Goal: Feedback & Contribution: Submit feedback/report problem

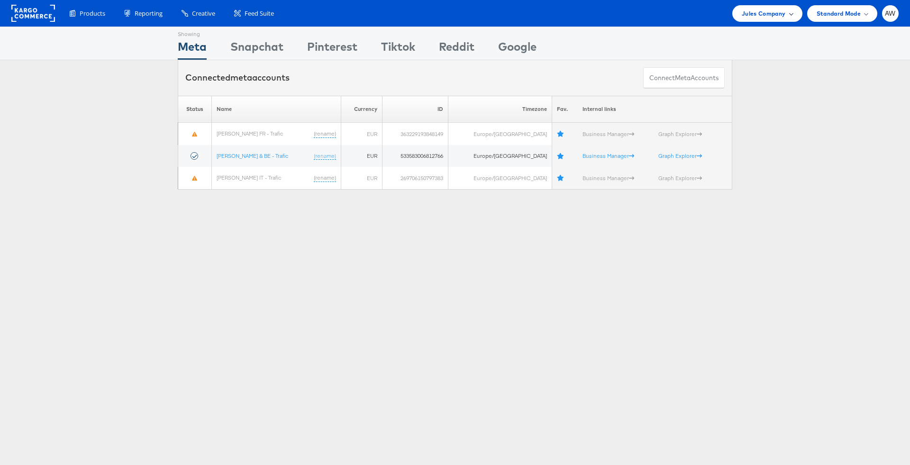
click at [606, 4] on div "Products Product Catalogs Enhance Your Product Catalog, Map Them to Publishers,…" at bounding box center [455, 13] width 910 height 27
drag, startPoint x: 777, startPoint y: 143, endPoint x: 755, endPoint y: 4, distance: 141.1
click at [606, 143] on div "Please Wait Loading Accounts .... Status Name Currency ID Timezone Fav. Interna…" at bounding box center [455, 143] width 910 height 94
click at [606, 17] on span "Jules Company" at bounding box center [764, 14] width 44 height 10
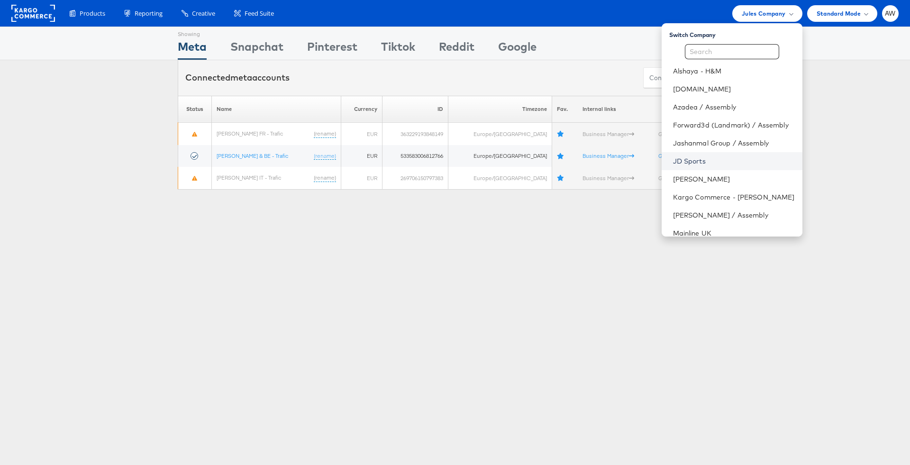
click at [606, 160] on link "JD Sports" at bounding box center [734, 160] width 122 height 9
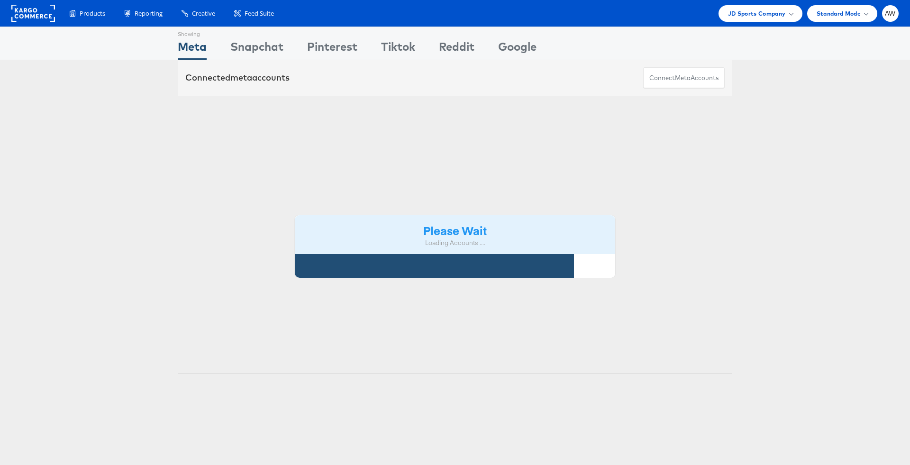
click at [331, 150] on div "Please Wait Loading Accounts ...." at bounding box center [455, 235] width 555 height 278
click at [0, 0] on th "Timezone" at bounding box center [0, 0] width 0 height 0
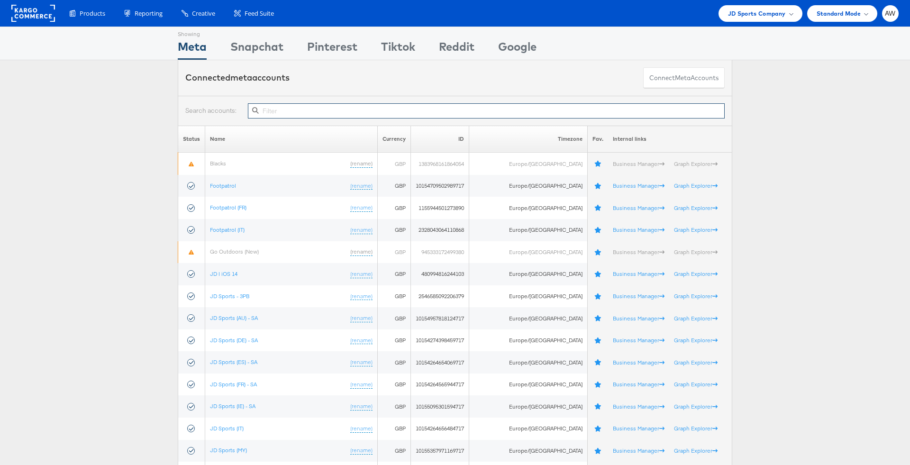
click at [479, 109] on input "text" at bounding box center [486, 110] width 477 height 15
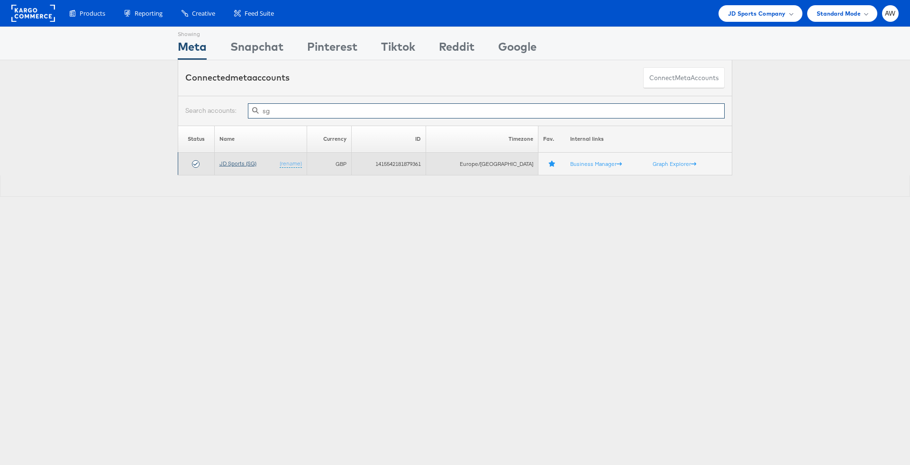
type input "sg"
click at [250, 164] on link "JD Sports (SG)" at bounding box center [237, 163] width 37 height 7
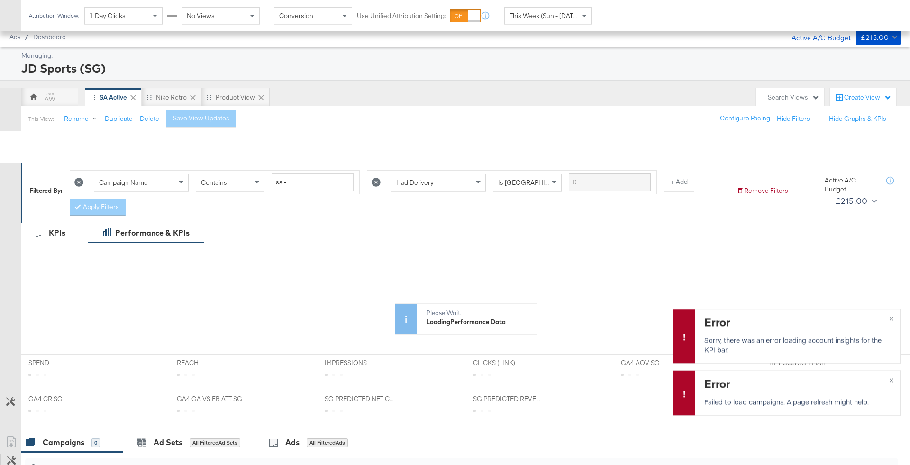
scroll to position [222, 0]
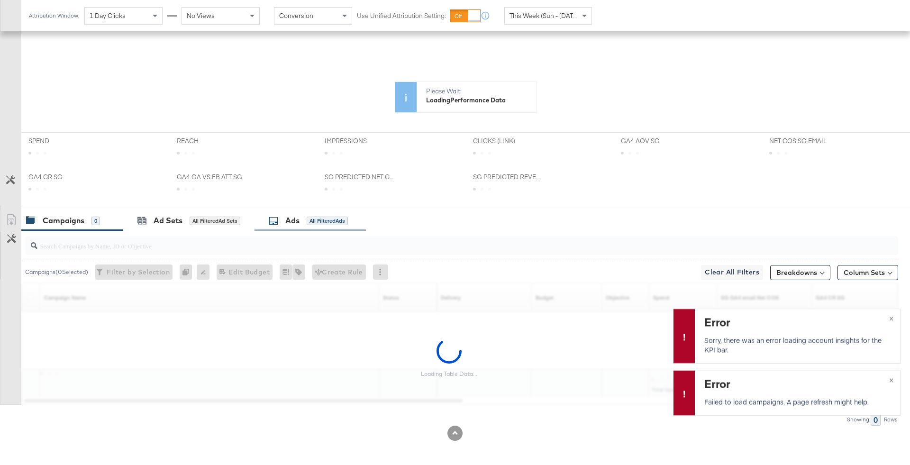
click at [310, 215] on div "Ads All Filtered Ads" at bounding box center [308, 220] width 79 height 11
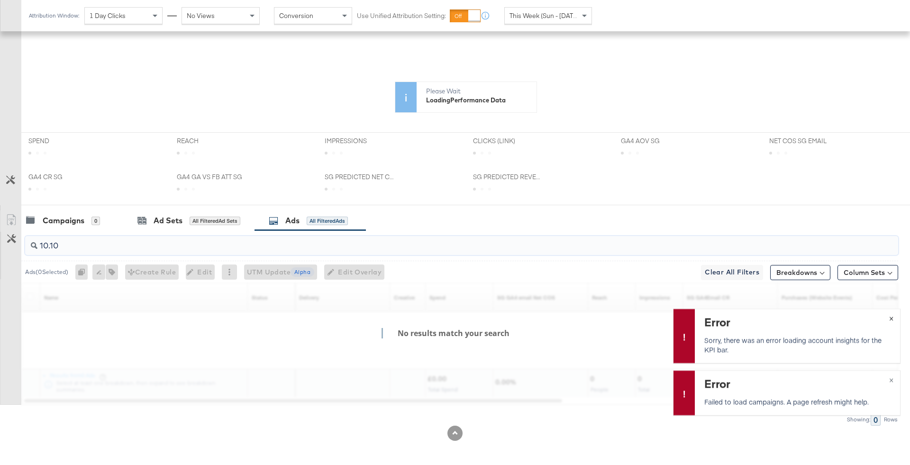
click at [896, 319] on button "×" at bounding box center [892, 317] width 18 height 17
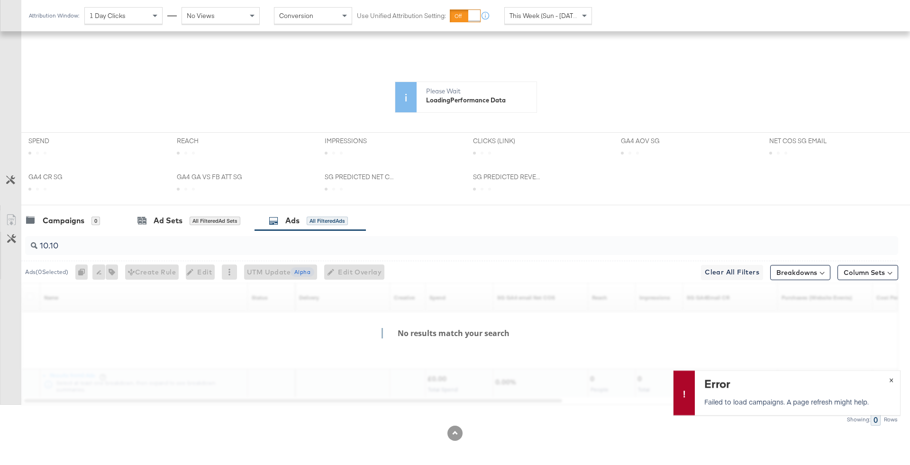
click at [893, 377] on span "×" at bounding box center [891, 379] width 4 height 11
click at [220, 250] on div "10.10" at bounding box center [461, 245] width 873 height 19
type input "1"
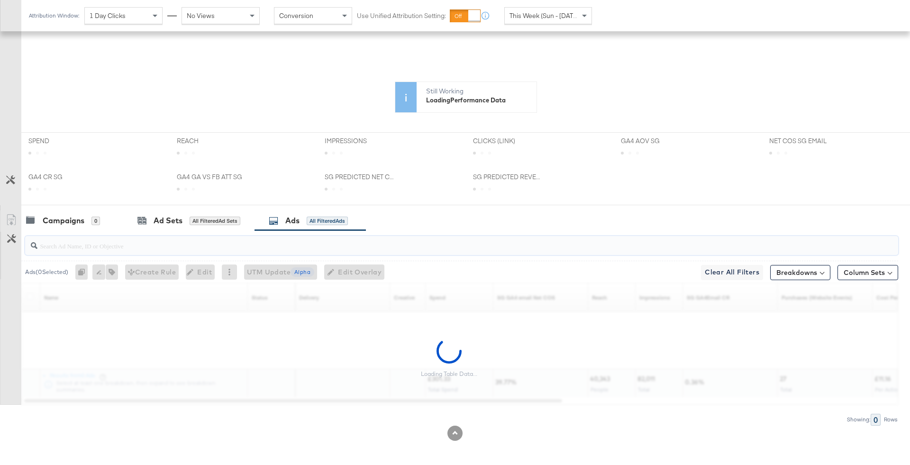
click at [100, 206] on div at bounding box center [455, 209] width 910 height 8
click at [101, 223] on div "Campaigns 0" at bounding box center [67, 220] width 83 height 11
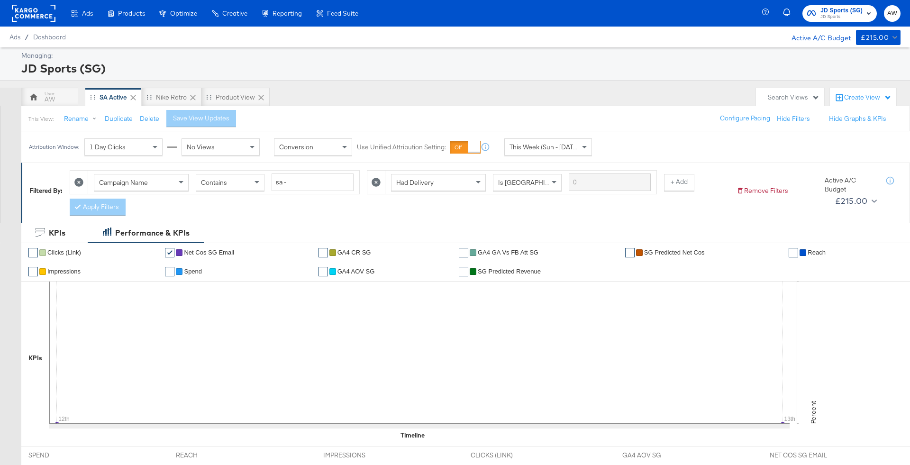
scroll to position [286, 0]
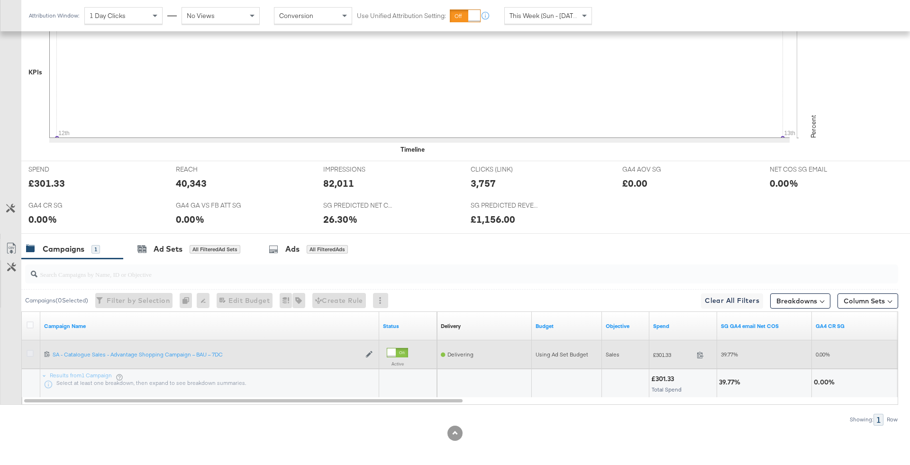
click at [32, 350] on icon at bounding box center [30, 353] width 7 height 7
click at [0, 0] on input "checkbox" at bounding box center [0, 0] width 0 height 0
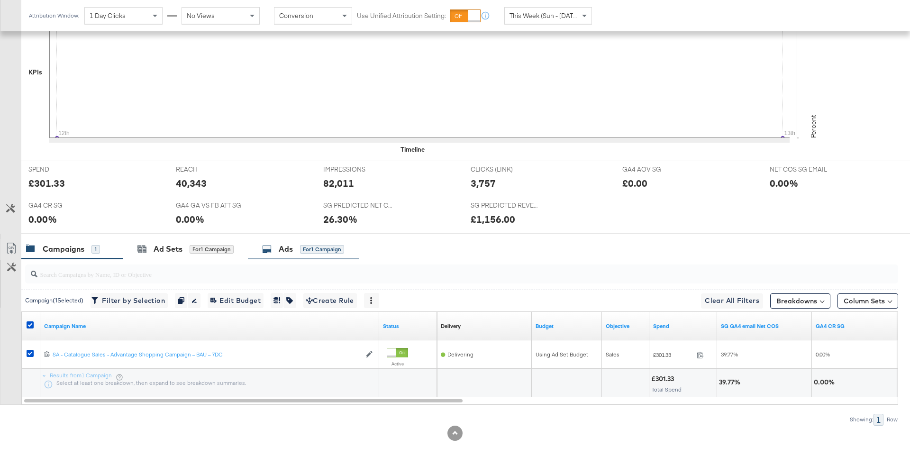
click at [312, 251] on div "for 1 Campaign" at bounding box center [322, 249] width 44 height 9
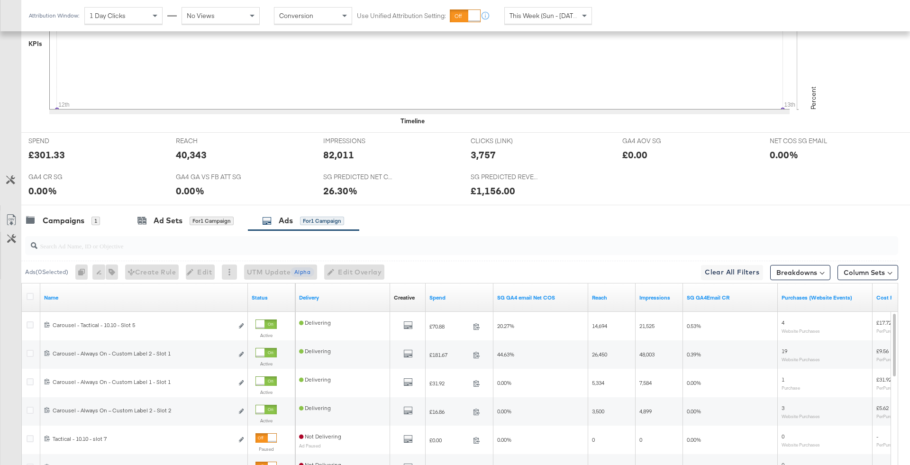
scroll to position [457, 0]
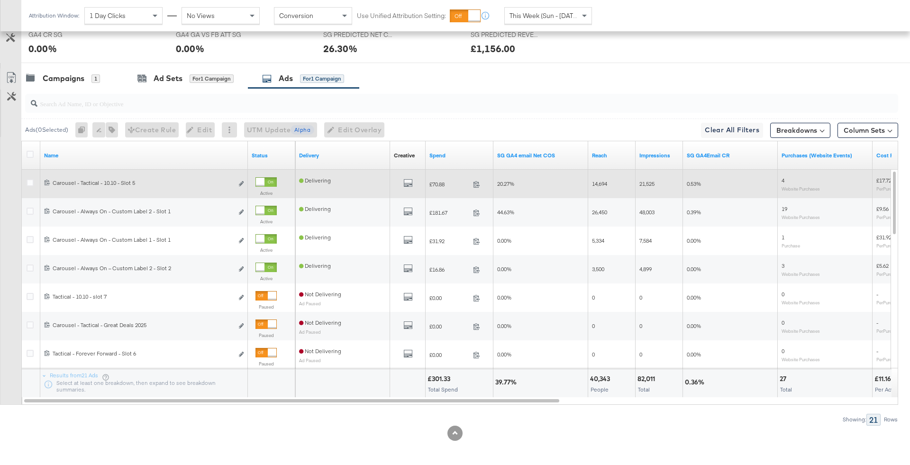
click at [265, 179] on div at bounding box center [266, 181] width 21 height 9
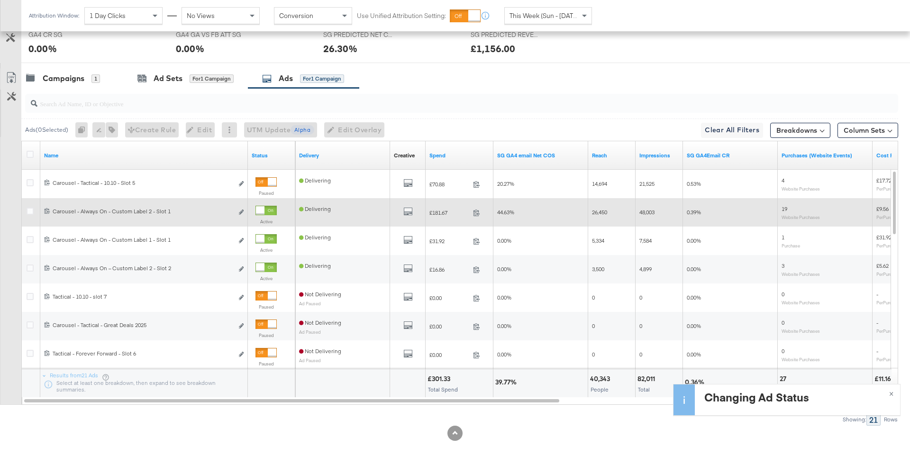
click at [265, 210] on div at bounding box center [266, 210] width 21 height 9
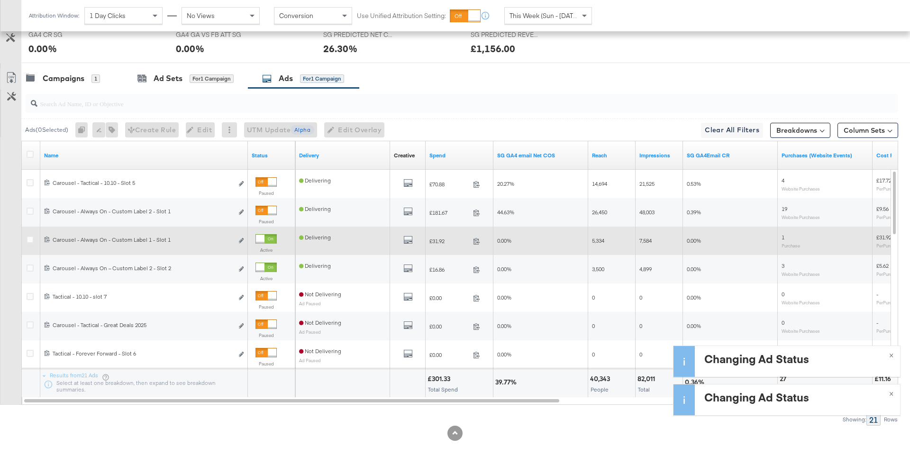
drag, startPoint x: 265, startPoint y: 235, endPoint x: 266, endPoint y: 242, distance: 7.1
click at [266, 236] on div at bounding box center [266, 238] width 21 height 9
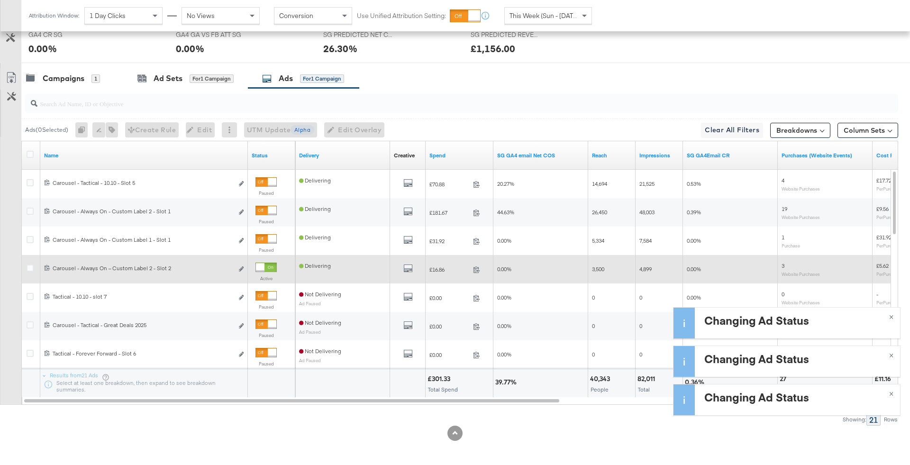
click at [266, 264] on div at bounding box center [266, 267] width 21 height 9
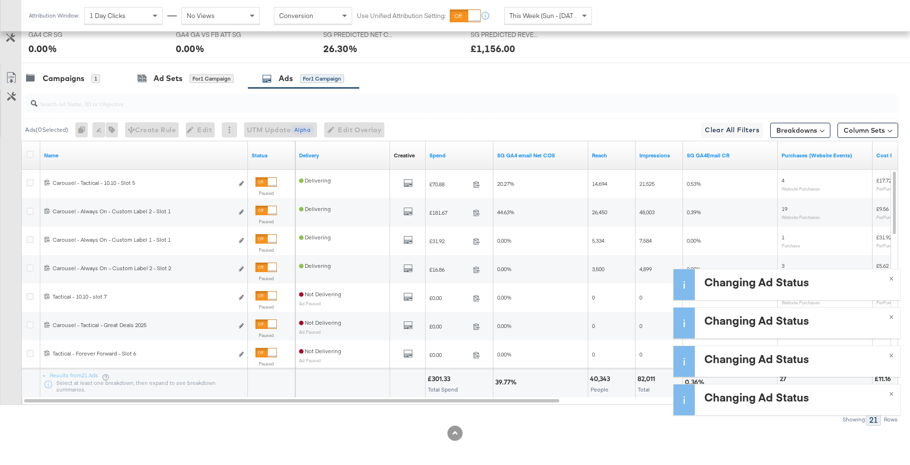
click at [211, 108] on div at bounding box center [461, 103] width 873 height 19
type input "slot 3"
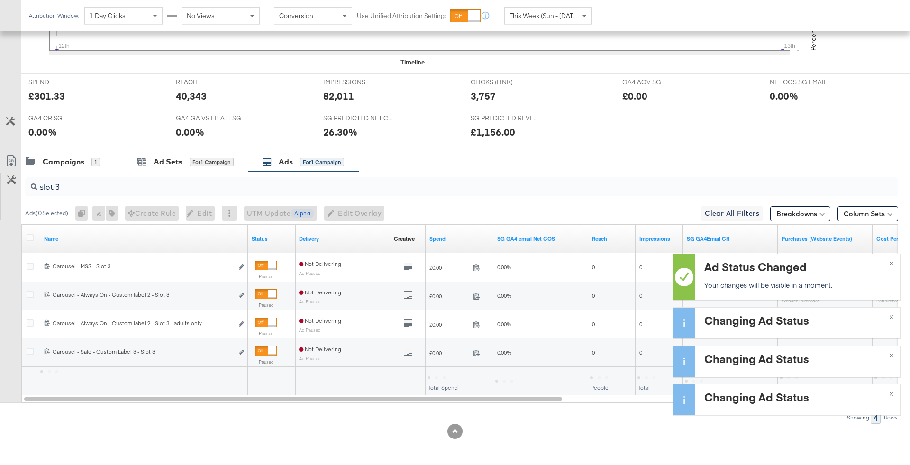
scroll to position [371, 0]
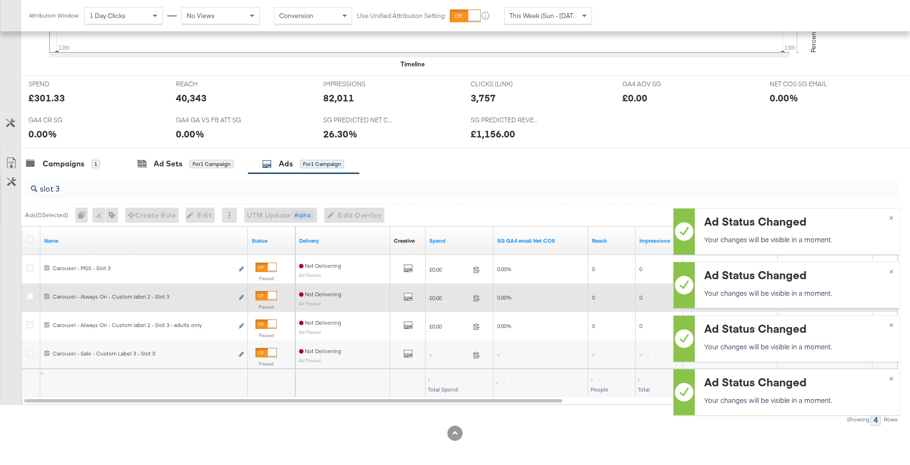
click at [268, 295] on div at bounding box center [272, 296] width 9 height 9
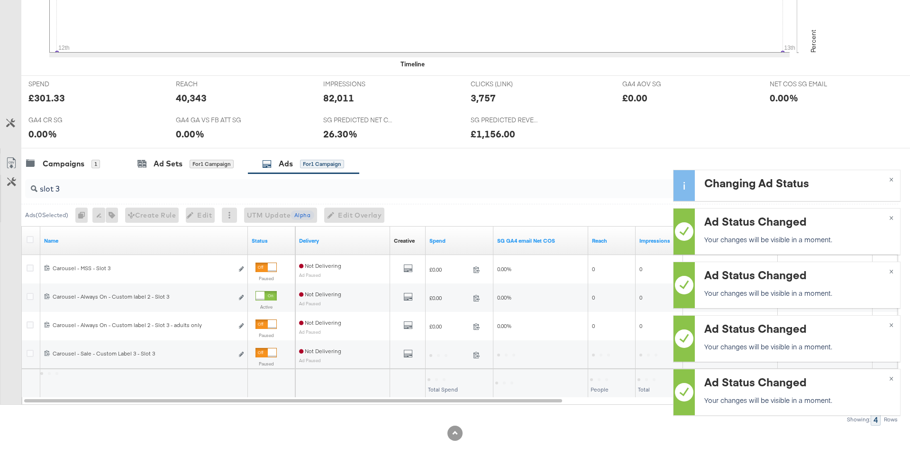
scroll to position [0, 0]
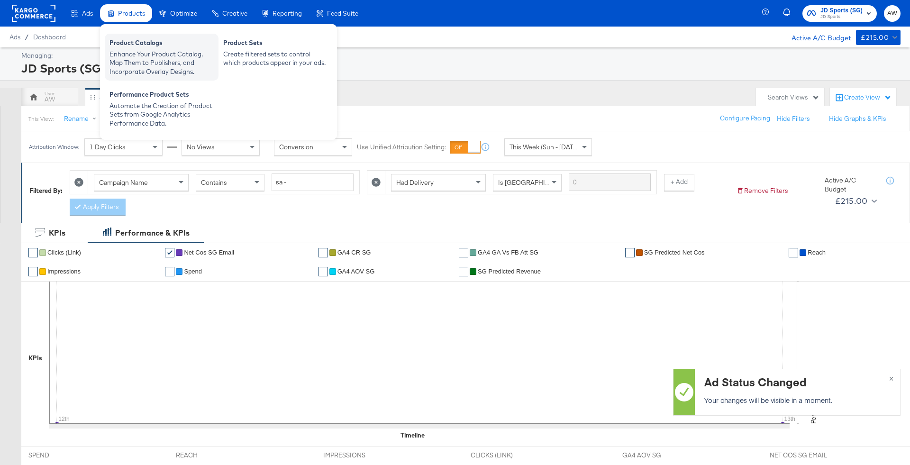
click at [141, 55] on div "Enhance Your Product Catalog, Map Them to Publishers, and Incorporate Overlay D…" at bounding box center [162, 63] width 104 height 27
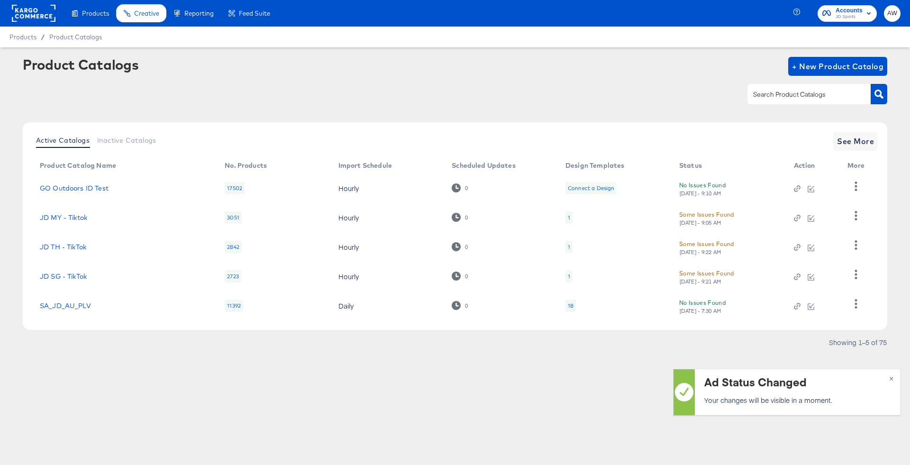
click at [787, 95] on input "text" at bounding box center [801, 94] width 101 height 11
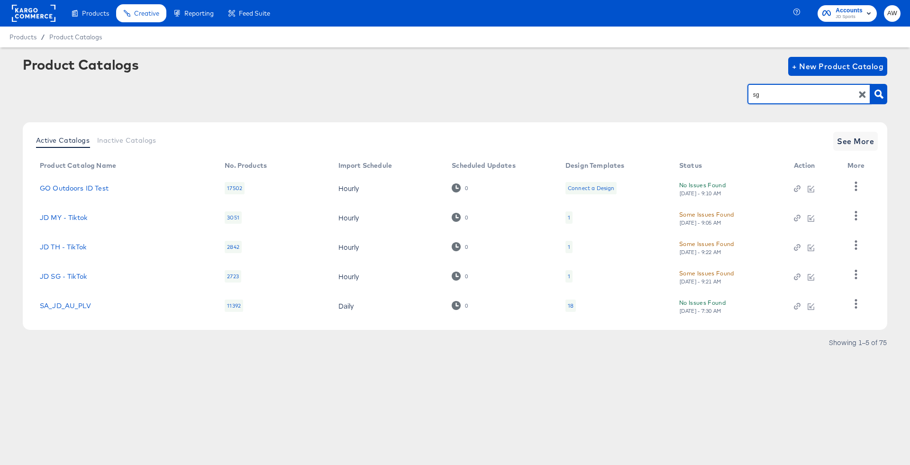
type input "sg"
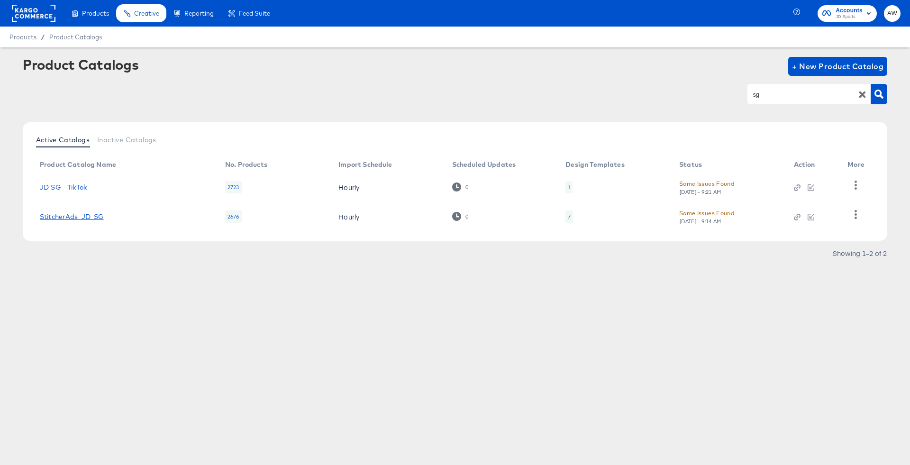
click at [101, 213] on link "StitcherAds_JD_SG" at bounding box center [72, 217] width 64 height 8
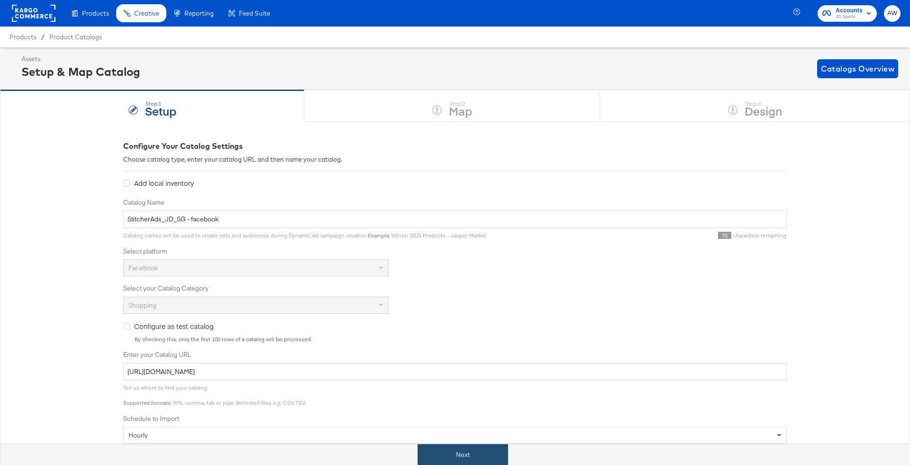
click at [450, 457] on button "Next" at bounding box center [463, 454] width 91 height 21
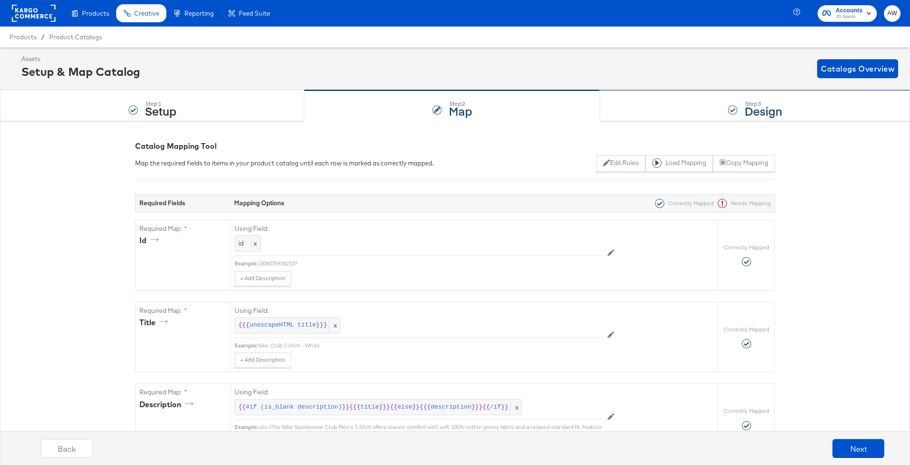
click at [697, 111] on div "Step: 3 Design" at bounding box center [755, 106] width 310 height 31
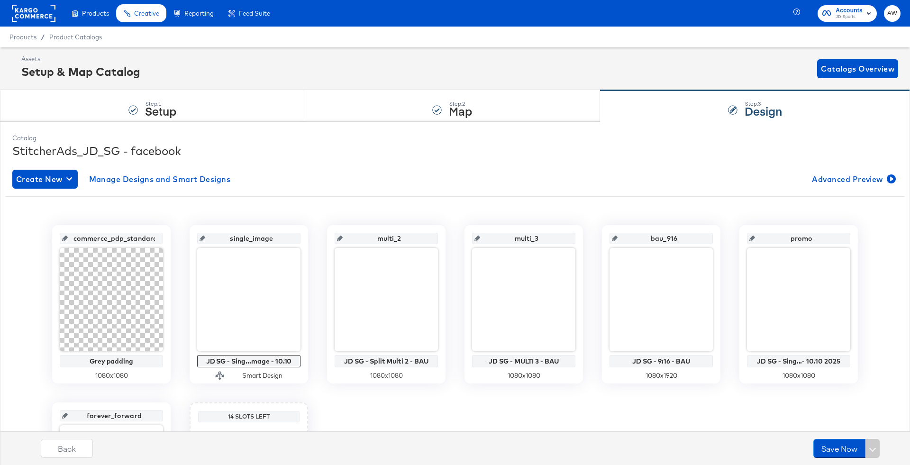
scroll to position [164, 0]
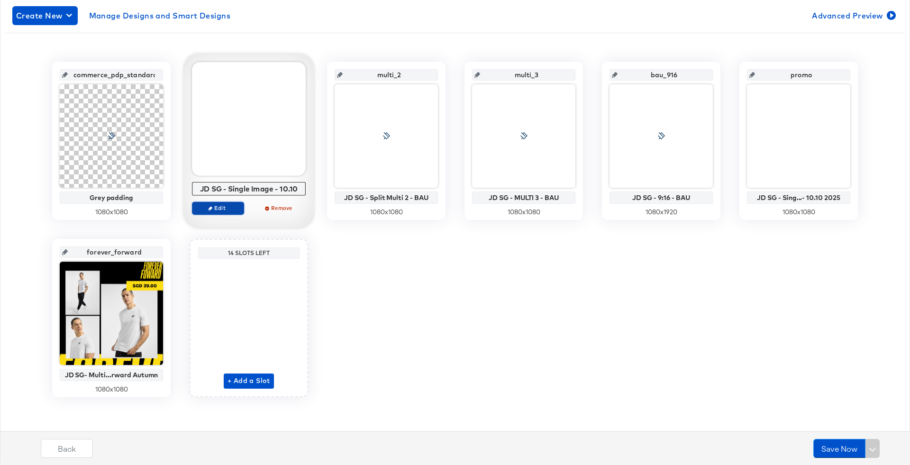
click at [213, 210] on span "Edit" at bounding box center [218, 207] width 44 height 7
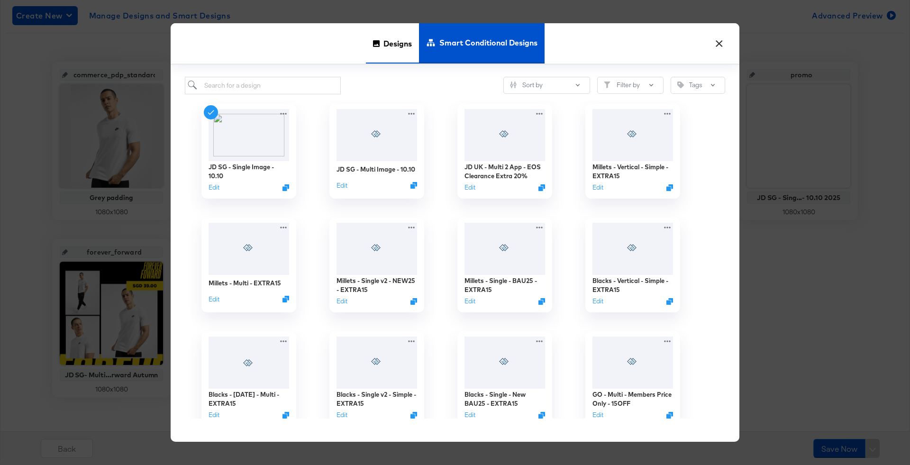
click at [393, 42] on span "Designs" at bounding box center [398, 44] width 28 height 42
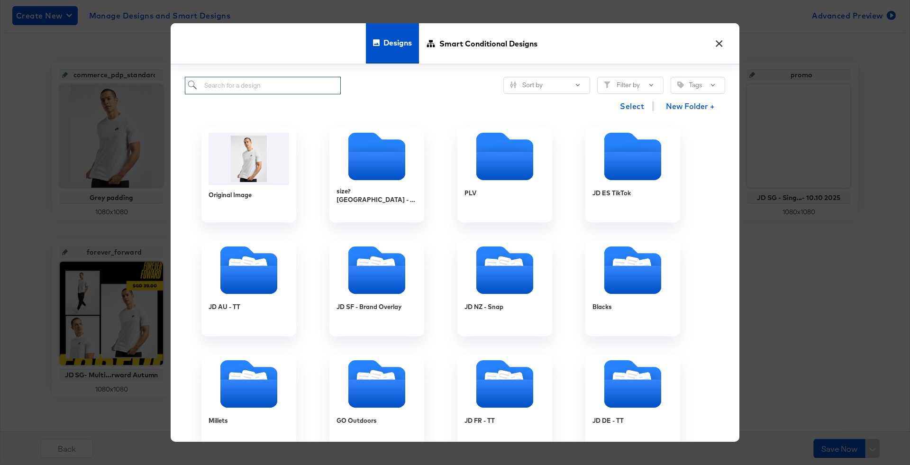
click at [269, 86] on input "search" at bounding box center [263, 86] width 156 height 18
type input "jd sg"
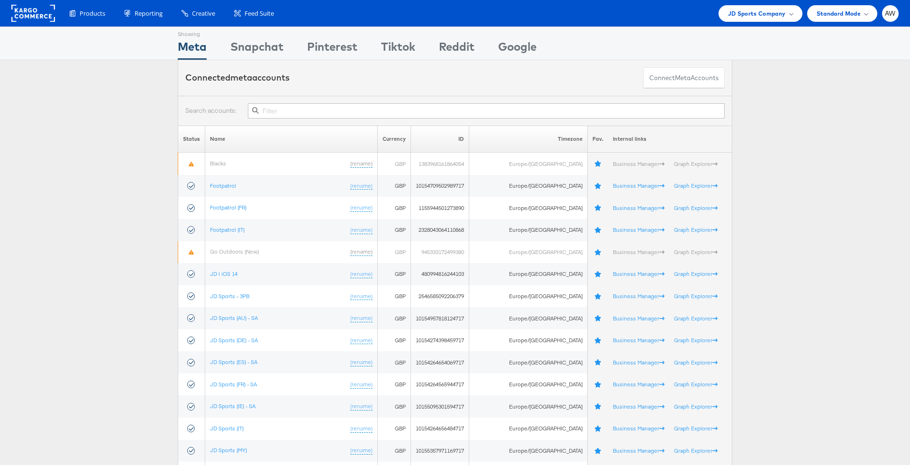
click at [442, 116] on input "text" at bounding box center [486, 110] width 477 height 15
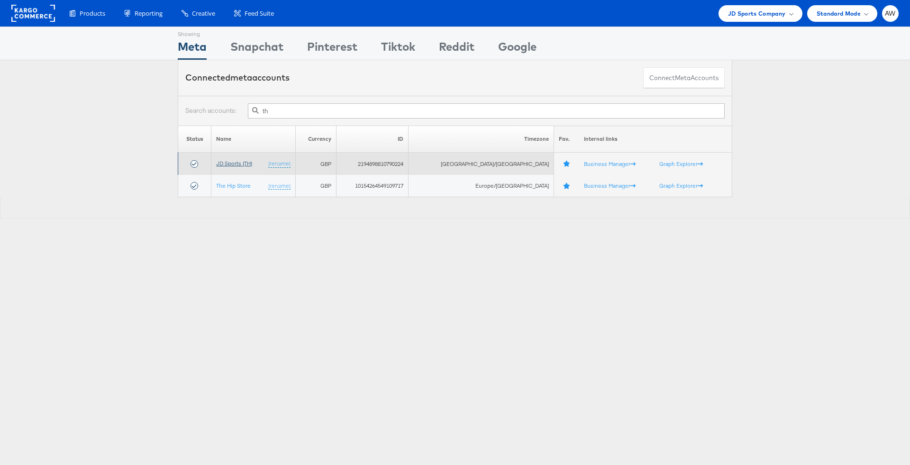
type input "th"
click at [248, 163] on link "JD Sports (TH)" at bounding box center [234, 163] width 36 height 7
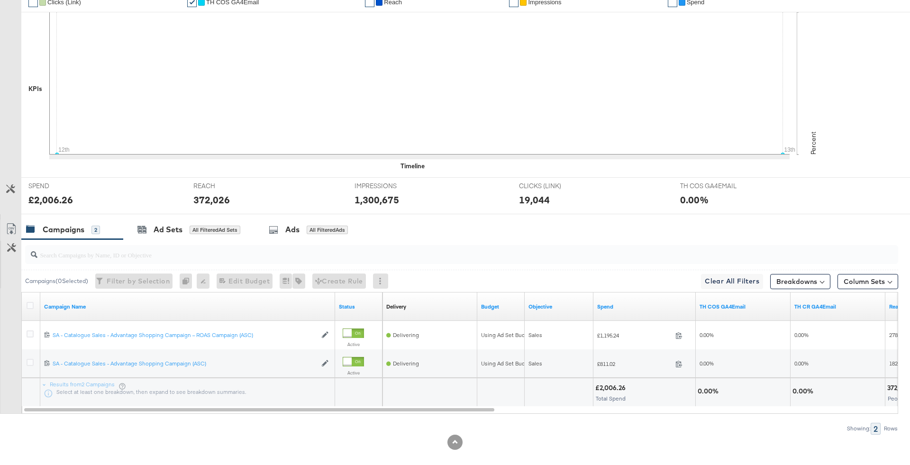
scroll to position [259, 0]
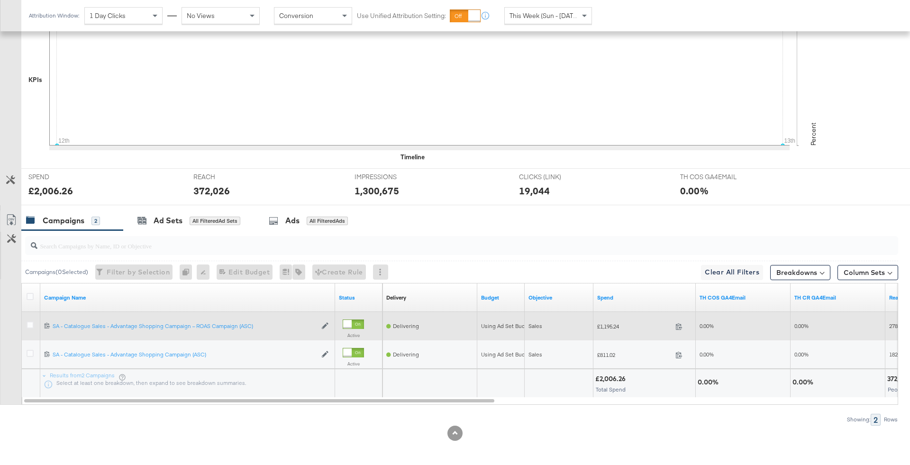
click at [28, 318] on div at bounding box center [32, 326] width 18 height 17
click at [28, 325] on icon at bounding box center [30, 324] width 7 height 7
click at [0, 0] on input "checkbox" at bounding box center [0, 0] width 0 height 0
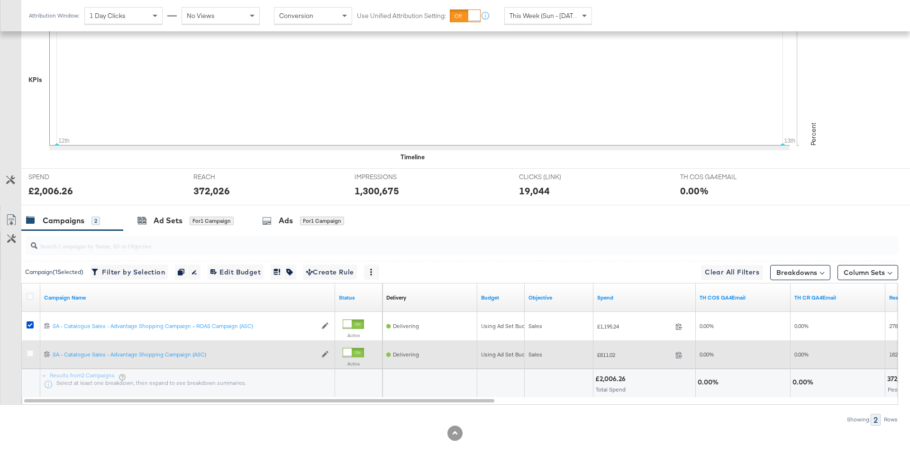
click at [28, 346] on div at bounding box center [32, 354] width 18 height 17
click at [28, 351] on icon at bounding box center [30, 353] width 7 height 7
click at [0, 0] on input "checkbox" at bounding box center [0, 0] width 0 height 0
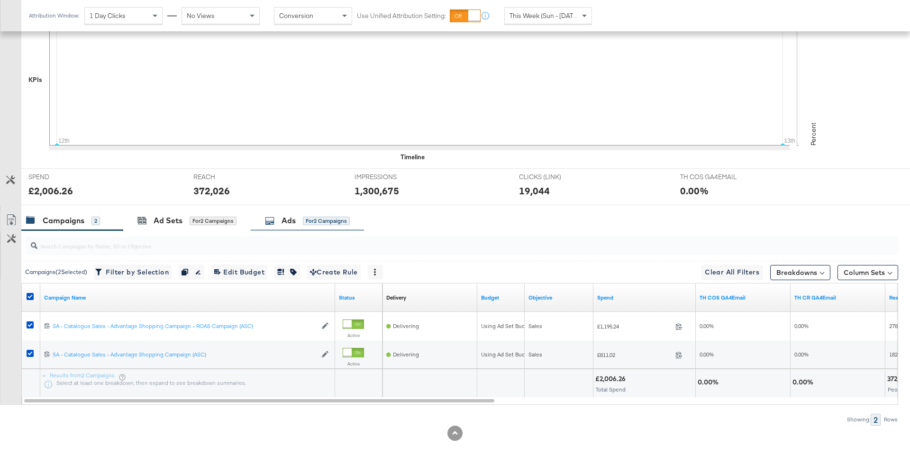
click at [290, 217] on div "Ads" at bounding box center [289, 220] width 14 height 11
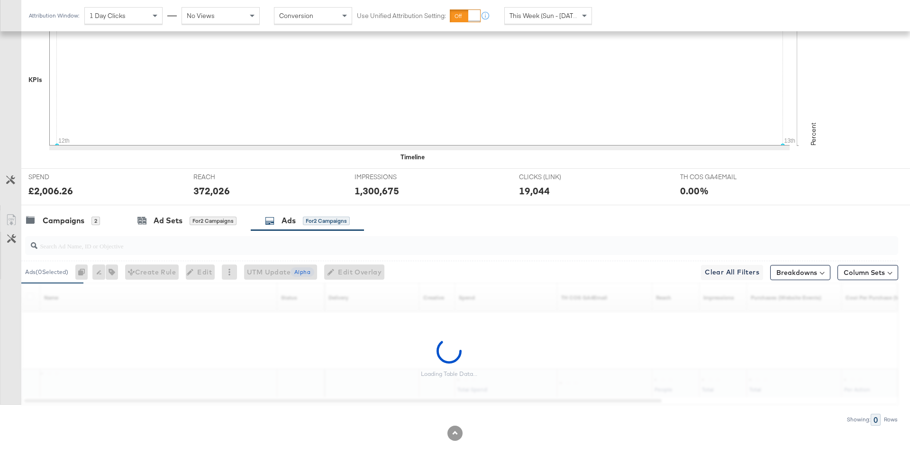
click at [293, 238] on input "search" at bounding box center [427, 242] width 781 height 18
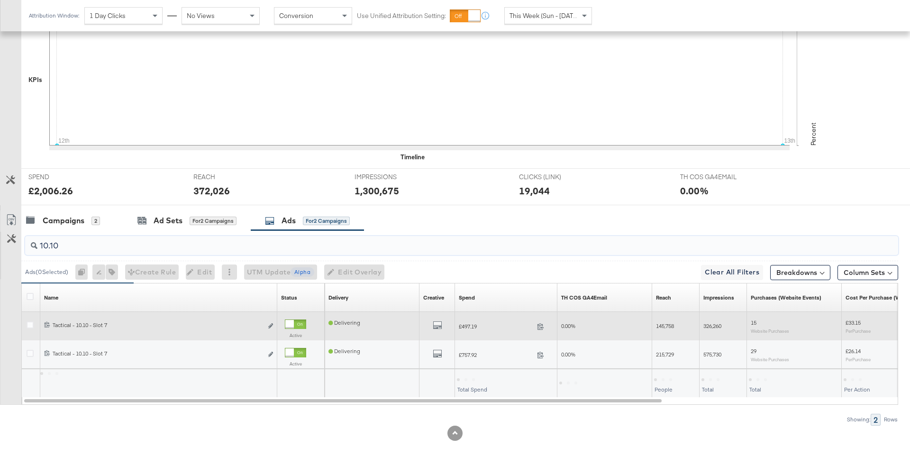
type input "10.10"
click at [294, 320] on div at bounding box center [289, 324] width 9 height 9
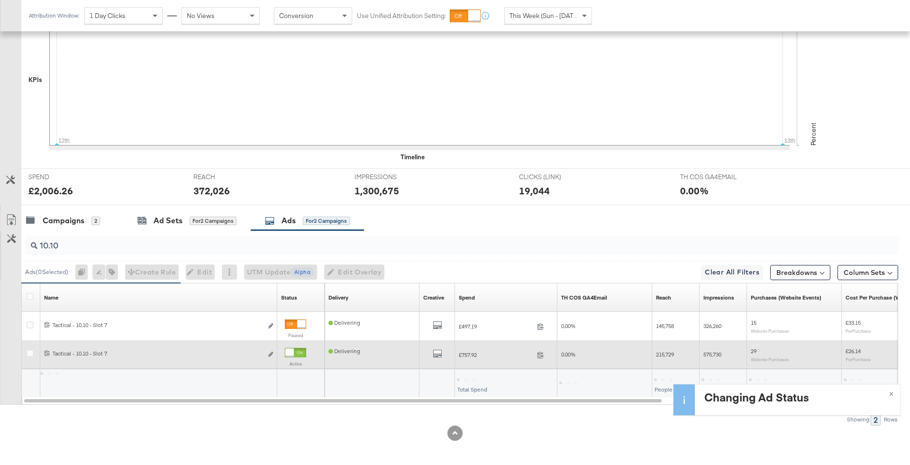
click at [294, 352] on div at bounding box center [289, 352] width 9 height 9
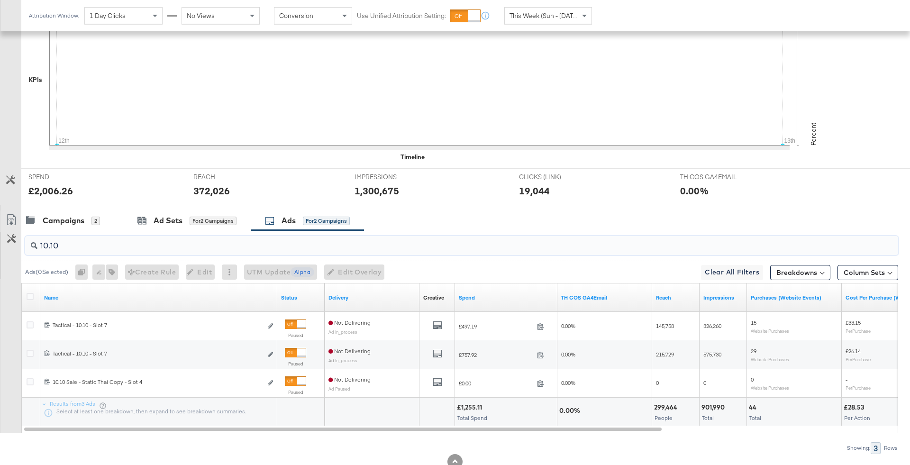
click at [93, 246] on input "10.10" at bounding box center [427, 242] width 781 height 18
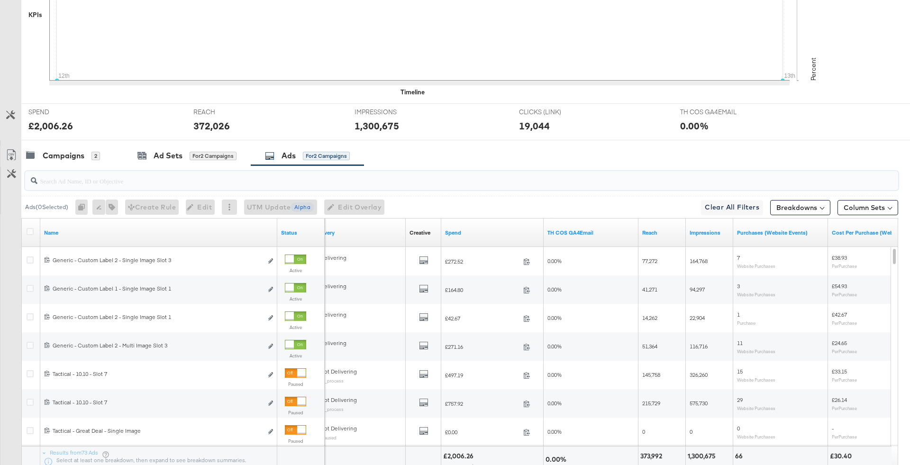
scroll to position [402, 0]
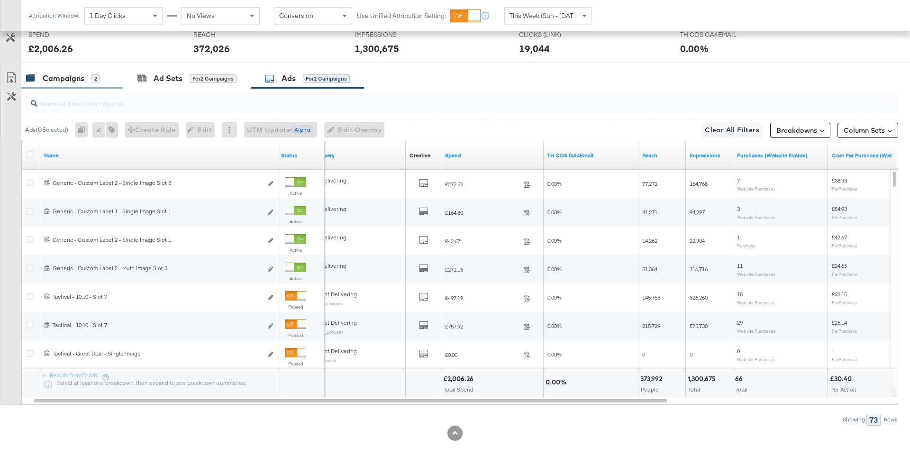
click at [75, 85] on div "Campaigns 2" at bounding box center [72, 78] width 102 height 20
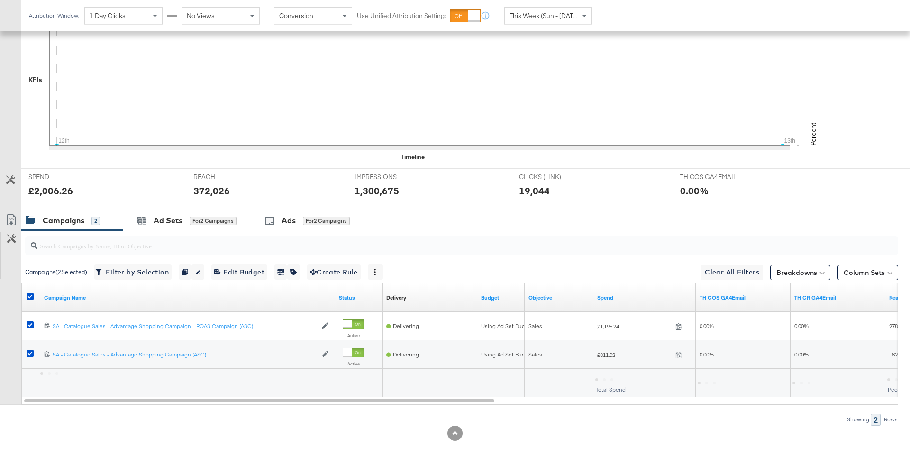
click at [34, 294] on div at bounding box center [32, 297] width 10 height 9
click at [30, 294] on icon at bounding box center [30, 296] width 7 height 7
click at [0, 0] on input "checkbox" at bounding box center [0, 0] width 0 height 0
click at [207, 227] on div "Ad Sets All Filtered Ad Sets" at bounding box center [188, 220] width 131 height 20
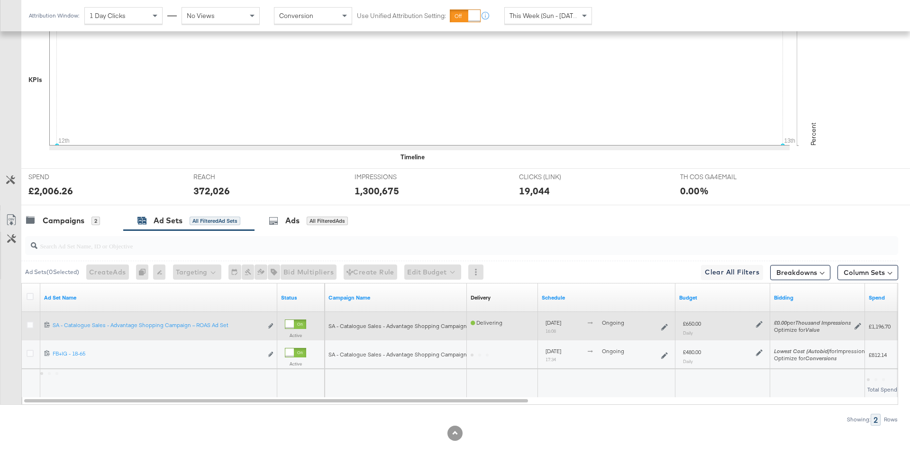
click at [760, 321] on icon at bounding box center [759, 324] width 7 height 7
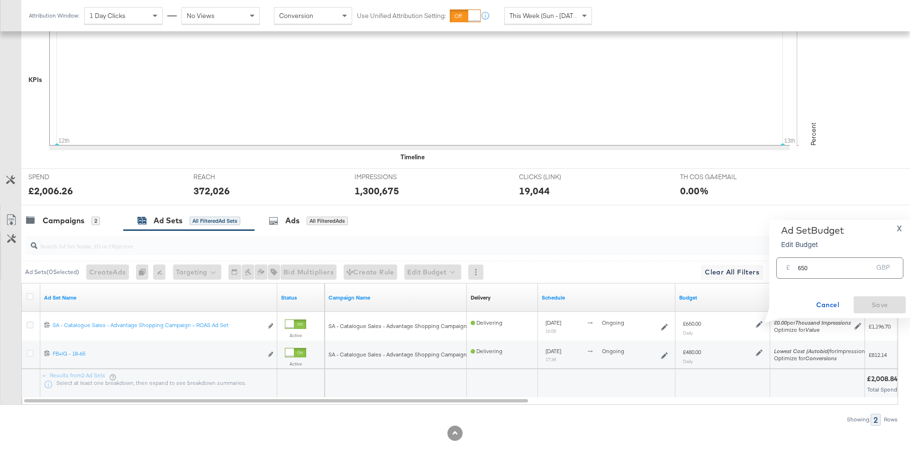
click at [815, 260] on input "650" at bounding box center [835, 264] width 75 height 20
type input "3"
type input "200"
click at [891, 305] on span "Save" at bounding box center [880, 305] width 45 height 12
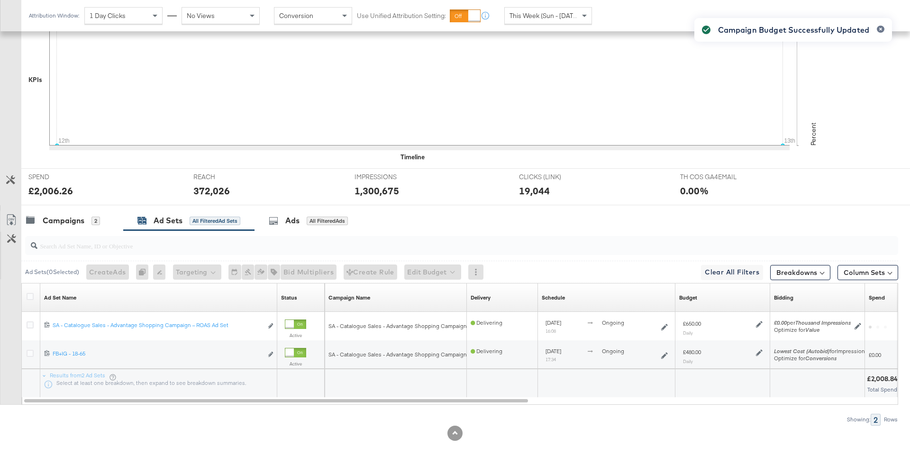
click at [759, 347] on div "Campaign Budget Successfully Updated" at bounding box center [793, 216] width 217 height 414
click at [759, 351] on div "Campaign Budget Successfully Updated" at bounding box center [793, 216] width 217 height 414
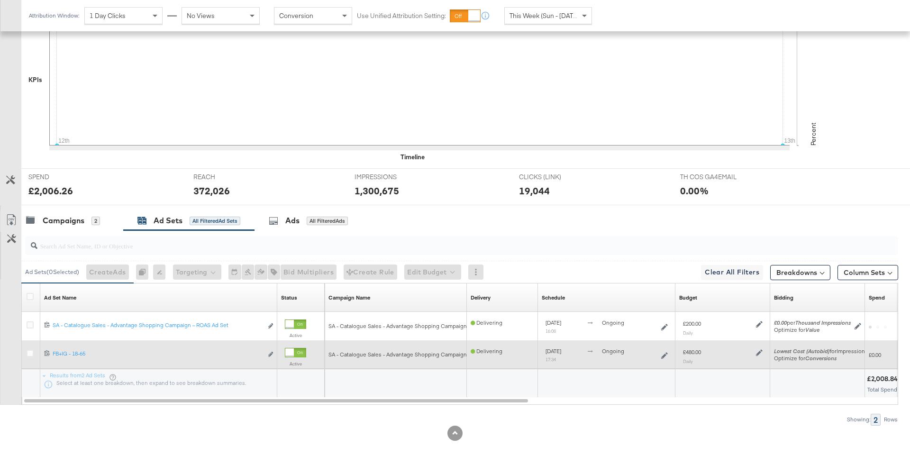
click at [758, 350] on icon at bounding box center [759, 353] width 7 height 7
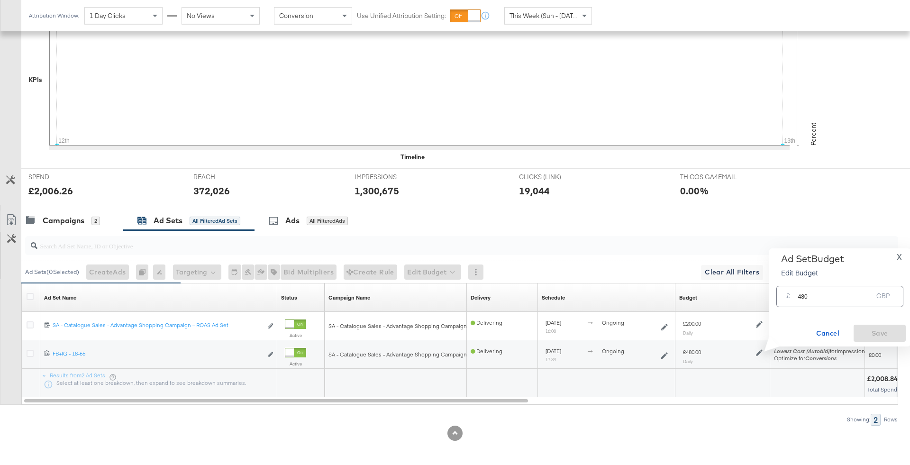
click at [816, 294] on input "480" at bounding box center [835, 293] width 75 height 20
type input "180"
click at [865, 333] on span "Save" at bounding box center [880, 334] width 45 height 12
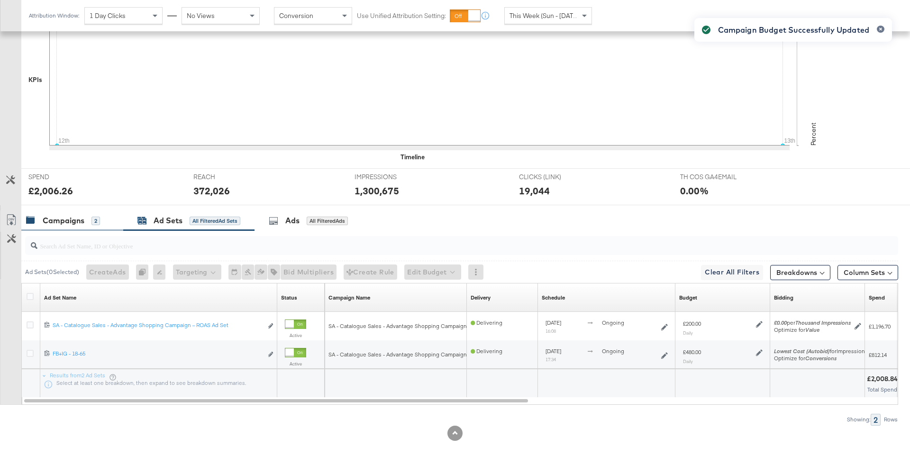
click at [73, 225] on div "Campaigns 2" at bounding box center [72, 220] width 102 height 20
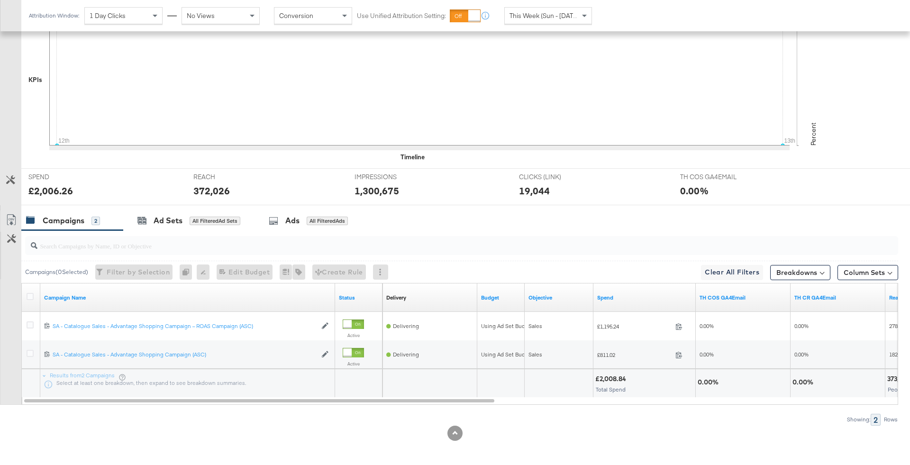
scroll to position [0, 0]
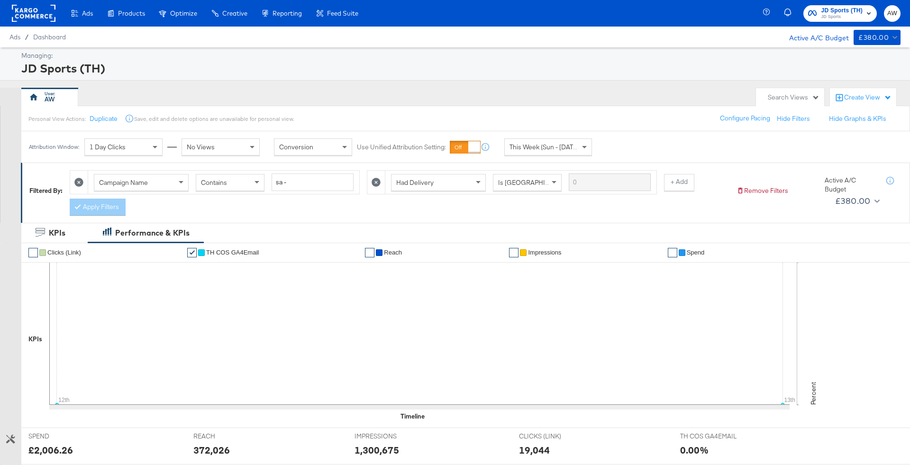
click at [866, 18] on icon "button" at bounding box center [868, 13] width 11 height 11
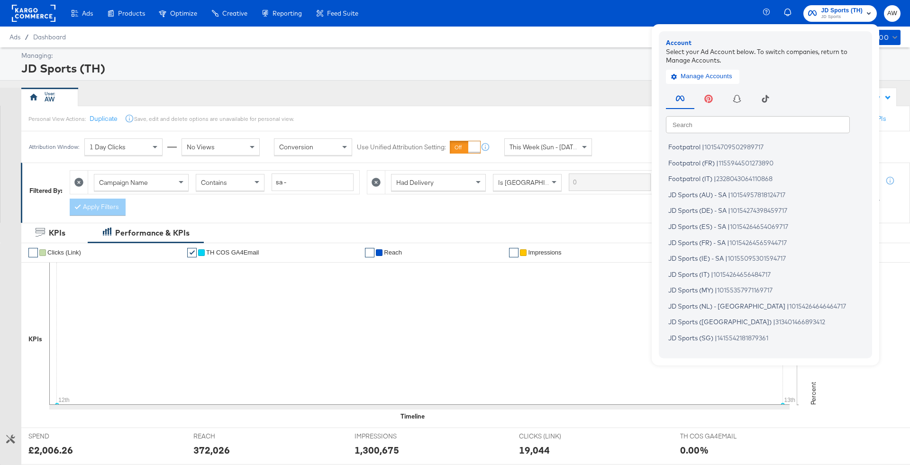
click at [731, 119] on input "text" at bounding box center [758, 124] width 184 height 17
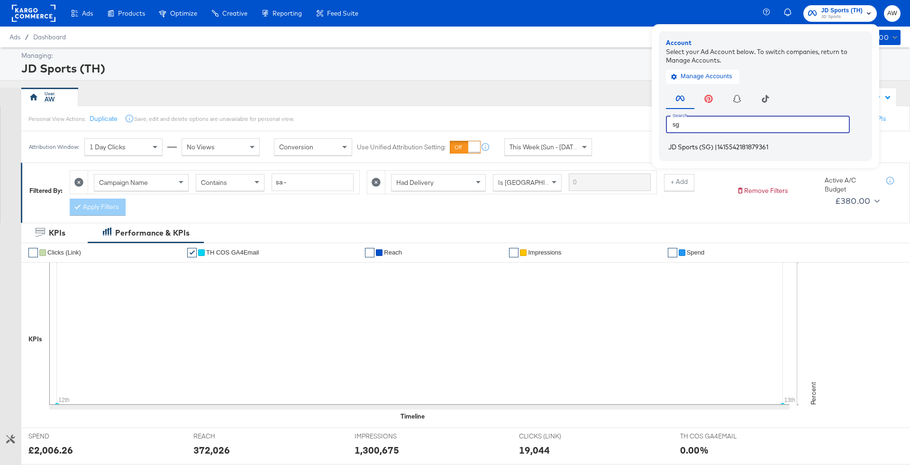
type input "sg"
click at [693, 146] on span "JD Sports (SG)" at bounding box center [690, 147] width 45 height 8
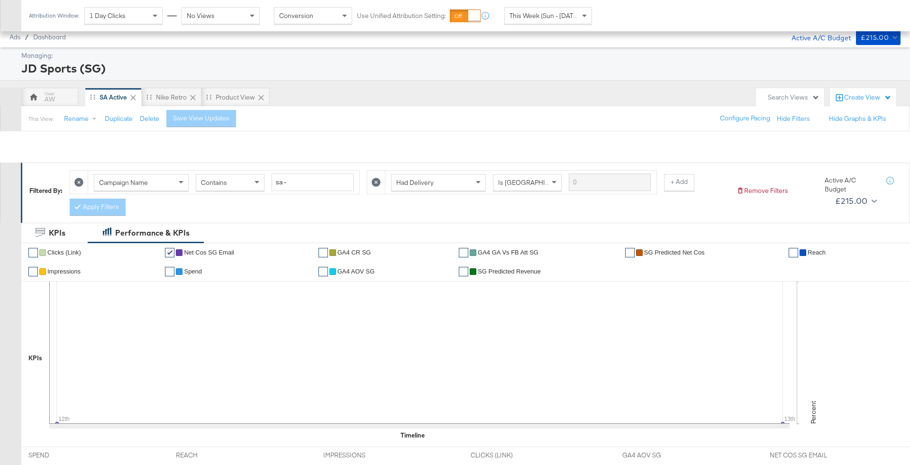
scroll to position [286, 0]
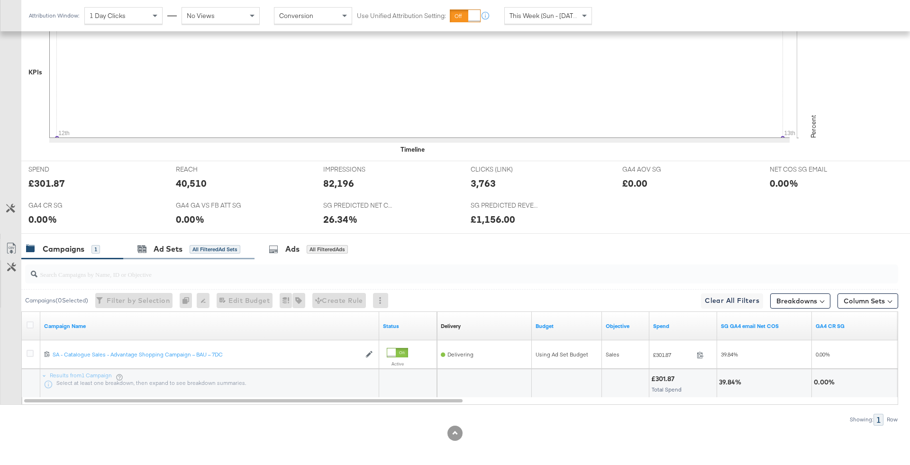
click at [204, 256] on div "Ad Sets All Filtered Ad Sets" at bounding box center [188, 249] width 131 height 20
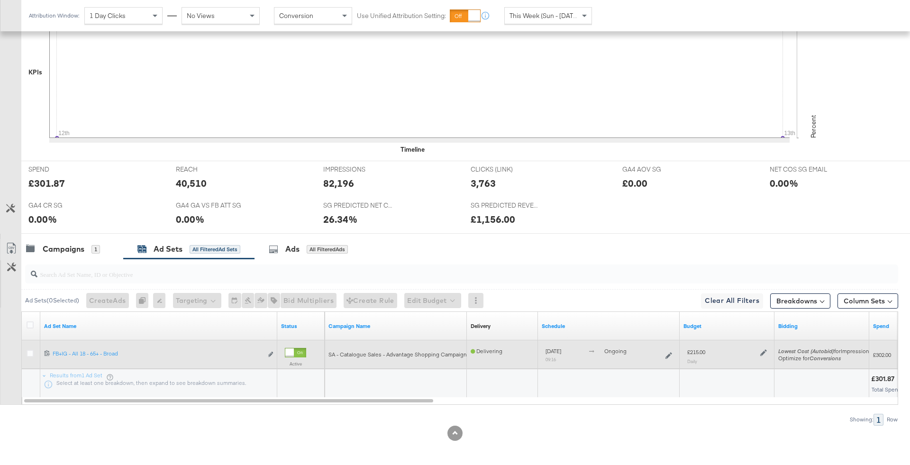
click at [768, 351] on div "£215.00 Daily" at bounding box center [727, 355] width 87 height 23
click at [759, 350] on div at bounding box center [762, 352] width 9 height 8
click at [764, 351] on icon at bounding box center [763, 353] width 7 height 7
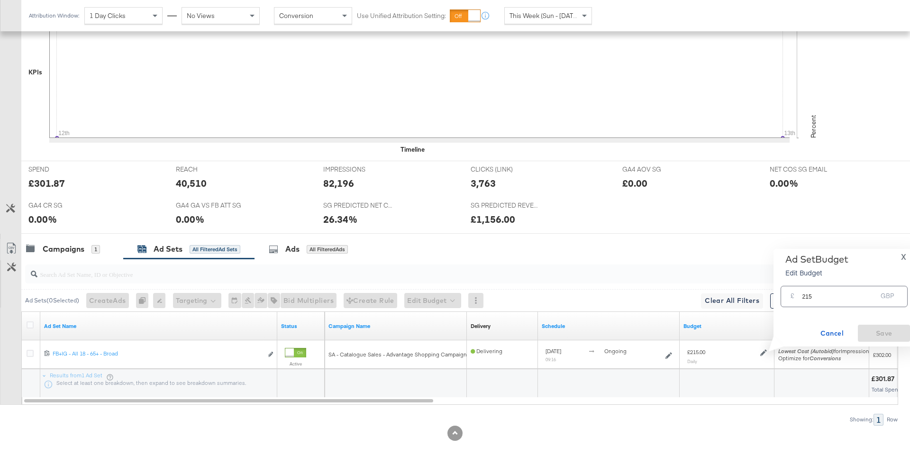
click at [826, 302] on input "215" at bounding box center [839, 293] width 75 height 20
type input "50"
click at [870, 322] on div "Ad Set Budget Edit Budget X £ 50 GBP Cancel Save" at bounding box center [844, 298] width 132 height 89
click at [874, 332] on span "Save" at bounding box center [884, 334] width 45 height 12
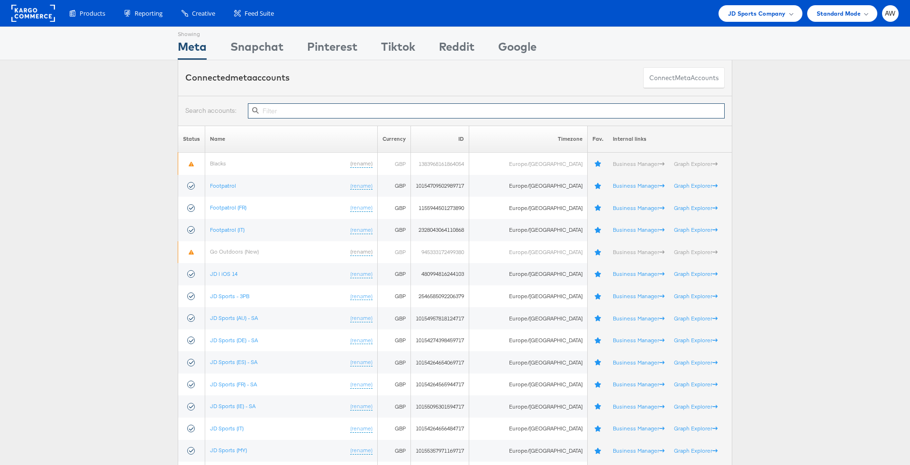
click at [444, 116] on input "text" at bounding box center [486, 110] width 477 height 15
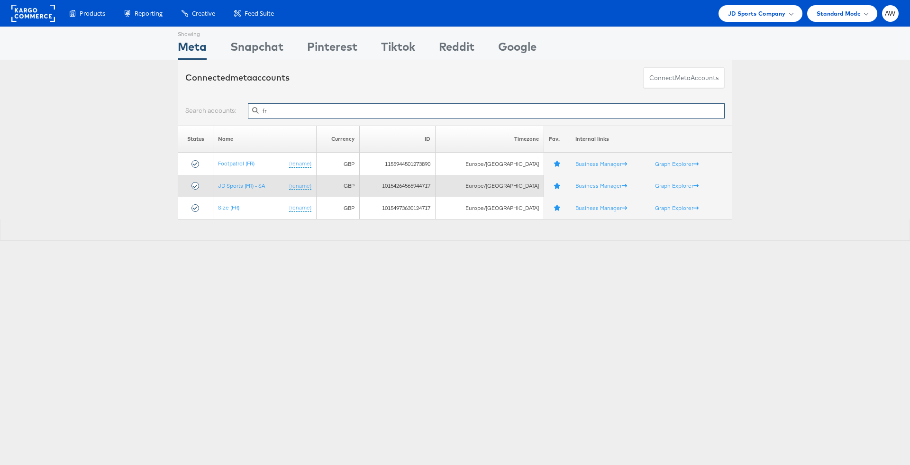
type input "fr"
click at [250, 188] on td "JD Sports (FR) - SA (rename)" at bounding box center [264, 186] width 103 height 22
click at [250, 187] on link "JD Sports (FR) - SA" at bounding box center [241, 185] width 47 height 7
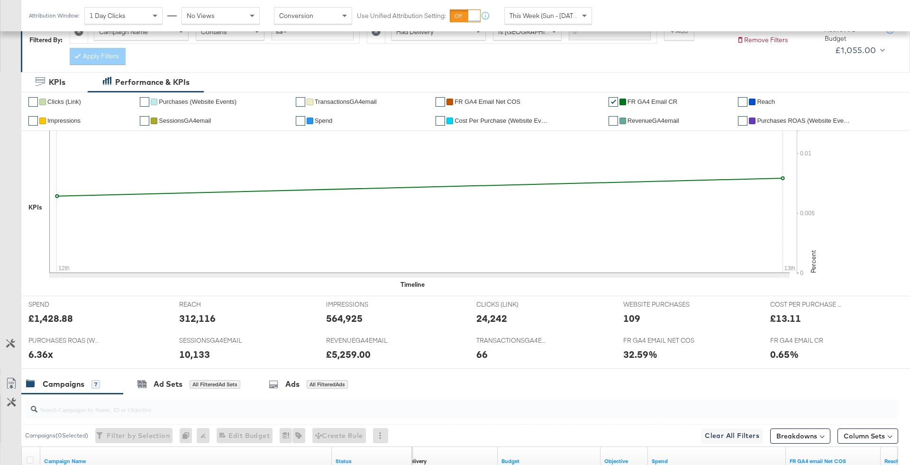
scroll to position [19, 0]
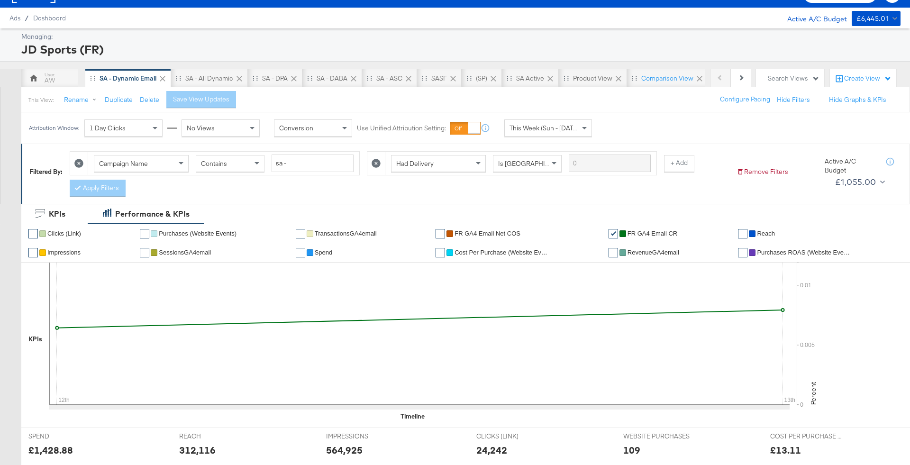
click at [566, 124] on span "This Week (Sun - Today)" at bounding box center [545, 128] width 71 height 9
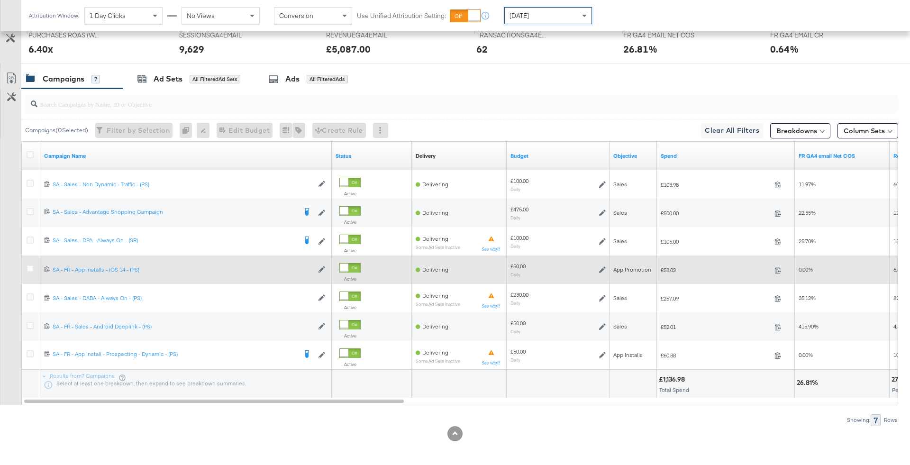
scroll to position [429, 0]
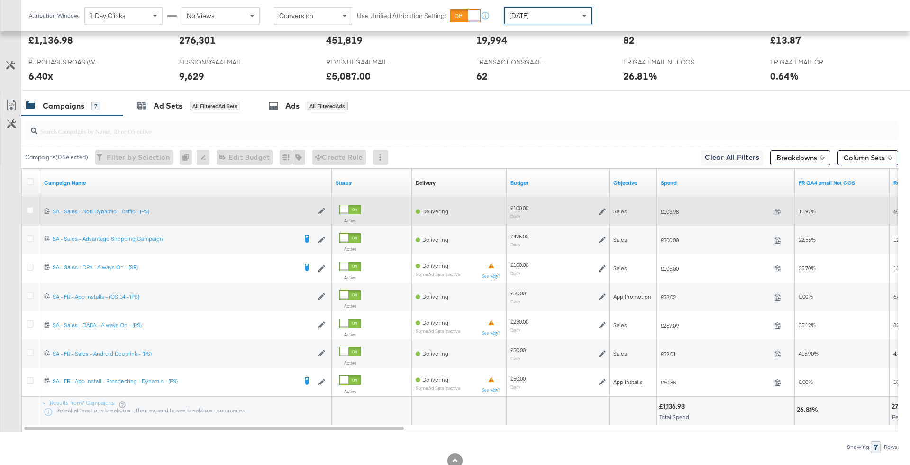
click at [674, 208] on span "£103.98" at bounding box center [716, 211] width 110 height 7
copy div "£103.98"
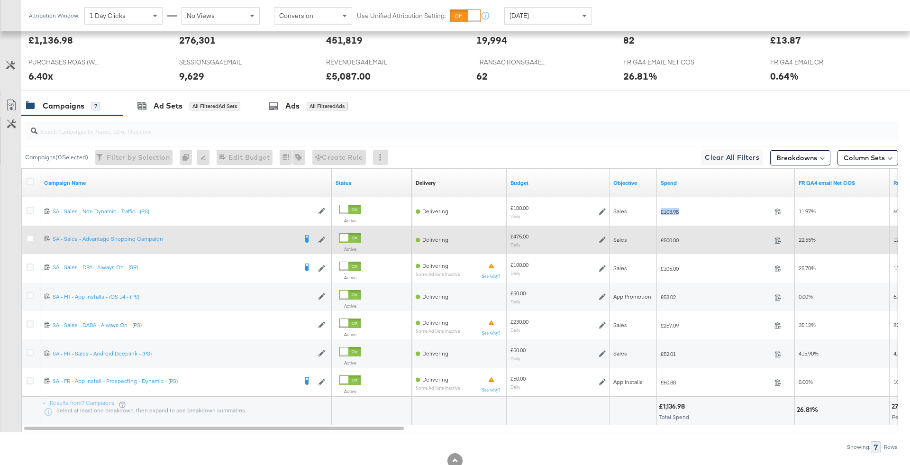
click at [672, 243] on div "£500.00 500" at bounding box center [726, 240] width 138 height 15
click at [671, 241] on span "£500.00" at bounding box center [716, 240] width 110 height 7
copy span "500.00"
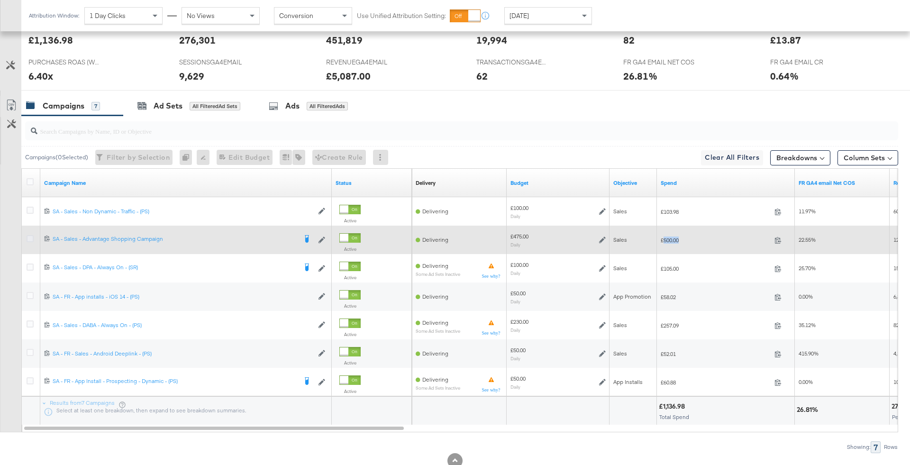
click at [30, 235] on icon at bounding box center [30, 238] width 7 height 7
click at [0, 0] on input "checkbox" at bounding box center [0, 0] width 0 height 0
click at [30, 235] on icon at bounding box center [30, 238] width 7 height 7
click at [0, 0] on input "checkbox" at bounding box center [0, 0] width 0 height 0
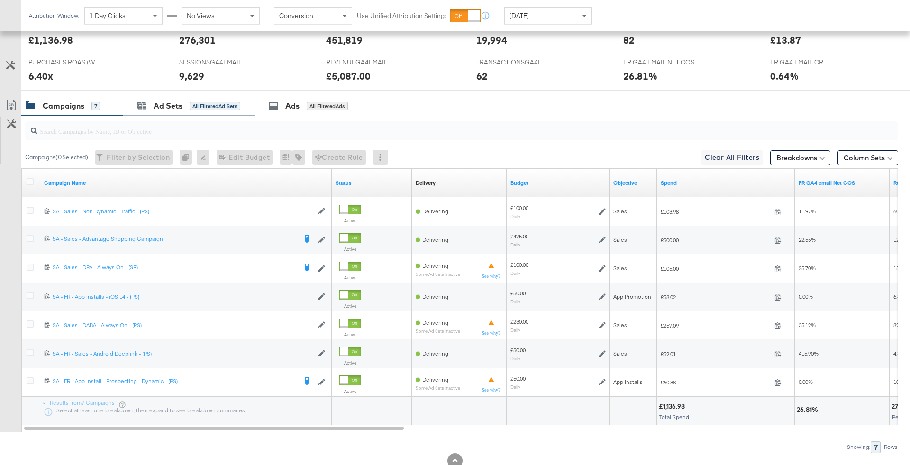
click at [205, 110] on div "Ad Sets All Filtered Ad Sets" at bounding box center [188, 106] width 131 height 20
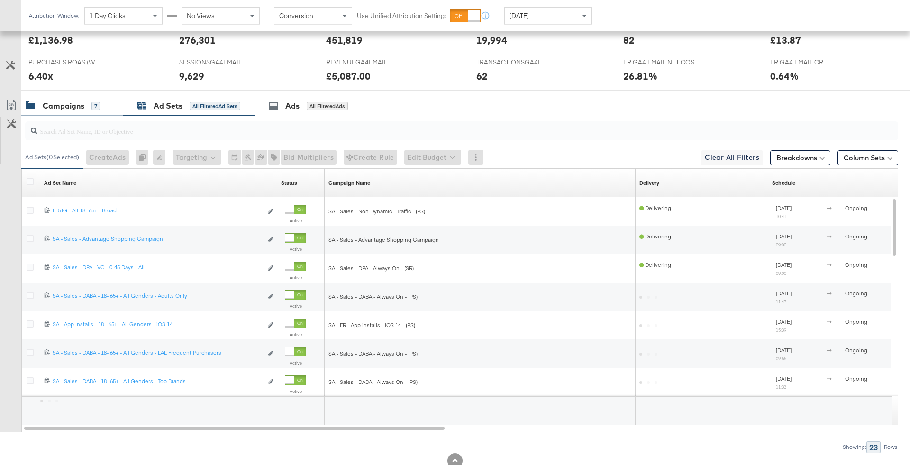
click at [72, 110] on div "Campaigns 7" at bounding box center [72, 106] width 102 height 20
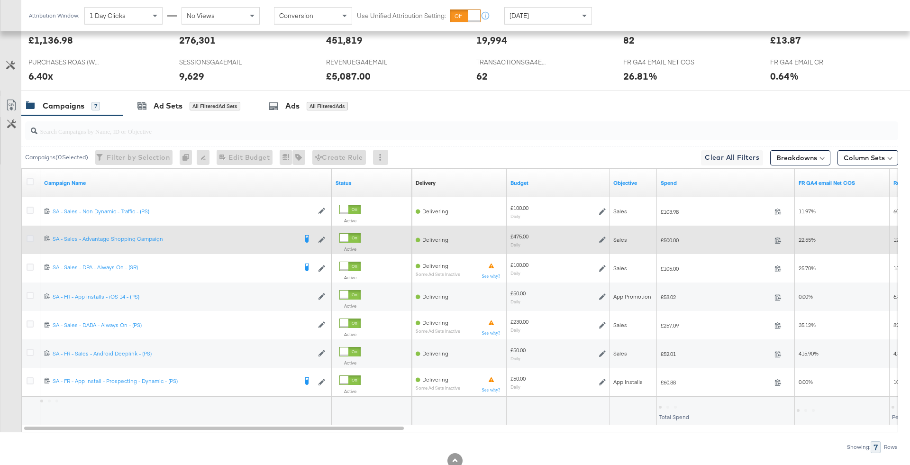
click at [30, 238] on icon at bounding box center [30, 238] width 7 height 7
click at [0, 0] on input "checkbox" at bounding box center [0, 0] width 0 height 0
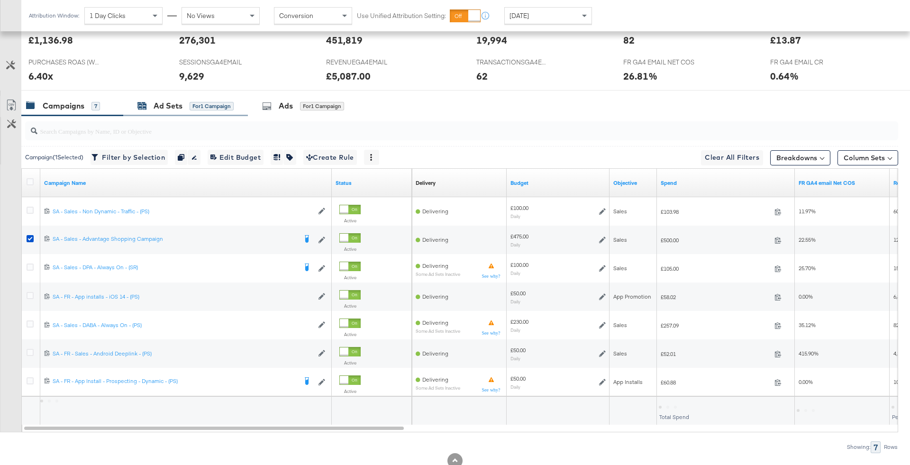
click at [221, 105] on div "for 1 Campaign" at bounding box center [212, 106] width 44 height 9
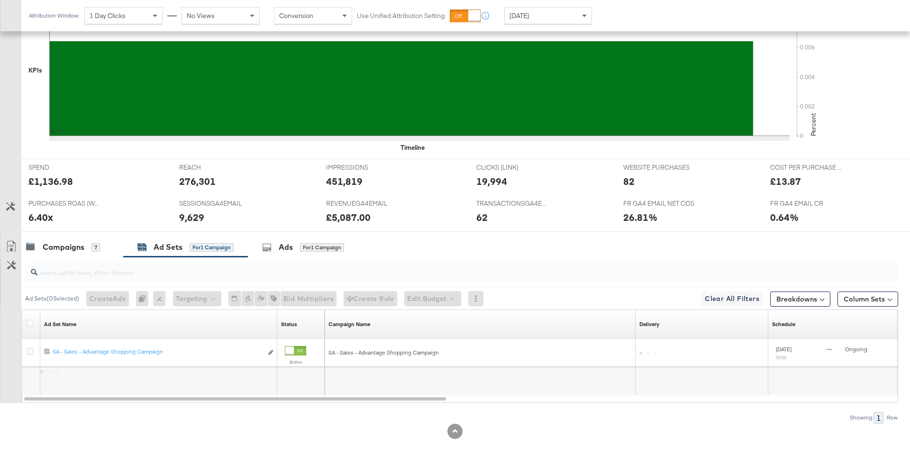
scroll to position [286, 0]
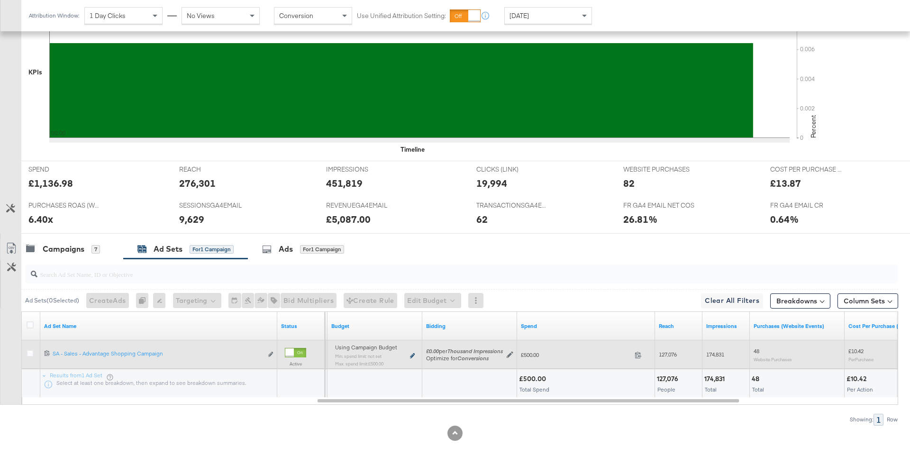
click at [411, 356] on icon at bounding box center [412, 355] width 5 height 5
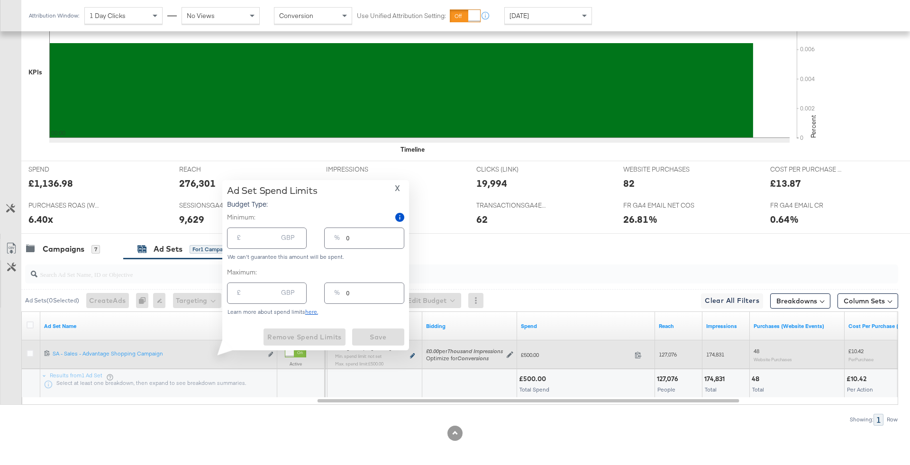
type input "500.00"
type input "105"
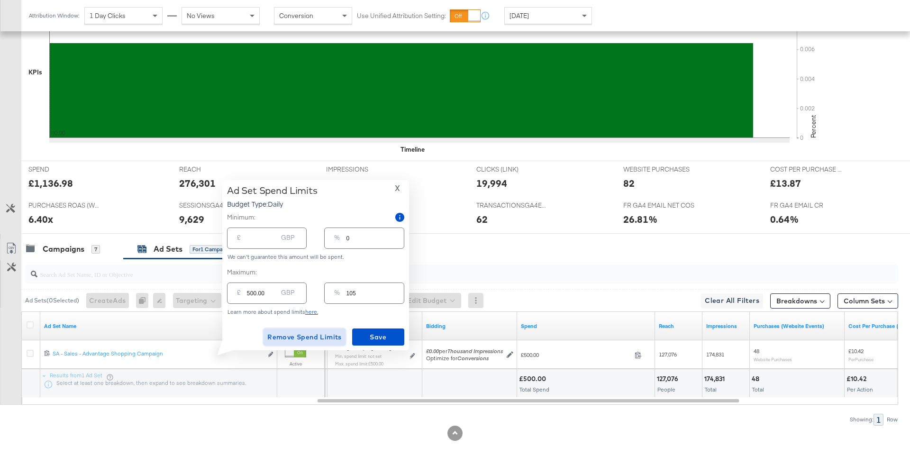
click at [312, 336] on span "Remove Spend Limits" at bounding box center [304, 337] width 74 height 12
click at [391, 338] on div "Remove Spend Limits Saving" at bounding box center [315, 337] width 177 height 17
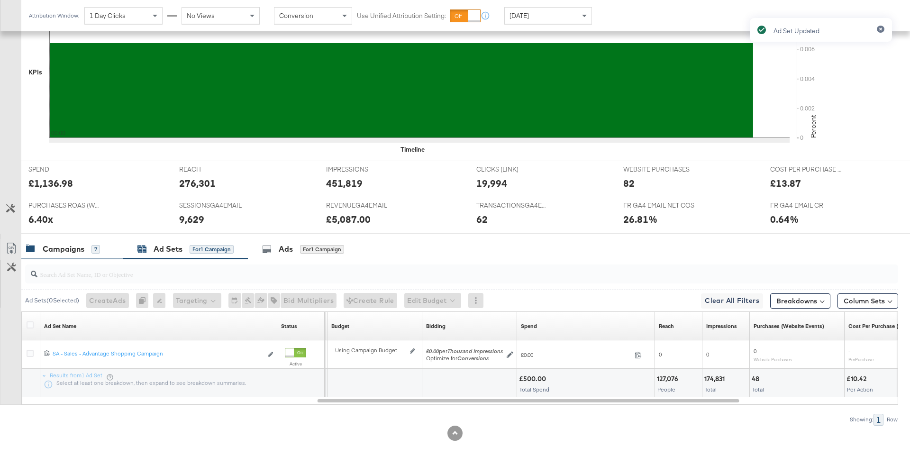
click at [69, 254] on div "Campaigns 7" at bounding box center [72, 249] width 102 height 20
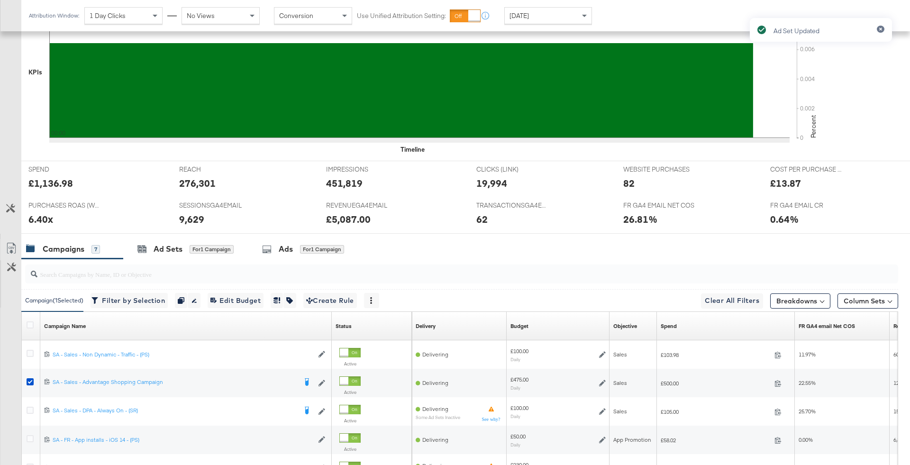
scroll to position [457, 0]
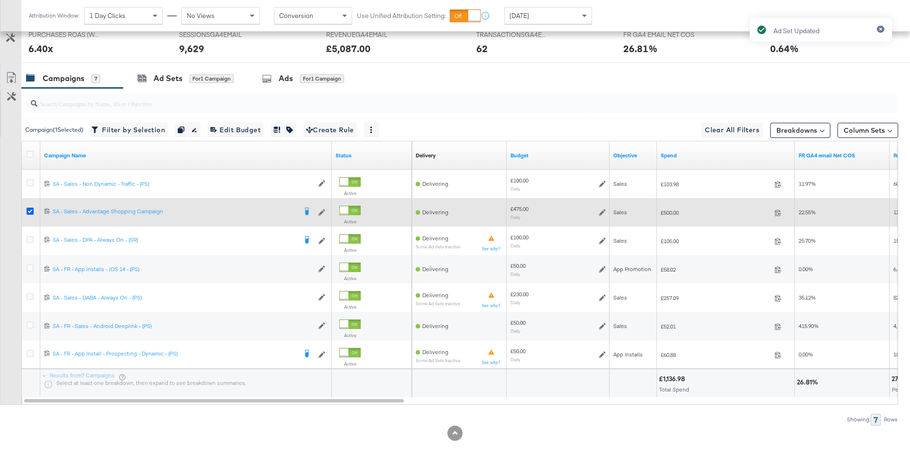
click at [28, 208] on icon at bounding box center [30, 211] width 7 height 7
click at [0, 0] on input "checkbox" at bounding box center [0, 0] width 0 height 0
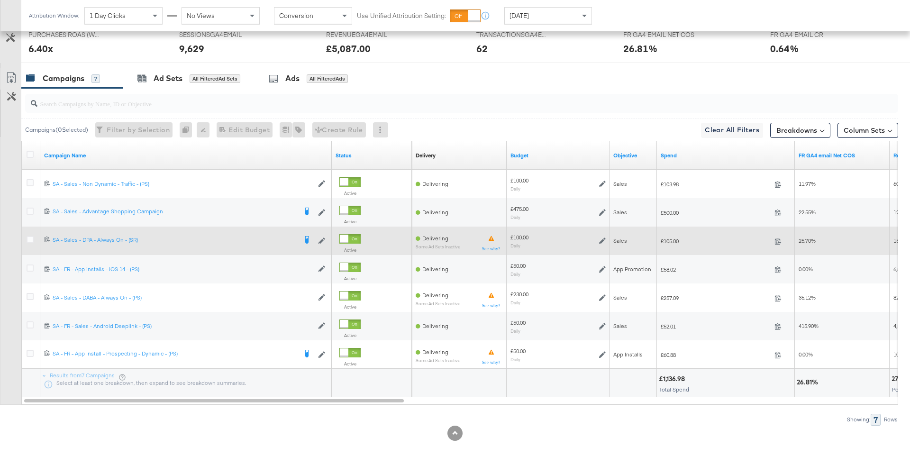
click at [666, 239] on span "£105.00" at bounding box center [716, 241] width 110 height 7
copy span "105.00"
click at [33, 236] on icon at bounding box center [30, 239] width 7 height 7
click at [0, 0] on input "checkbox" at bounding box center [0, 0] width 0 height 0
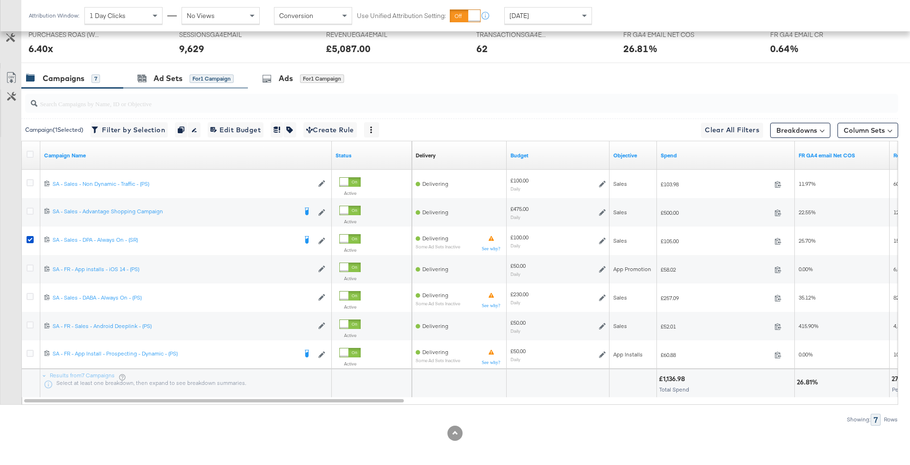
click at [193, 86] on div "Ad Sets for 1 Campaign" at bounding box center [185, 78] width 125 height 20
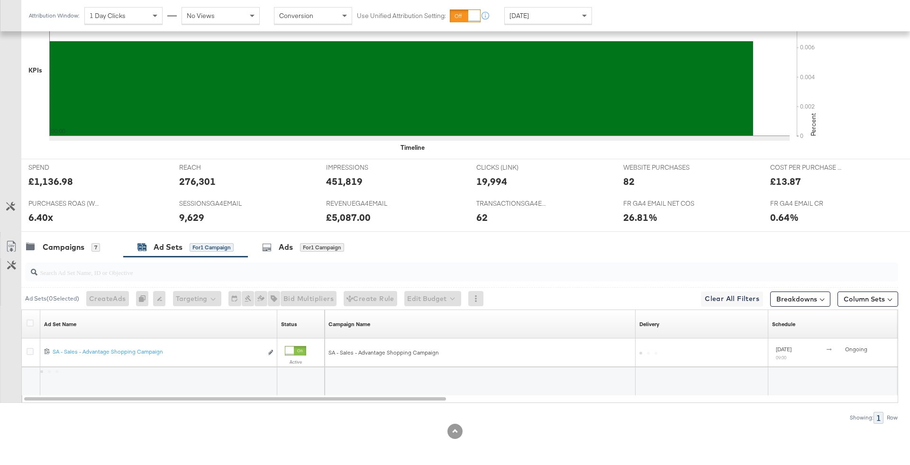
scroll to position [314, 0]
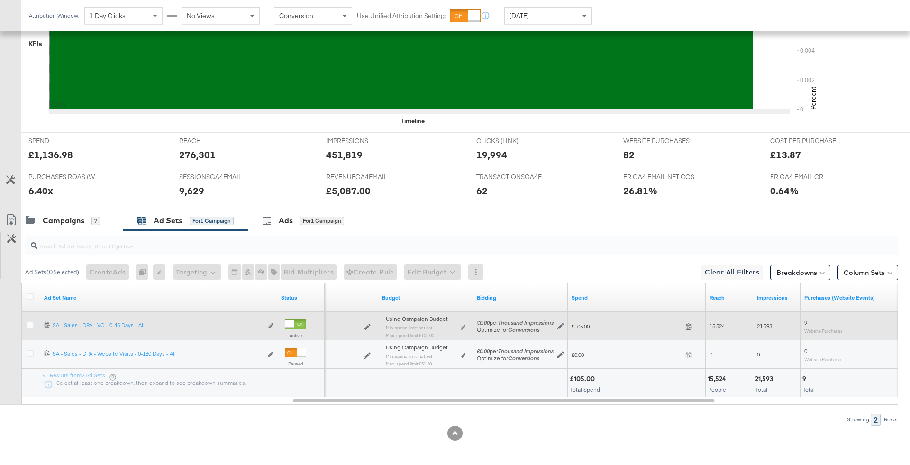
click at [462, 329] on div "Using Campaign Budget Min. spend limit: not set Max. spend limit : £105.00 Edit…" at bounding box center [426, 331] width 80 height 22
click at [462, 327] on icon at bounding box center [463, 327] width 5 height 5
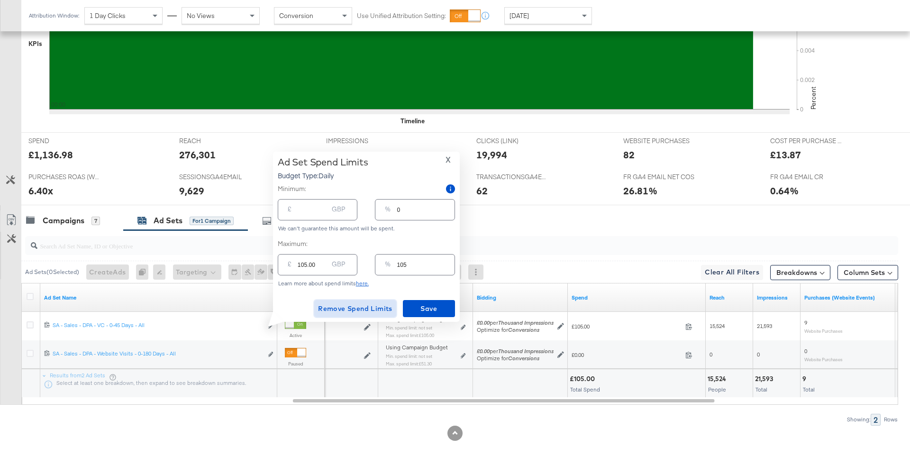
click at [354, 311] on span "Remove Spend Limits" at bounding box center [355, 309] width 74 height 12
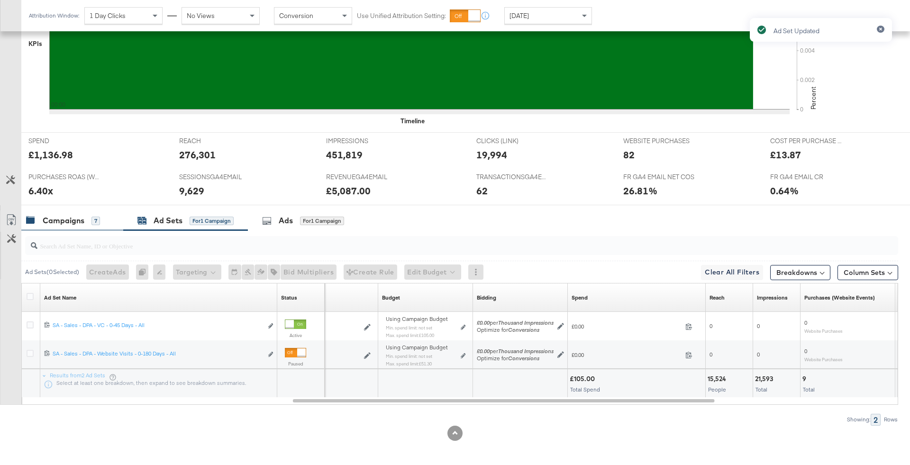
click at [87, 219] on div "Campaigns 7" at bounding box center [63, 220] width 74 height 11
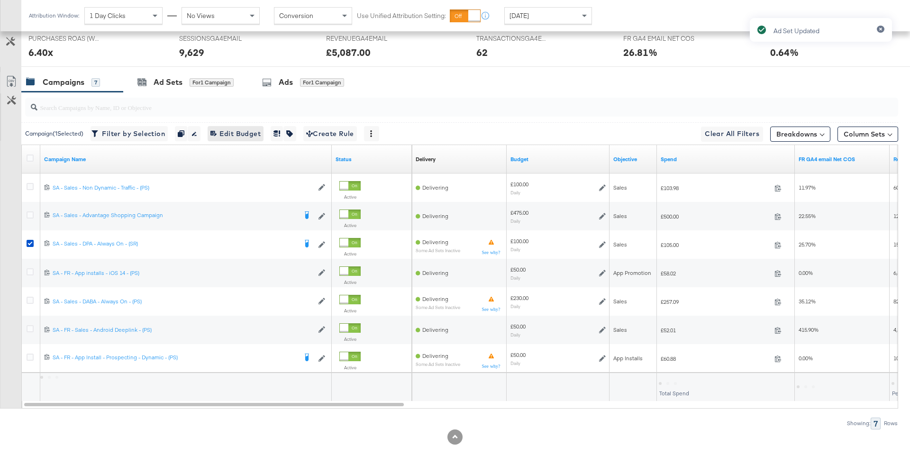
scroll to position [457, 0]
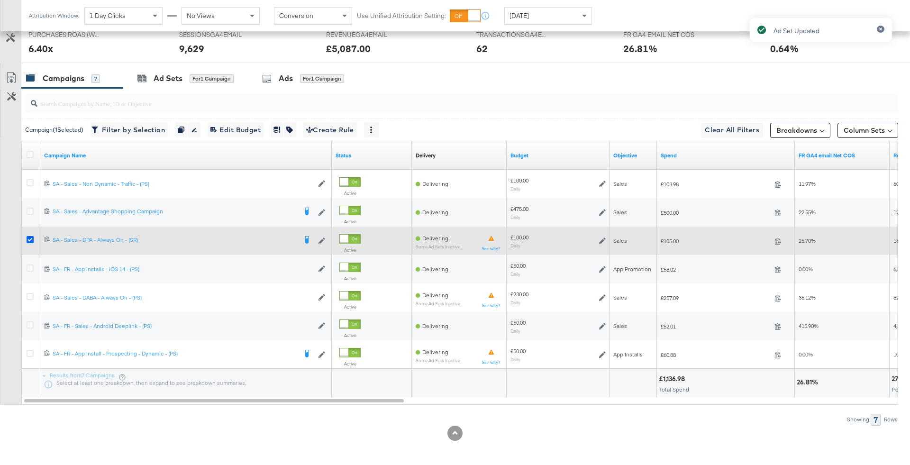
click at [28, 237] on icon at bounding box center [30, 239] width 7 height 7
click at [0, 0] on input "checkbox" at bounding box center [0, 0] width 0 height 0
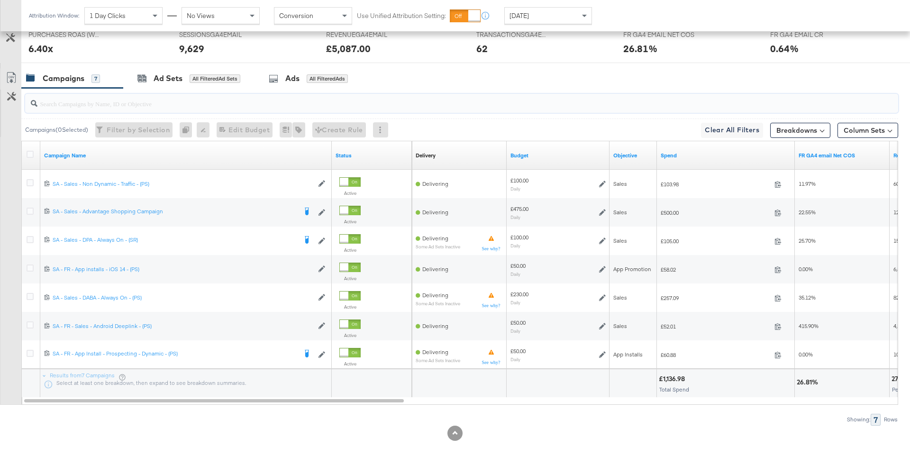
click at [199, 101] on input "search" at bounding box center [427, 100] width 781 height 18
type input "S"
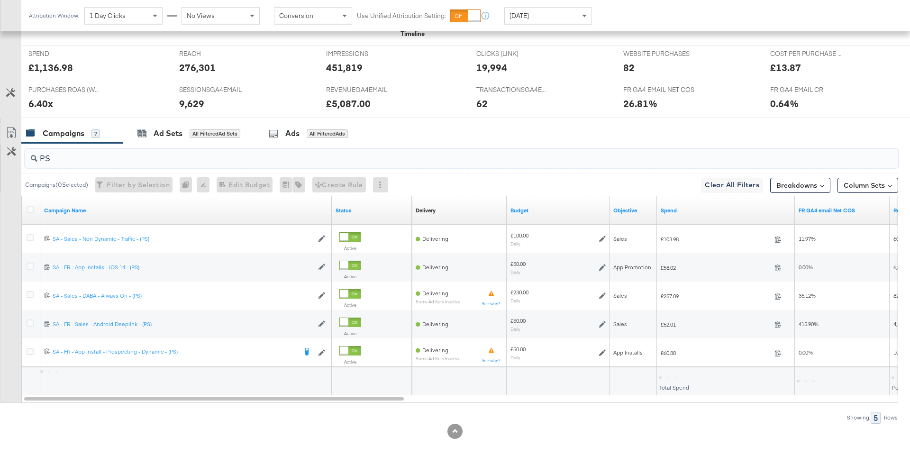
scroll to position [400, 0]
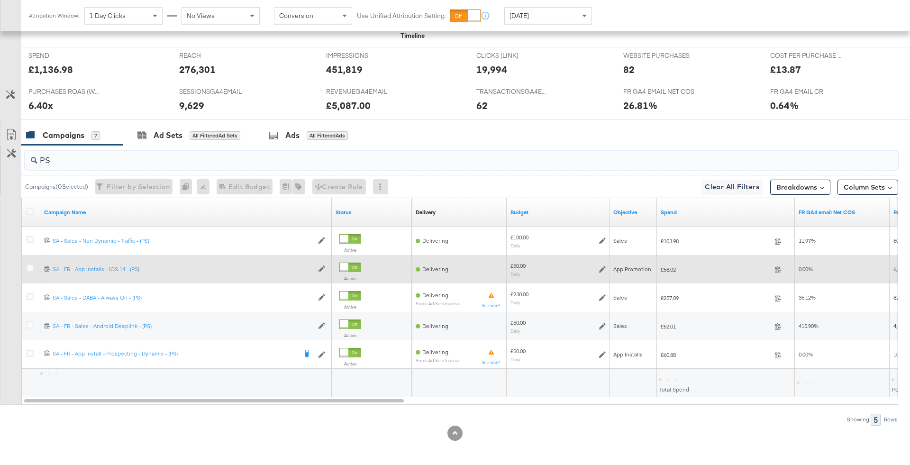
type input "PS"
click at [30, 262] on div at bounding box center [32, 269] width 18 height 17
click at [30, 266] on icon at bounding box center [30, 268] width 7 height 7
click at [0, 0] on input "checkbox" at bounding box center [0, 0] width 0 height 0
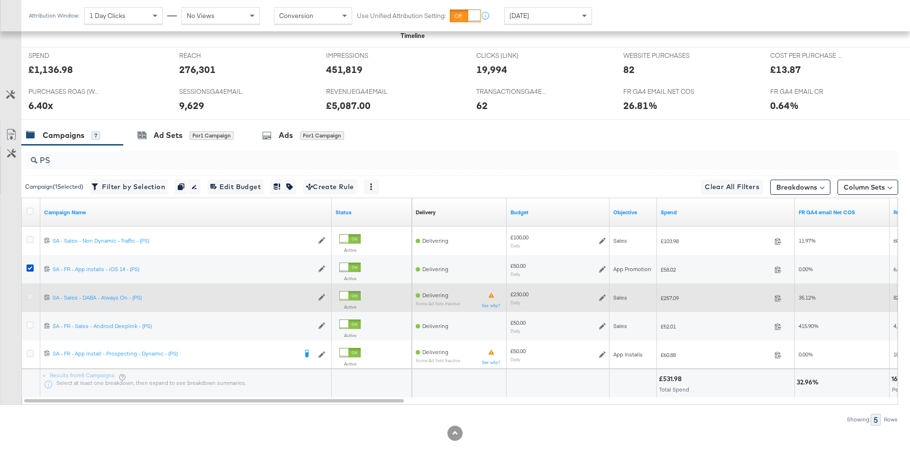
click at [30, 294] on icon at bounding box center [30, 296] width 7 height 7
click at [0, 0] on input "checkbox" at bounding box center [0, 0] width 0 height 0
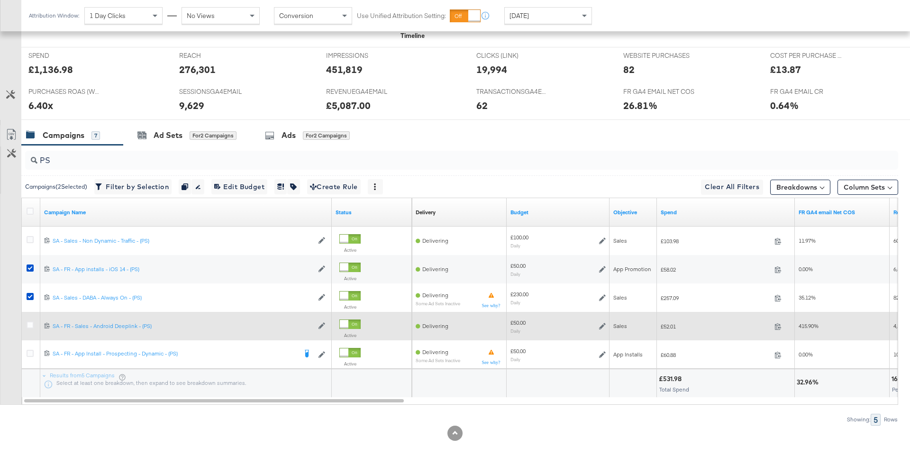
click at [30, 328] on div at bounding box center [32, 325] width 10 height 9
click at [30, 325] on icon at bounding box center [30, 324] width 7 height 7
click at [0, 0] on input "checkbox" at bounding box center [0, 0] width 0 height 0
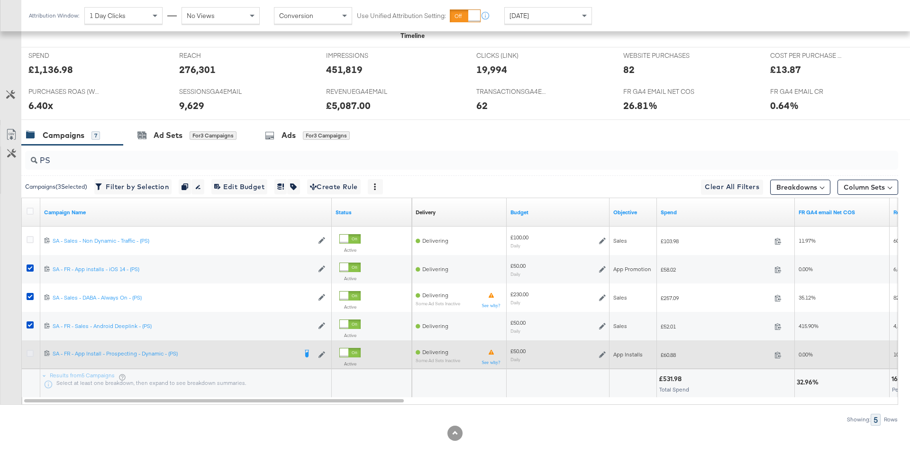
click at [30, 350] on icon at bounding box center [30, 353] width 7 height 7
click at [0, 0] on input "checkbox" at bounding box center [0, 0] width 0 height 0
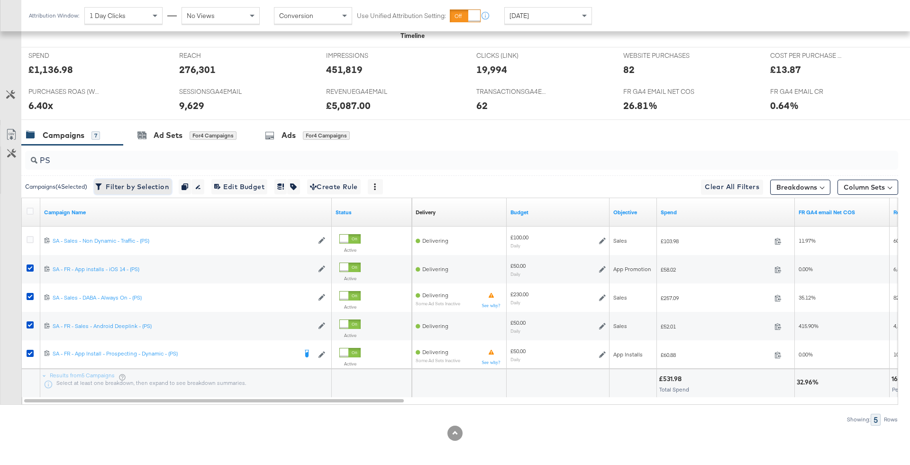
click at [133, 188] on span "Filter by Selection Filter 4 campaigns" at bounding box center [133, 187] width 72 height 12
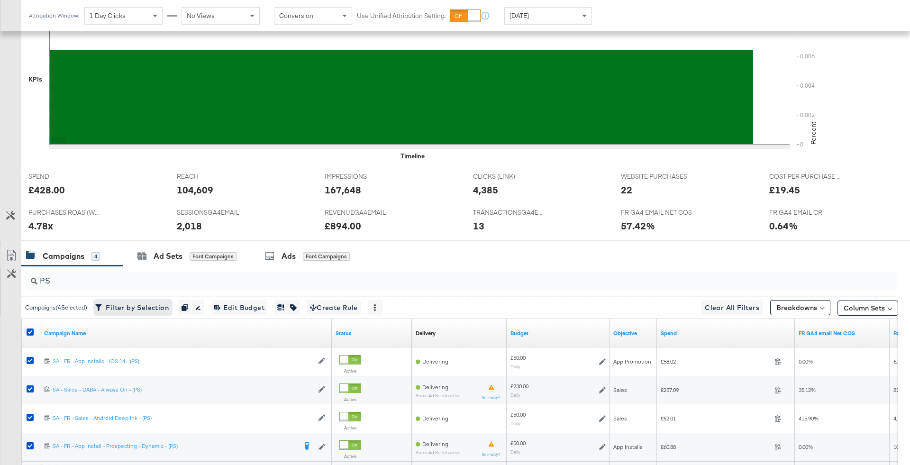
scroll to position [357, 0]
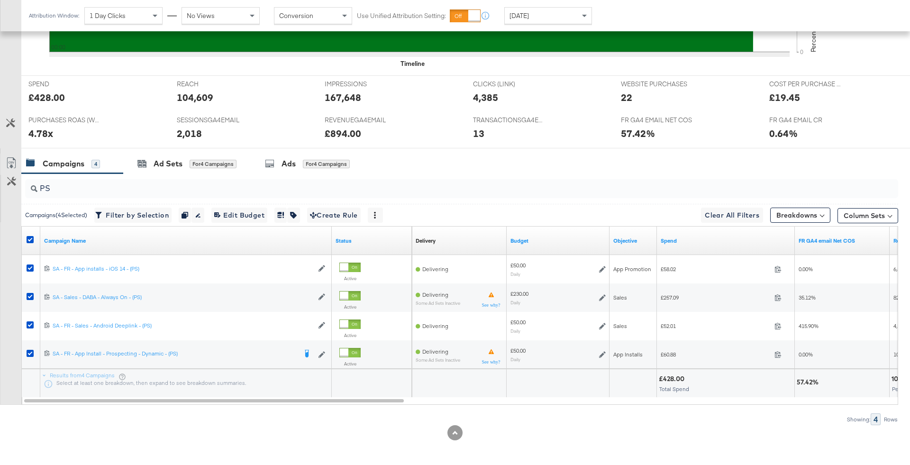
click at [678, 380] on div "£428.00" at bounding box center [673, 379] width 28 height 9
copy div "428.00"
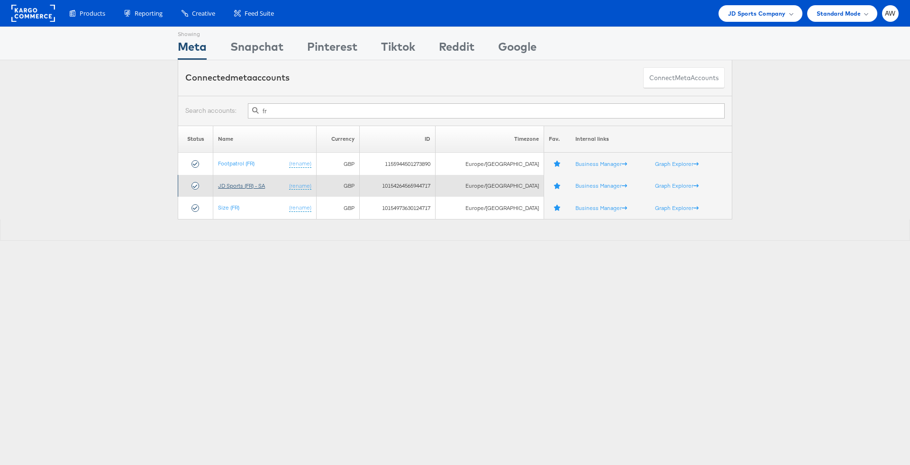
type input "fr"
click at [241, 185] on link "JD Sports (FR) - SA" at bounding box center [241, 185] width 47 height 7
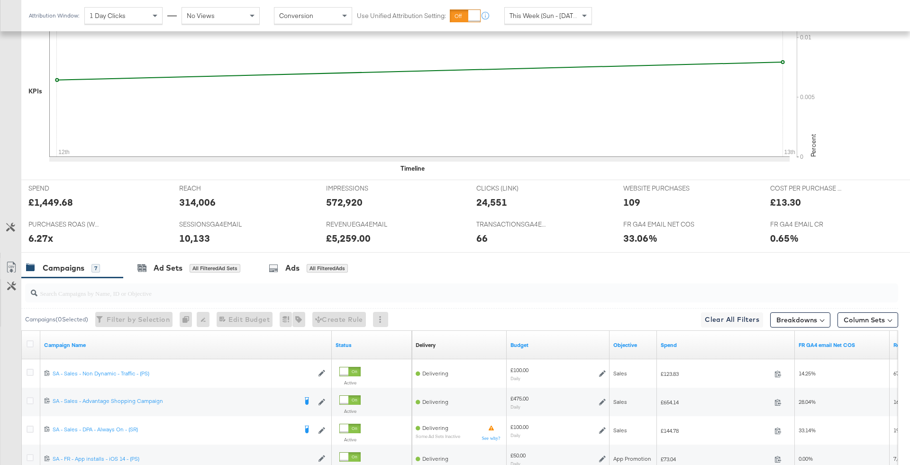
scroll to position [359, 0]
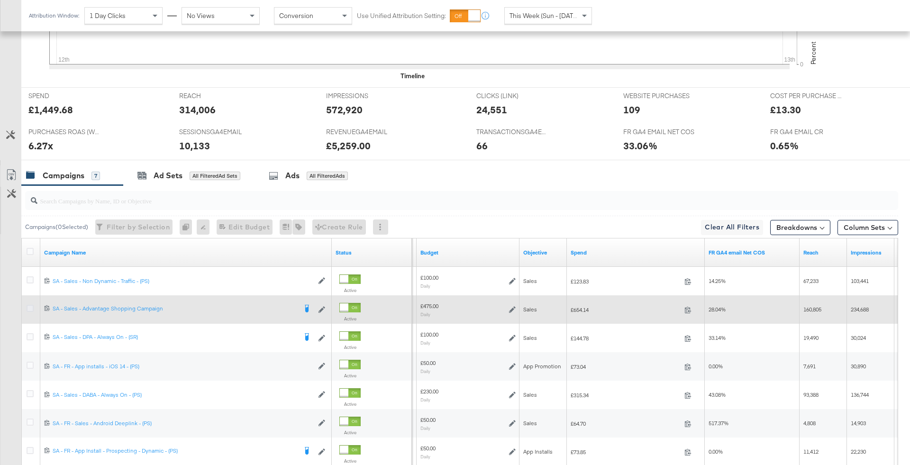
click at [28, 307] on icon at bounding box center [30, 308] width 7 height 7
click at [0, 0] on input "checkbox" at bounding box center [0, 0] width 0 height 0
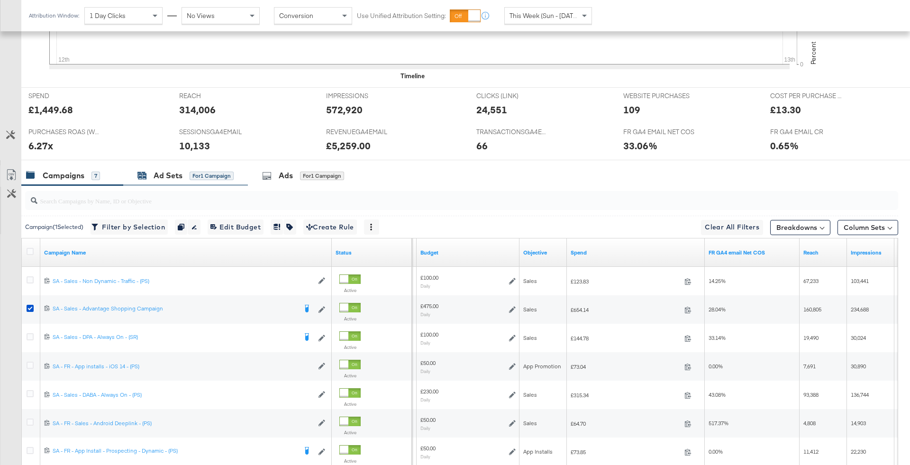
click at [231, 172] on div "for 1 Campaign" at bounding box center [212, 176] width 44 height 9
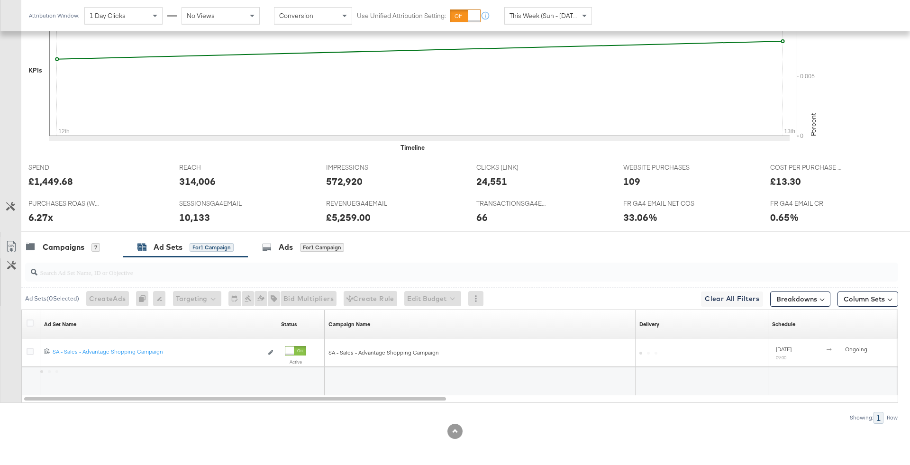
scroll to position [286, 0]
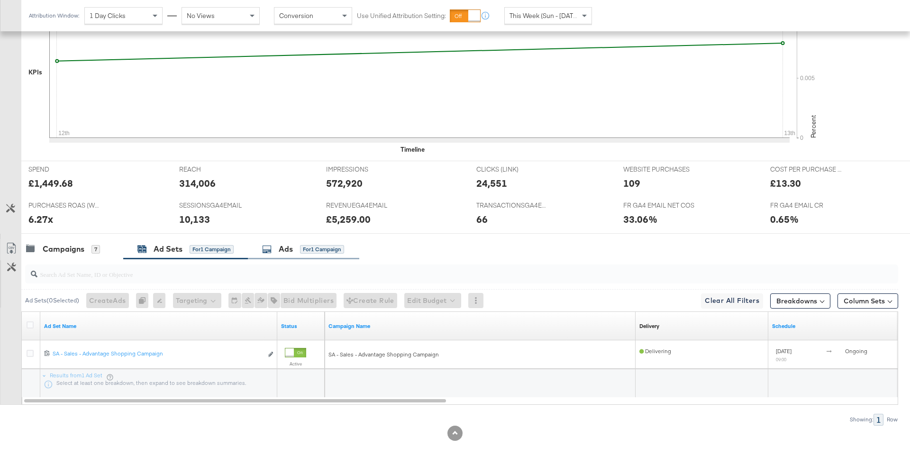
click at [320, 251] on div "for 1 Campaign" at bounding box center [322, 249] width 44 height 9
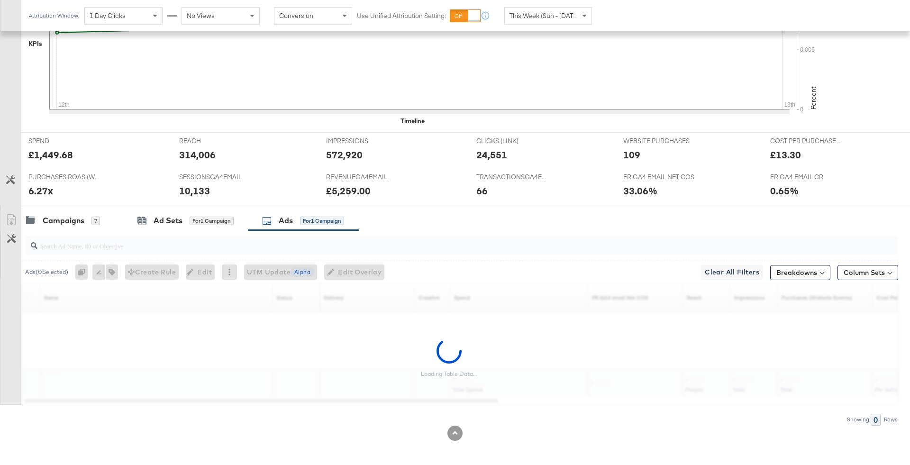
scroll to position [359, 0]
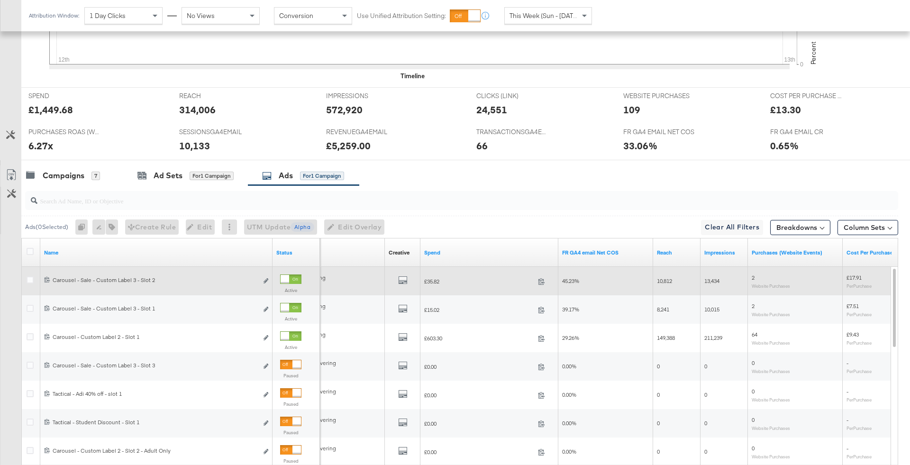
click at [289, 275] on div at bounding box center [285, 279] width 9 height 9
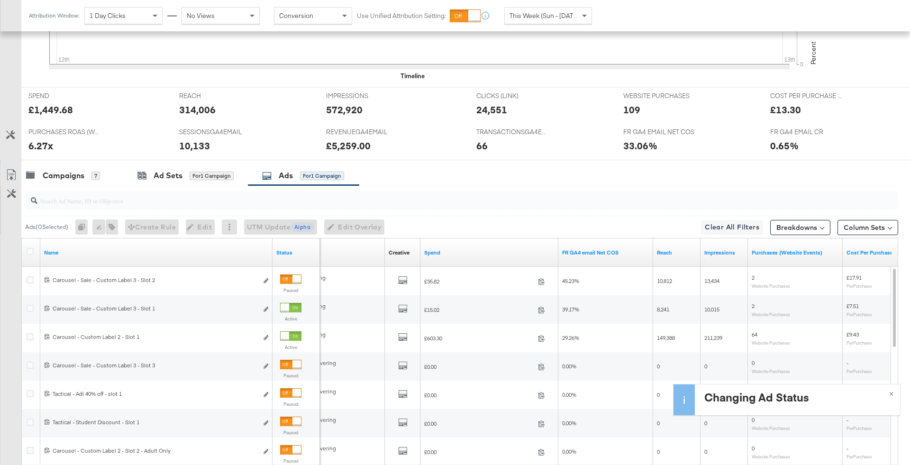
click at [241, 195] on input "search" at bounding box center [427, 197] width 781 height 18
type input "slot 1"
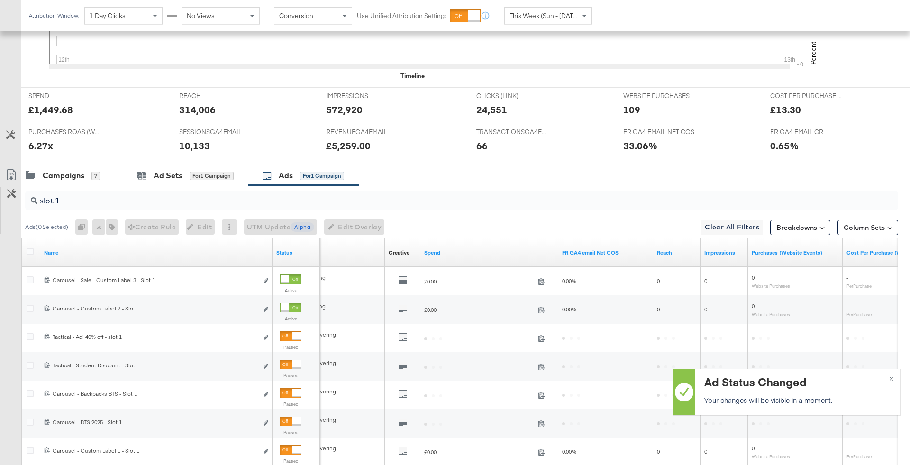
click at [270, 197] on input "slot 1" at bounding box center [427, 197] width 781 height 18
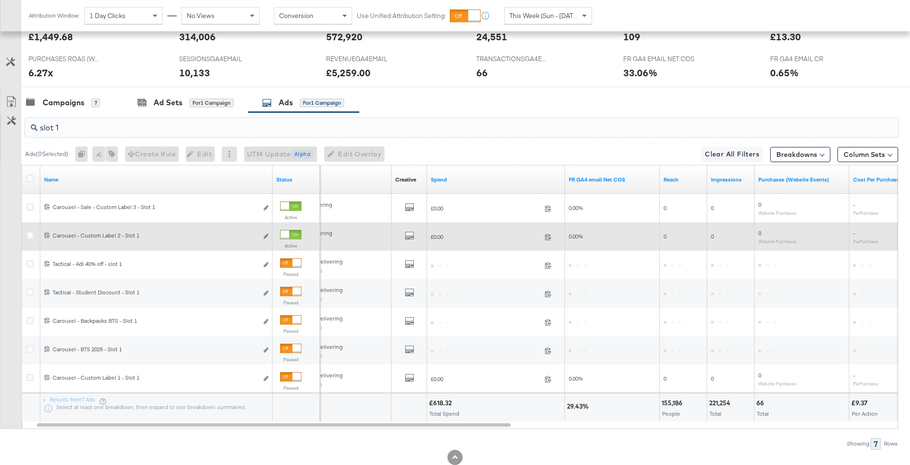
scroll to position [434, 0]
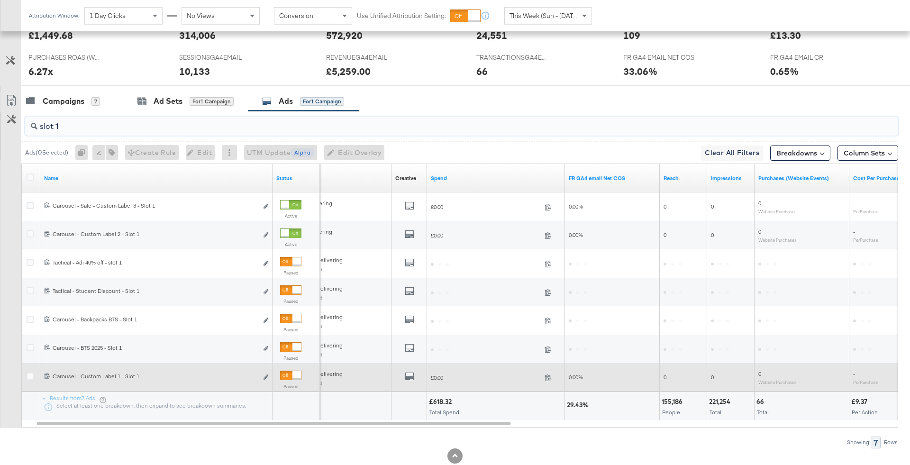
click at [292, 376] on div at bounding box center [290, 375] width 21 height 9
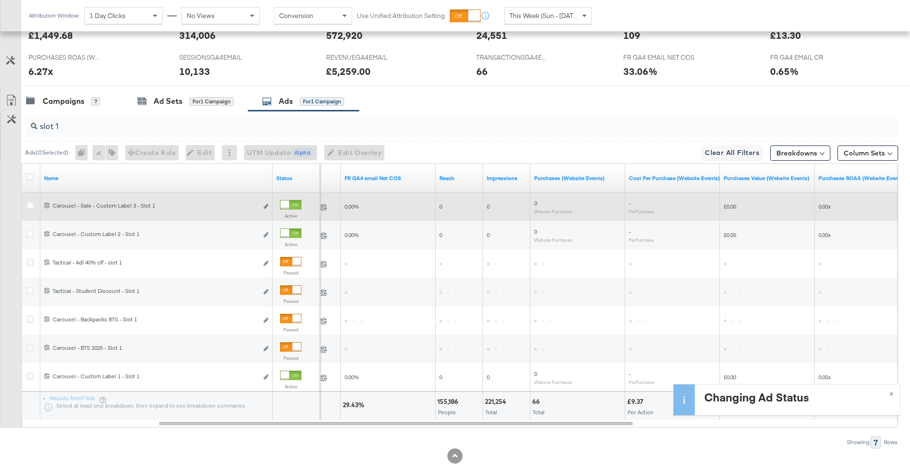
scroll to position [0, 0]
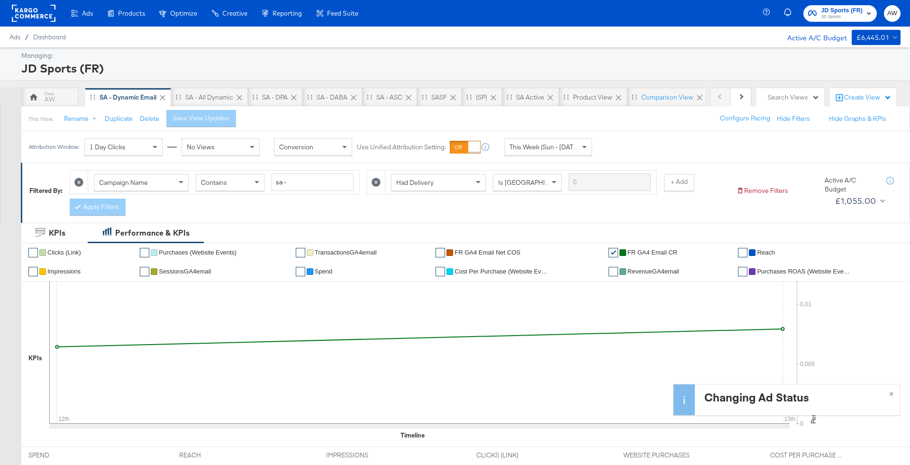
click at [826, 2] on div "JD Sports (FR) JD Sports AW" at bounding box center [839, 13] width 144 height 27
click at [822, 9] on span "JD Sports (FR)" at bounding box center [843, 11] width 42 height 10
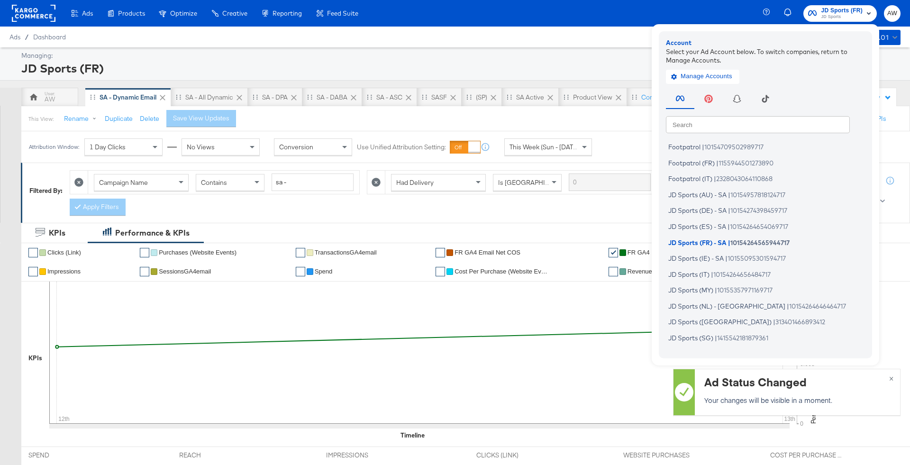
click at [799, 120] on input "text" at bounding box center [758, 124] width 184 height 17
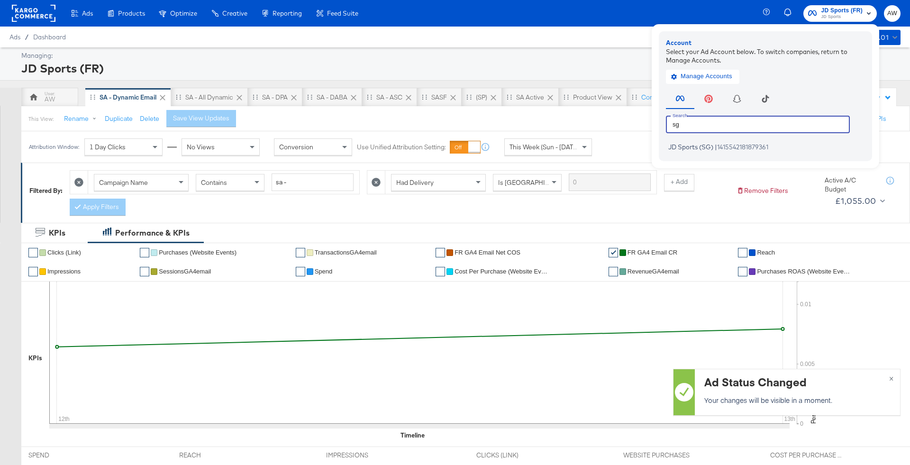
type input "sg"
click at [744, 147] on span "1415542181879361" at bounding box center [742, 147] width 51 height 8
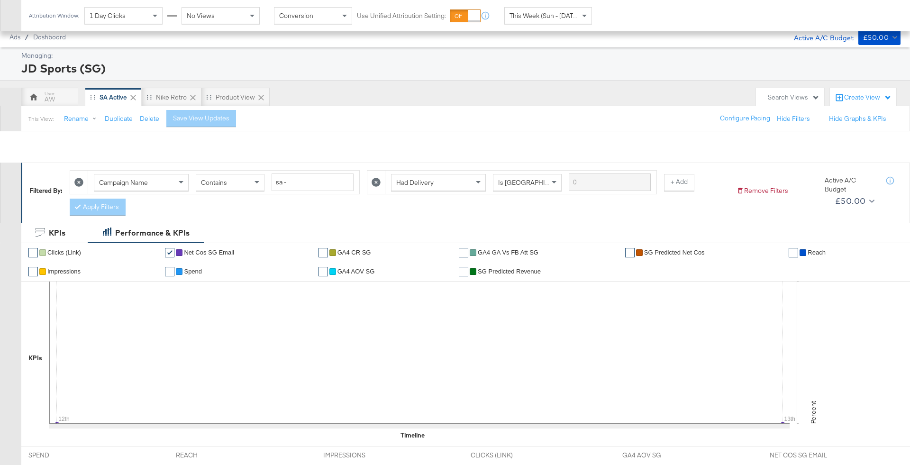
scroll to position [286, 0]
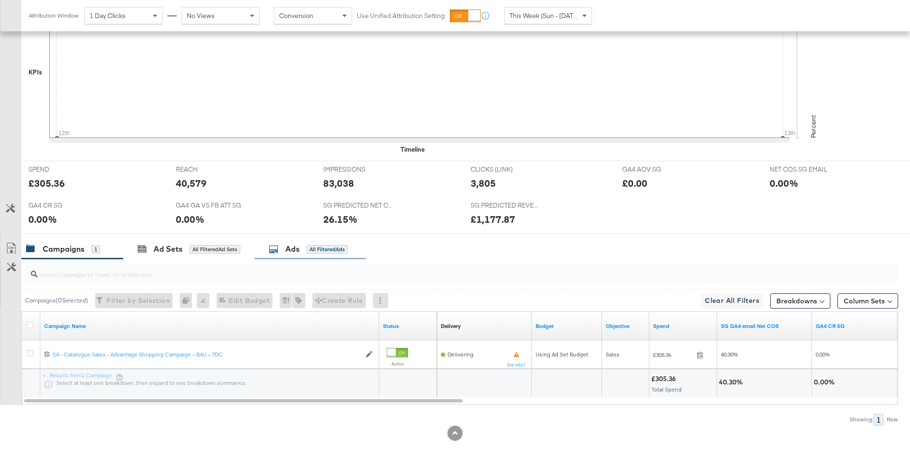
click at [291, 249] on div "Ads" at bounding box center [292, 249] width 14 height 11
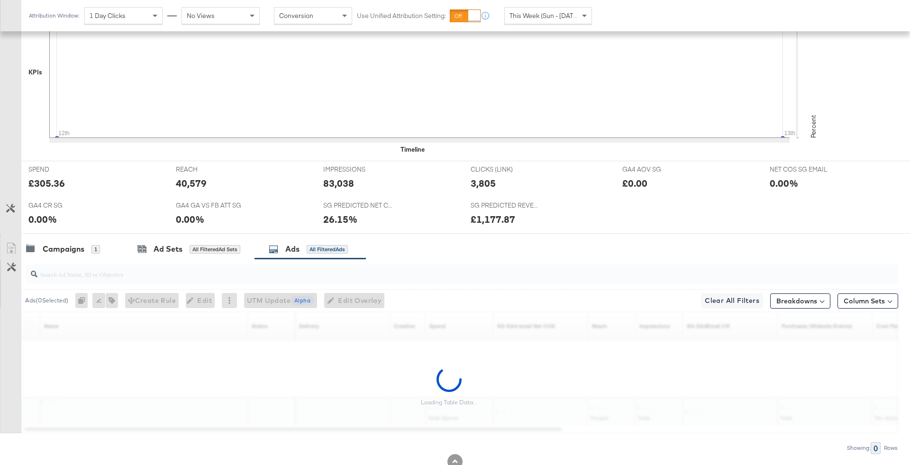
click at [296, 276] on input "search" at bounding box center [427, 270] width 781 height 18
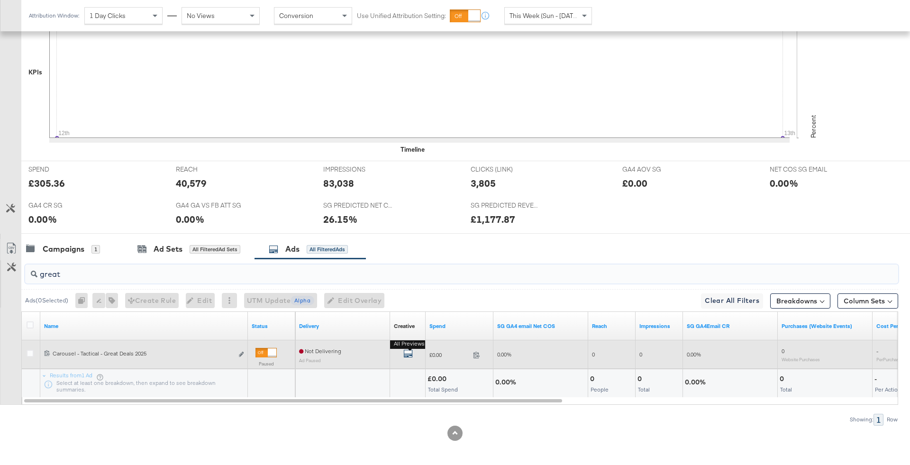
click at [409, 353] on icon "default" at bounding box center [407, 353] width 9 height 9
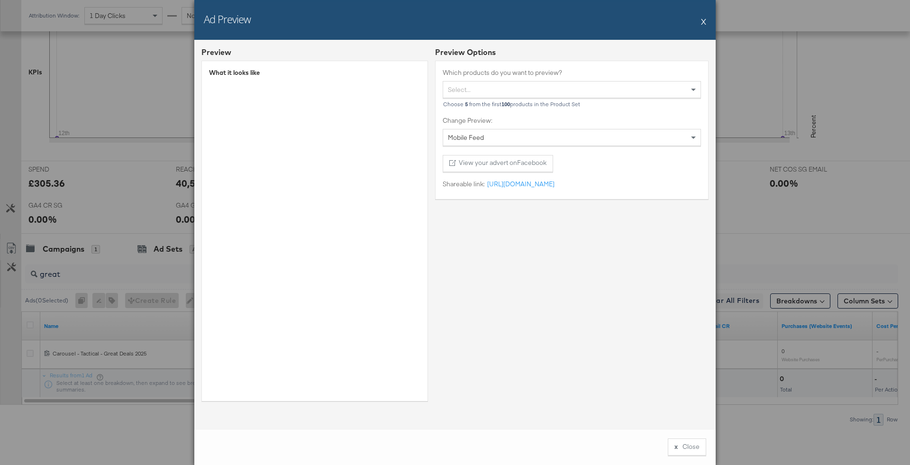
click at [704, 19] on button "X" at bounding box center [703, 21] width 5 height 19
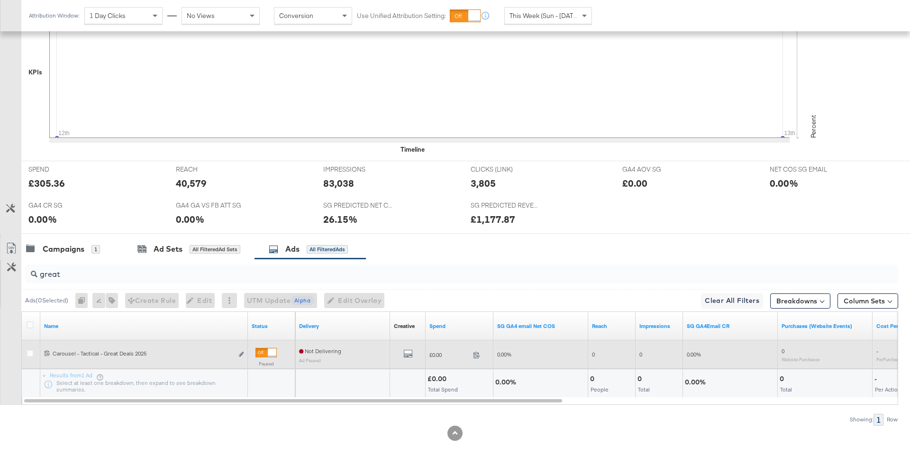
click at [268, 353] on div at bounding box center [272, 352] width 9 height 9
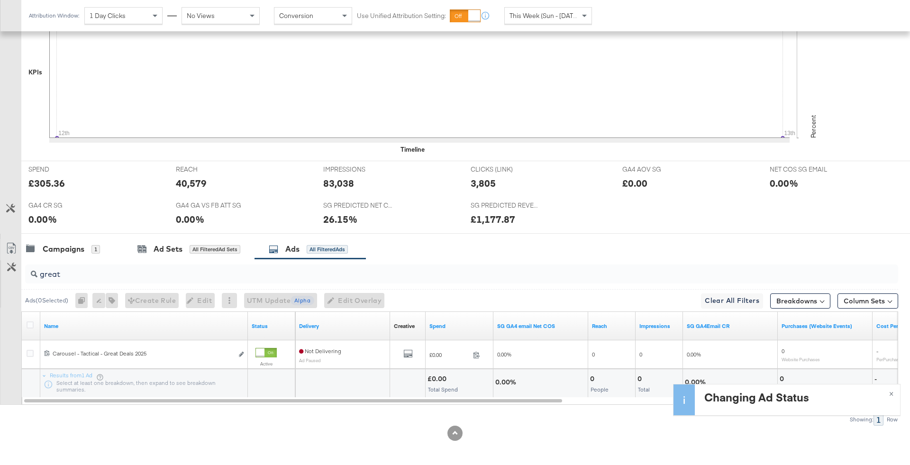
click at [223, 278] on div "great" at bounding box center [461, 274] width 873 height 19
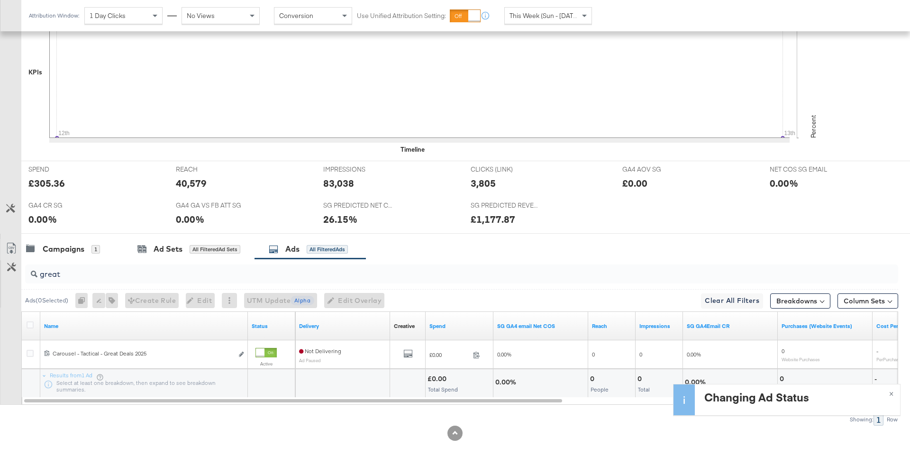
click at [223, 278] on div "great" at bounding box center [461, 274] width 873 height 19
type input "g"
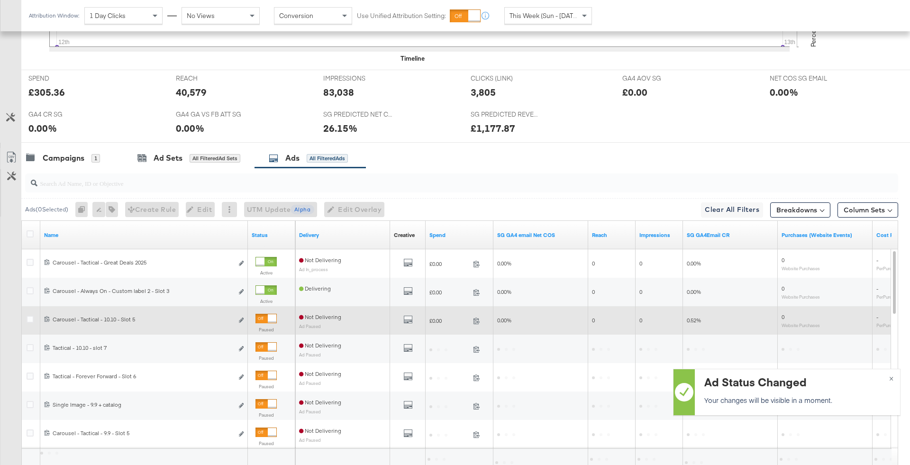
scroll to position [374, 0]
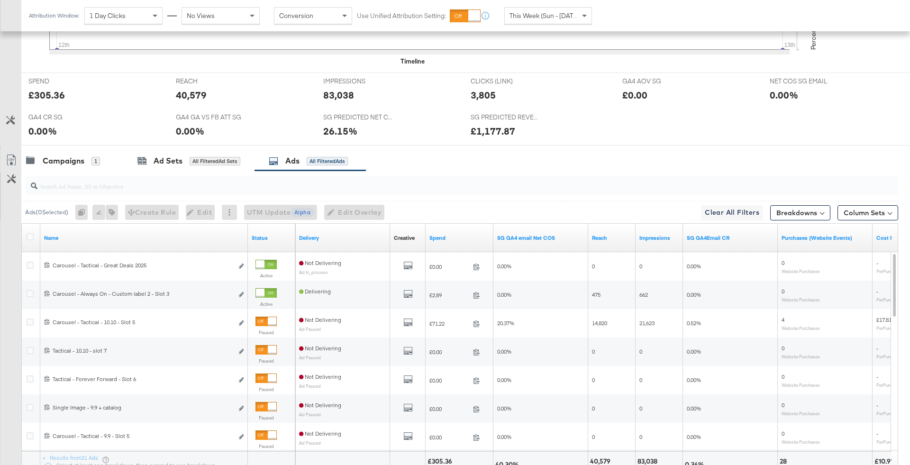
click at [315, 188] on input "search" at bounding box center [427, 182] width 781 height 18
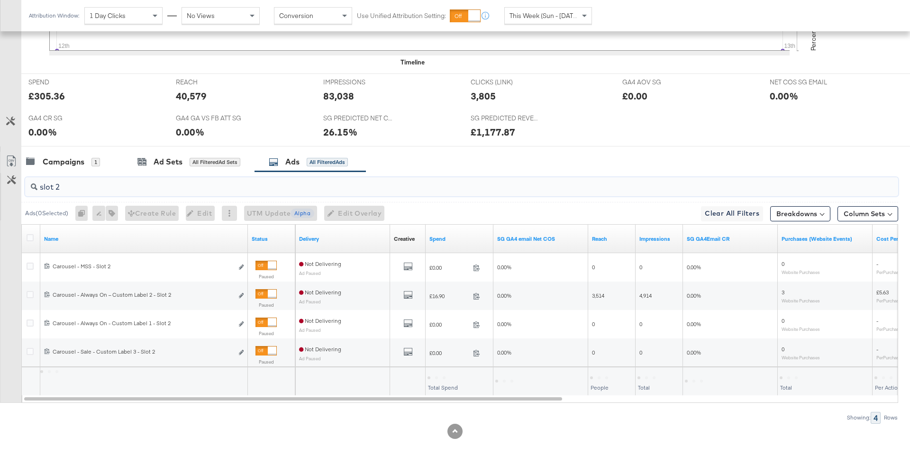
scroll to position [371, 0]
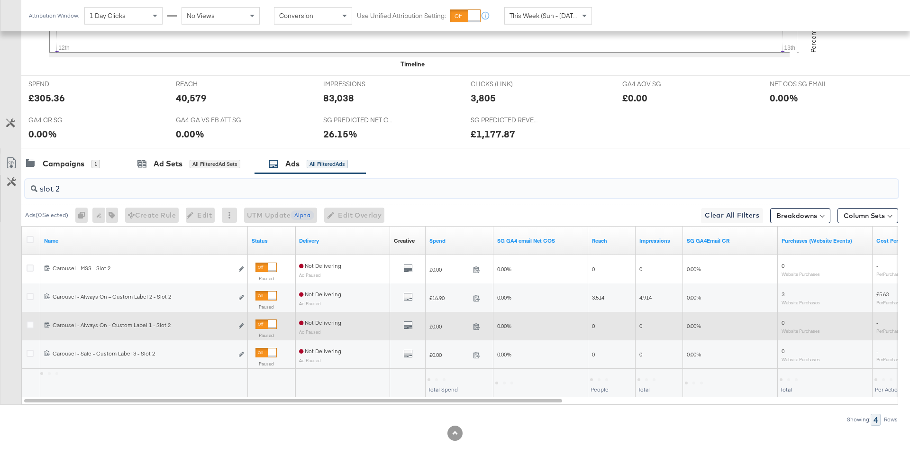
type input "slot 2"
click at [265, 320] on div at bounding box center [266, 324] width 21 height 9
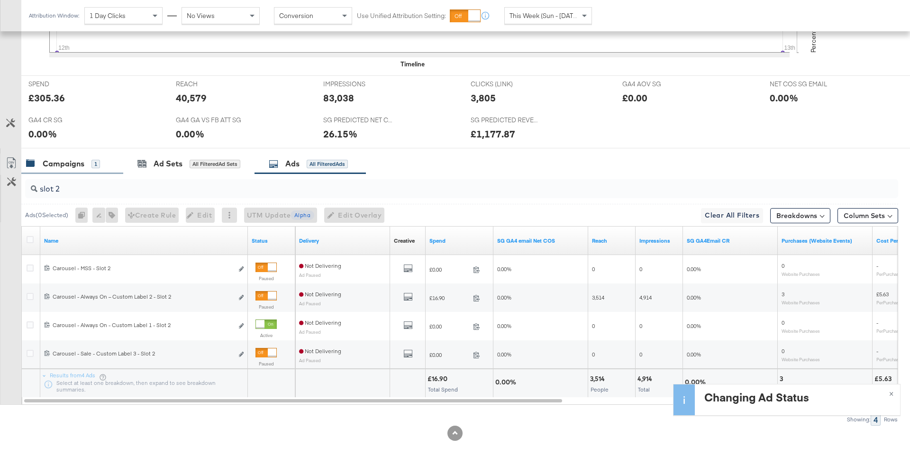
click at [104, 155] on div "Campaigns 1" at bounding box center [72, 164] width 102 height 20
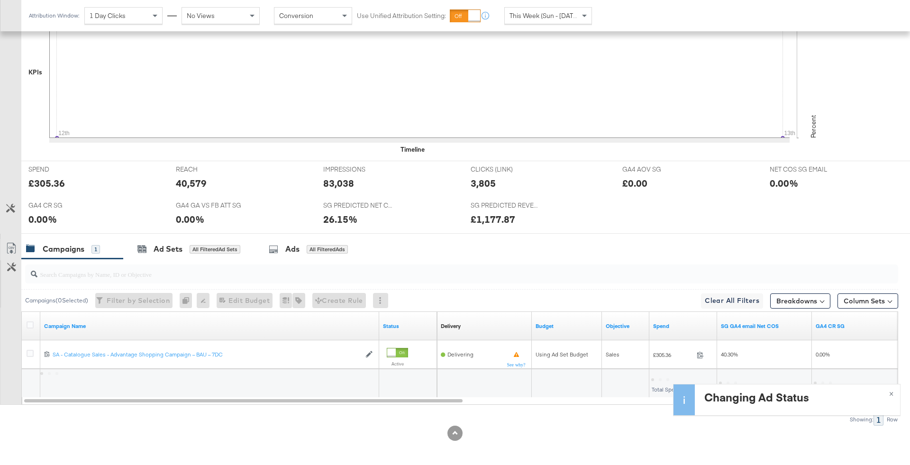
scroll to position [0, 0]
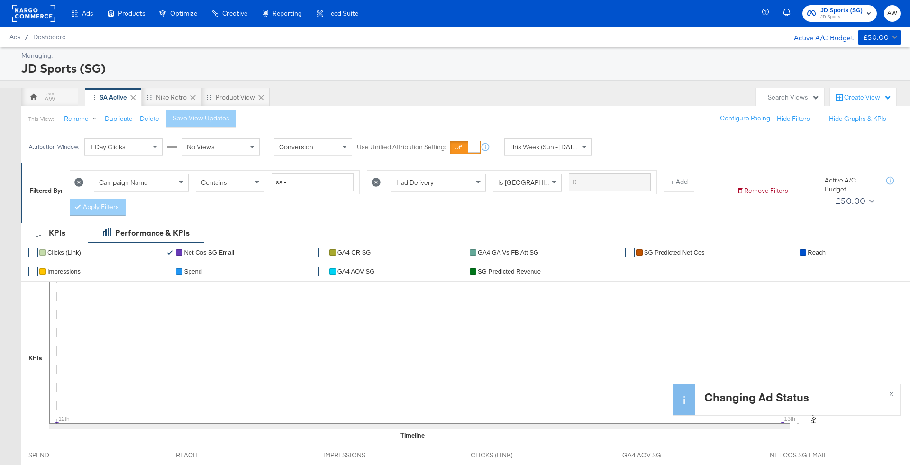
click at [838, 21] on button "JD Sports (SG) JD Sports" at bounding box center [840, 13] width 74 height 17
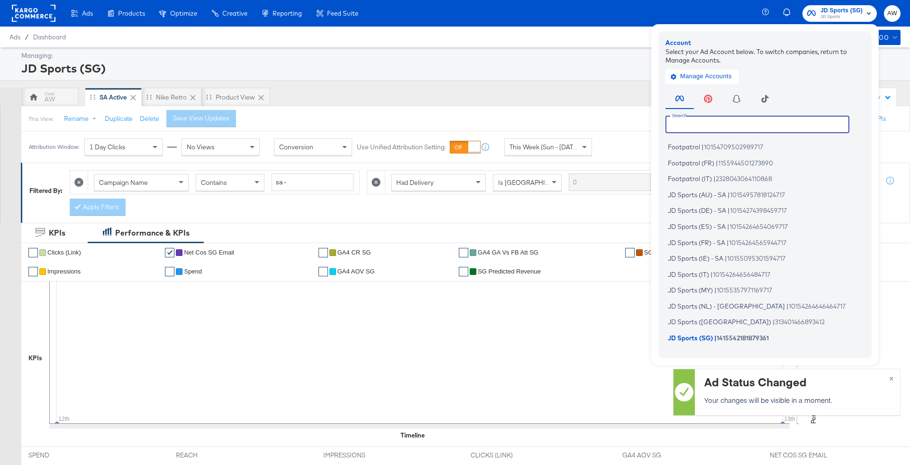
click at [802, 121] on input "text" at bounding box center [758, 124] width 184 height 17
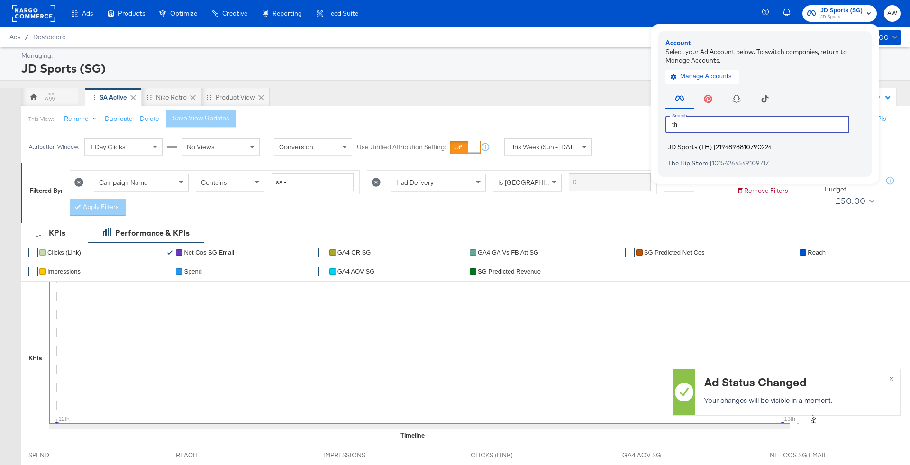
type input "th"
click at [739, 151] on li "JD Sports (TH) | 2194898810790224" at bounding box center [768, 147] width 204 height 14
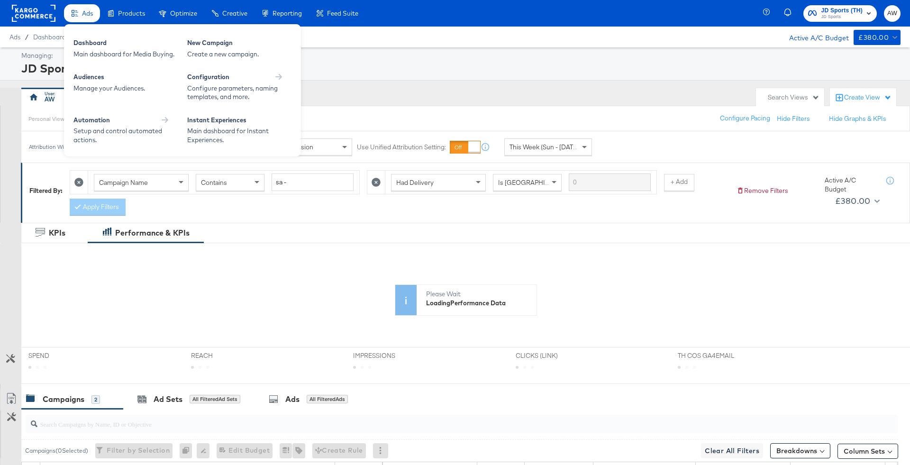
scroll to position [168, 0]
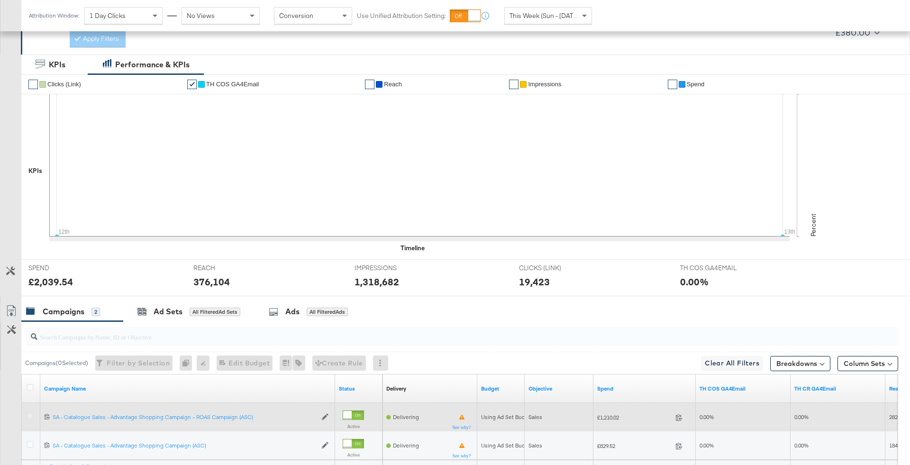
click at [29, 416] on icon at bounding box center [30, 415] width 7 height 7
click at [0, 0] on input "checkbox" at bounding box center [0, 0] width 0 height 0
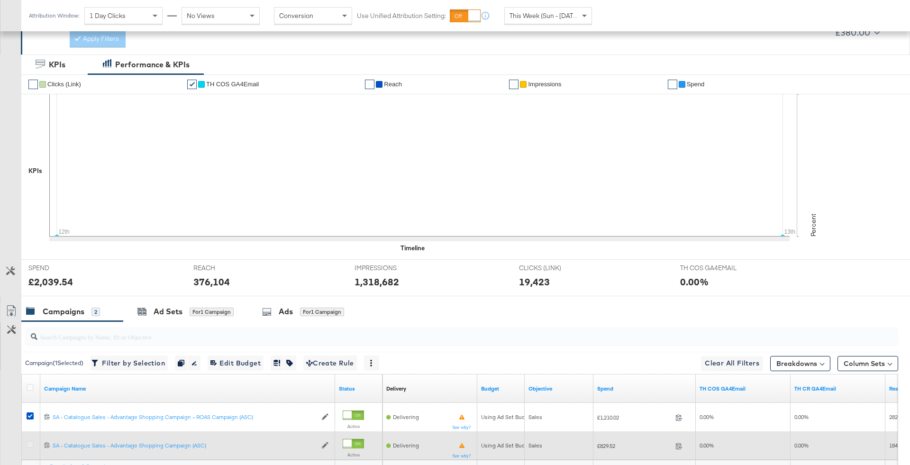
click at [31, 442] on icon at bounding box center [30, 444] width 7 height 7
click at [0, 0] on input "checkbox" at bounding box center [0, 0] width 0 height 0
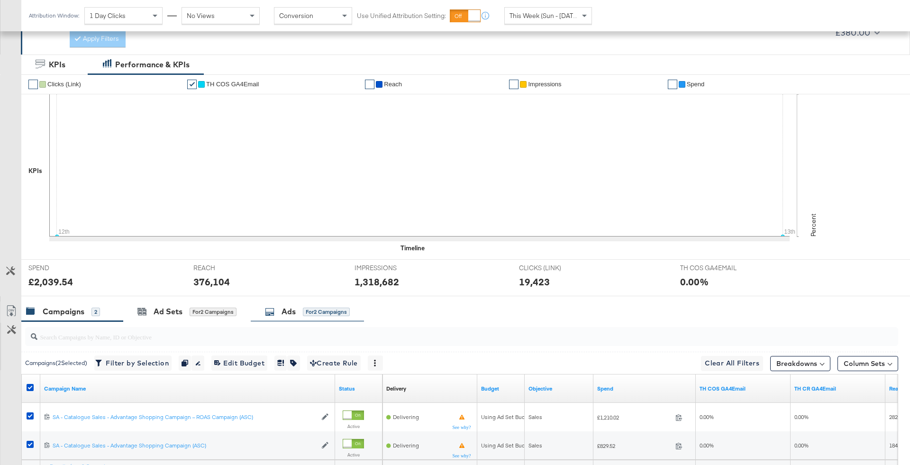
click at [262, 315] on div "Ads for 2 Campaigns" at bounding box center [307, 312] width 113 height 20
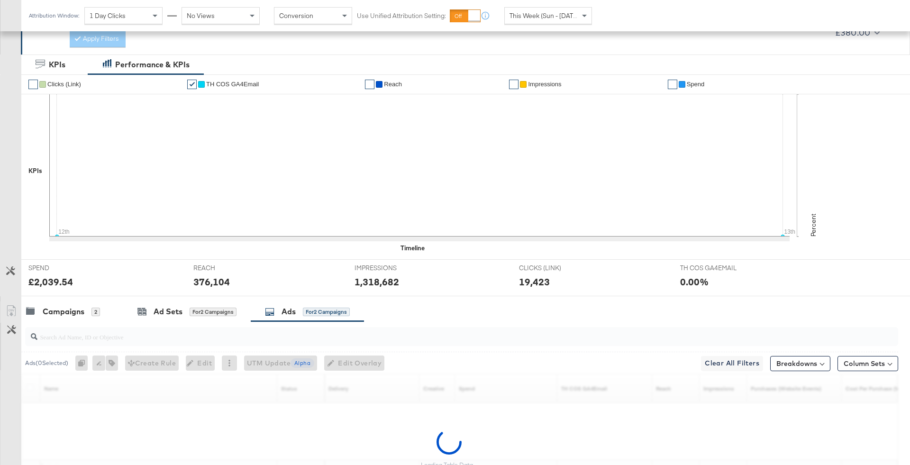
click at [270, 342] on div at bounding box center [461, 336] width 873 height 19
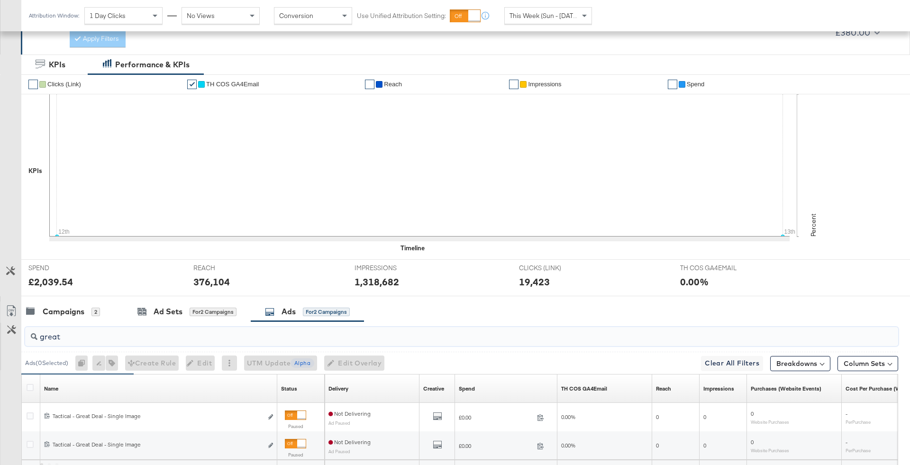
scroll to position [259, 0]
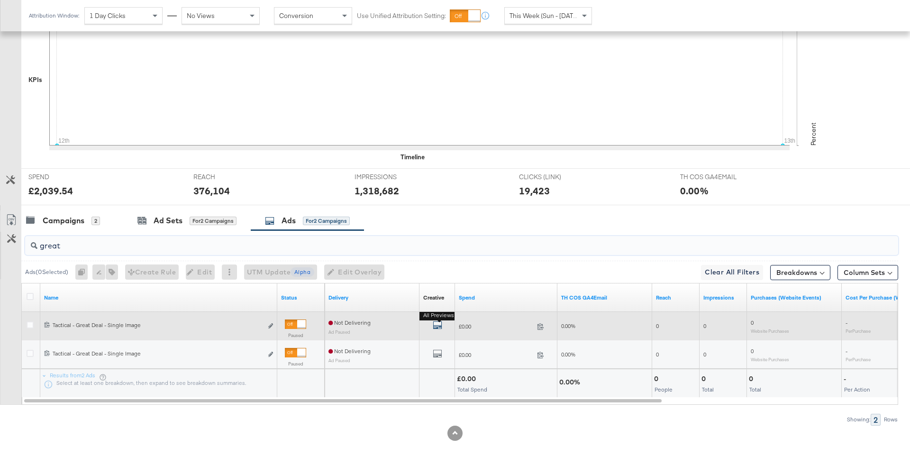
type input "great"
click at [439, 321] on icon "default" at bounding box center [437, 324] width 9 height 9
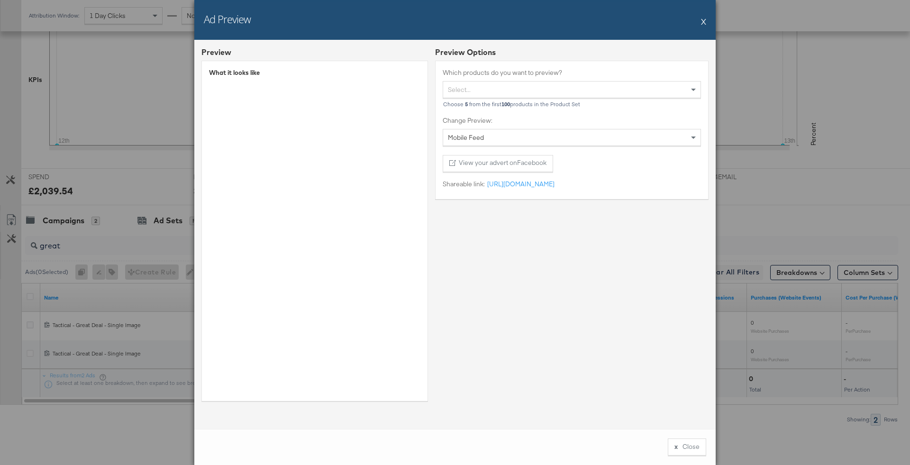
click at [708, 27] on div "Ad Preview X" at bounding box center [454, 20] width 521 height 40
click at [705, 24] on button "X" at bounding box center [703, 21] width 5 height 19
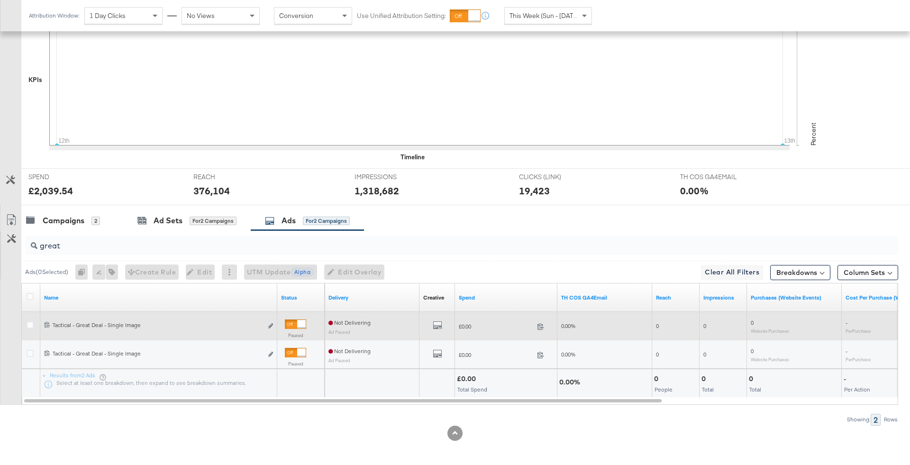
click at [293, 322] on div at bounding box center [295, 324] width 21 height 9
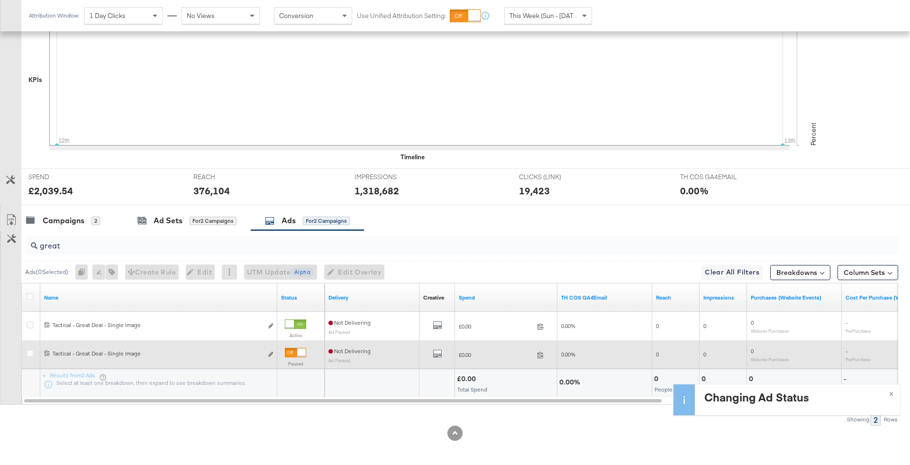
click at [301, 353] on div at bounding box center [301, 352] width 9 height 9
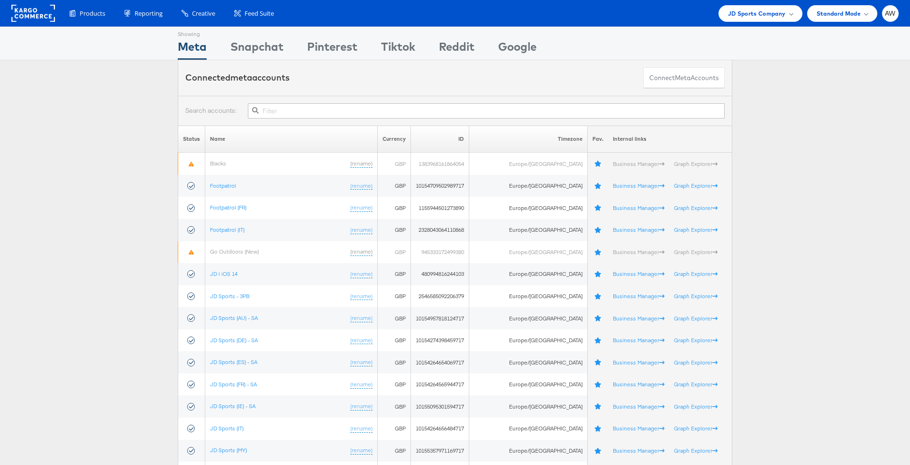
click at [424, 109] on input "text" at bounding box center [486, 110] width 477 height 15
click at [743, 12] on span "JD Sports Company" at bounding box center [757, 14] width 58 height 10
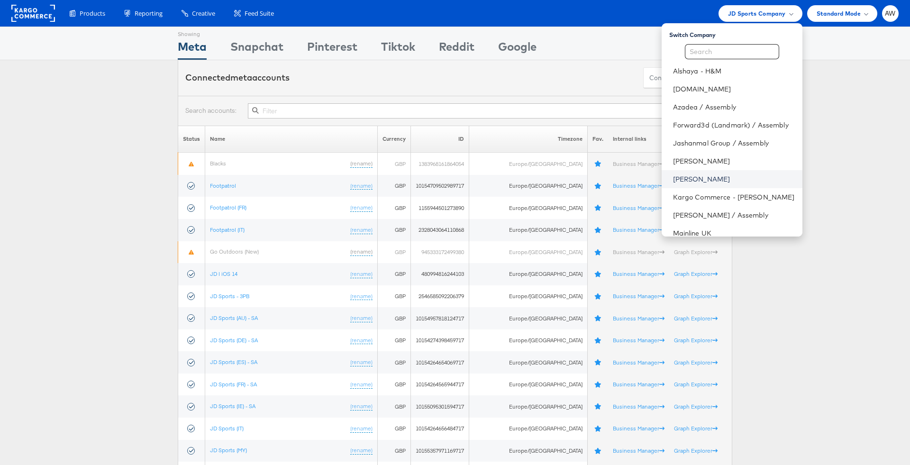
click at [701, 177] on link "[PERSON_NAME]" at bounding box center [734, 178] width 122 height 9
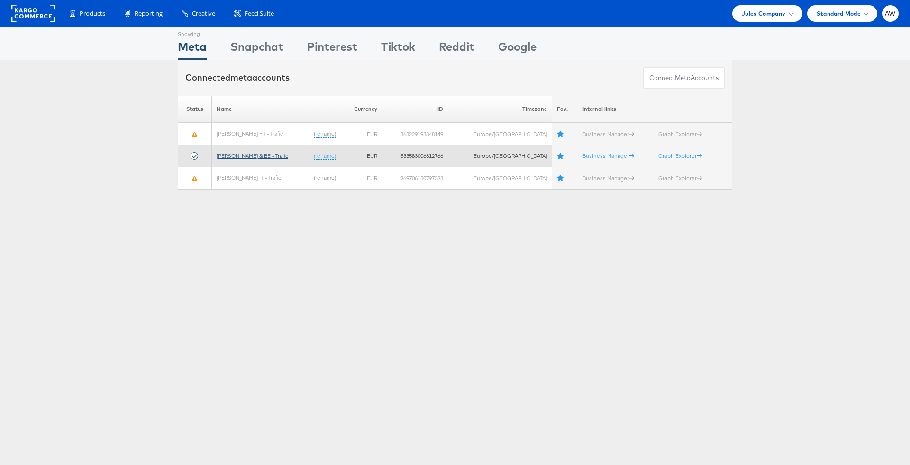
click at [268, 153] on link "[PERSON_NAME] & BE - Trafic" at bounding box center [253, 155] width 72 height 7
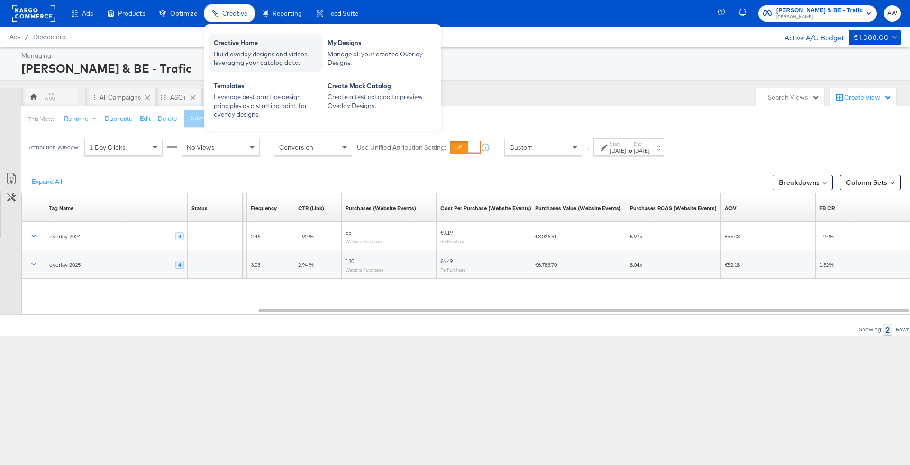
click at [247, 46] on div "Creative Home" at bounding box center [266, 43] width 104 height 11
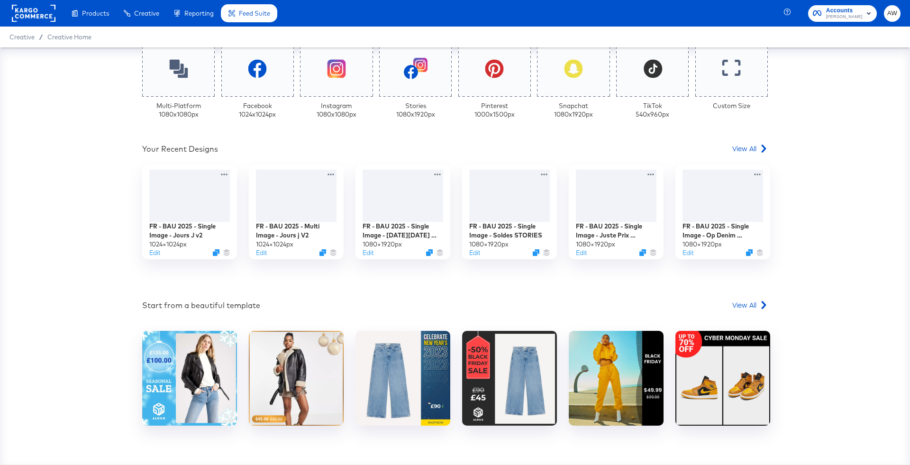
scroll to position [276, 0]
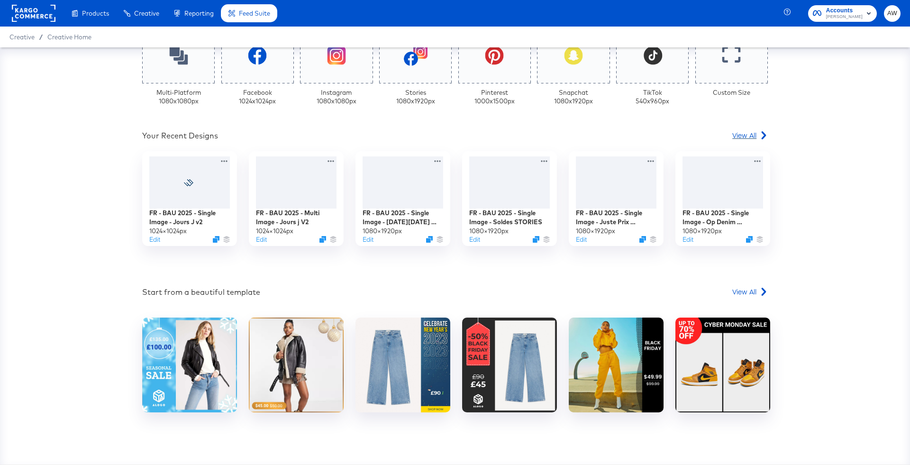
click at [751, 137] on span "View All" at bounding box center [744, 134] width 24 height 9
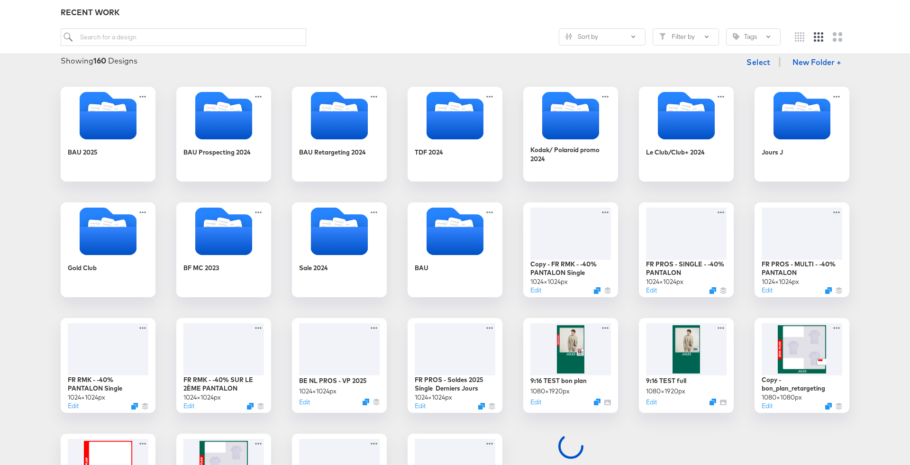
scroll to position [142, 0]
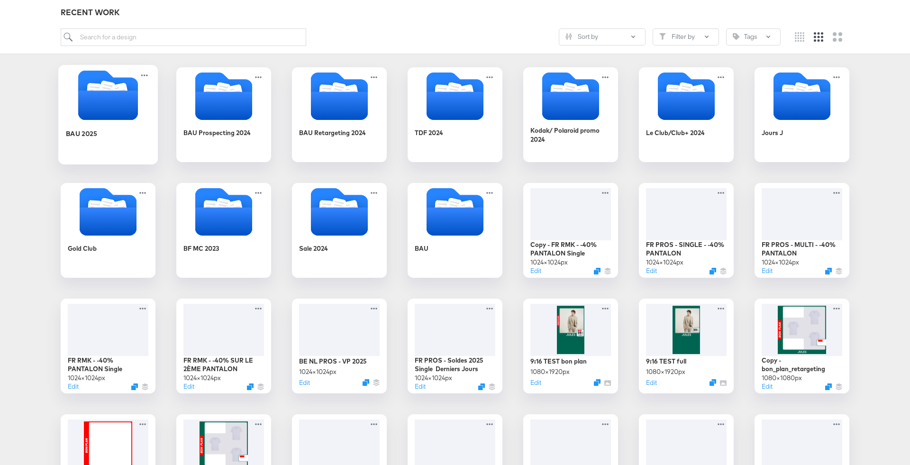
click at [119, 104] on icon "Folder" at bounding box center [108, 105] width 60 height 29
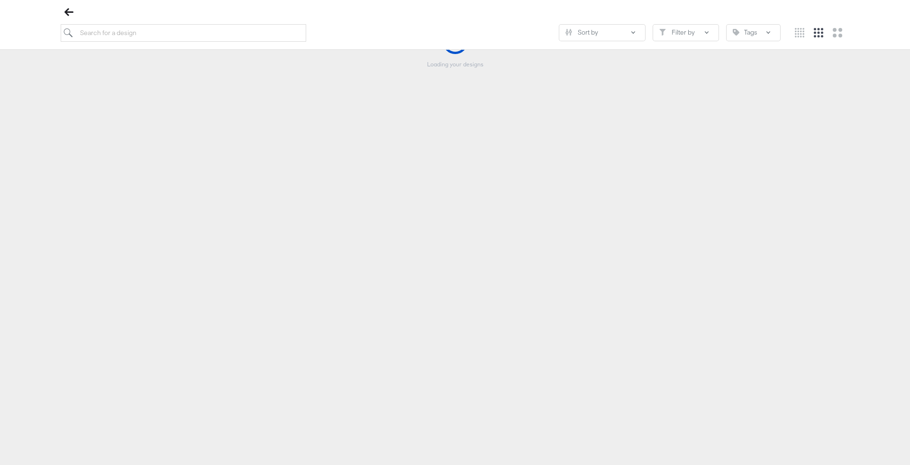
scroll to position [108, 0]
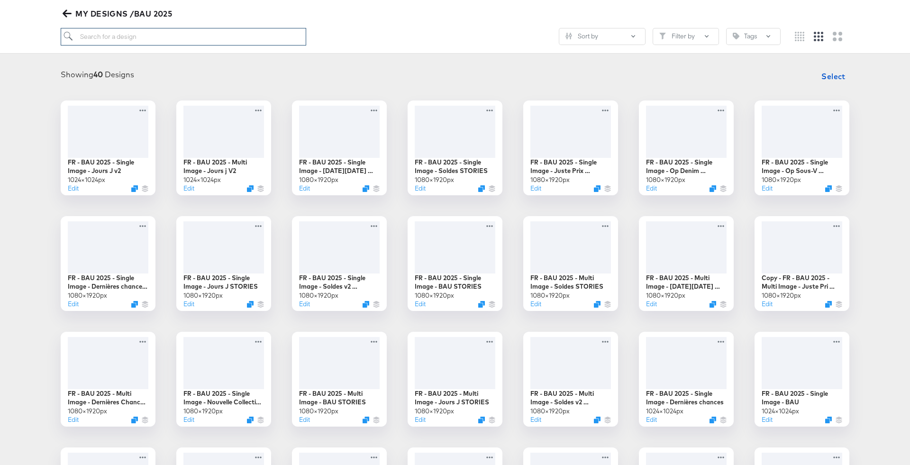
click at [134, 33] on input "search" at bounding box center [184, 37] width 246 height 18
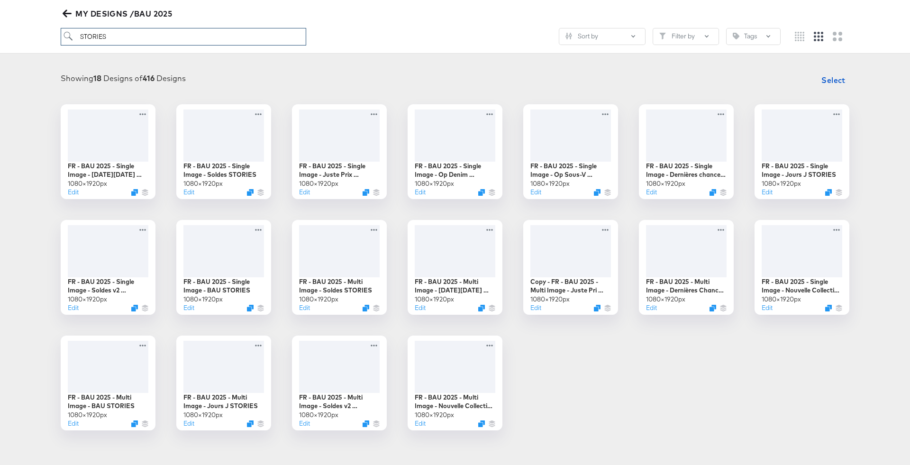
type input "STORIES"
click at [366, 308] on icon "Duplicate" at bounding box center [367, 309] width 7 height 7
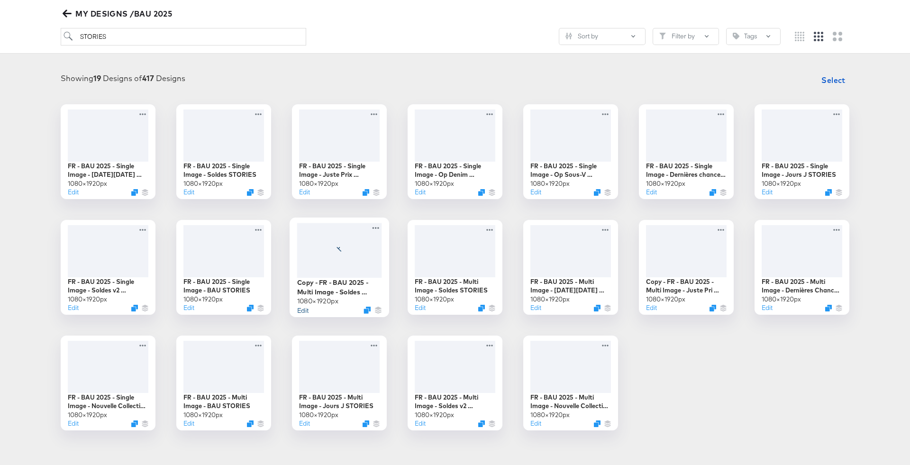
click at [303, 309] on button "Edit" at bounding box center [302, 309] width 11 height 9
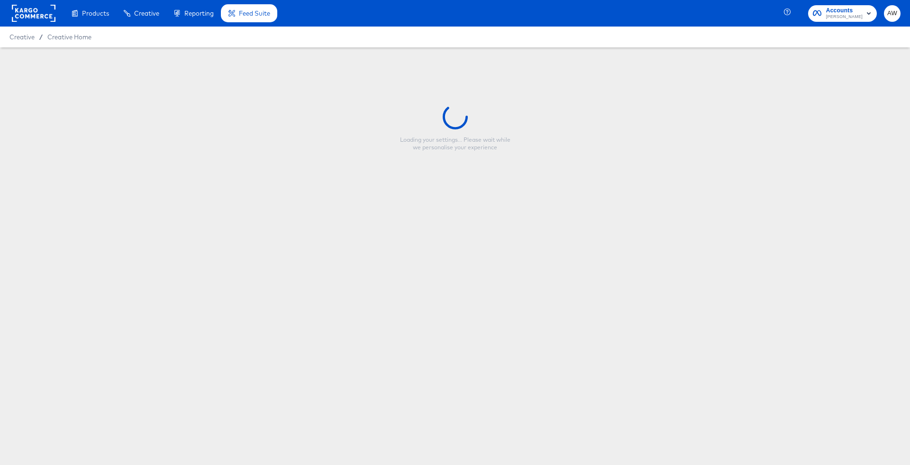
type input "Copy - FR - BAU 2025 - Multi Image - Soldes STORIES"
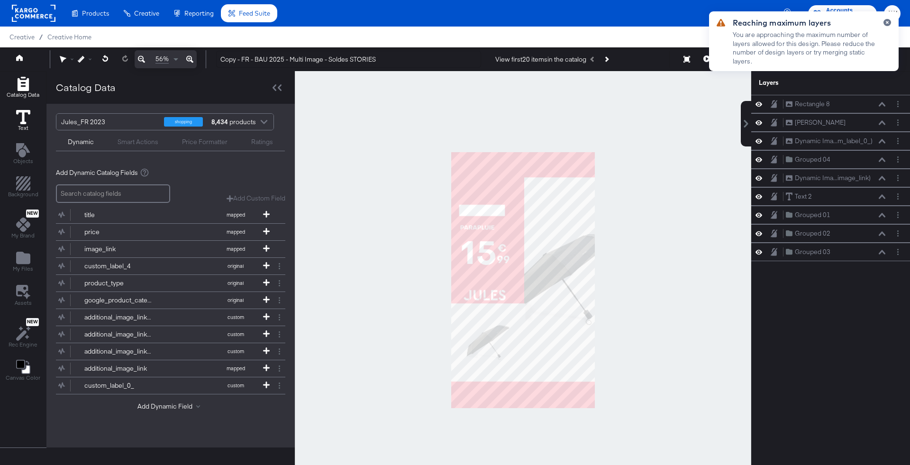
click at [16, 115] on icon at bounding box center [23, 117] width 14 height 14
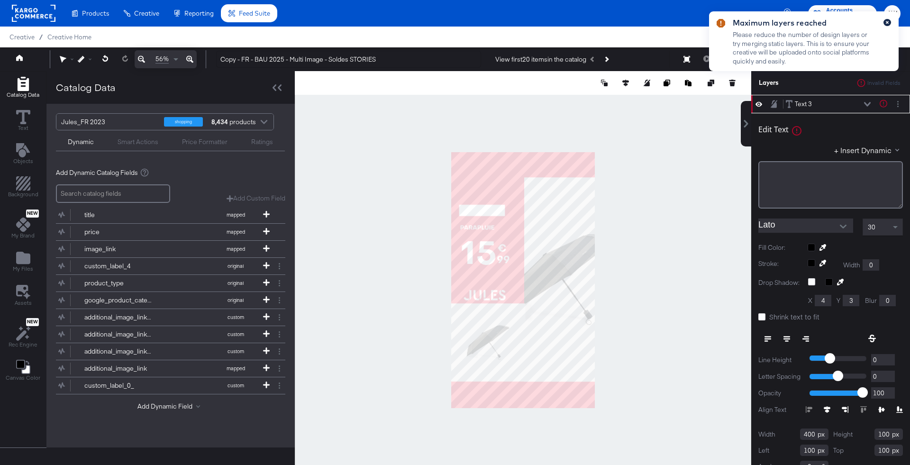
click at [890, 23] on button "button" at bounding box center [888, 22] width 8 height 7
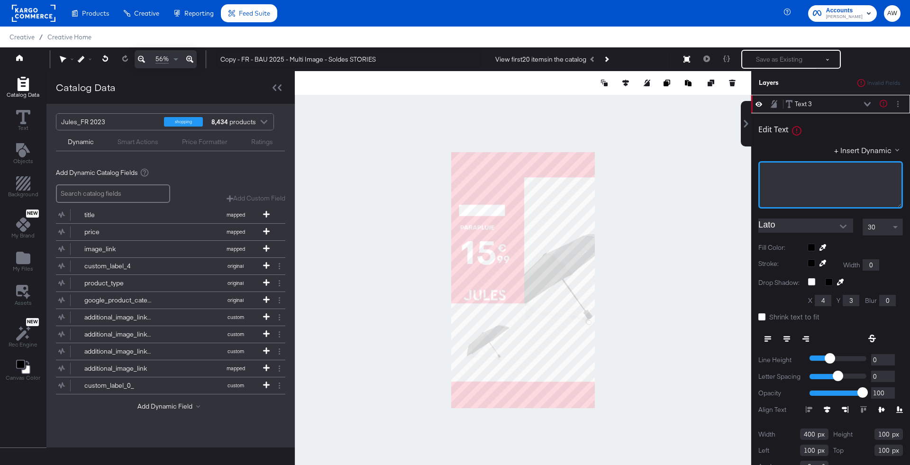
click at [796, 183] on div "﻿" at bounding box center [831, 184] width 145 height 47
type input "5"
type input "452"
type input "43"
type input "381"
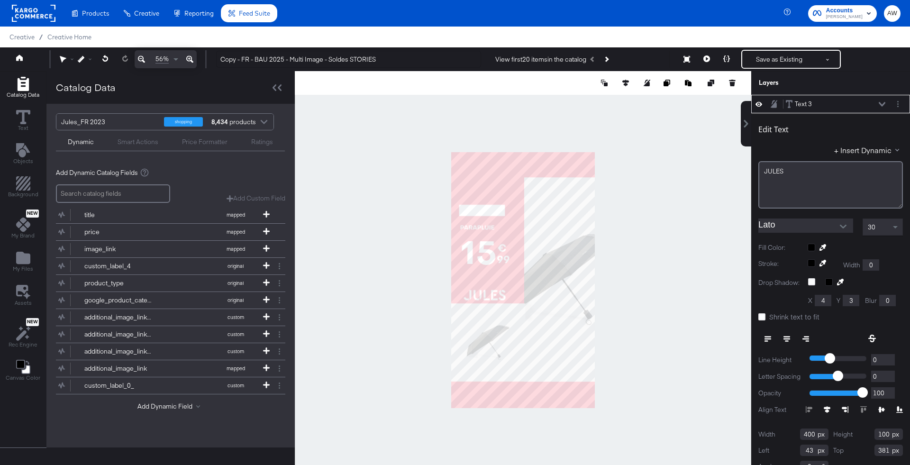
type input "58"
type input "339"
type input "80"
type input "70"
click at [85, 58] on div at bounding box center [87, 59] width 18 height 7
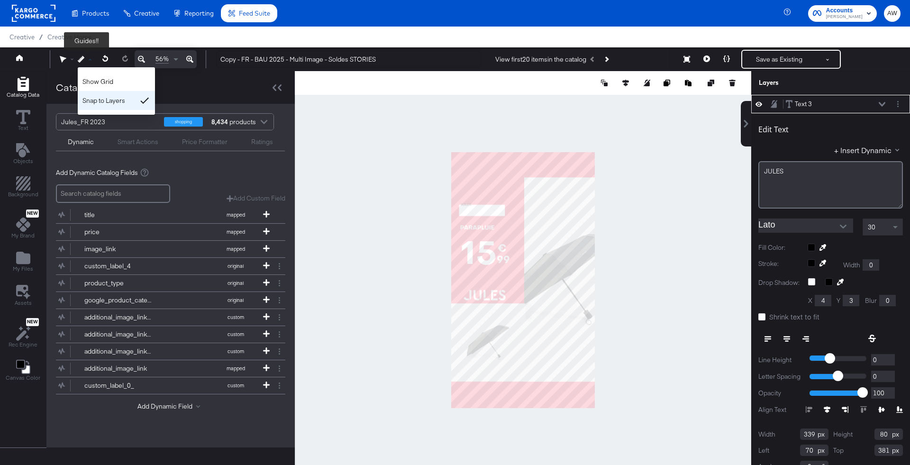
click at [115, 102] on div "Snap to Layers" at bounding box center [116, 100] width 77 height 19
type input "396"
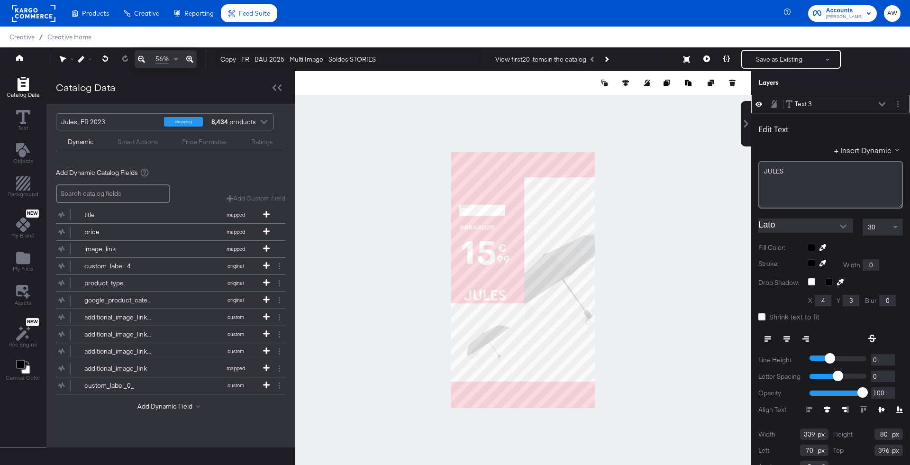
click at [800, 218] on div "Edit Text + Insert Dynamic JULES﻿ Lato 30 Fill Color: Guides!! Stroke: Guides!!…" at bounding box center [830, 296] width 159 height 367
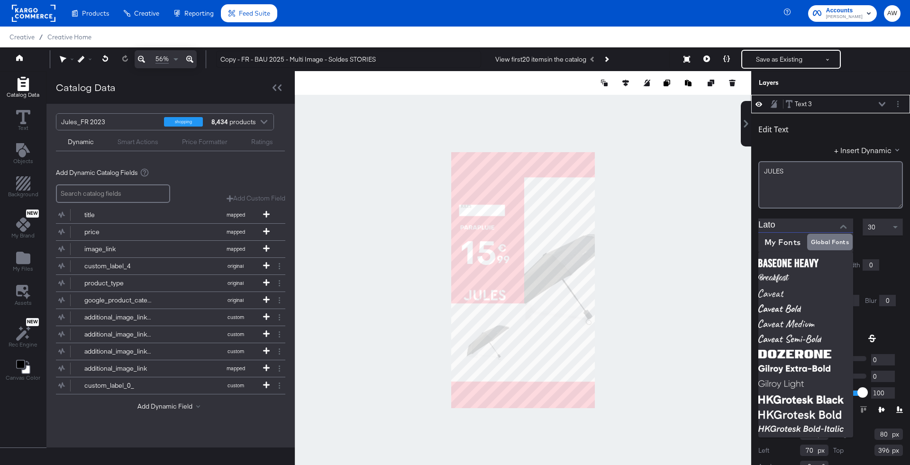
click at [800, 229] on input "Lato" at bounding box center [799, 226] width 81 height 14
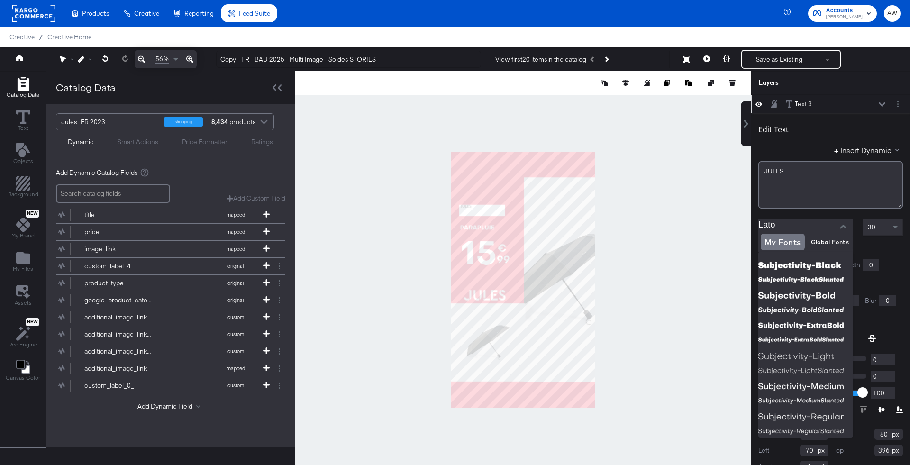
scroll to position [1811, 0]
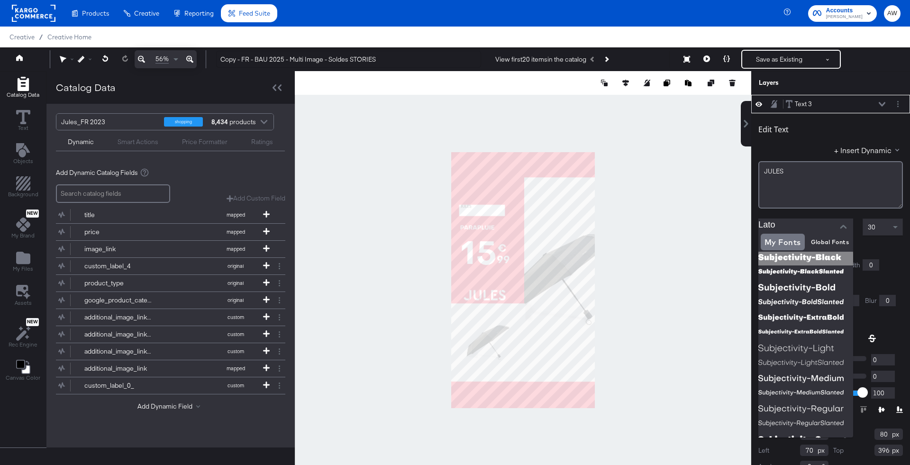
click at [804, 256] on img at bounding box center [806, 257] width 95 height 15
type input "Subjectivity-Black"
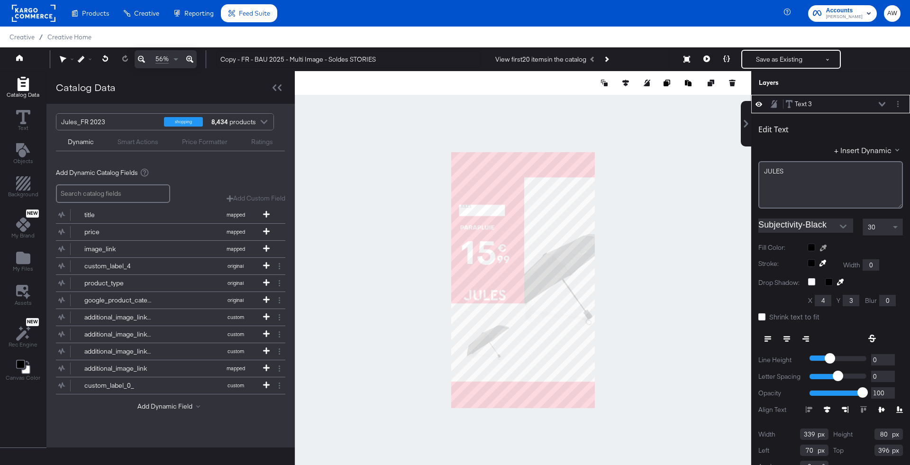
click at [825, 245] on icon at bounding box center [823, 248] width 7 height 7
click at [552, 162] on div at bounding box center [523, 280] width 456 height 418
click at [884, 225] on div "30" at bounding box center [882, 227] width 39 height 16
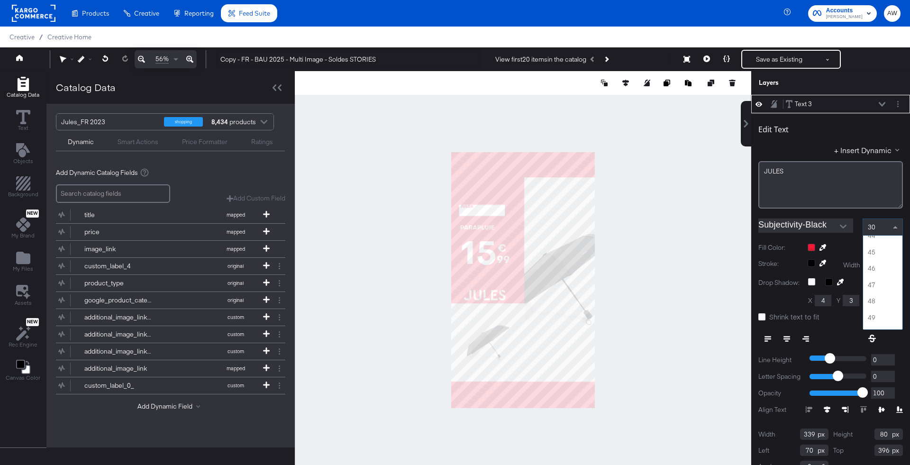
scroll to position [1086, 0]
click at [760, 319] on icon at bounding box center [762, 316] width 7 height 7
click at [0, 0] on input "Shrink text to fit" at bounding box center [0, 0] width 0 height 0
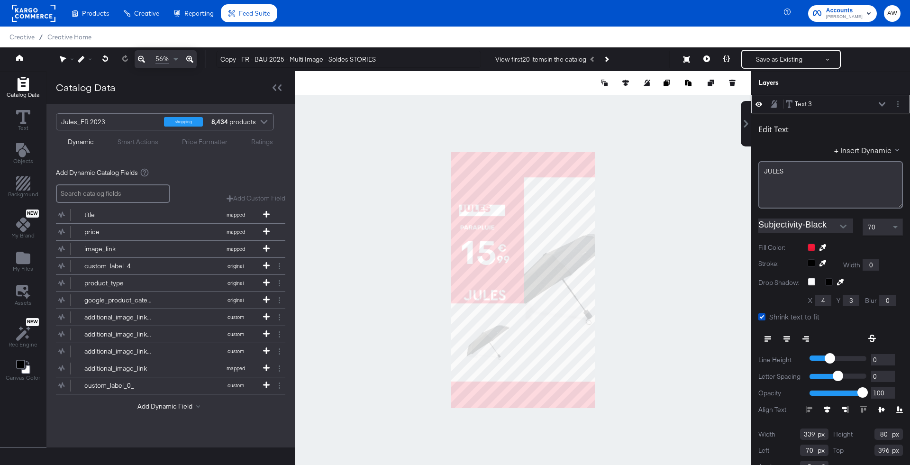
click at [789, 338] on icon at bounding box center [787, 338] width 7 height 1
click at [841, 148] on button "+ Insert Dynamic" at bounding box center [868, 150] width 69 height 10
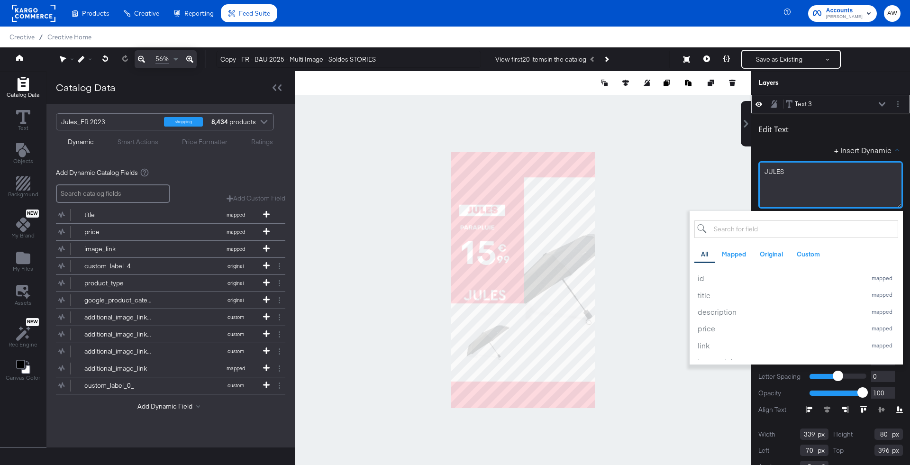
click at [832, 180] on div "JULES﻿" at bounding box center [831, 184] width 145 height 47
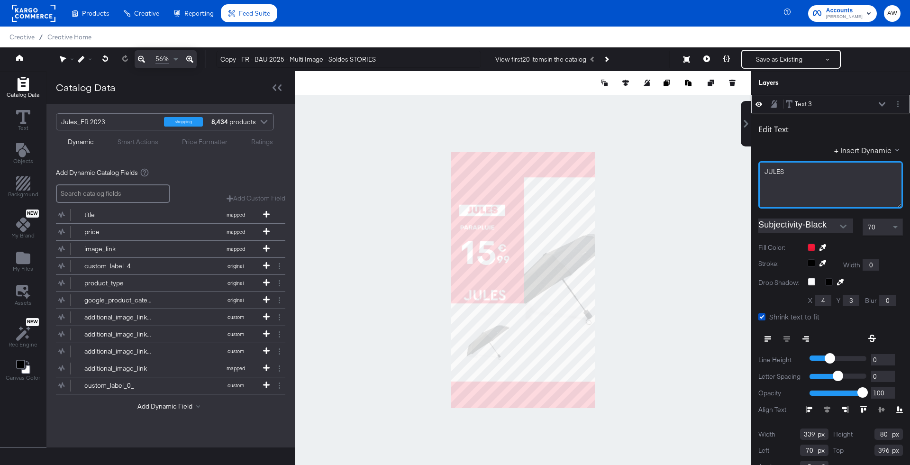
click at [832, 180] on div "JULES﻿" at bounding box center [831, 184] width 145 height 47
click at [683, 174] on div at bounding box center [523, 280] width 457 height 418
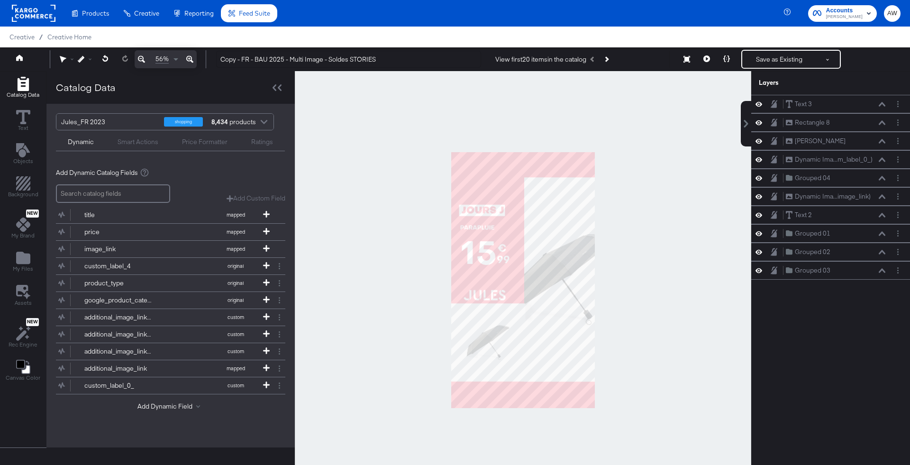
scroll to position [9, 0]
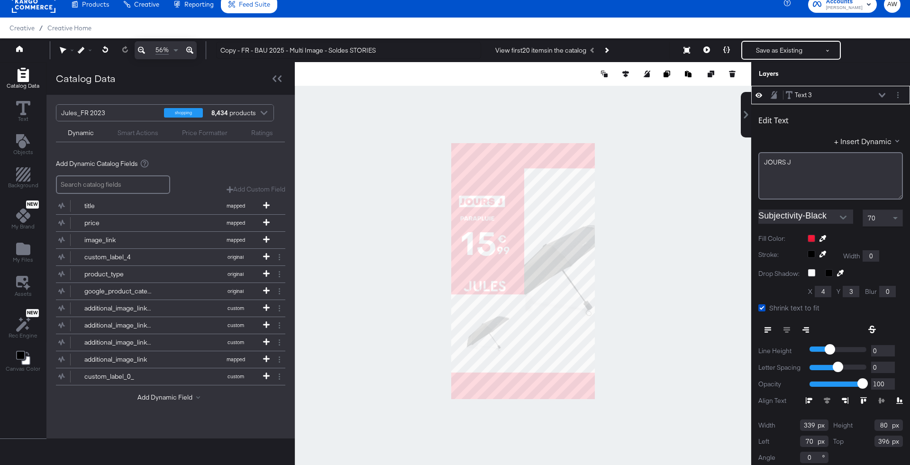
type input "59"
type input "401"
click at [612, 223] on div at bounding box center [523, 271] width 457 height 418
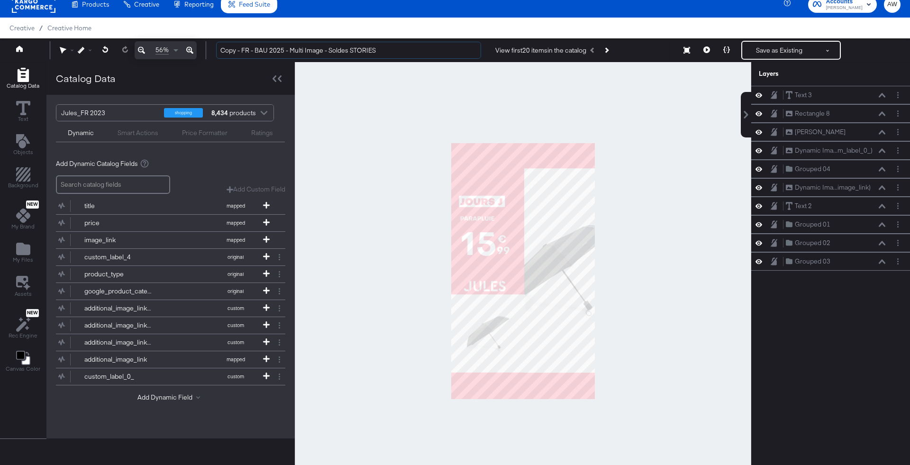
drag, startPoint x: 242, startPoint y: 52, endPoint x: 190, endPoint y: 51, distance: 52.6
click at [189, 51] on div "Guides!! 56% Copy - FR - BAU 2025 - Multi Image - Soldes STORIES View first 20 …" at bounding box center [455, 50] width 910 height 24
click at [315, 49] on input "FR - BAU 2025 - Multi Image - Soldes STORIES" at bounding box center [348, 51] width 265 height 18
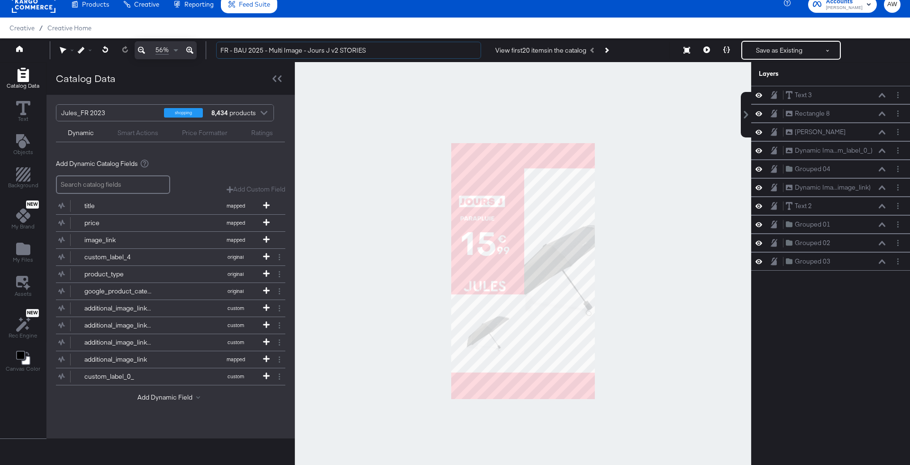
type input "FR - BAU 2025 - Multi Image - Jours J v2 STORIES"
click at [490, 82] on div at bounding box center [523, 271] width 457 height 418
click at [778, 50] on button "Save as Existing" at bounding box center [779, 50] width 74 height 17
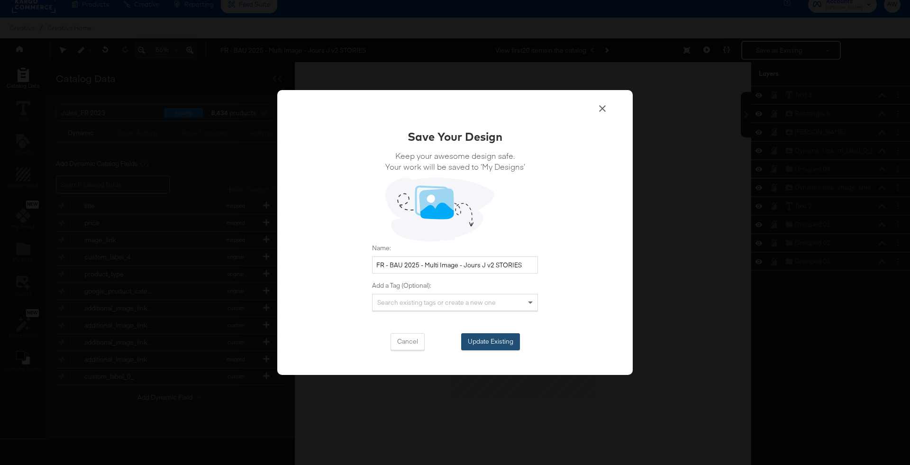
click at [504, 337] on button "Update Existing" at bounding box center [490, 341] width 59 height 17
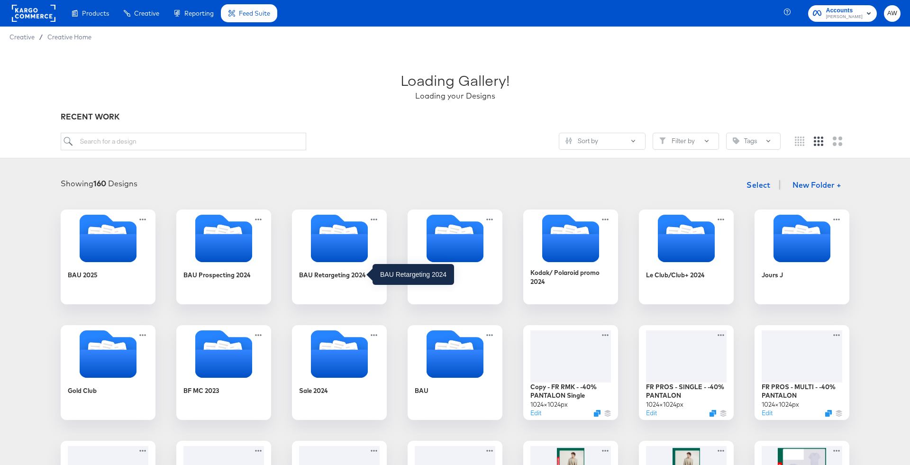
scroll to position [151, 0]
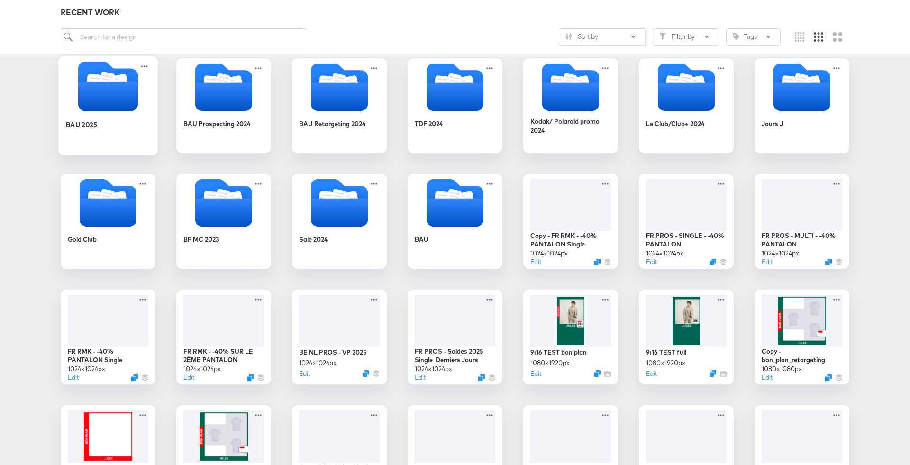
click at [124, 97] on icon "Folder" at bounding box center [108, 96] width 60 height 29
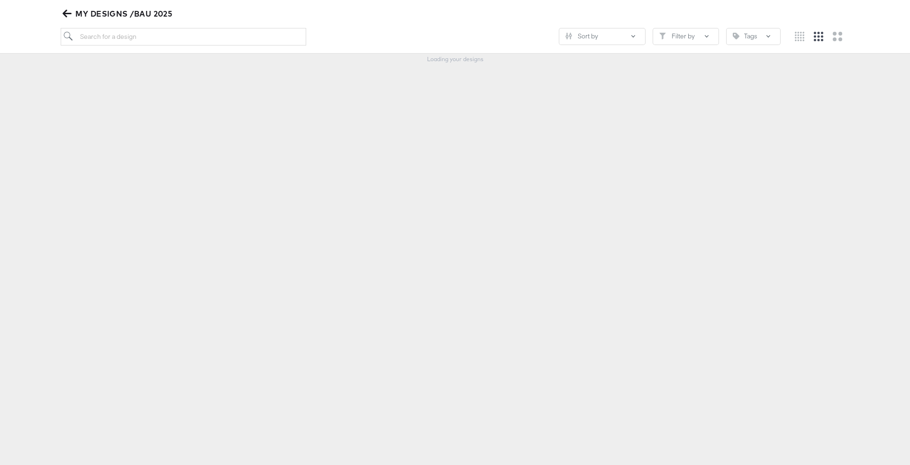
scroll to position [108, 0]
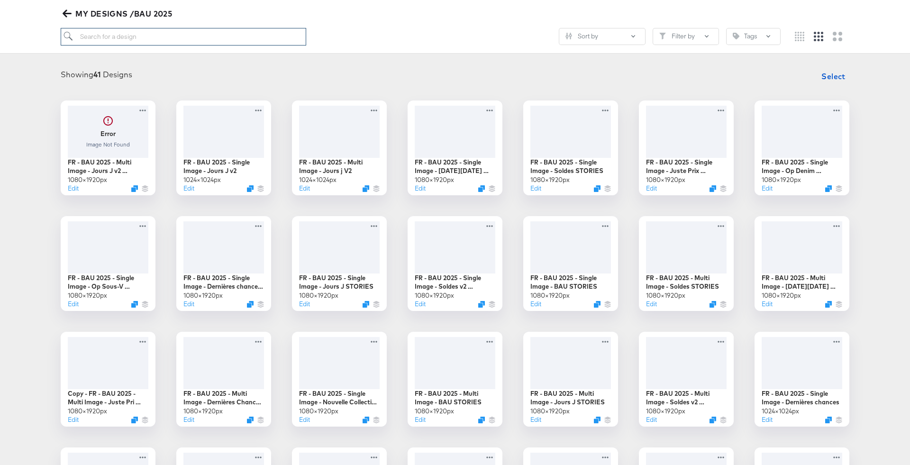
click at [155, 39] on input "search" at bounding box center [184, 37] width 246 height 18
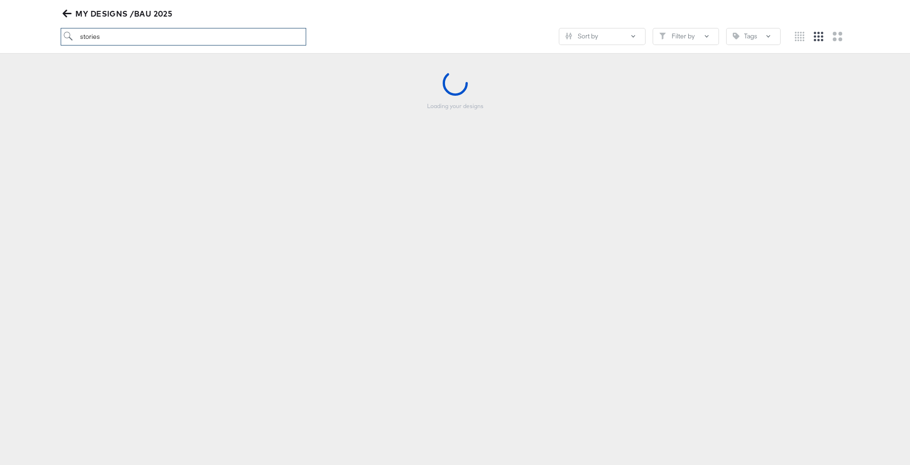
type input "stories"
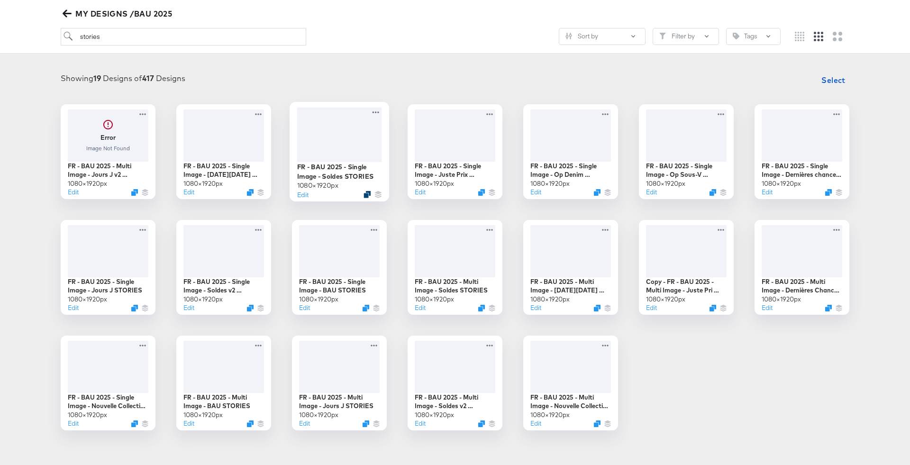
click at [365, 195] on icon "Duplicate" at bounding box center [367, 194] width 7 height 7
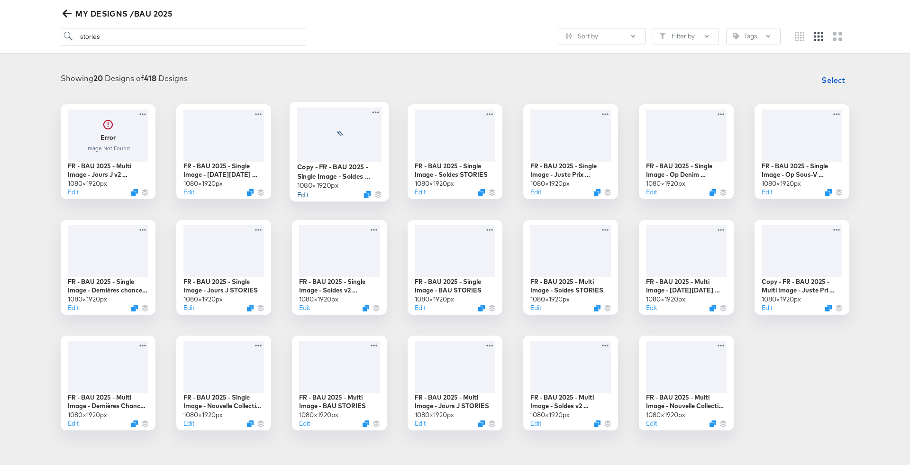
click at [304, 193] on button "Edit" at bounding box center [302, 194] width 11 height 9
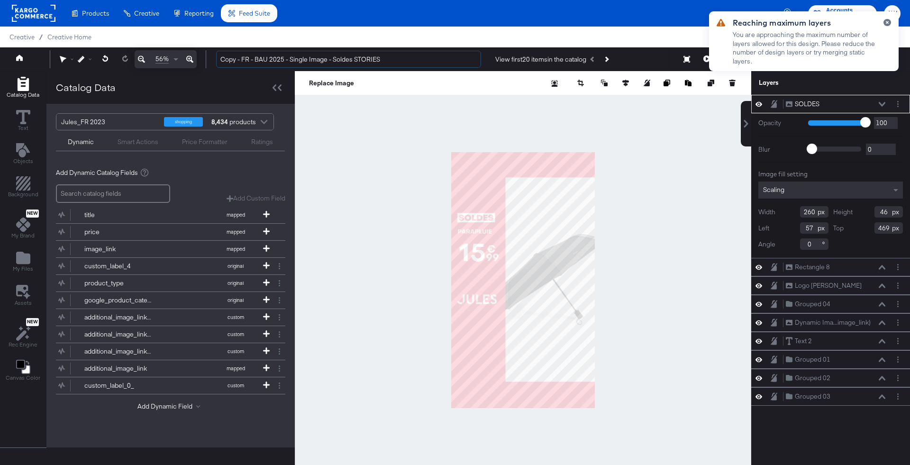
drag, startPoint x: 242, startPoint y: 62, endPoint x: 205, endPoint y: 60, distance: 37.1
click at [204, 61] on div "56% Copy - FR - BAU 2025 - Single Image - Soldes STORIES View first 20 items in…" at bounding box center [455, 59] width 910 height 24
click at [321, 61] on input "FR - BAU 2025 - Single Image - Soldes STORIES" at bounding box center [348, 60] width 265 height 18
type input "FR - BAU 2025 - Single Image - Jours J v2 STORIES"
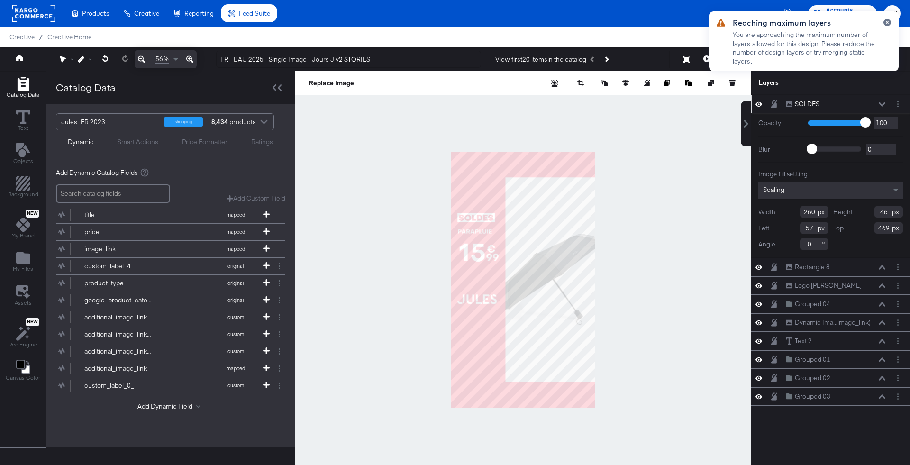
click at [885, 18] on div "Reaching maximum layers You are approaching the maximum number of layers allowe…" at bounding box center [804, 41] width 190 height 60
click at [889, 25] on icon "button" at bounding box center [888, 22] width 4 height 5
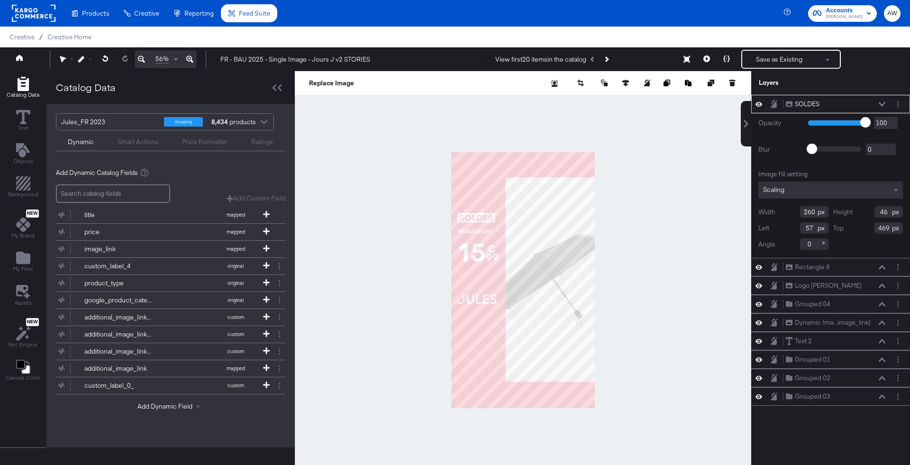
click at [679, 164] on div at bounding box center [523, 280] width 457 height 418
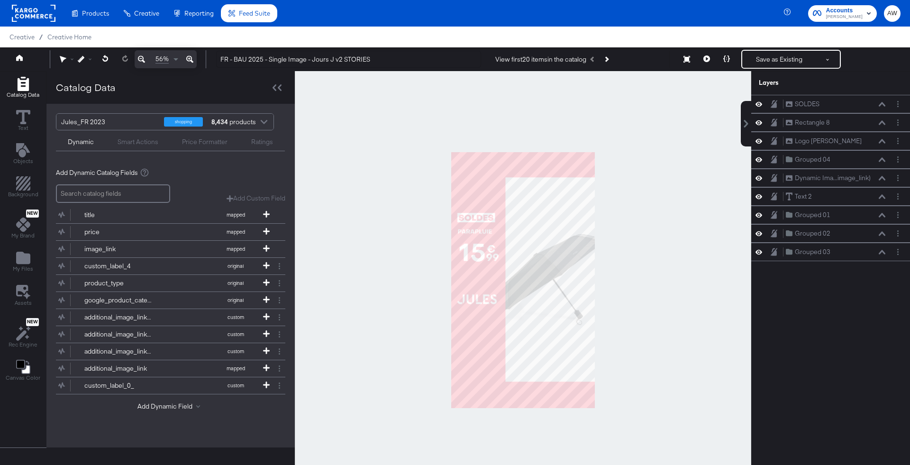
click at [679, 164] on div at bounding box center [523, 280] width 457 height 418
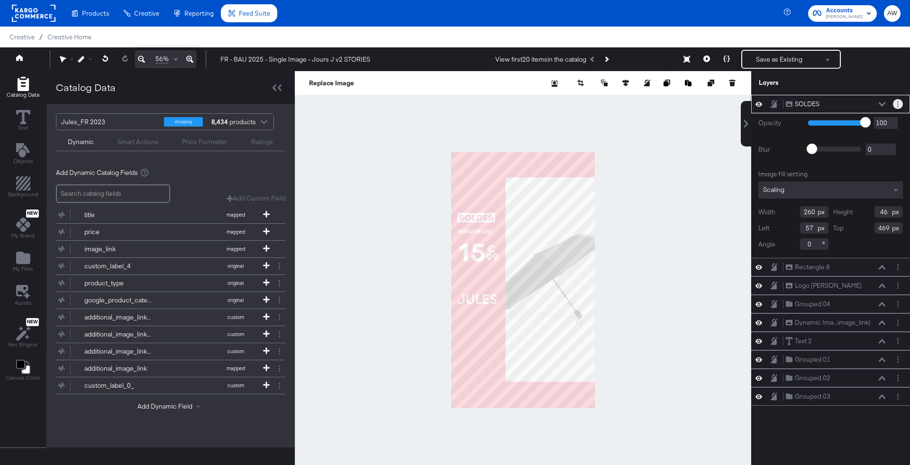
click at [901, 102] on button "Layer Options" at bounding box center [898, 104] width 10 height 10
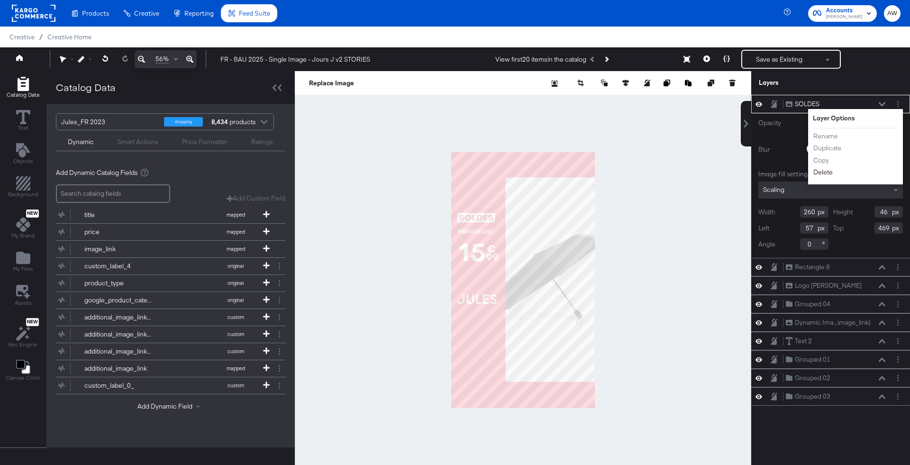
click at [823, 172] on button "Delete" at bounding box center [823, 172] width 20 height 10
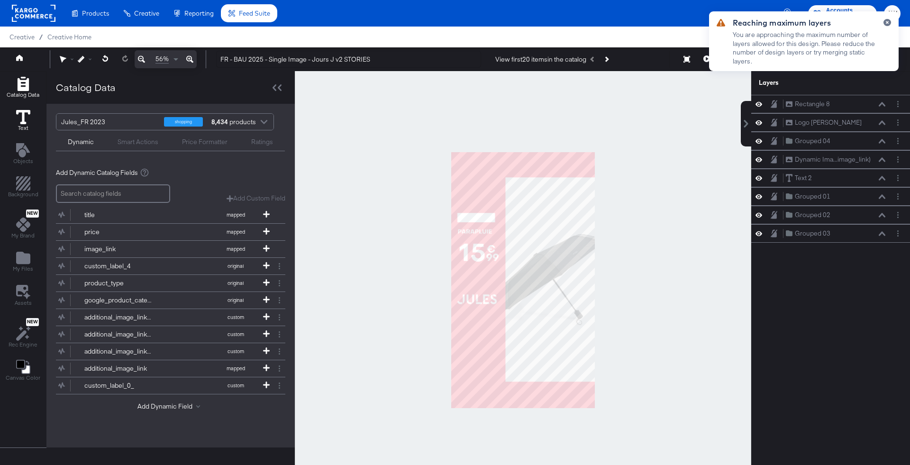
click at [26, 124] on span "Text" at bounding box center [23, 128] width 10 height 8
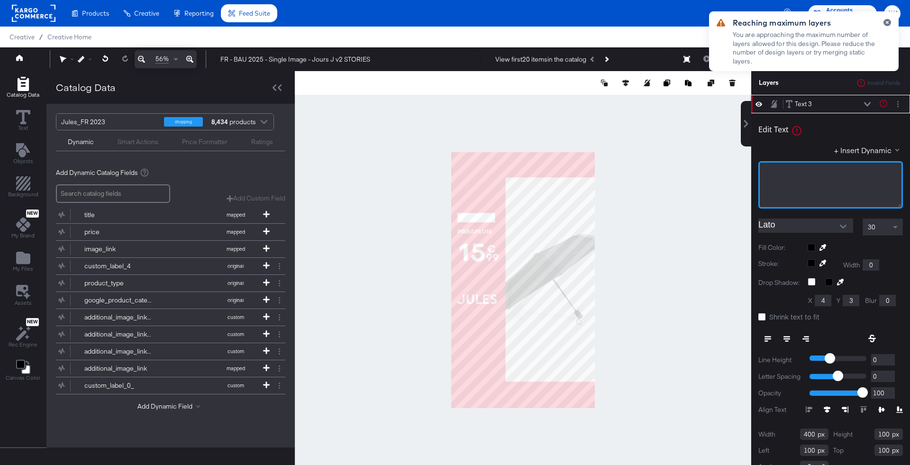
drag, startPoint x: 846, startPoint y: 175, endPoint x: 846, endPoint y: 169, distance: 6.2
click at [846, 176] on div "﻿" at bounding box center [831, 184] width 145 height 47
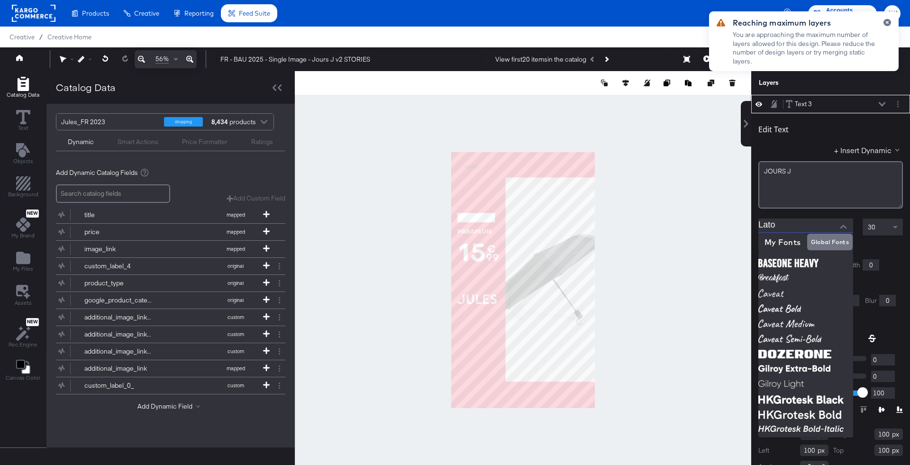
click at [819, 229] on input "Lato" at bounding box center [799, 226] width 81 height 14
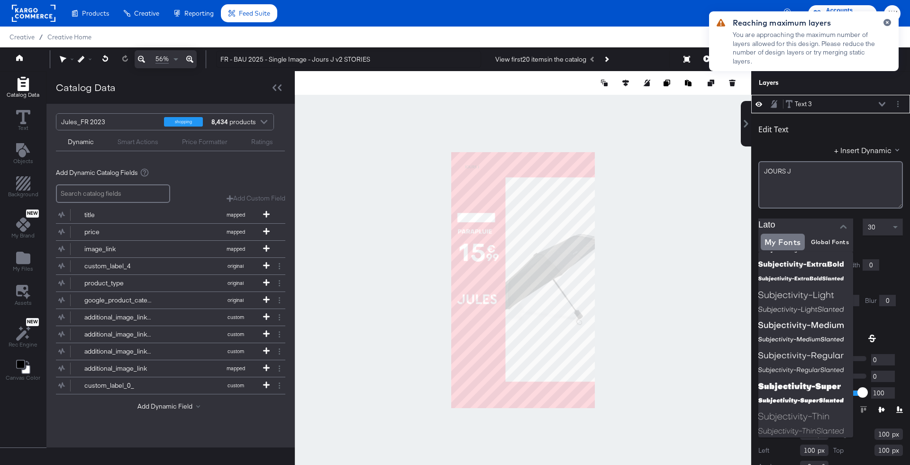
scroll to position [1905, 0]
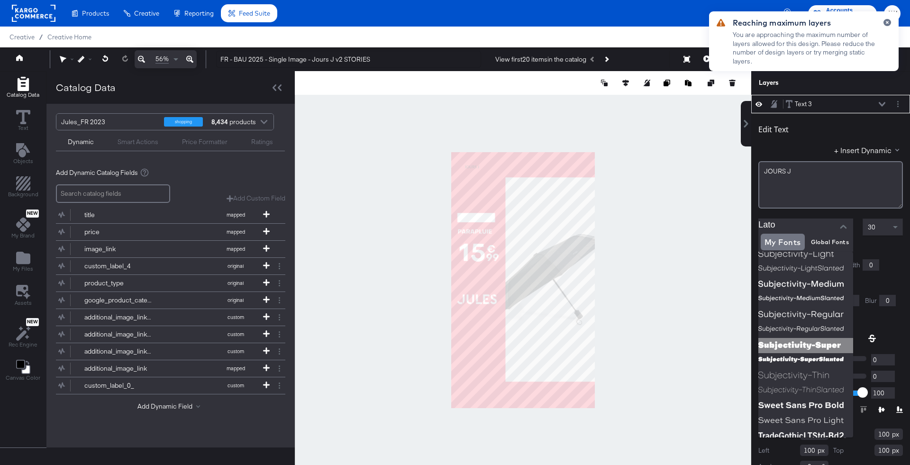
click at [777, 343] on img at bounding box center [806, 345] width 95 height 15
type input "Subjectivity-Super"
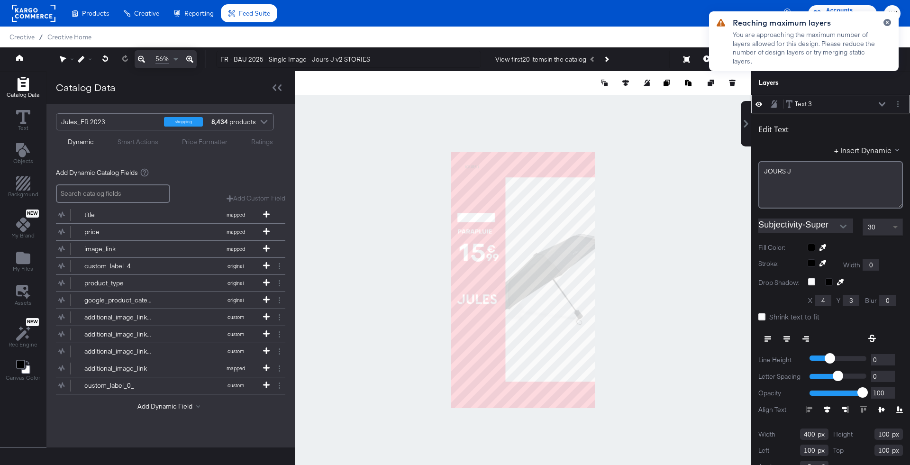
click at [892, 229] on span at bounding box center [897, 227] width 12 height 16
click at [829, 247] on button at bounding box center [822, 248] width 15 height 8
click at [559, 169] on div at bounding box center [523, 280] width 456 height 418
click at [764, 318] on icon at bounding box center [762, 316] width 7 height 7
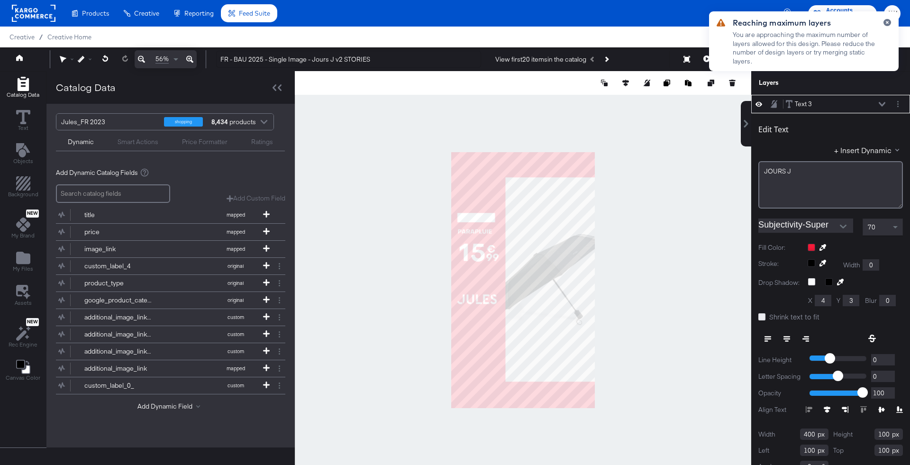
click at [0, 0] on input "Shrink text to fit" at bounding box center [0, 0] width 0 height 0
click at [784, 336] on icon at bounding box center [787, 339] width 7 height 7
type input "0"
type input "434"
type input "312"
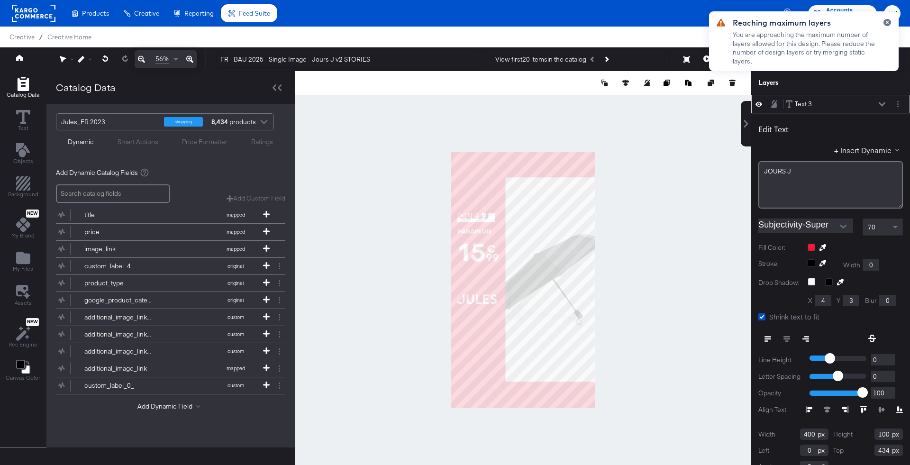
type input "77"
type input "45"
type input "466"
type input "31"
type input "455"
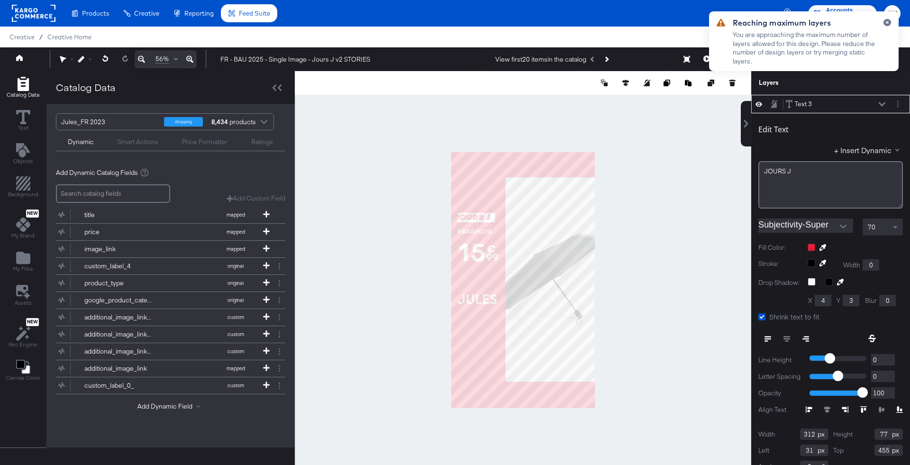
type input "265"
type input "68"
type input "55"
type input "460"
click at [629, 216] on div at bounding box center [523, 280] width 457 height 418
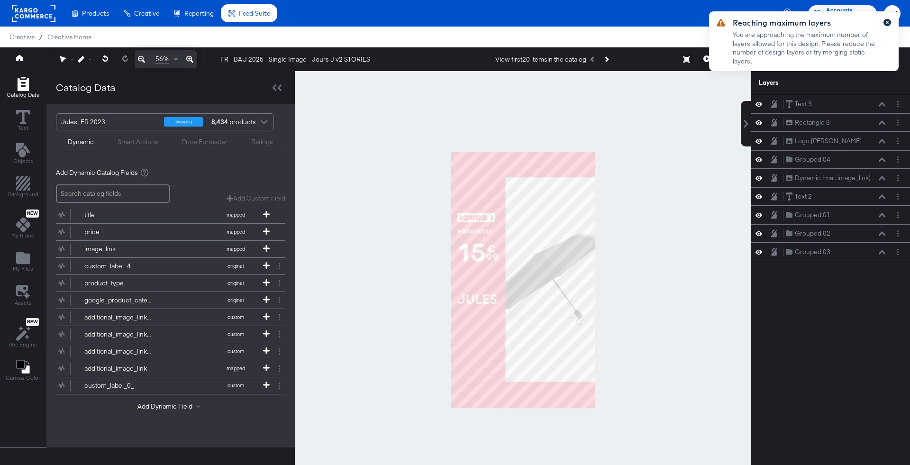
click at [890, 23] on button "button" at bounding box center [888, 22] width 8 height 7
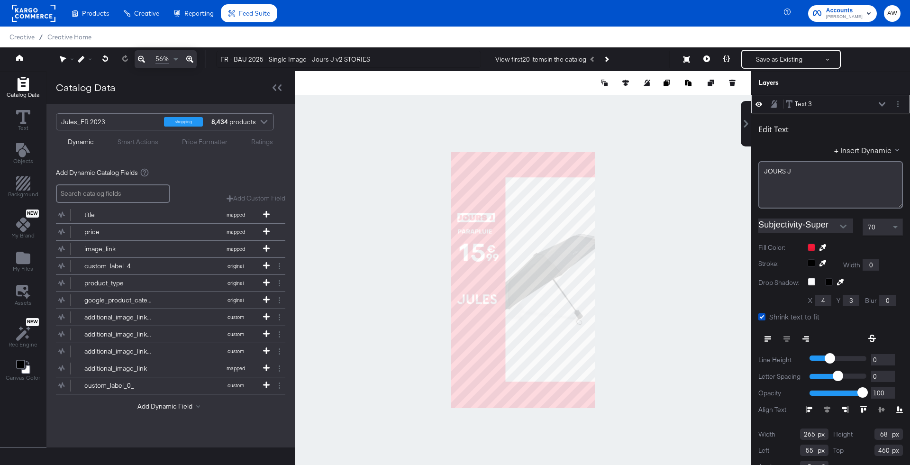
scroll to position [9, 0]
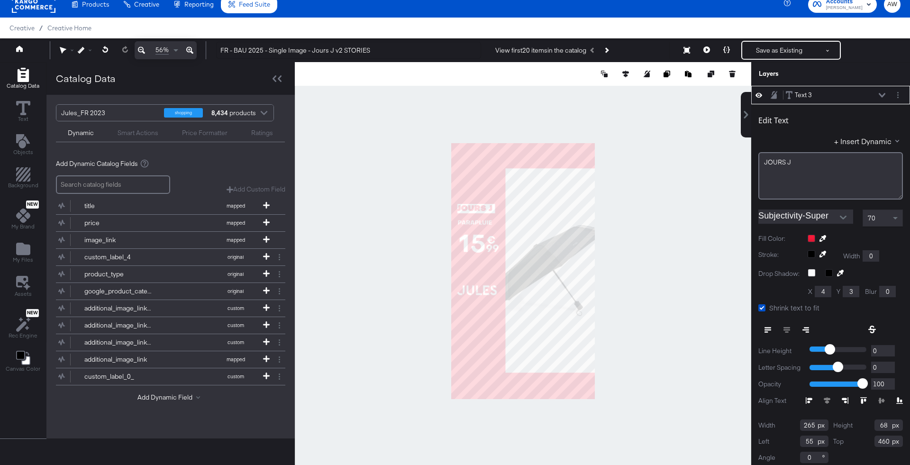
type input "267"
type input "45"
type input "455"
type input "251"
click at [647, 188] on div at bounding box center [523, 271] width 457 height 418
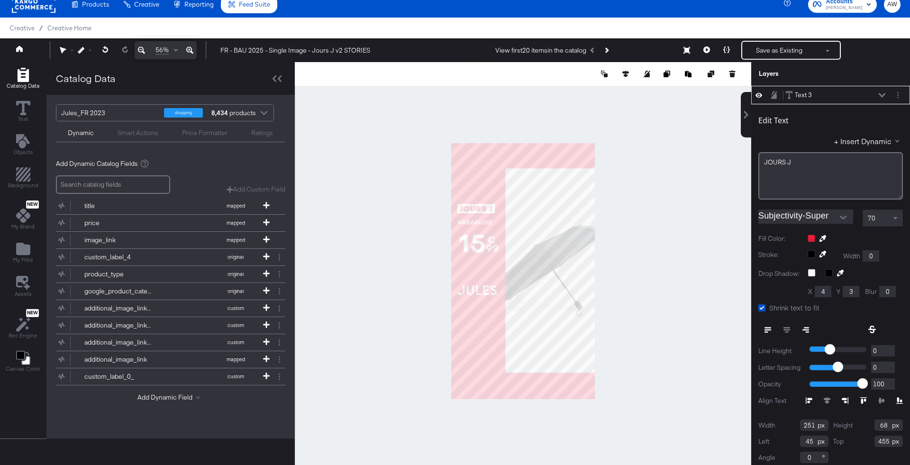
type input "62"
type input "460"
click at [648, 220] on div at bounding box center [523, 271] width 457 height 418
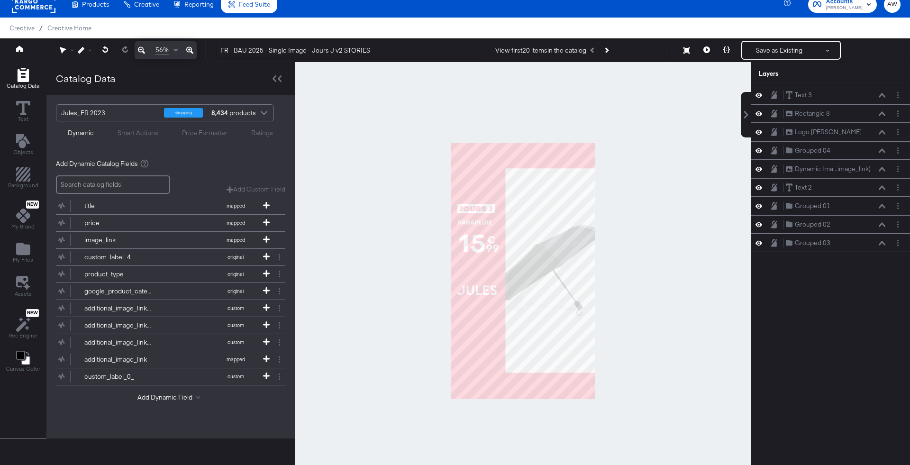
click at [648, 220] on div at bounding box center [523, 271] width 457 height 418
click at [764, 47] on button "Save as Existing" at bounding box center [779, 50] width 74 height 17
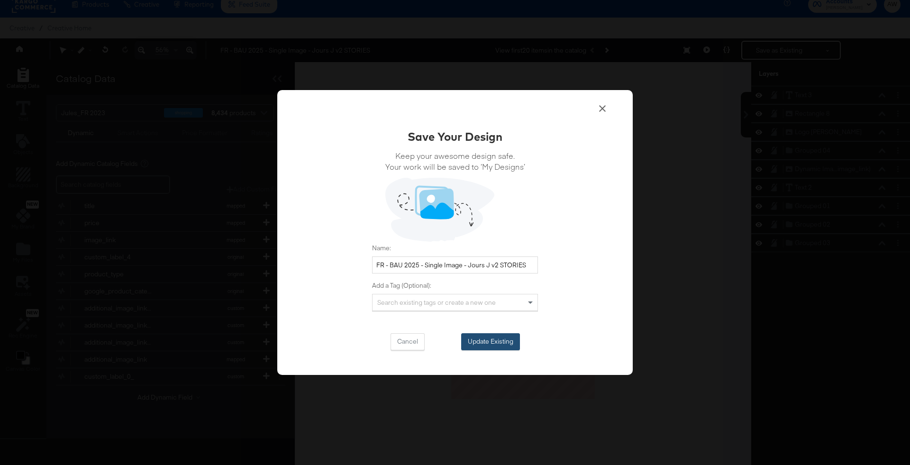
click at [481, 340] on button "Update Existing" at bounding box center [490, 341] width 59 height 17
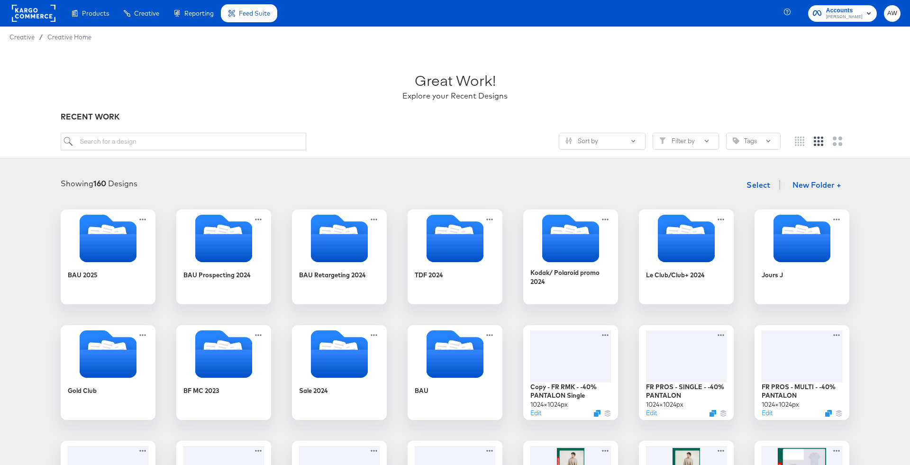
click at [462, 192] on div "Showing 160 Designs Select New Folder +" at bounding box center [454, 184] width 891 height 19
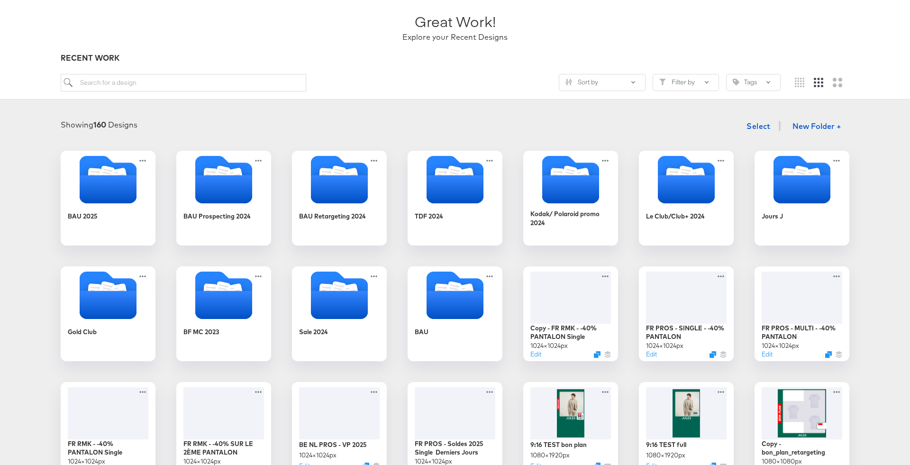
scroll to position [73, 0]
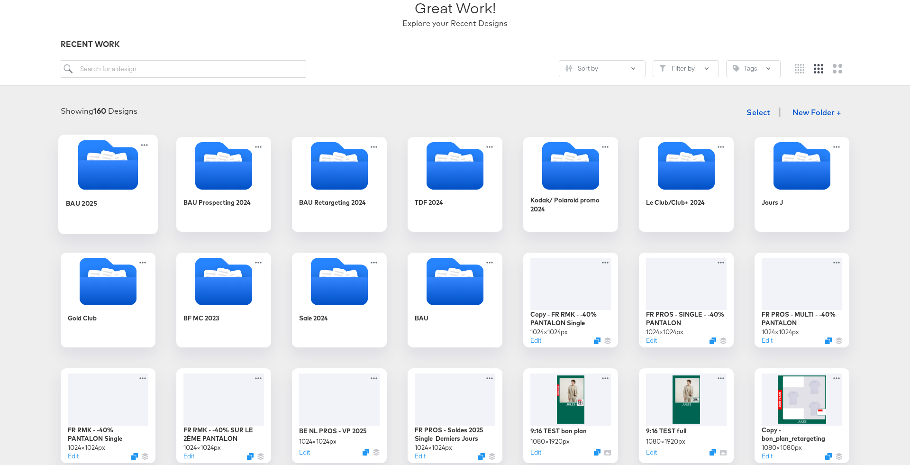
click at [93, 160] on icon "Folder" at bounding box center [108, 174] width 60 height 29
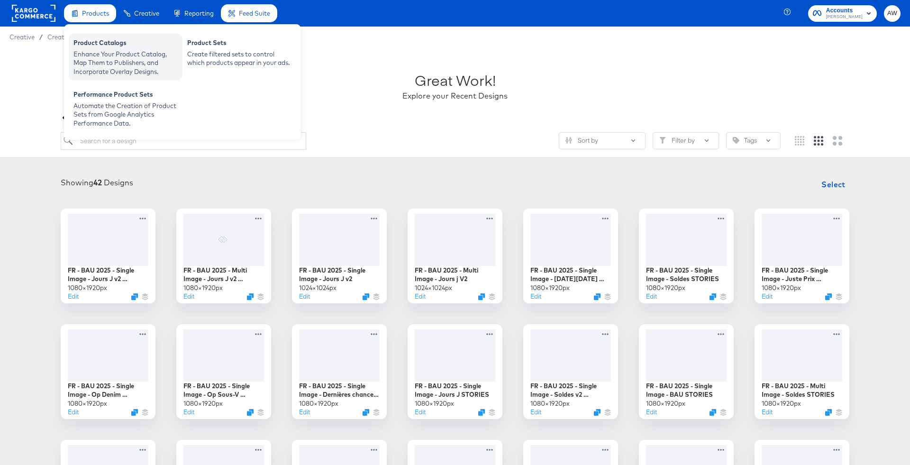
click at [102, 49] on div "Product Catalogs" at bounding box center [125, 43] width 104 height 11
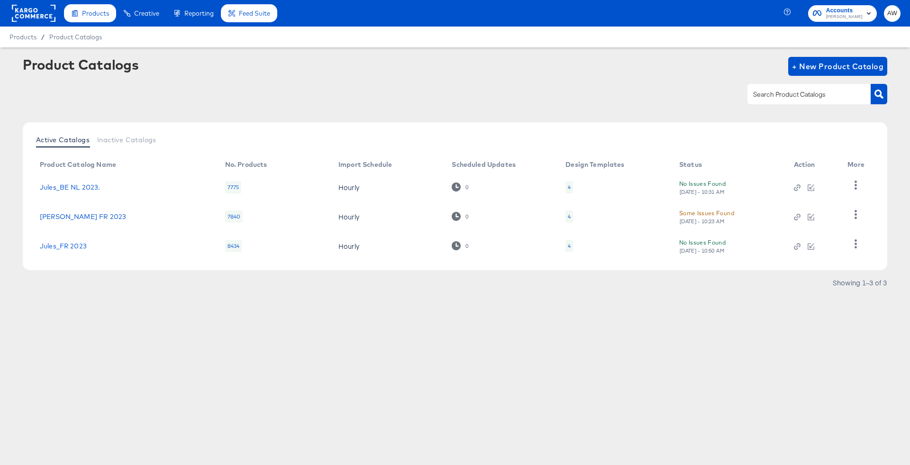
click at [32, 20] on rect at bounding box center [34, 13] width 44 height 17
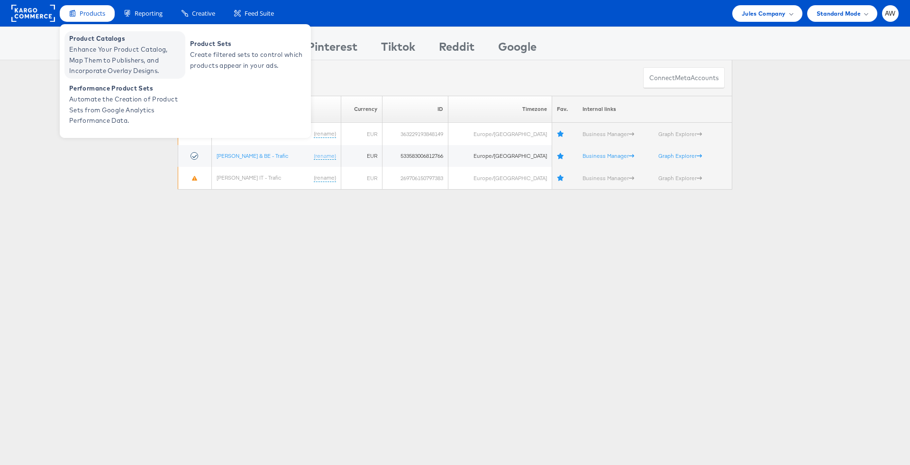
click at [115, 58] on span "Enhance Your Product Catalog, Map Them to Publishers, and Incorporate Overlay D…" at bounding box center [126, 60] width 114 height 32
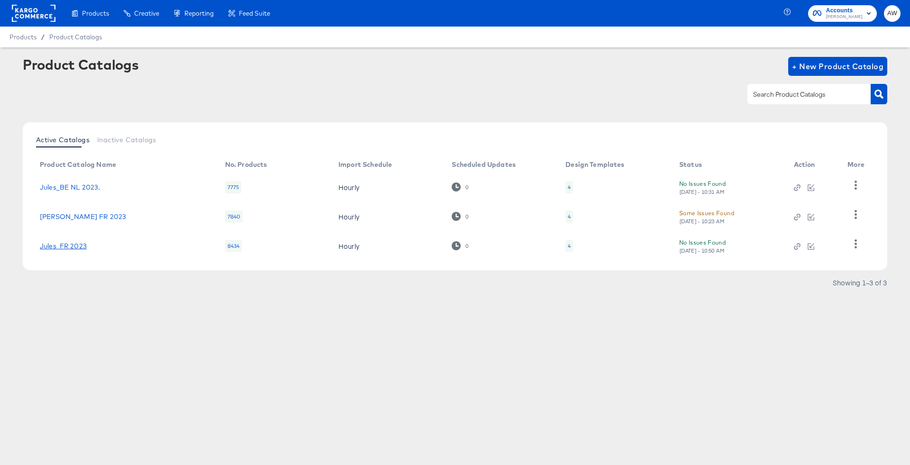
click at [62, 247] on link "Jules_FR 2023" at bounding box center [63, 246] width 47 height 8
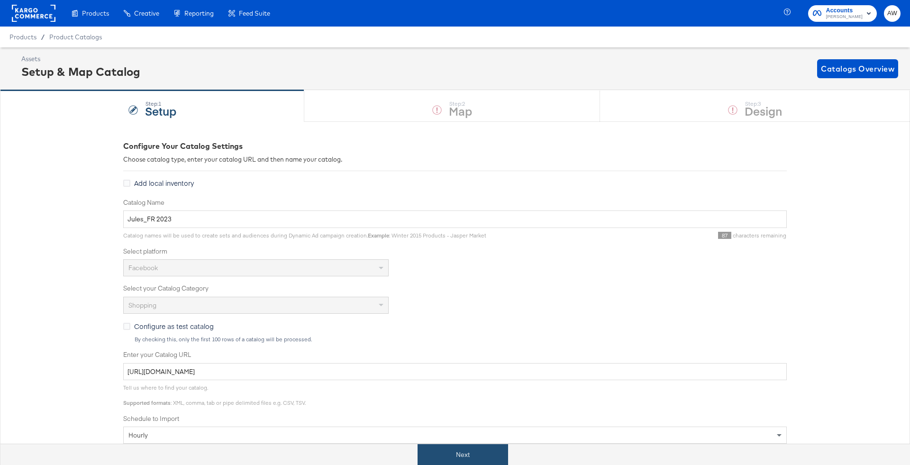
click at [494, 456] on button "Next" at bounding box center [463, 454] width 91 height 21
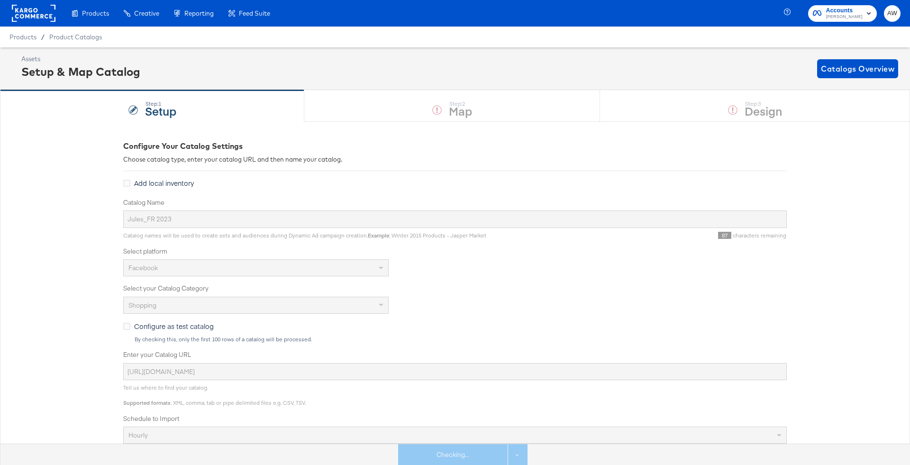
click at [732, 114] on div at bounding box center [732, 109] width 9 height 9
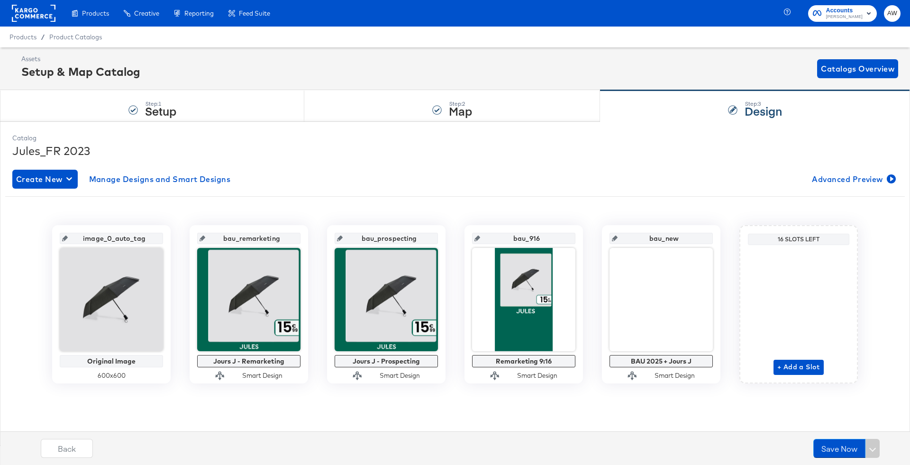
click at [635, 181] on div "Create New Manage Designs and Smart Designs Advanced Preview" at bounding box center [455, 179] width 886 height 19
click at [782, 366] on span "+ Add a Slot" at bounding box center [798, 367] width 43 height 12
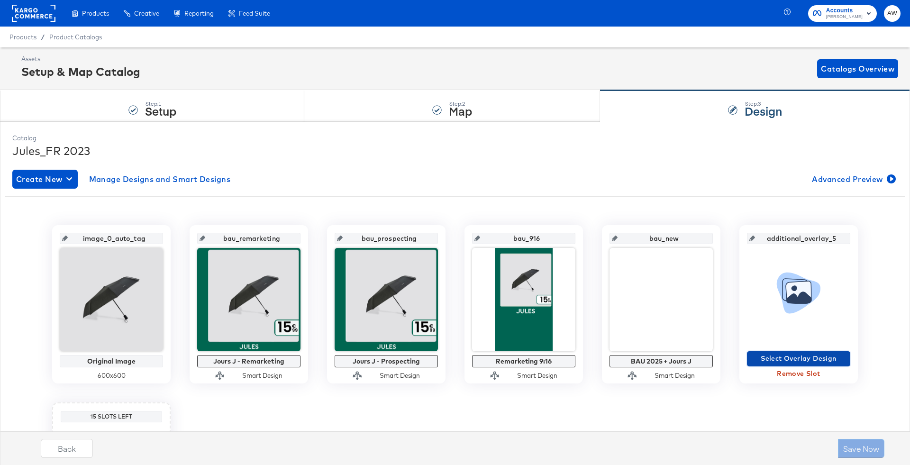
click at [777, 360] on span "Select Overlay Design" at bounding box center [799, 359] width 96 height 12
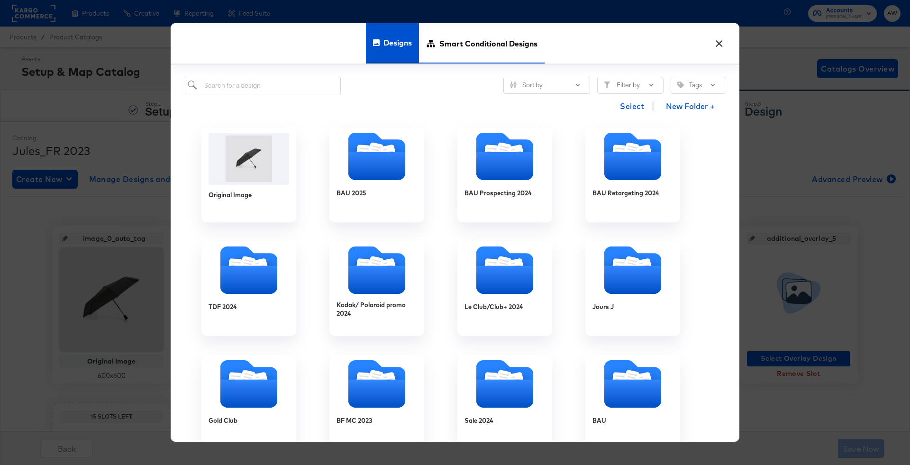
click at [482, 47] on span "Smart Conditional Designs" at bounding box center [488, 44] width 98 height 42
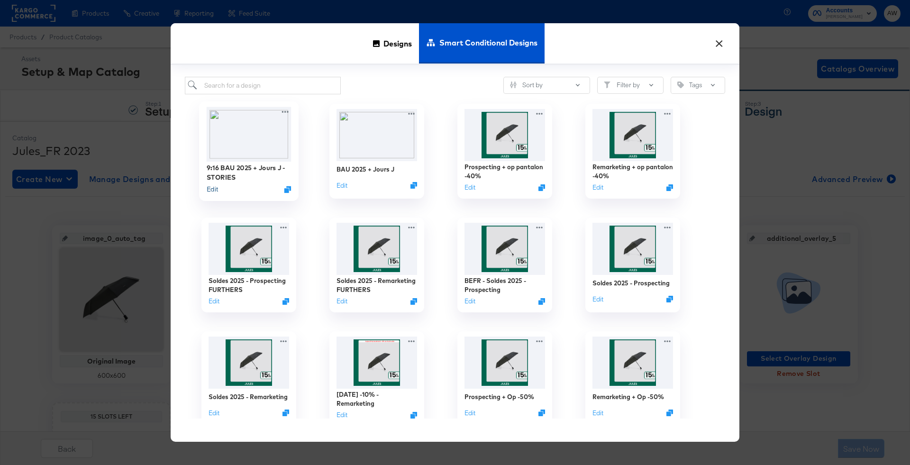
click at [213, 190] on button "Edit" at bounding box center [212, 188] width 11 height 9
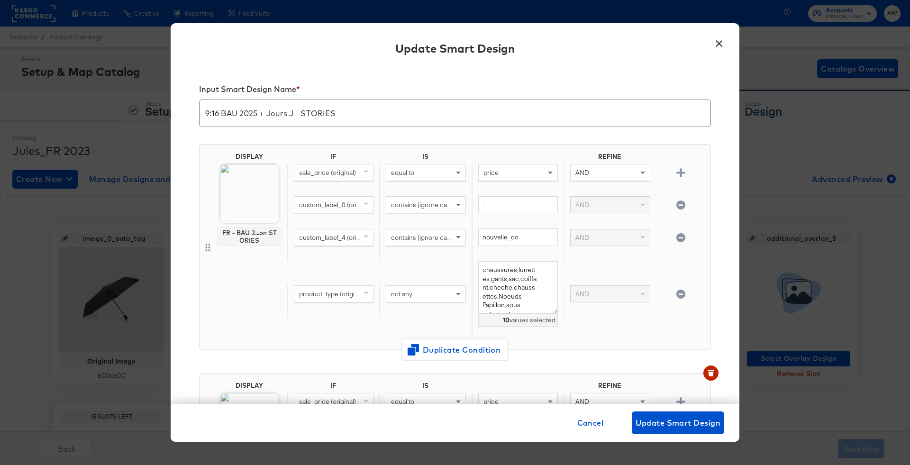
click at [715, 44] on button "×" at bounding box center [719, 41] width 17 height 17
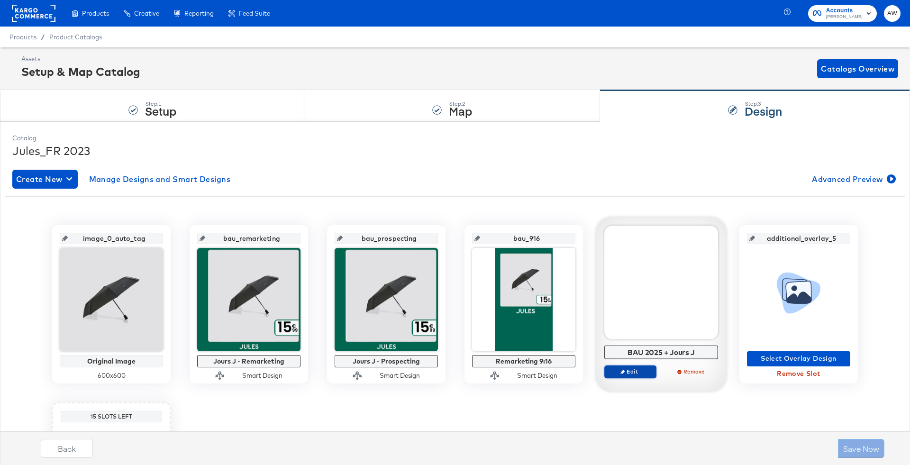
click at [634, 375] on button "Edit" at bounding box center [630, 371] width 52 height 13
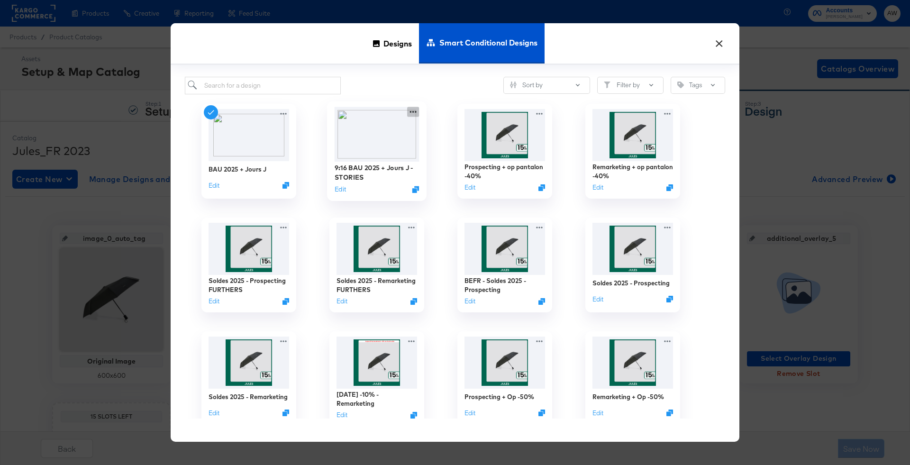
click at [415, 113] on icon at bounding box center [413, 112] width 12 height 10
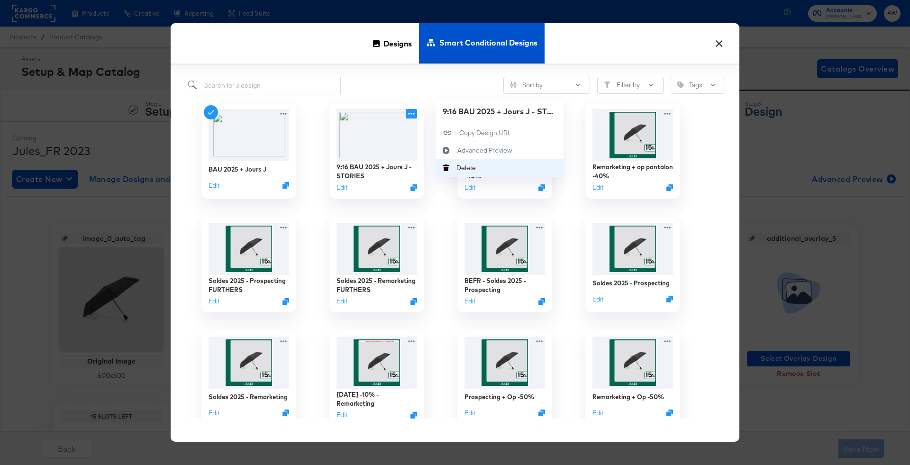
click at [457, 168] on div "Delete Delete" at bounding box center [457, 168] width 0 height 0
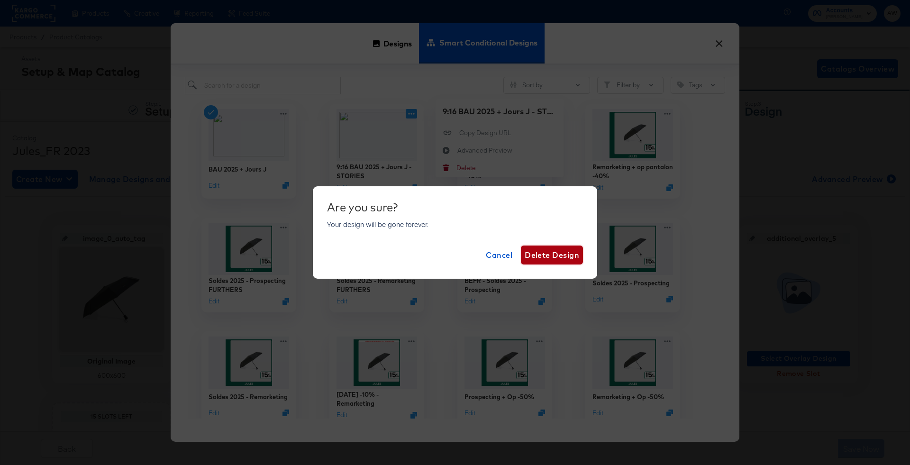
click at [553, 259] on span "Delete Design" at bounding box center [552, 254] width 55 height 13
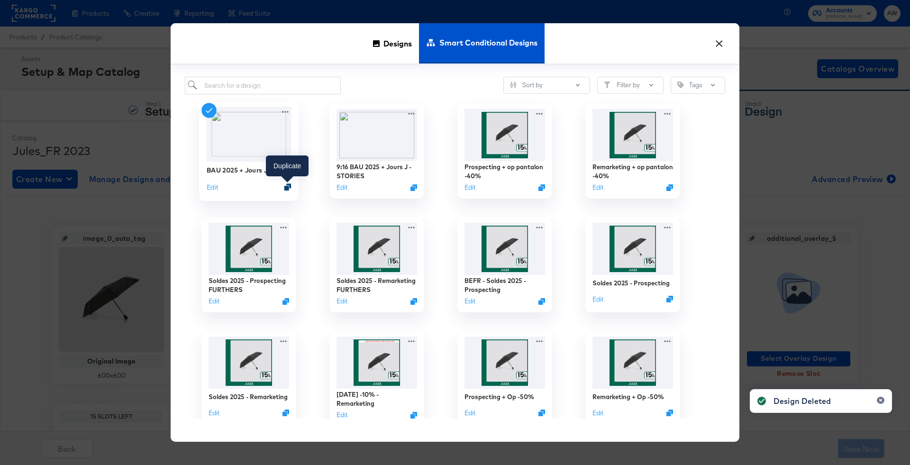
click at [289, 184] on icon "Duplicate" at bounding box center [287, 186] width 7 height 7
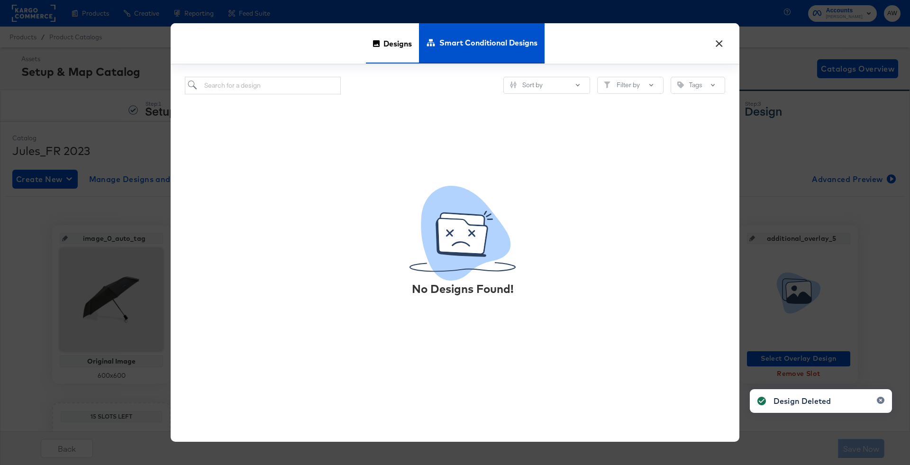
click at [410, 52] on span "Designs" at bounding box center [398, 44] width 28 height 42
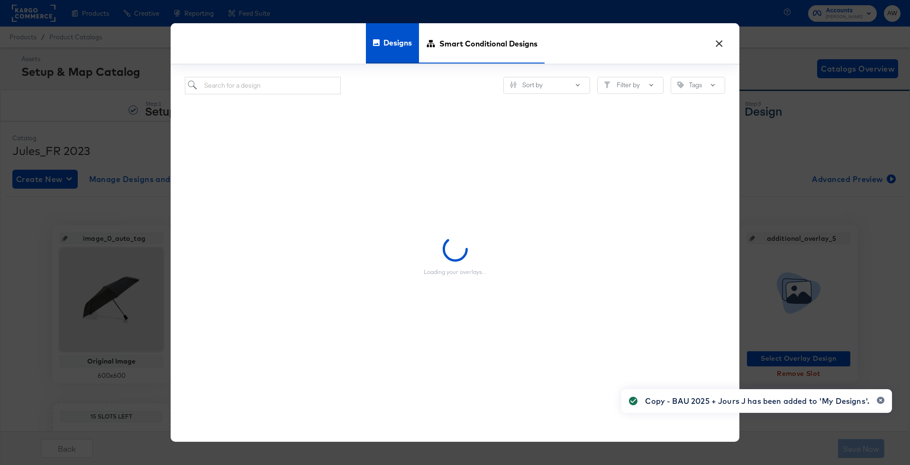
click at [498, 42] on span "Smart Conditional Designs" at bounding box center [488, 44] width 98 height 42
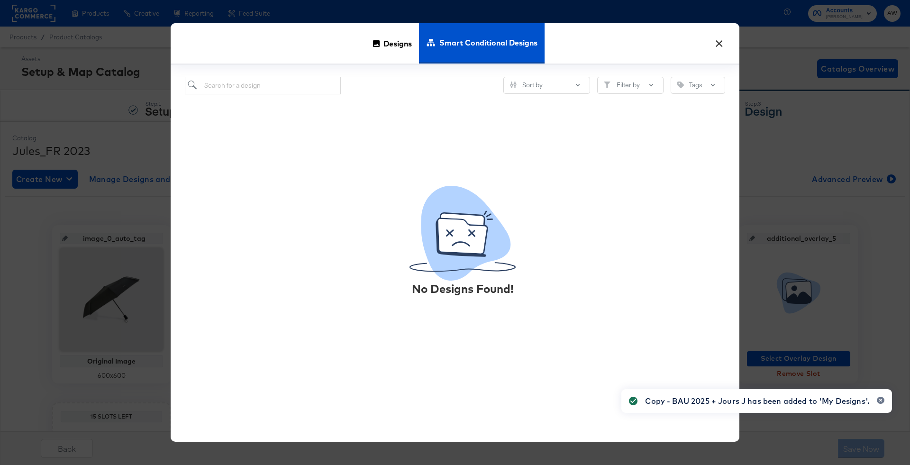
click at [722, 44] on button "×" at bounding box center [719, 41] width 17 height 17
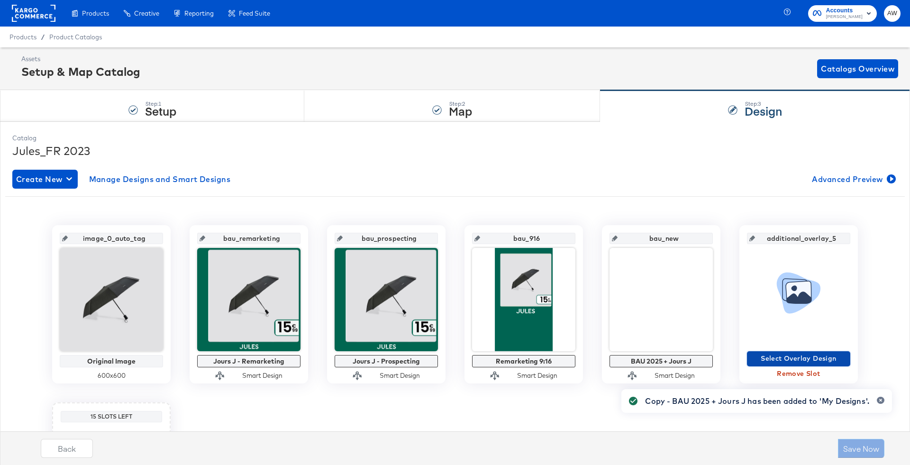
click at [785, 358] on span "Select Overlay Design" at bounding box center [799, 359] width 96 height 12
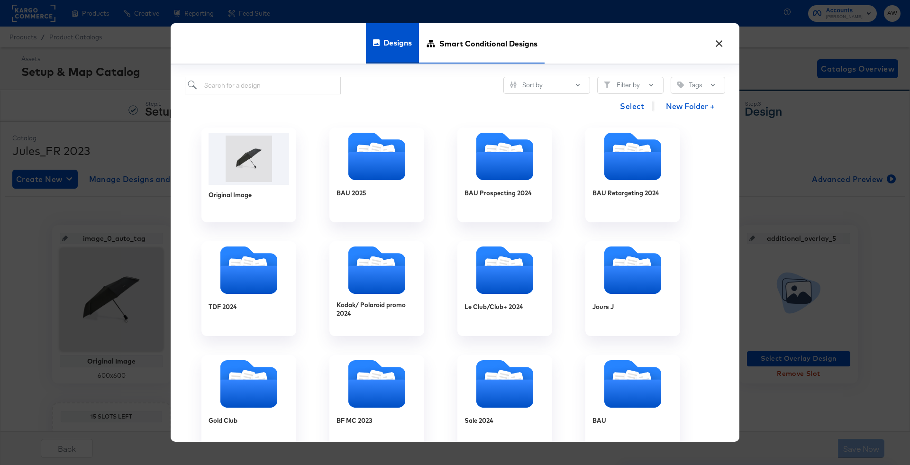
click at [447, 43] on span "Smart Conditional Designs" at bounding box center [488, 44] width 98 height 42
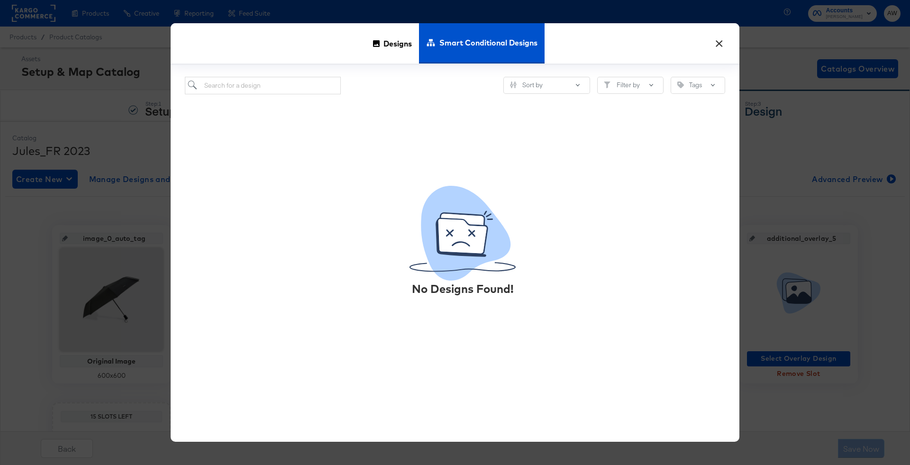
click at [715, 43] on button "×" at bounding box center [719, 41] width 17 height 17
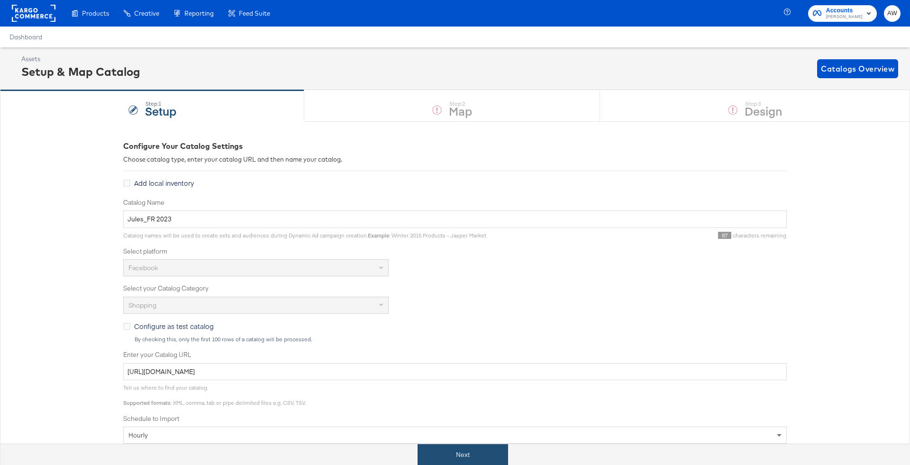
click at [477, 458] on button "Next" at bounding box center [463, 454] width 91 height 21
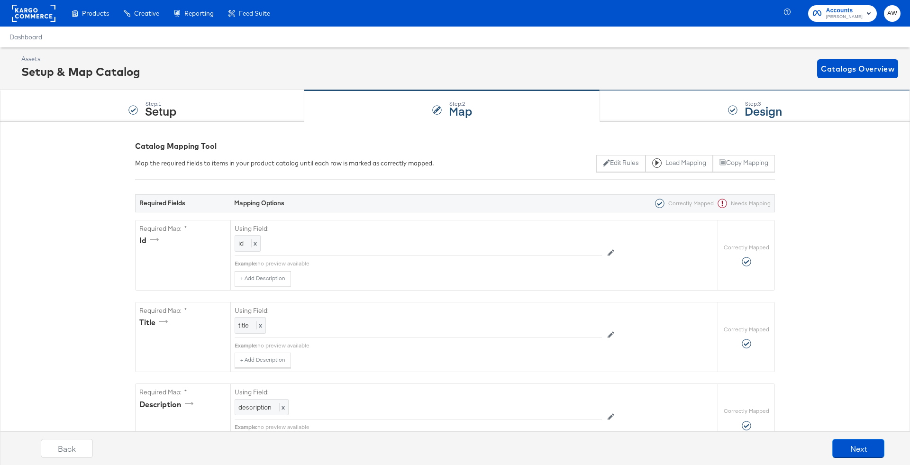
click at [677, 110] on div "Step: 3 Design" at bounding box center [755, 106] width 310 height 31
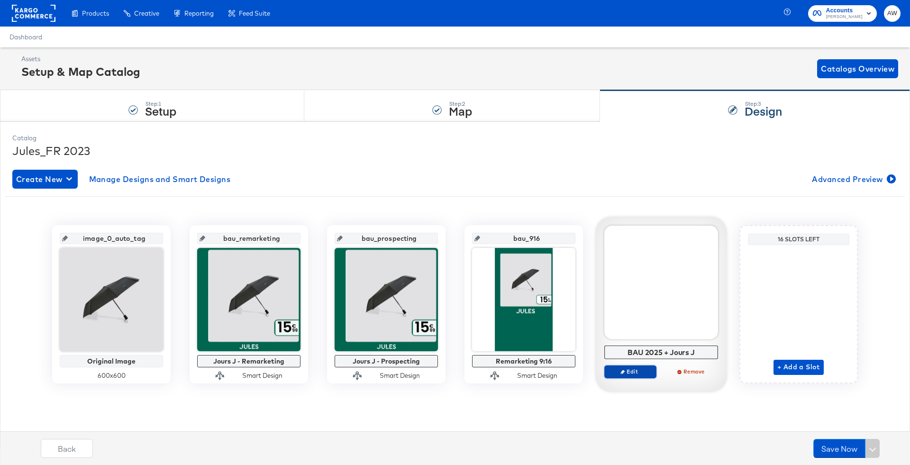
click at [637, 373] on span "Edit" at bounding box center [631, 371] width 44 height 7
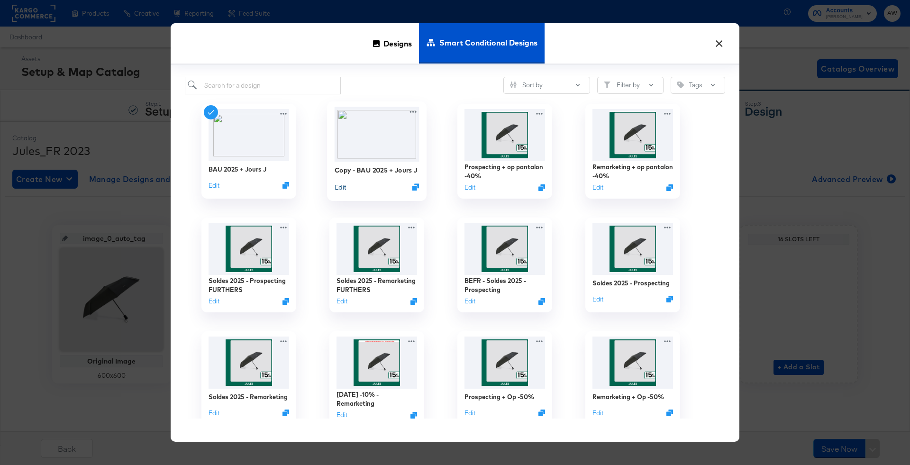
click at [340, 190] on button "Edit" at bounding box center [340, 186] width 11 height 9
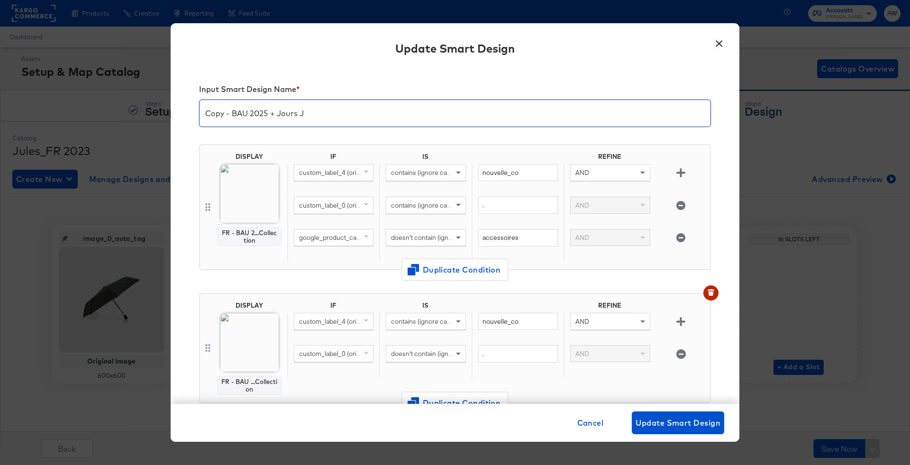
drag, startPoint x: 233, startPoint y: 112, endPoint x: 164, endPoint y: 112, distance: 69.2
click at [163, 112] on div "× Update Smart Design Input Smart Design Name * Copy - BAU 2025 + Jours J DISPL…" at bounding box center [455, 232] width 910 height 465
type input "STORIES - BAU 2025 + Jours J"
click at [326, 137] on div "DISPLAY FR - BAU 2...Collection IF IS REFINE custom_label_4 (original) contains…" at bounding box center [455, 211] width 512 height 149
click at [247, 206] on img at bounding box center [249, 193] width 59 height 59
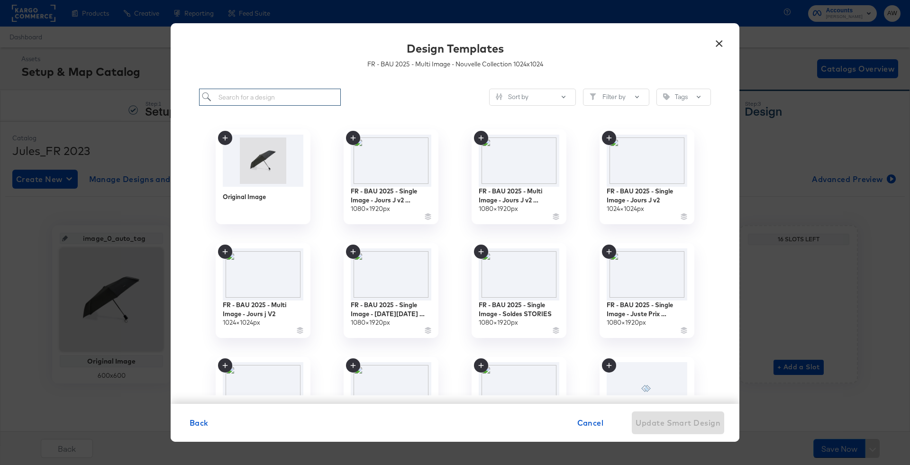
click at [270, 98] on input "search" at bounding box center [270, 98] width 142 height 18
type input "STORIES"
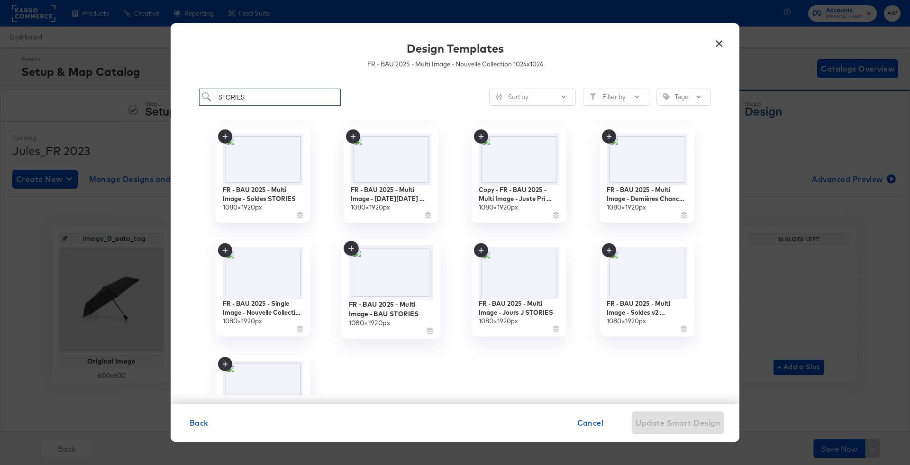
scroll to position [381, 0]
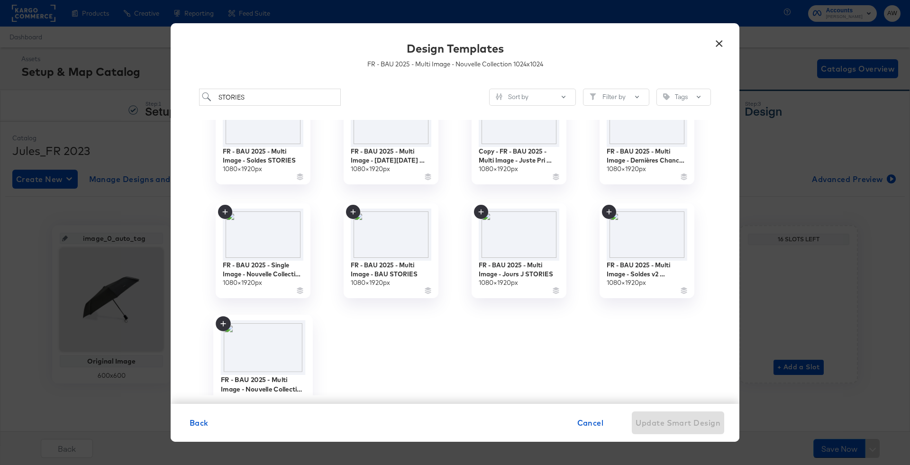
click at [257, 332] on img at bounding box center [263, 347] width 85 height 55
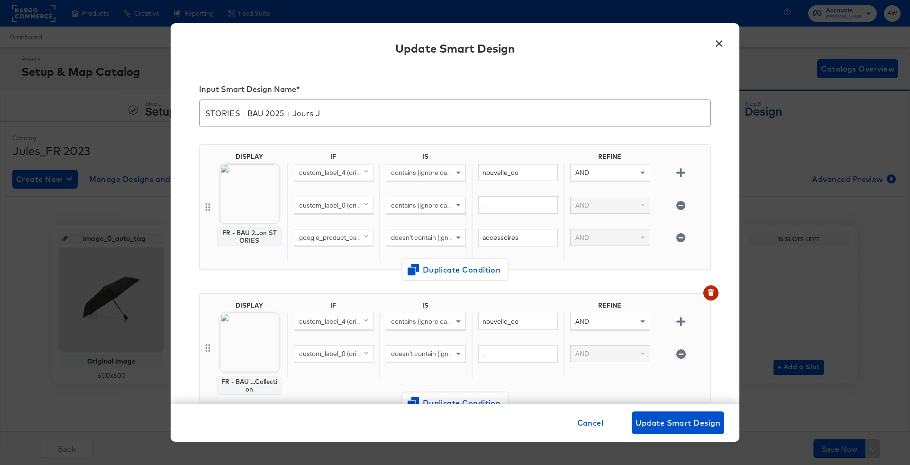
click at [241, 350] on img at bounding box center [249, 342] width 59 height 59
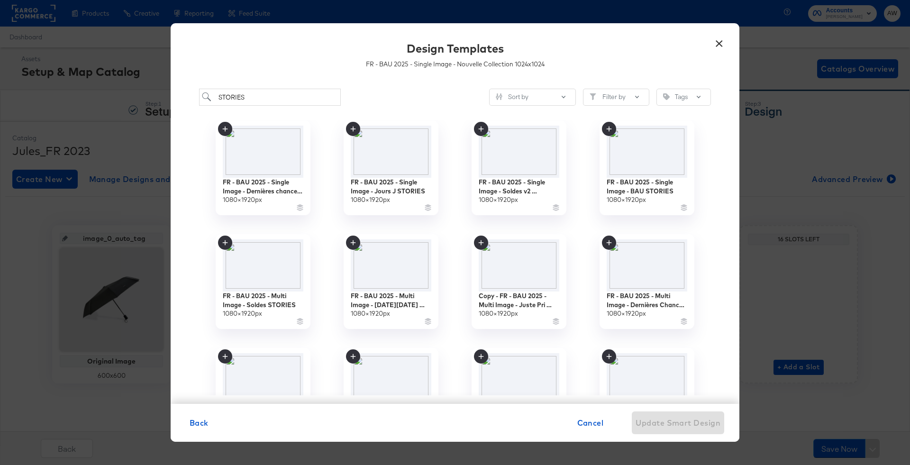
scroll to position [249, 0]
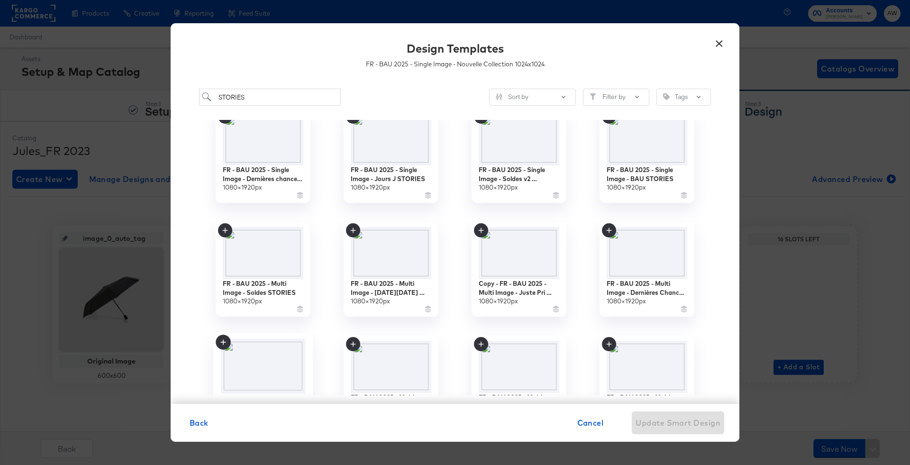
click at [256, 358] on img at bounding box center [263, 366] width 85 height 55
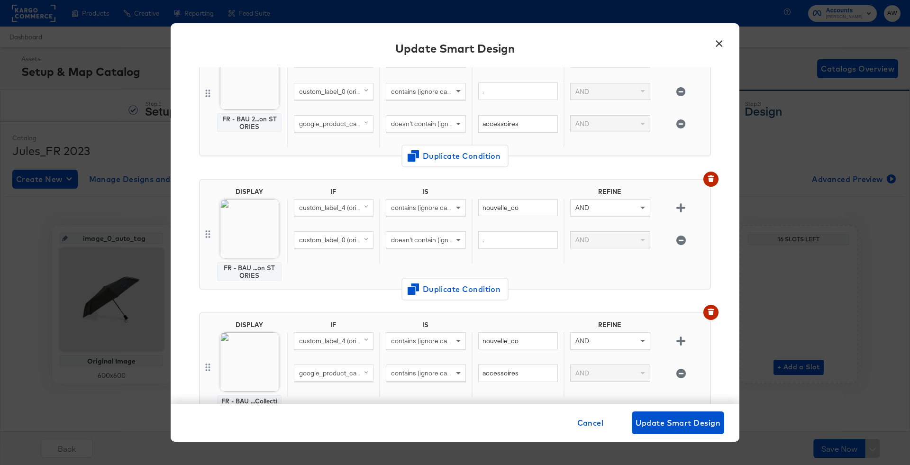
scroll to position [136, 0]
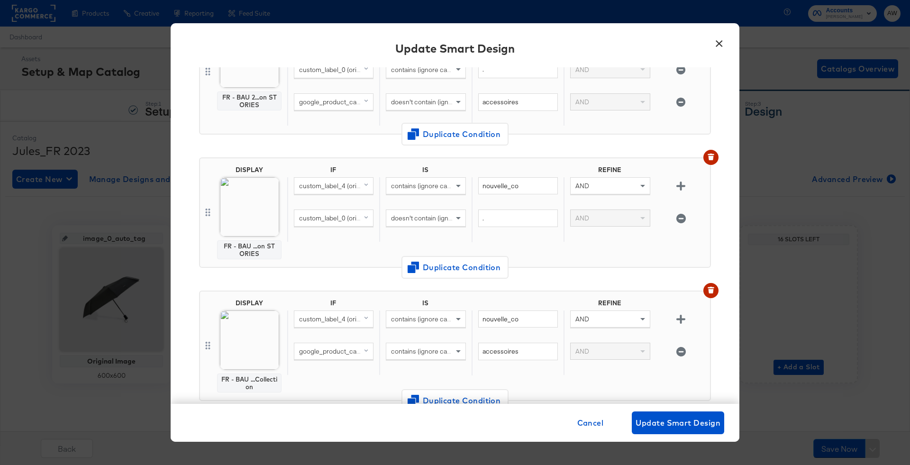
click at [253, 335] on img at bounding box center [249, 340] width 59 height 59
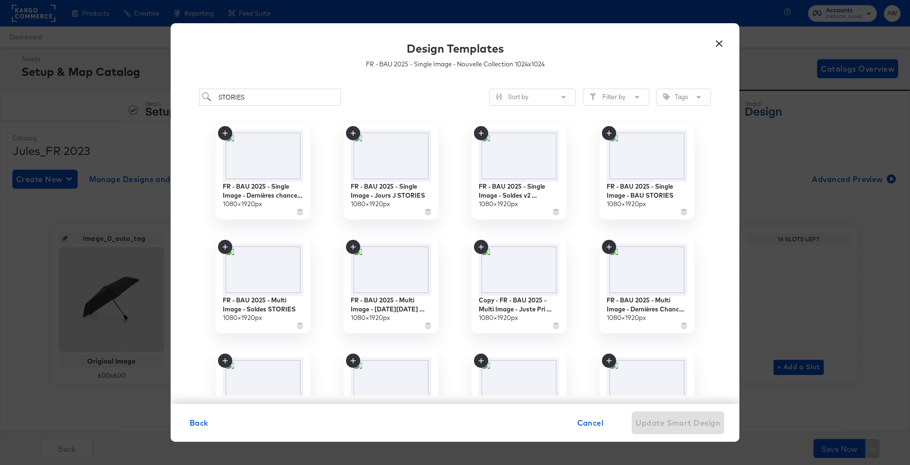
scroll to position [233, 0]
click at [277, 368] on img at bounding box center [263, 382] width 85 height 55
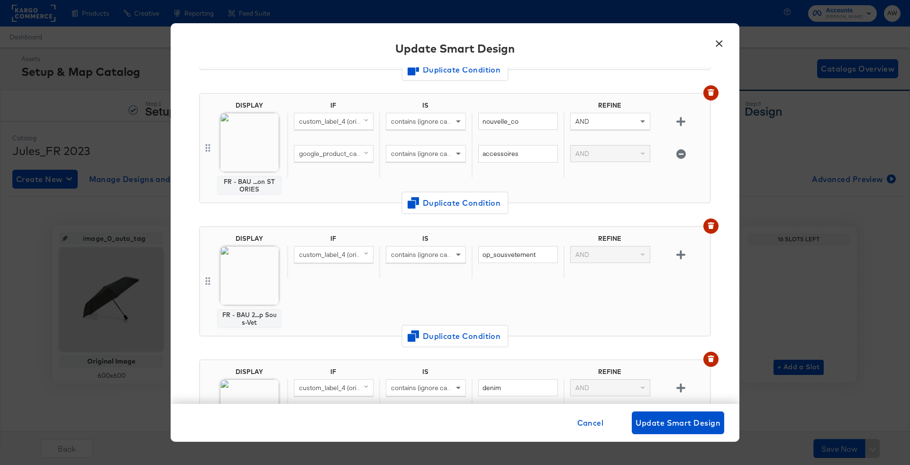
scroll to position [389, 0]
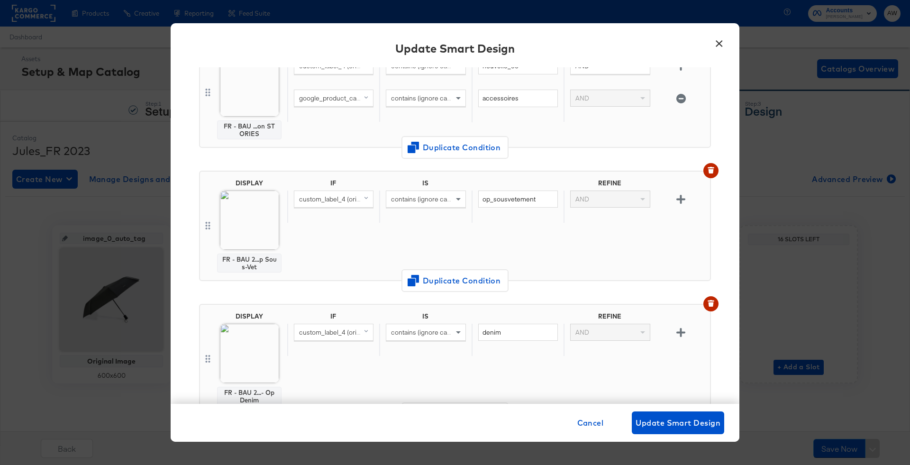
click at [241, 193] on img at bounding box center [249, 220] width 59 height 59
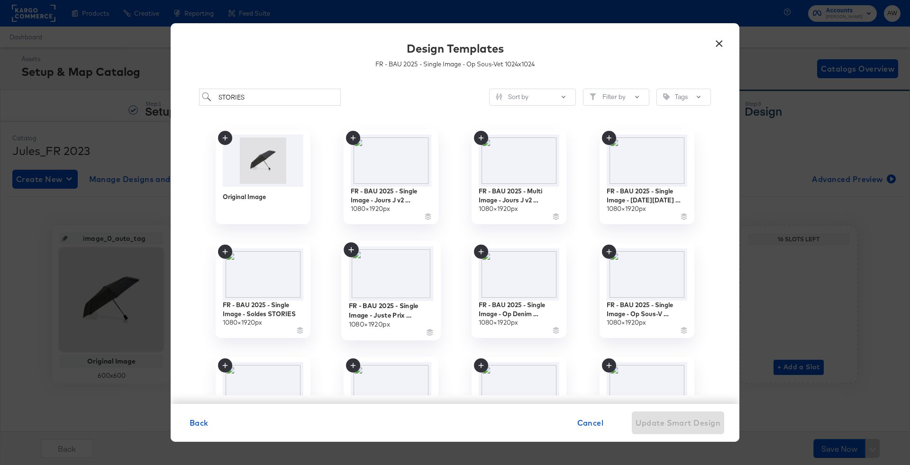
scroll to position [54, 0]
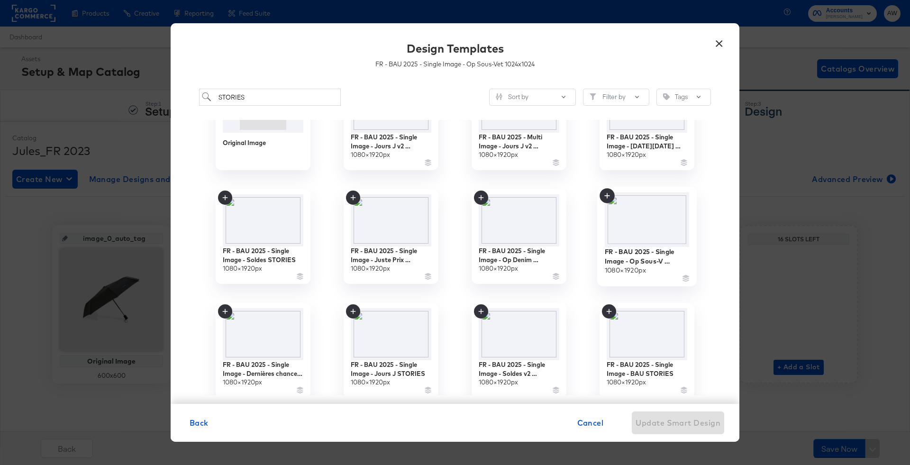
click at [634, 214] on img at bounding box center [647, 219] width 85 height 55
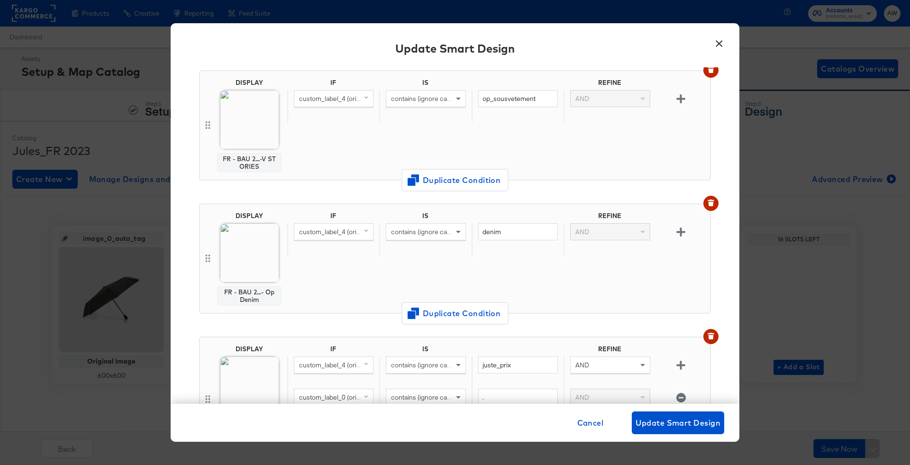
scroll to position [495, 0]
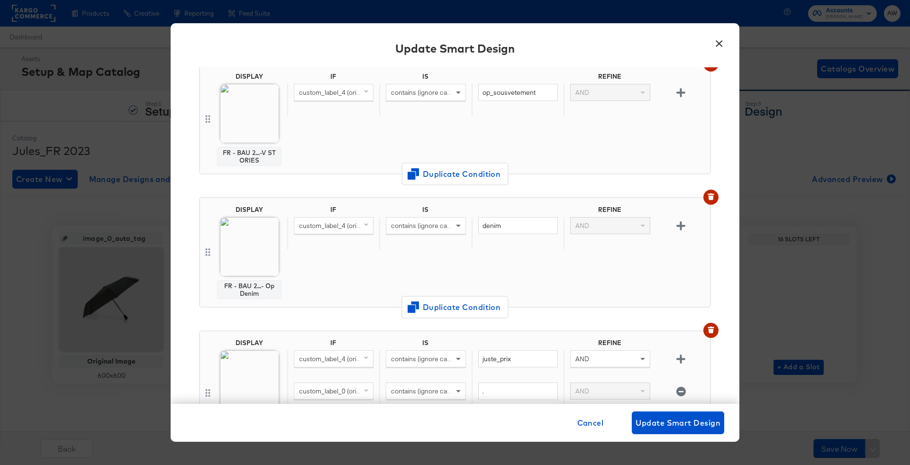
click at [261, 241] on img at bounding box center [249, 246] width 59 height 59
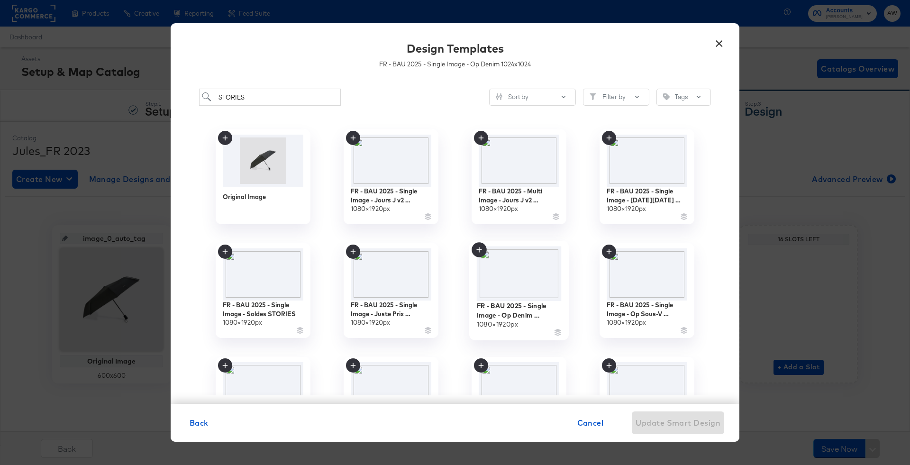
click at [528, 287] on img at bounding box center [519, 274] width 85 height 55
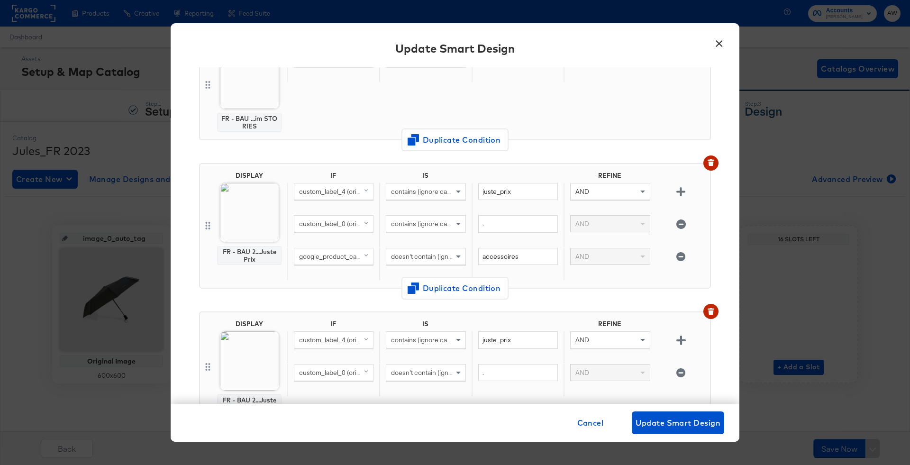
scroll to position [663, 0]
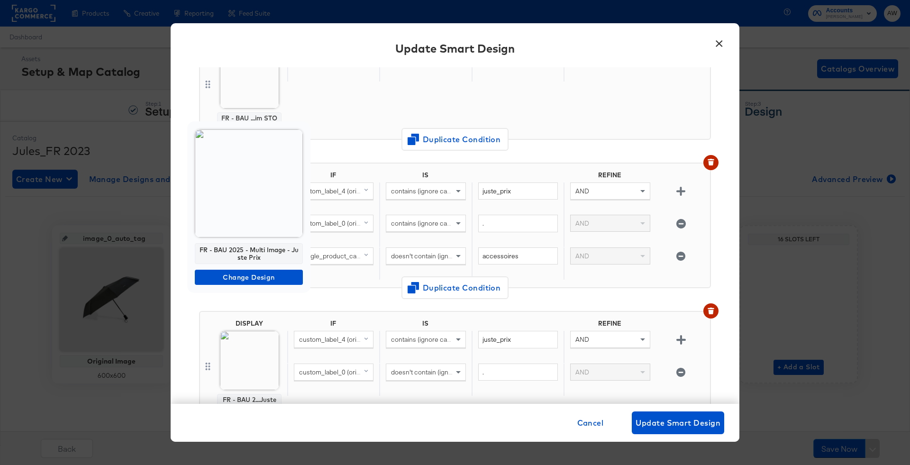
click at [253, 209] on img at bounding box center [249, 183] width 108 height 108
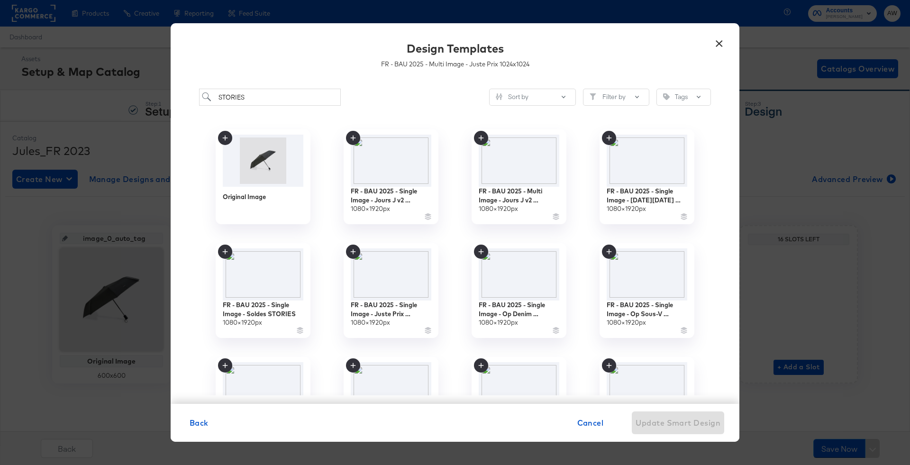
scroll to position [184, 0]
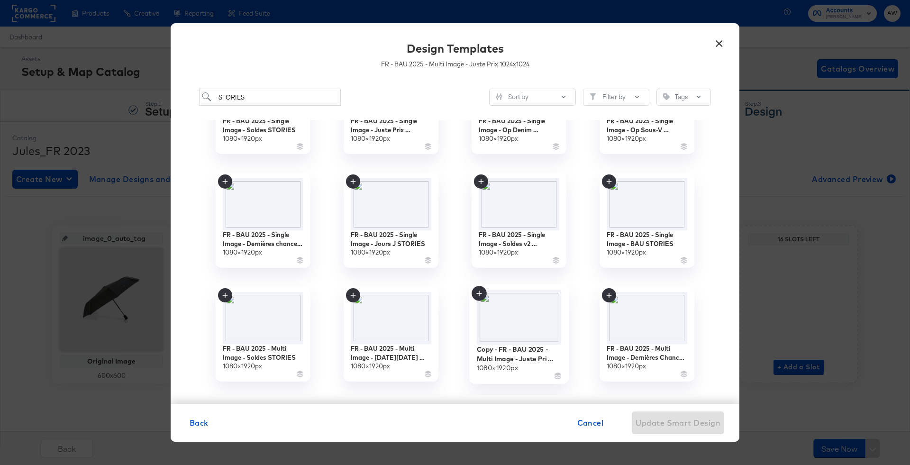
click at [506, 288] on div "Copy - FR - BAU 2025 - Multi Image - Juste Pri STORIES 1080 × 1920 px" at bounding box center [519, 334] width 100 height 100
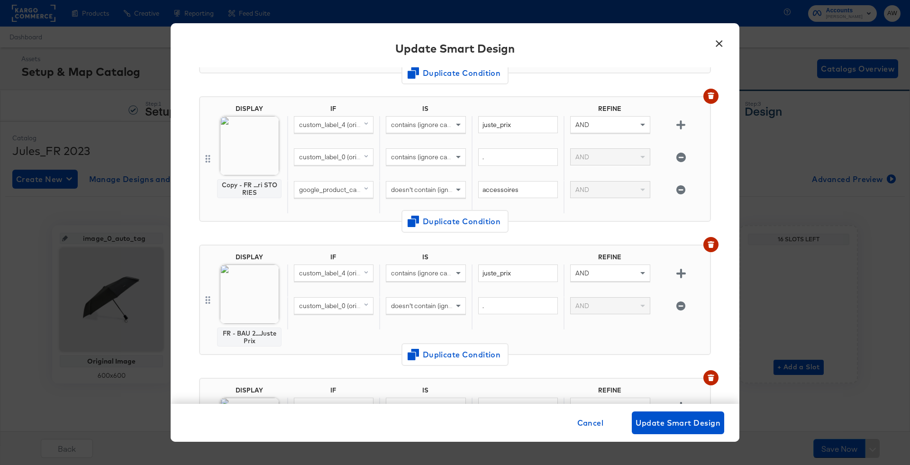
scroll to position [735, 0]
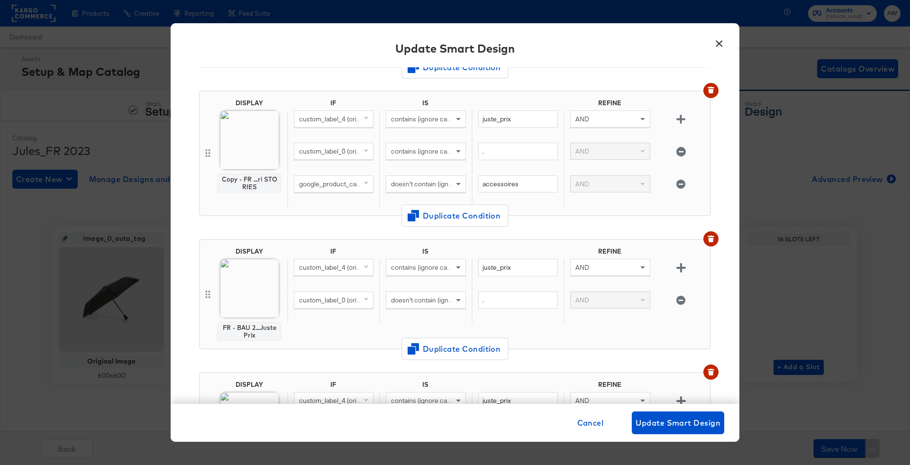
click at [221, 288] on img at bounding box center [249, 288] width 59 height 59
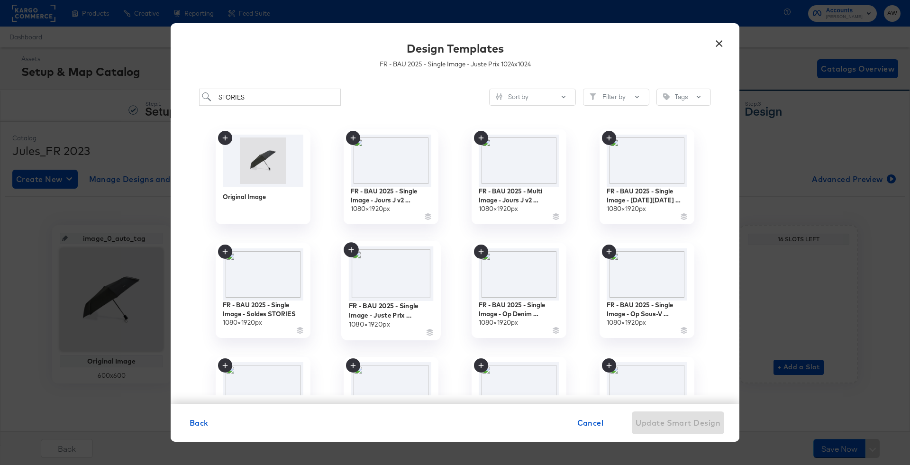
click at [414, 285] on img at bounding box center [391, 274] width 85 height 55
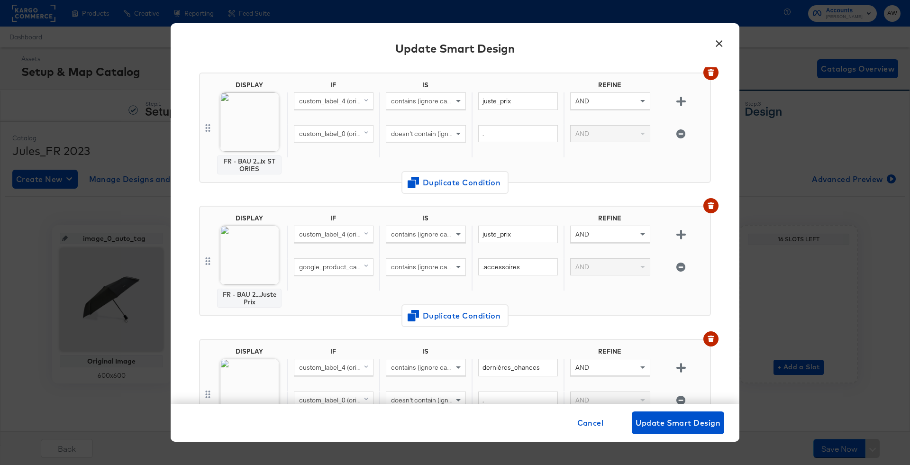
scroll to position [902, 0]
click at [259, 258] on img at bounding box center [249, 225] width 108 height 108
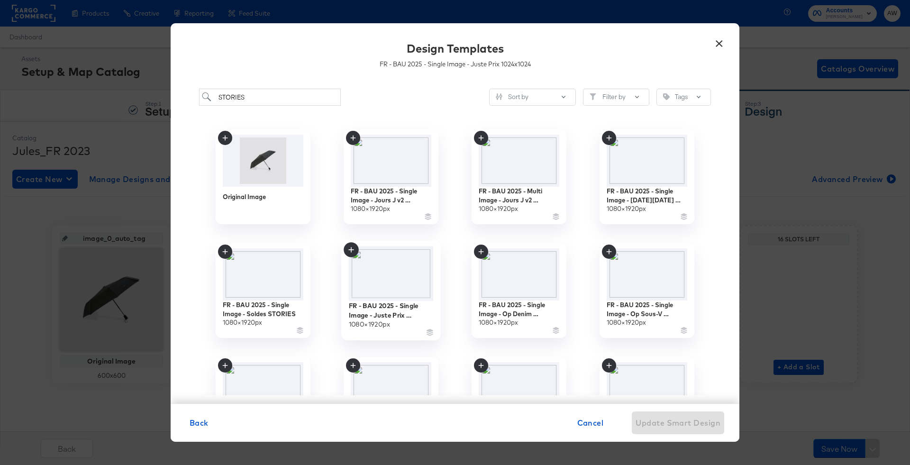
click at [359, 299] on img at bounding box center [391, 274] width 85 height 55
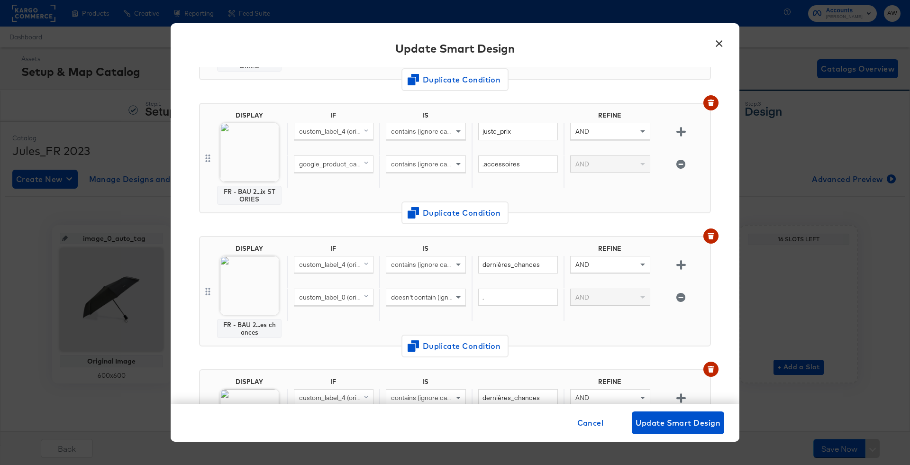
scroll to position [1033, 0]
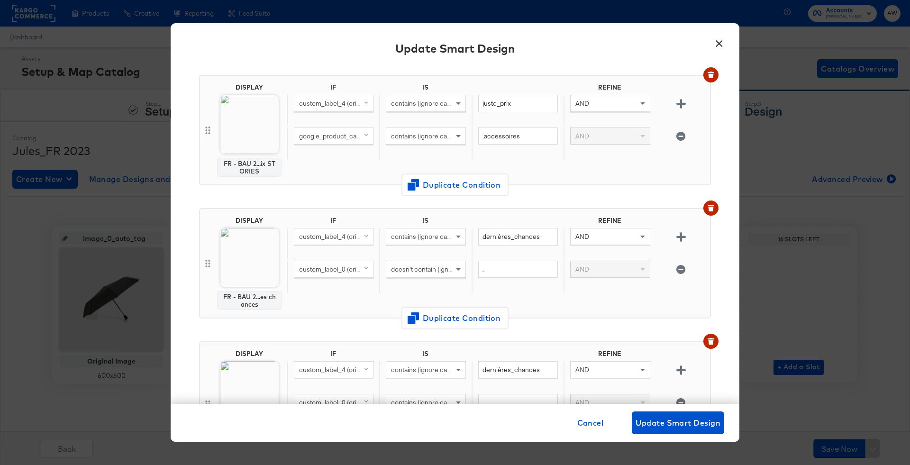
click at [234, 234] on img at bounding box center [249, 257] width 59 height 59
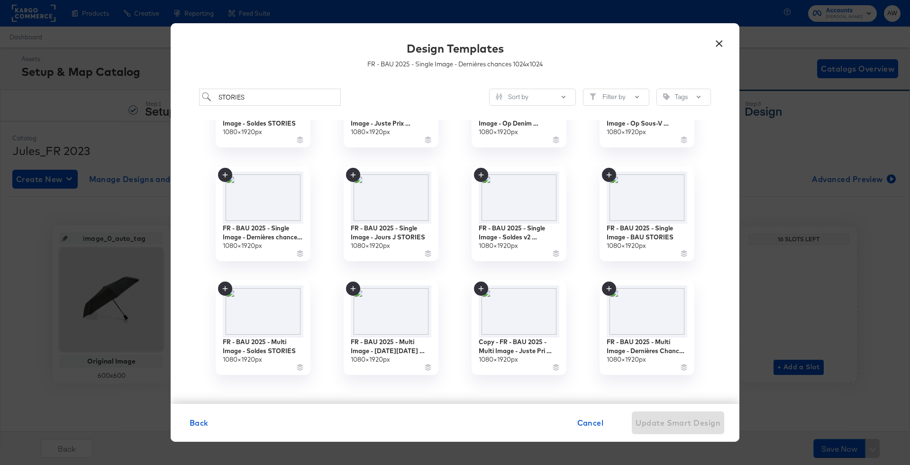
scroll to position [190, 0]
click at [645, 290] on img at bounding box center [647, 311] width 85 height 55
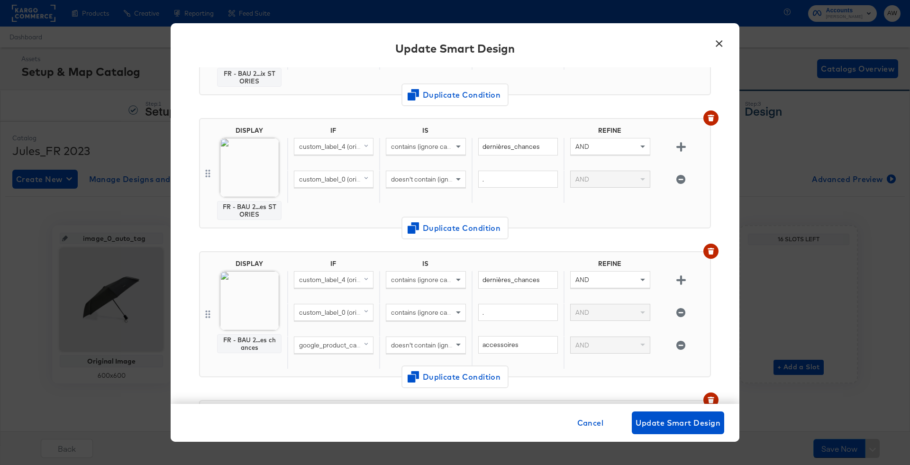
scroll to position [1134, 0]
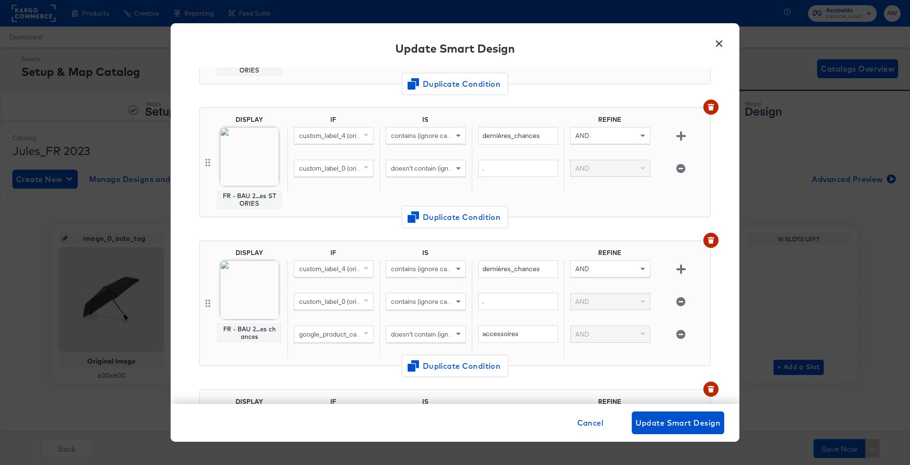
click at [250, 264] on body "Products Creative Reporting Feed Suite Accounts Jules AW Dashboard Assets Setup…" at bounding box center [455, 232] width 910 height 465
click at [232, 156] on img at bounding box center [249, 156] width 59 height 59
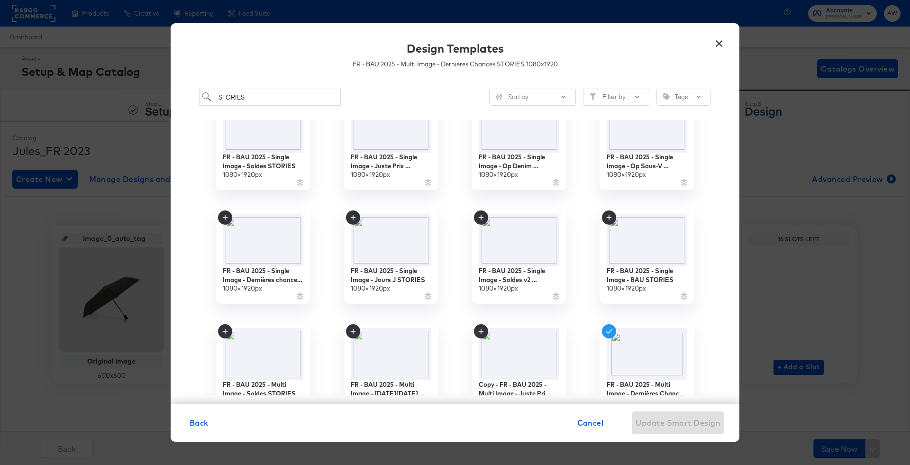
scroll to position [181, 0]
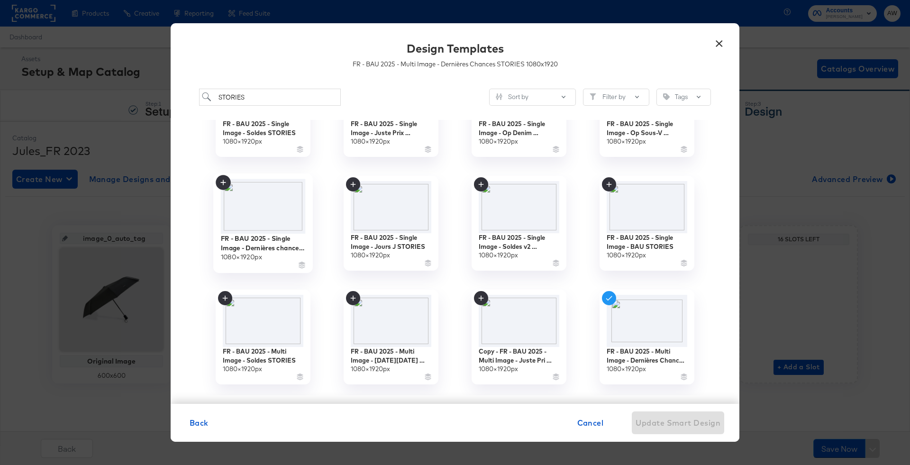
click at [261, 210] on img at bounding box center [263, 206] width 85 height 55
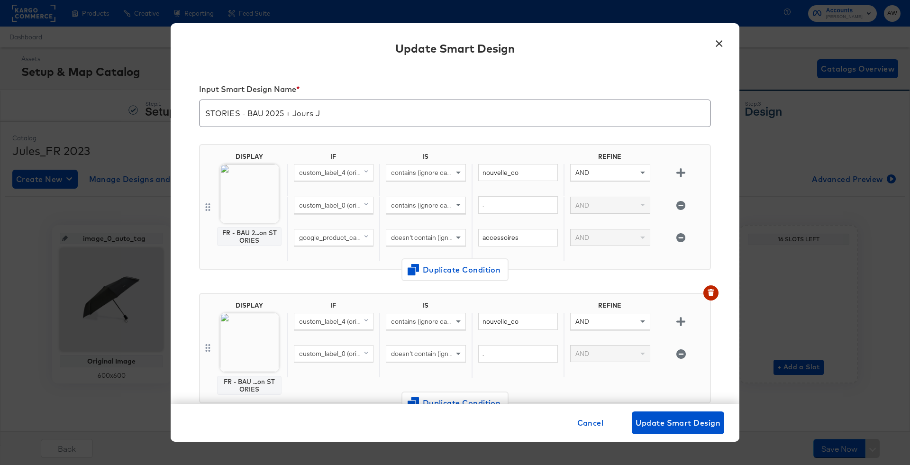
scroll to position [1134, 0]
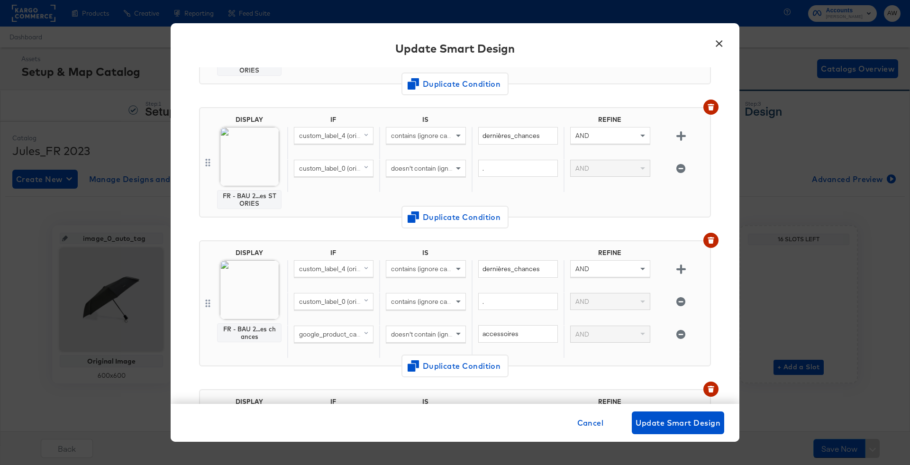
click at [256, 265] on img at bounding box center [249, 289] width 59 height 59
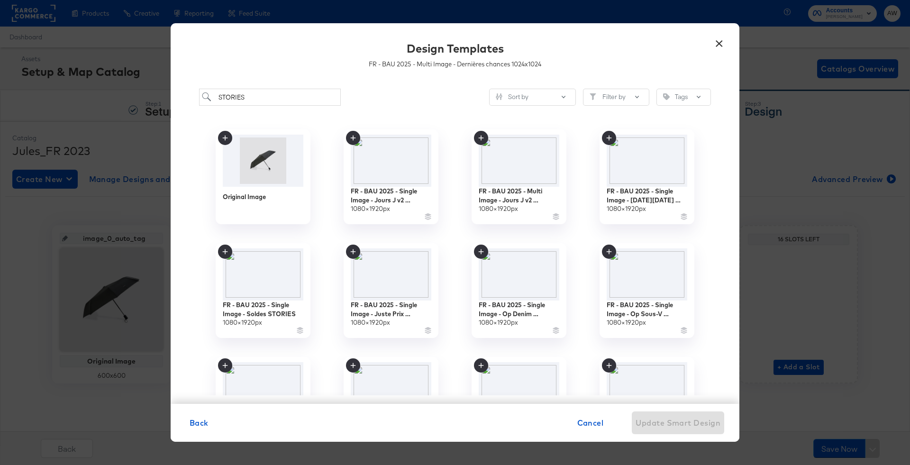
scroll to position [175, 0]
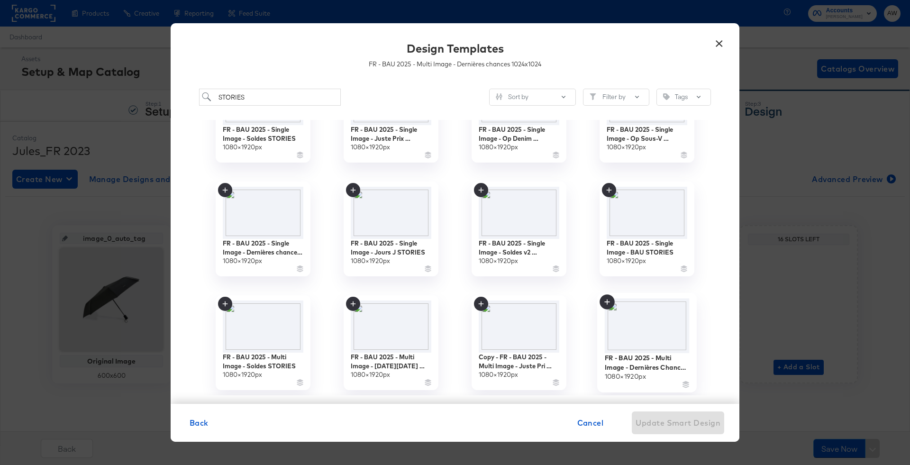
click at [656, 320] on img at bounding box center [647, 326] width 85 height 55
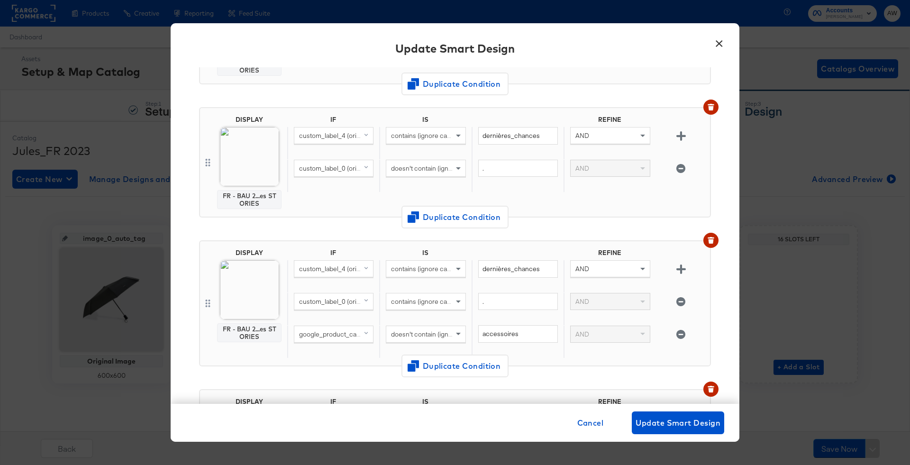
scroll to position [1291, 0]
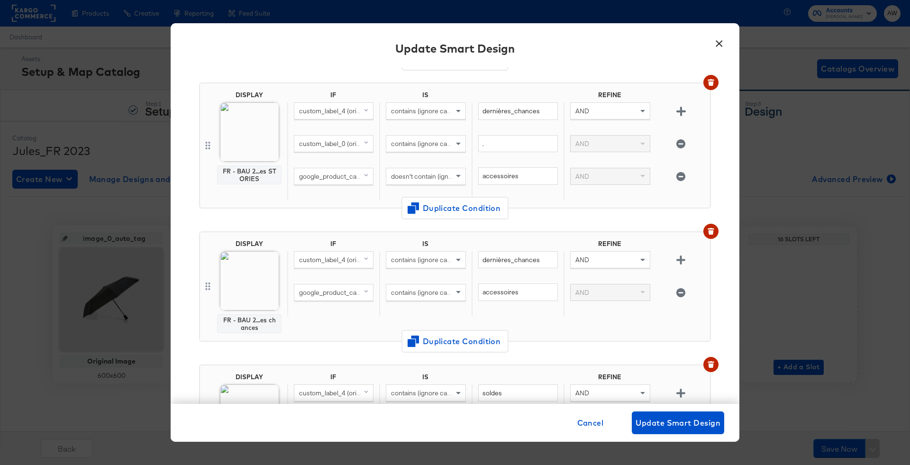
click at [223, 274] on img at bounding box center [249, 280] width 59 height 59
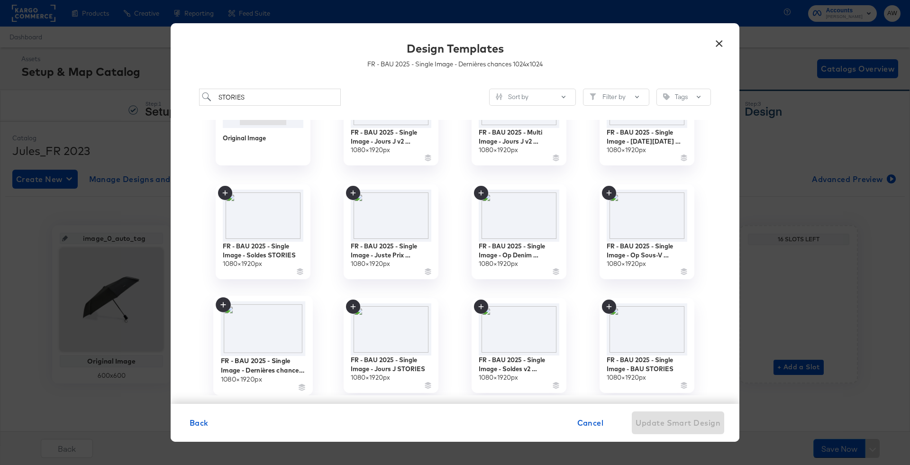
click at [270, 317] on img at bounding box center [263, 329] width 85 height 55
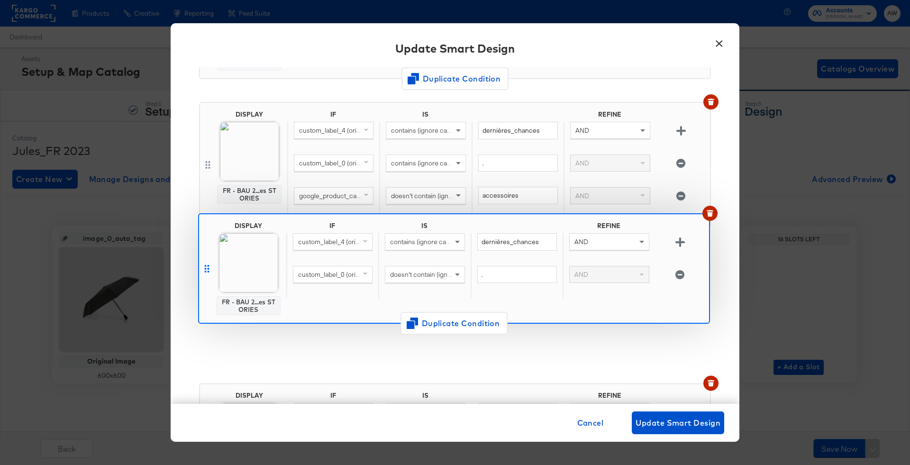
drag, startPoint x: 206, startPoint y: 147, endPoint x: 205, endPoint y: 268, distance: 120.4
click at [205, 269] on div "DISPLAY FR - BAU 2...on STORIES IF IS REFINE custom_label_4 (original) contains…" at bounding box center [455, 317] width 512 height 2639
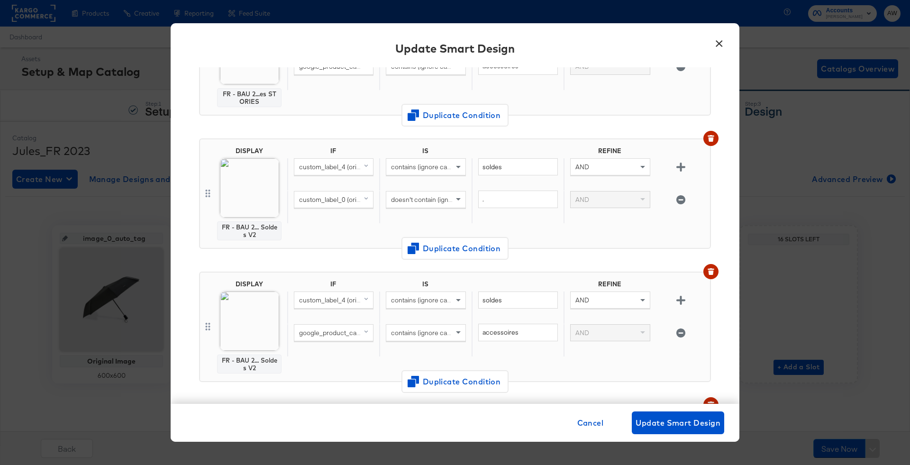
click at [257, 174] on img at bounding box center [249, 187] width 59 height 59
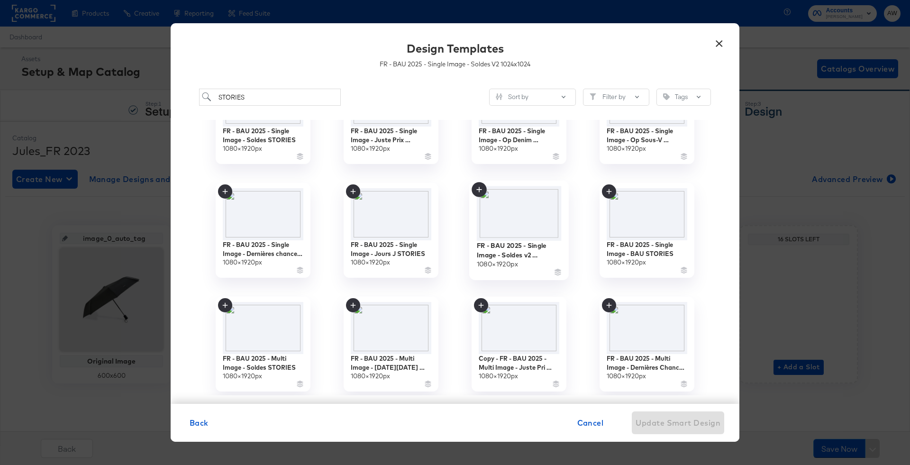
click at [524, 220] on img at bounding box center [519, 213] width 85 height 55
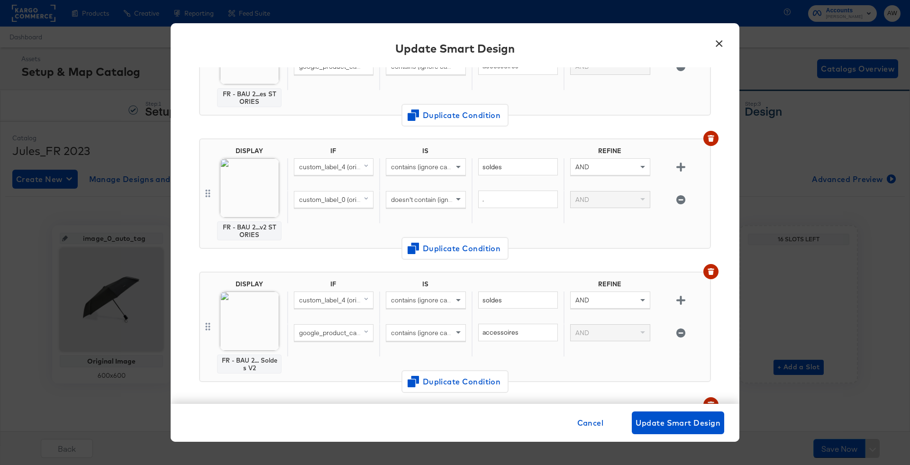
click at [261, 307] on img at bounding box center [249, 321] width 59 height 59
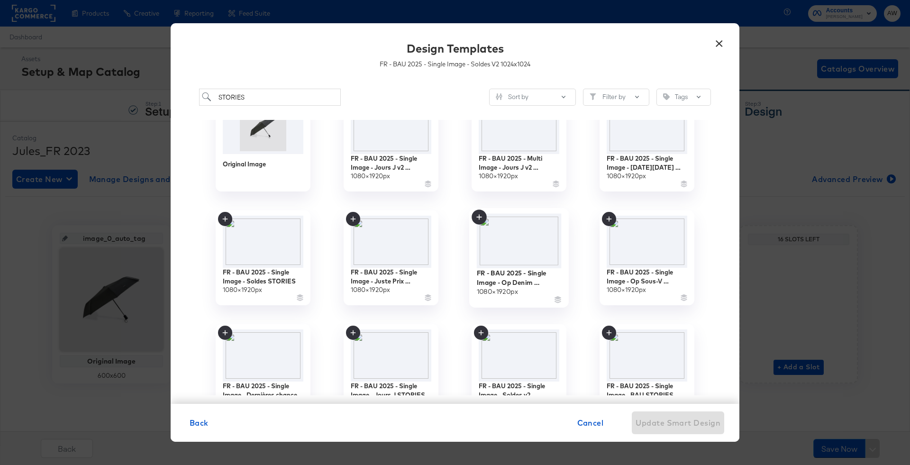
scroll to position [73, 0]
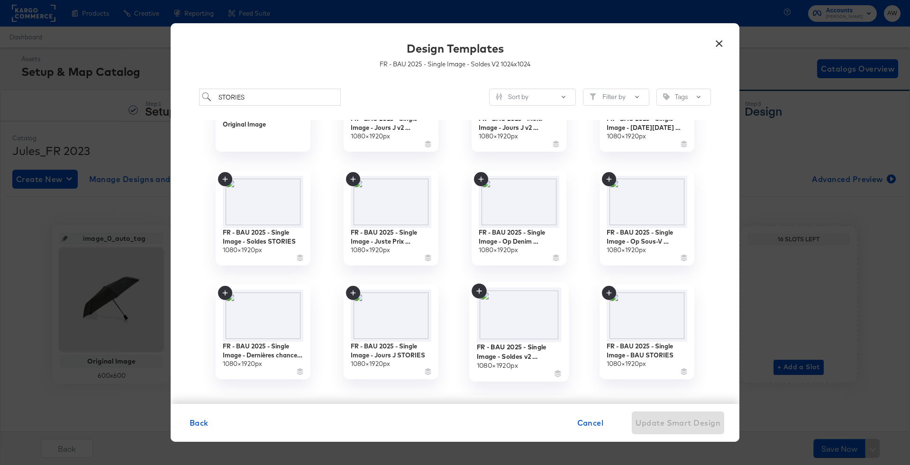
click at [511, 316] on img at bounding box center [519, 315] width 85 height 55
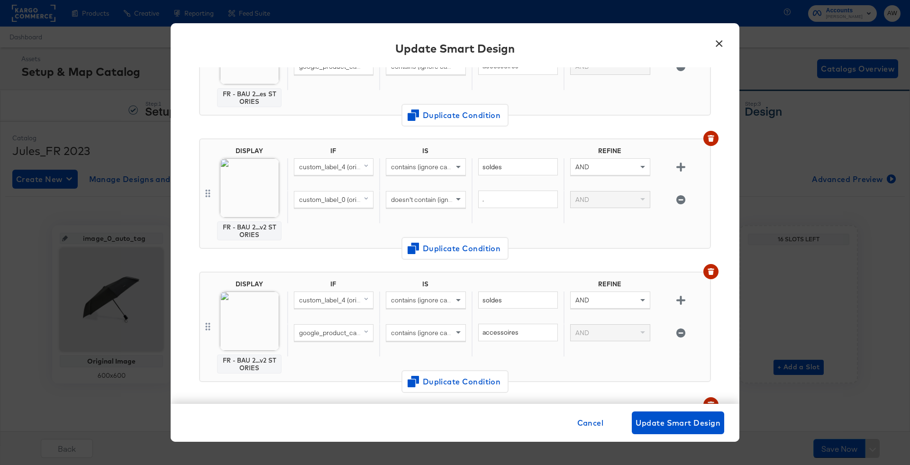
scroll to position [1625, 0]
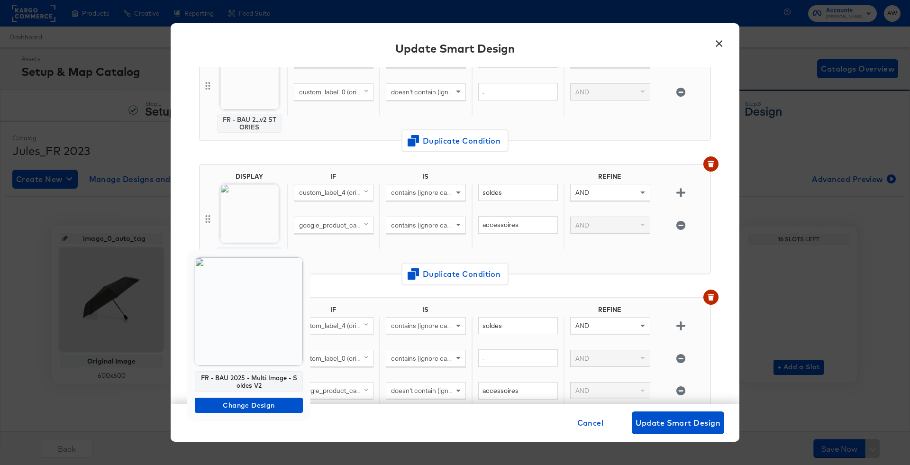
click at [246, 331] on img at bounding box center [249, 311] width 108 height 108
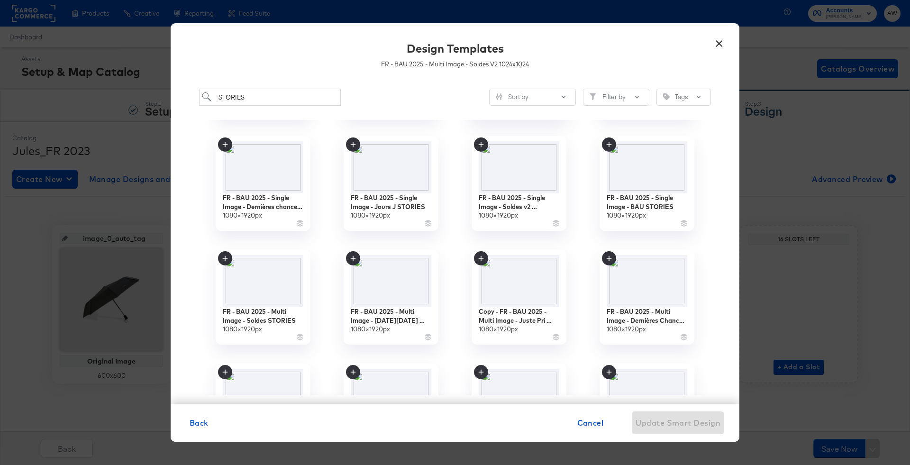
scroll to position [228, 0]
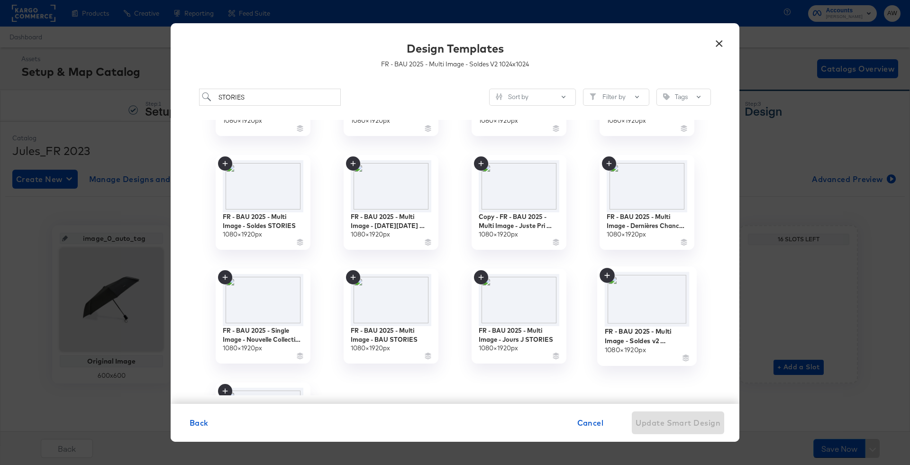
click at [672, 305] on img at bounding box center [647, 299] width 85 height 55
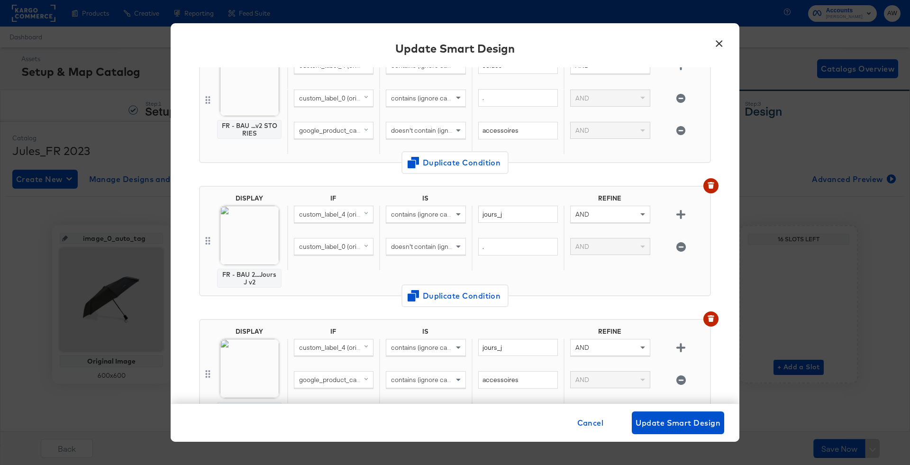
scroll to position [1893, 0]
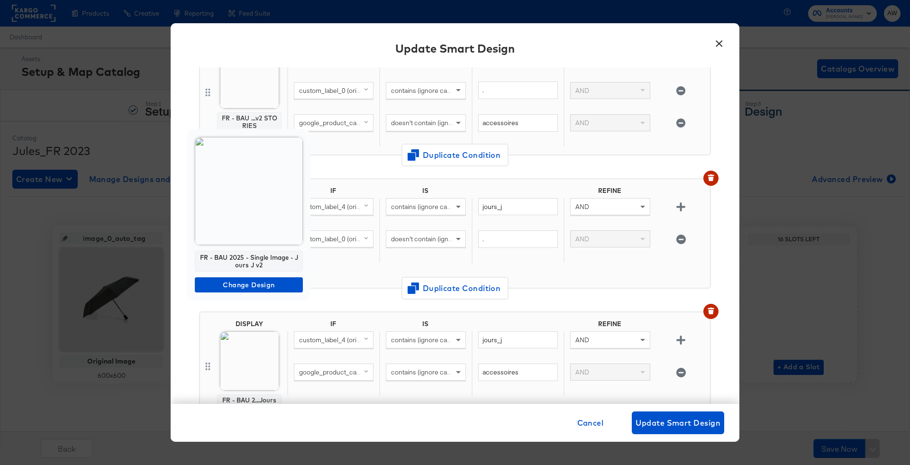
click at [258, 223] on img at bounding box center [249, 191] width 108 height 108
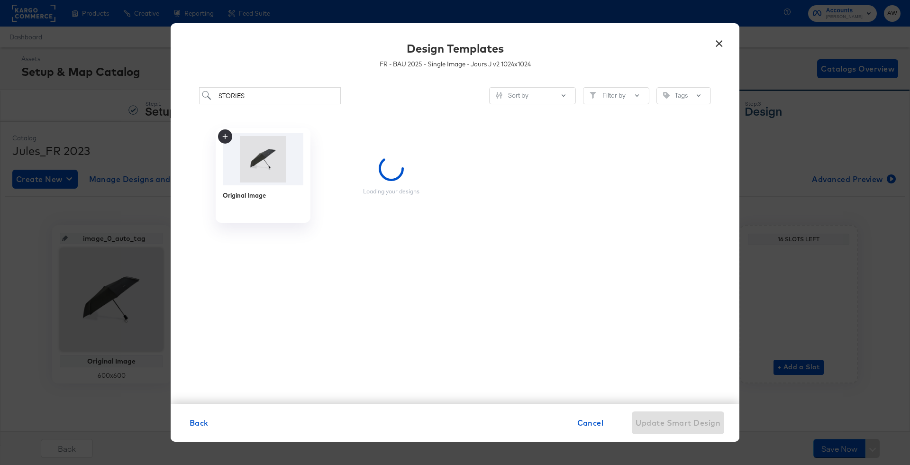
scroll to position [0, 0]
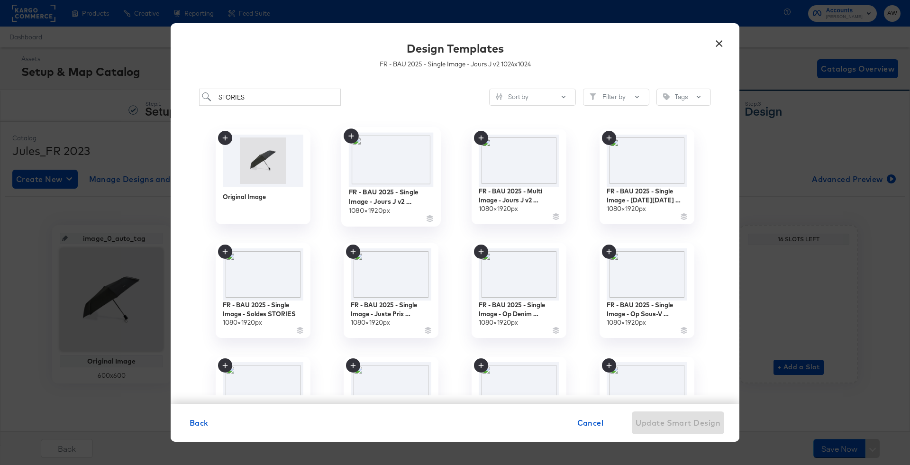
click at [409, 163] on img at bounding box center [391, 160] width 85 height 55
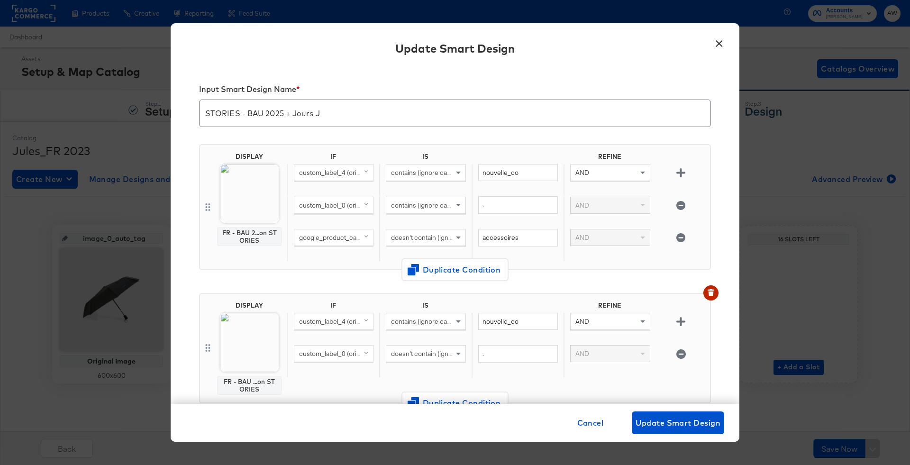
scroll to position [1893, 0]
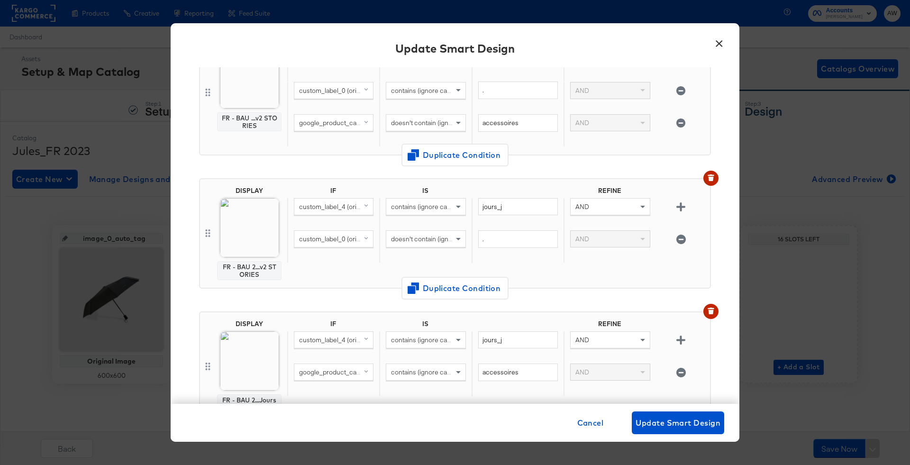
click at [259, 331] on img at bounding box center [249, 360] width 59 height 59
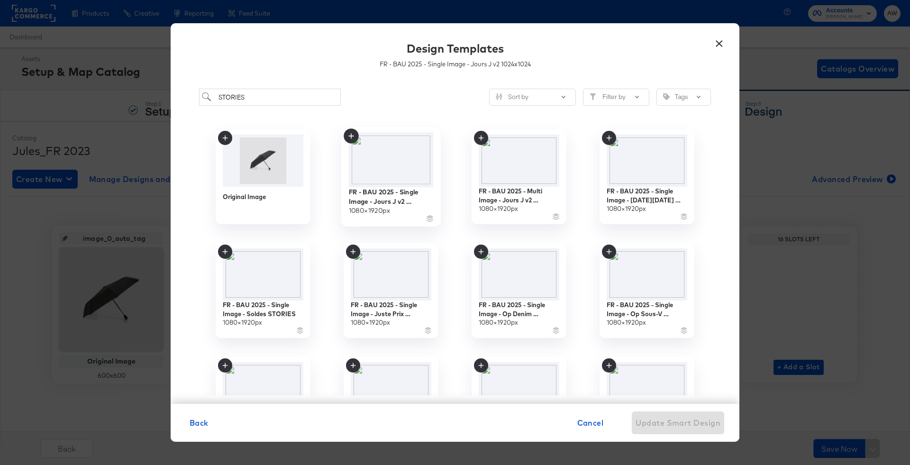
click at [404, 161] on img at bounding box center [391, 160] width 85 height 55
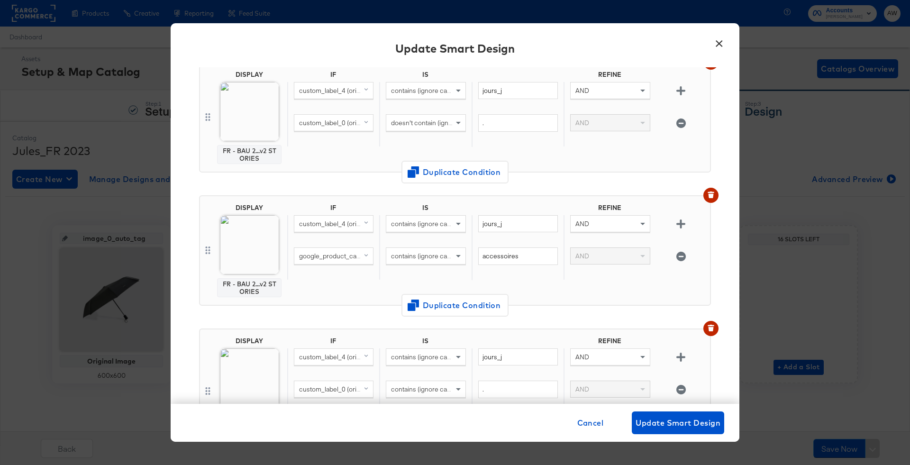
scroll to position [2041, 0]
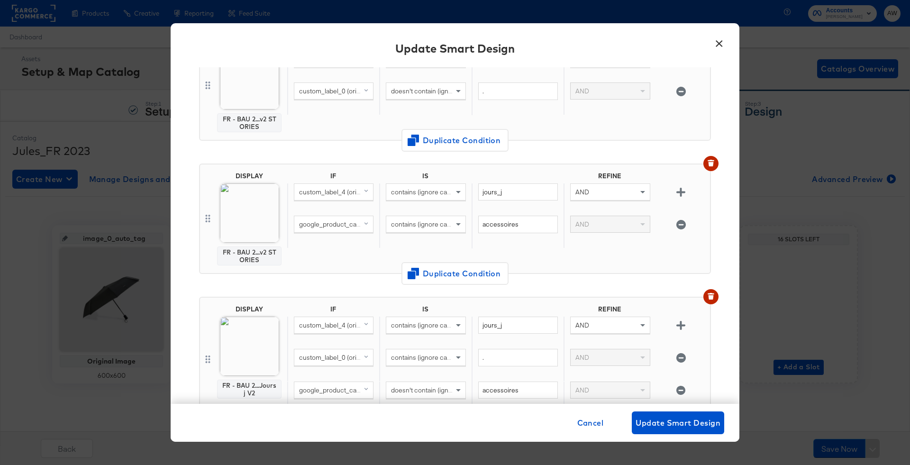
click at [239, 332] on img at bounding box center [249, 346] width 59 height 59
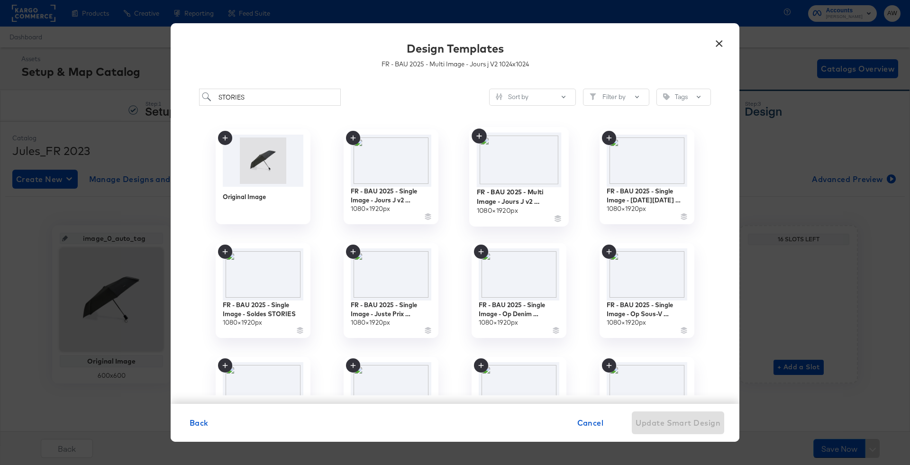
click at [537, 161] on img at bounding box center [519, 160] width 85 height 55
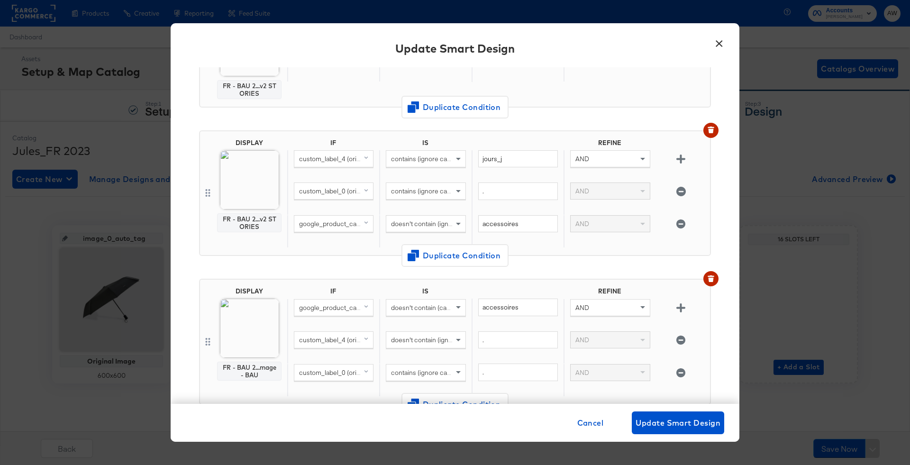
scroll to position [2208, 0]
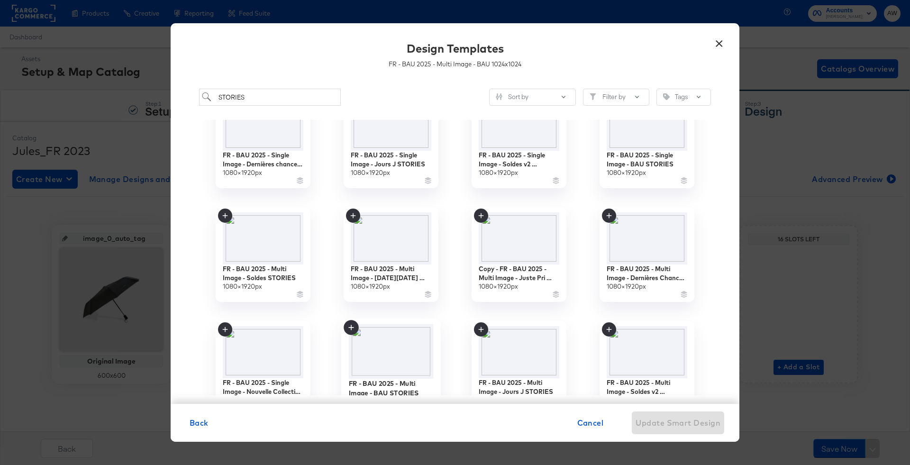
click at [403, 349] on img at bounding box center [391, 351] width 85 height 55
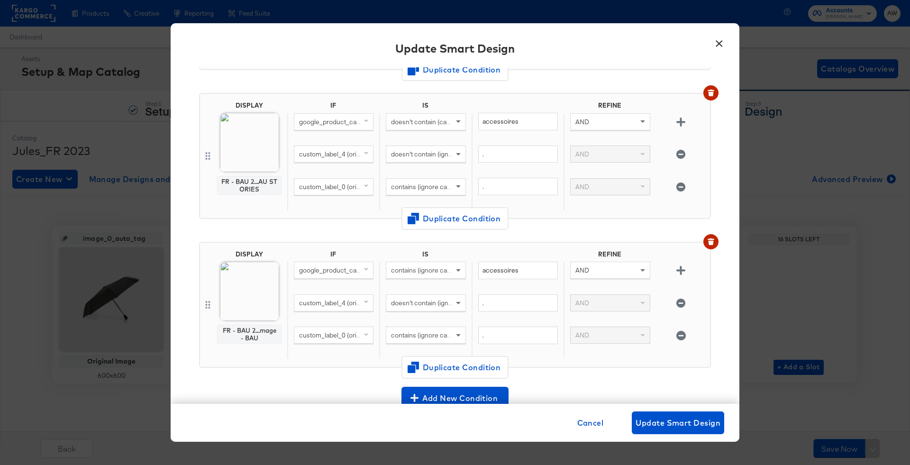
click at [259, 277] on img at bounding box center [249, 291] width 59 height 59
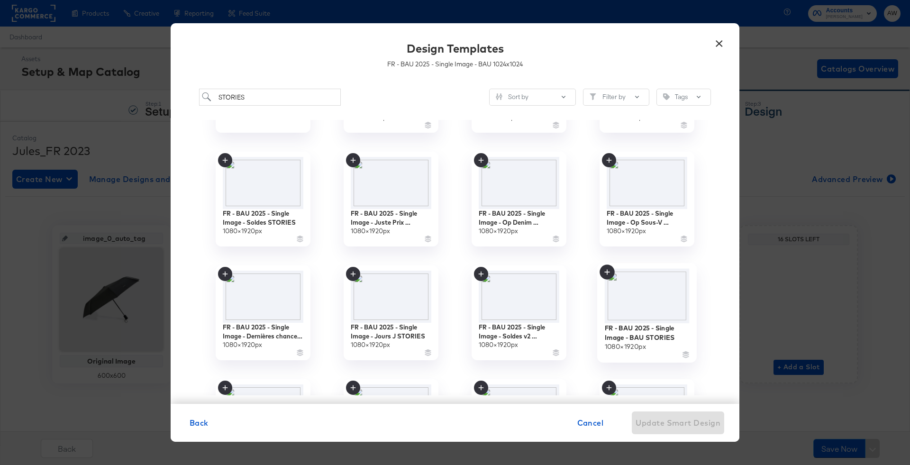
click at [653, 306] on img at bounding box center [647, 296] width 85 height 55
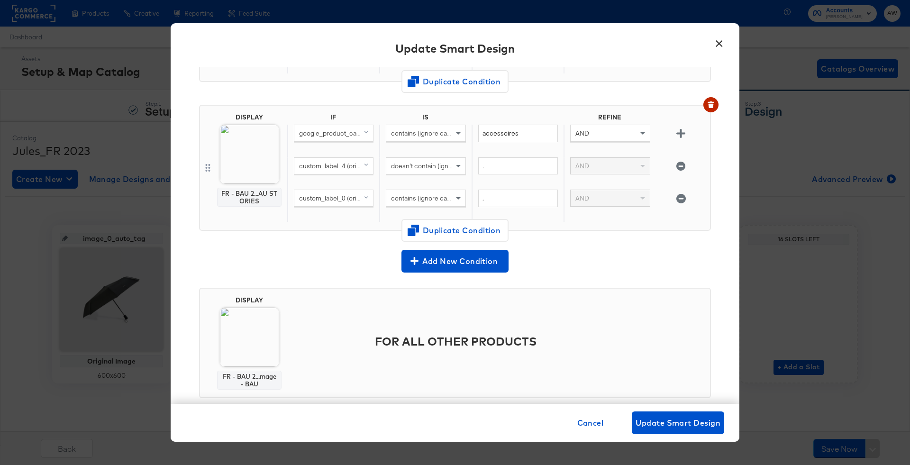
click at [271, 322] on img at bounding box center [249, 337] width 59 height 59
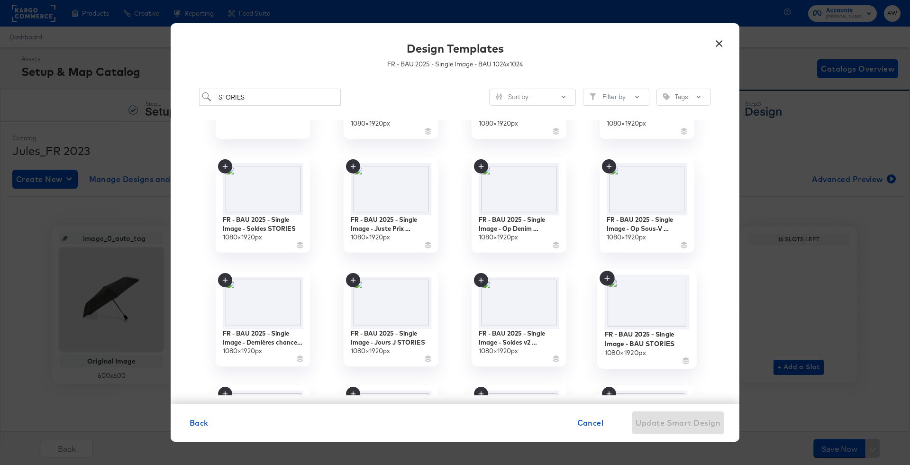
click at [657, 327] on img at bounding box center [647, 302] width 85 height 55
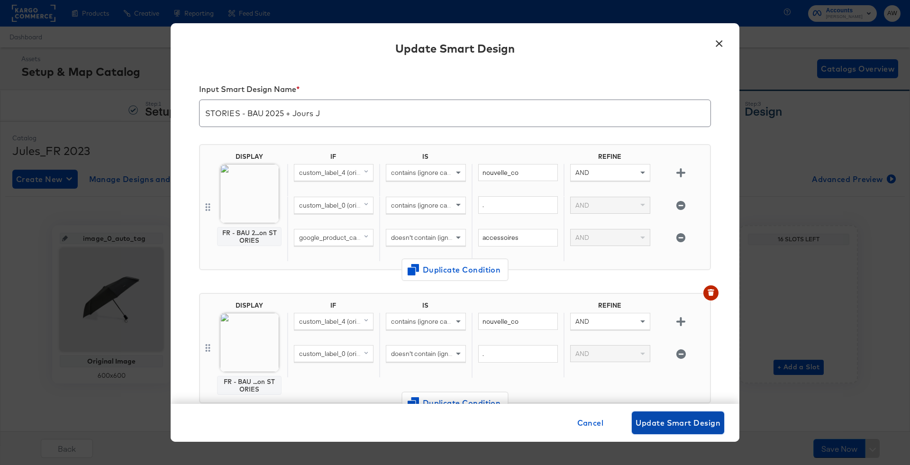
click at [659, 414] on button "Update Smart Design" at bounding box center [678, 422] width 92 height 23
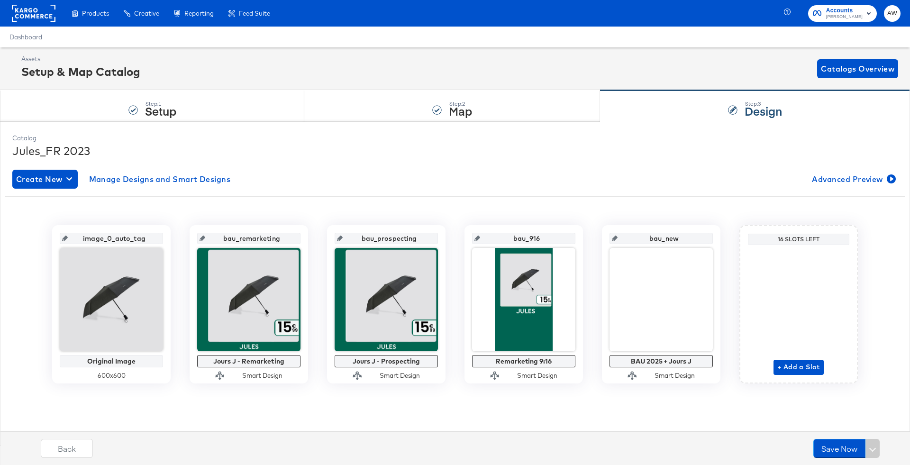
click at [683, 231] on input "bau_new" at bounding box center [664, 235] width 93 height 26
click at [647, 194] on div "Create New Manage Designs and Smart Designs Advanced Preview image_0_auto_tag O…" at bounding box center [455, 283] width 886 height 243
click at [666, 238] on input "bau_new" at bounding box center [664, 235] width 93 height 26
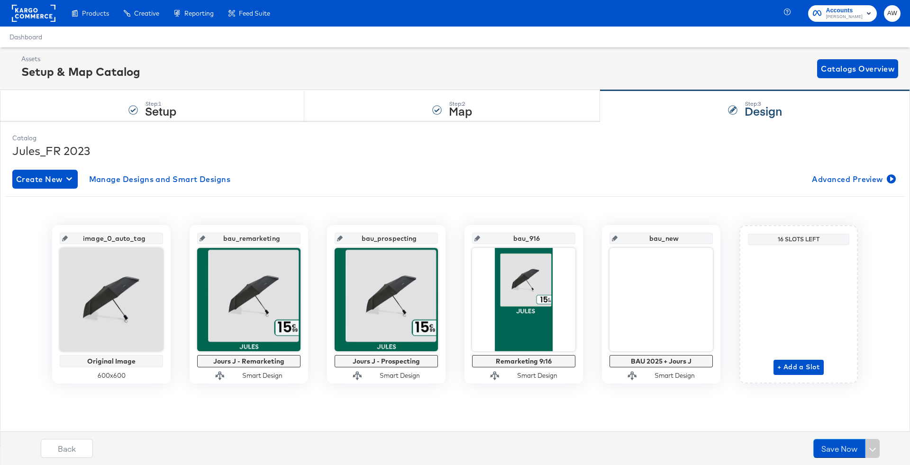
click at [666, 238] on input "bau_new" at bounding box center [664, 235] width 93 height 26
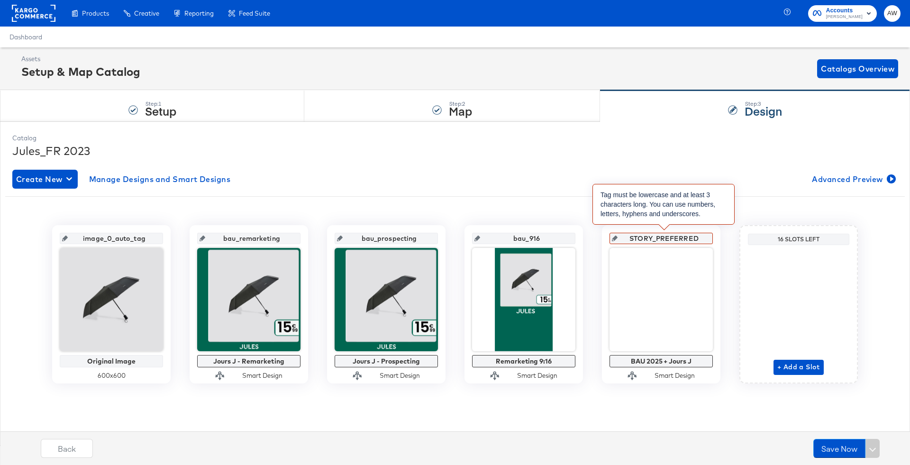
click at [649, 239] on input "STORY_PREFERRED" at bounding box center [664, 235] width 93 height 26
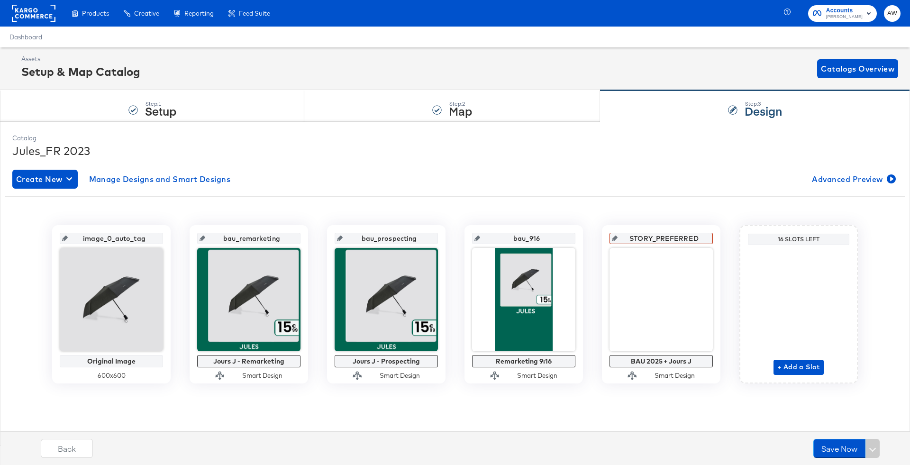
click at [609, 158] on div "Jules_FR 2023" at bounding box center [455, 151] width 886 height 16
click at [670, 238] on input "bau_new" at bounding box center [664, 235] width 93 height 26
click at [638, 185] on div "Create New Manage Designs and Smart Designs Advanced Preview" at bounding box center [455, 179] width 886 height 19
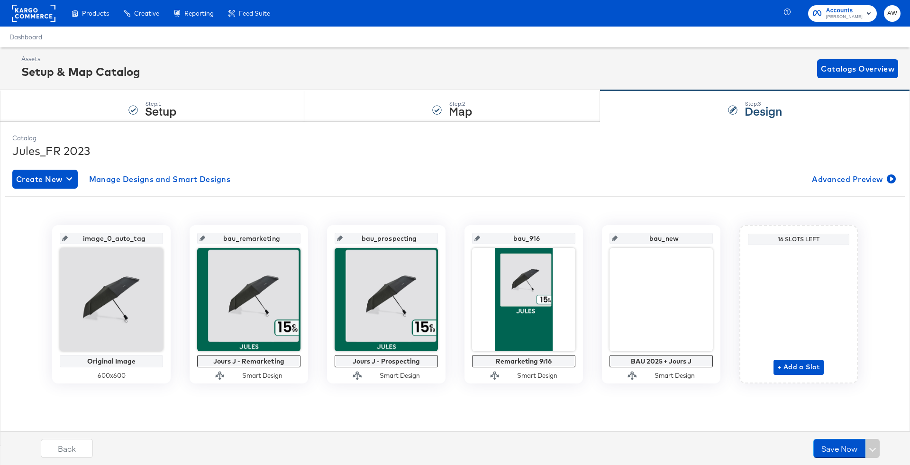
click at [655, 242] on input "bau_new" at bounding box center [664, 235] width 93 height 26
click at [615, 236] on div "bau_new" at bounding box center [661, 238] width 103 height 11
click at [618, 239] on icon at bounding box center [615, 239] width 6 height 6
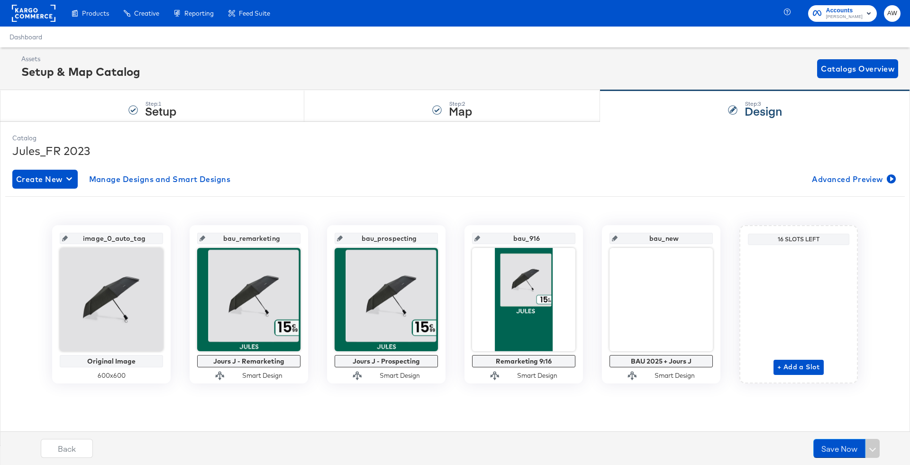
click at [614, 237] on div "bau_new" at bounding box center [661, 238] width 103 height 11
click at [618, 237] on icon at bounding box center [615, 239] width 6 height 6
click at [662, 237] on input "bau_new" at bounding box center [664, 235] width 93 height 26
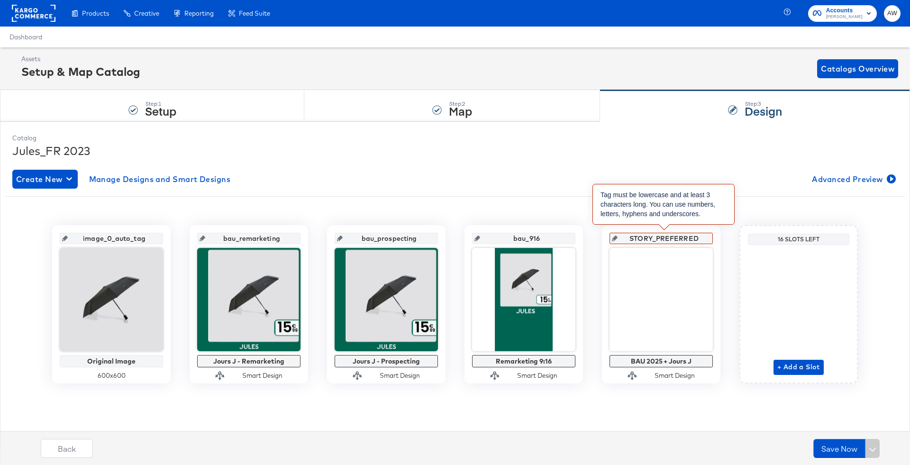
click at [658, 238] on input "STORY_PREFERRED" at bounding box center [664, 235] width 93 height 26
click at [665, 234] on input "STORY\-PREFERRED" at bounding box center [664, 235] width 93 height 26
click at [659, 235] on input "STORY\-PREFERRED" at bounding box center [664, 235] width 93 height 26
click at [678, 239] on input "STORY_PREFERRED" at bounding box center [664, 235] width 93 height 26
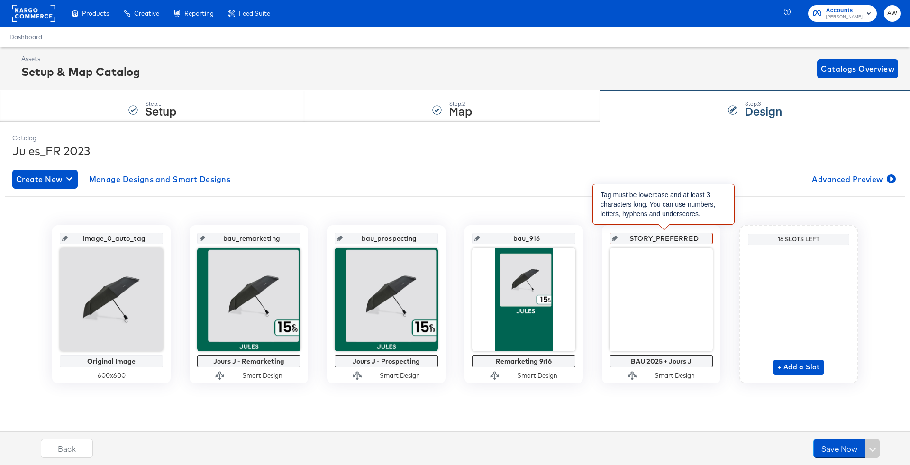
click at [678, 239] on input "STORY_PREFERRED" at bounding box center [664, 235] width 93 height 26
type input "st"
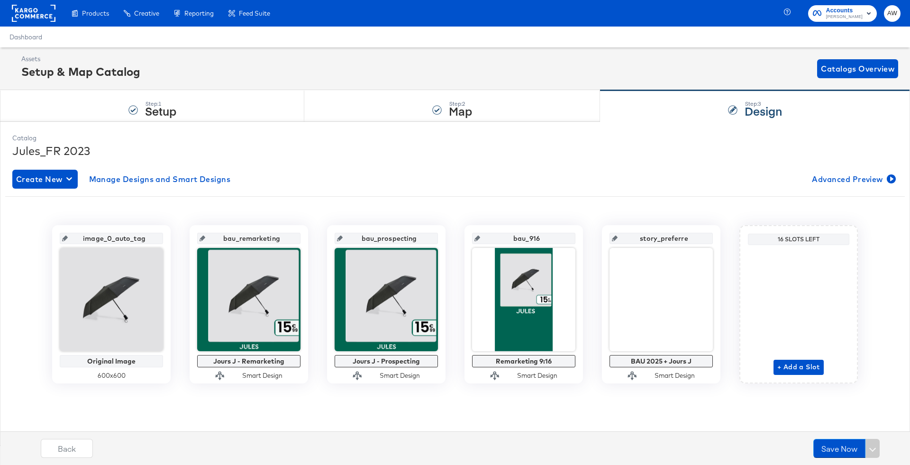
type input "story_preferred"
click at [671, 236] on input "story_preferred" at bounding box center [664, 235] width 93 height 26
click at [665, 192] on div "Create New Manage Designs and Smart Designs Advanced Preview image_0_auto_tag O…" at bounding box center [455, 283] width 886 height 243
click at [677, 409] on div "Catalog Jules_FR 2023 Create New Manage Designs and Smart Designs Advanced Prev…" at bounding box center [455, 283] width 895 height 309
click at [197, 109] on div "Step: 1 Setup" at bounding box center [152, 106] width 304 height 31
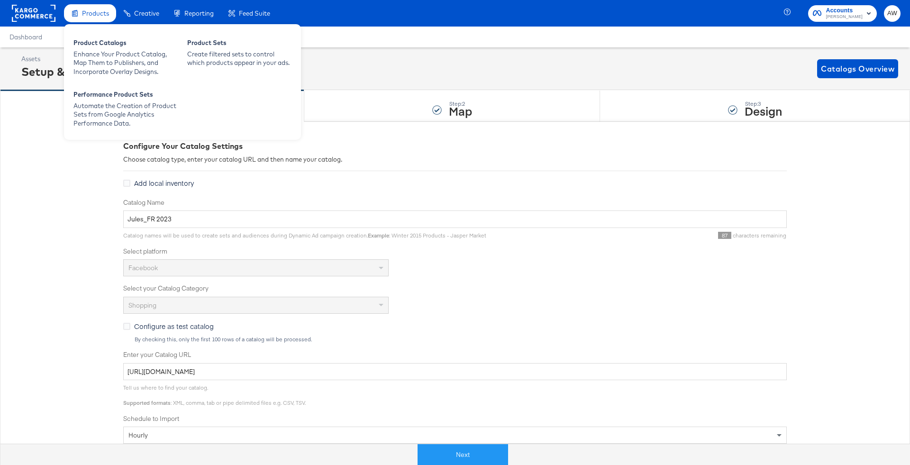
click at [95, 22] on div "Products Product Catalogs Enhance Your Product Catalog, Map Them to Publishers,…" at bounding box center [182, 81] width 237 height 118
click at [112, 42] on div "Product Catalogs" at bounding box center [125, 43] width 104 height 11
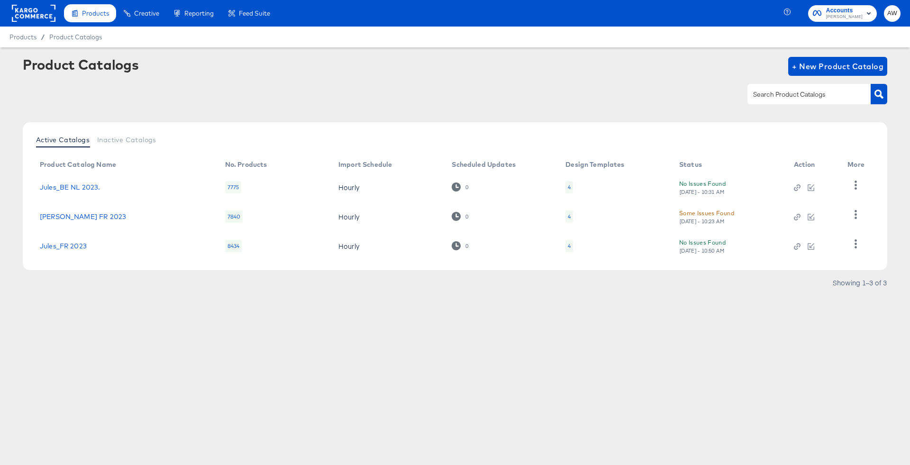
click at [796, 92] on input "text" at bounding box center [801, 94] width 101 height 11
click at [78, 242] on link "Jules_FR 2023" at bounding box center [63, 246] width 47 height 8
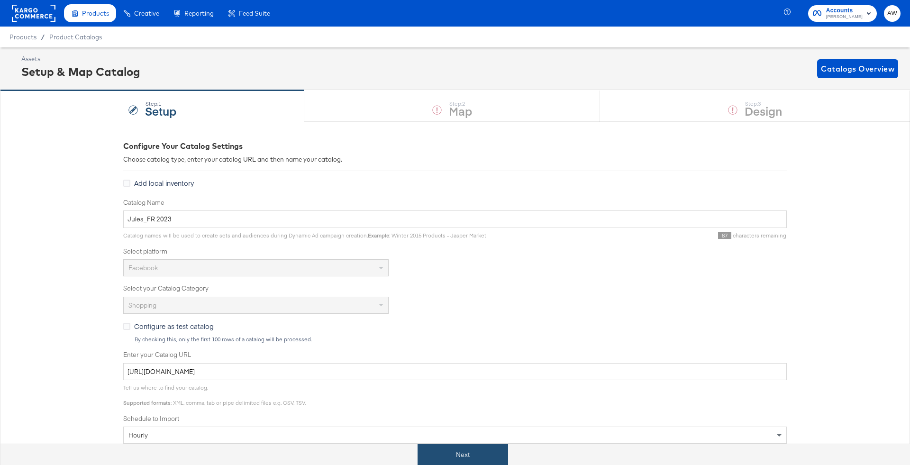
click at [496, 445] on button "Next" at bounding box center [463, 454] width 91 height 21
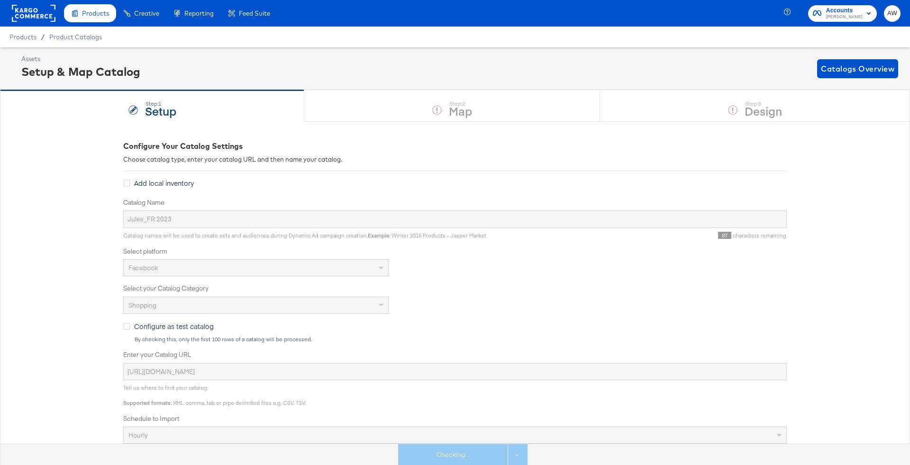
click at [720, 100] on div "Step: 1 Setup Step: 2 Map Step: 3 Design" at bounding box center [455, 105] width 910 height 31
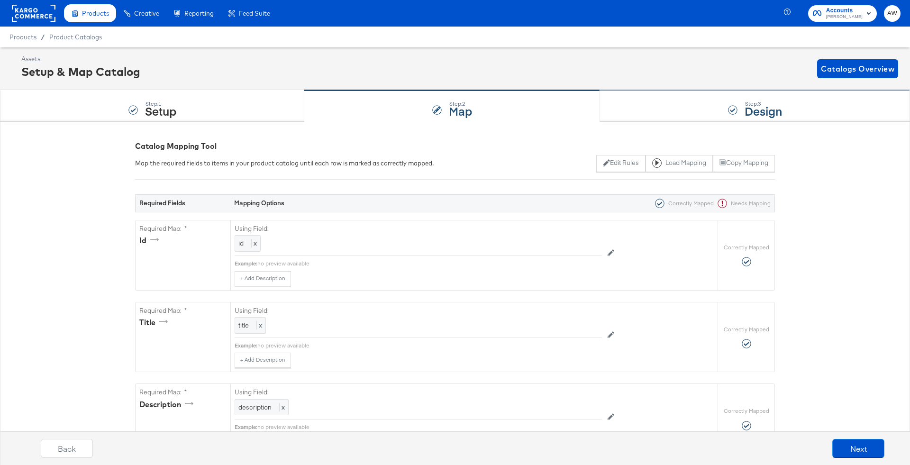
click at [725, 110] on div "Step: 3 Design" at bounding box center [755, 106] width 310 height 31
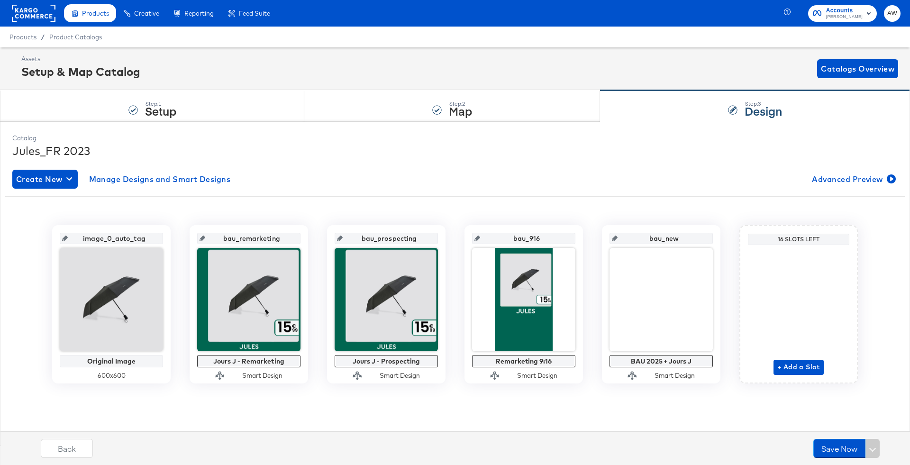
click at [798, 240] on div "16 Slots Left" at bounding box center [798, 240] width 97 height 8
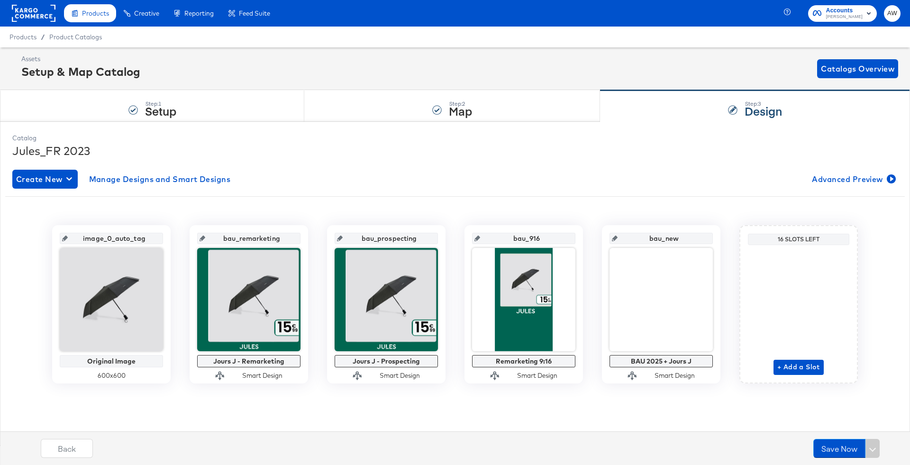
click at [798, 240] on div "16 Slots Left" at bounding box center [798, 240] width 97 height 8
click at [803, 373] on button "+ Add a Slot" at bounding box center [799, 367] width 50 height 15
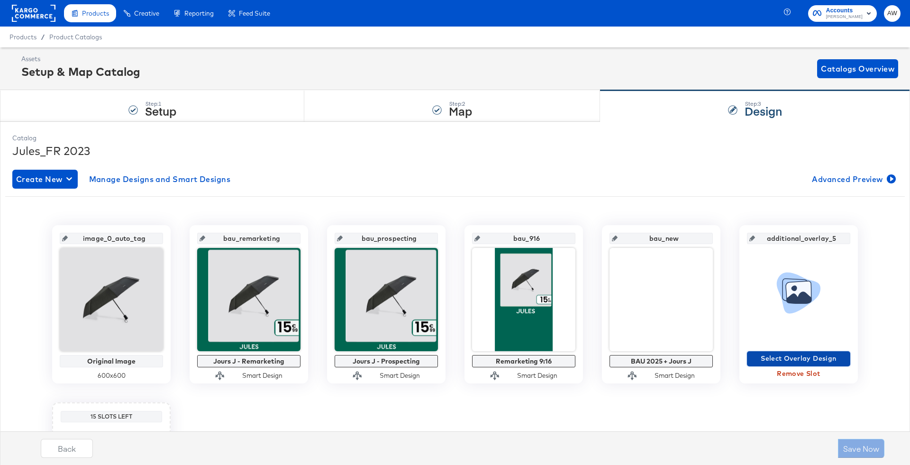
click at [784, 352] on button "Select Overlay Design" at bounding box center [798, 358] width 103 height 15
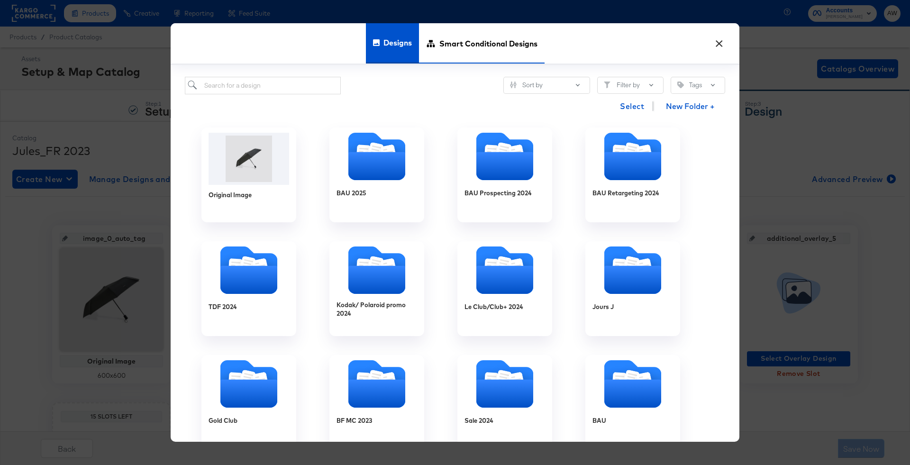
click at [453, 48] on span "Smart Conditional Designs" at bounding box center [488, 44] width 98 height 42
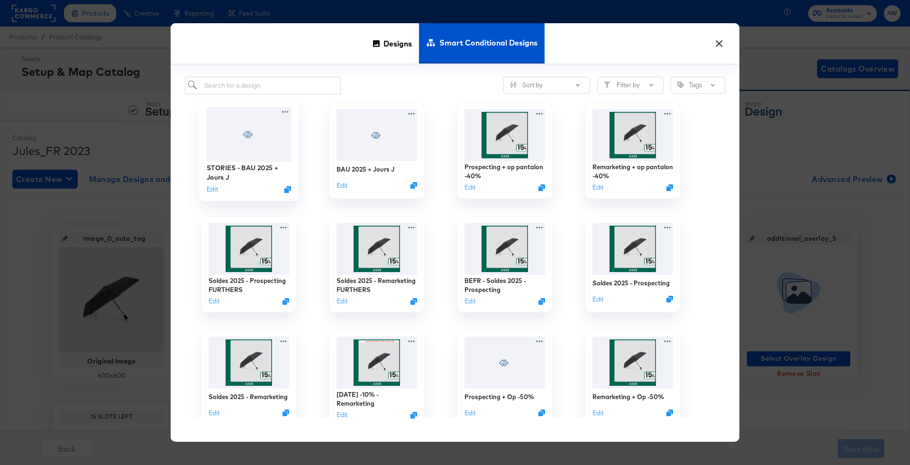
click at [224, 123] on div at bounding box center [249, 134] width 85 height 55
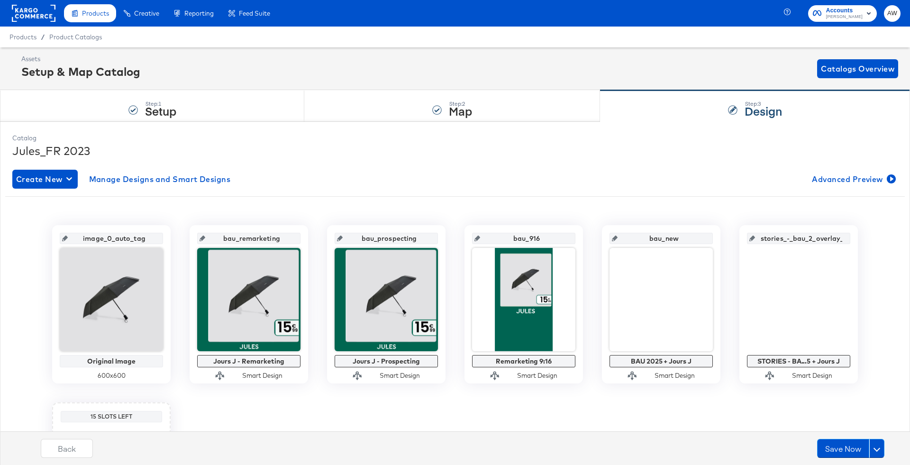
click at [822, 236] on input "stories_-_bau_2_overlay_5" at bounding box center [801, 235] width 93 height 26
type input "st"
type input "story_preferred"
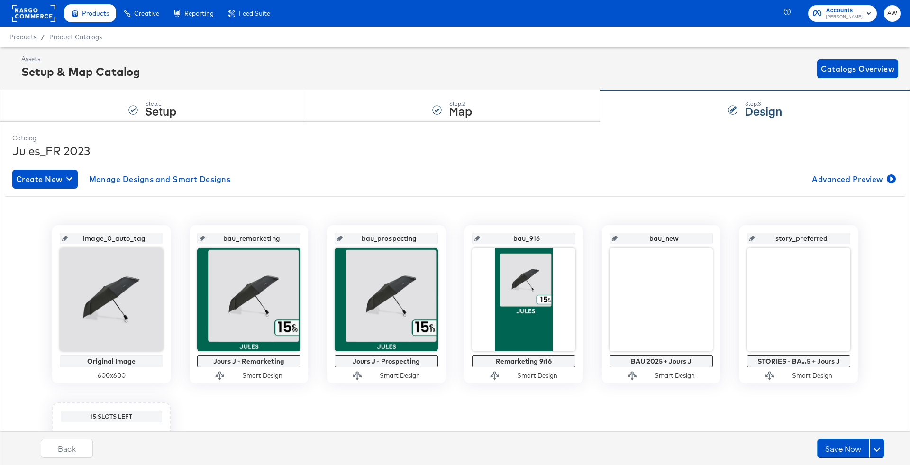
click at [766, 175] on div "Create New Manage Designs and Smart Designs Advanced Preview" at bounding box center [455, 179] width 886 height 19
click at [384, 110] on div "Step: 2 Map" at bounding box center [452, 106] width 296 height 31
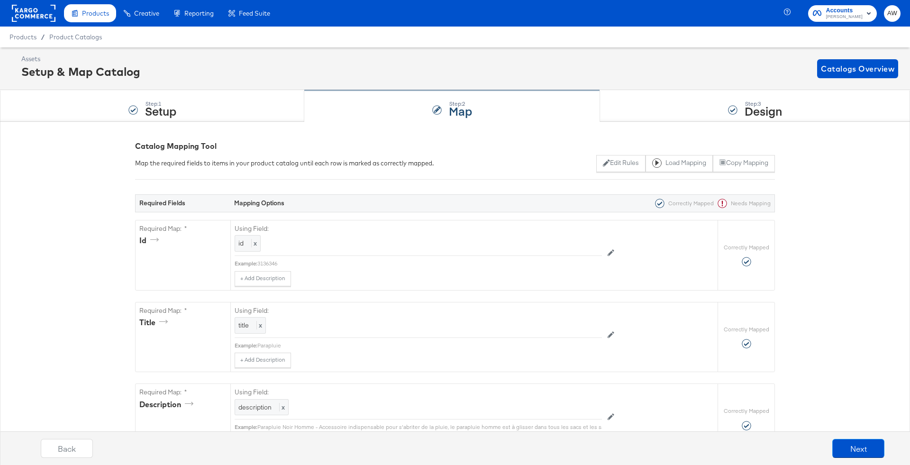
click at [576, 115] on div "Step: 2 Map" at bounding box center [452, 106] width 296 height 31
click at [644, 106] on div "Step: 3 Design" at bounding box center [755, 106] width 310 height 31
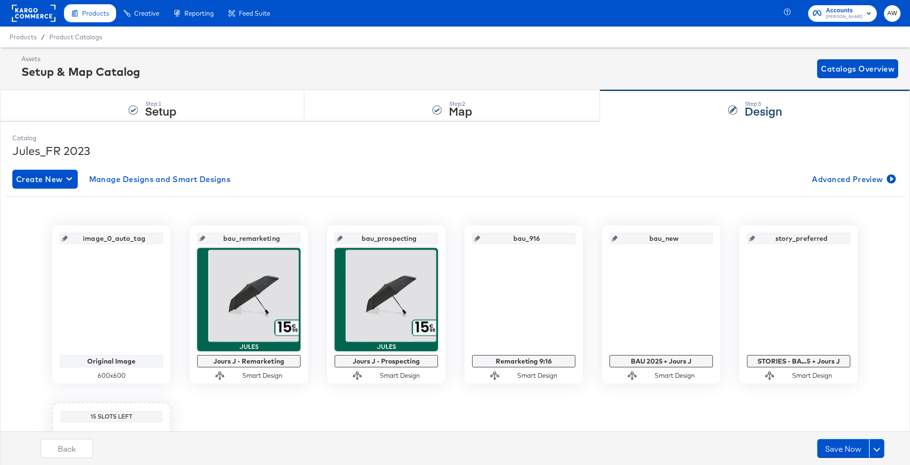
click at [775, 243] on input "story_preferred" at bounding box center [801, 235] width 93 height 26
click at [752, 193] on div "Create New Manage Designs and Smart Designs Advanced Preview image_0_auto_tag O…" at bounding box center [455, 372] width 886 height 420
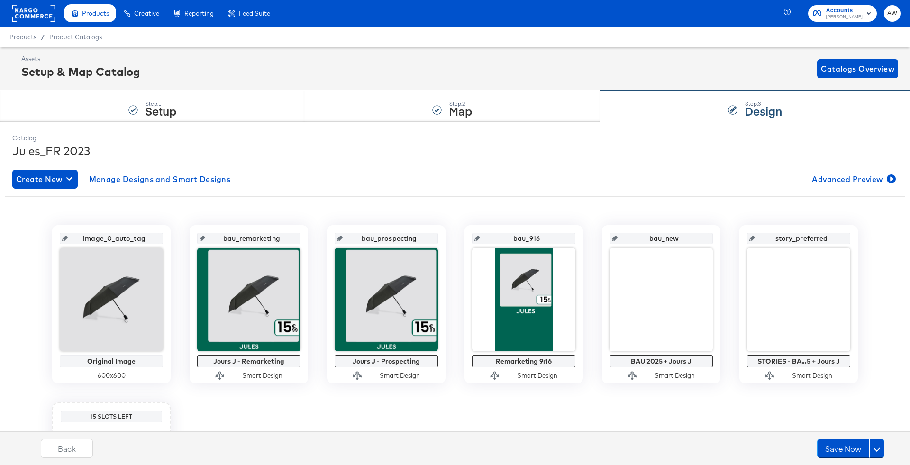
click at [755, 236] on icon at bounding box center [753, 239] width 6 height 6
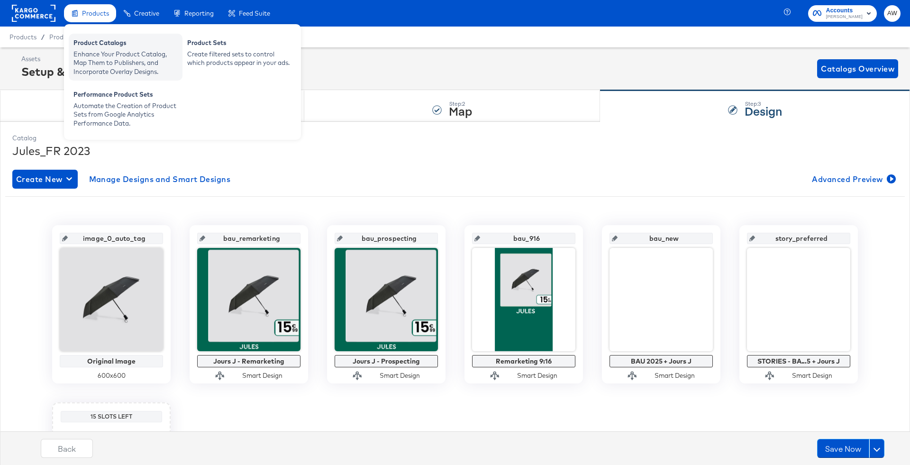
click at [102, 43] on div "Product Catalogs" at bounding box center [125, 43] width 104 height 11
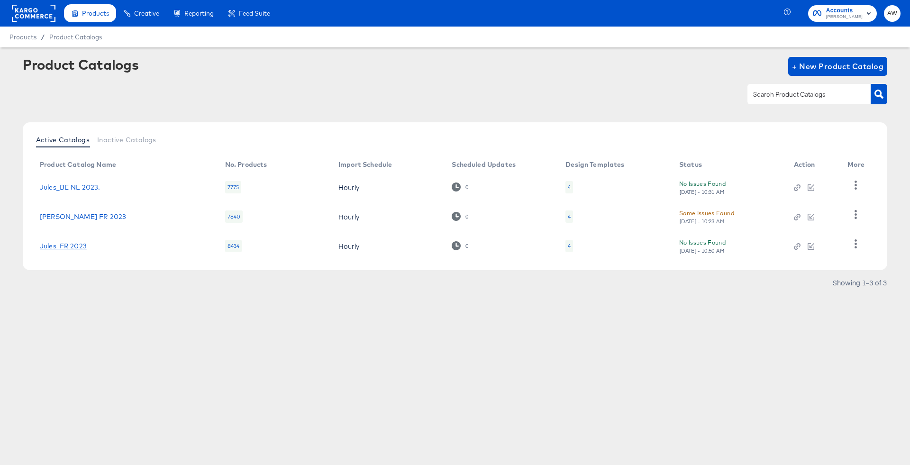
click at [65, 245] on link "Jules_FR 2023" at bounding box center [63, 246] width 47 height 8
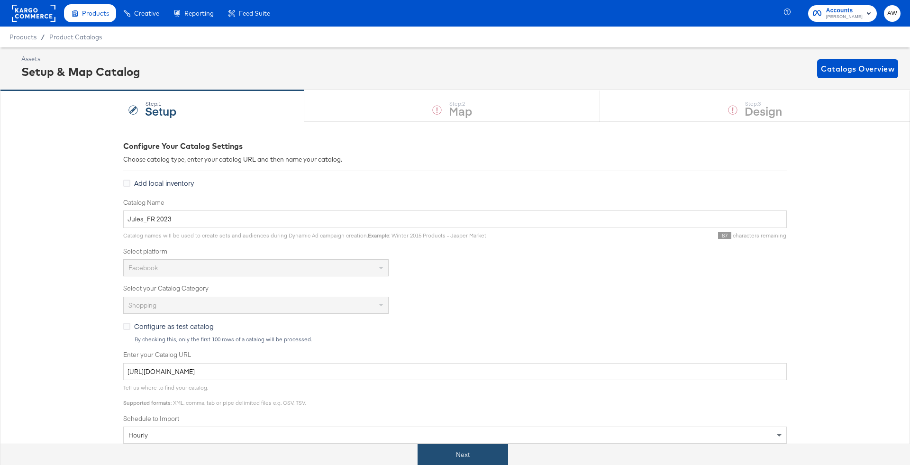
click at [463, 460] on button "Next" at bounding box center [463, 454] width 91 height 21
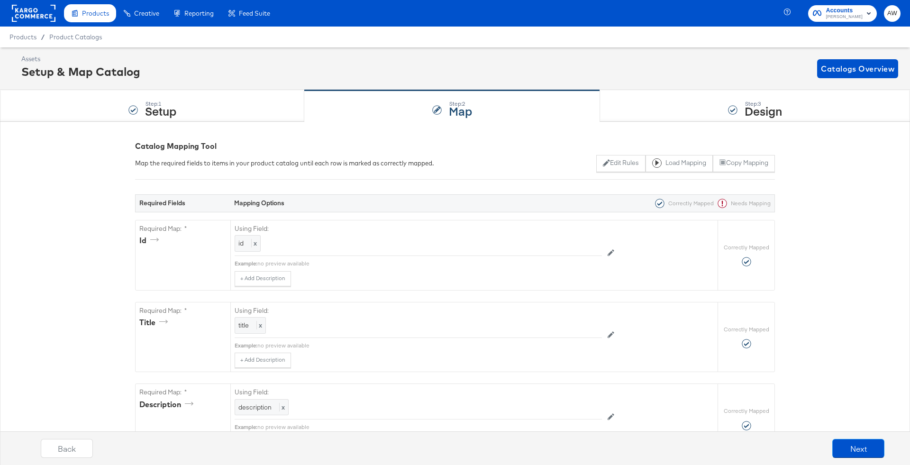
click at [669, 107] on div "Step: 3 Design" at bounding box center [755, 106] width 310 height 31
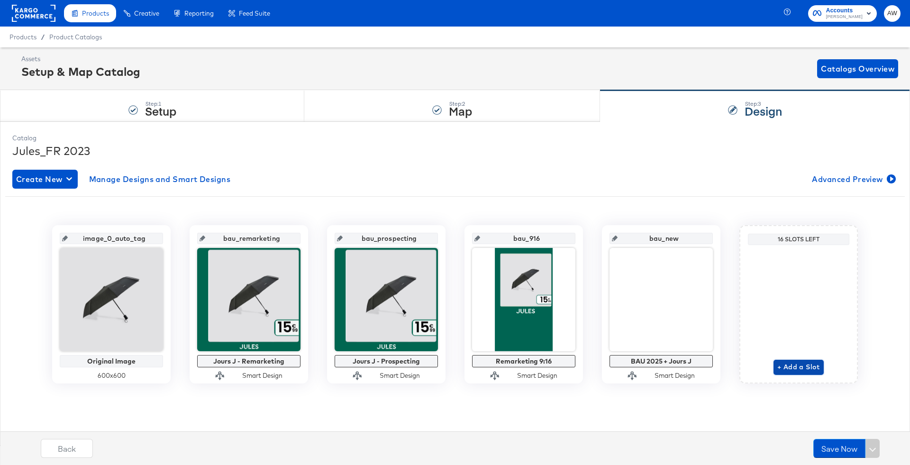
click at [805, 373] on button "+ Add a Slot" at bounding box center [799, 367] width 50 height 15
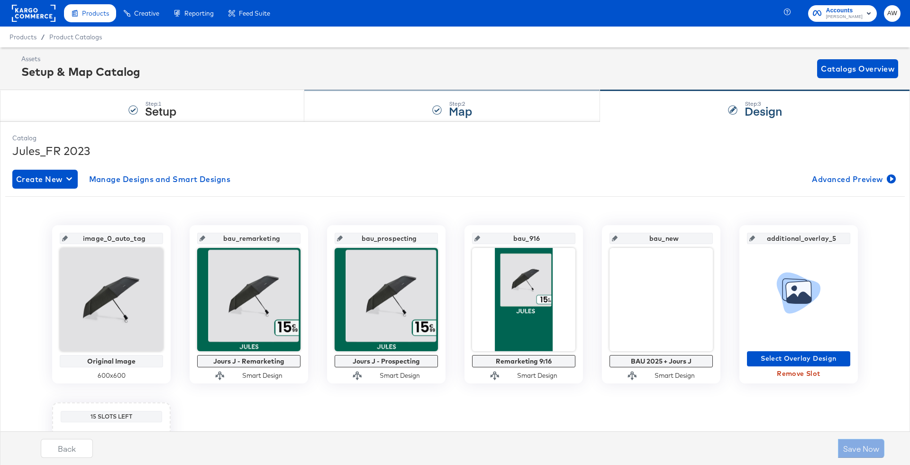
click at [487, 98] on div "Step: 2 Map" at bounding box center [452, 106] width 296 height 31
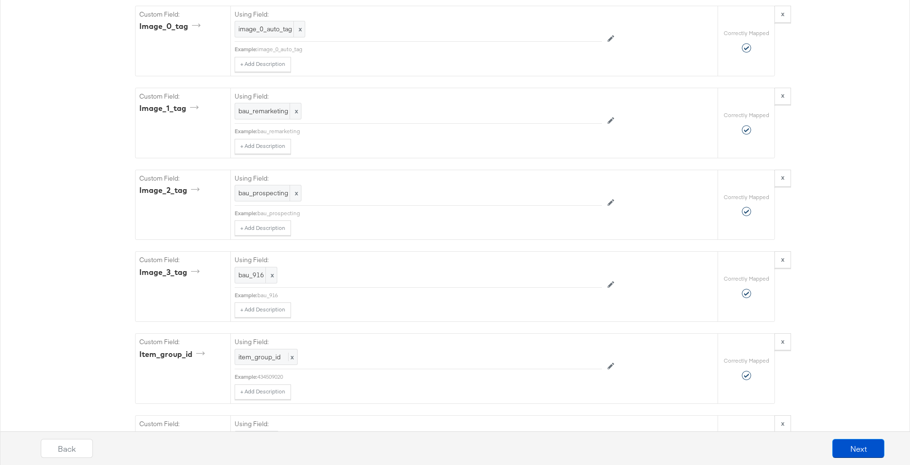
scroll to position [1769, 0]
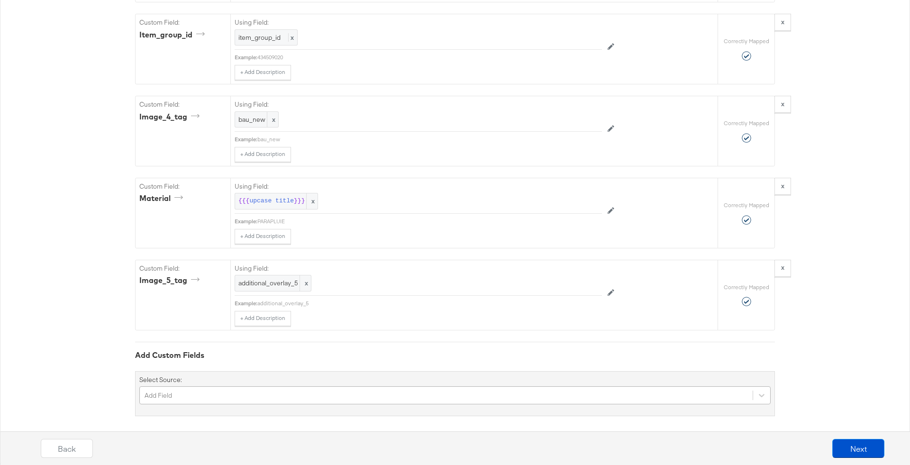
click at [369, 393] on div "Add Field" at bounding box center [454, 395] width 631 height 18
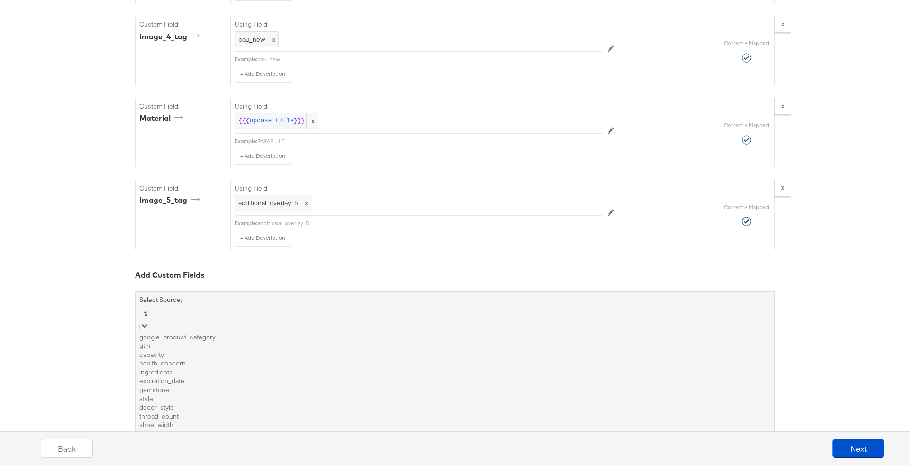
type input "taf"
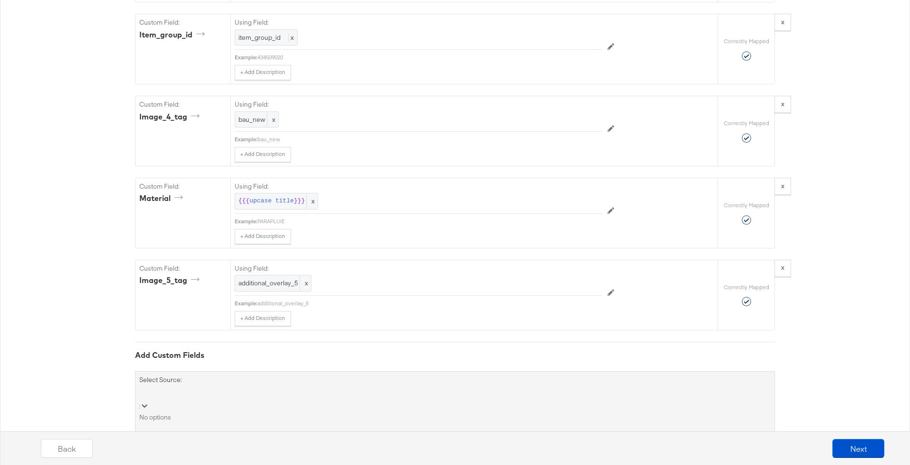
click at [369, 393] on div "taf" at bounding box center [454, 393] width 631 height 15
click at [319, 394] on div "Select is focused ,type to refine list, press Down to open the menu, Add Field" at bounding box center [454, 399] width 631 height 26
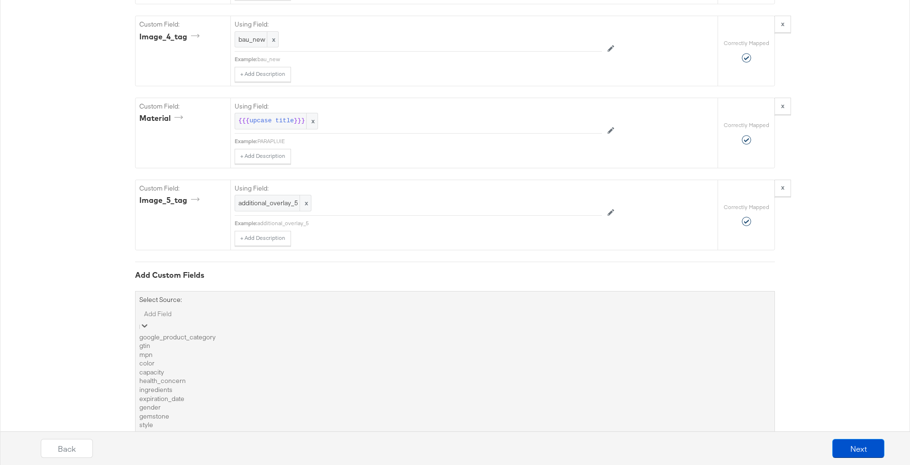
click at [288, 253] on div "Required Fields Mapping Options Correctly Mapped Needs Mapping Required Map: * …" at bounding box center [455, 36] width 640 height 3413
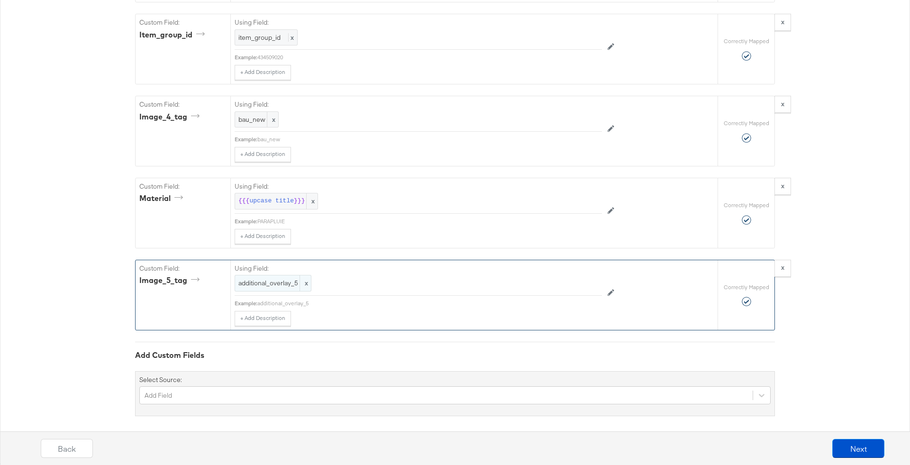
click at [282, 279] on span "additional_overlay_5" at bounding box center [272, 283] width 69 height 9
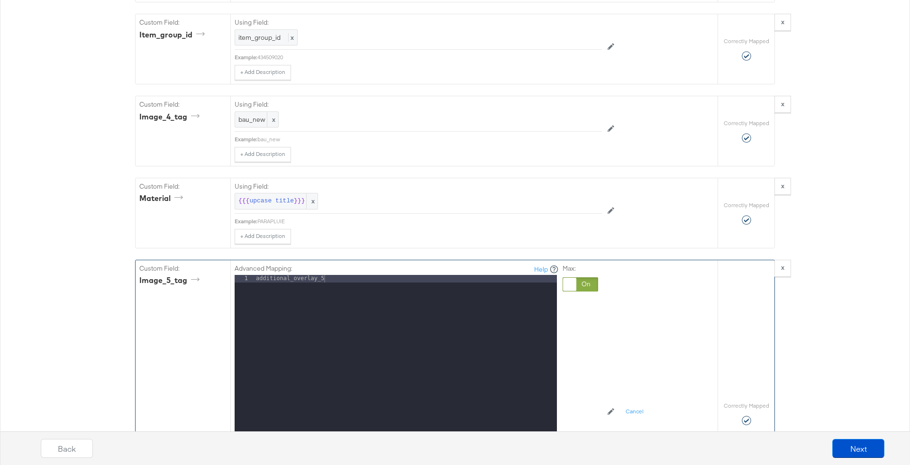
click at [282, 275] on div "additional_overlay_5" at bounding box center [405, 401] width 303 height 252
click at [311, 275] on div "additional_overlay_5" at bounding box center [405, 401] width 303 height 252
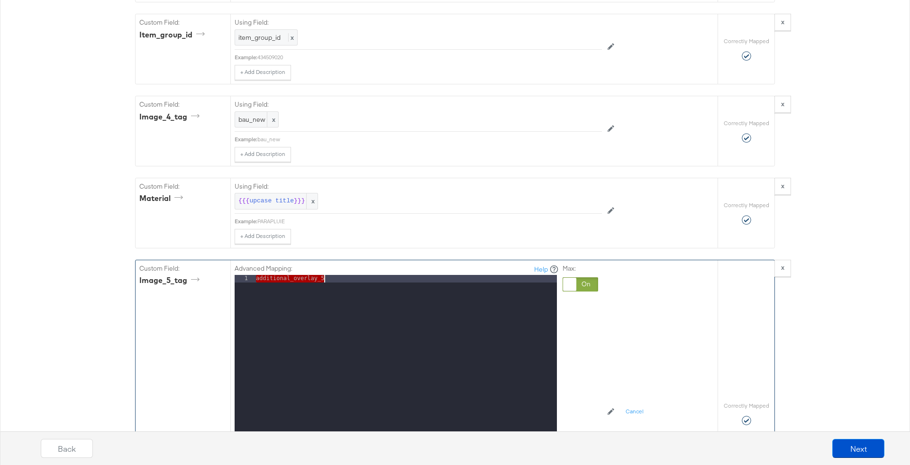
click at [311, 275] on div "additional_overlay_5" at bounding box center [405, 401] width 303 height 252
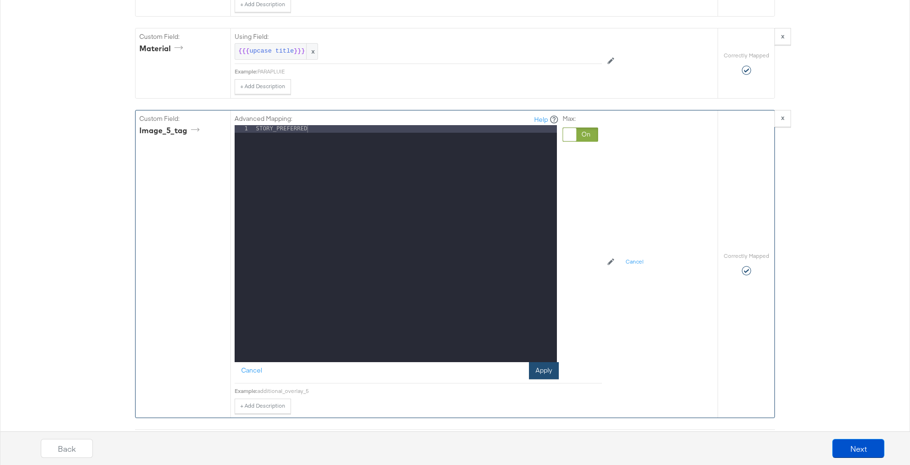
click at [536, 365] on button "Apply" at bounding box center [544, 370] width 30 height 17
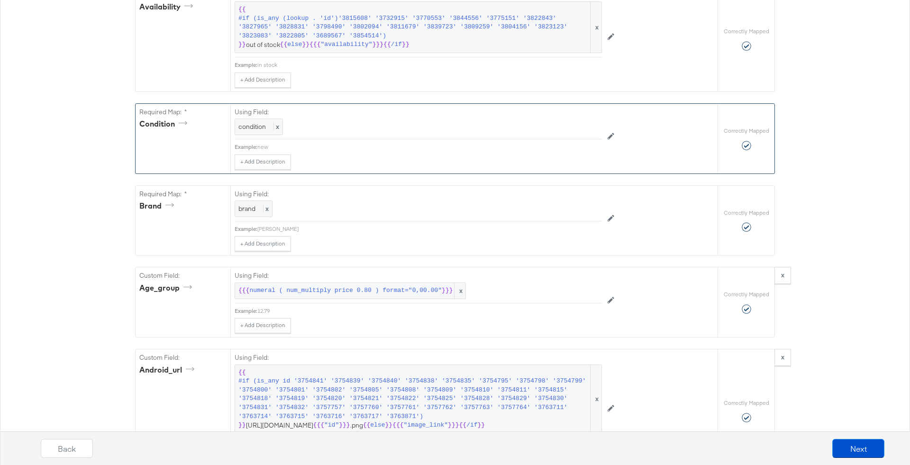
scroll to position [0, 0]
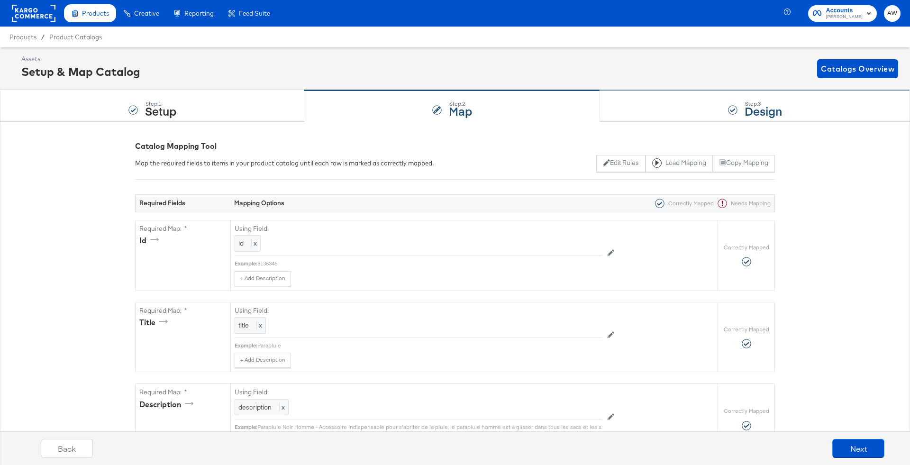
click at [748, 108] on strong "Design" at bounding box center [763, 111] width 37 height 16
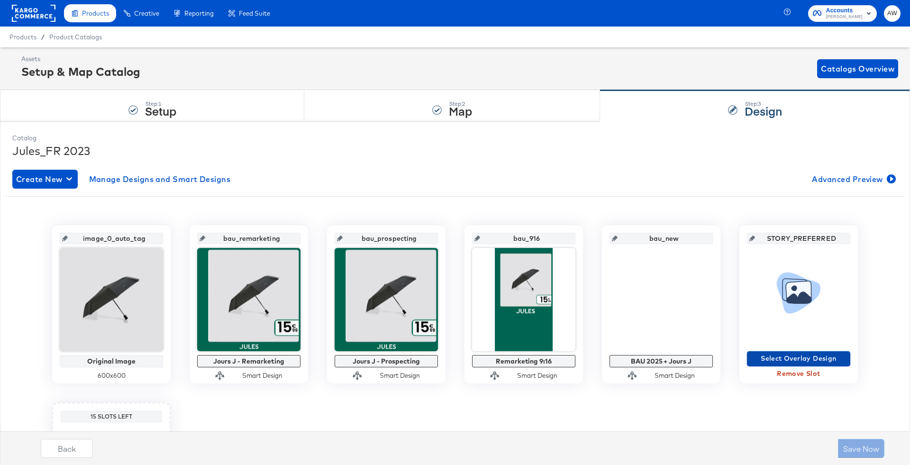
click at [753, 357] on span "Select Overlay Design" at bounding box center [799, 359] width 96 height 12
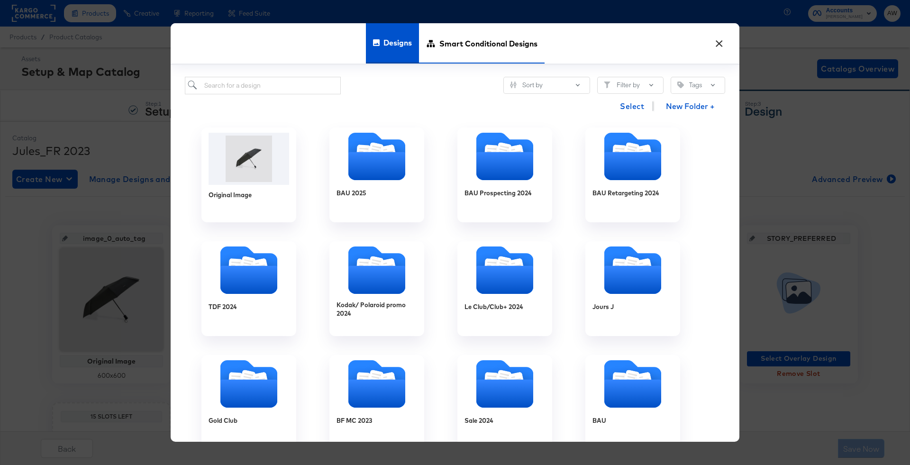
click at [487, 52] on span "Smart Conditional Designs" at bounding box center [488, 44] width 98 height 42
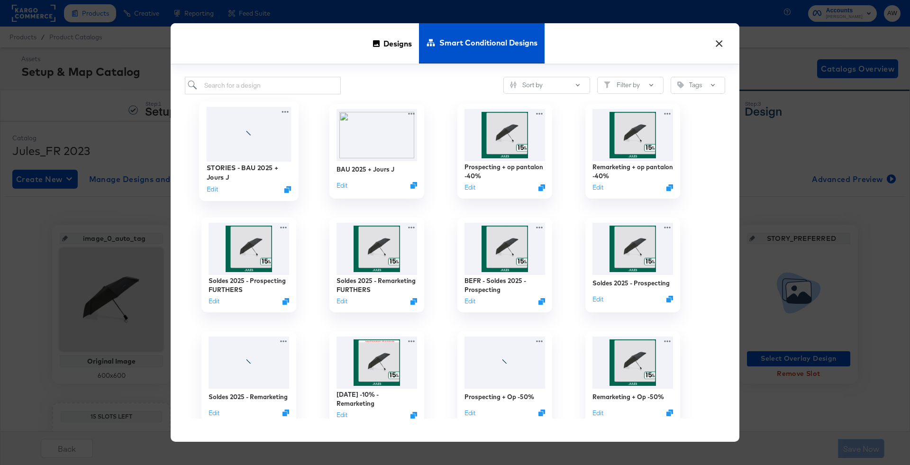
click at [265, 126] on div at bounding box center [249, 134] width 85 height 55
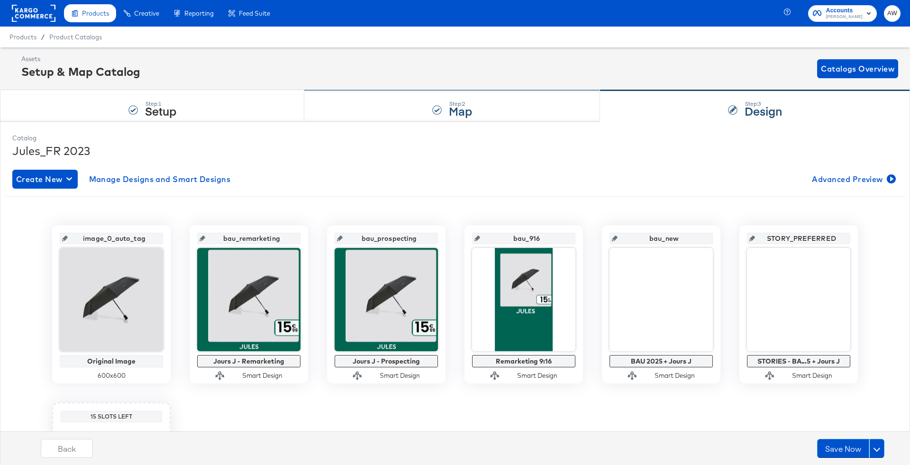
click at [481, 110] on div "Step: 2 Map" at bounding box center [452, 106] width 296 height 31
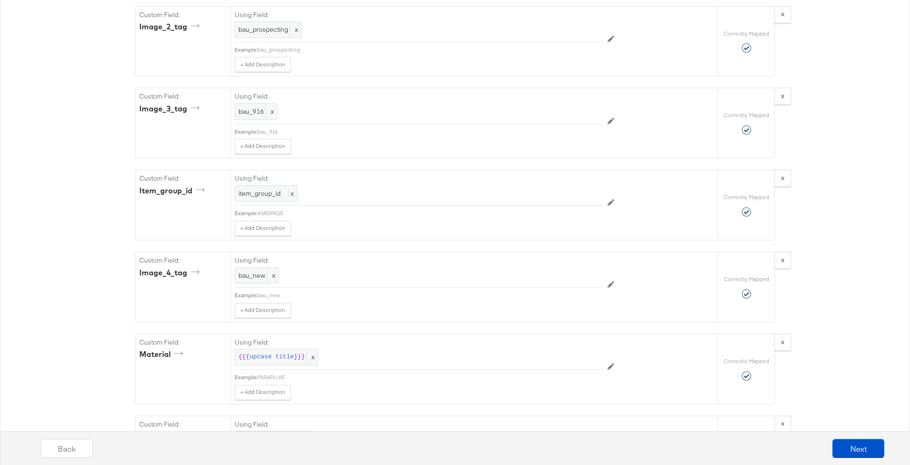
scroll to position [1559, 0]
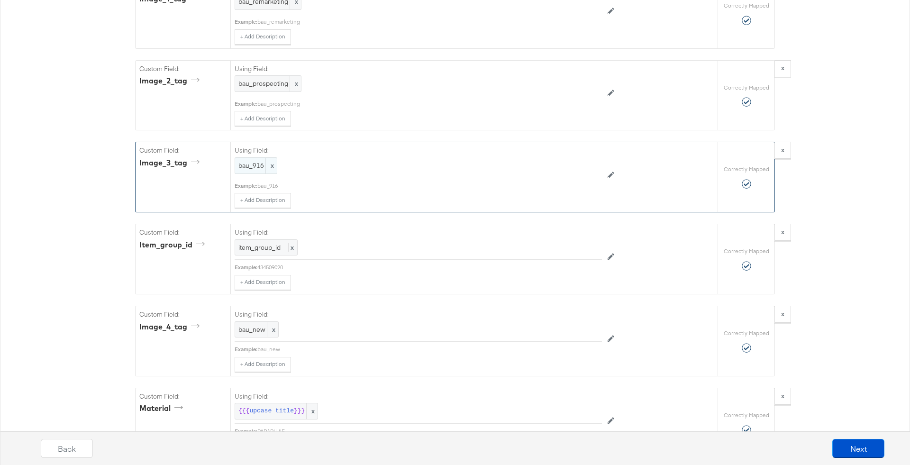
click at [252, 165] on span "bau_916" at bounding box center [255, 165] width 35 height 9
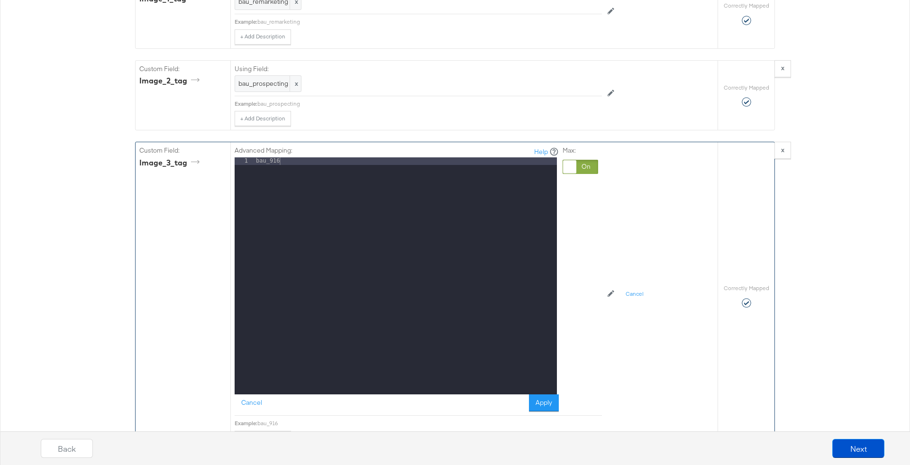
click at [322, 160] on div "bau_916" at bounding box center [405, 283] width 303 height 252
click at [535, 402] on button "Apply" at bounding box center [544, 402] width 30 height 17
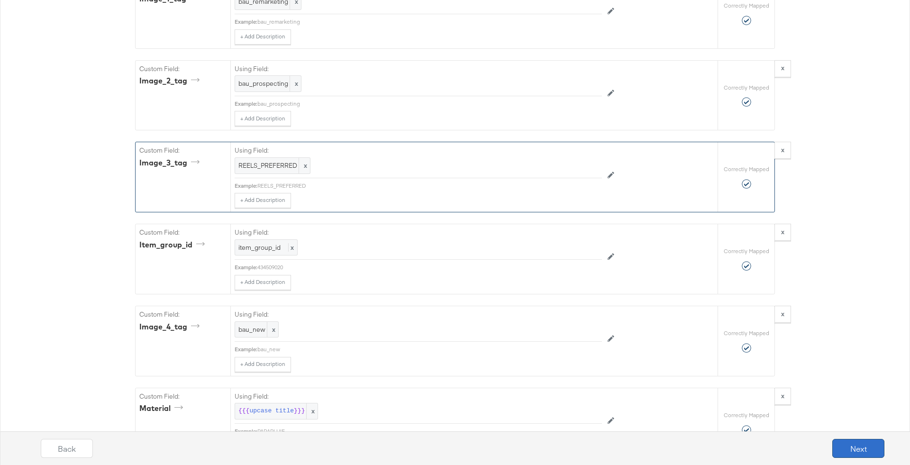
click at [851, 448] on button "Next" at bounding box center [858, 448] width 52 height 19
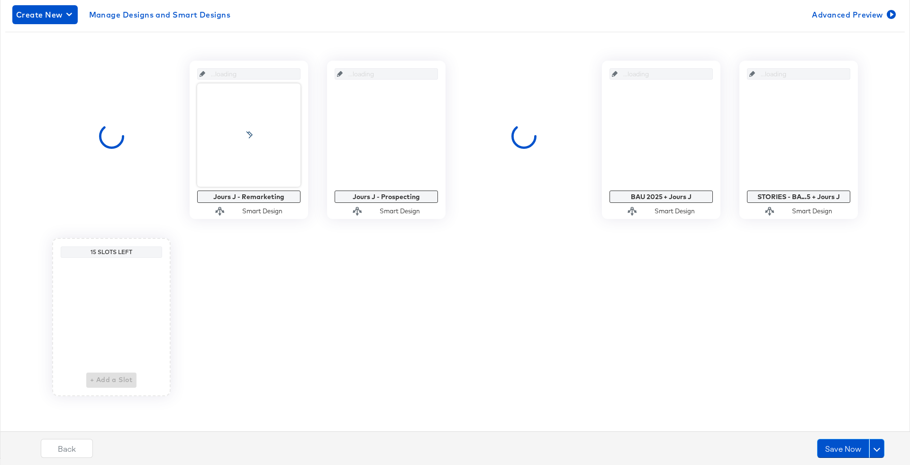
scroll to position [0, 0]
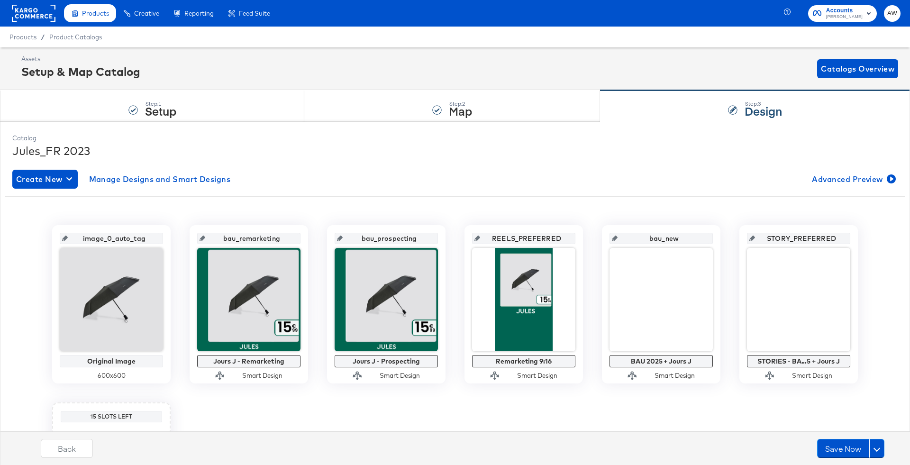
drag, startPoint x: 714, startPoint y: 228, endPoint x: 593, endPoint y: 225, distance: 121.9
click at [593, 225] on div "image_0_auto_tag Original Image 600 x 600 bau_remarketing Jours J - Remarketing…" at bounding box center [455, 393] width 900 height 336
click at [655, 406] on div "image_0_auto_tag Original Image 600 x 600 bau_remarketing Jours J - Remarketing…" at bounding box center [455, 393] width 900 height 336
click at [839, 453] on button "Save Now" at bounding box center [843, 448] width 52 height 19
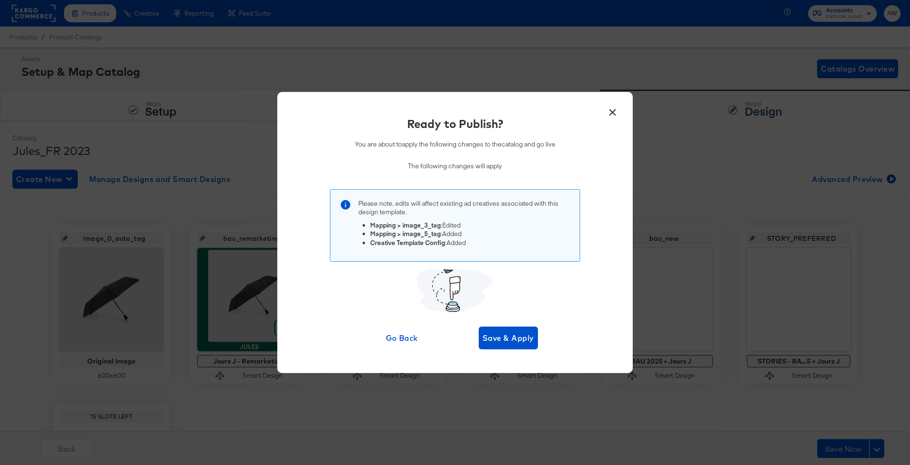
click at [529, 352] on div "× Ready to Publish? You are about to apply the following changes to the catalog…" at bounding box center [455, 232] width 356 height 281
click at [503, 330] on button "Save & Apply" at bounding box center [508, 338] width 59 height 23
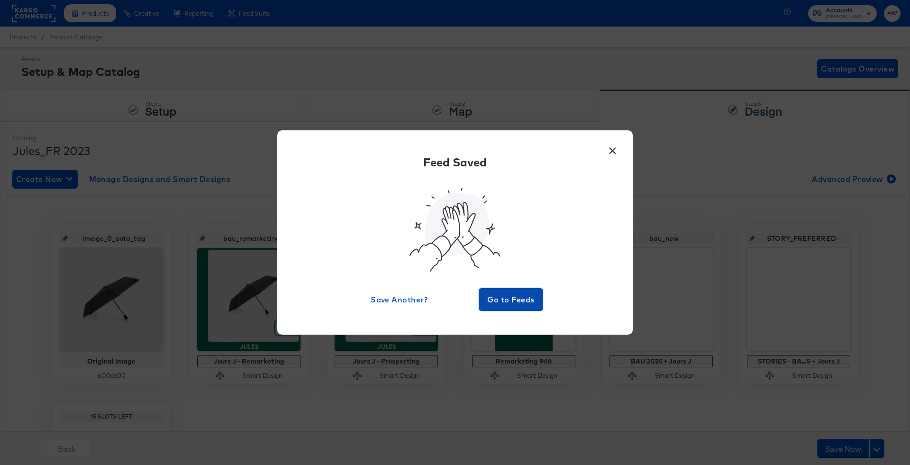
click at [512, 295] on span "Go to Feeds" at bounding box center [511, 299] width 57 height 13
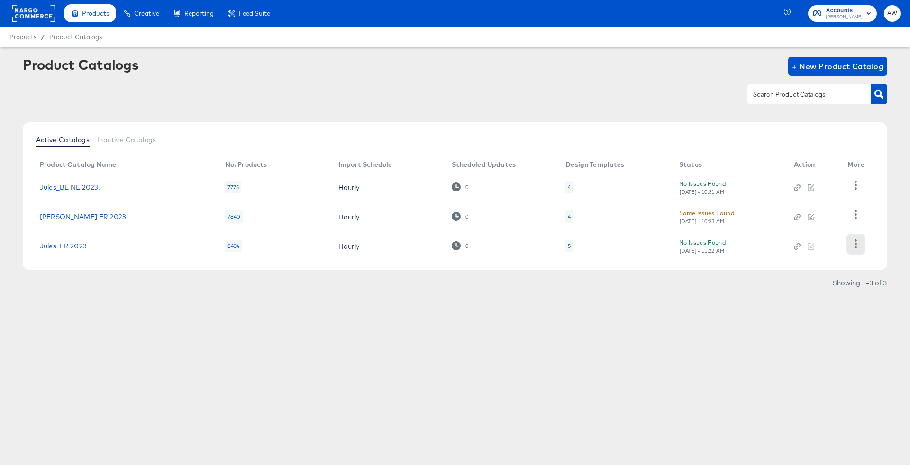
click at [860, 250] on button "button" at bounding box center [856, 244] width 17 height 19
click at [804, 199] on div "HUD Checks (Internal)" at bounding box center [817, 196] width 95 height 15
click at [71, 239] on td "Jules_FR 2023" at bounding box center [124, 245] width 185 height 29
click at [71, 247] on link "Jules_FR 2023" at bounding box center [63, 246] width 47 height 8
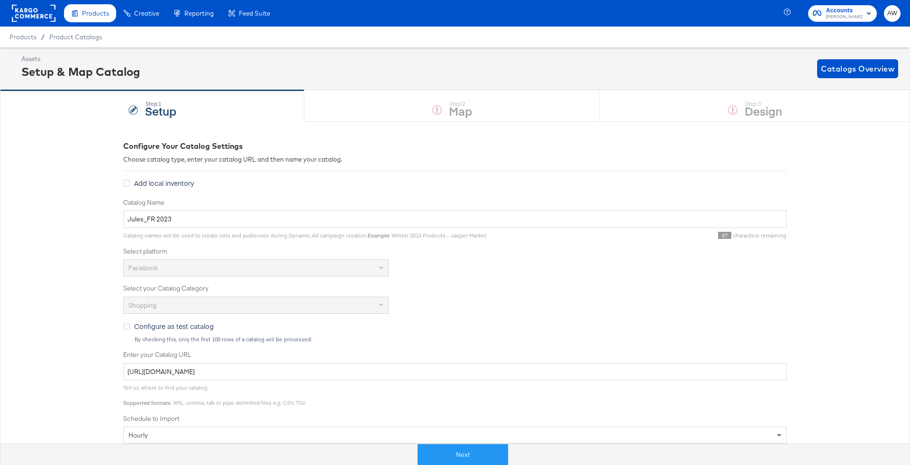
click at [755, 109] on div "Step: 1 Setup Step: 2 Map Step: 3 Design" at bounding box center [455, 105] width 910 height 31
click at [723, 109] on div "Step: 1 Setup Step: 2 Map Step: 3 Design" at bounding box center [455, 105] width 910 height 31
click at [734, 110] on div "Step: 1 Setup Step: 2 Map Step: 3 Design" at bounding box center [455, 105] width 910 height 31
click at [478, 442] on div "Next" at bounding box center [463, 451] width 910 height 28
click at [479, 450] on button "Next" at bounding box center [463, 454] width 91 height 21
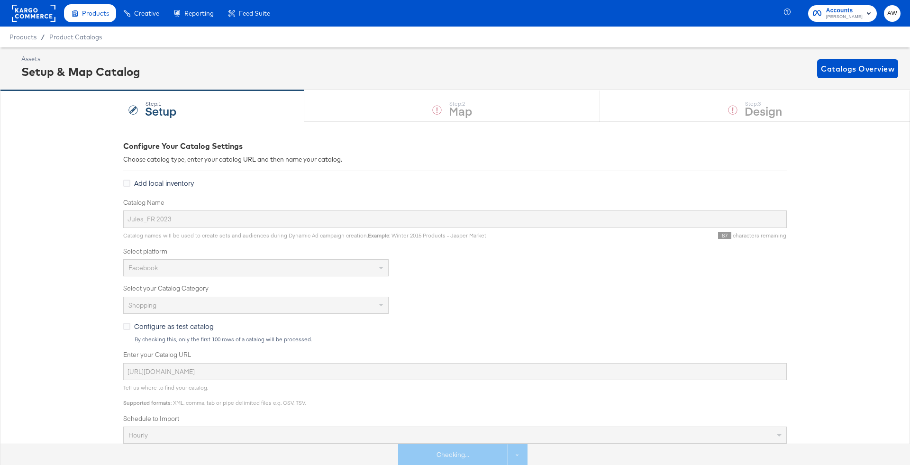
click at [747, 103] on strong "Design" at bounding box center [763, 111] width 37 height 16
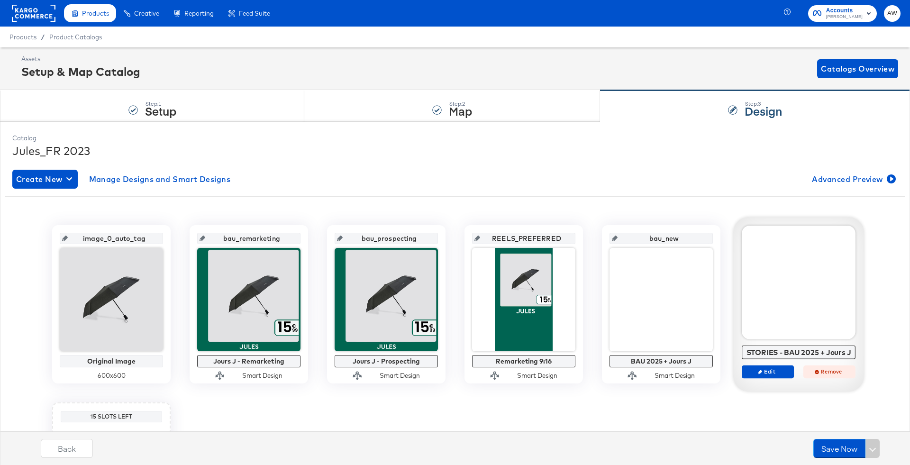
click at [818, 370] on icon "button" at bounding box center [817, 372] width 4 height 4
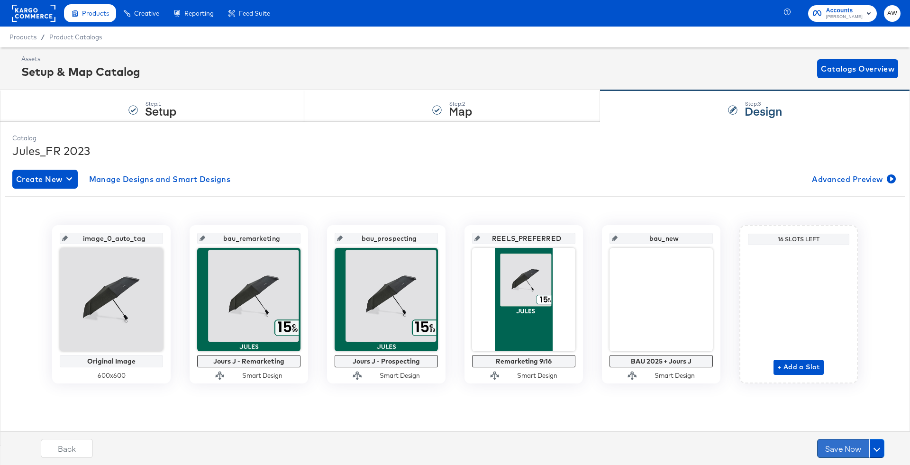
click at [843, 441] on button "Save Now" at bounding box center [843, 448] width 52 height 19
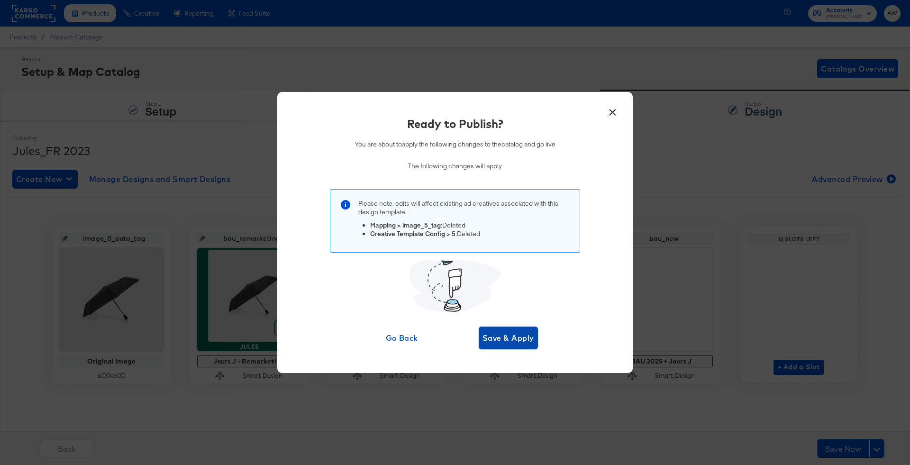
click at [505, 347] on button "Save & Apply" at bounding box center [508, 338] width 59 height 23
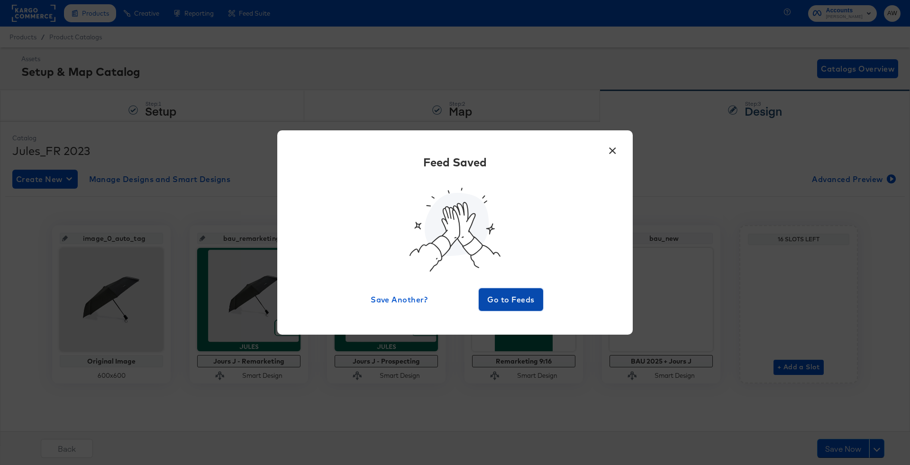
click at [521, 293] on span "Go to Feeds" at bounding box center [511, 299] width 57 height 13
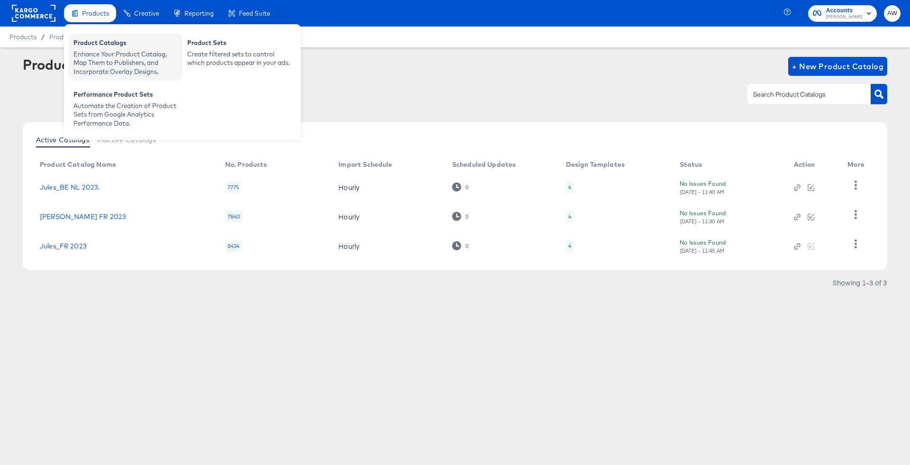
click at [120, 50] on div "Enhance Your Product Catalog, Map Them to Publishers, and Incorporate Overlay D…" at bounding box center [125, 63] width 104 height 27
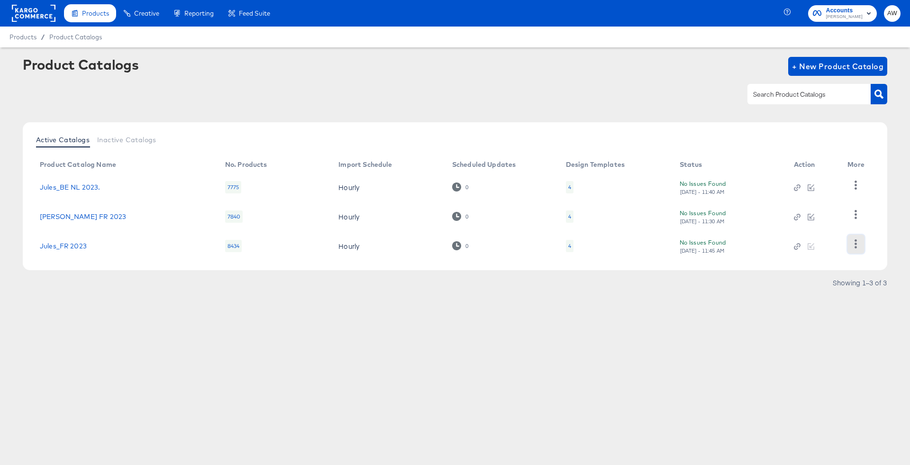
click at [849, 241] on button "button" at bounding box center [856, 244] width 17 height 19
click at [790, 197] on div "HUD Checks (Internal)" at bounding box center [817, 196] width 95 height 15
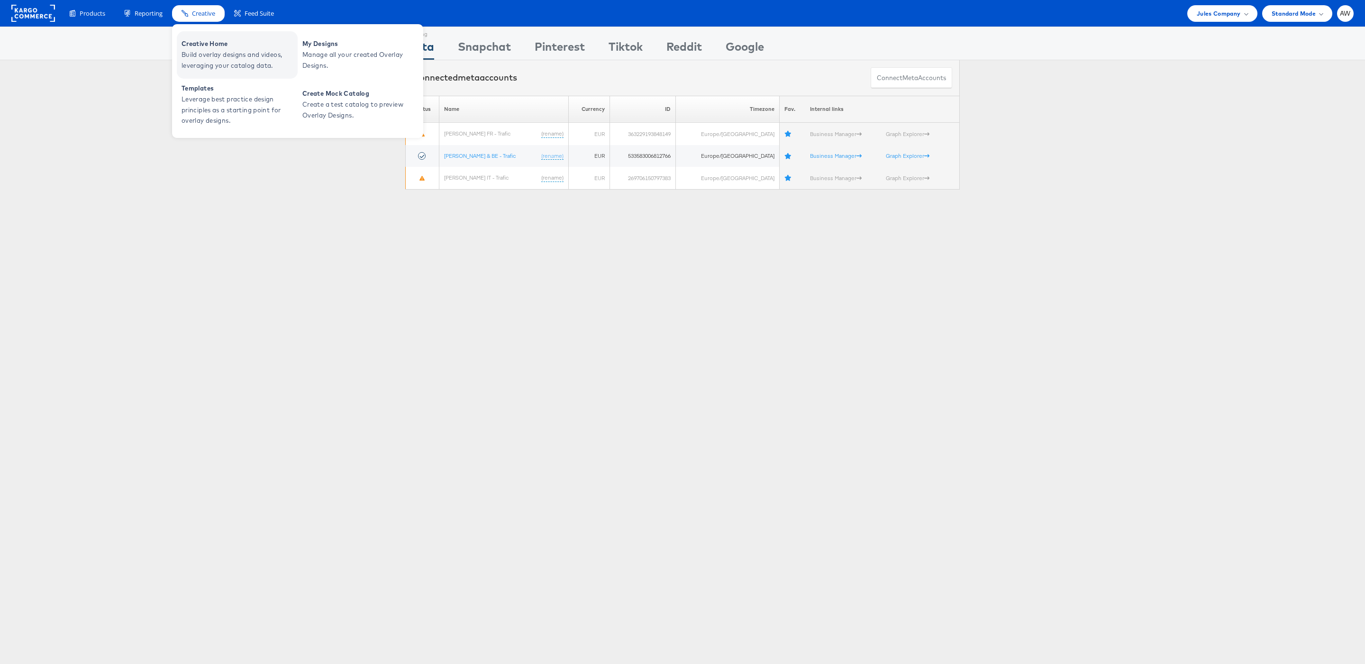
click at [222, 49] on span "Build overlay designs and videos, leveraging your catalog data." at bounding box center [239, 60] width 114 height 22
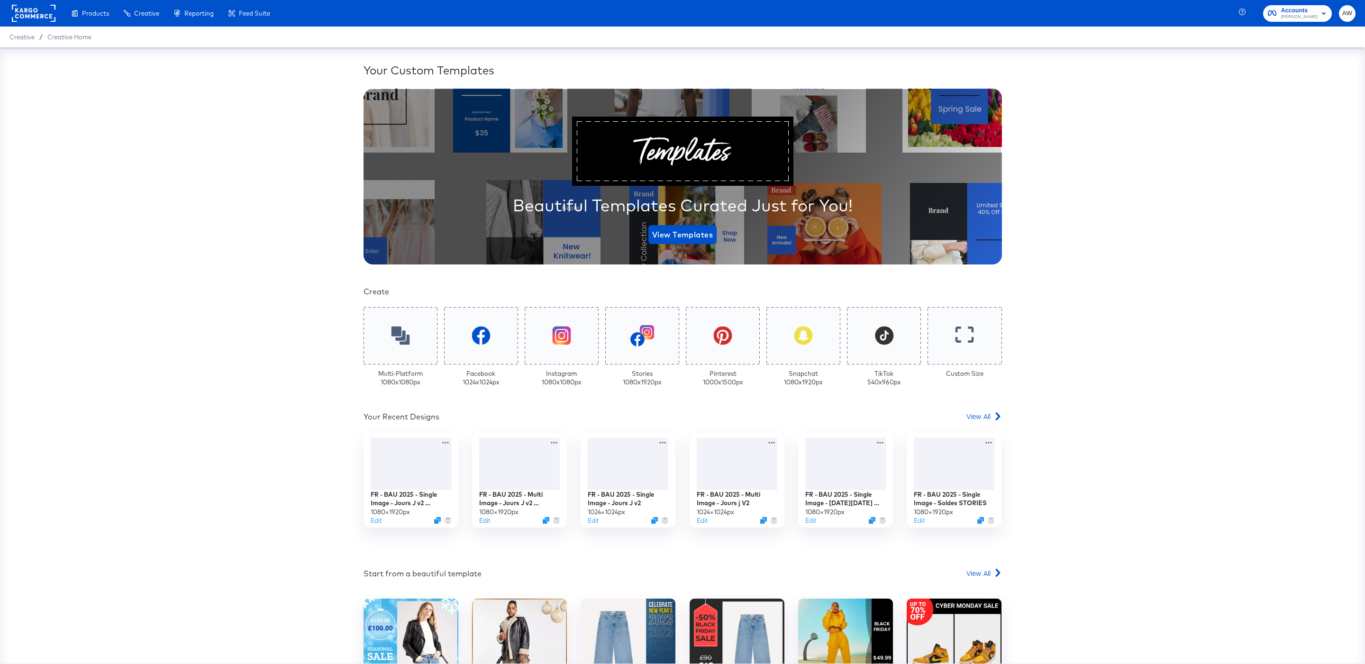
click at [1006, 420] on div "Your Custom Templates Beautiful Templates Curated Just for You! View Templates …" at bounding box center [682, 355] width 1365 height 616
click at [994, 415] on icon at bounding box center [998, 416] width 8 height 8
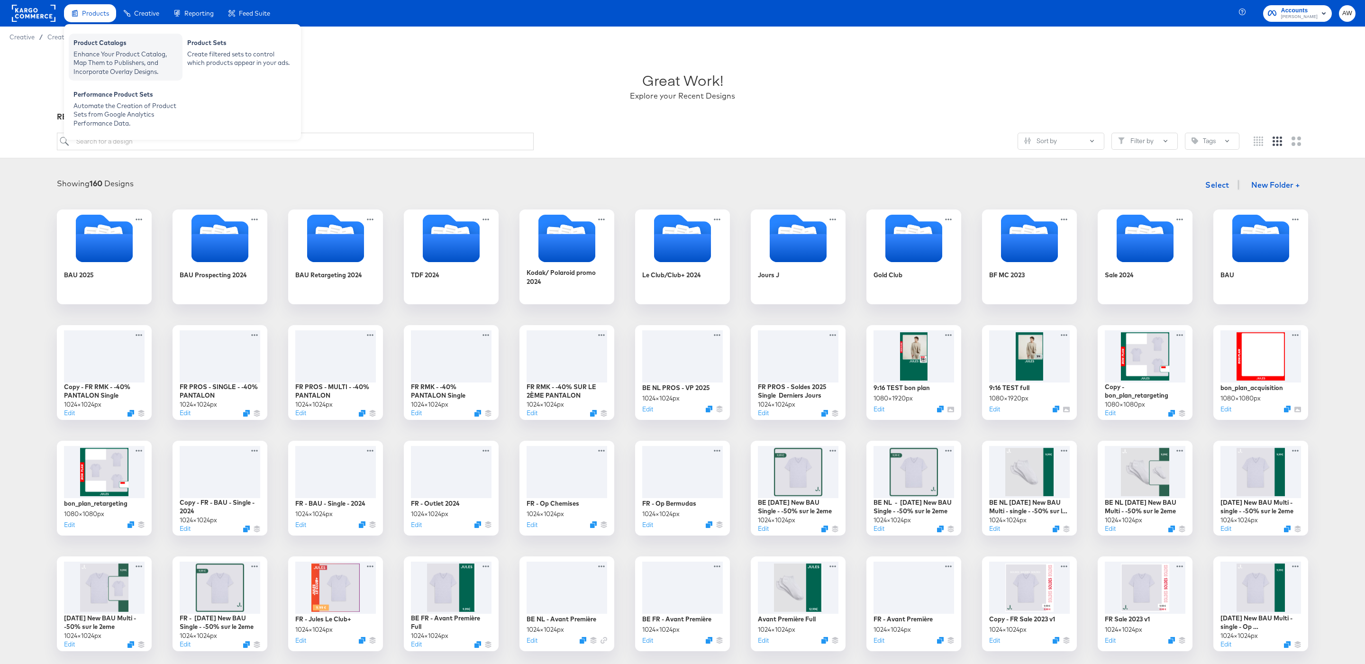
click at [121, 47] on div "Product Catalogs" at bounding box center [125, 43] width 104 height 11
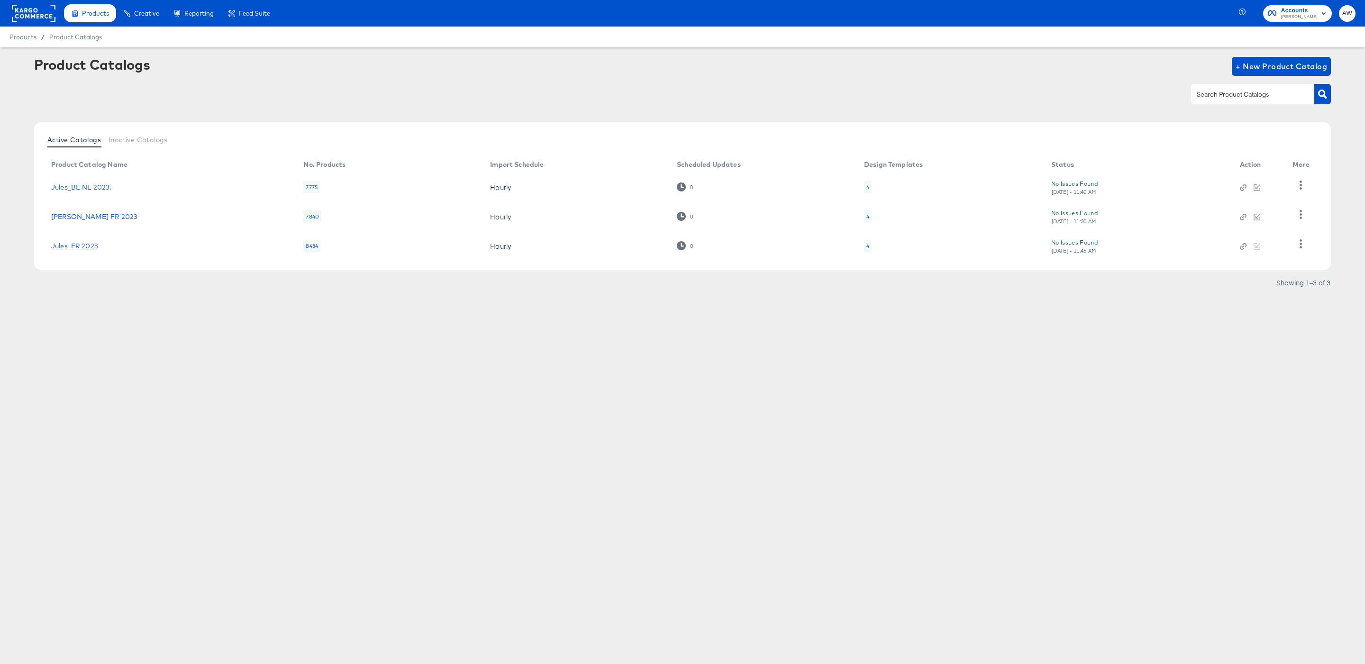
click at [96, 244] on link "Jules_FR 2023" at bounding box center [74, 246] width 47 height 8
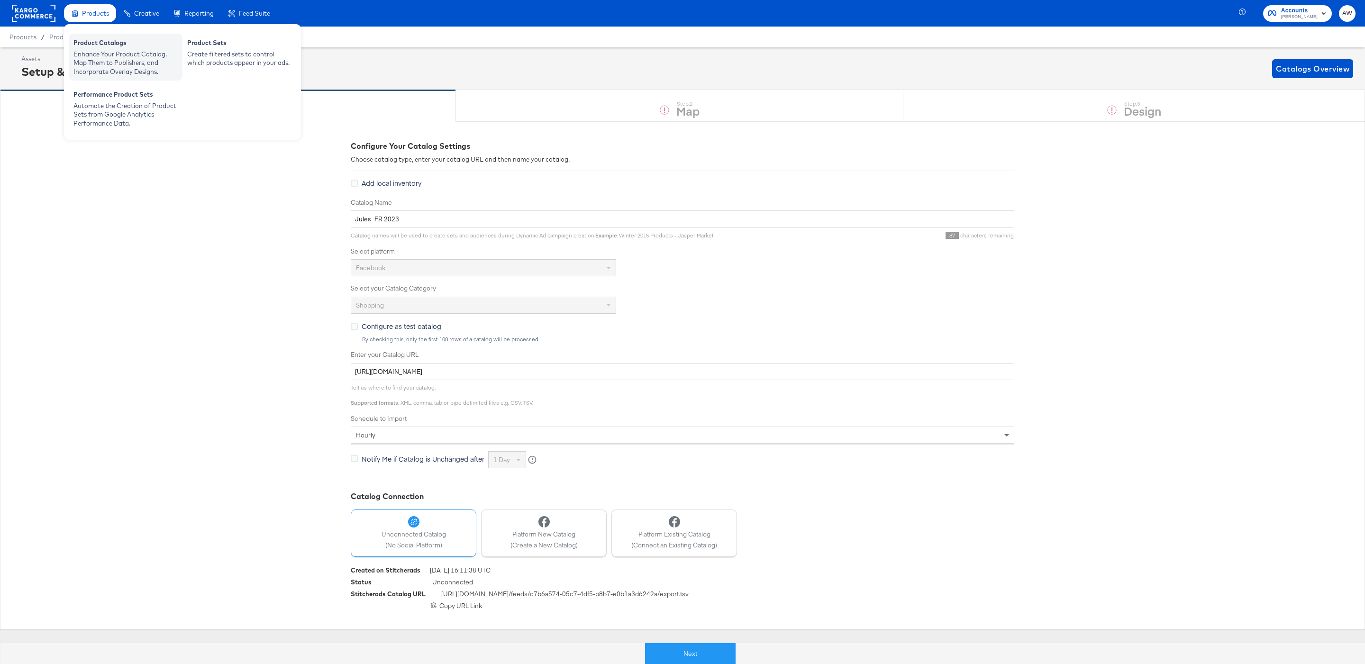
click at [120, 47] on div "Product Catalogs" at bounding box center [125, 43] width 104 height 11
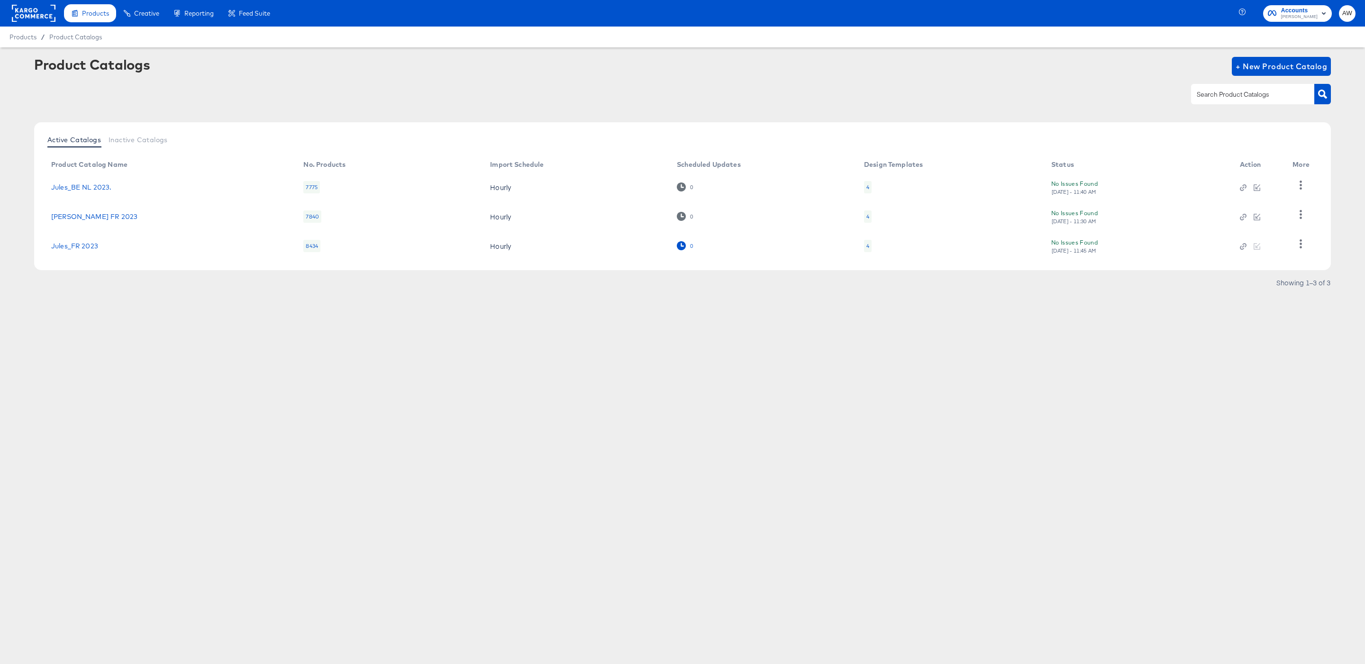
click at [682, 248] on icon at bounding box center [681, 245] width 9 height 9
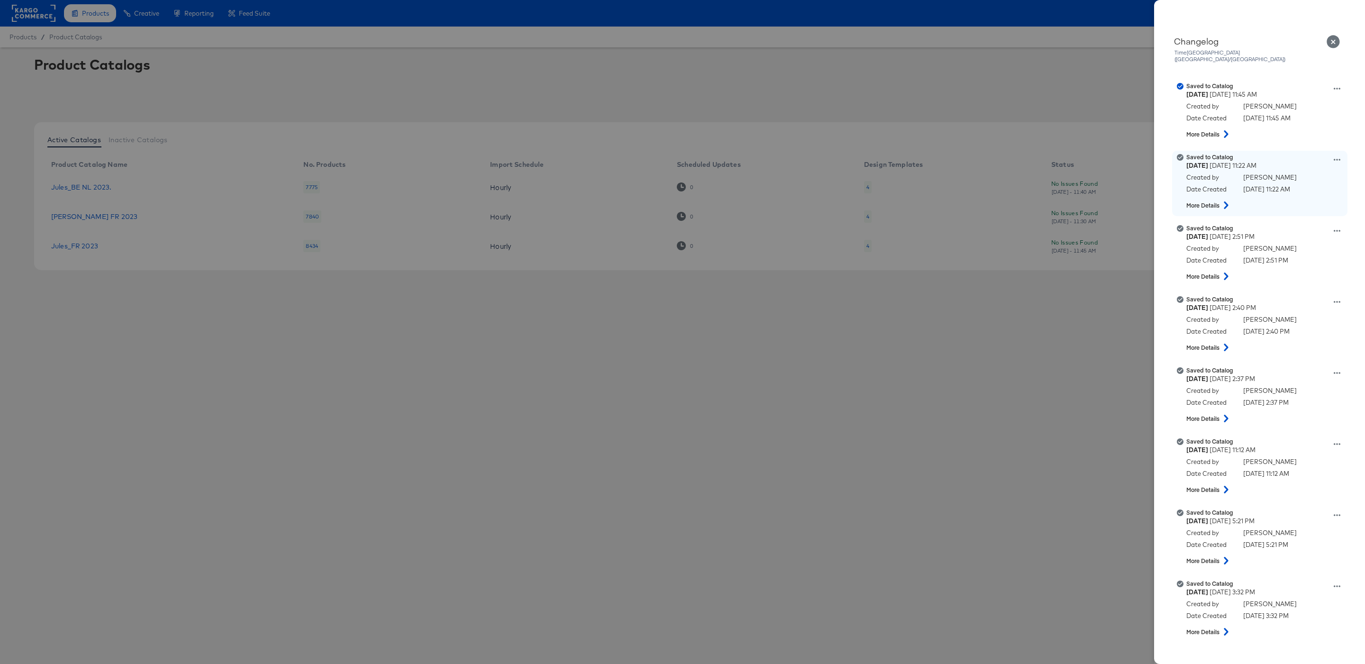
click at [1342, 153] on div "Saved to Catalog [DATE] 11:22 AM Created by [PERSON_NAME] Date Created [DATE] 1…" at bounding box center [1272, 183] width 171 height 61
click at [1339, 156] on icon at bounding box center [1337, 159] width 7 height 7
click at [1316, 143] on button "View this version" at bounding box center [1293, 150] width 95 height 14
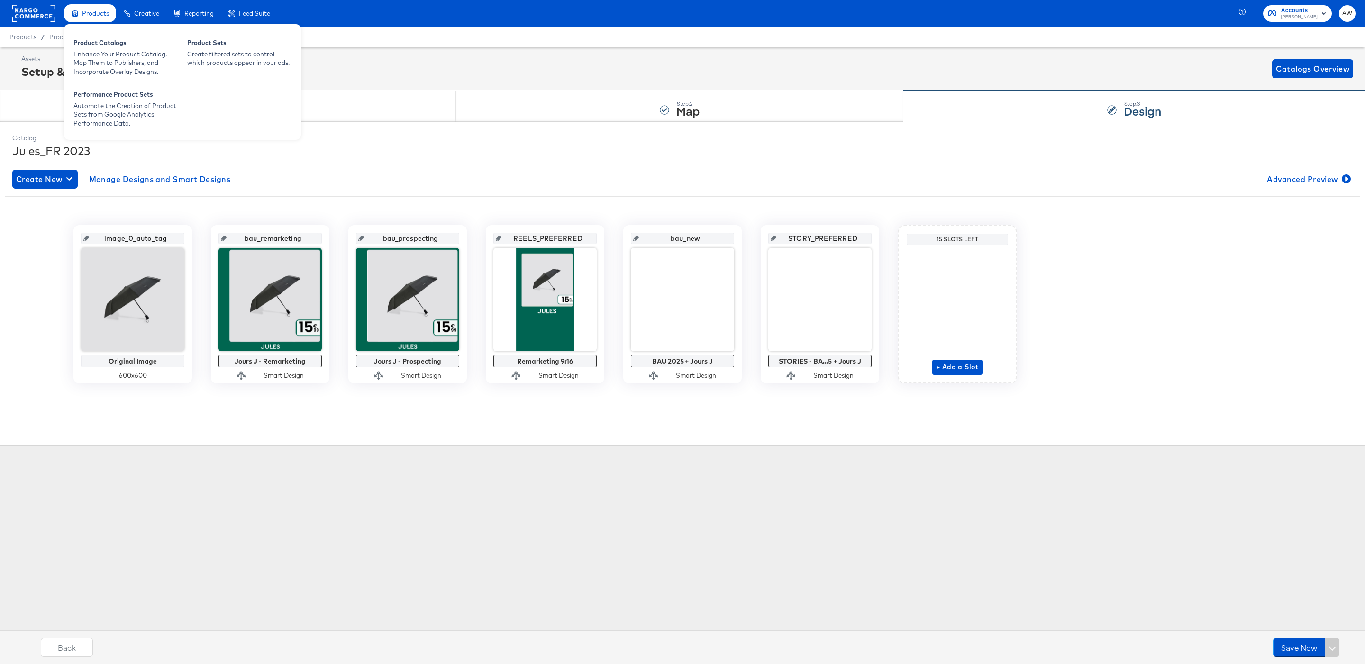
click at [94, 11] on span "Products" at bounding box center [95, 13] width 27 height 8
click at [101, 50] on div "Enhance Your Product Catalog, Map Them to Publishers, and Incorporate Overlay D…" at bounding box center [125, 63] width 104 height 27
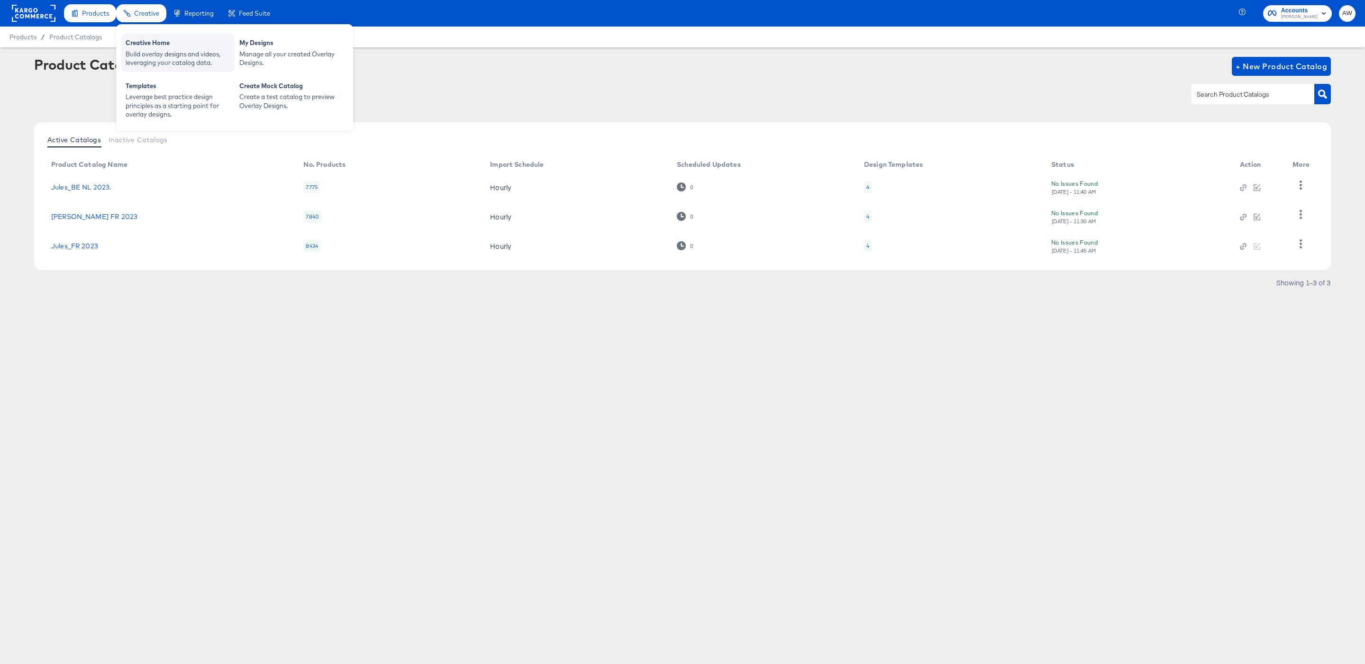
click at [170, 54] on div "Build overlay designs and videos, leveraging your catalog data." at bounding box center [178, 59] width 104 height 18
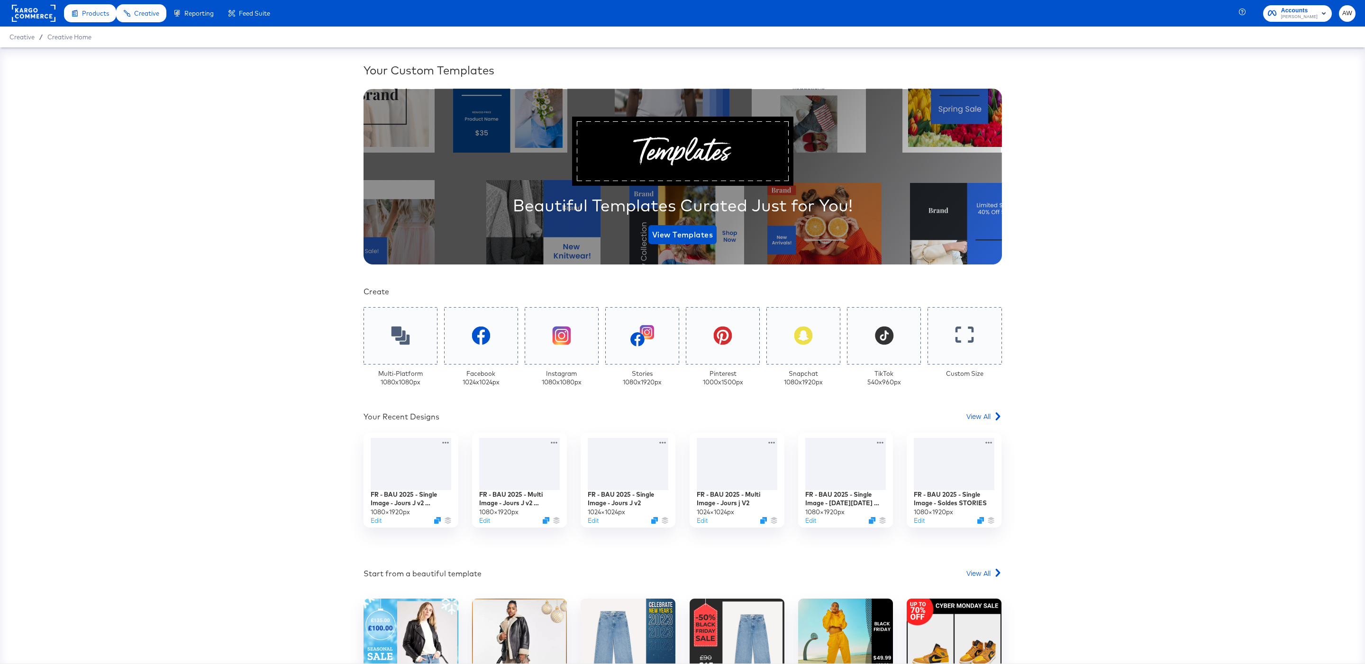
click at [978, 408] on div "Your Custom Templates Beautiful Templates Curated Just for You! View Templates …" at bounding box center [683, 404] width 639 height 684
click at [979, 413] on span "View All" at bounding box center [979, 415] width 24 height 9
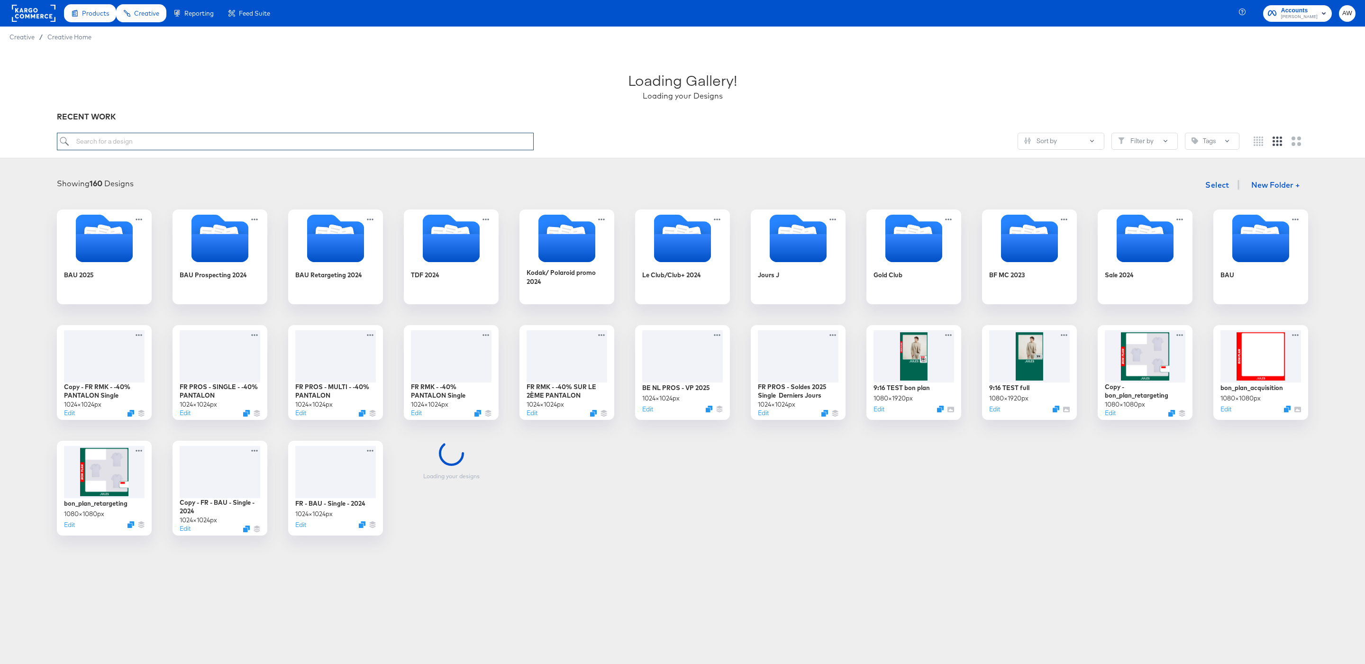
click at [402, 149] on input "search" at bounding box center [295, 142] width 477 height 18
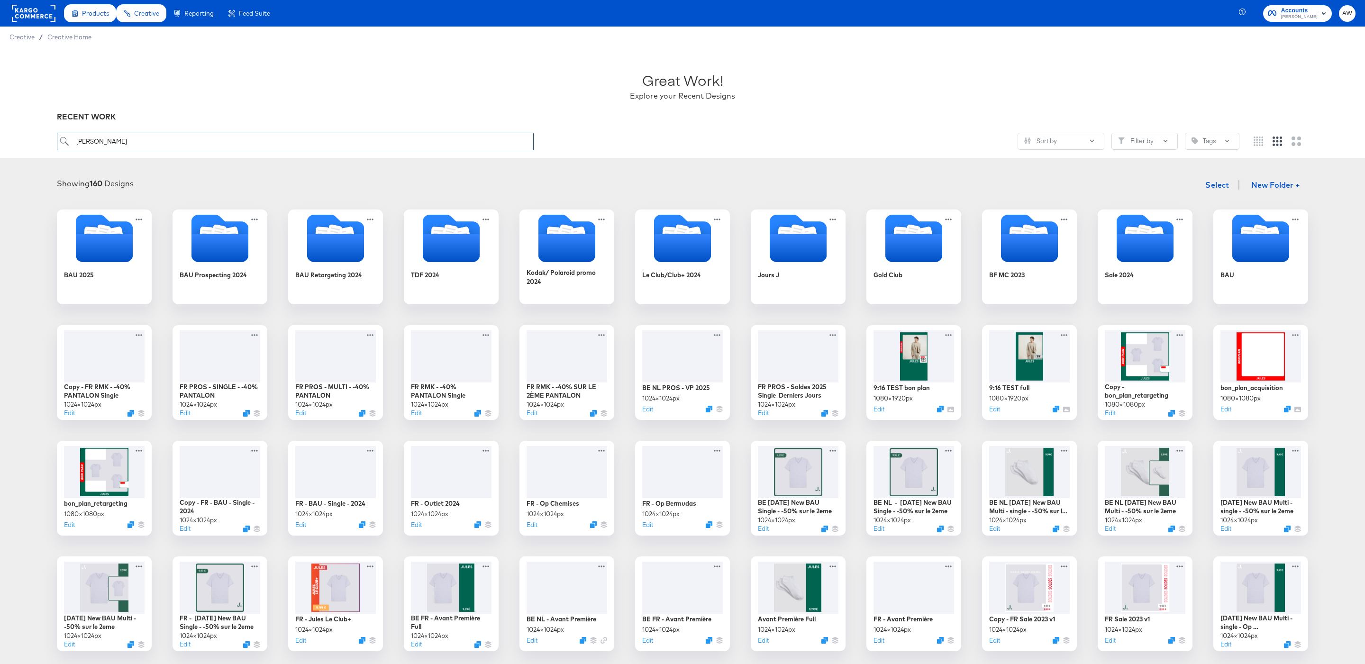
type input "STORIES"
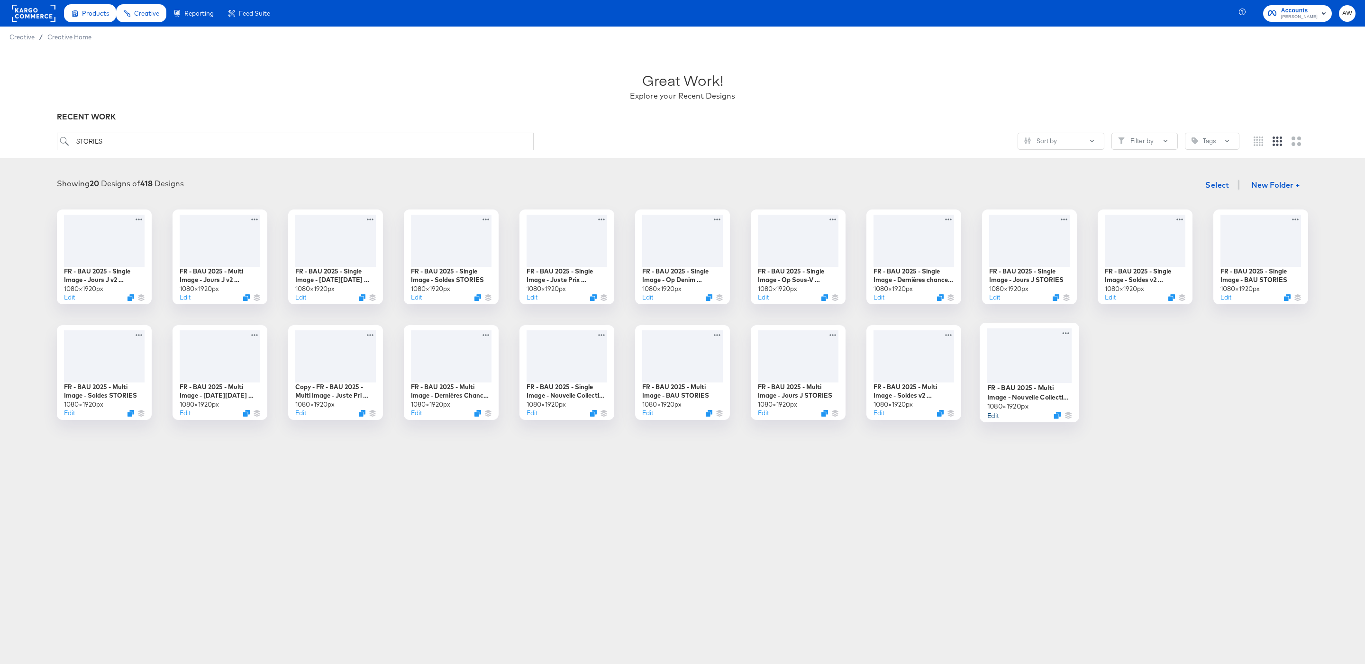
click at [994, 417] on button "Edit" at bounding box center [993, 415] width 11 height 9
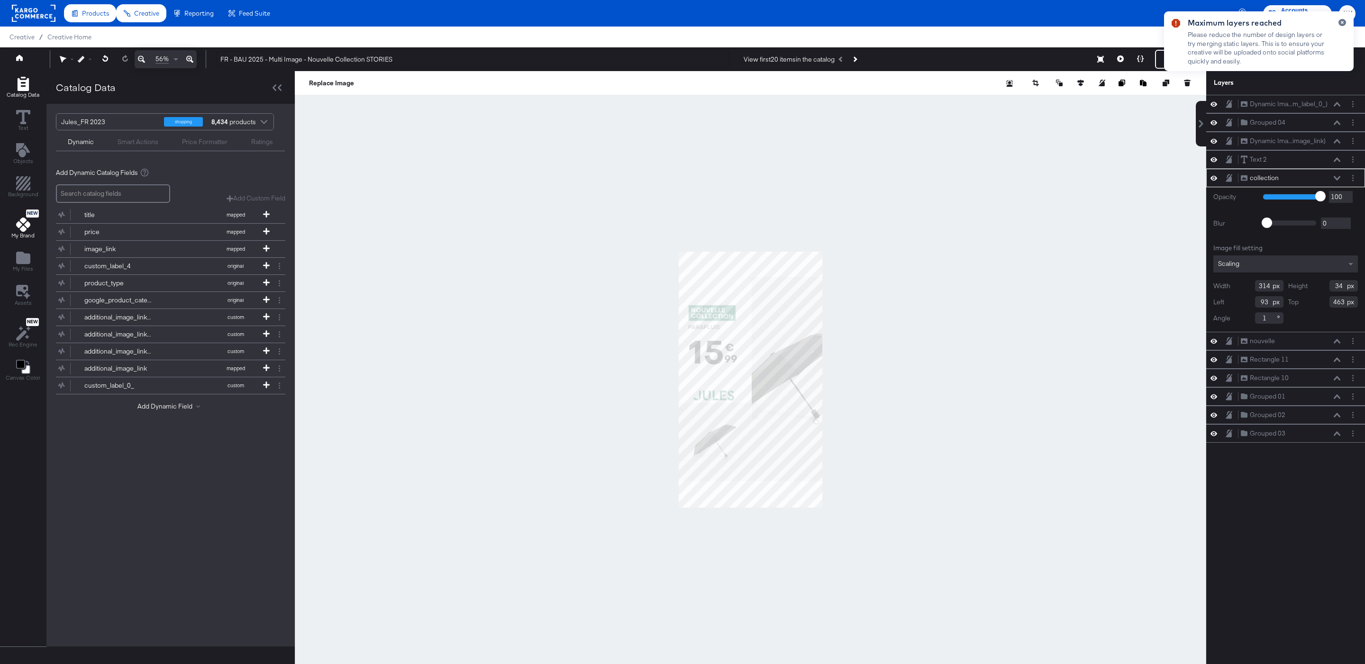
click at [21, 226] on icon at bounding box center [23, 225] width 14 height 14
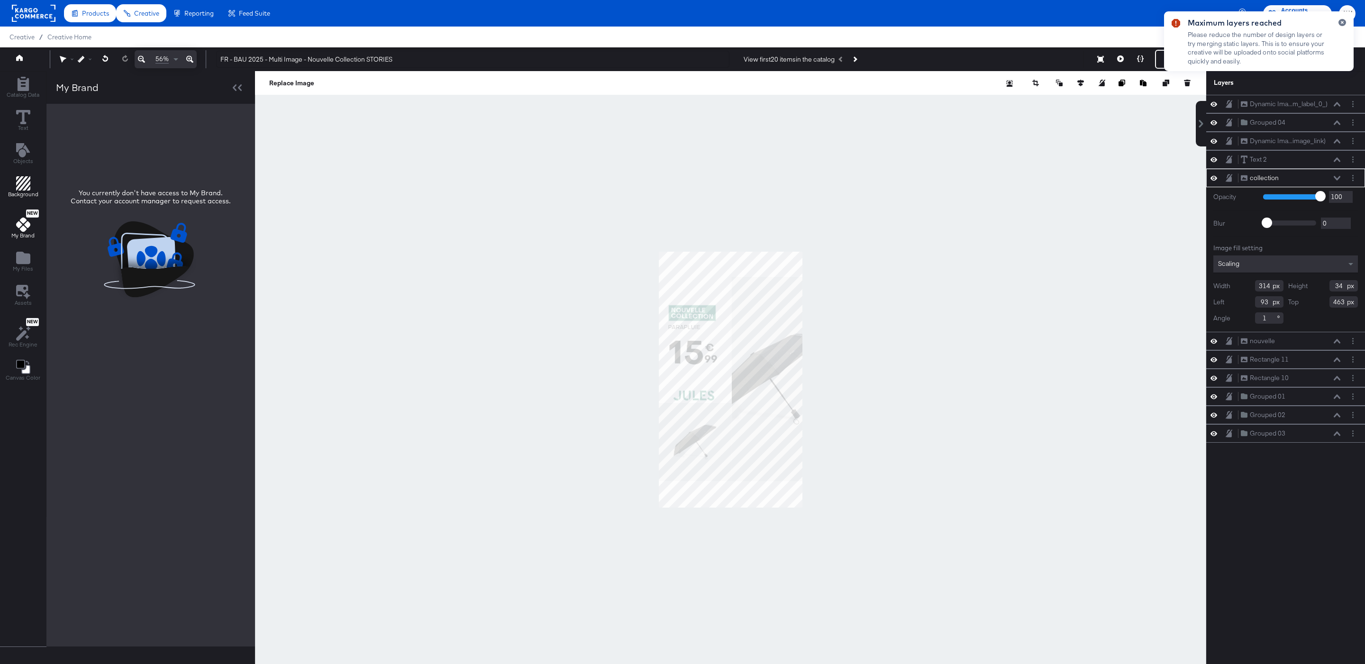
click at [20, 190] on icon "Add Rectangle" at bounding box center [23, 183] width 14 height 14
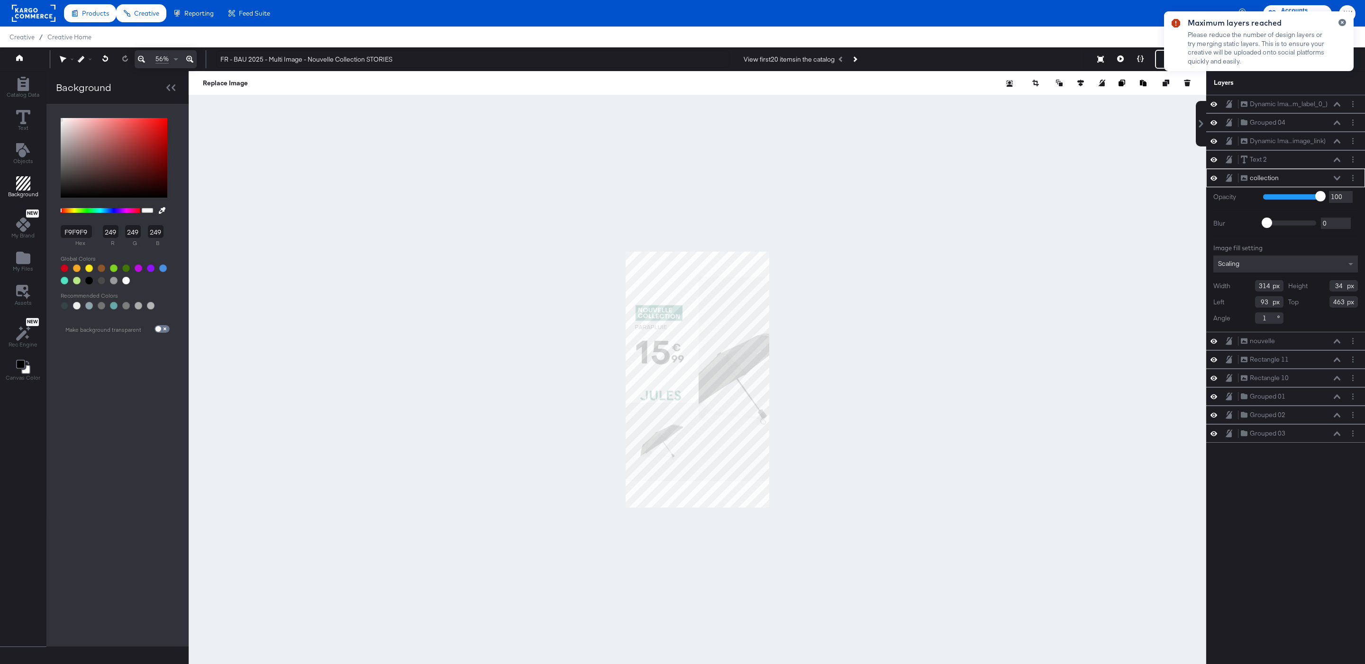
click at [127, 280] on div at bounding box center [126, 281] width 8 height 8
type input "FFFFFF"
type input "255"
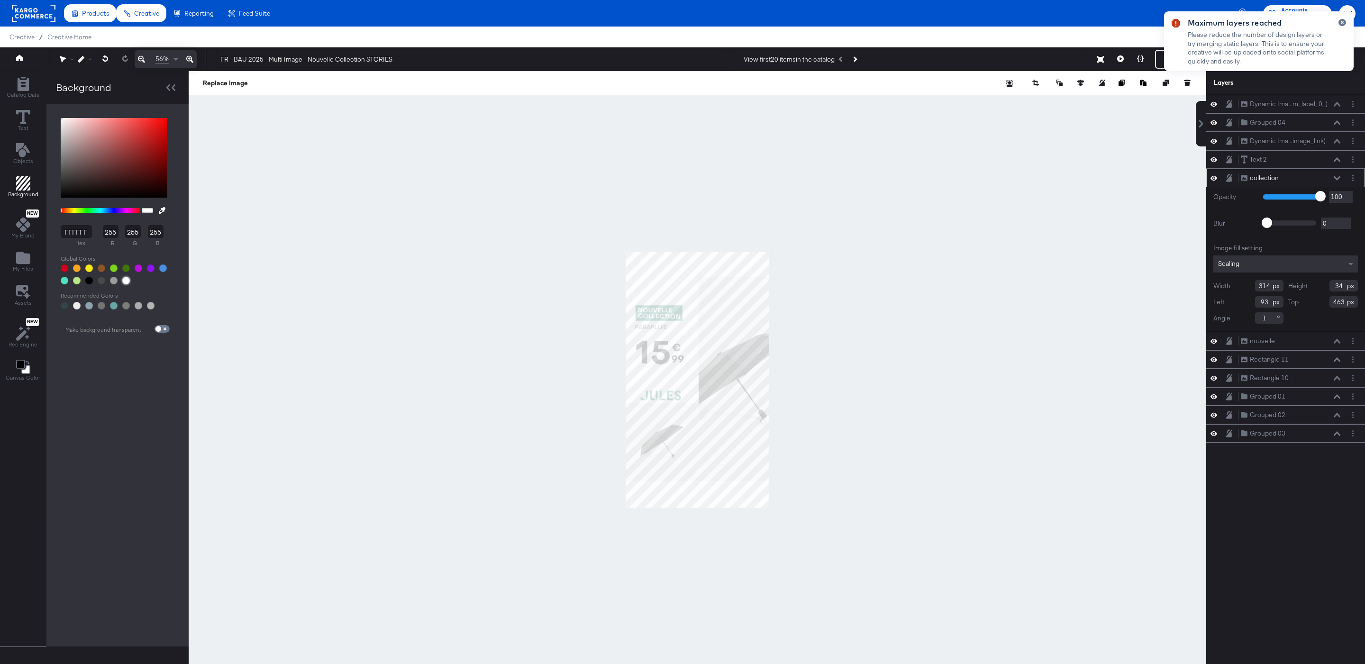
click at [896, 164] on div at bounding box center [698, 379] width 1018 height 617
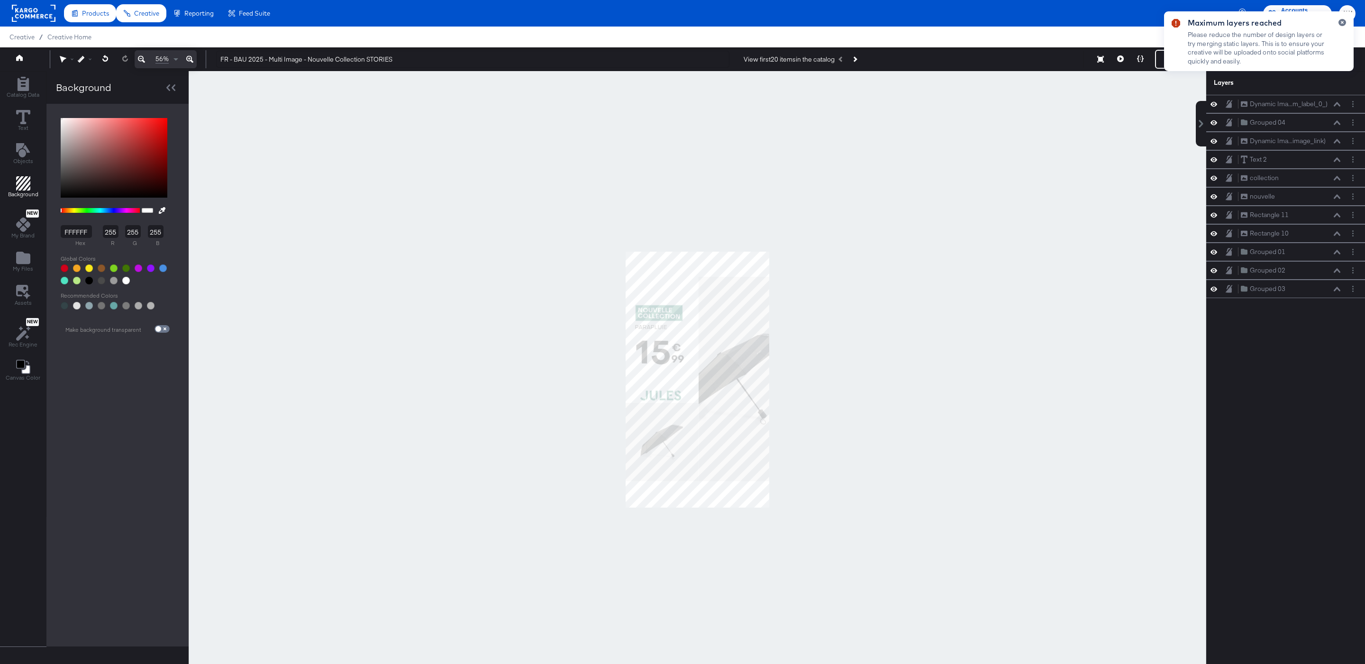
click at [1345, 25] on div at bounding box center [1338, 45] width 15 height 52
click at [1341, 24] on icon "button" at bounding box center [1343, 22] width 4 height 5
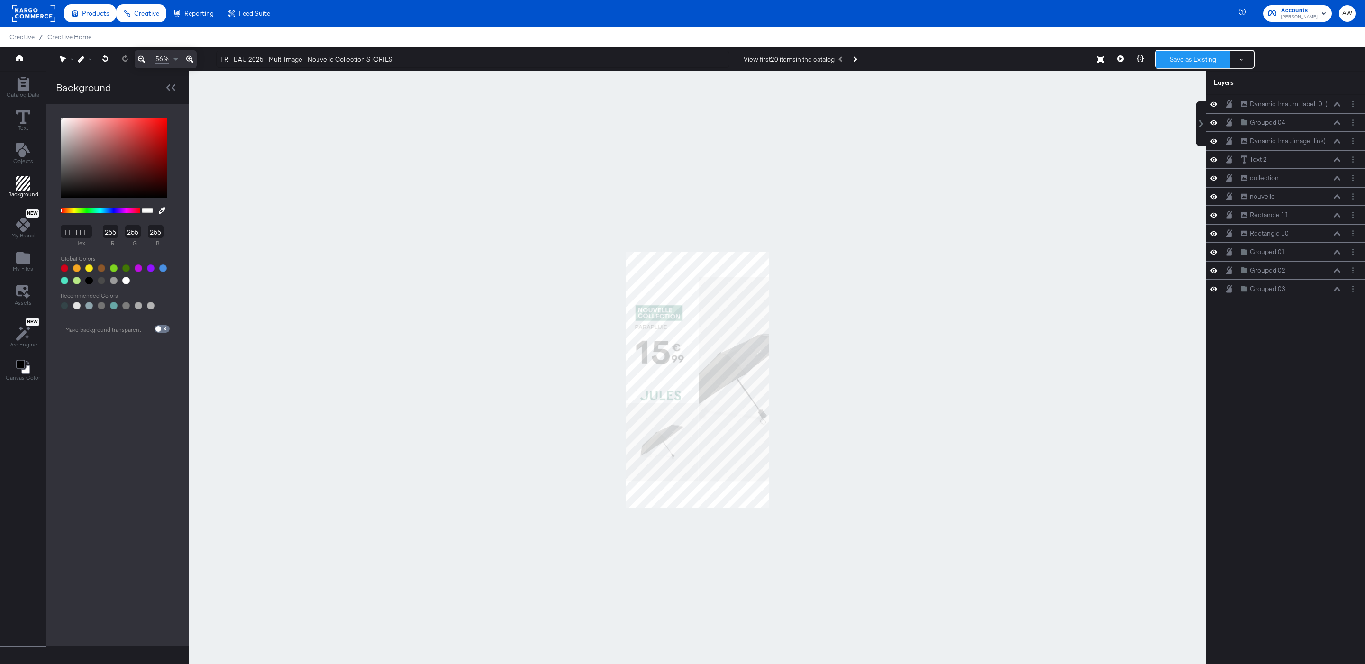
click at [1181, 64] on button "Save as Existing" at bounding box center [1193, 59] width 74 height 17
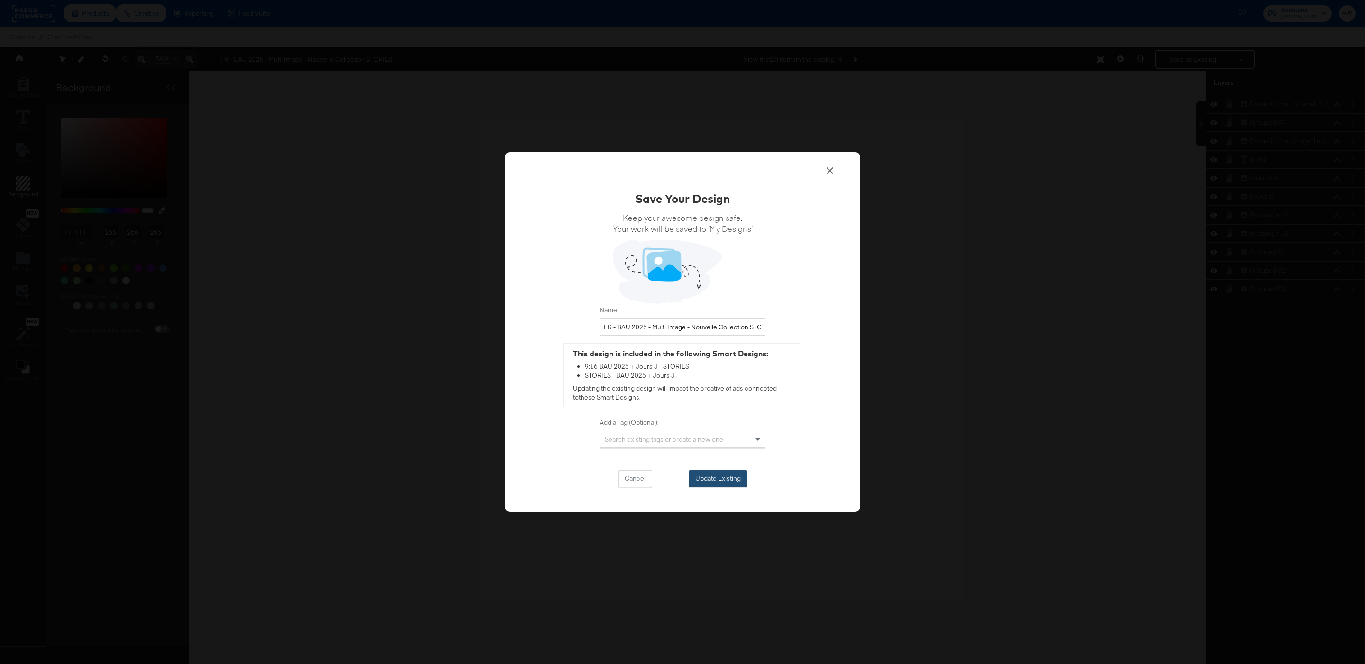
click at [737, 471] on button "Update Existing" at bounding box center [718, 478] width 59 height 17
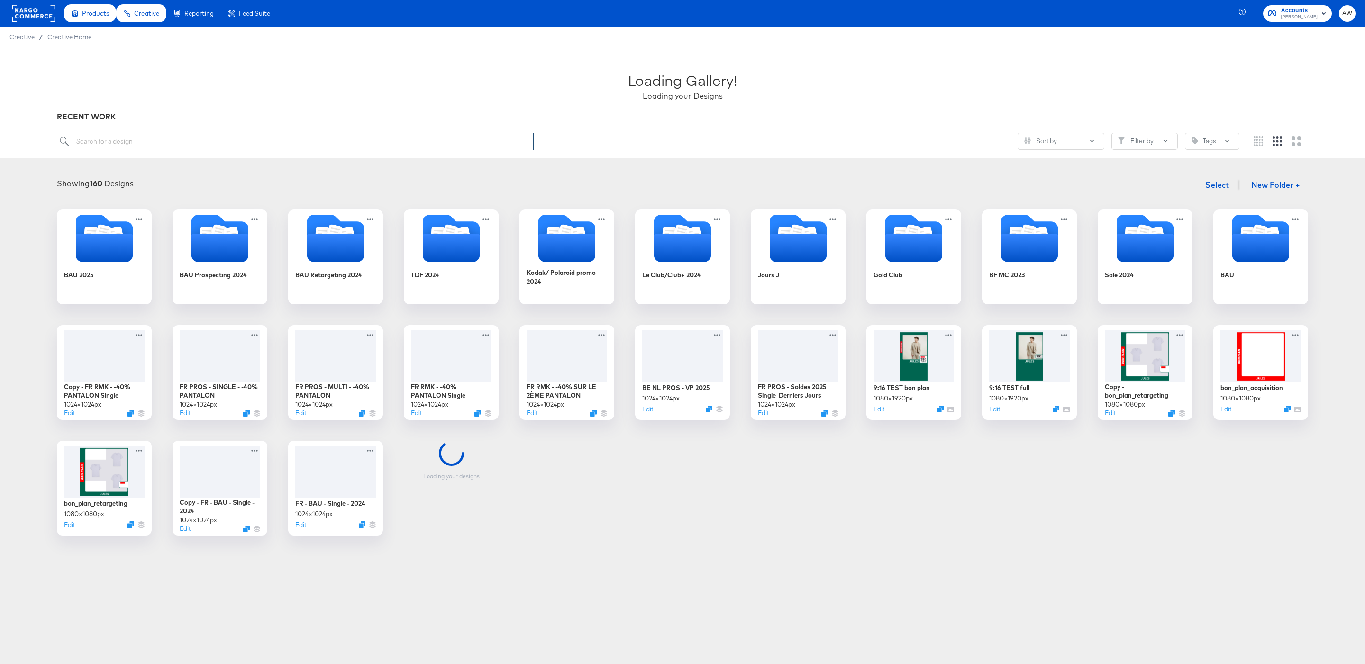
click at [434, 142] on input "search" at bounding box center [295, 142] width 477 height 18
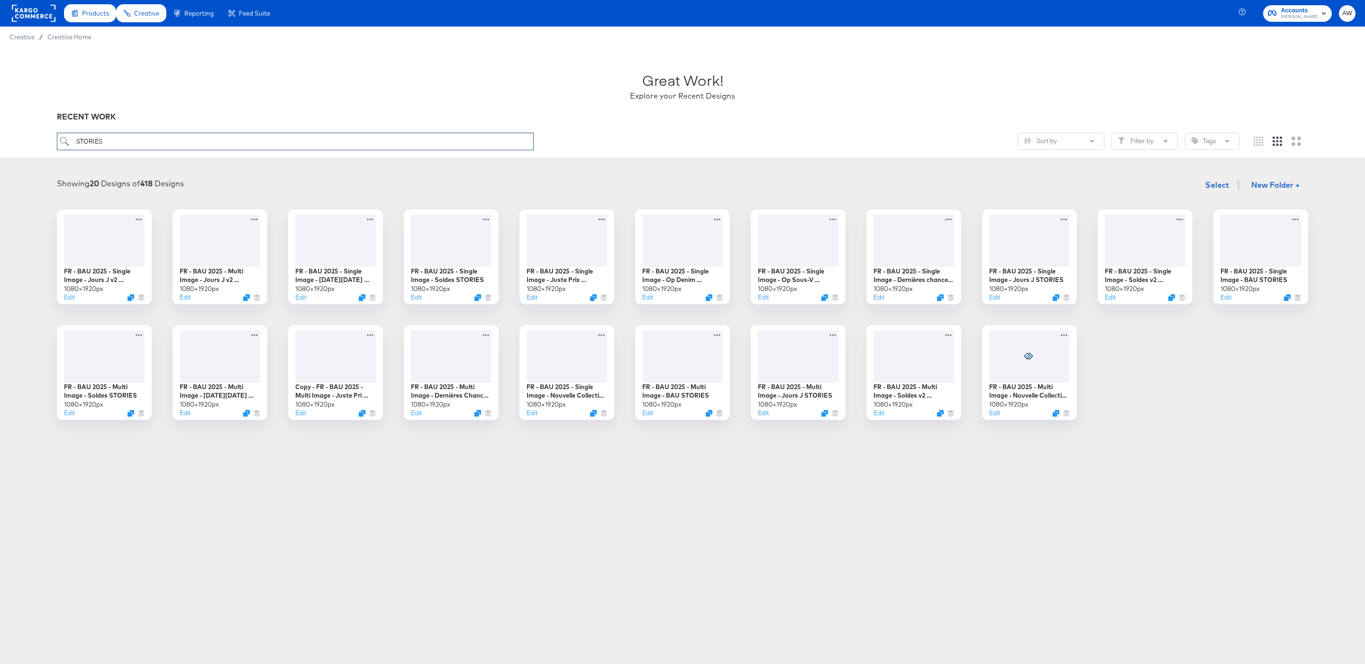
type input "STORIES"
click at [876, 414] on button "Edit" at bounding box center [877, 415] width 11 height 9
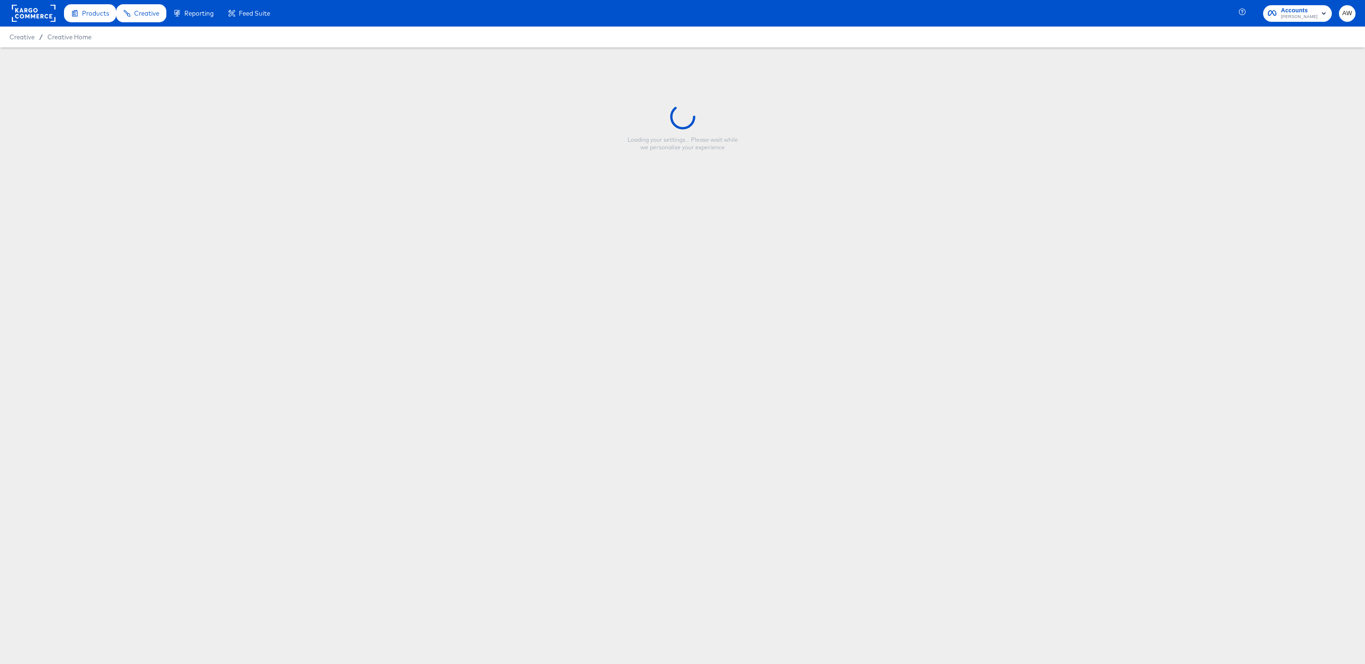
type input "FR - BAU 2025 - Multi Image - Soldes v2 STORIES"
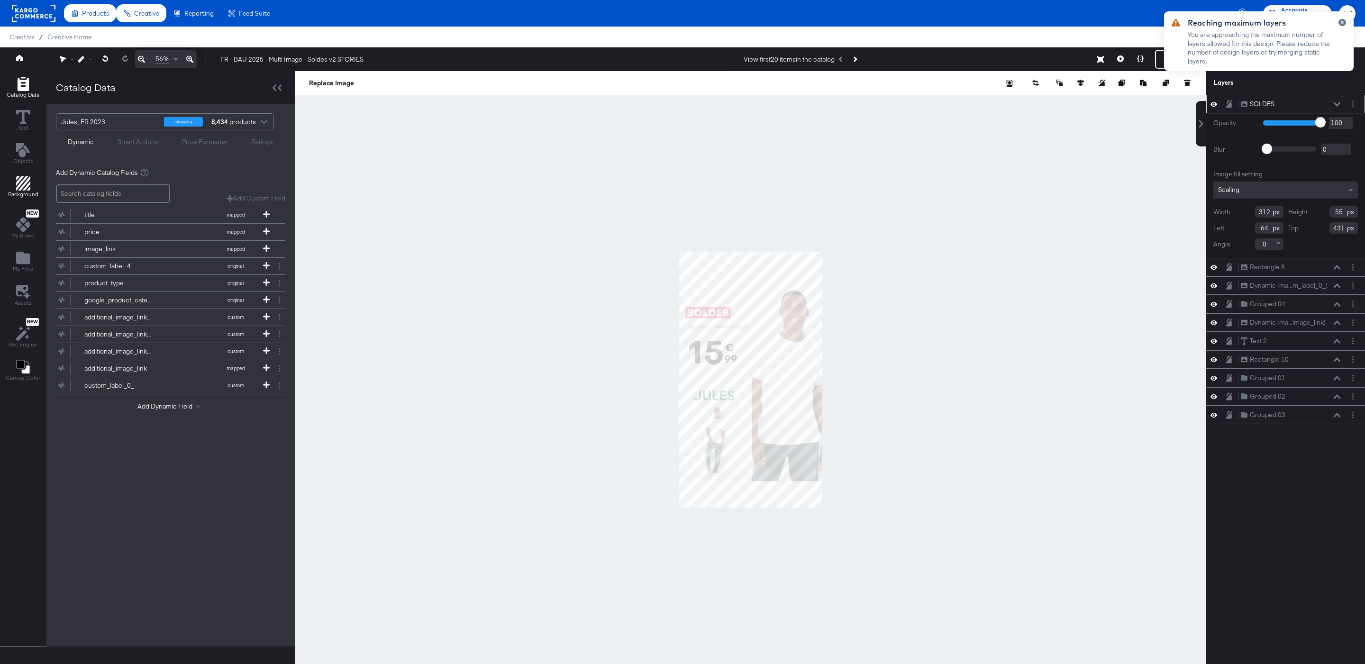
click at [21, 187] on icon "Add Rectangle" at bounding box center [23, 183] width 14 height 14
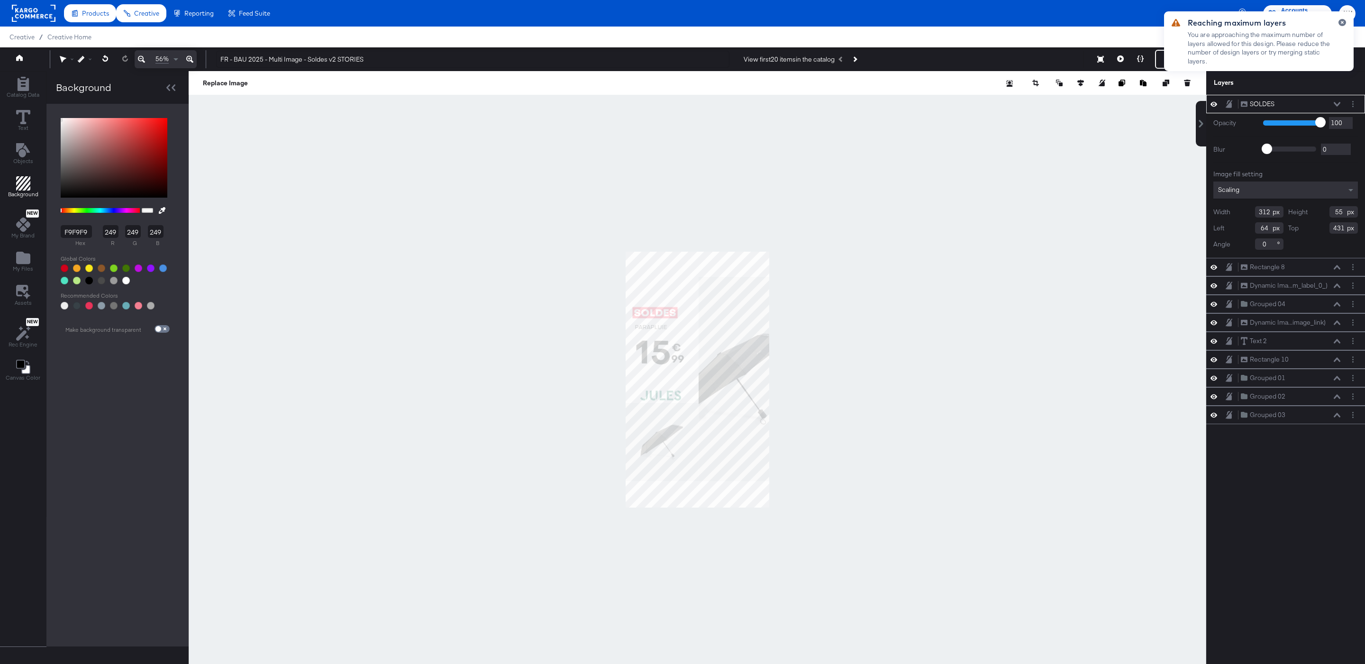
click at [128, 284] on div at bounding box center [114, 274] width 116 height 29
click at [128, 283] on div at bounding box center [126, 281] width 8 height 8
type input "FFFFFF"
type input "255"
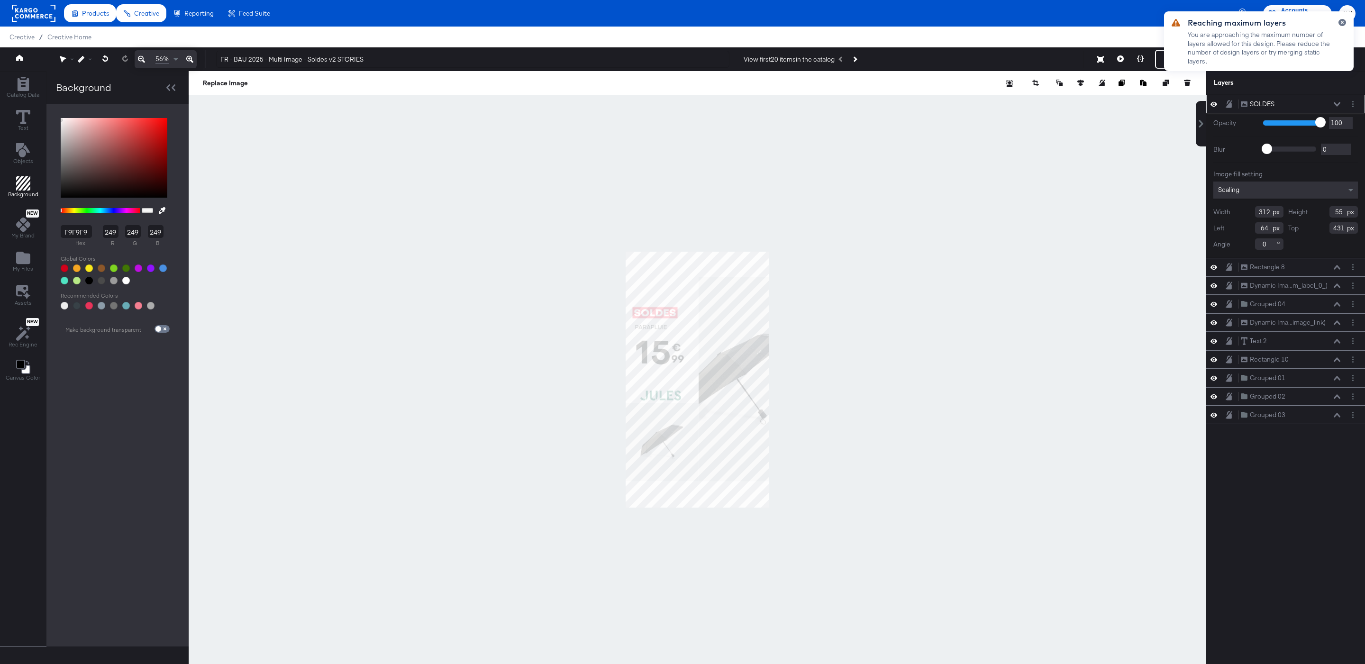
type input "255"
click at [839, 176] on div at bounding box center [698, 379] width 1018 height 617
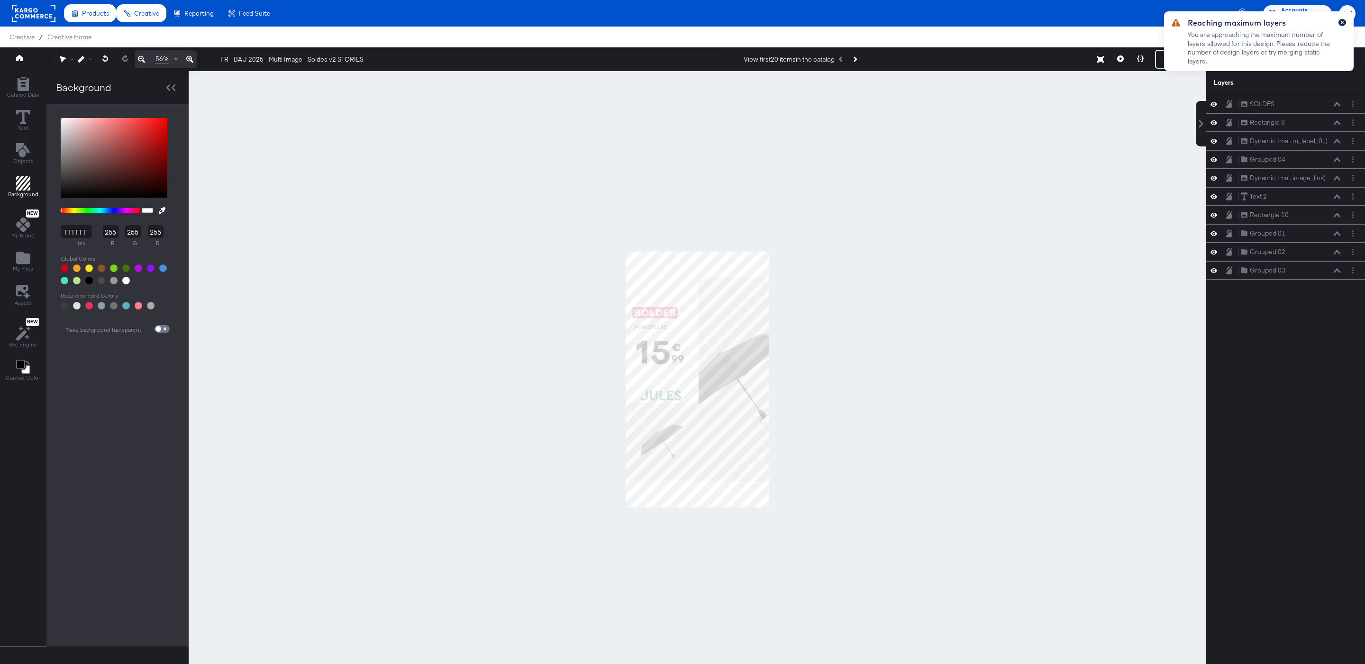
click at [1345, 21] on button "button" at bounding box center [1343, 22] width 8 height 7
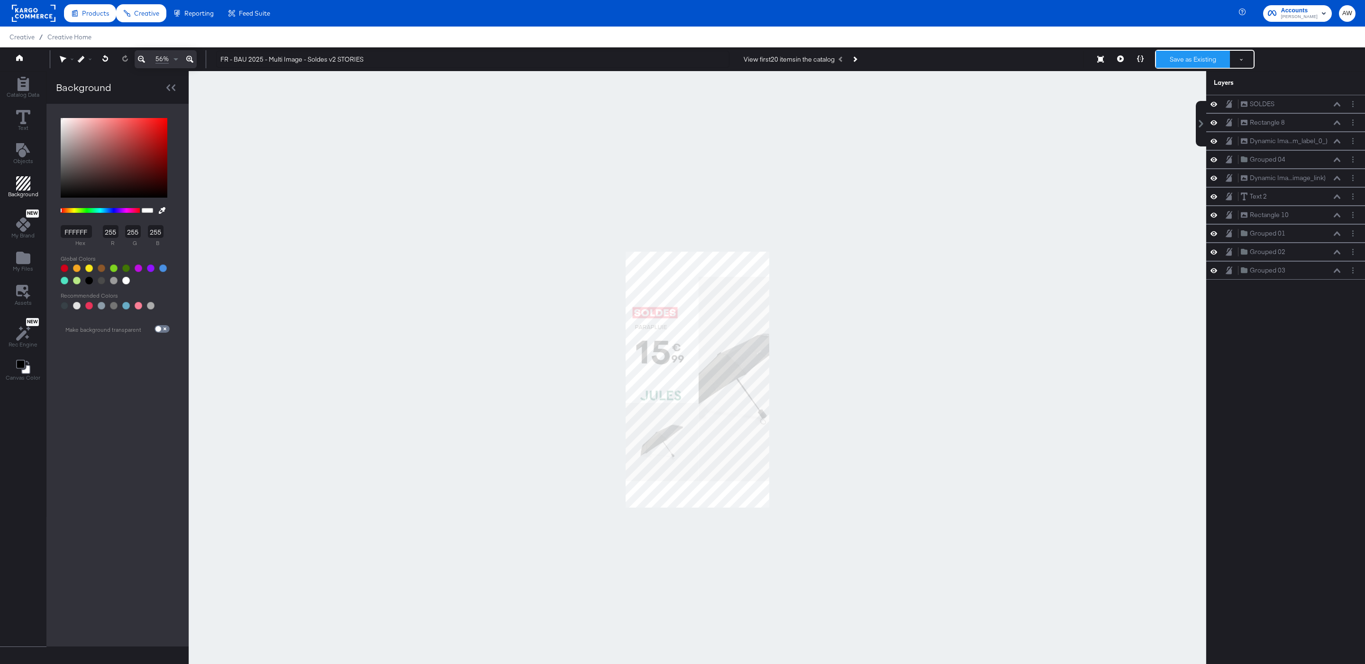
click at [1185, 56] on button "Save as Existing" at bounding box center [1193, 59] width 74 height 17
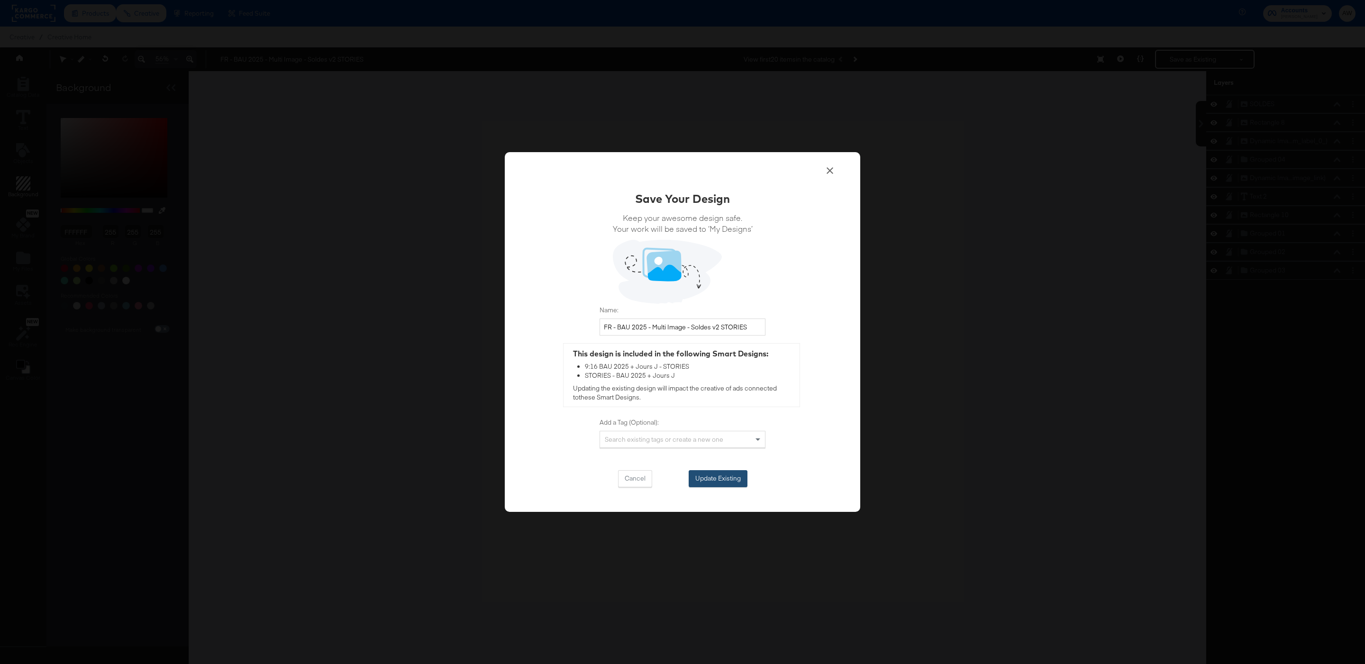
click at [725, 481] on button "Update Existing" at bounding box center [718, 478] width 59 height 17
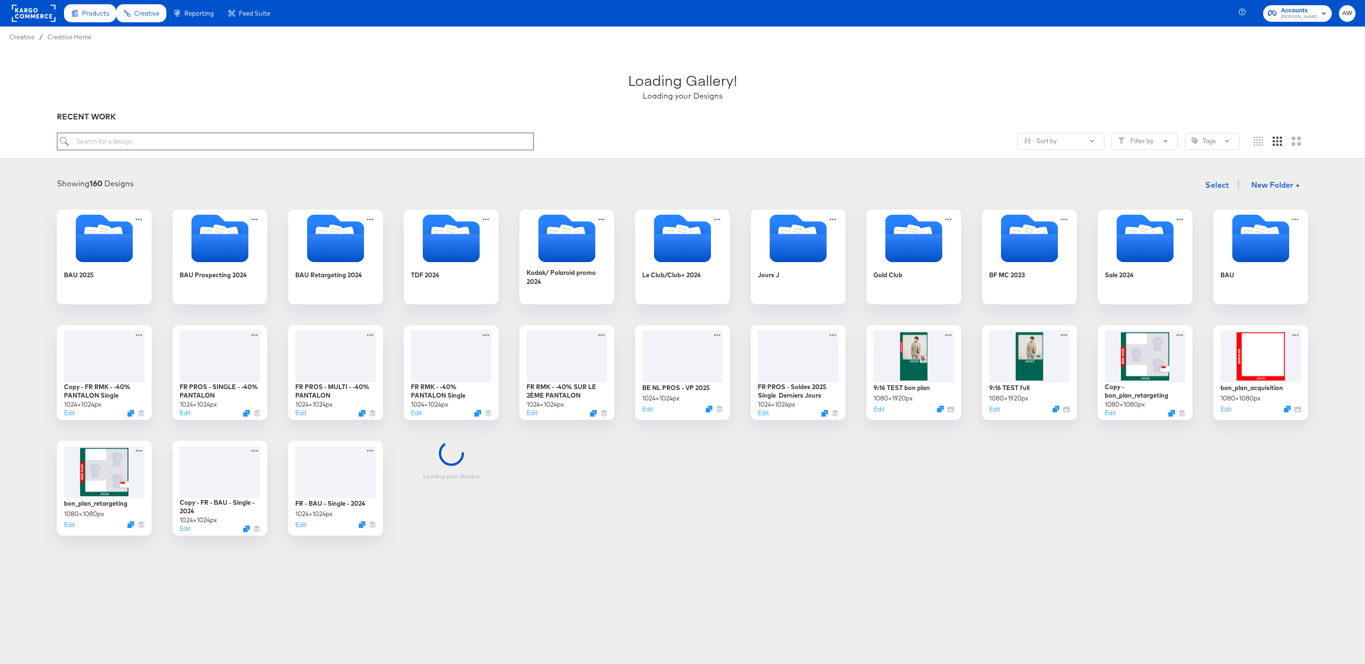
click at [234, 136] on input "search" at bounding box center [295, 142] width 477 height 18
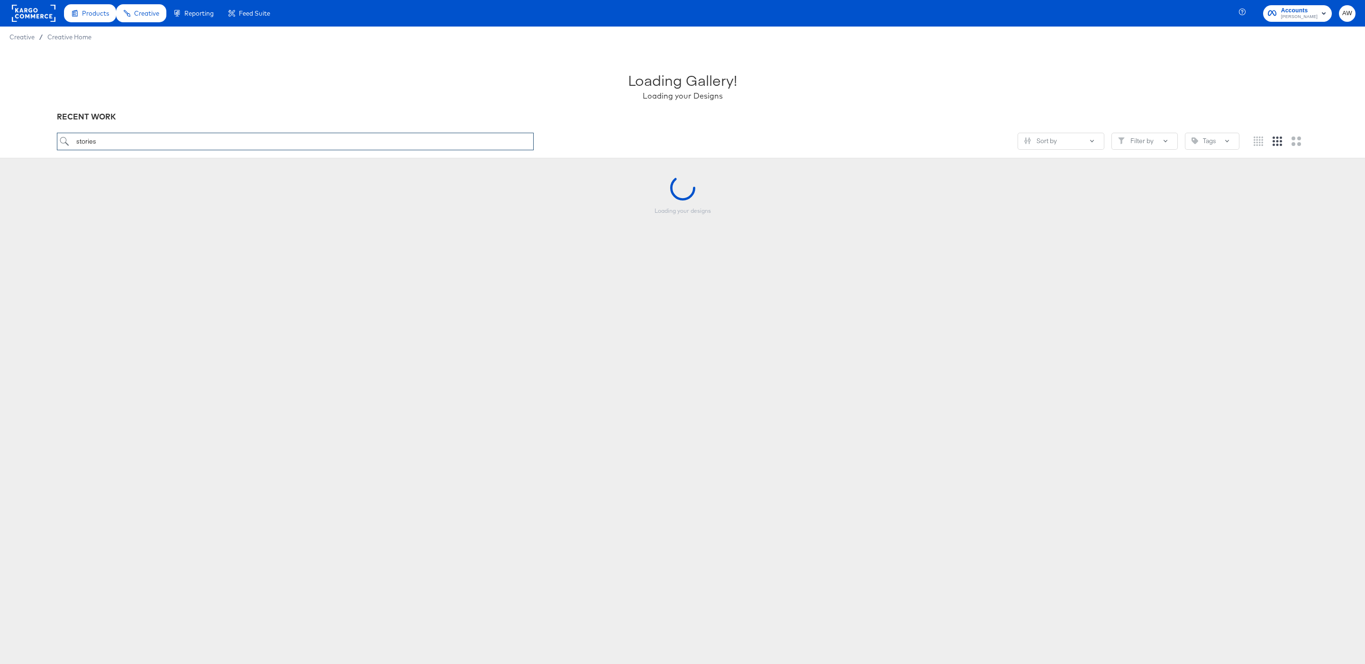
type input "stories"
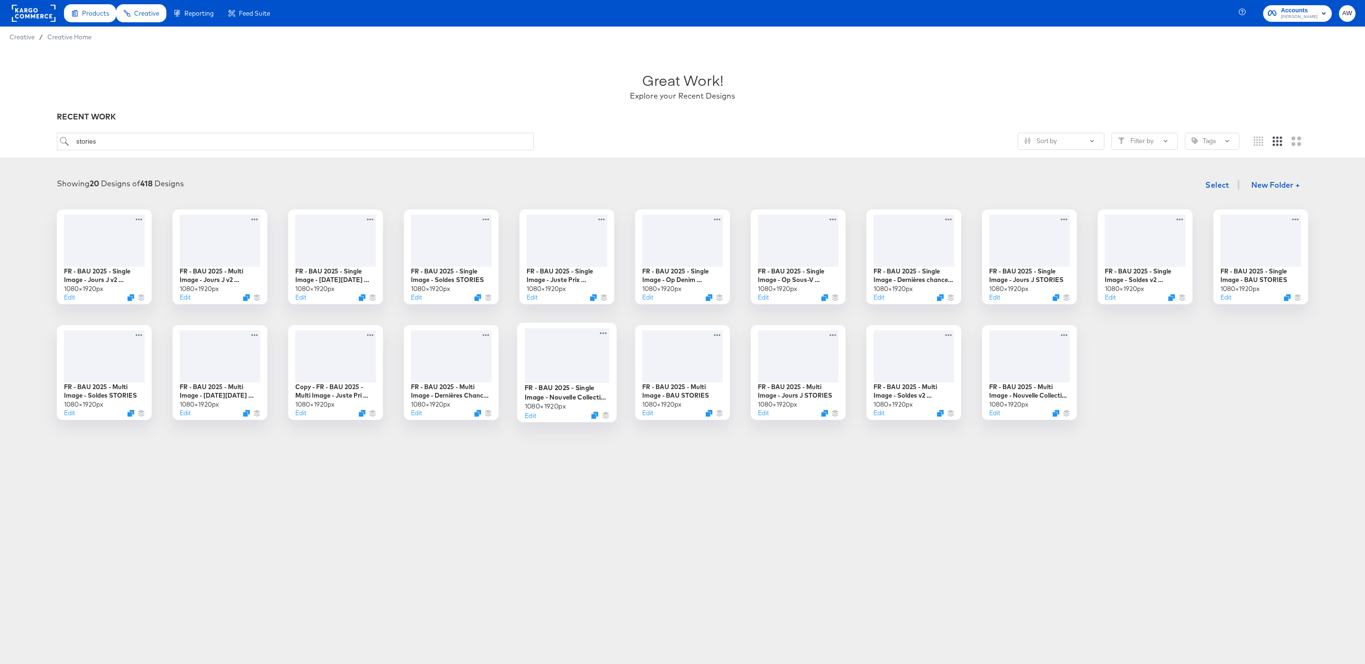
click at [573, 366] on div at bounding box center [567, 355] width 85 height 55
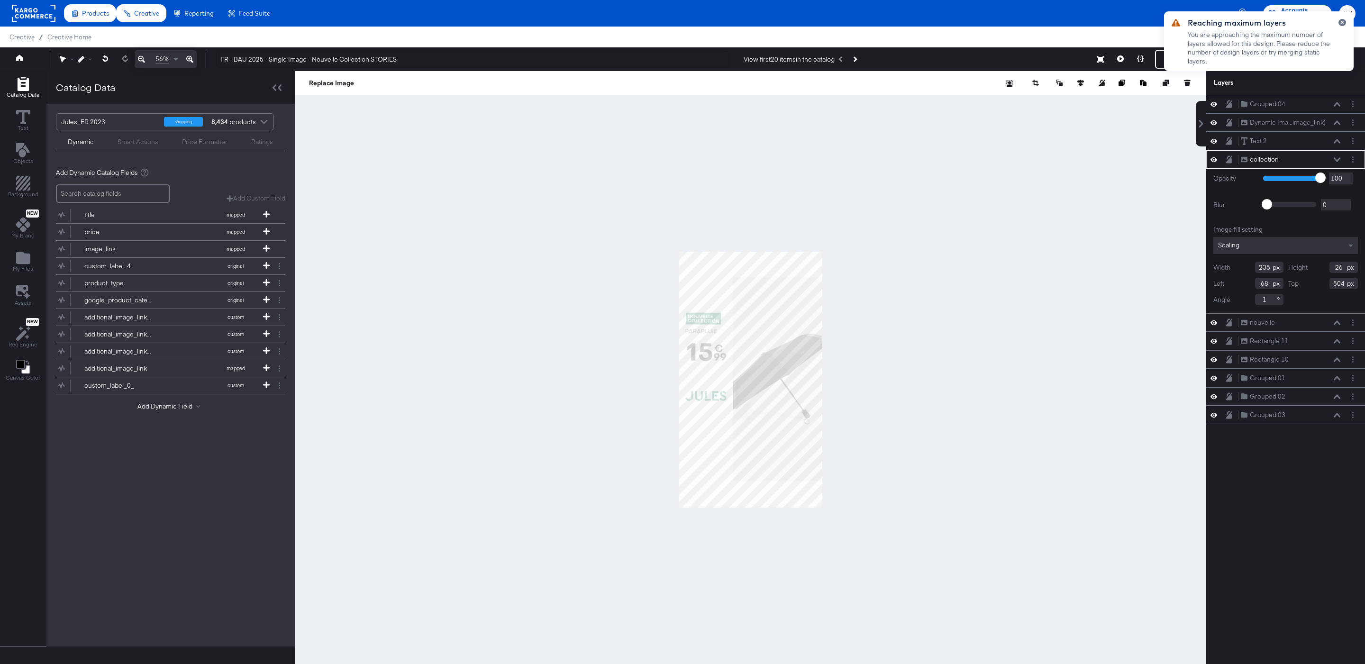
click at [623, 232] on div at bounding box center [751, 379] width 912 height 617
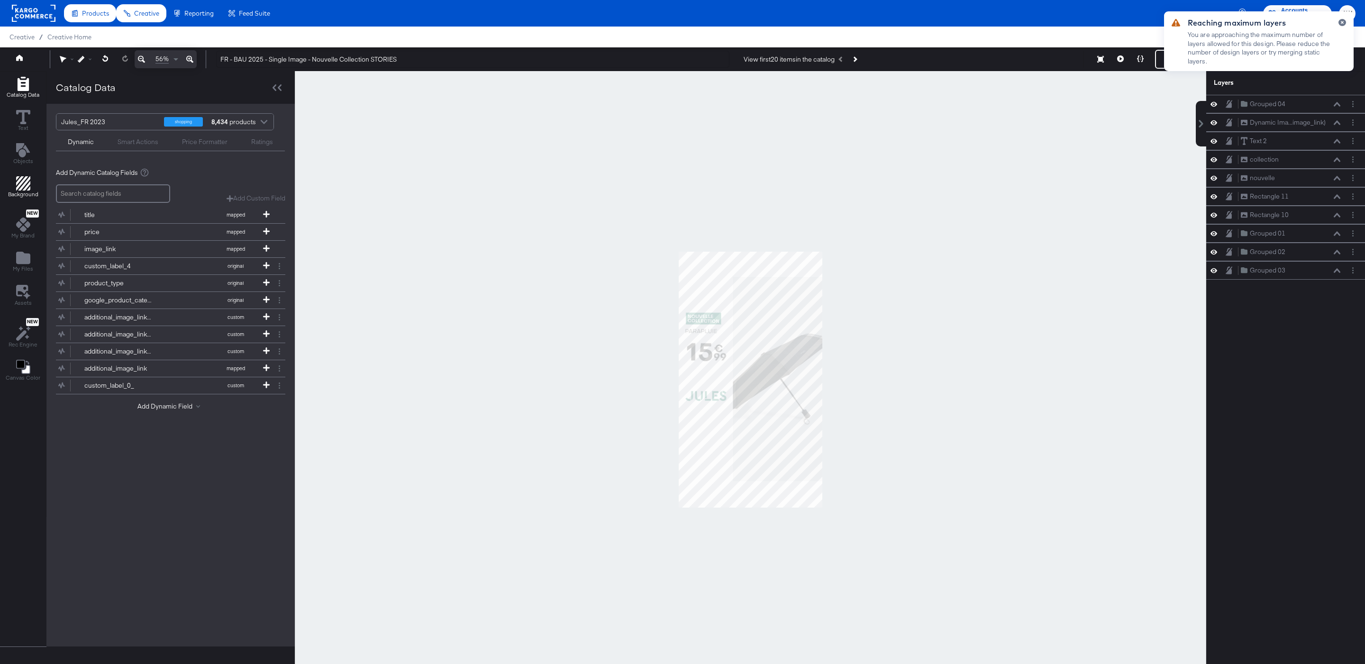
click at [20, 188] on icon "Add Rectangle" at bounding box center [23, 183] width 14 height 14
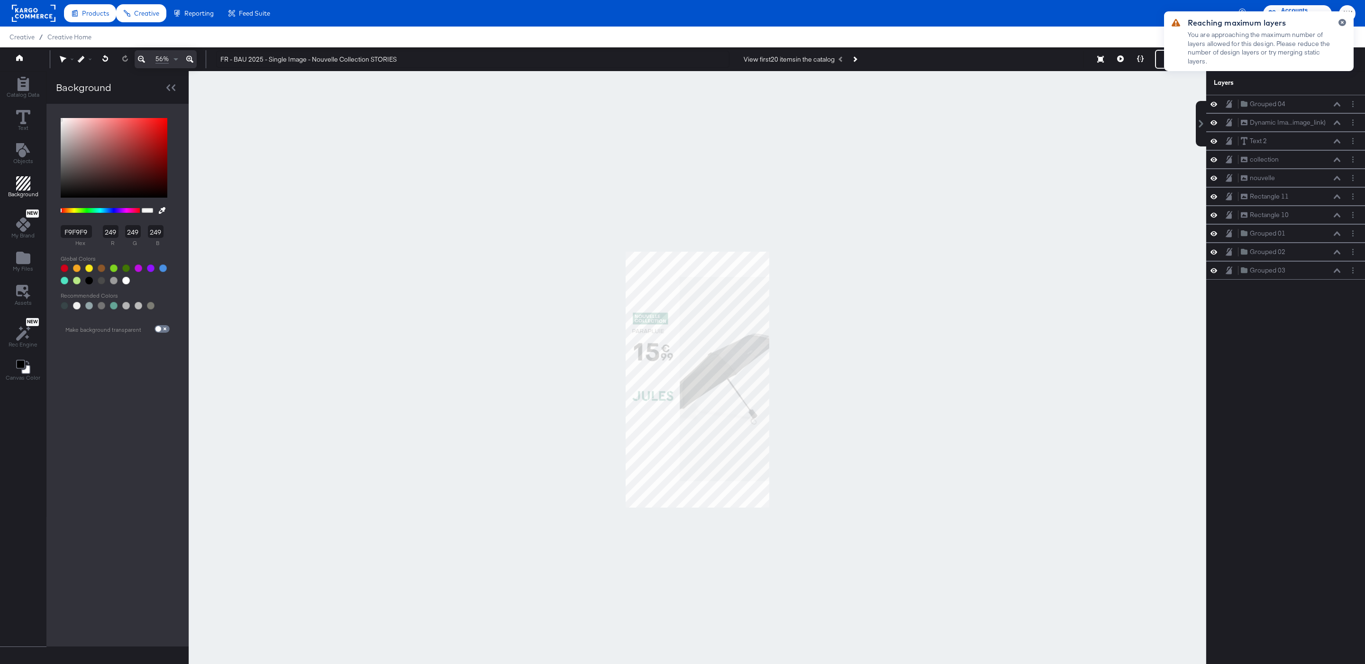
click at [128, 282] on div at bounding box center [126, 281] width 8 height 8
type input "FFFFFF"
type input "255"
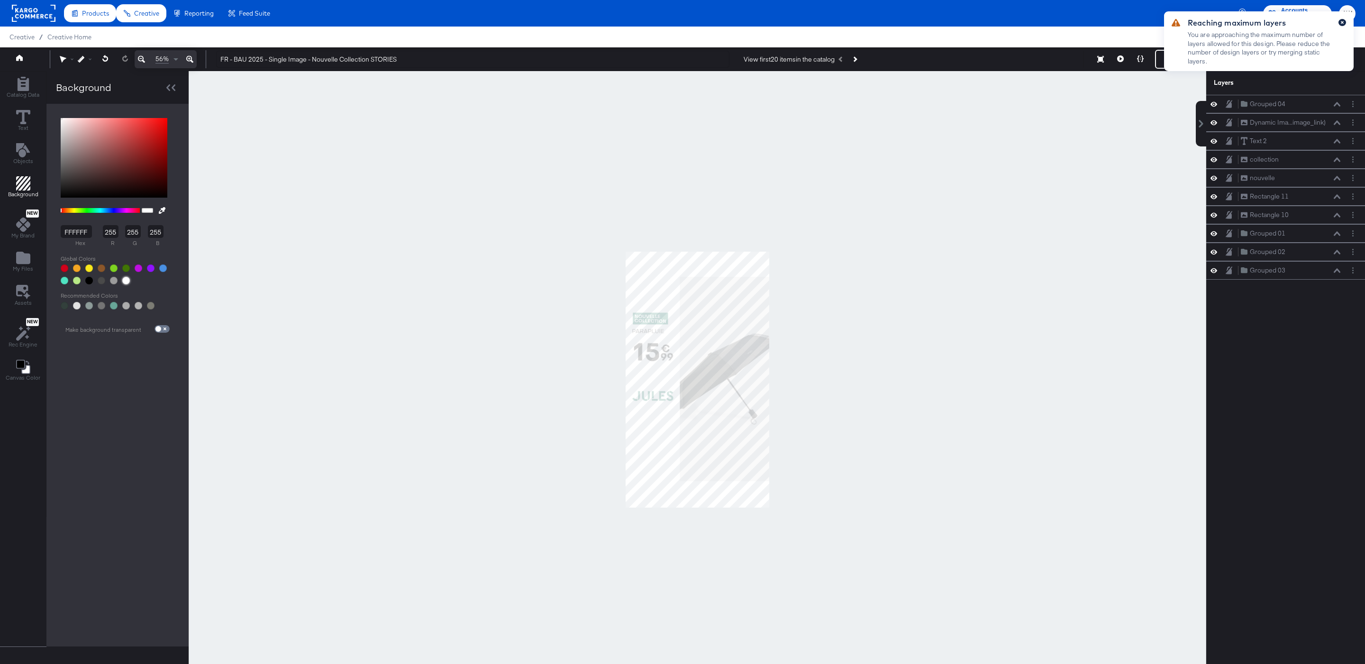
click at [1343, 23] on icon "button" at bounding box center [1343, 22] width 4 height 5
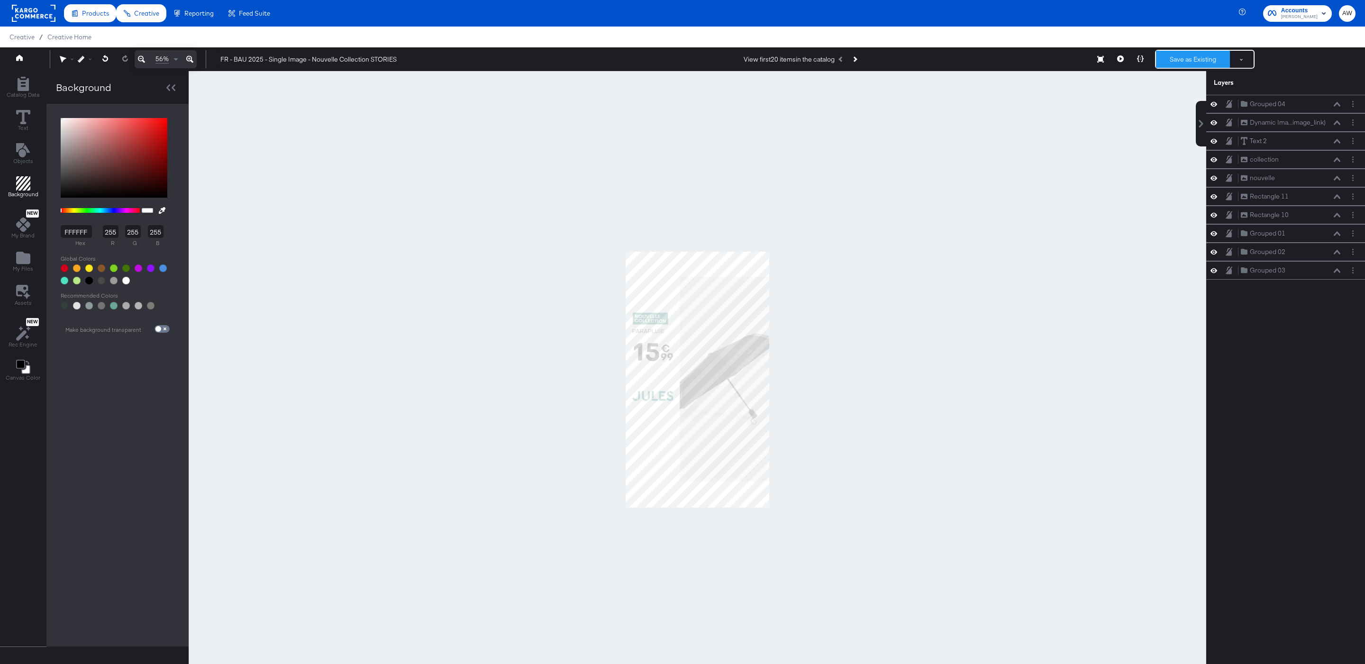
click at [1189, 53] on button "Save as Existing" at bounding box center [1193, 59] width 74 height 17
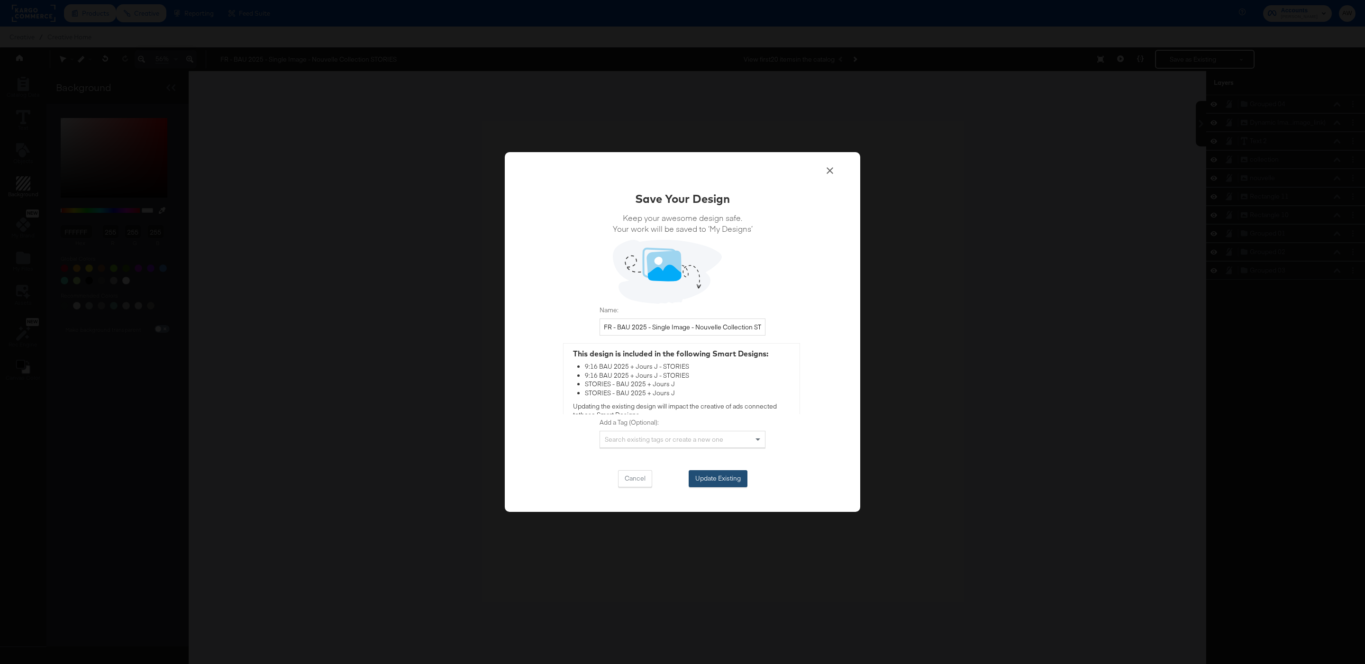
click at [719, 485] on button "Update Existing" at bounding box center [718, 478] width 59 height 17
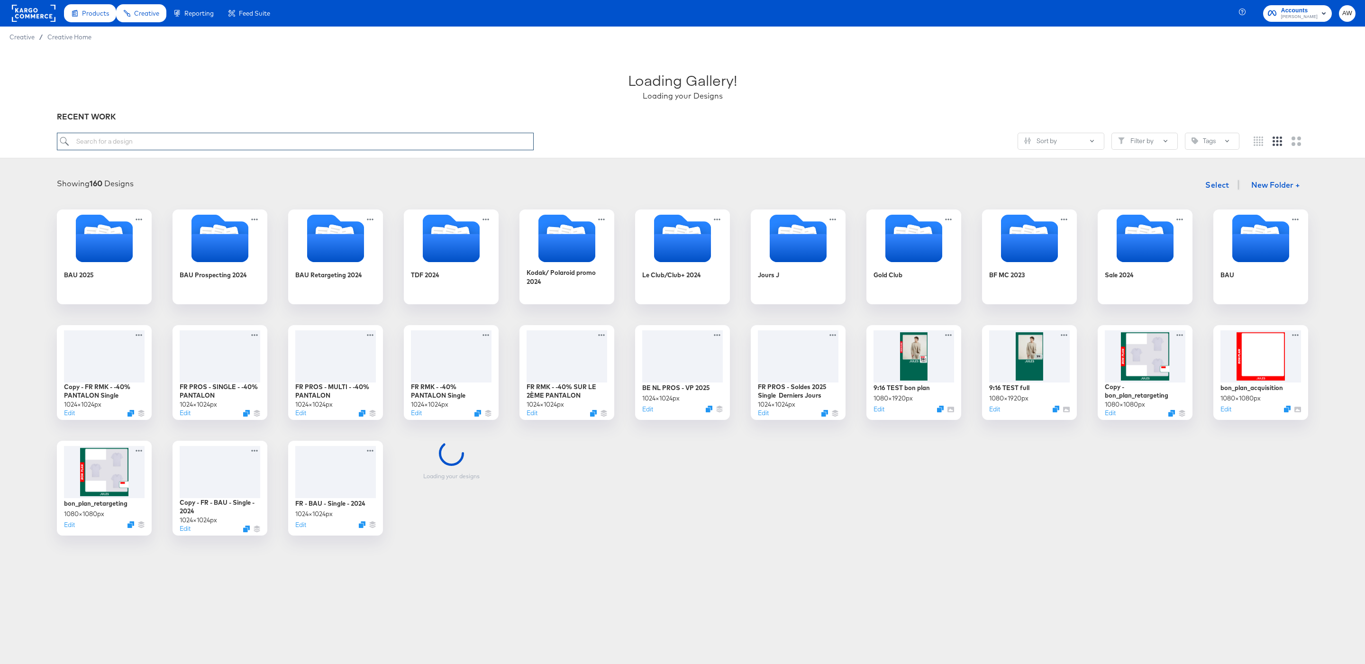
click at [329, 139] on input "search" at bounding box center [295, 142] width 477 height 18
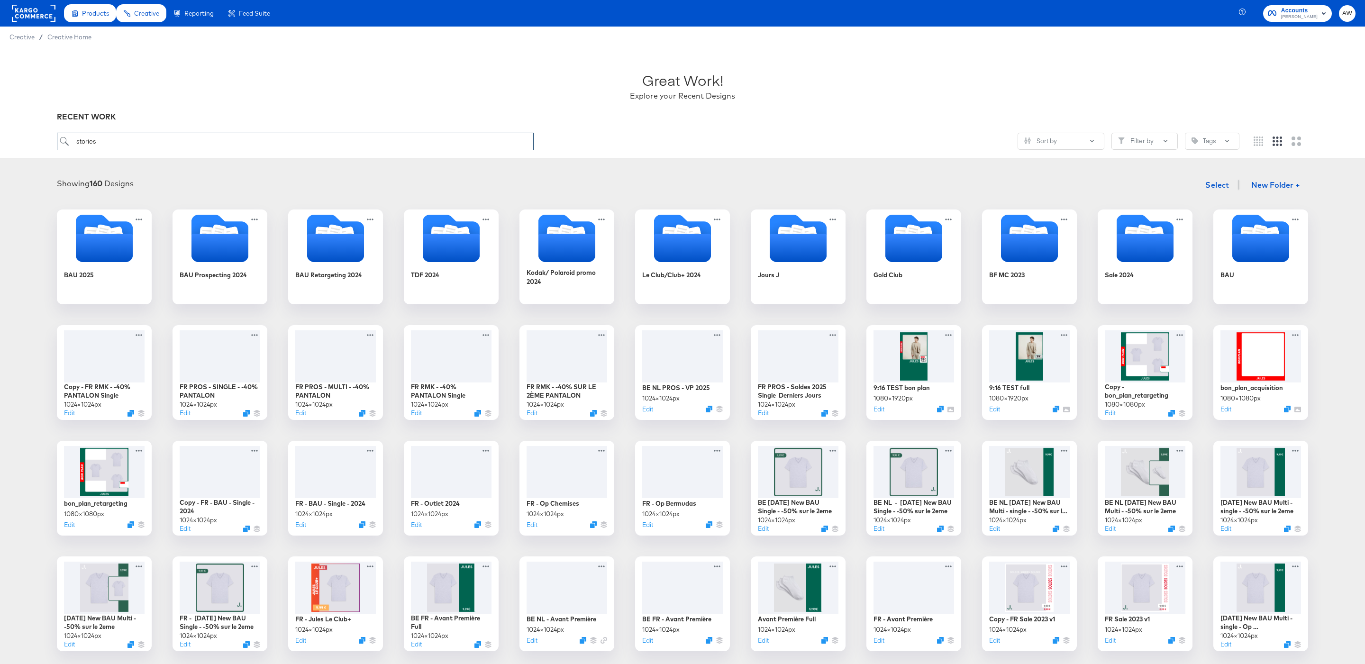
type input "stories"
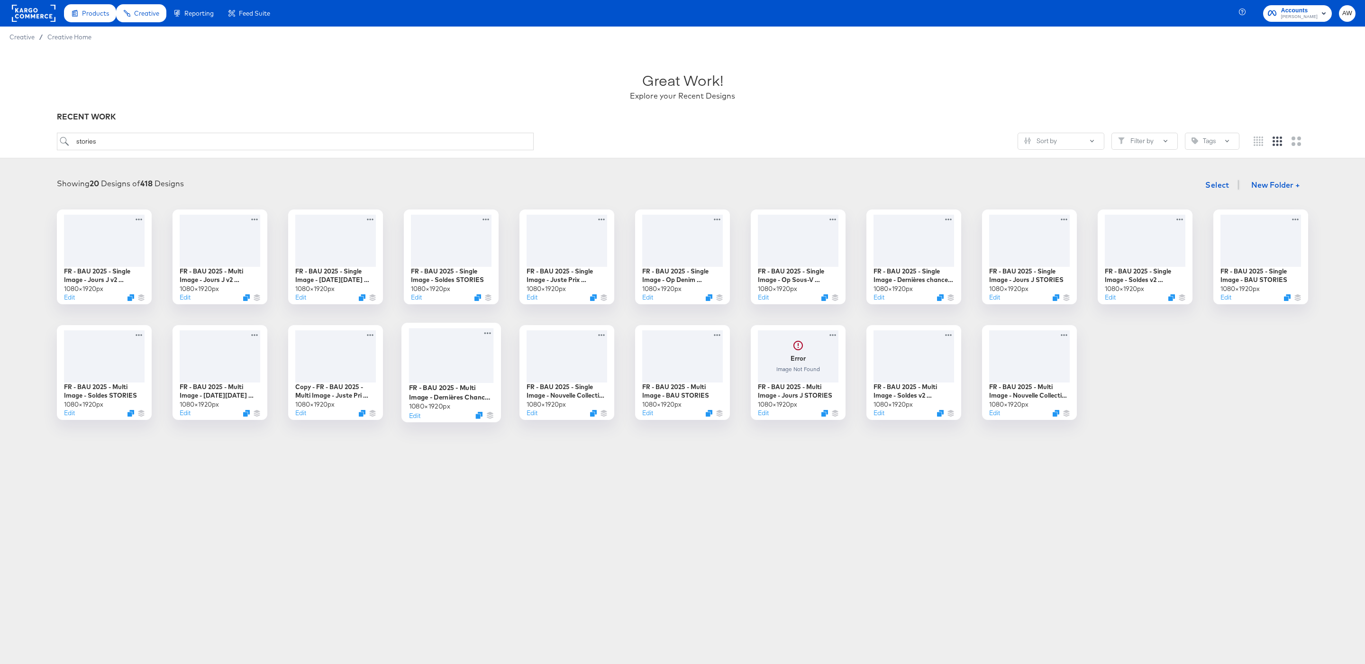
click at [470, 349] on div at bounding box center [451, 355] width 85 height 55
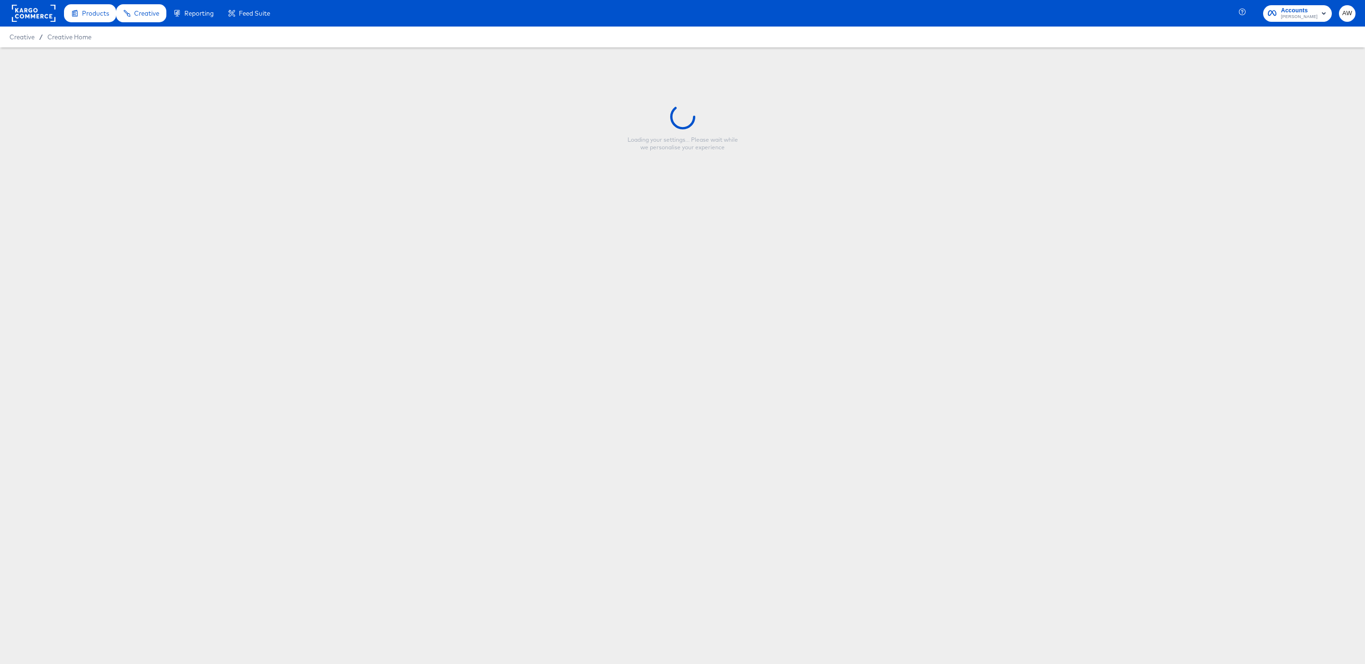
type input "FR - BAU 2025 - Multi Image - Dernières Chances STORIES"
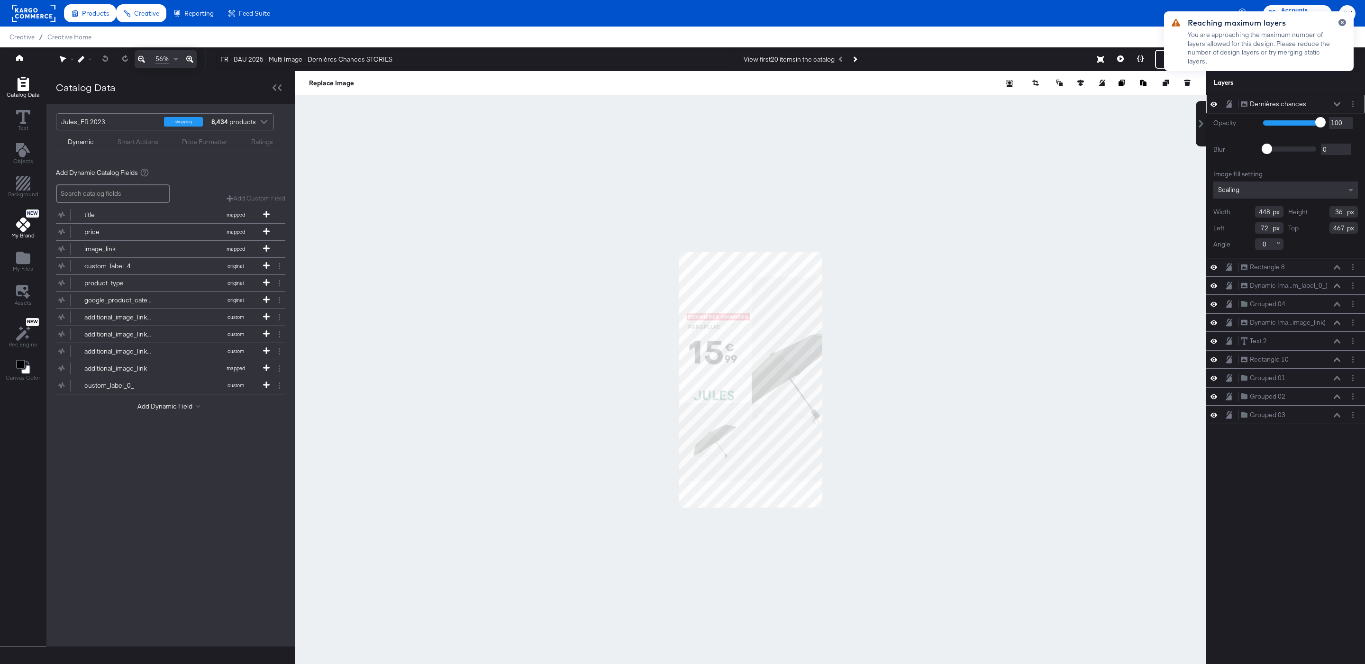
click at [20, 224] on icon at bounding box center [23, 225] width 14 height 14
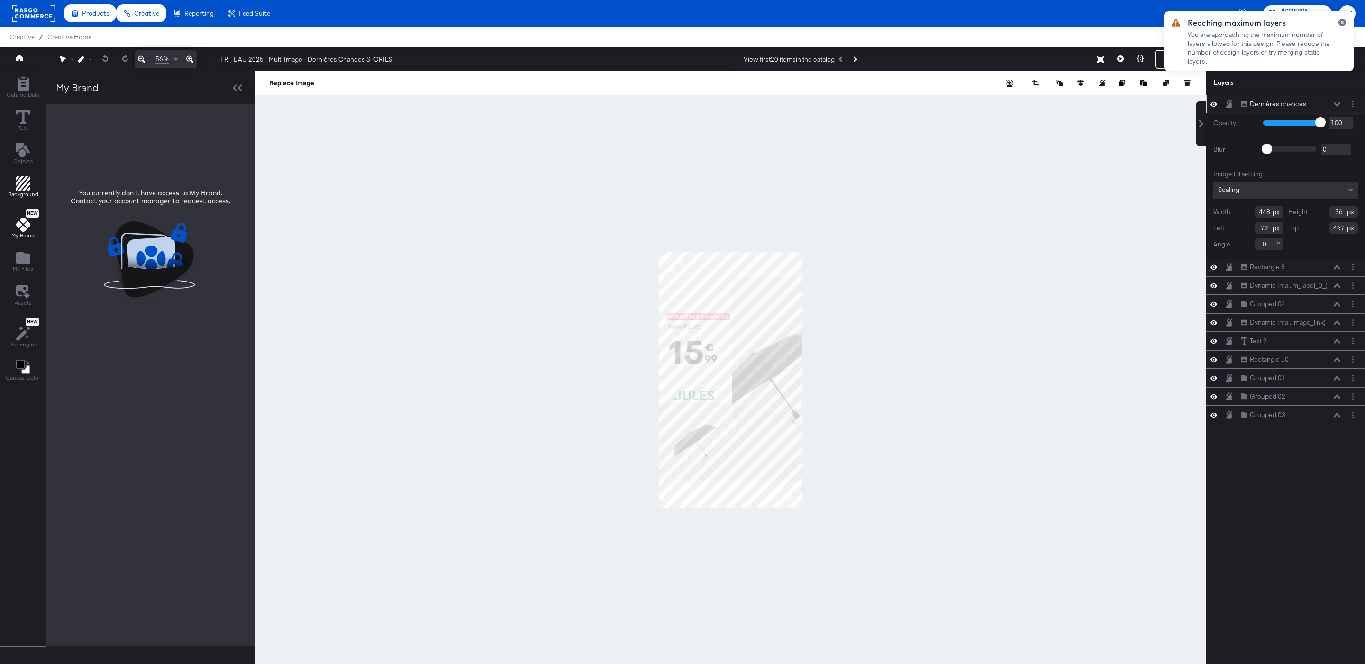
click at [20, 183] on icon "Add Rectangle" at bounding box center [23, 183] width 14 height 14
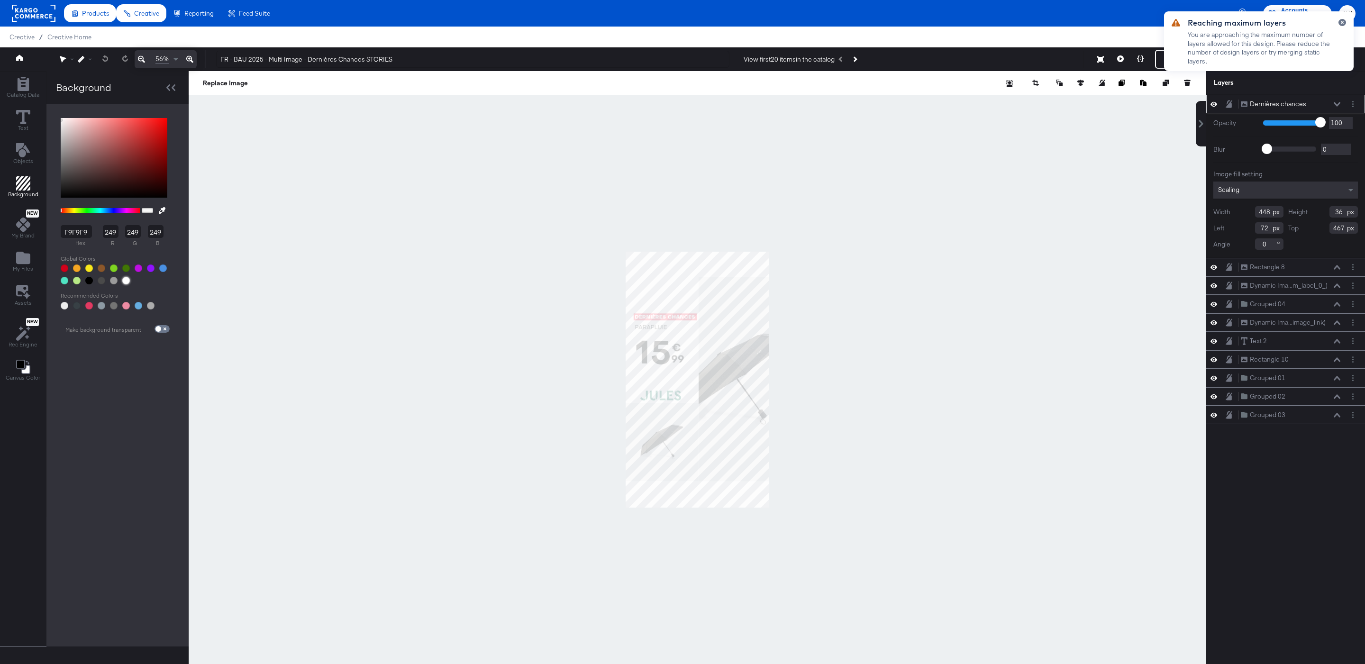
click at [128, 282] on div at bounding box center [126, 281] width 8 height 8
type input "FFFFFF"
type input "255"
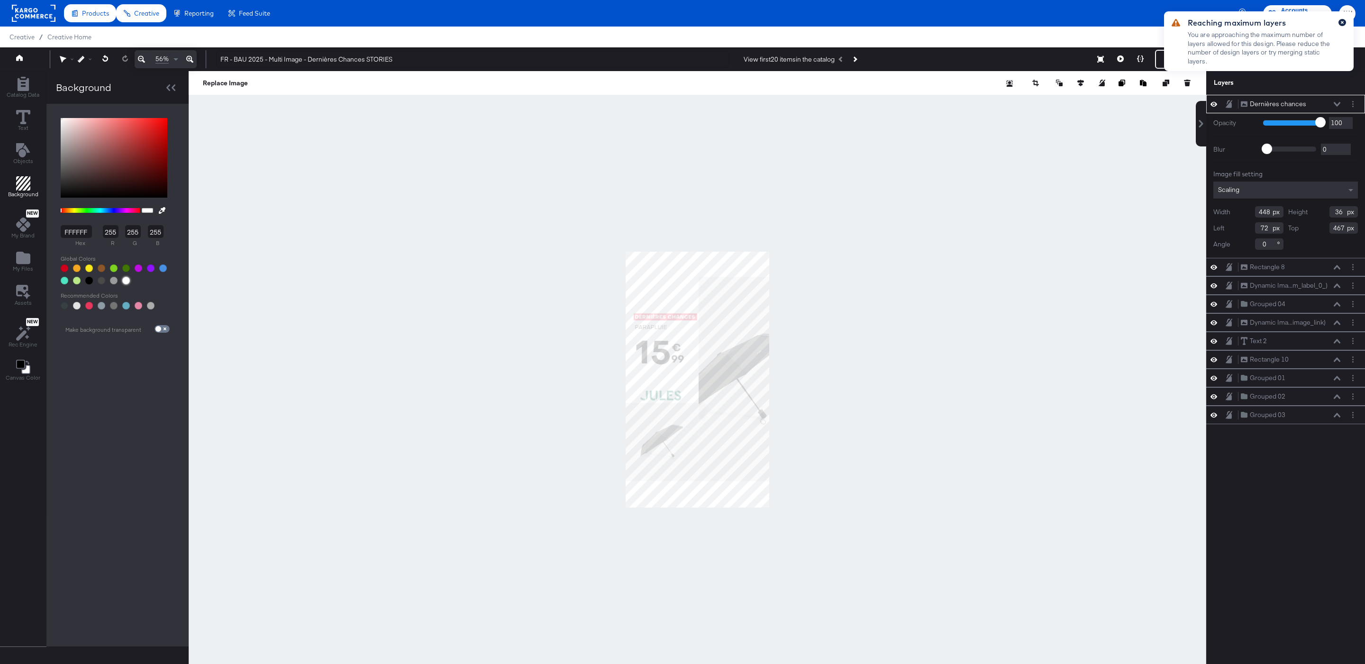
click at [1343, 24] on icon "button" at bounding box center [1343, 22] width 4 height 5
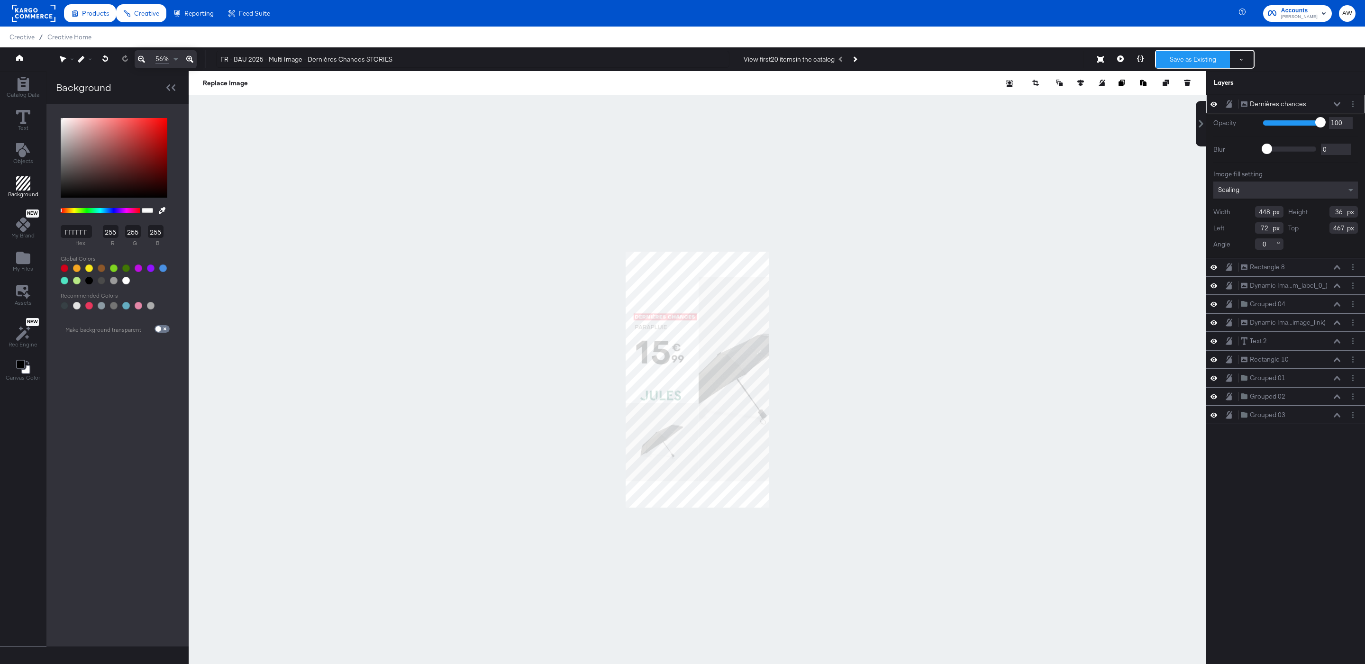
click at [1197, 59] on button "Save as Existing" at bounding box center [1193, 59] width 74 height 17
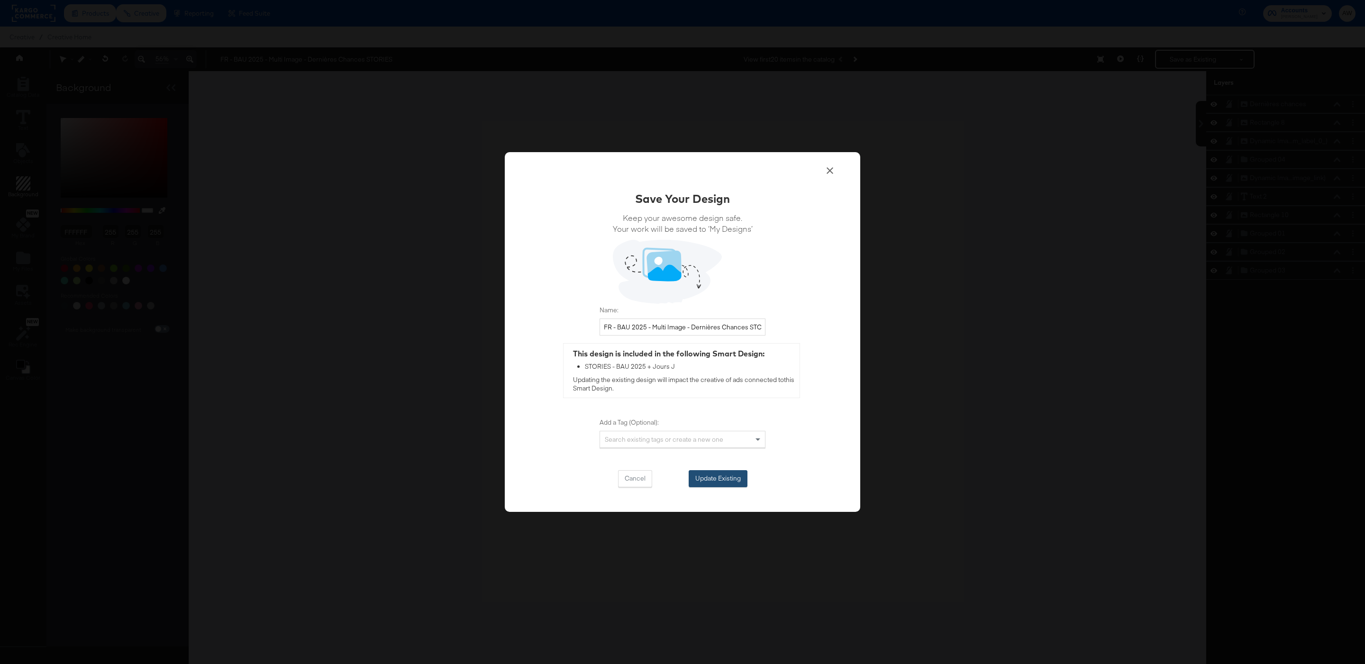
click at [719, 478] on button "Update Existing" at bounding box center [718, 478] width 59 height 17
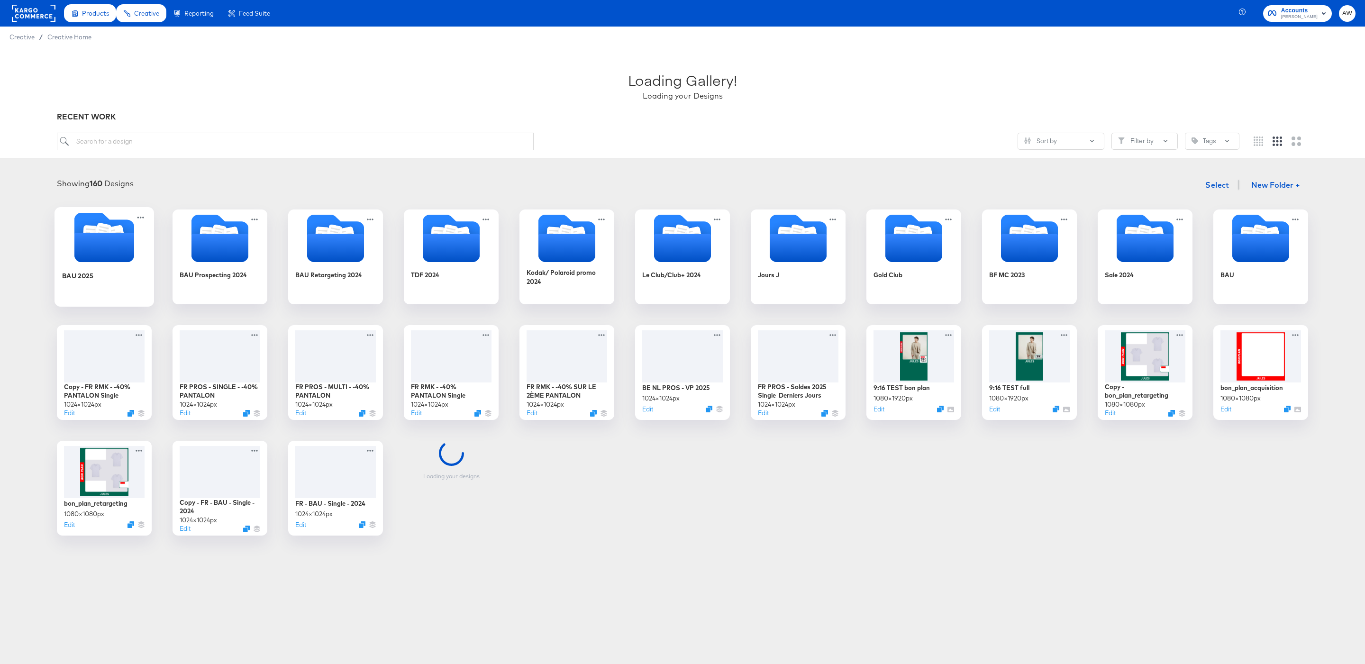
click at [98, 262] on icon "Folder" at bounding box center [104, 247] width 60 height 29
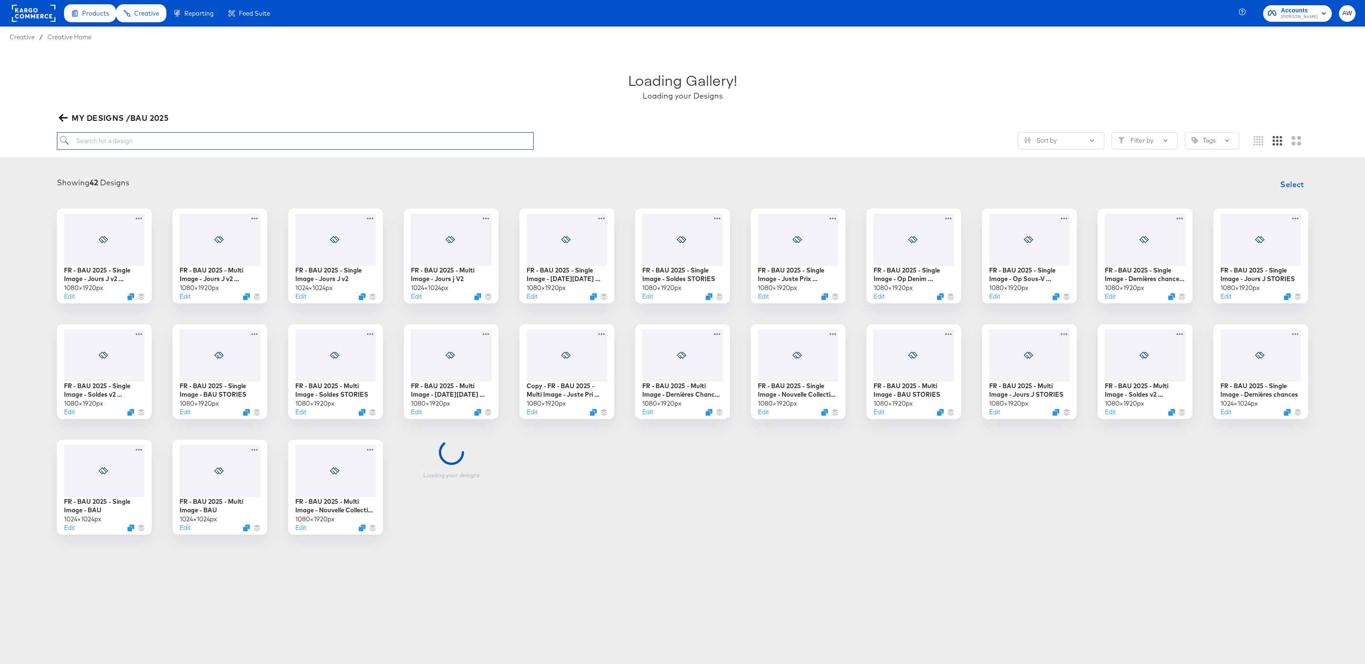
click at [149, 148] on input "search" at bounding box center [295, 141] width 477 height 18
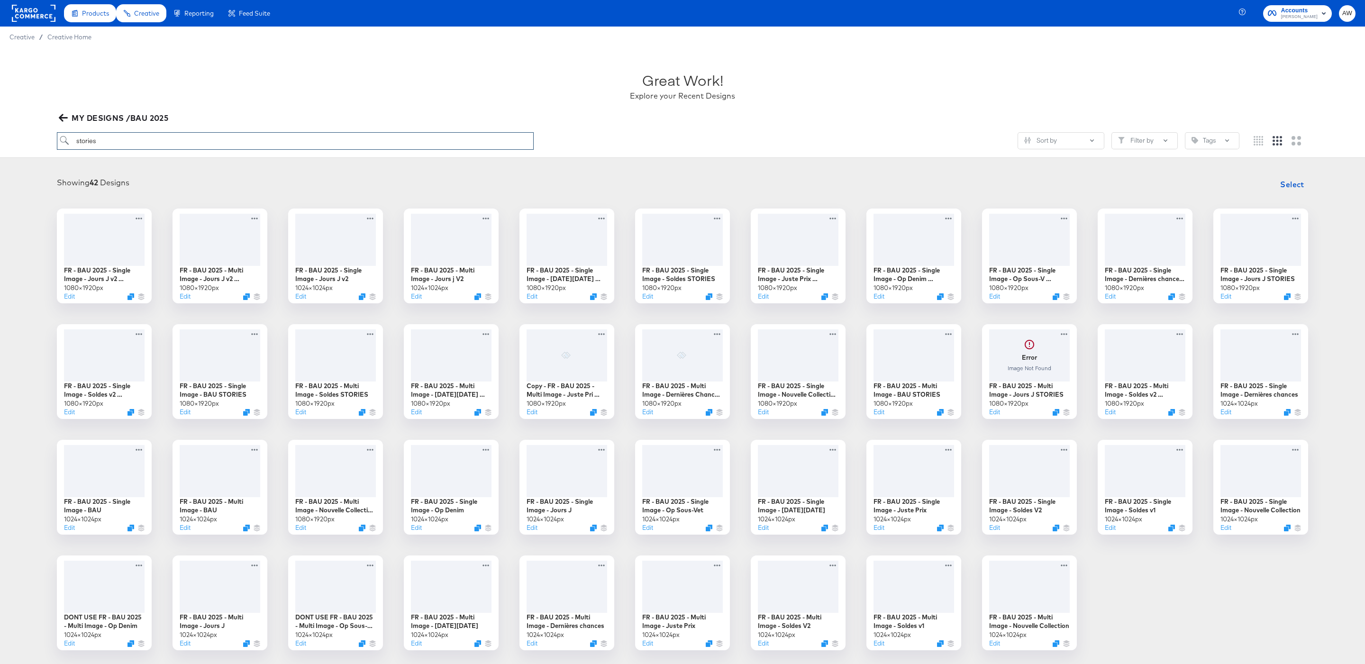
type input "stories"
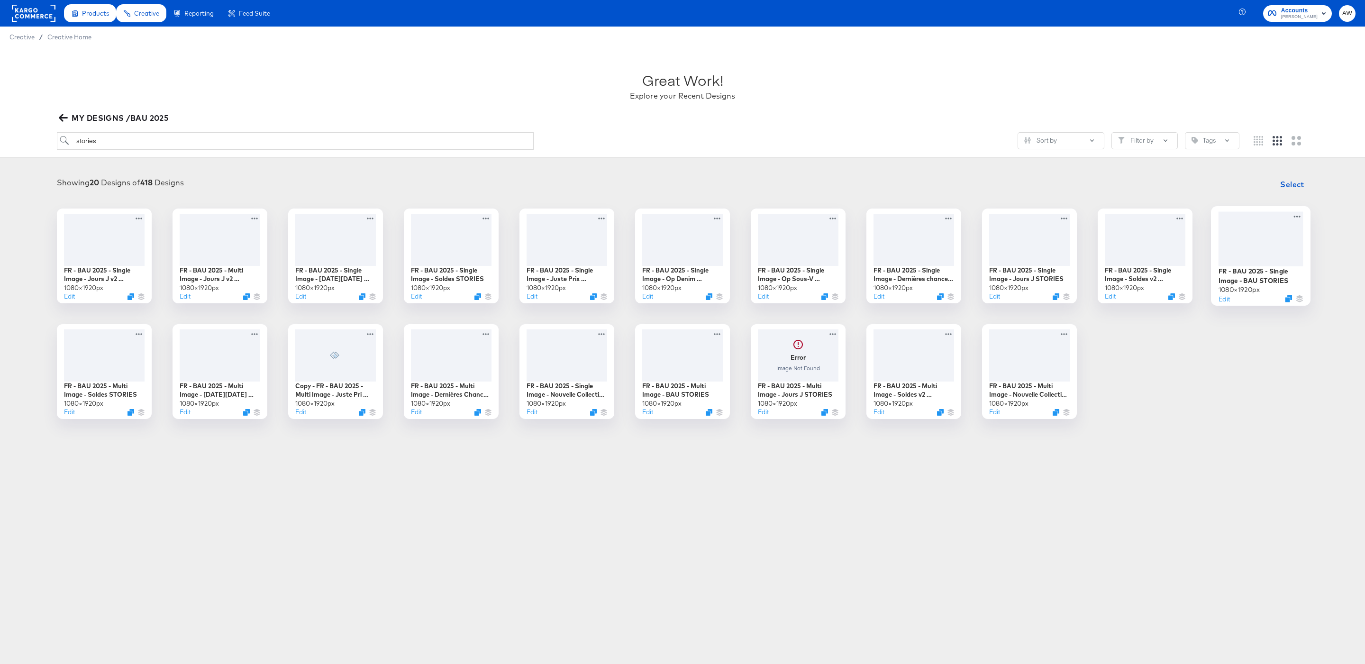
click at [1251, 242] on div at bounding box center [1261, 238] width 85 height 55
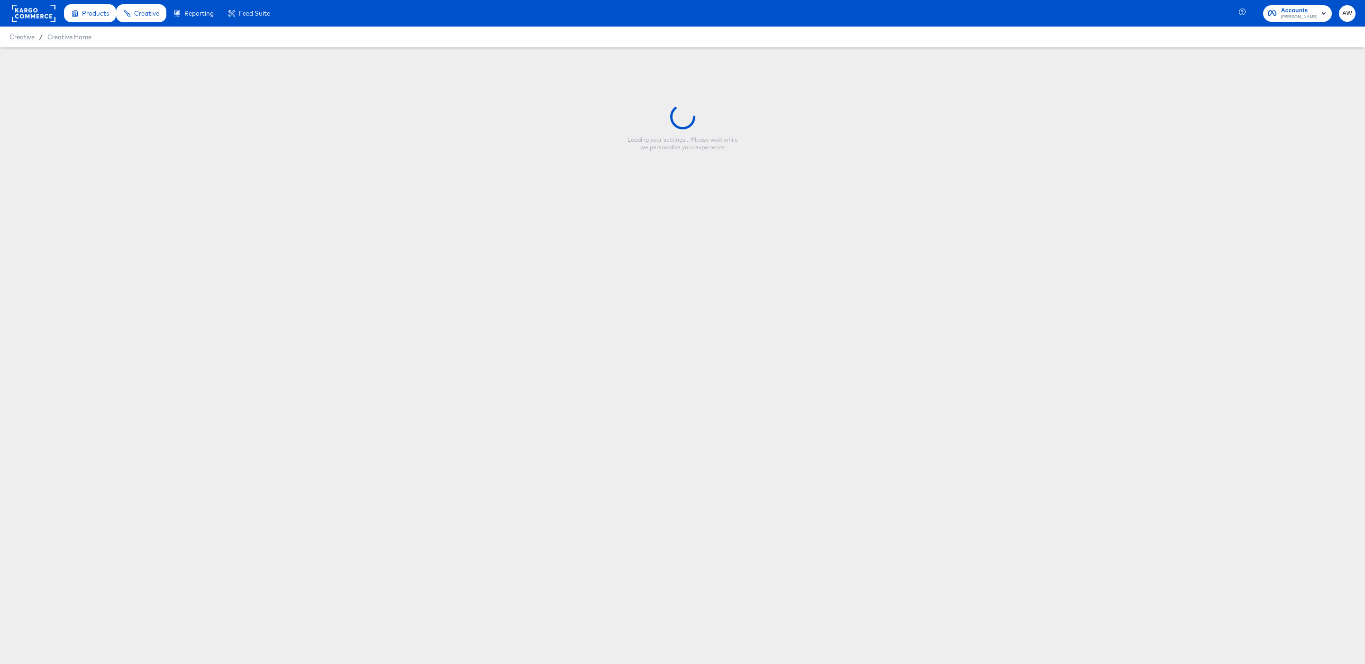
type input "FR - BAU 2025 - Single Image - BAU STORIES"
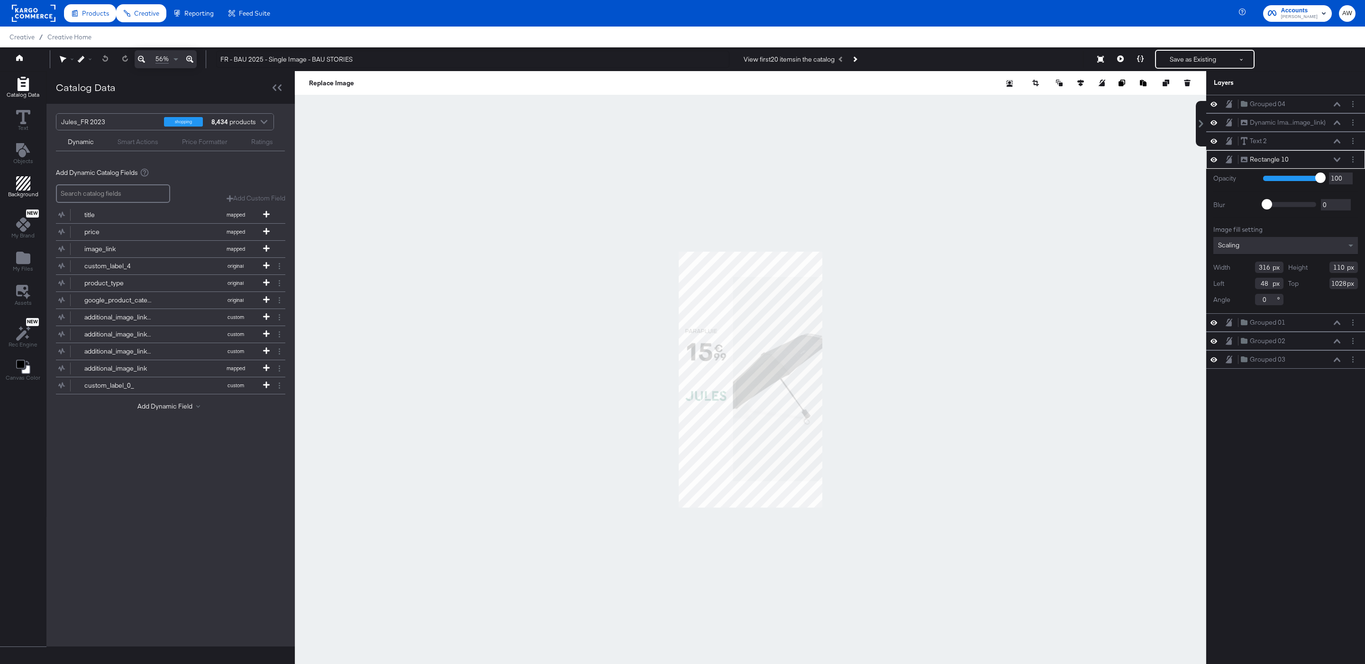
click at [20, 183] on icon "Add Rectangle" at bounding box center [23, 183] width 14 height 14
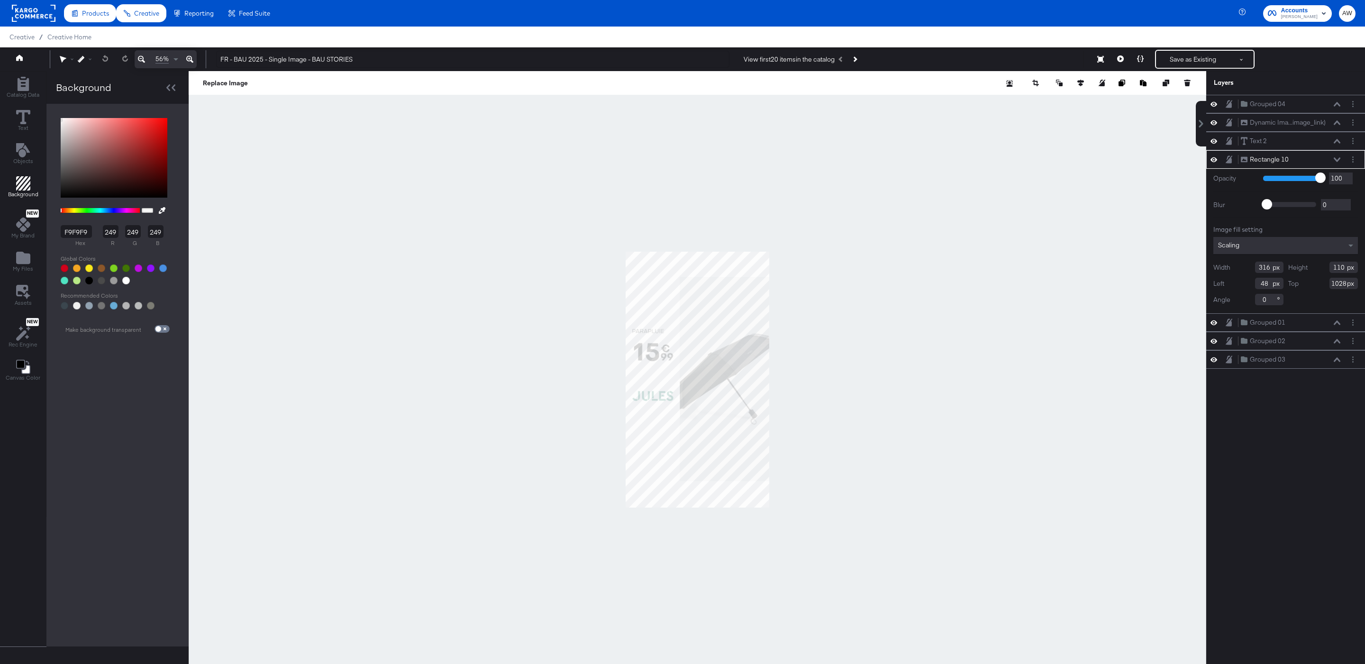
click at [125, 283] on div at bounding box center [126, 281] width 8 height 8
type input "FFFFFF"
type input "255"
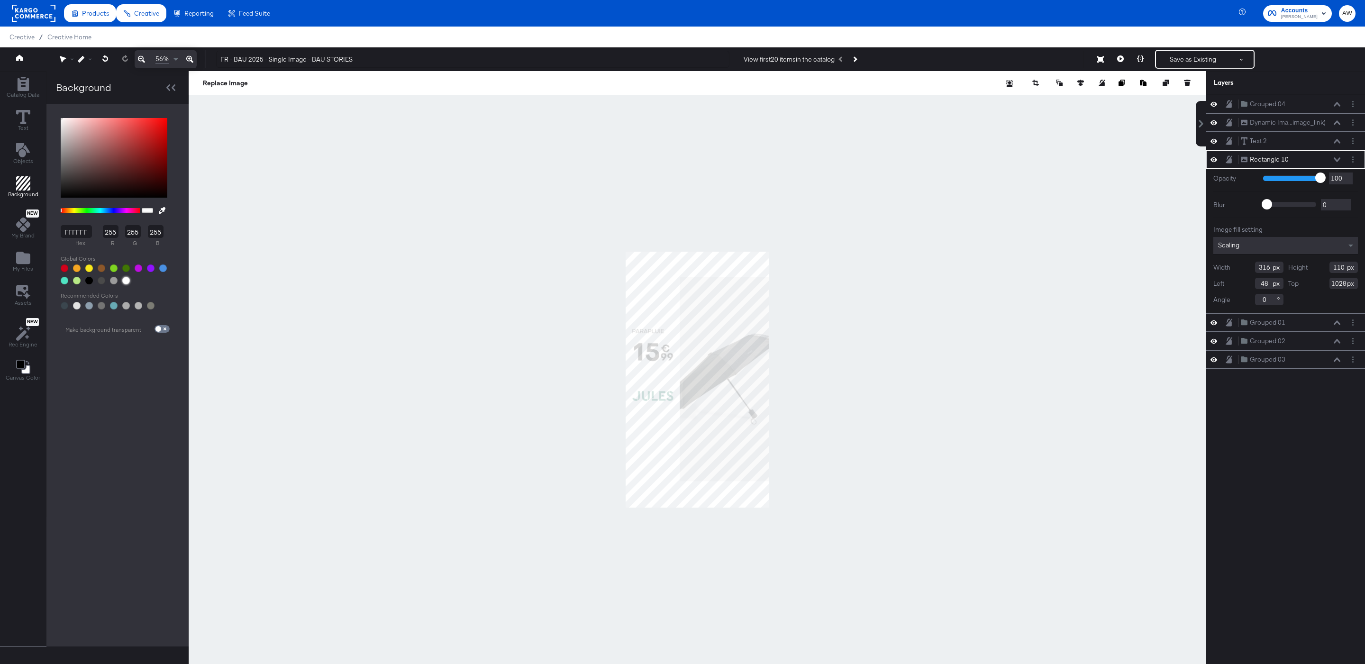
click at [800, 170] on div at bounding box center [698, 379] width 1018 height 617
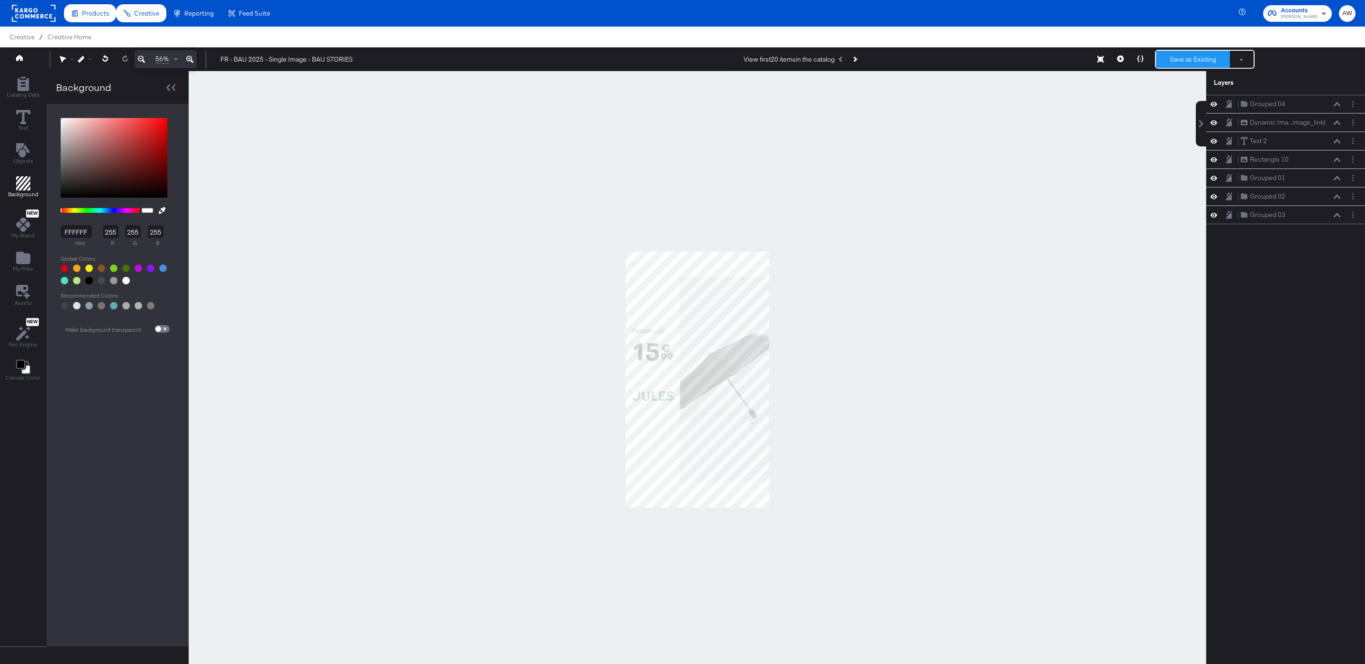
click at [1197, 61] on button "Save as Existing" at bounding box center [1193, 59] width 74 height 17
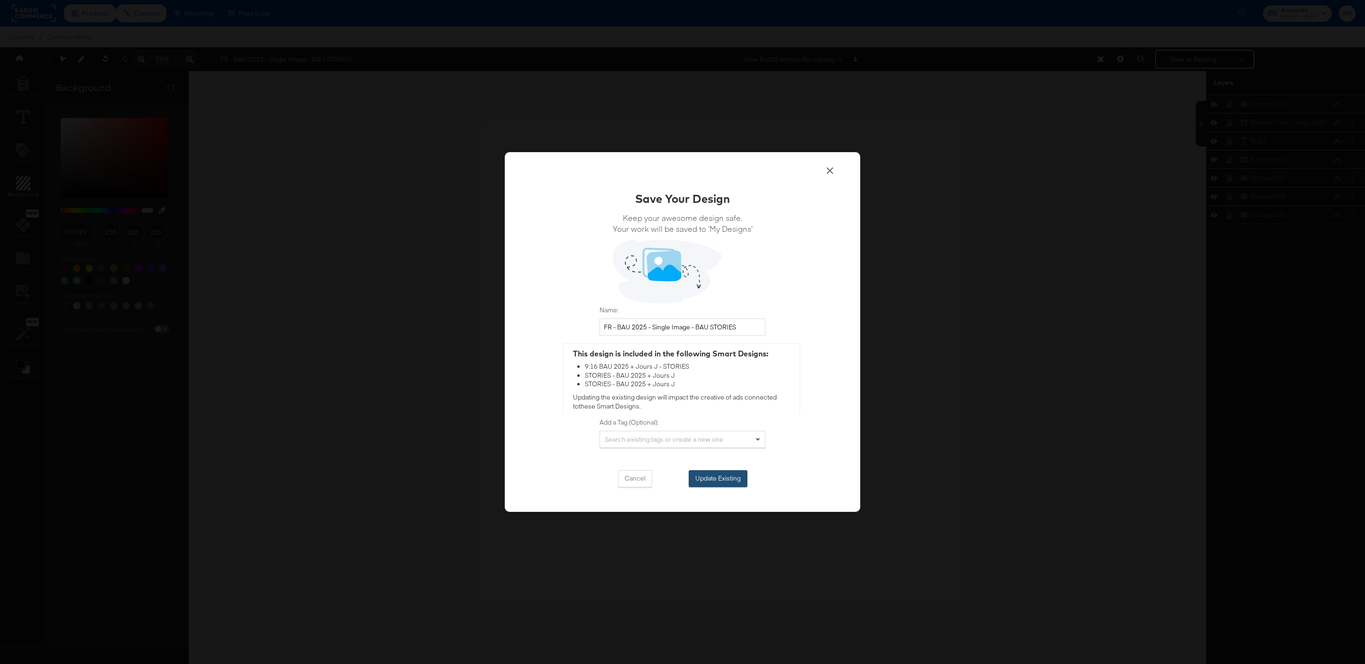
click at [717, 481] on button "Update Existing" at bounding box center [718, 478] width 59 height 17
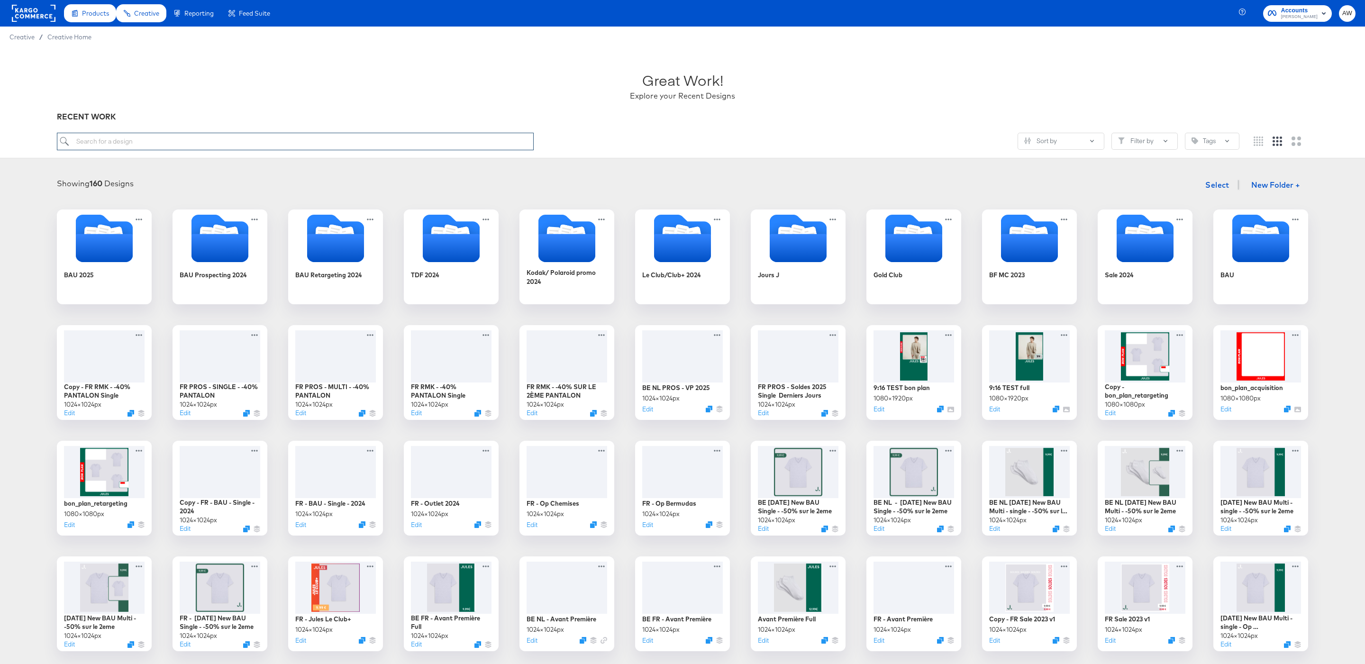
click at [446, 148] on input "search" at bounding box center [295, 142] width 477 height 18
type input "stories"
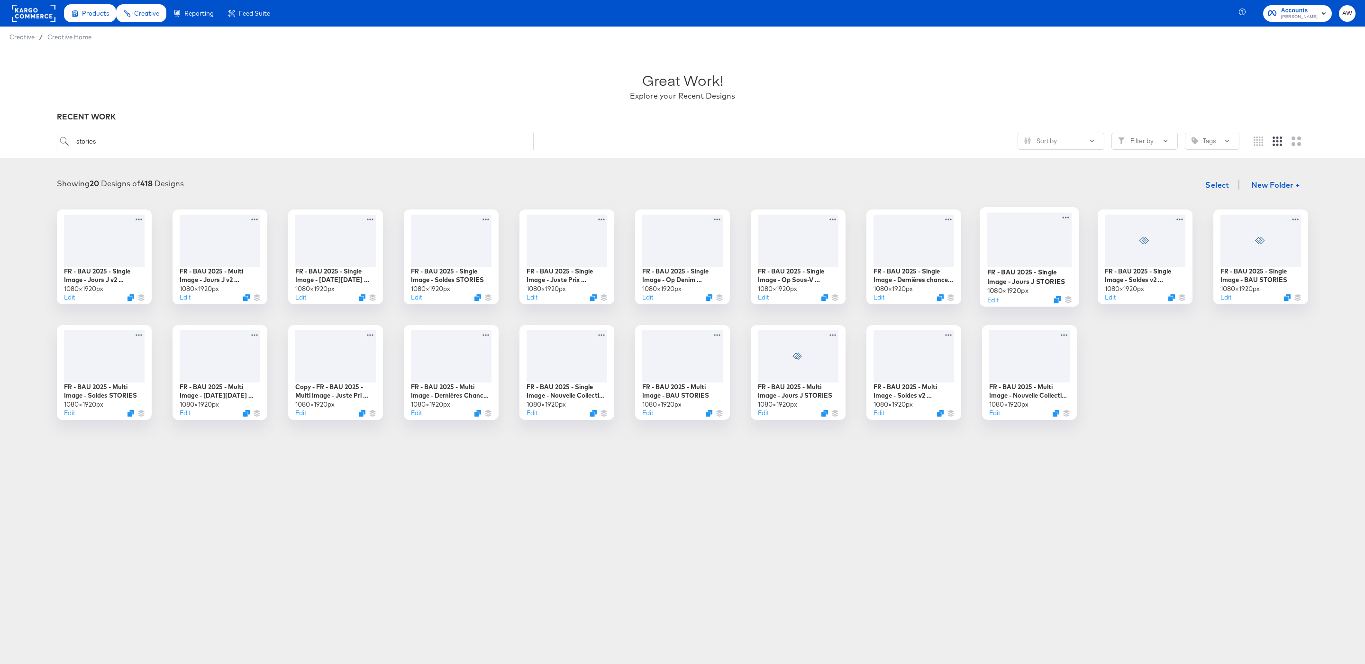
click at [1044, 240] on div at bounding box center [1030, 239] width 85 height 55
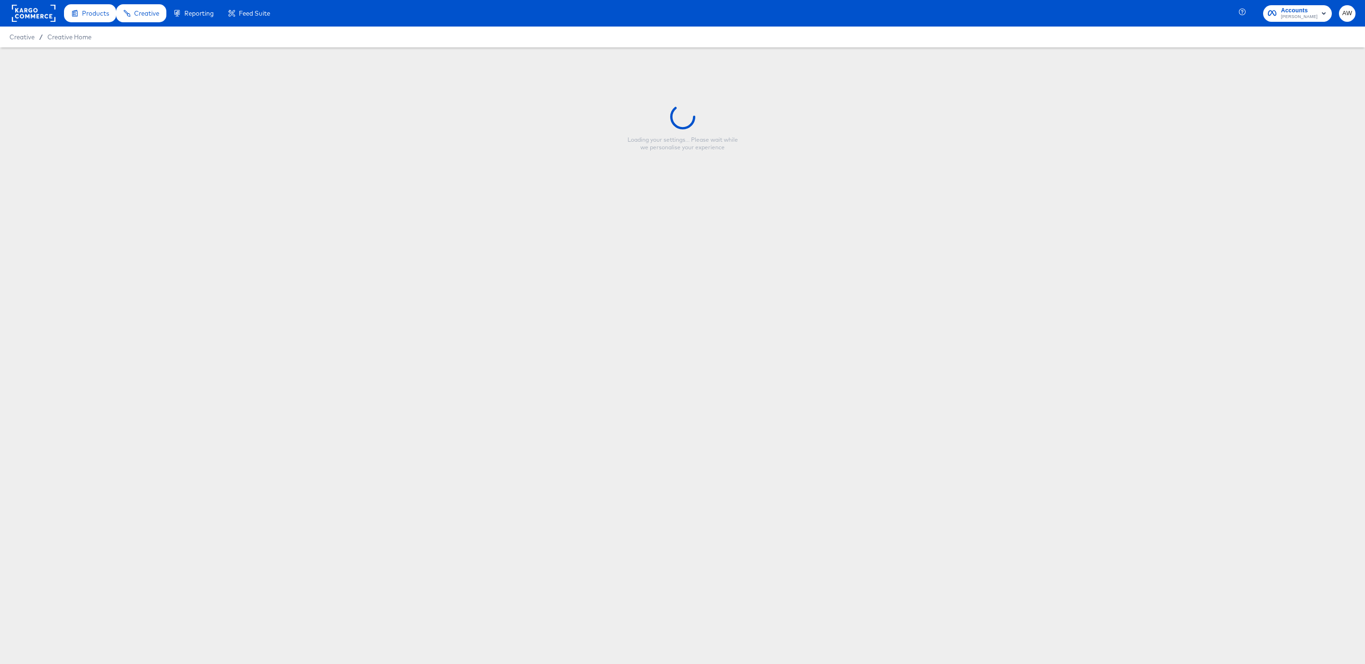
type input "FR - BAU 2025 - Single Image - Jours J STORIES"
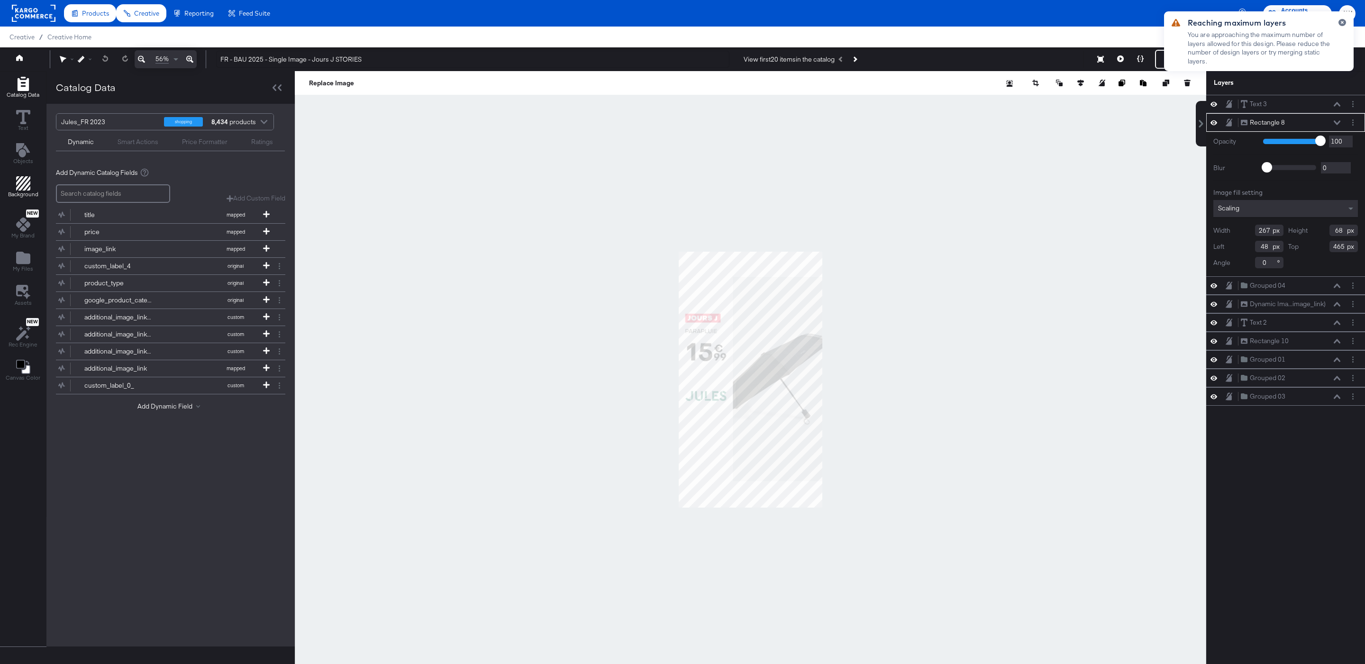
click at [27, 185] on icon "Add Rectangle" at bounding box center [23, 183] width 14 height 14
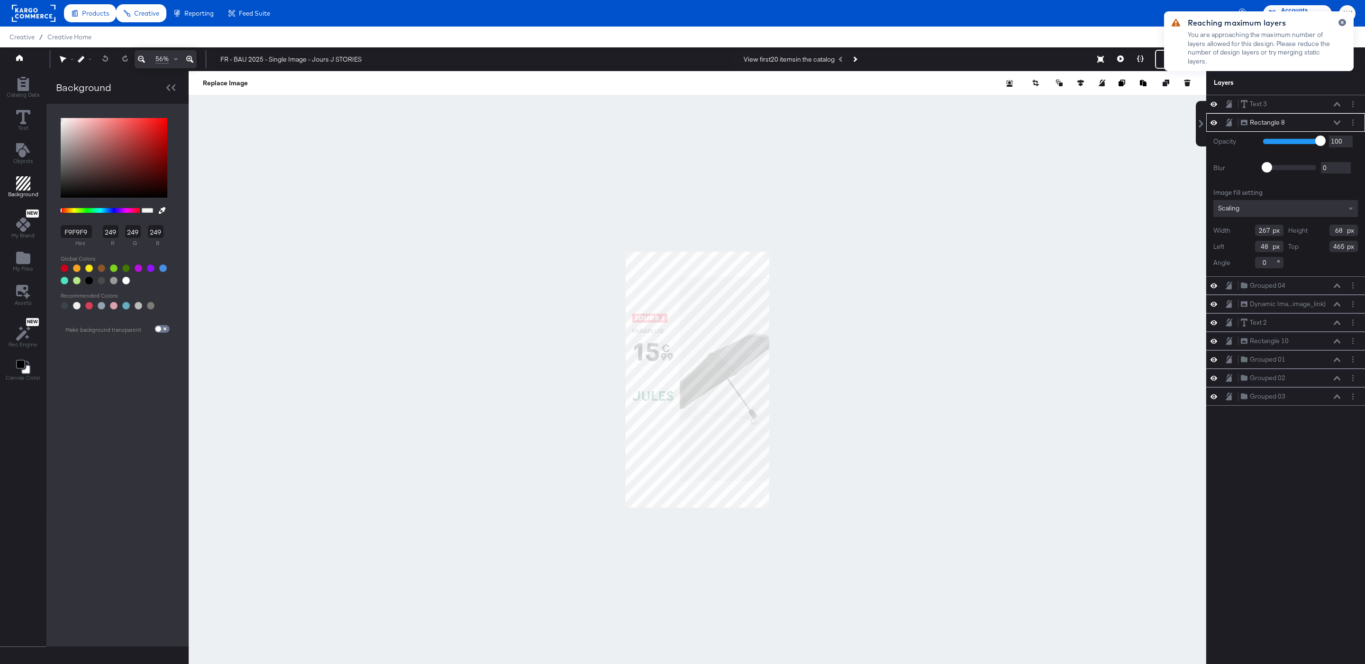
click at [125, 283] on div at bounding box center [126, 281] width 8 height 8
type input "FFFFFF"
type input "255"
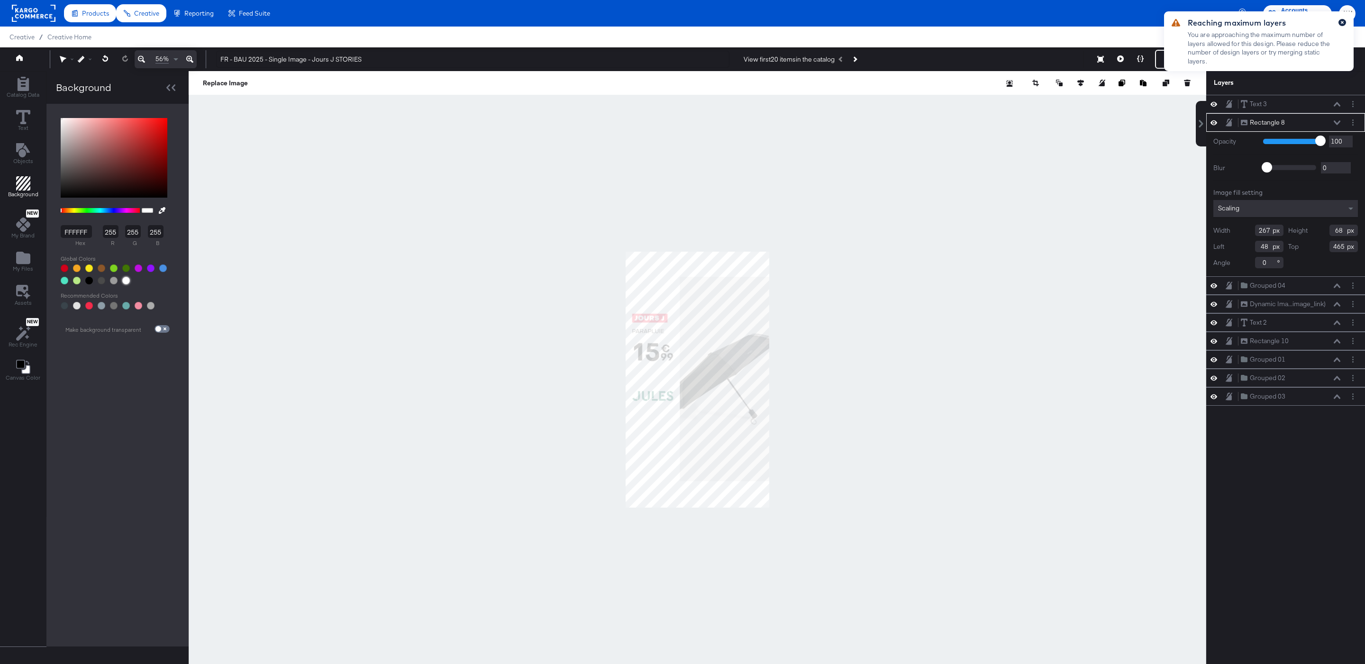
click at [1343, 20] on icon "button" at bounding box center [1343, 22] width 4 height 5
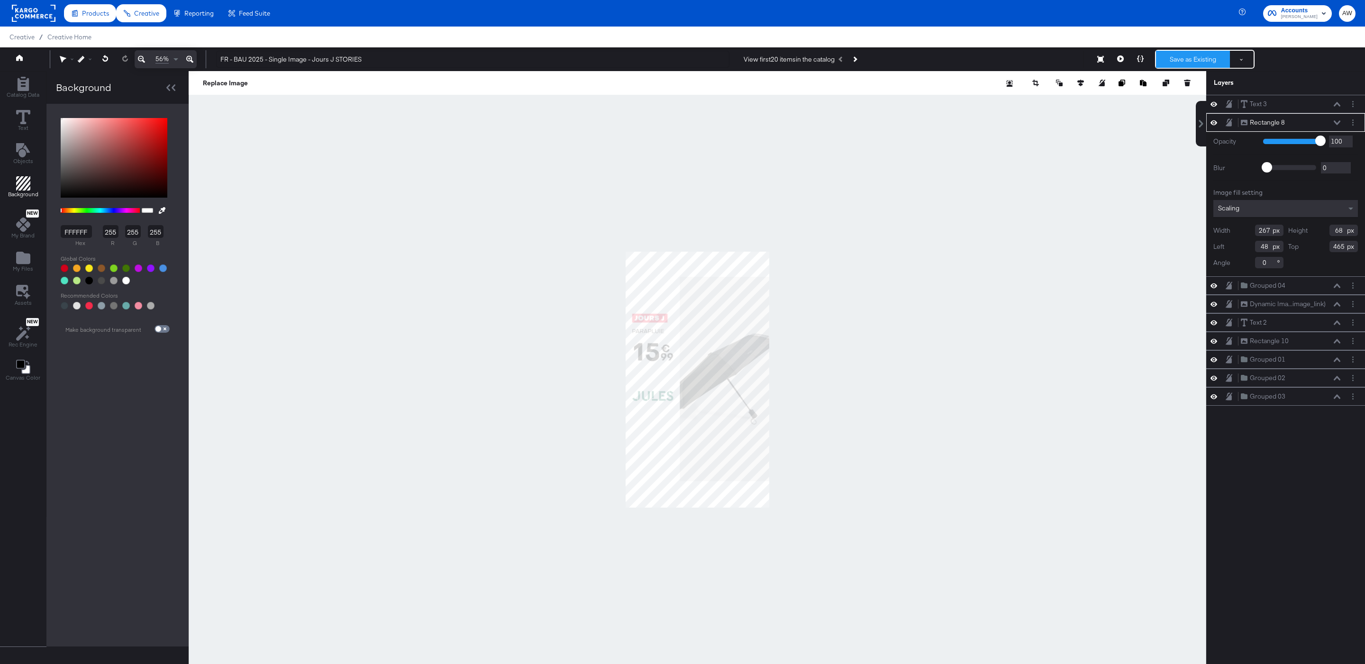
click at [1180, 63] on button "Save as Existing" at bounding box center [1193, 59] width 74 height 17
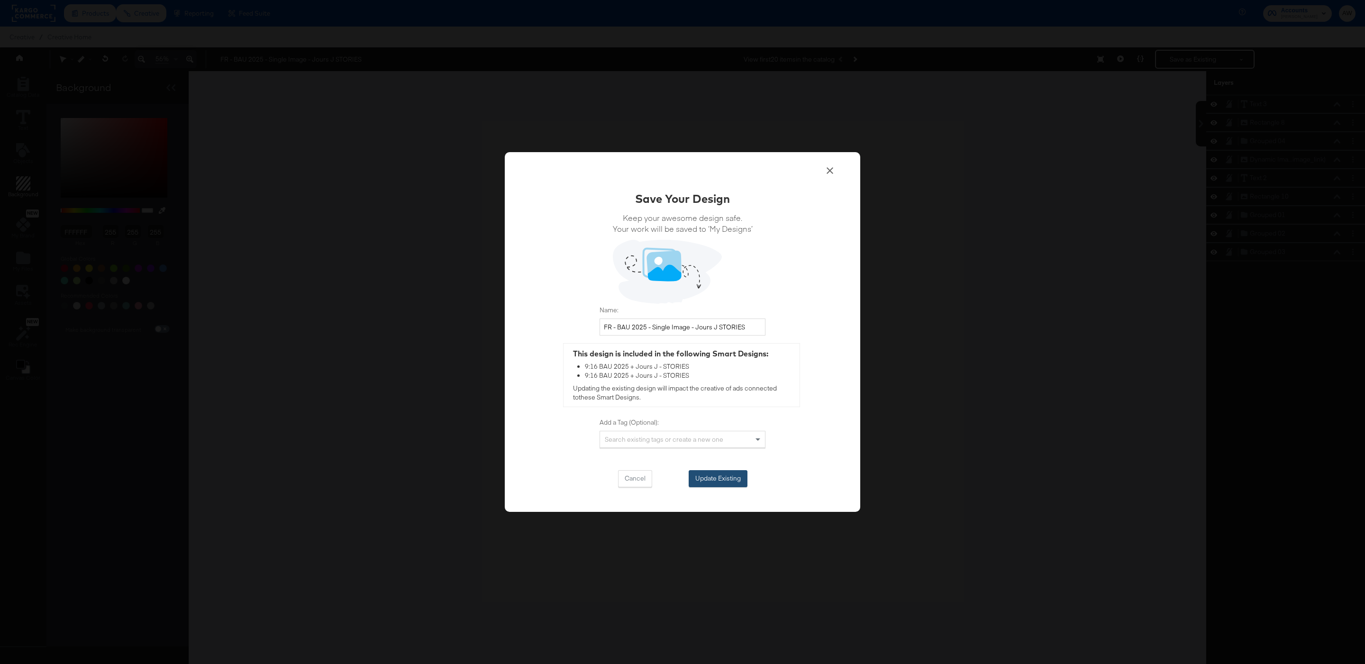
click at [696, 479] on button "Update Existing" at bounding box center [718, 478] width 59 height 17
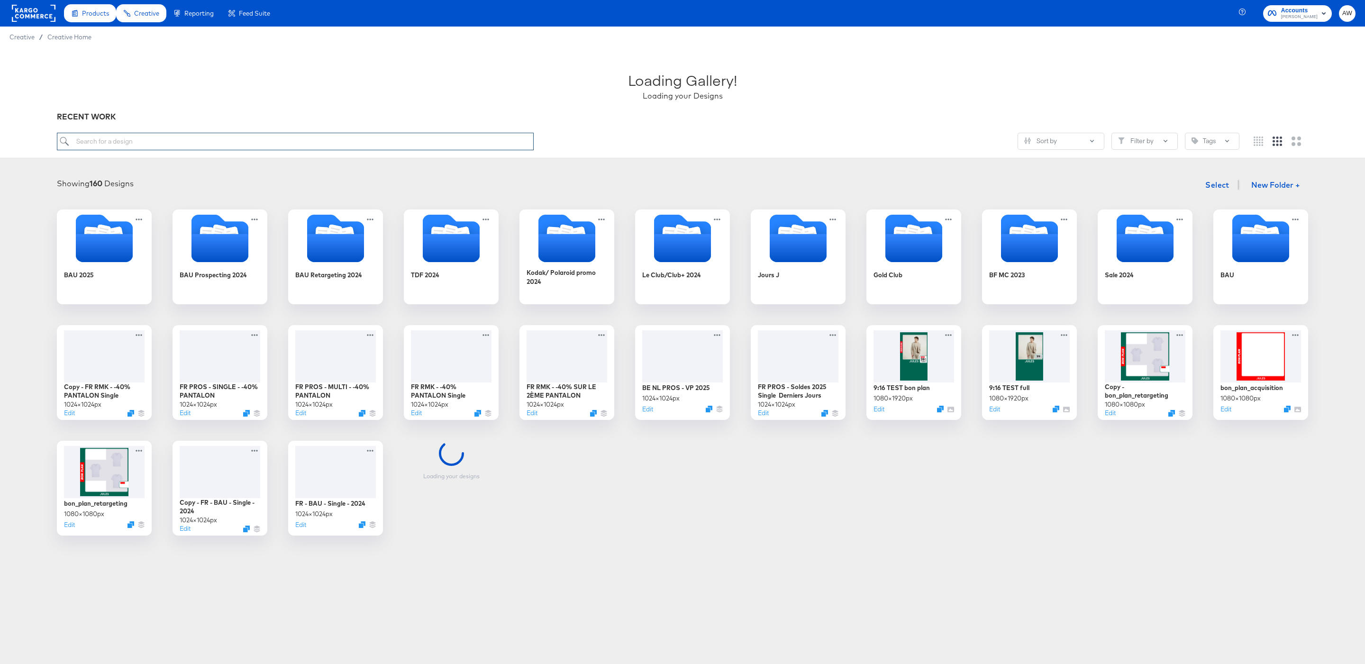
click at [379, 145] on input "search" at bounding box center [295, 142] width 477 height 18
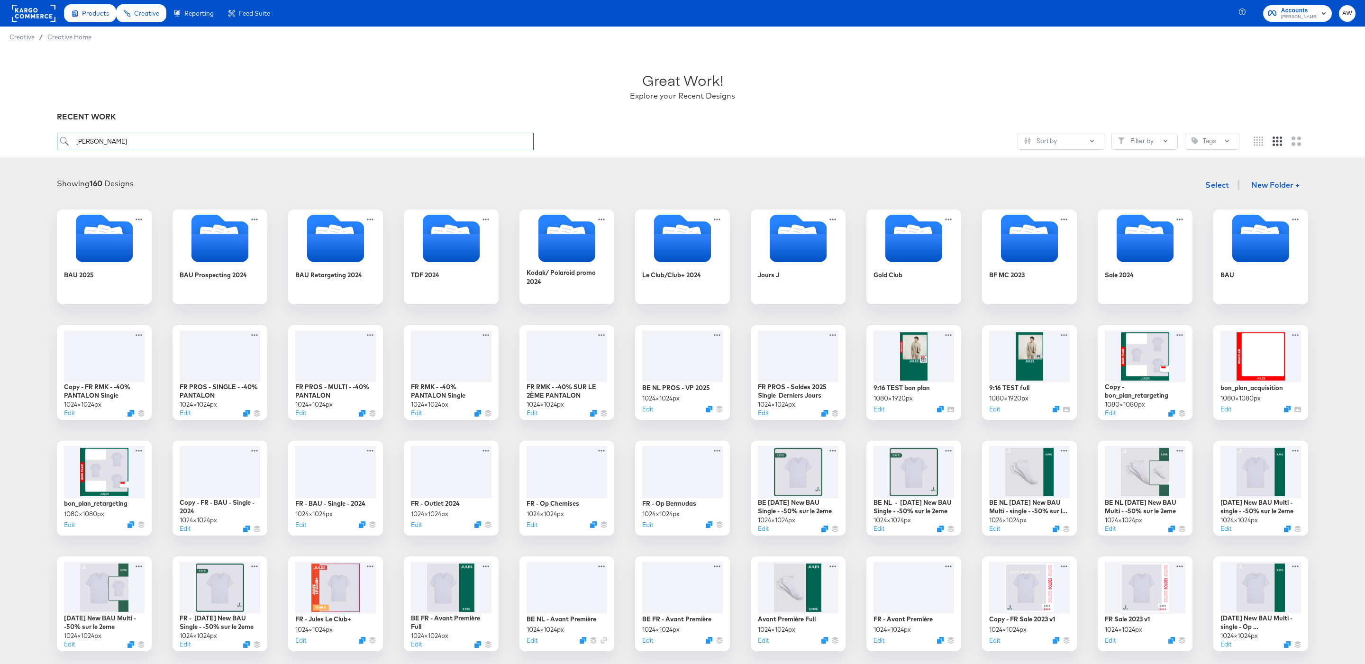
type input "stories"
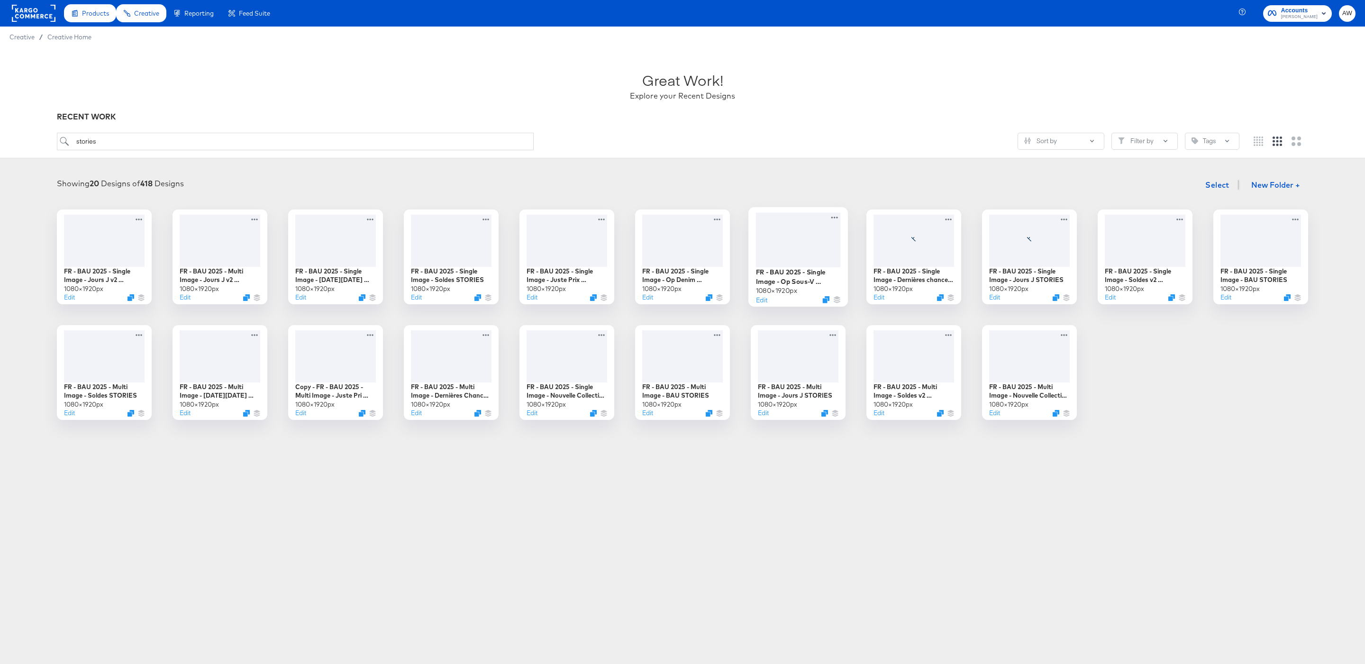
click at [795, 247] on div at bounding box center [798, 239] width 85 height 55
click at [766, 417] on button "Edit" at bounding box center [761, 415] width 11 height 9
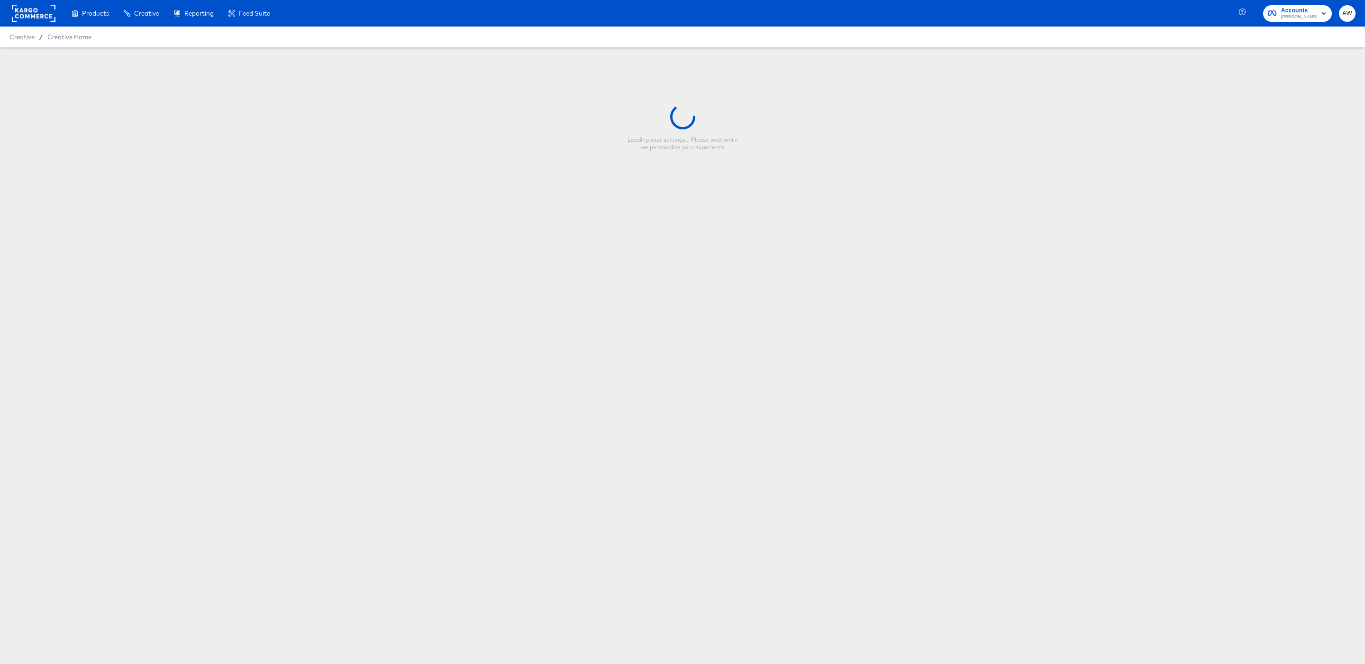
type input "FR - BAU 2025 - Multi Image - Jours J STORIES"
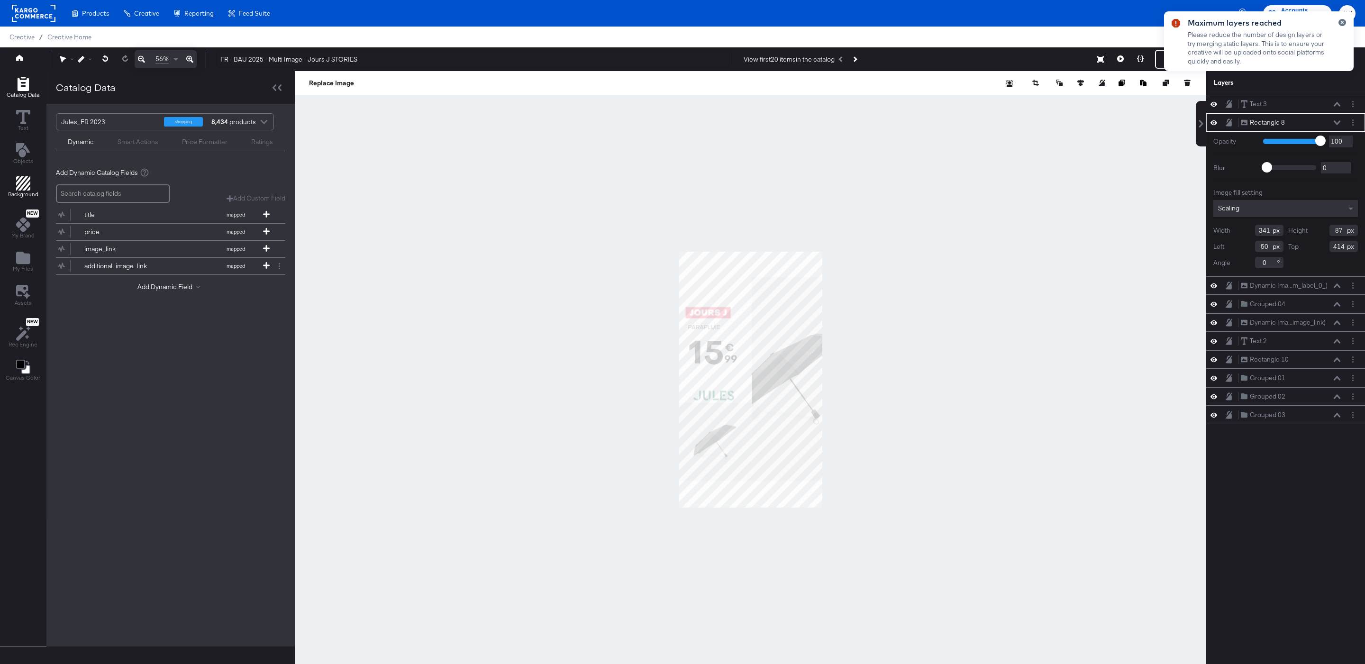
click at [27, 193] on span "Background" at bounding box center [23, 195] width 30 height 8
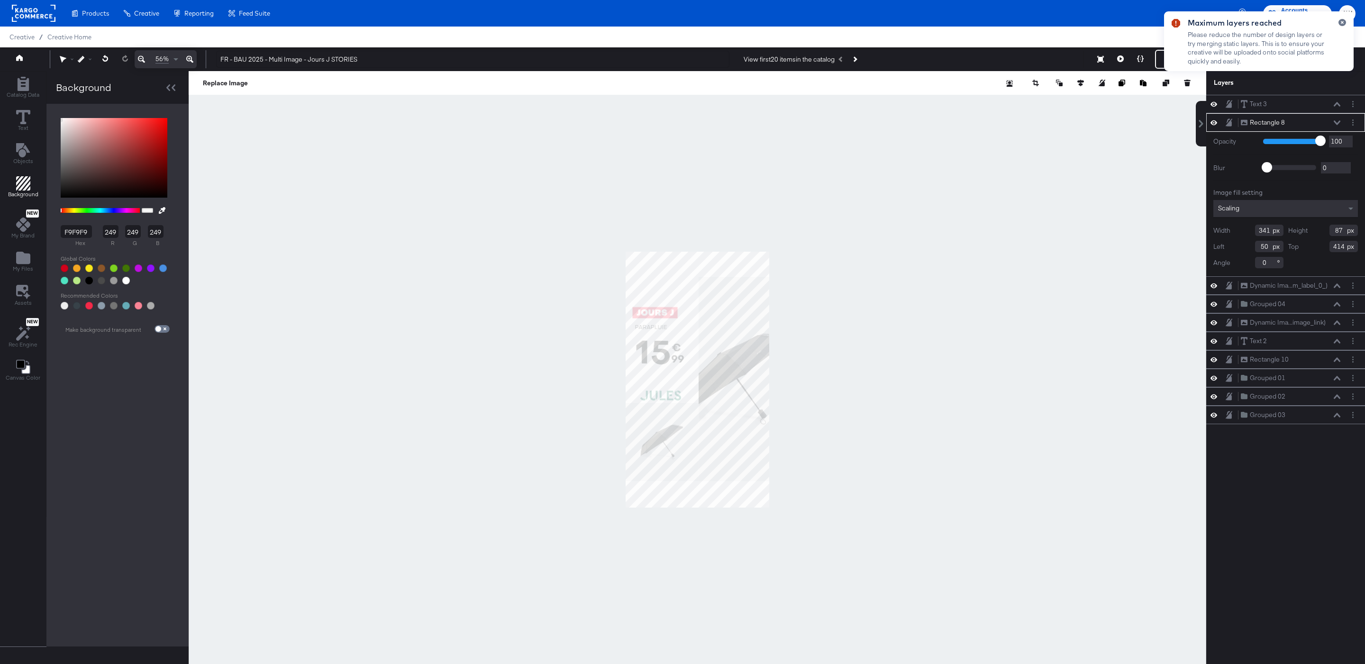
click at [125, 282] on div at bounding box center [126, 281] width 8 height 8
type input "FFFFFF"
type input "255"
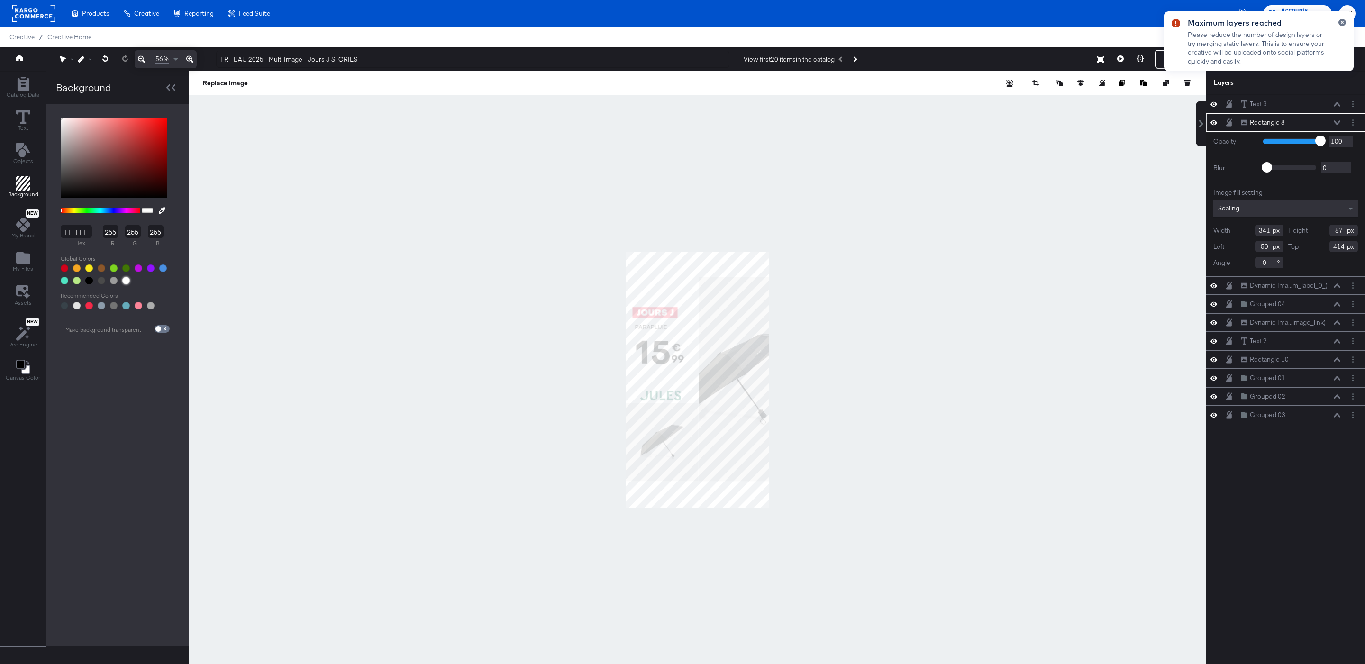
click at [961, 183] on div at bounding box center [698, 379] width 1018 height 617
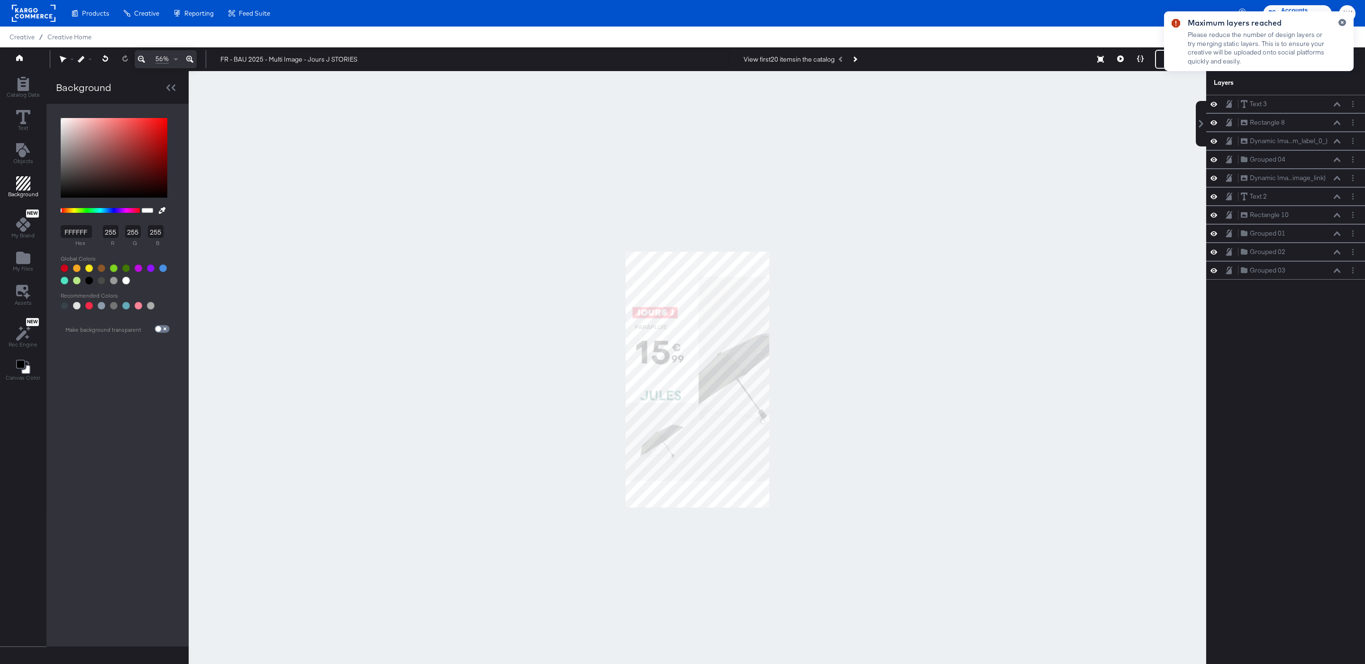
click at [1342, 26] on div at bounding box center [1338, 45] width 15 height 52
click at [1342, 24] on icon "button" at bounding box center [1343, 22] width 4 height 5
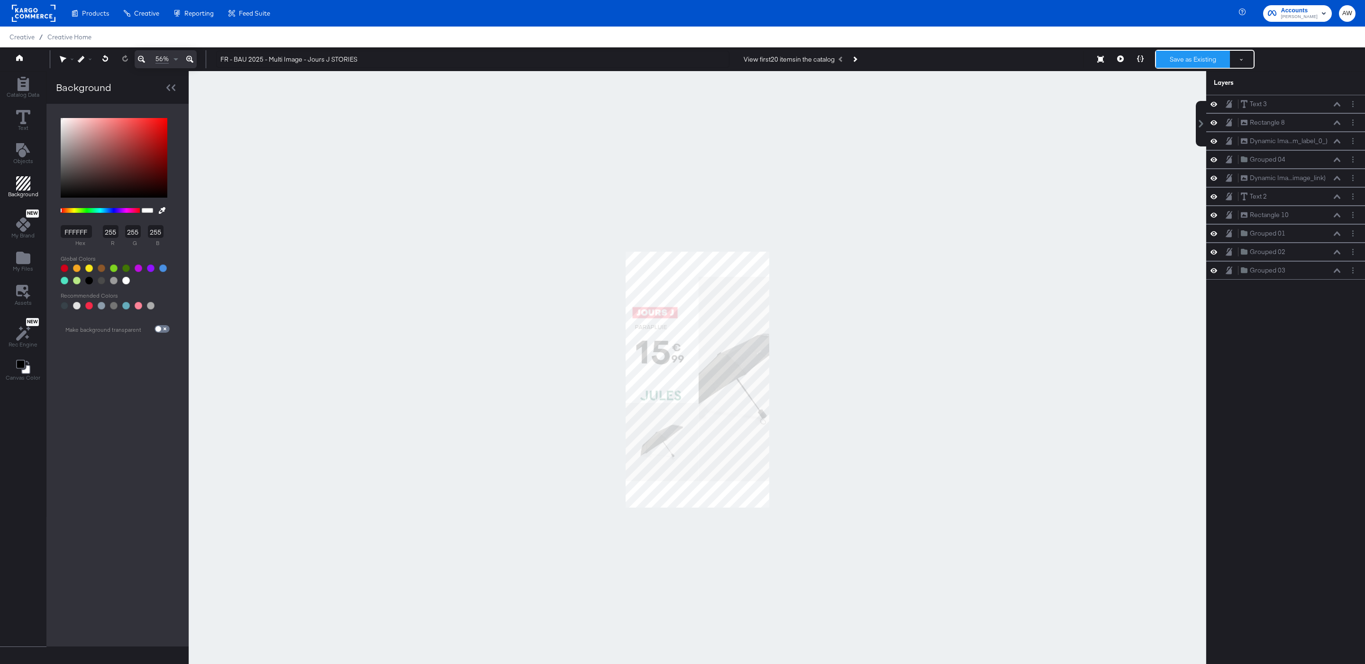
click at [1176, 60] on button "Save as Existing" at bounding box center [1193, 59] width 74 height 17
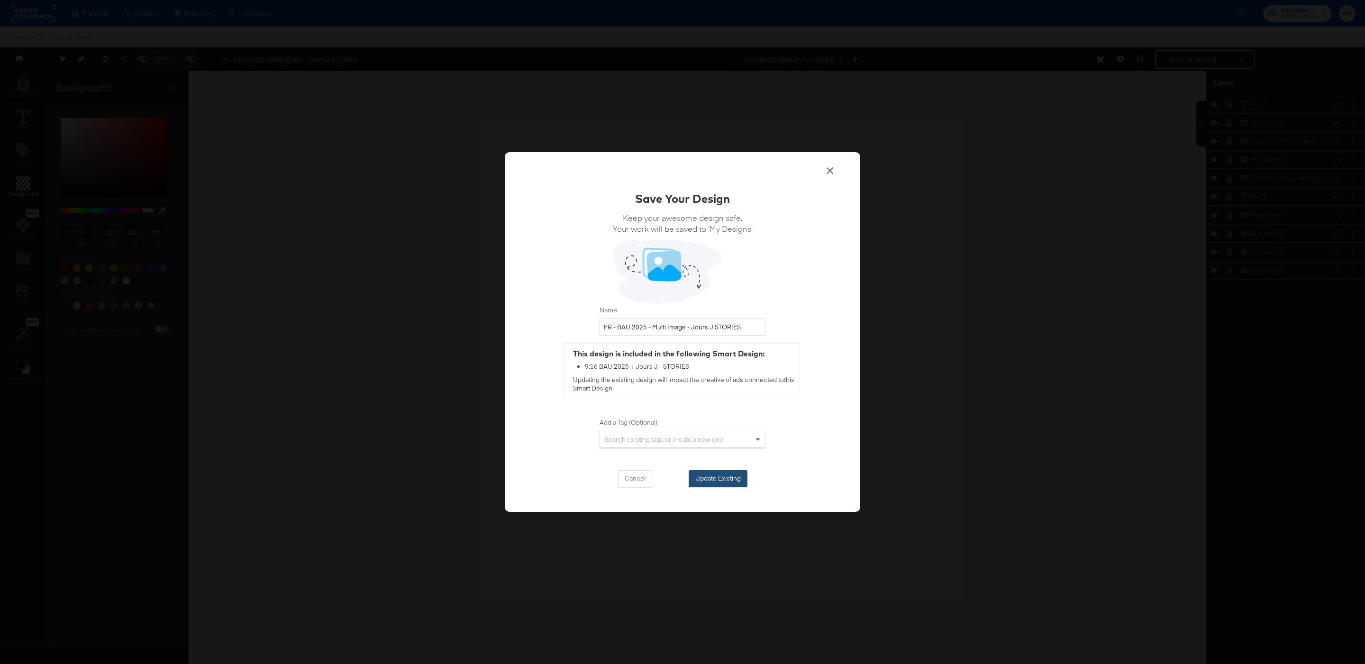
click at [723, 475] on button "Update Existing" at bounding box center [718, 478] width 59 height 17
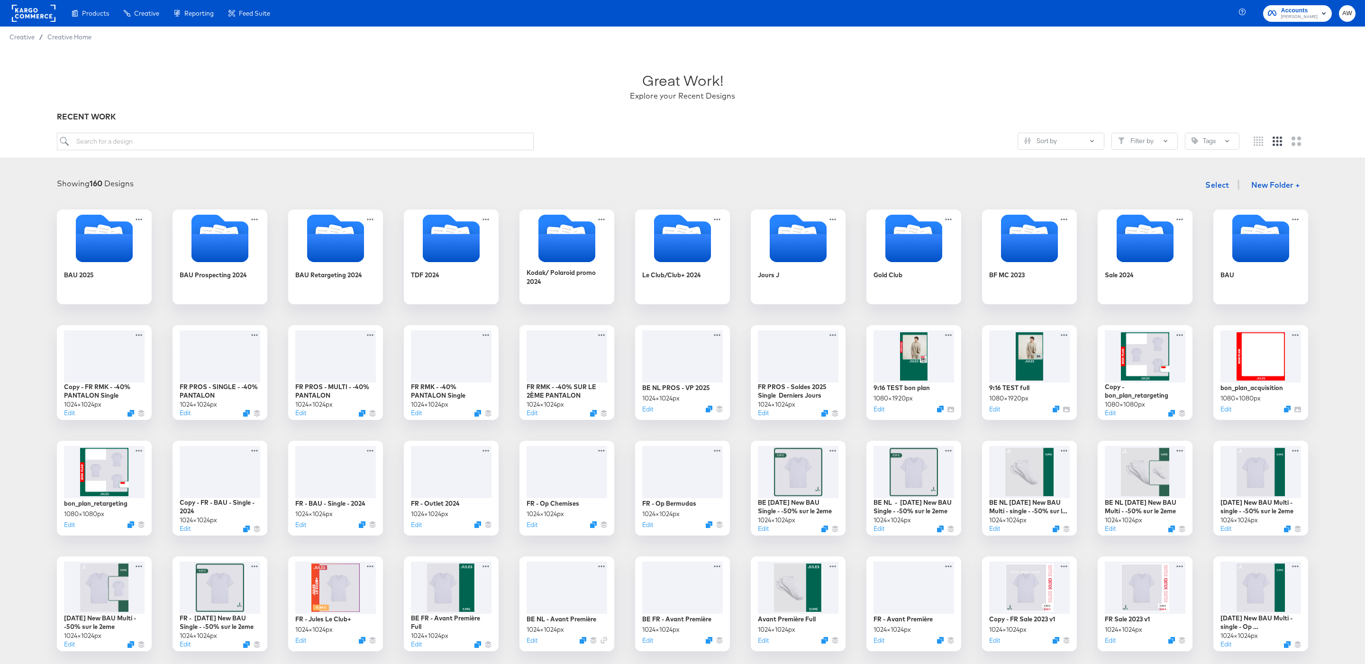
click at [181, 132] on div "Great Work! Explore your Recent Designs RECENT WORK Sort by Filter by Tags" at bounding box center [682, 102] width 1365 height 111
click at [181, 142] on input "search" at bounding box center [295, 142] width 477 height 18
type input "stories"
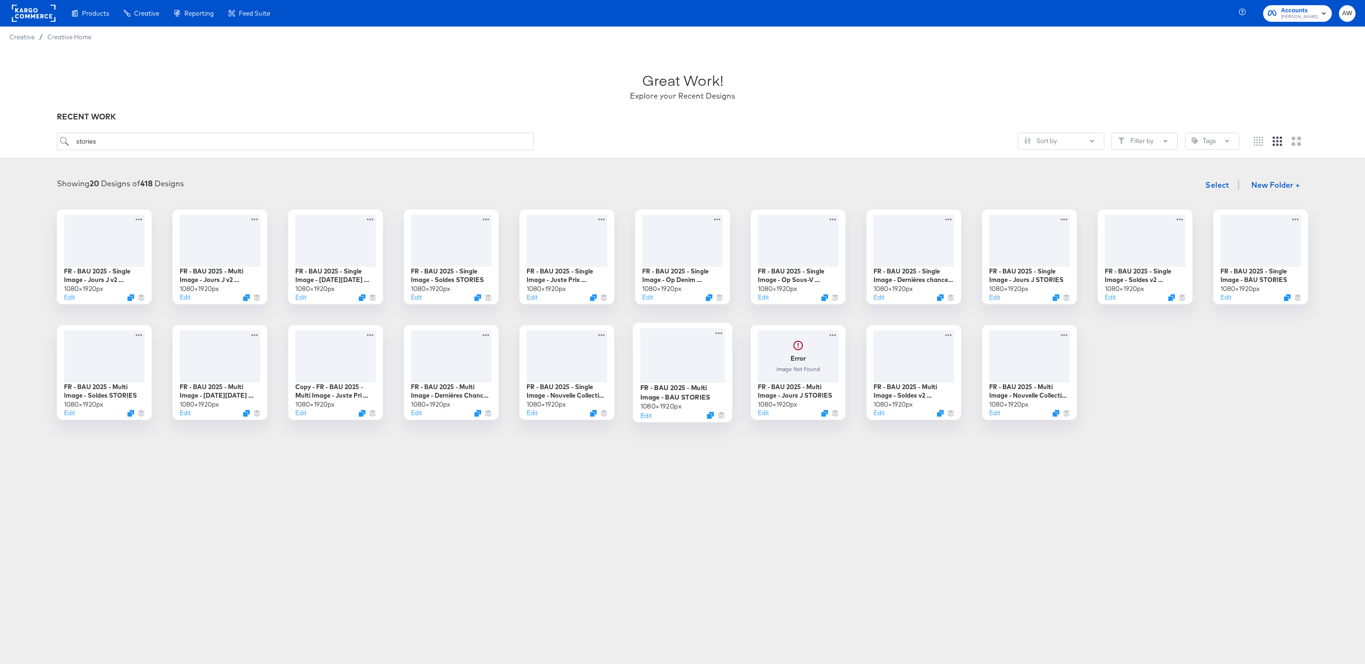
click at [666, 367] on div at bounding box center [682, 355] width 85 height 55
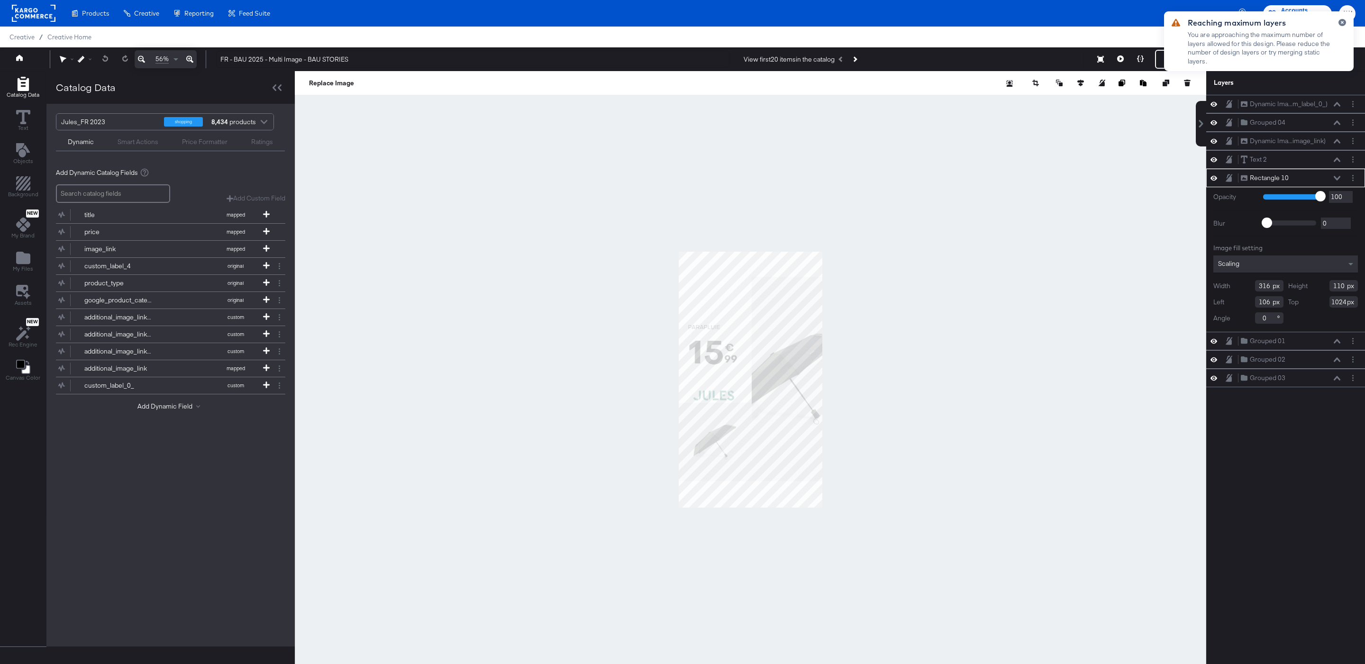
click at [649, 202] on div at bounding box center [751, 379] width 912 height 617
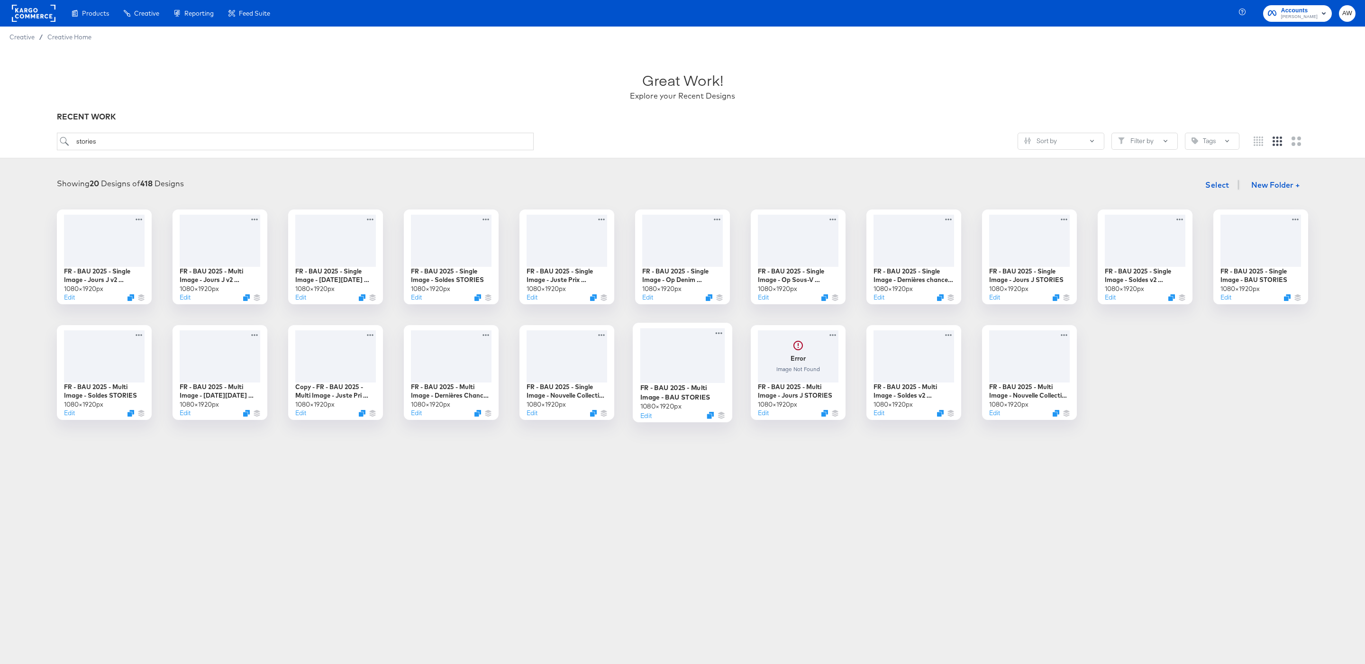
click at [702, 349] on div at bounding box center [682, 355] width 85 height 55
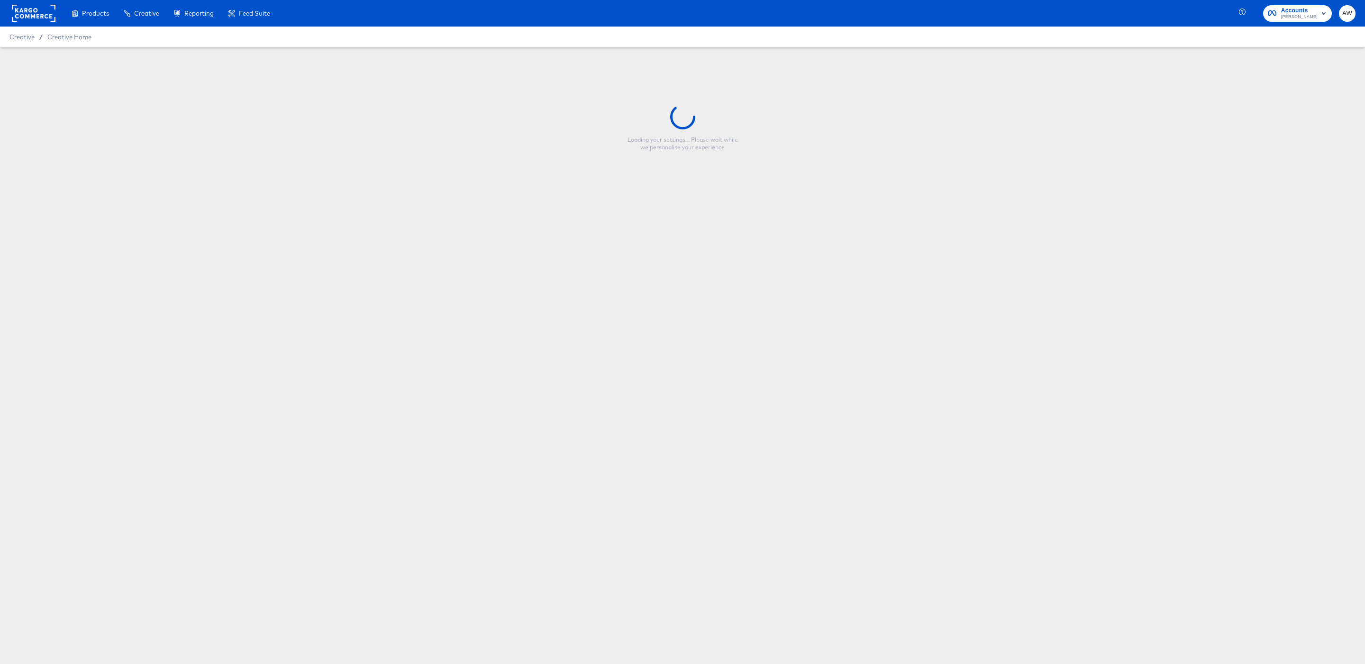
type input "FR - BAU 2025 - Multi Image - BAU STORIES"
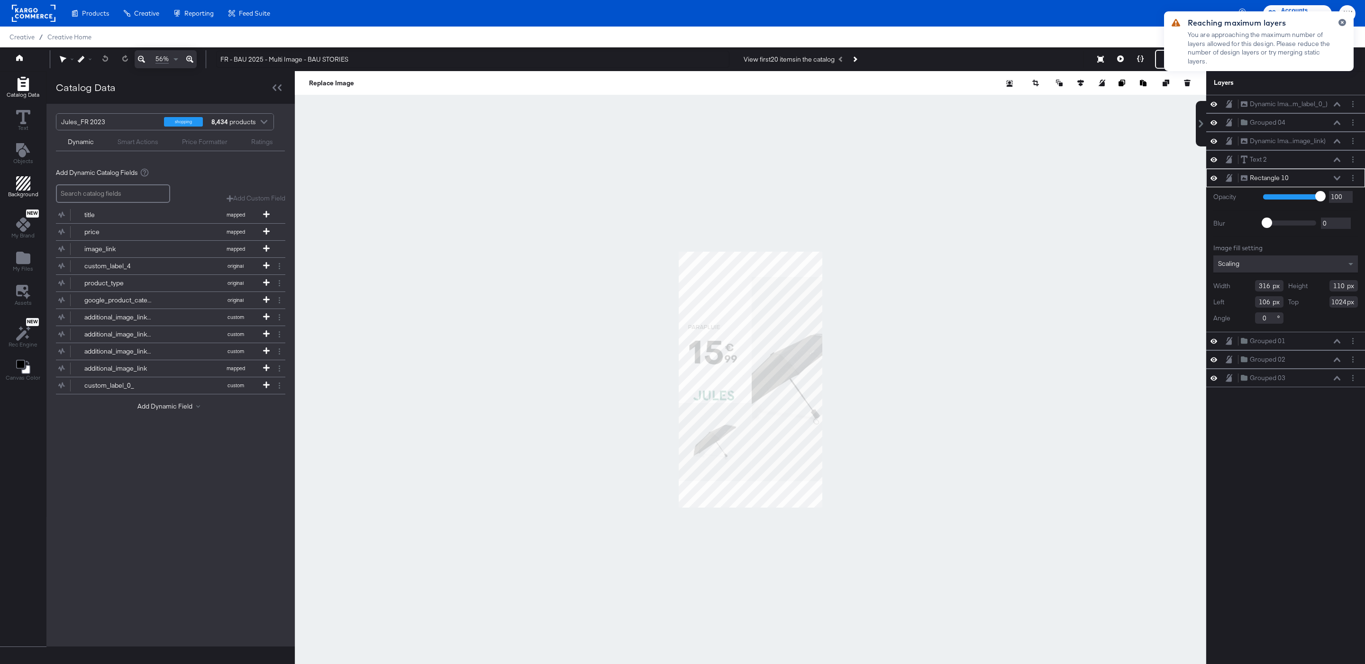
click at [16, 191] on icon "Add Rectangle" at bounding box center [23, 183] width 14 height 14
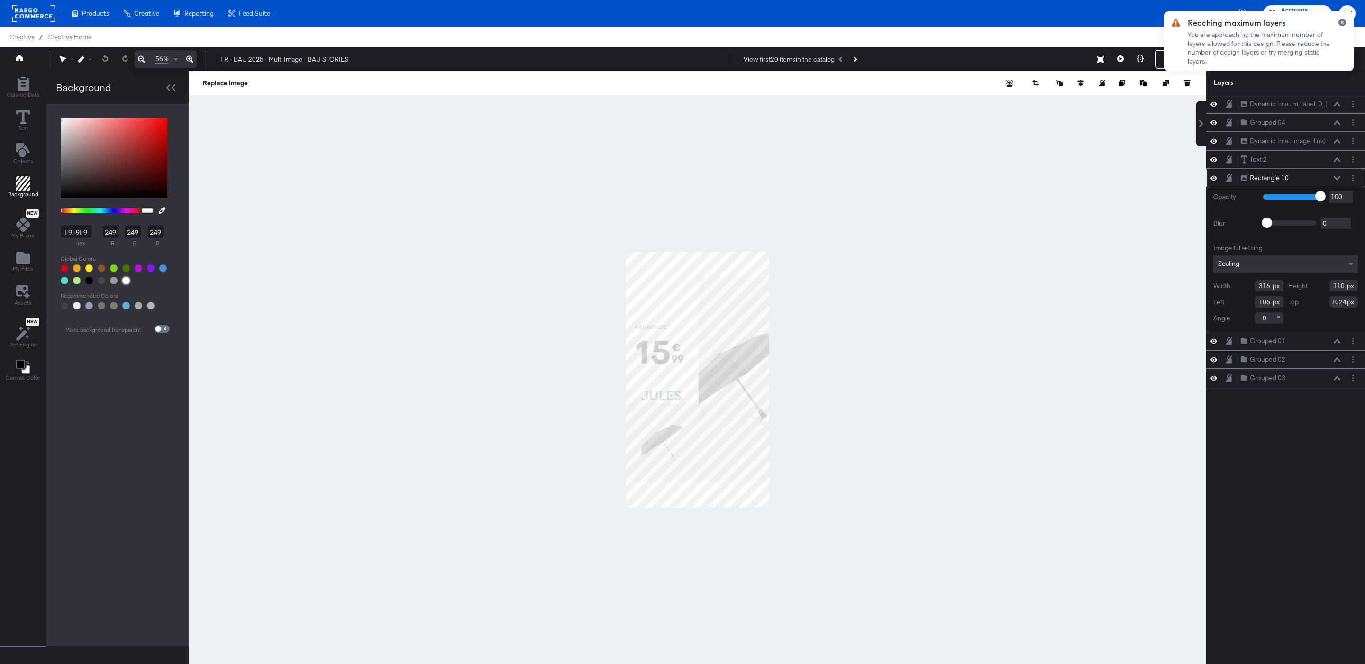
click at [125, 283] on div at bounding box center [126, 281] width 8 height 8
type input "FFFFFF"
type input "255"
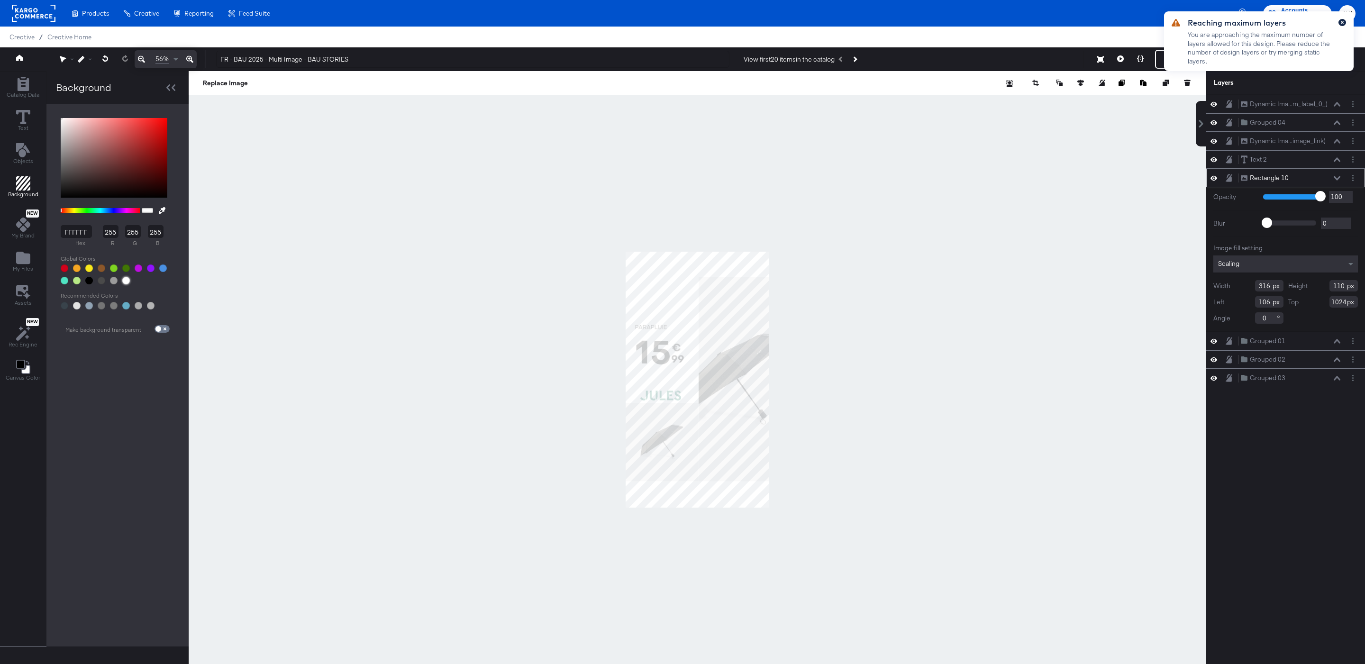
click at [1341, 23] on icon "button" at bounding box center [1343, 22] width 4 height 5
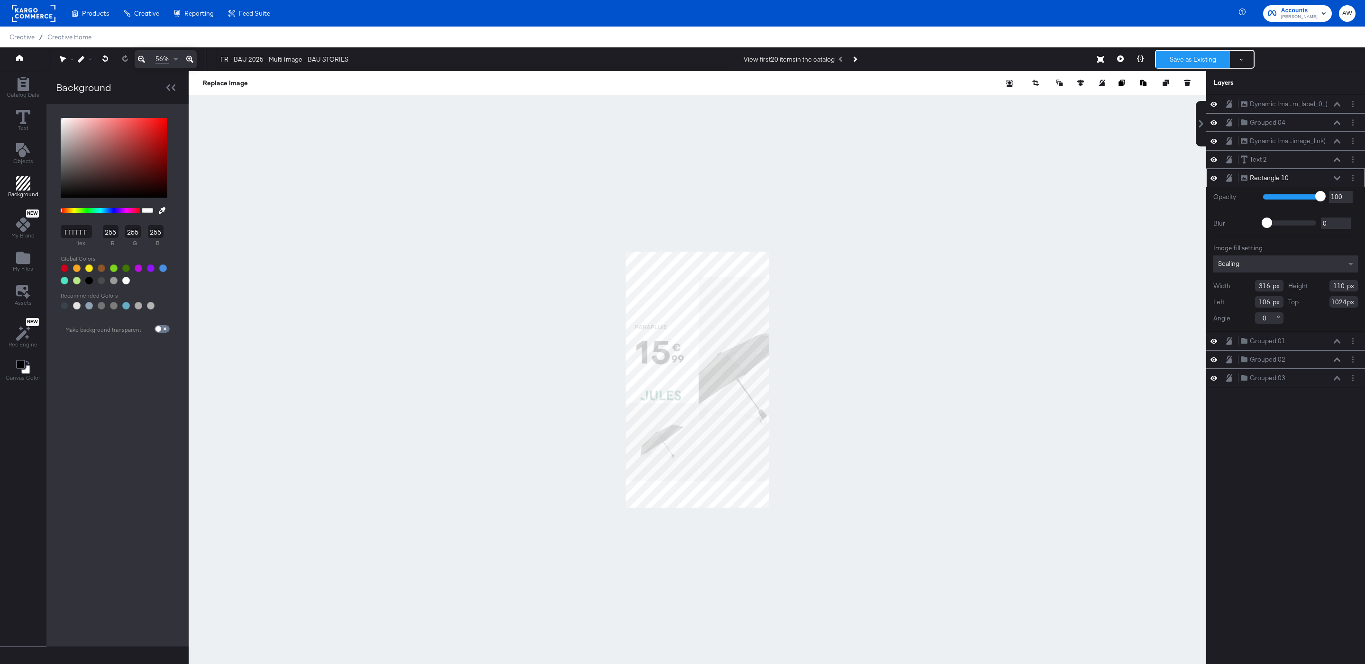
click at [1208, 59] on button "Save as Existing" at bounding box center [1193, 59] width 74 height 17
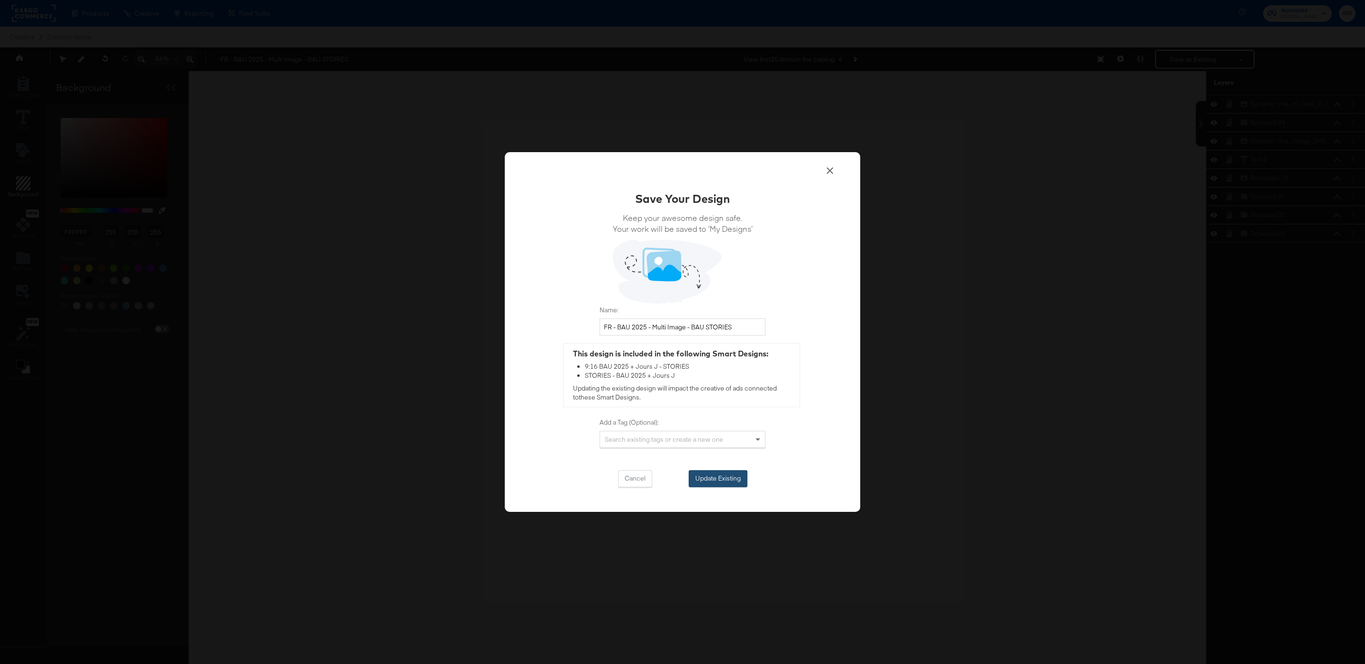
click at [716, 481] on button "Update Existing" at bounding box center [718, 478] width 59 height 17
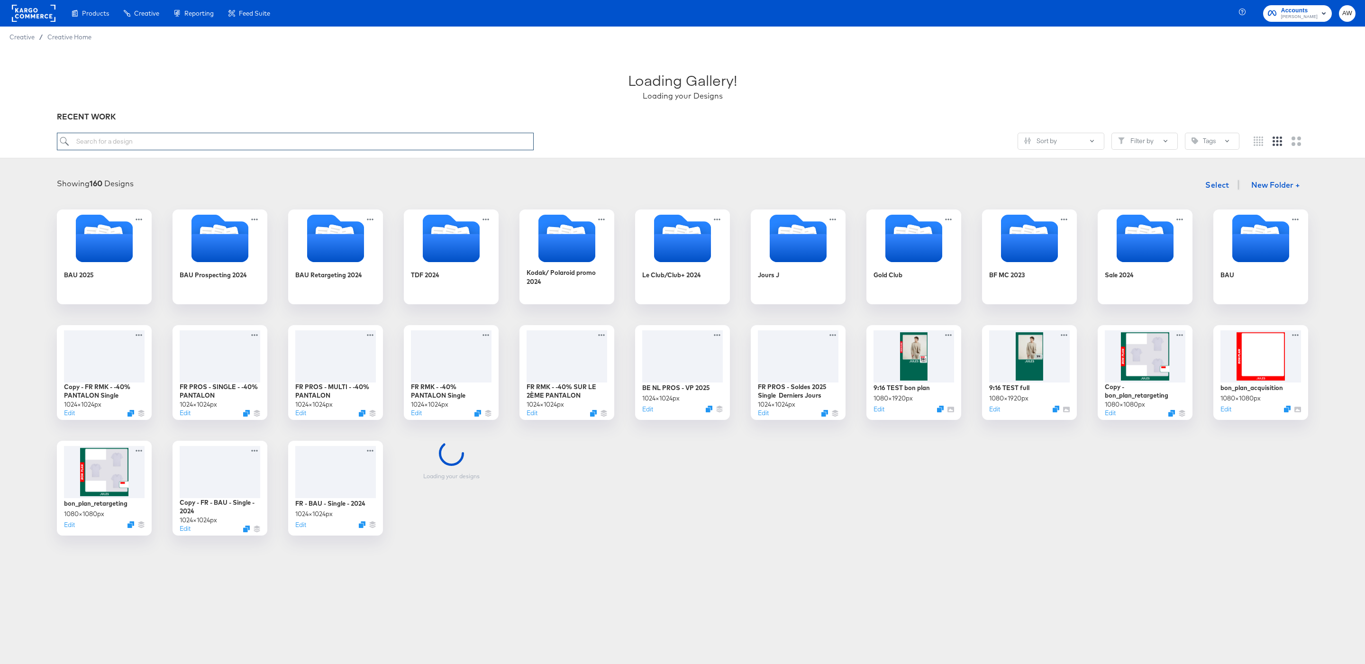
click at [262, 138] on input "search" at bounding box center [295, 142] width 477 height 18
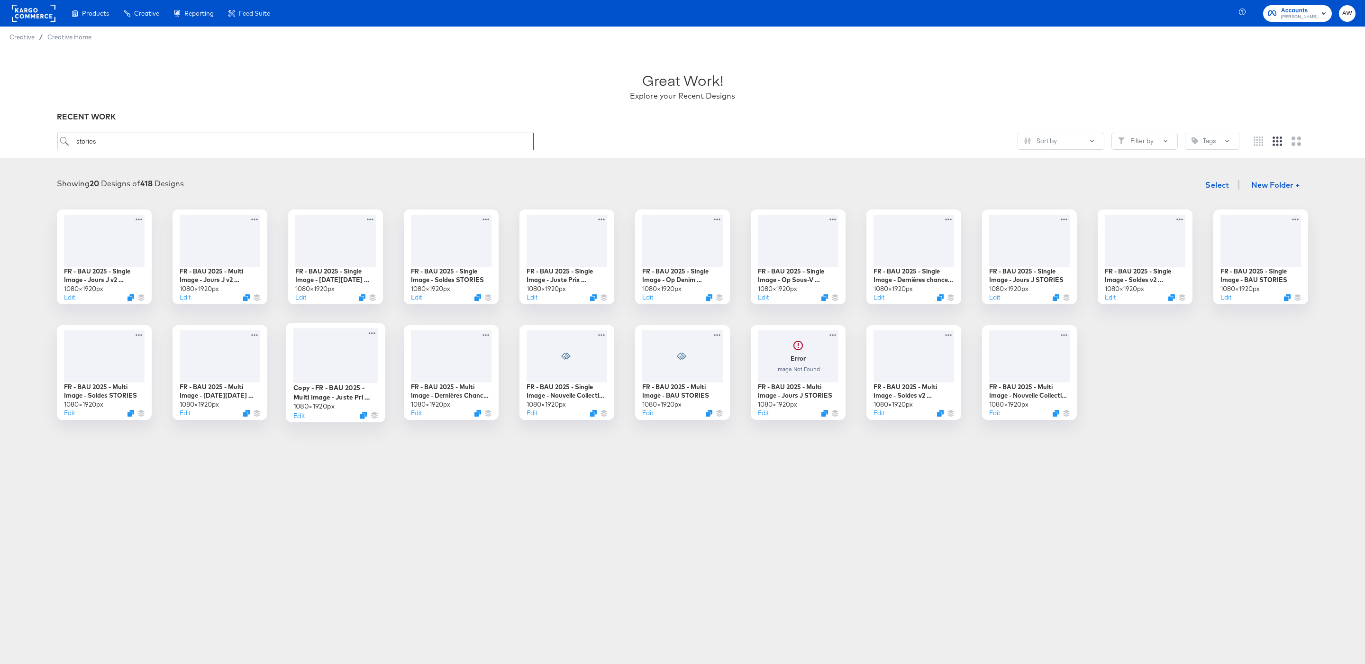
type input "stories"
click at [336, 357] on div at bounding box center [335, 355] width 85 height 55
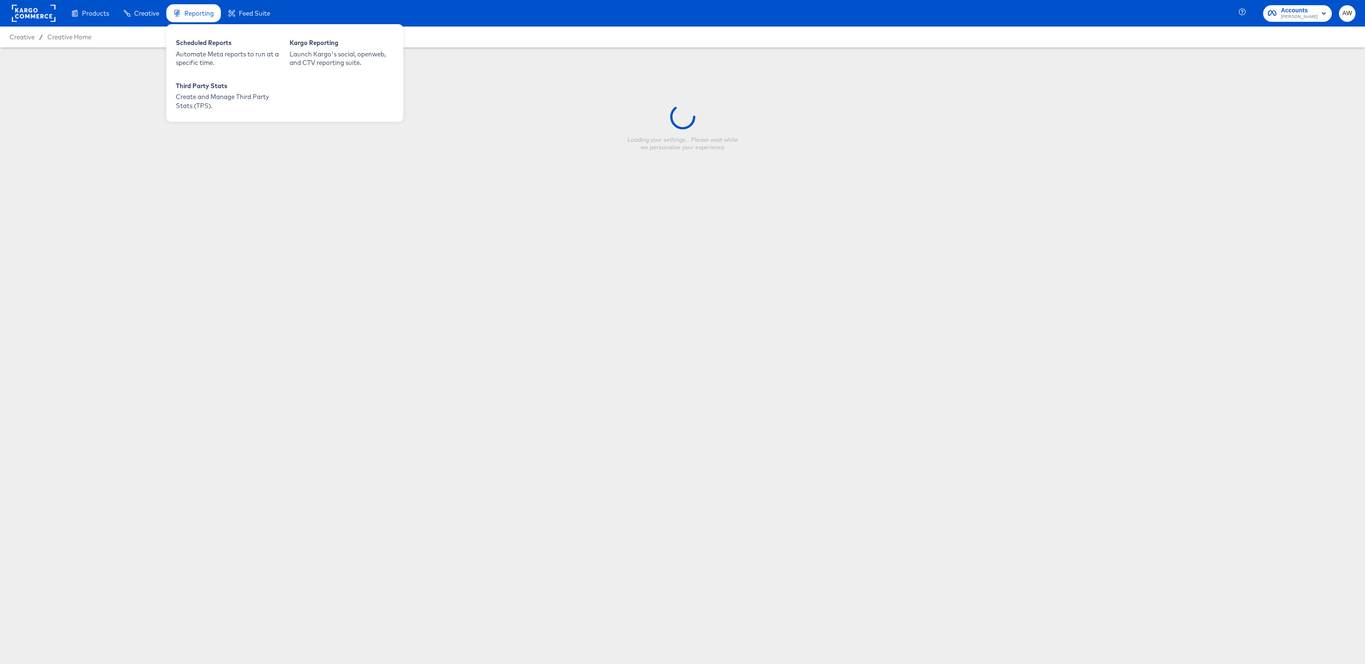
type input "Copy - FR - BAU 2025 - Multi Image - Juste Pri STORIES"
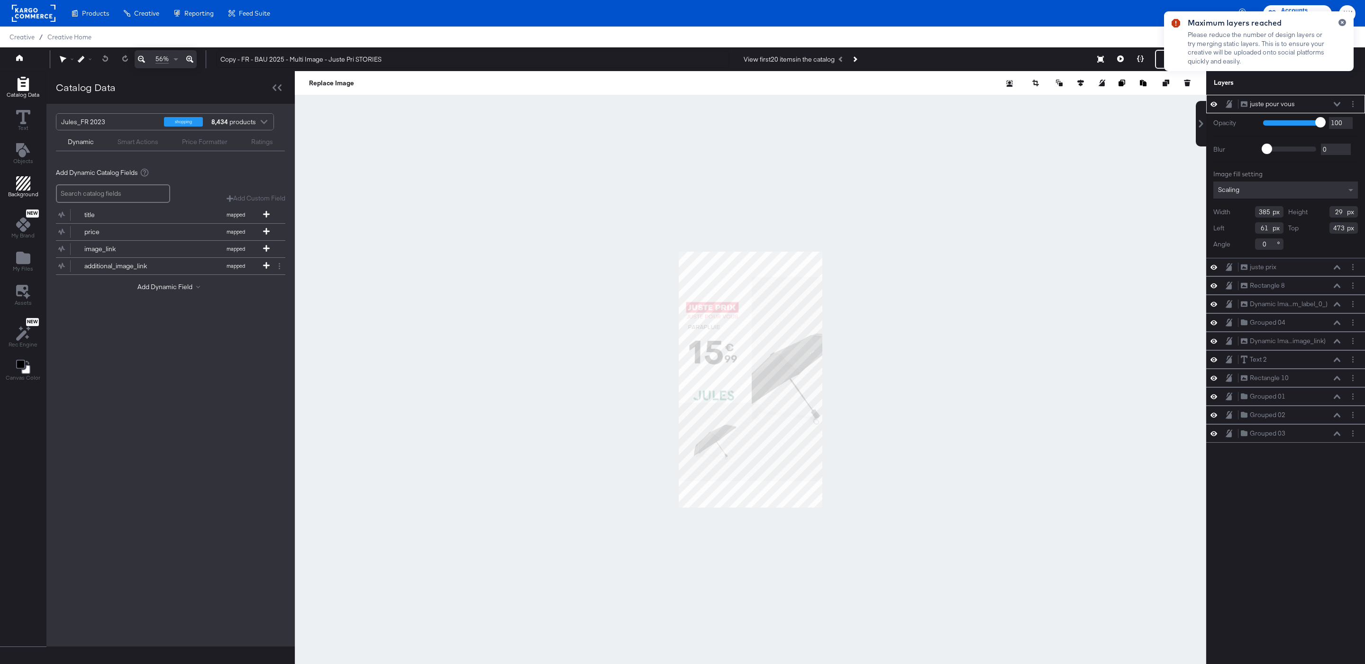
click at [27, 197] on span "Background" at bounding box center [23, 195] width 30 height 8
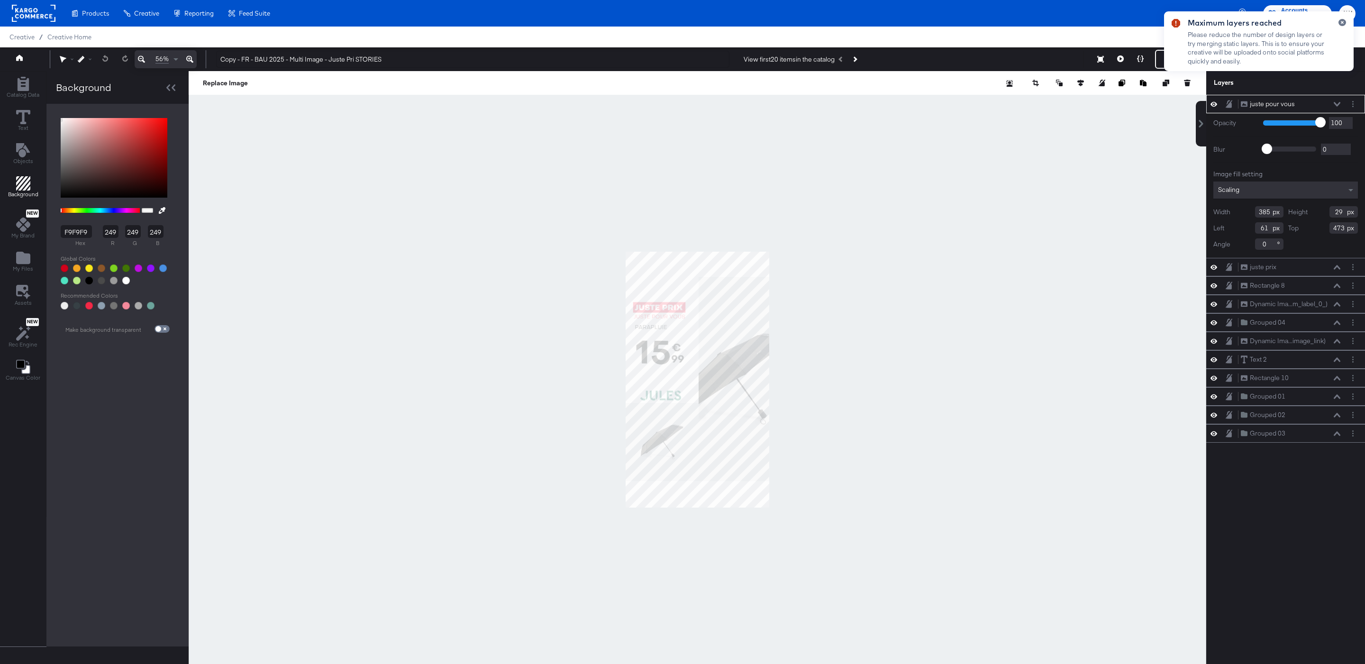
click at [126, 279] on div at bounding box center [126, 281] width 8 height 8
type input "FFFFFF"
type input "255"
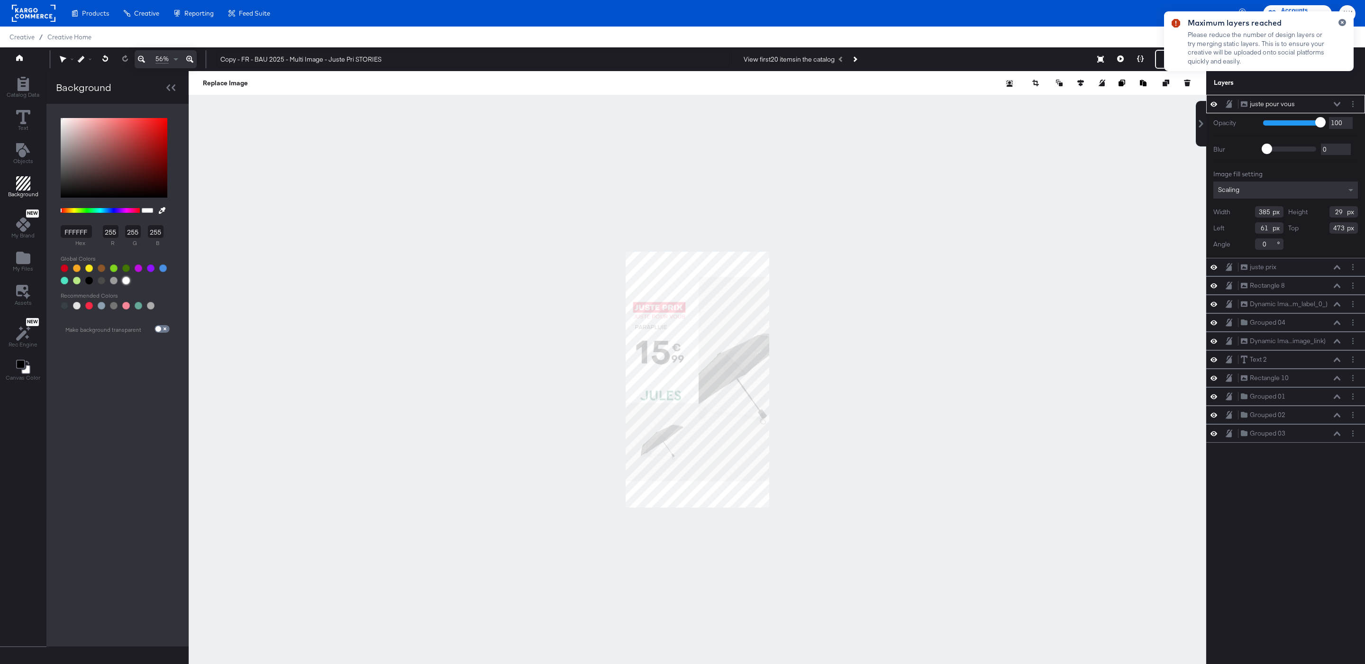
click at [802, 178] on div at bounding box center [698, 379] width 1018 height 617
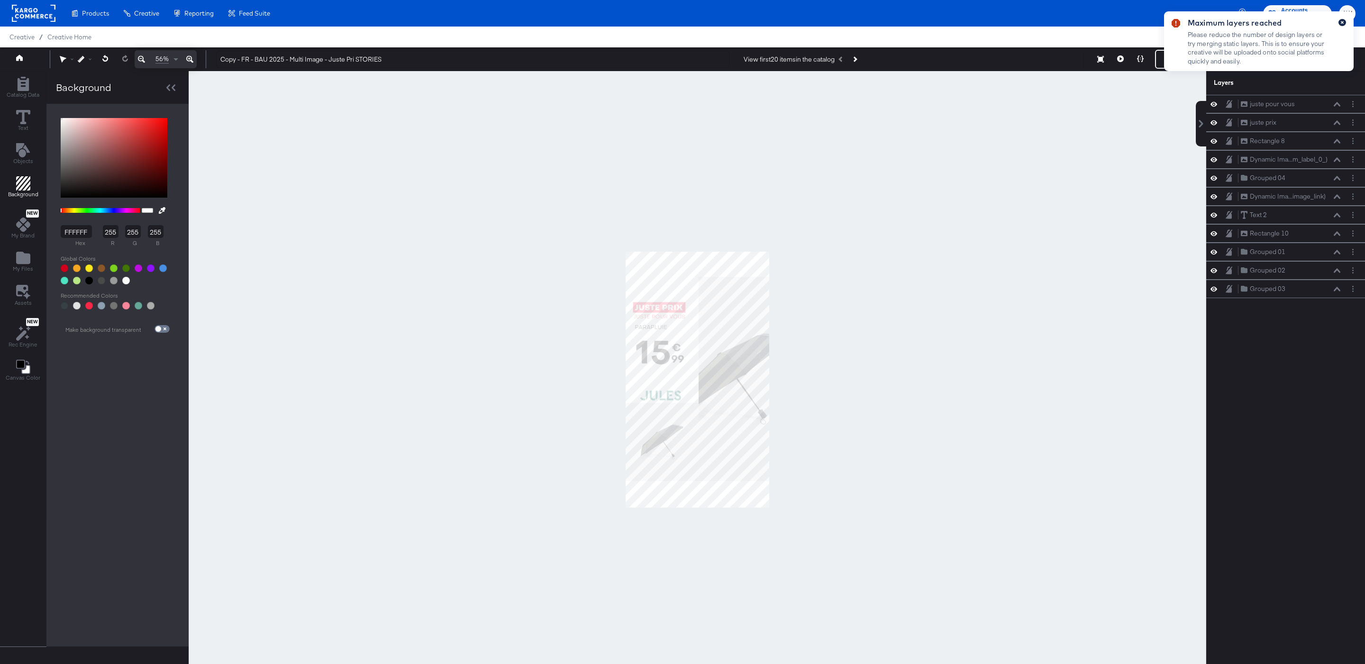
click at [1341, 25] on icon "button" at bounding box center [1343, 22] width 4 height 5
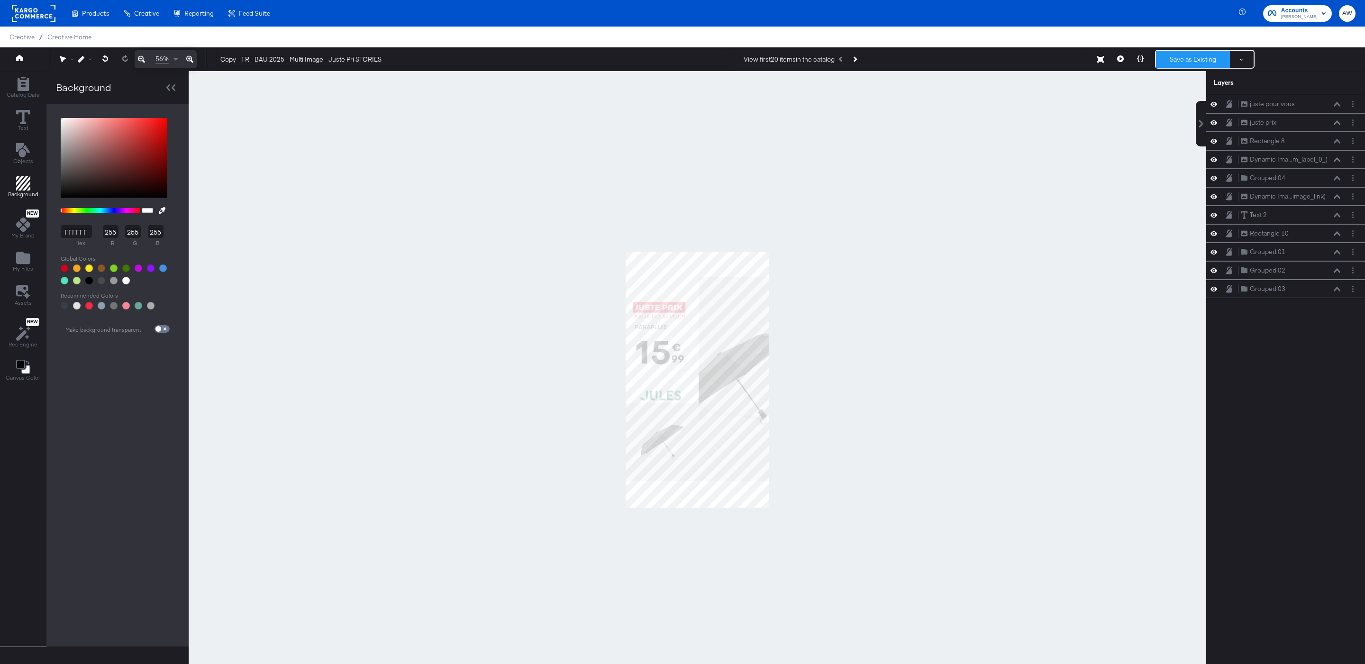
click at [1158, 64] on button "Save as Existing" at bounding box center [1193, 59] width 74 height 17
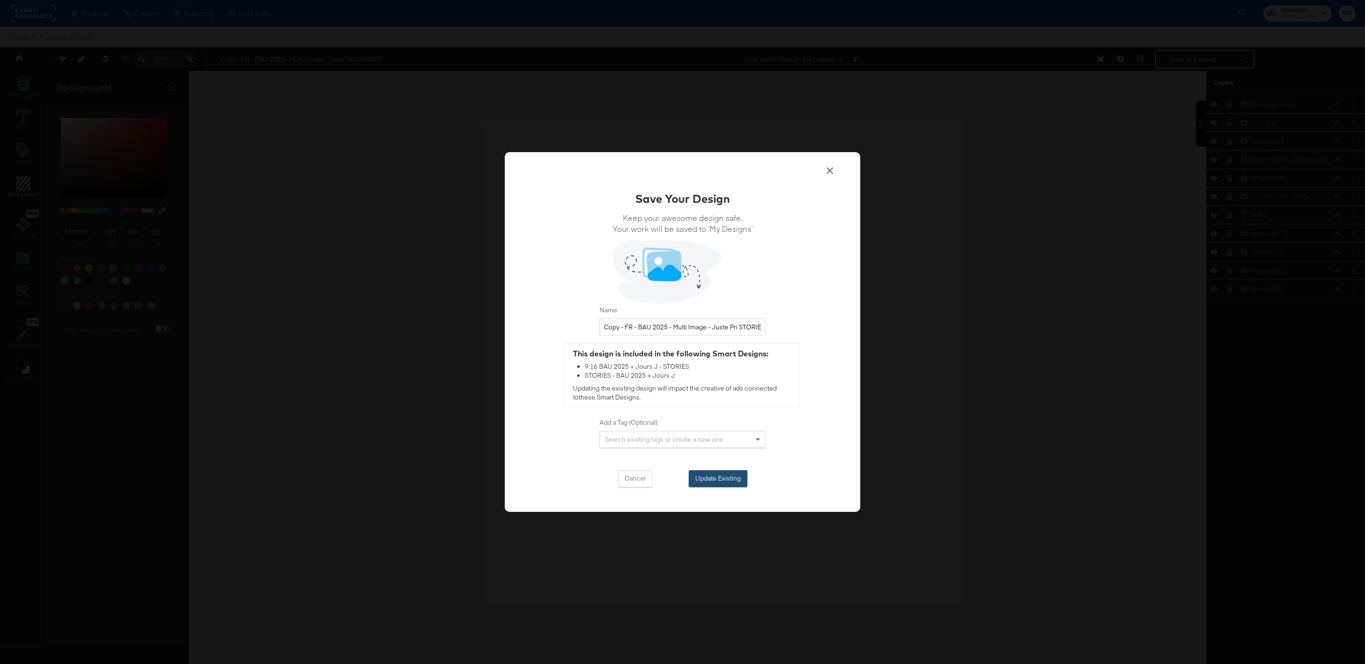
click at [718, 483] on button "Update Existing" at bounding box center [718, 478] width 59 height 17
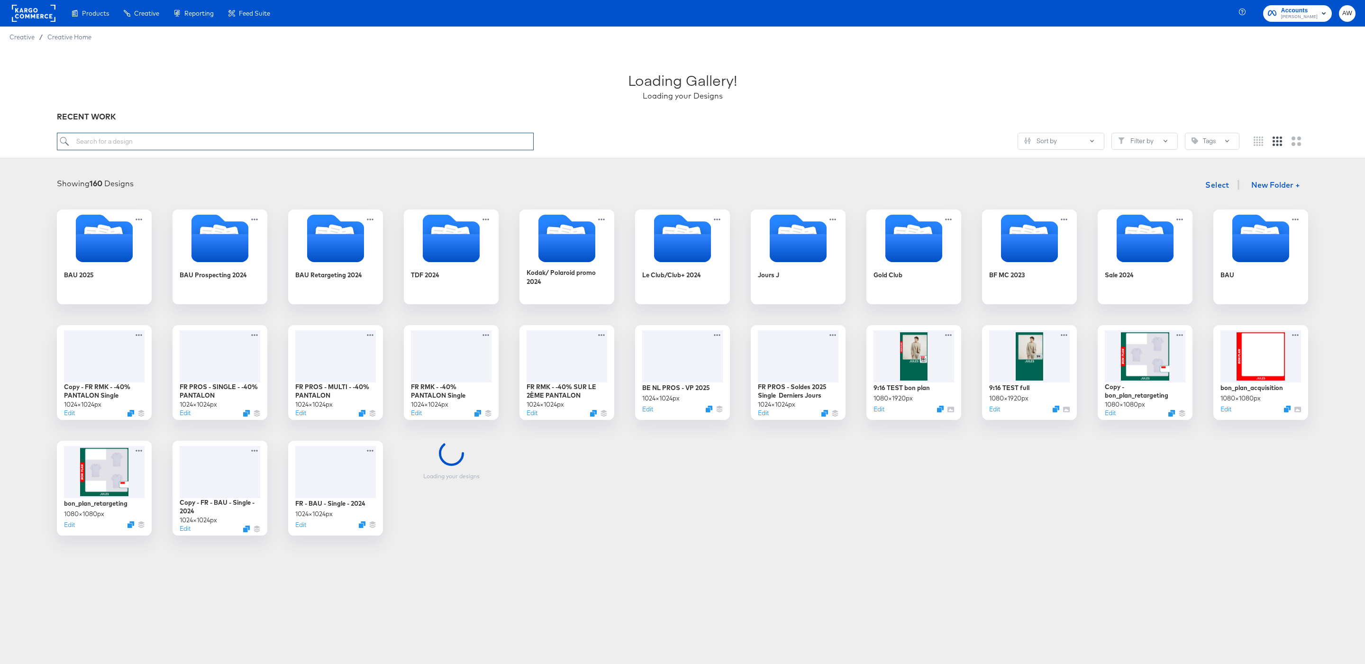
click at [202, 145] on input "search" at bounding box center [295, 142] width 477 height 18
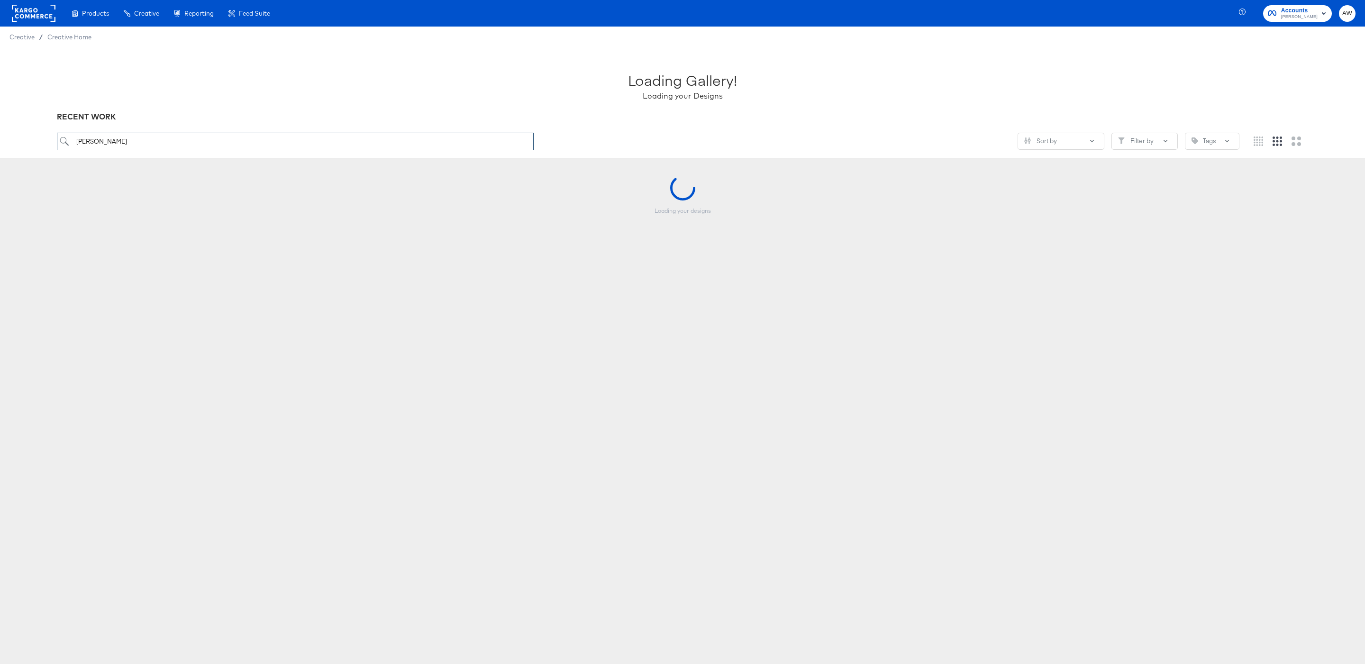
type input "stories"
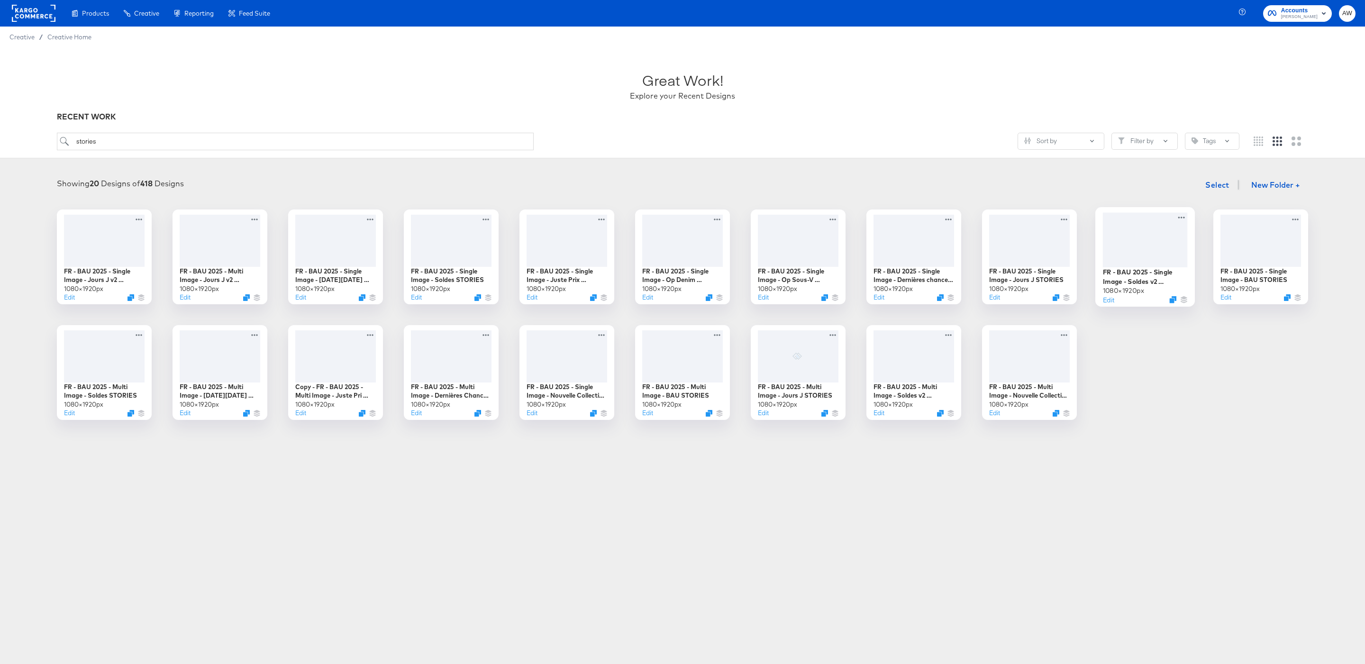
click at [1148, 250] on div at bounding box center [1145, 239] width 85 height 55
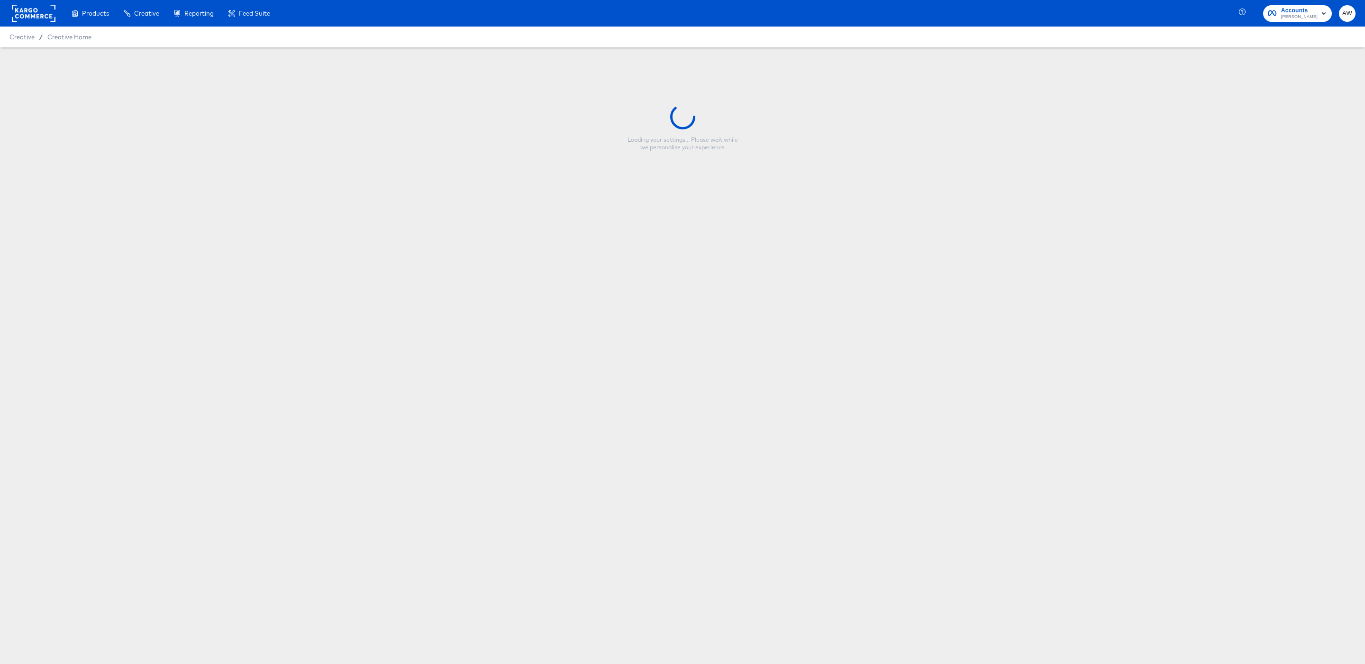
type input "FR - BAU 2025 - Single Image - Soldes v2 STORIES"
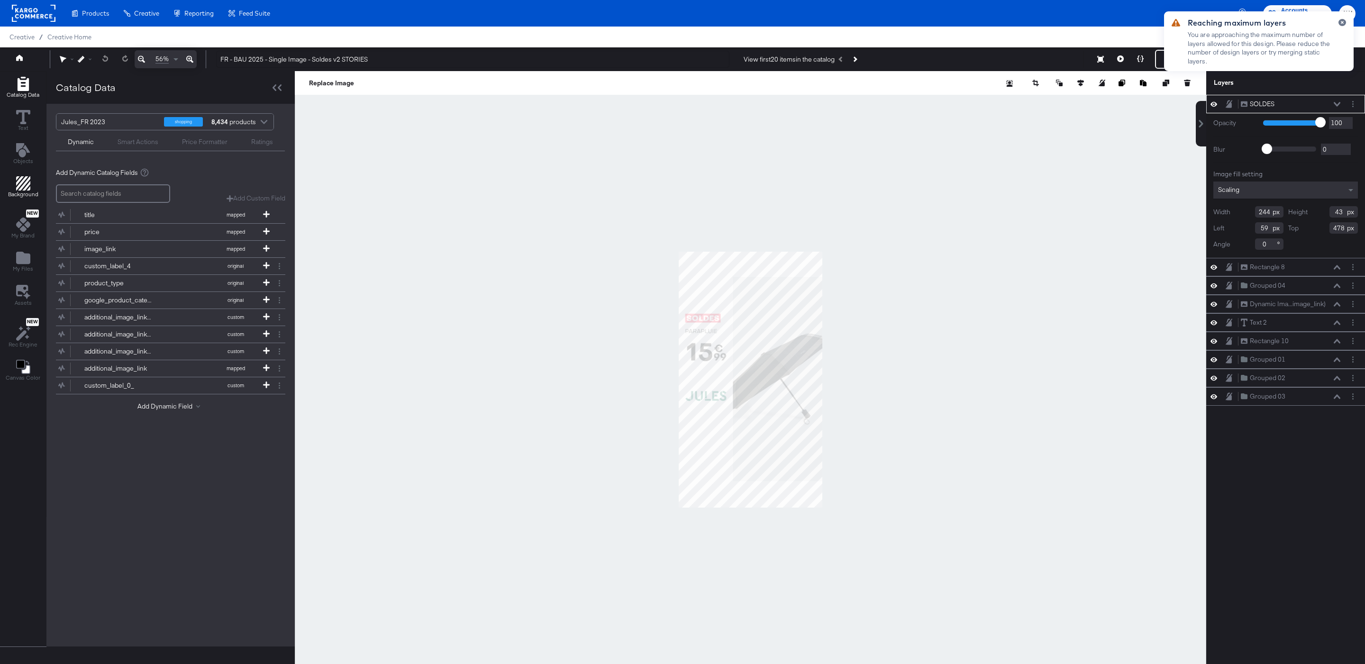
click at [27, 194] on span "Background" at bounding box center [23, 195] width 30 height 8
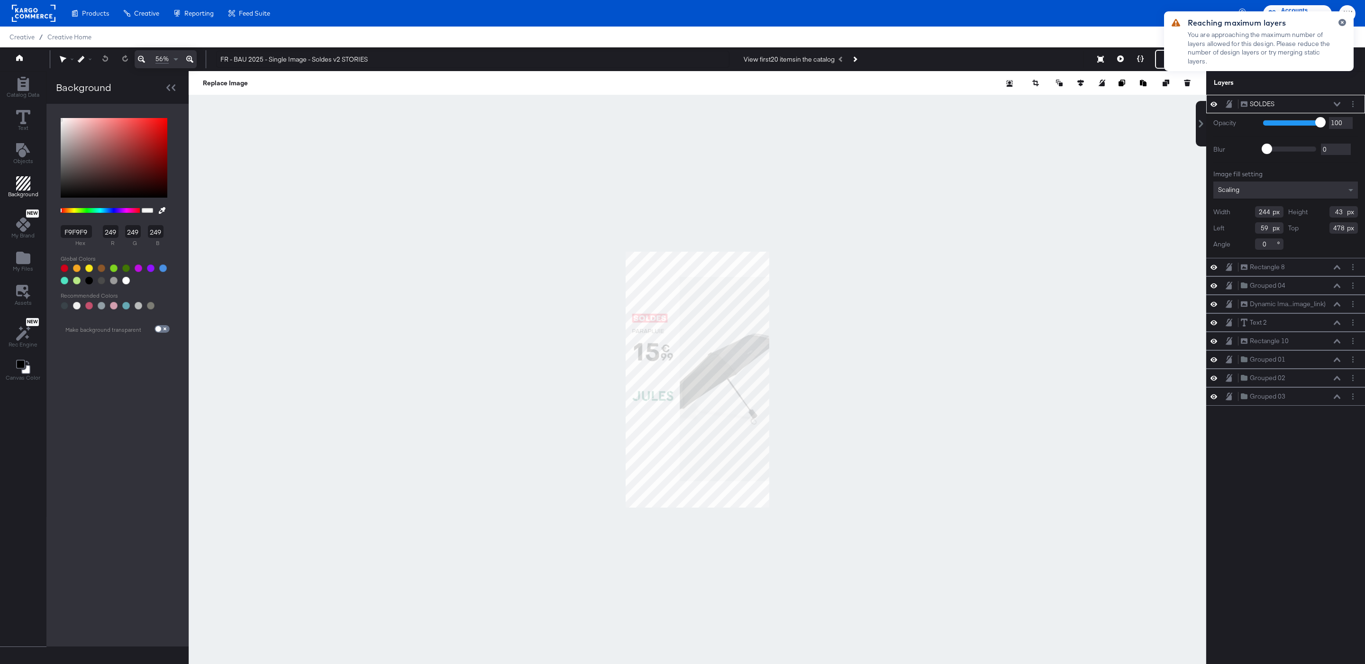
click at [128, 279] on div at bounding box center [126, 281] width 8 height 8
type input "FFFFFF"
type input "255"
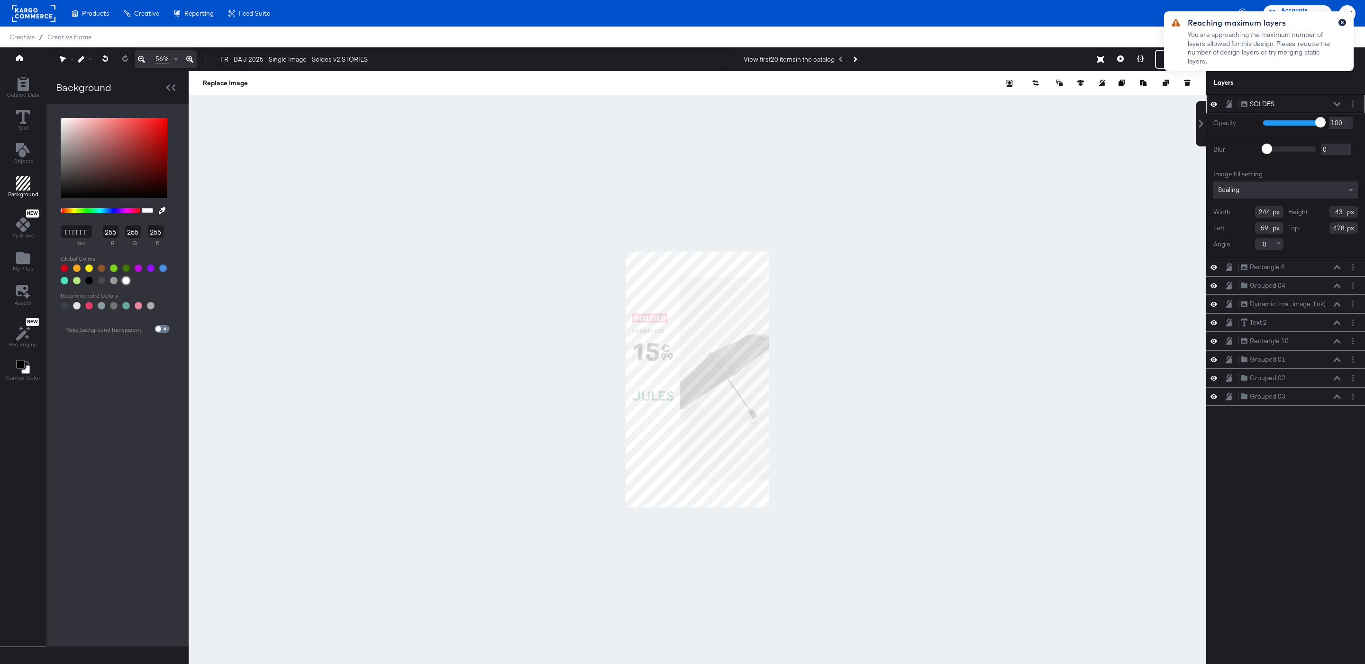
click at [1339, 22] on button "button" at bounding box center [1343, 22] width 8 height 7
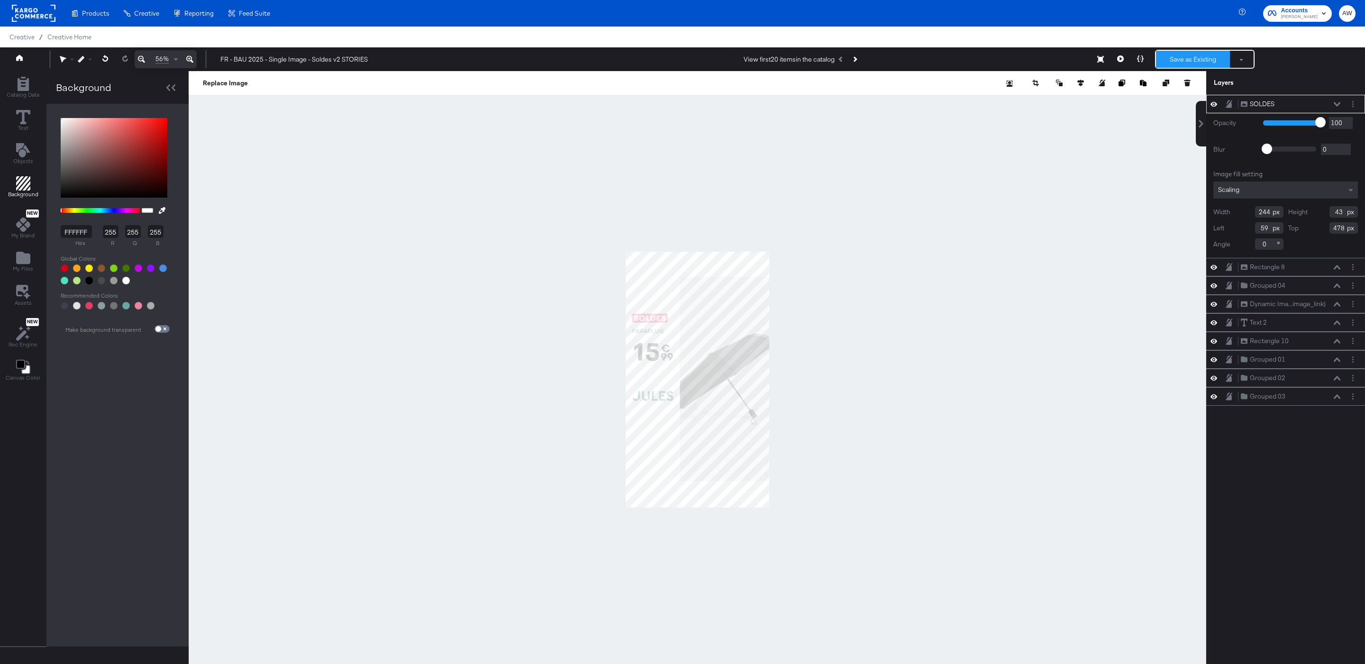
click at [1184, 65] on button "Save as Existing" at bounding box center [1193, 59] width 74 height 17
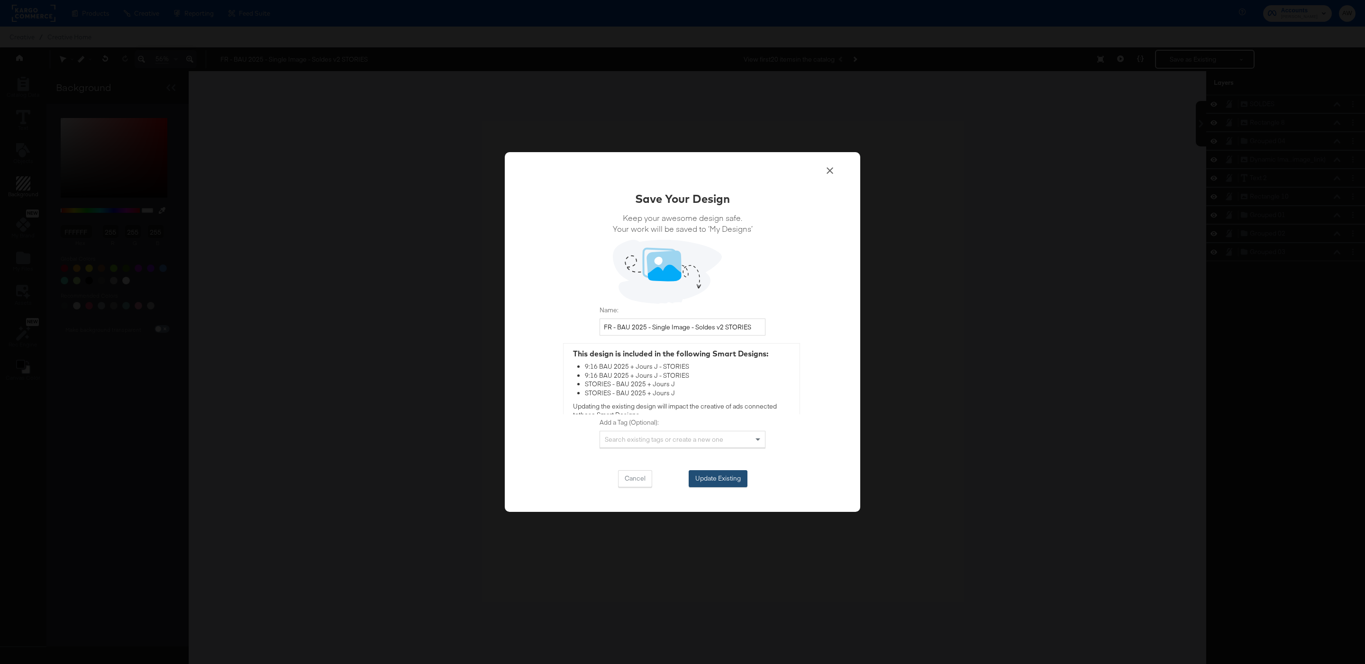
click at [732, 478] on button "Update Existing" at bounding box center [718, 478] width 59 height 17
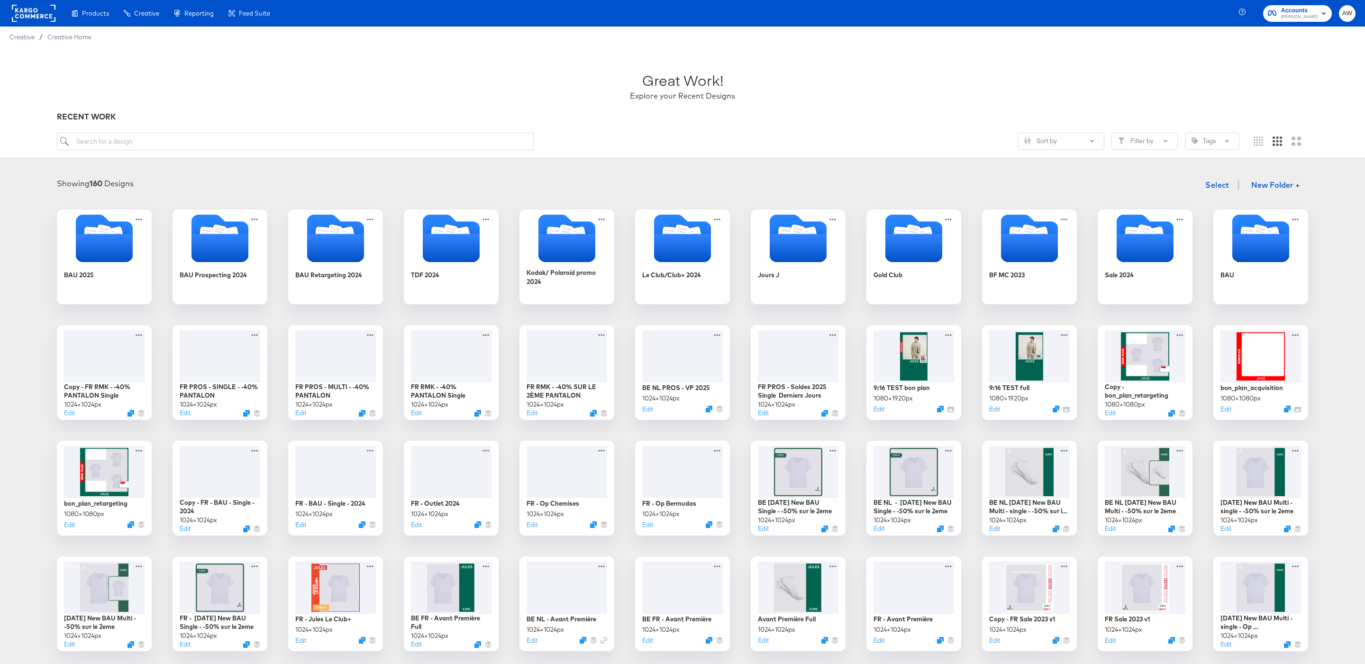
click at [188, 130] on div "Great Work! Explore your Recent Designs RECENT WORK Sort by Filter by Tags" at bounding box center [682, 102] width 1365 height 111
click at [189, 143] on input "search" at bounding box center [295, 142] width 477 height 18
type input "stories"
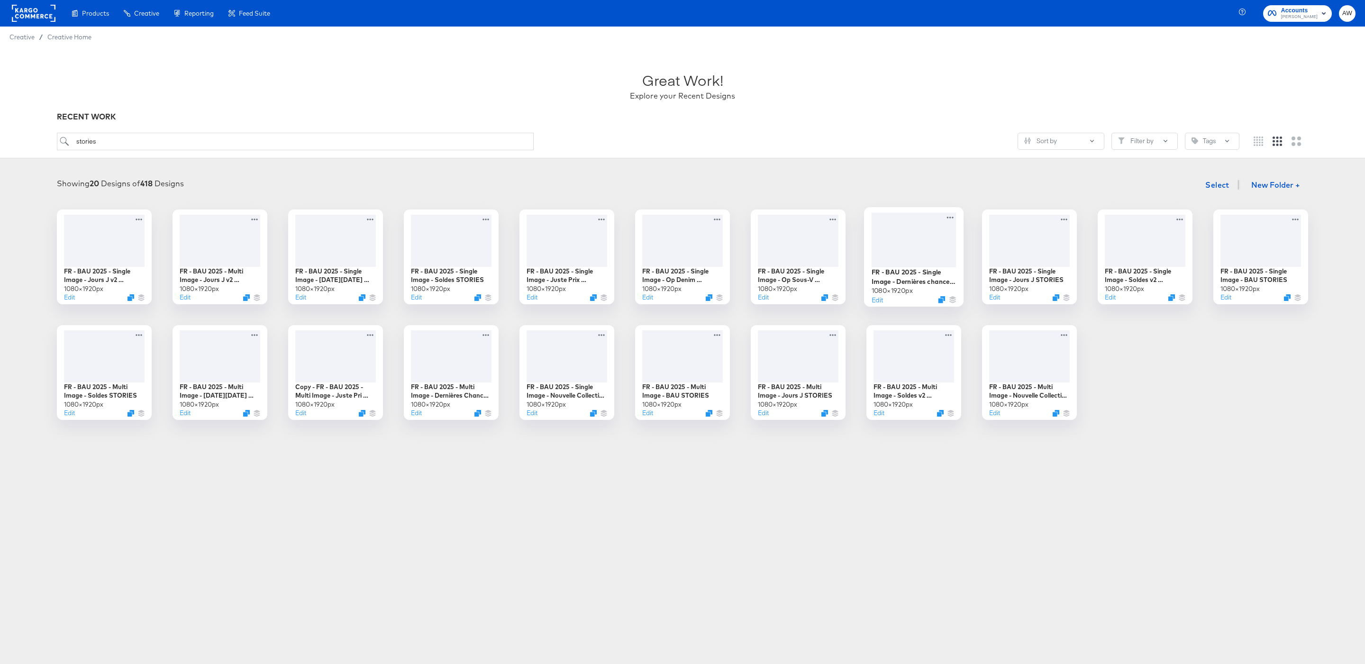
click at [908, 253] on div at bounding box center [914, 239] width 85 height 55
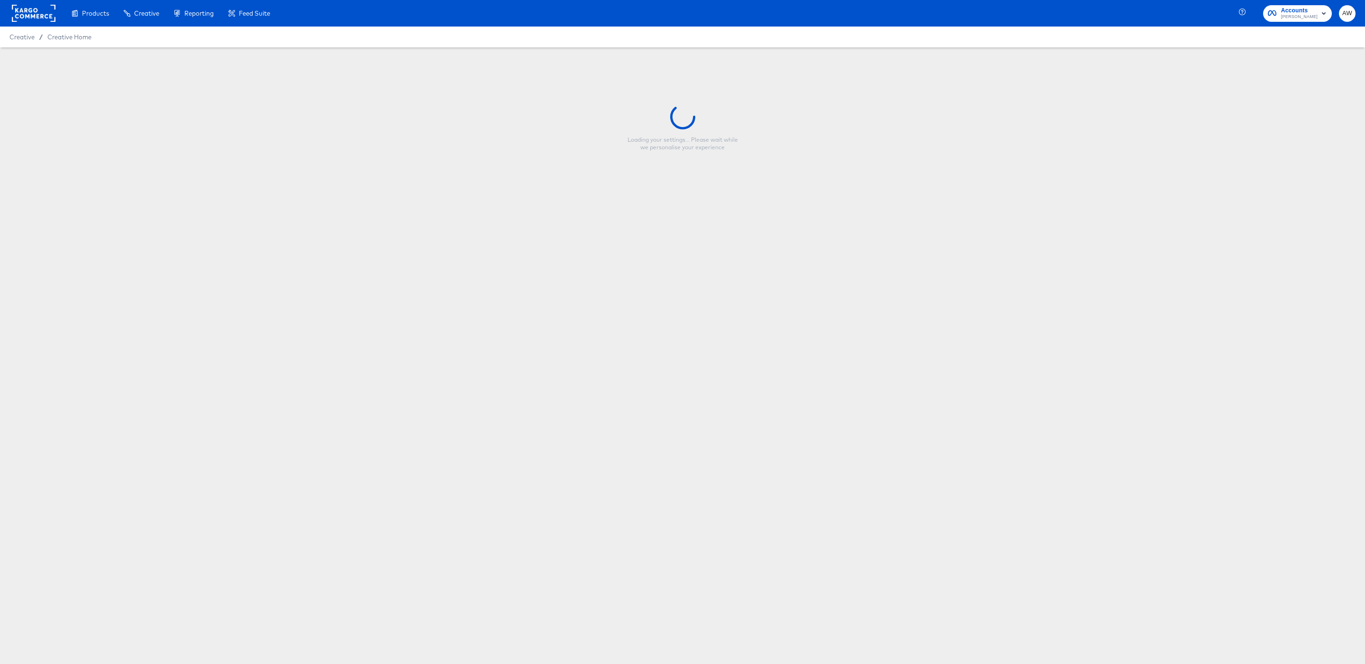
type input "FR - BAU 2025 - Single Image - Dernières chances STORIES"
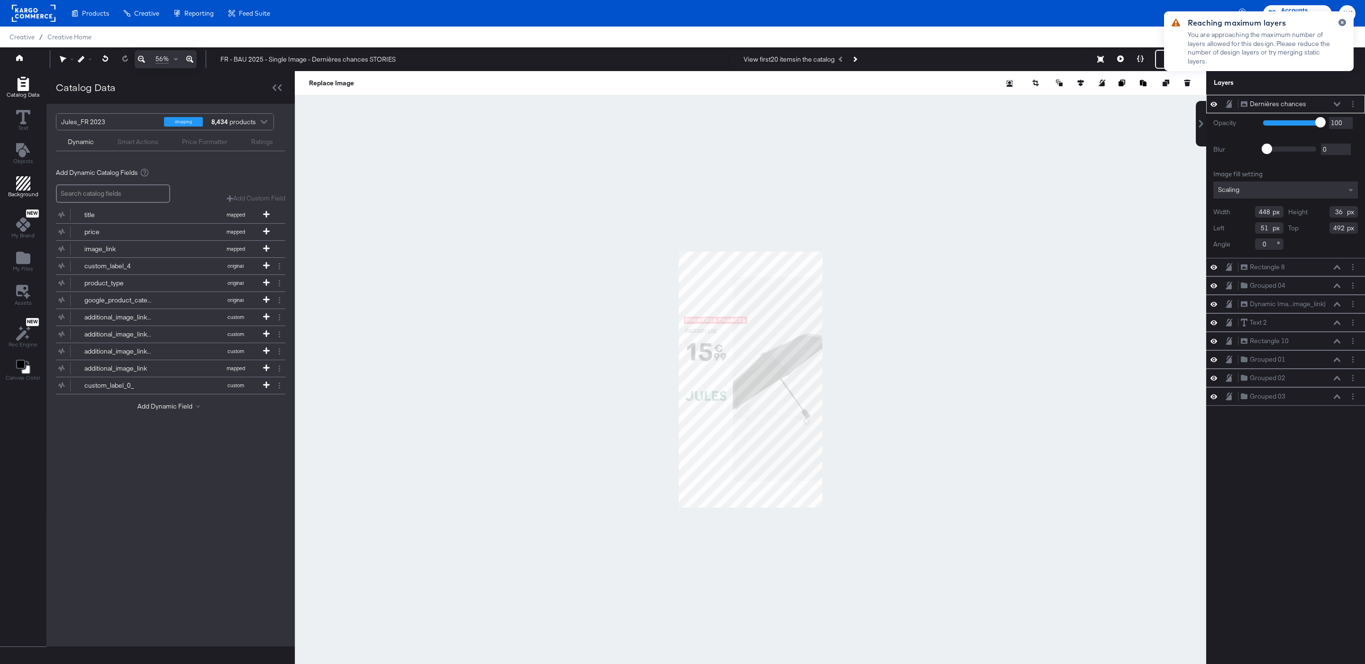
click at [16, 188] on icon "Add Rectangle" at bounding box center [23, 183] width 14 height 14
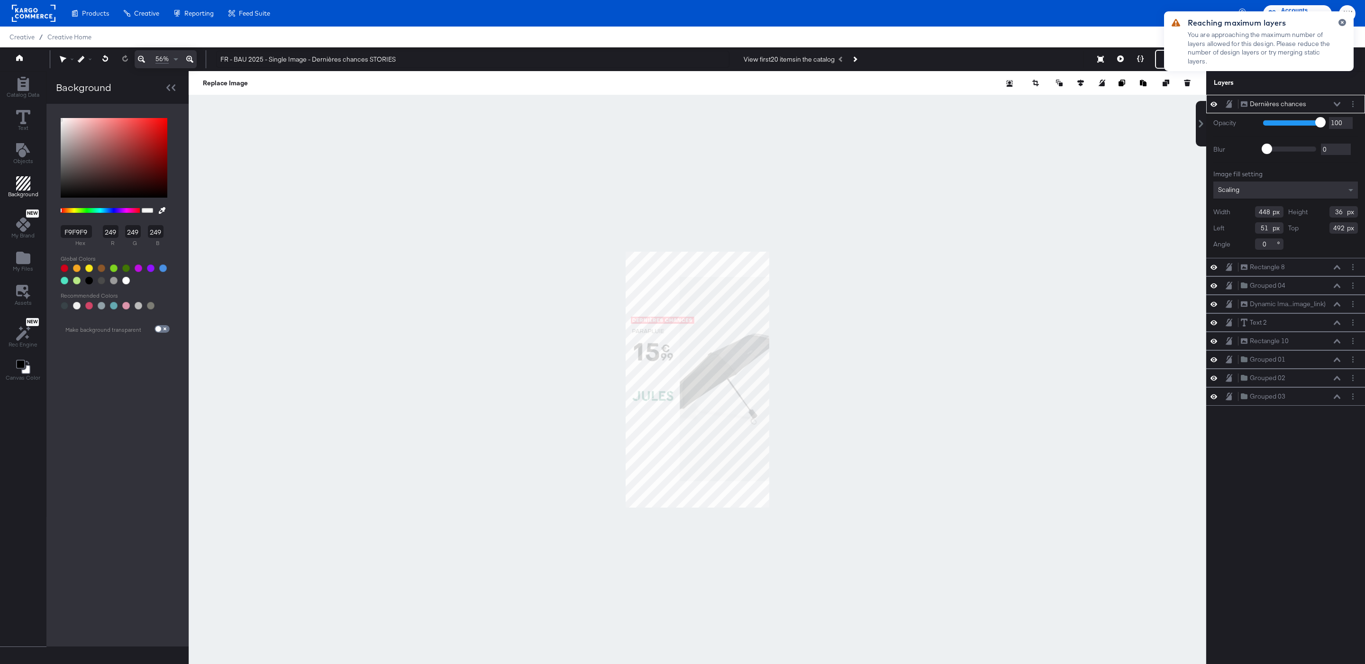
click at [127, 281] on div at bounding box center [126, 281] width 8 height 8
type input "FFFFFF"
type input "255"
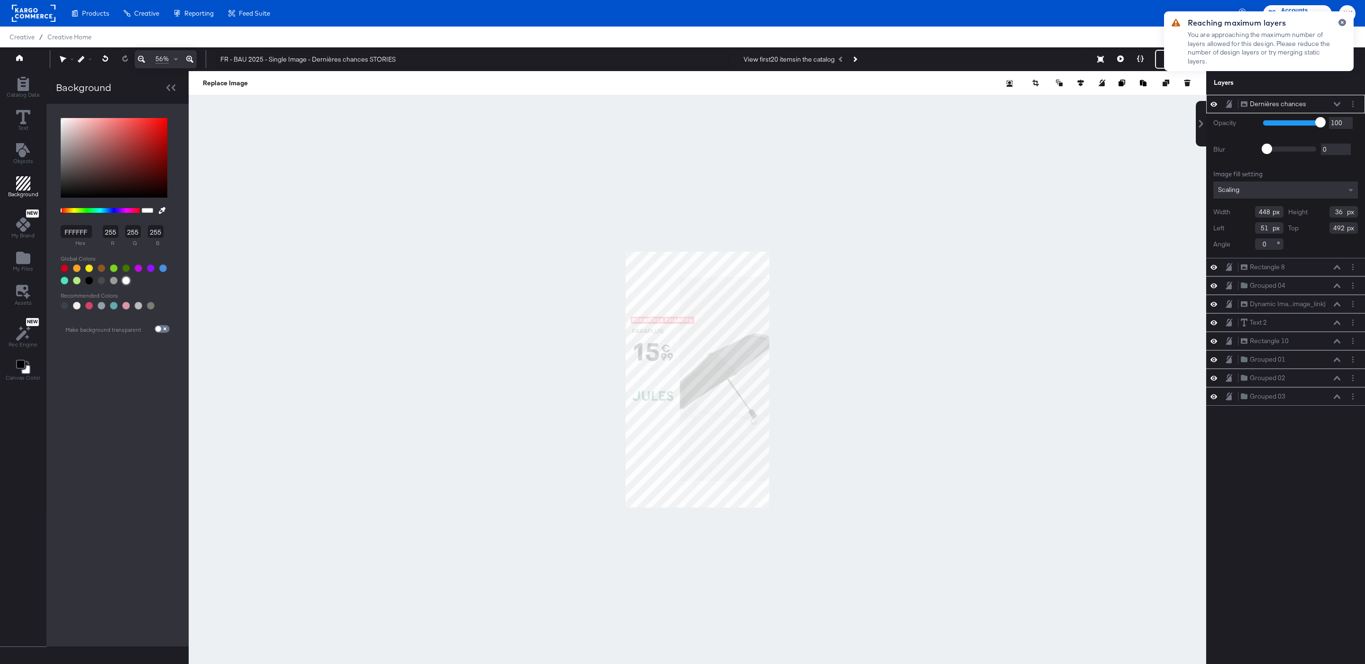
click at [125, 279] on div at bounding box center [126, 281] width 8 height 8
click at [1340, 23] on button "button" at bounding box center [1343, 22] width 8 height 7
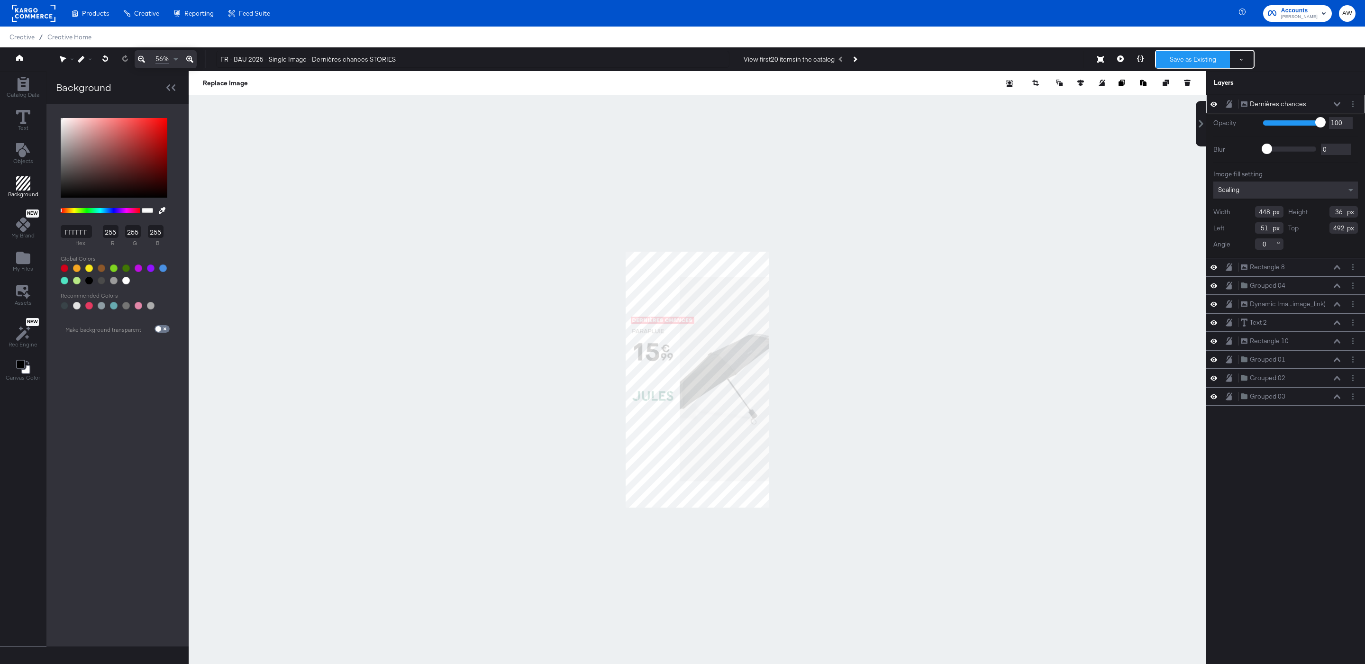
click at [1203, 60] on button "Save as Existing" at bounding box center [1193, 59] width 74 height 17
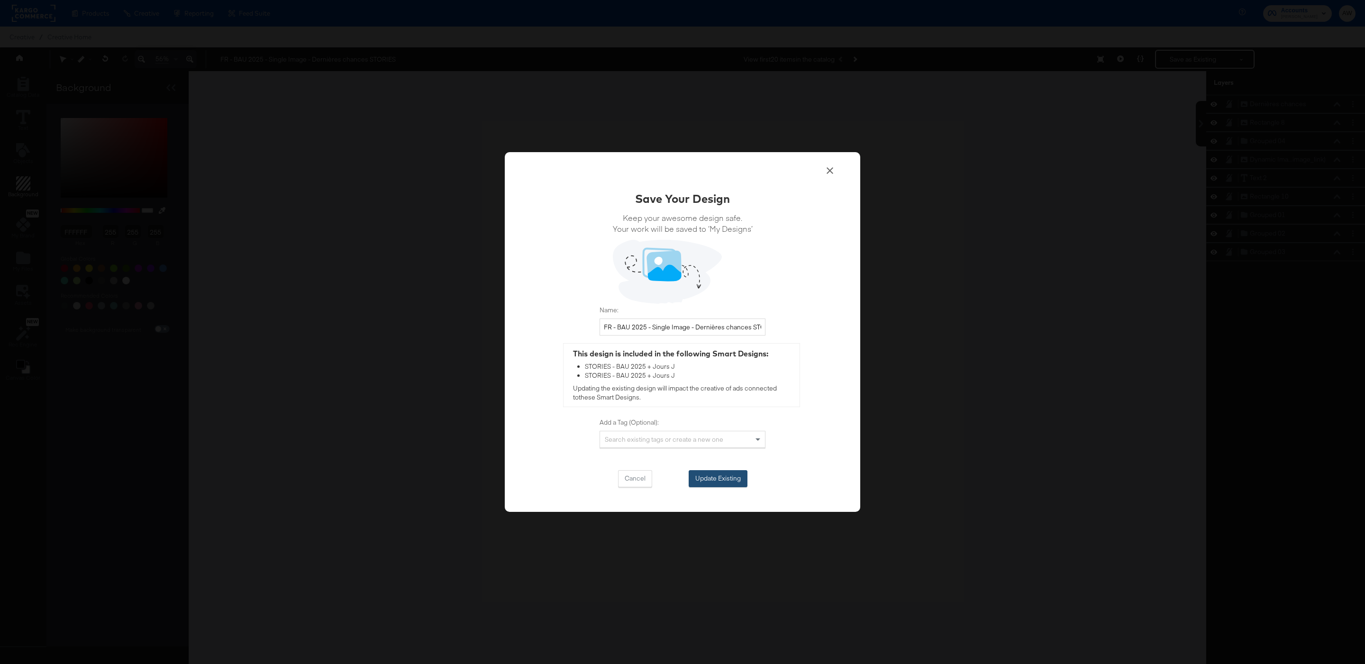
click at [733, 479] on button "Update Existing" at bounding box center [718, 478] width 59 height 17
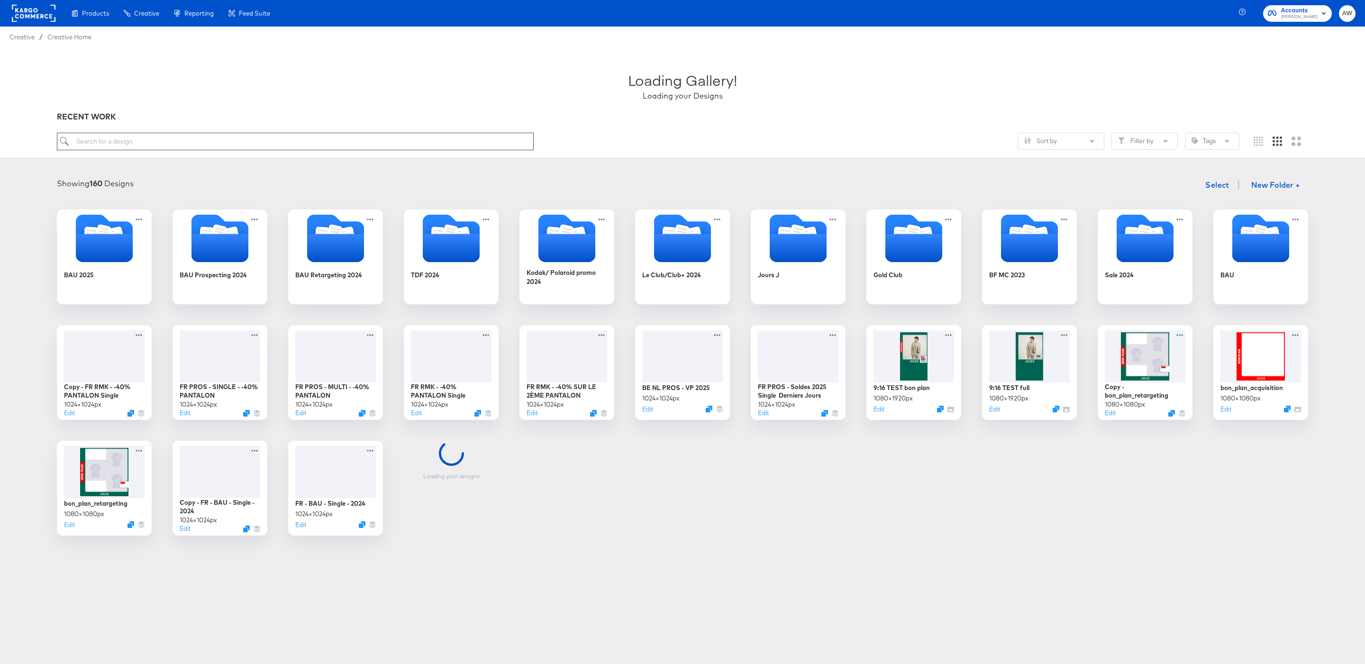
click at [470, 143] on input "search" at bounding box center [295, 142] width 477 height 18
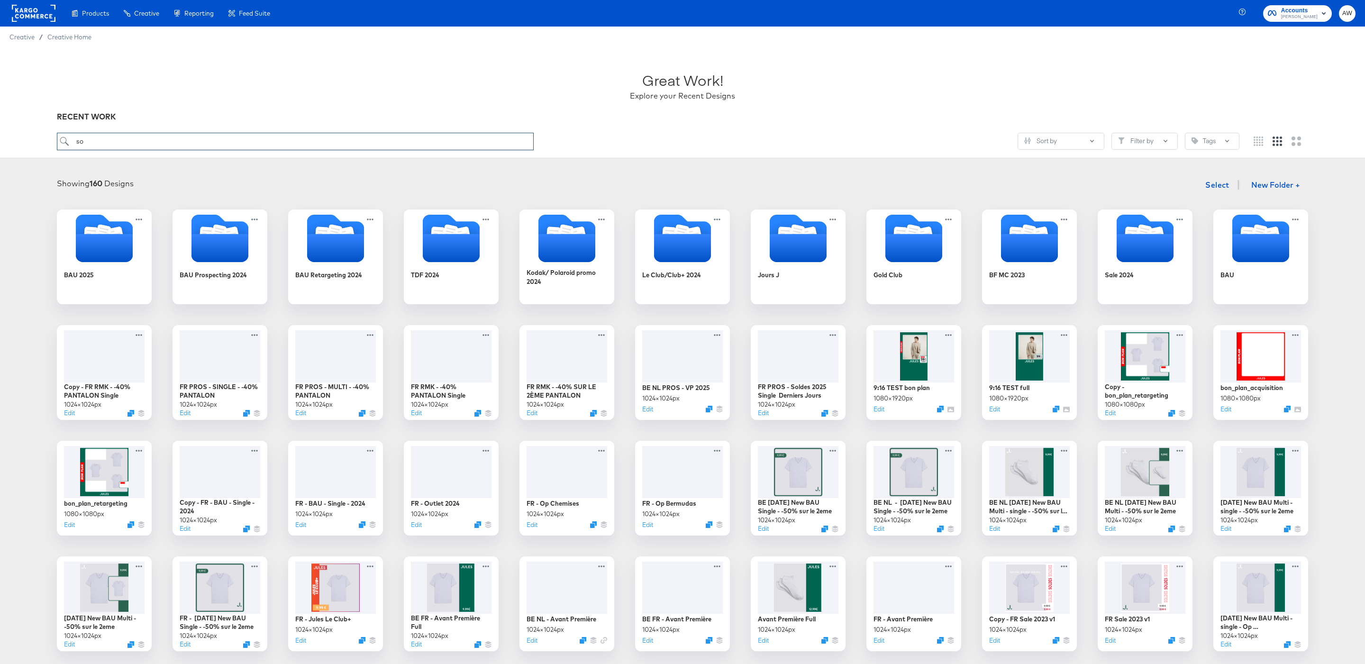
type input "s"
type input "t"
type input "stories"
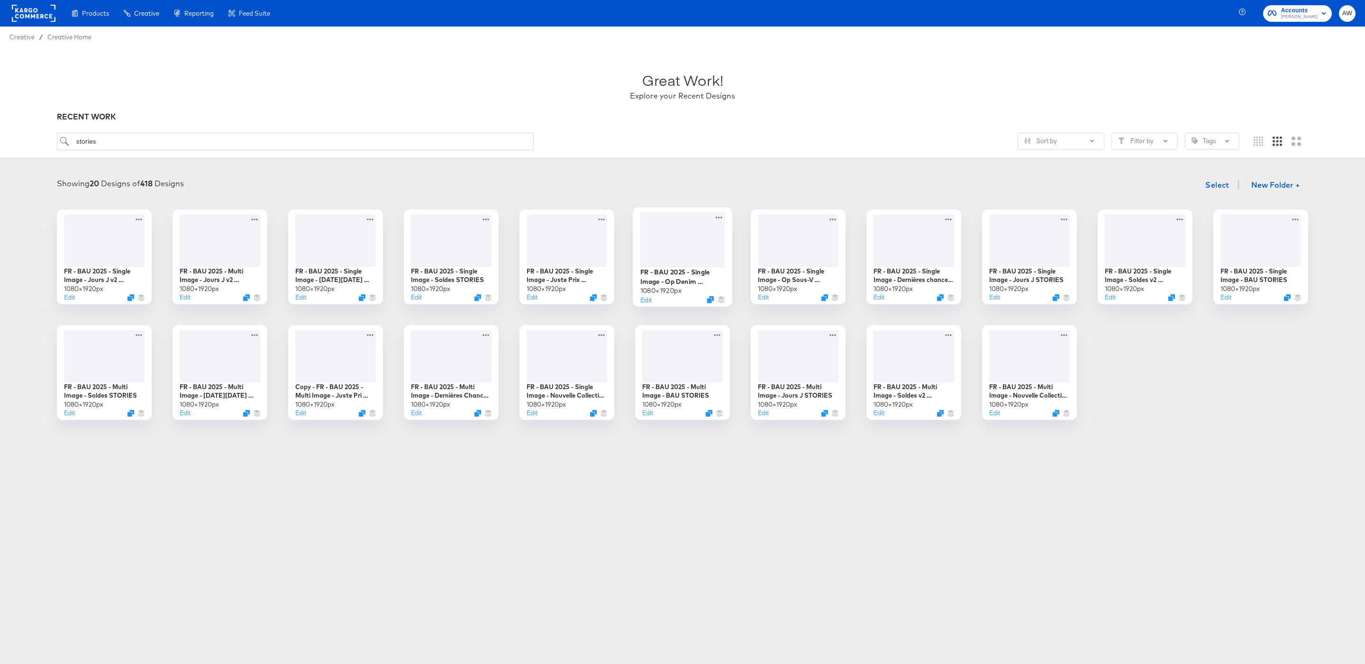
click at [685, 272] on div "FR - BAU 2025 - Single Image - Op Denim STORIES" at bounding box center [682, 276] width 85 height 18
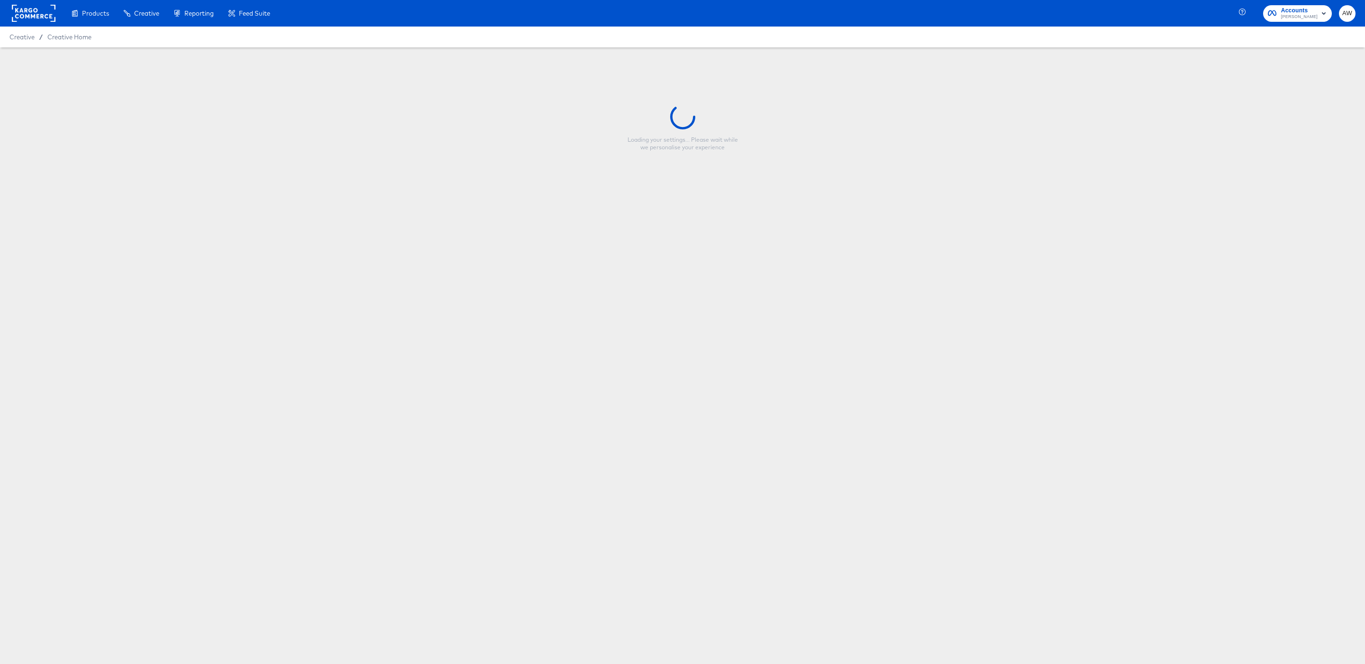
type input "FR - BAU 2025 - Single Image - Op Denim STORIES"
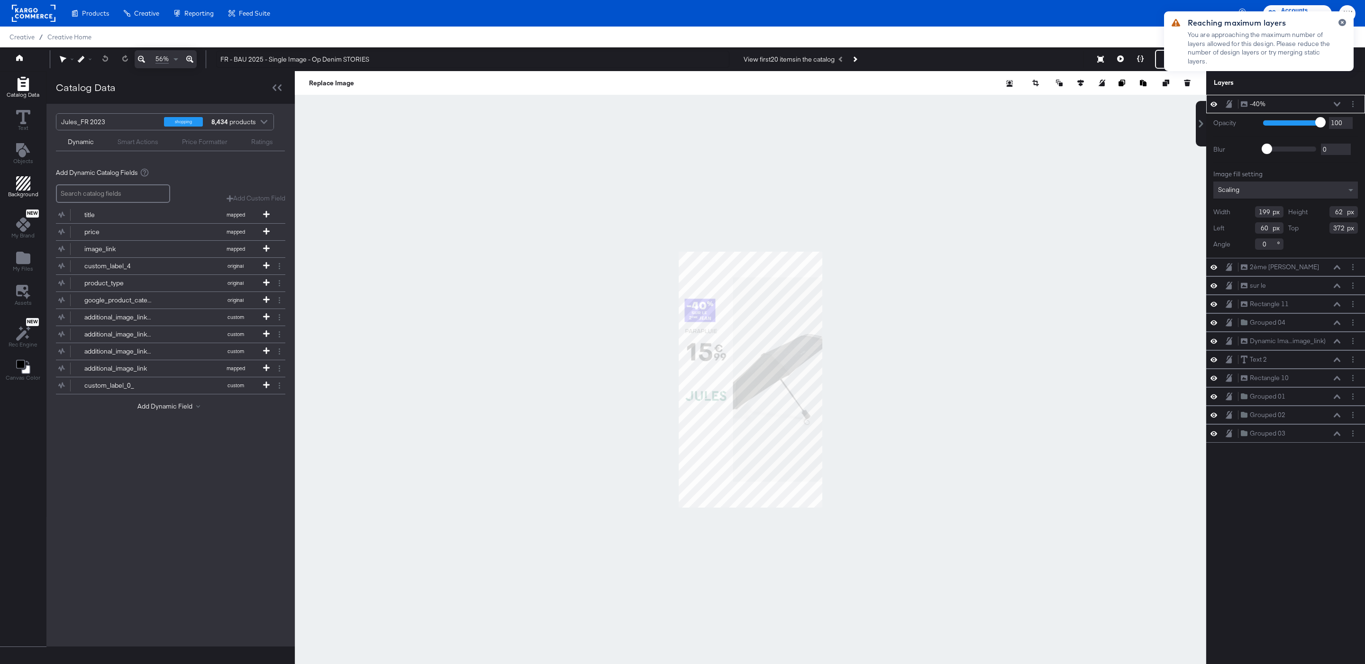
click at [14, 192] on div "Background" at bounding box center [23, 187] width 30 height 22
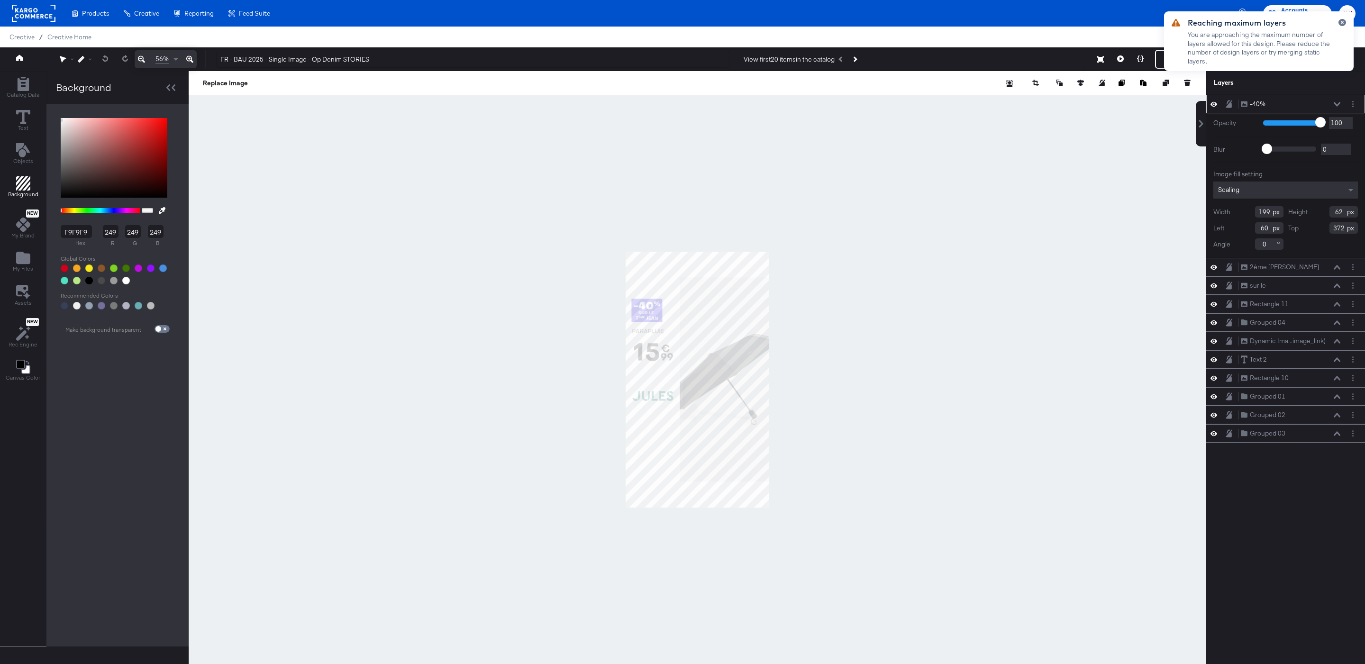
click at [125, 281] on div at bounding box center [126, 281] width 8 height 8
type input "FFFFFF"
type input "255"
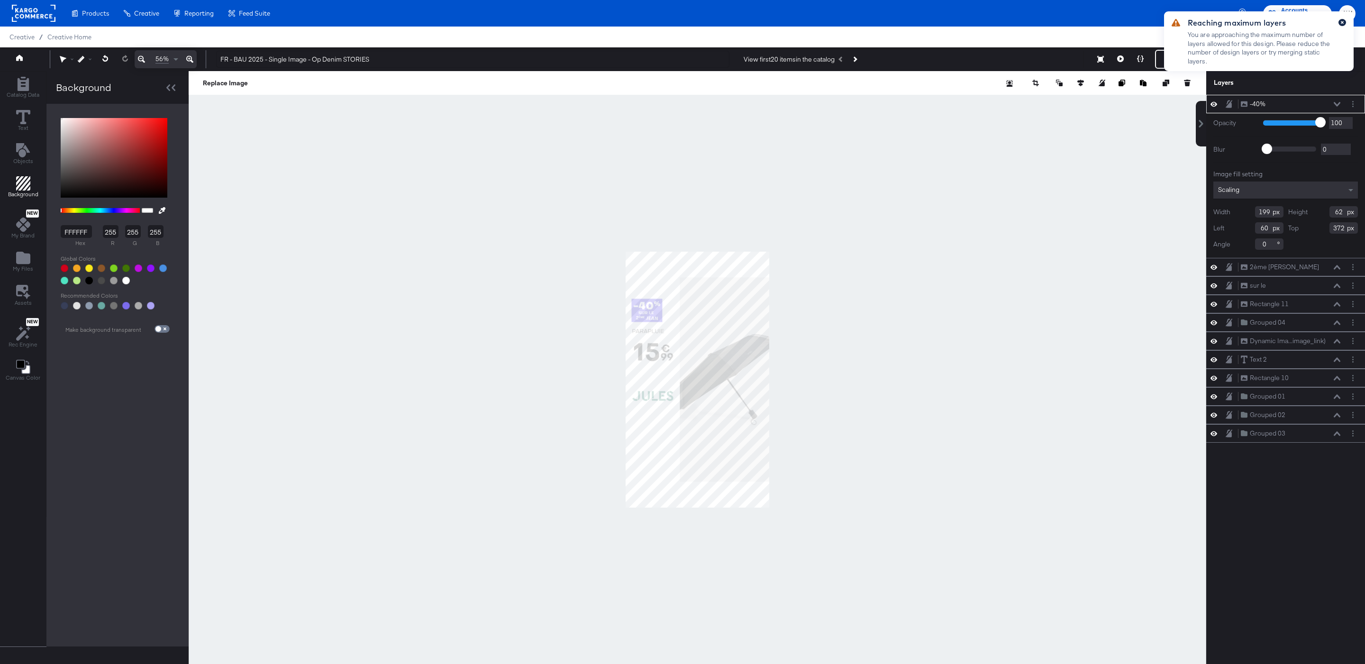
click at [1341, 25] on icon "button" at bounding box center [1343, 22] width 4 height 5
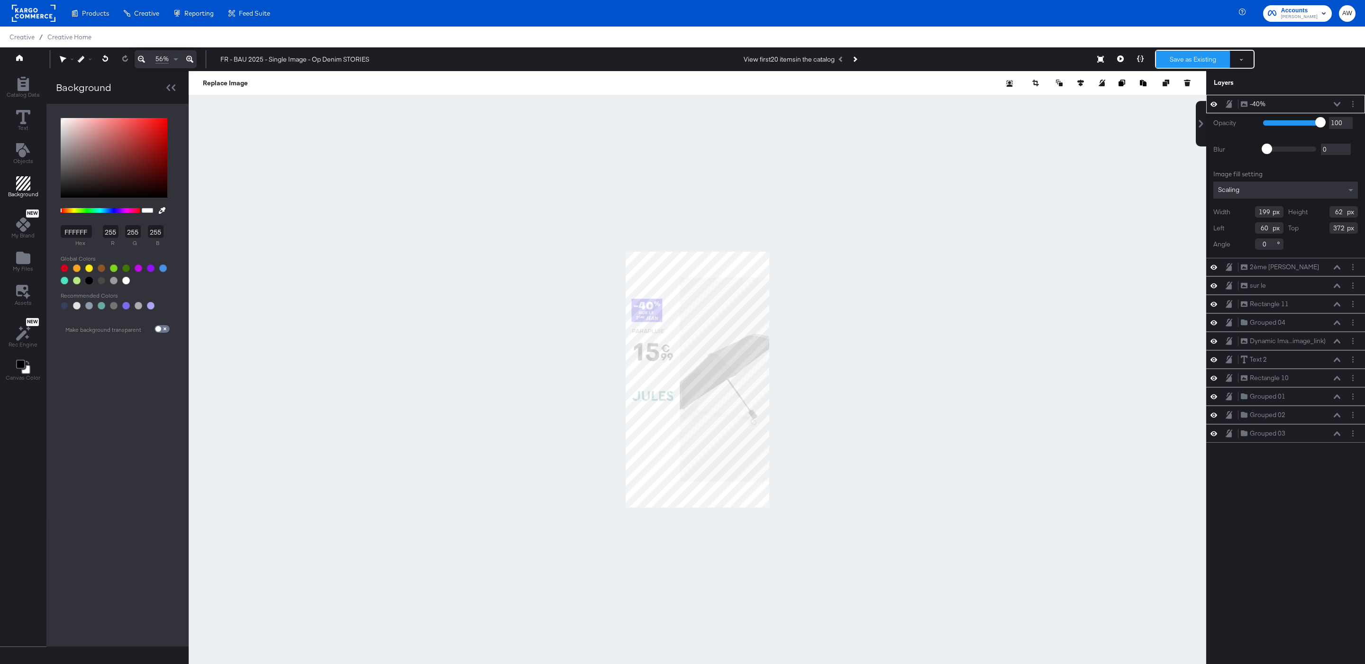
click at [1174, 62] on button "Save as Existing" at bounding box center [1193, 59] width 74 height 17
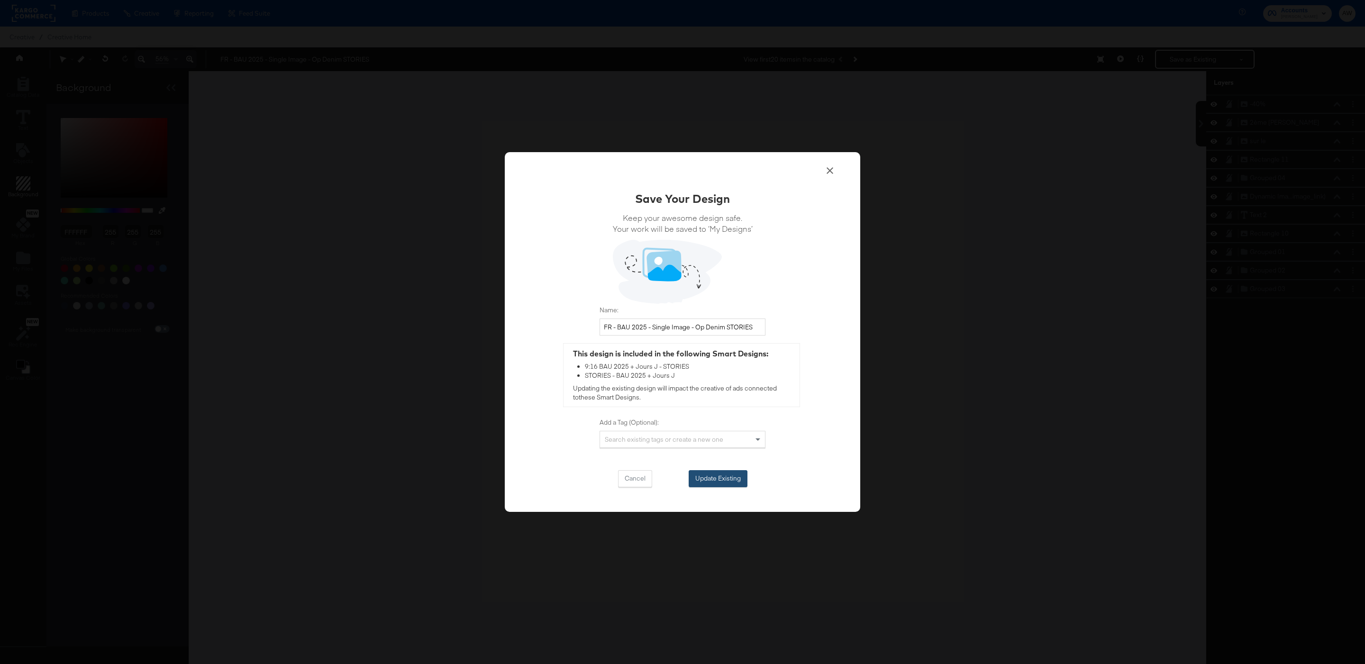
click at [730, 475] on button "Update Existing" at bounding box center [718, 478] width 59 height 17
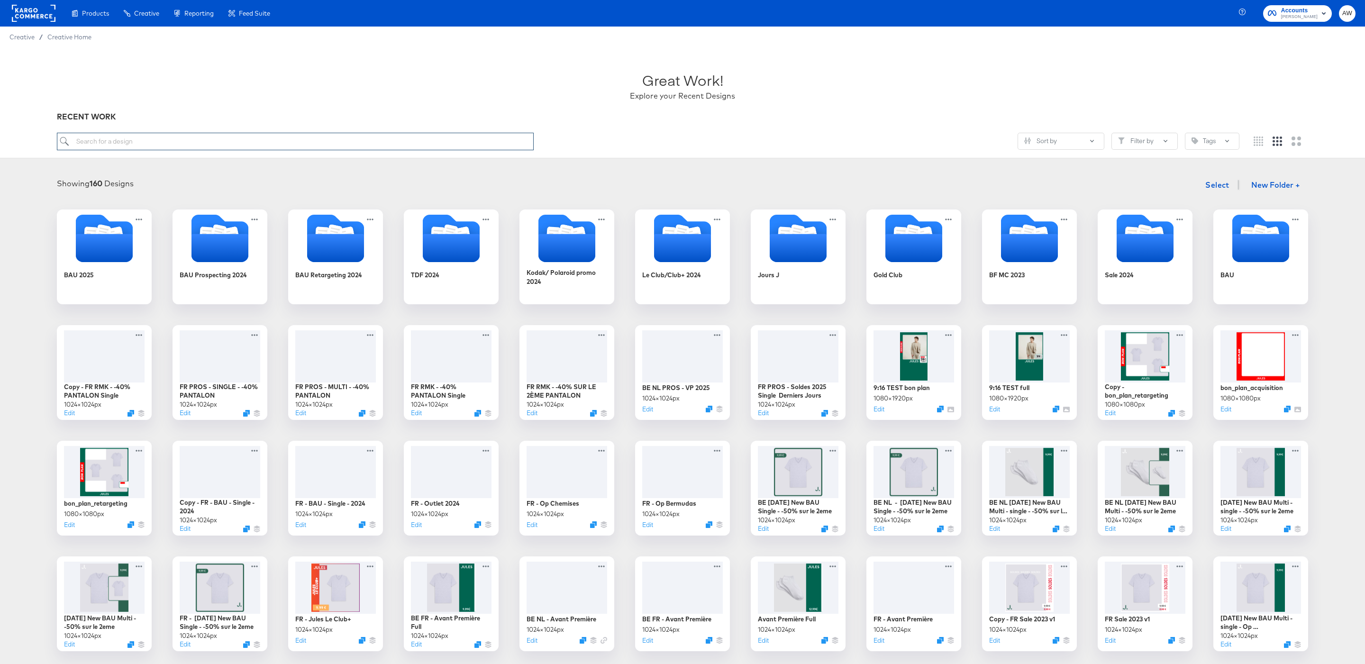
click at [210, 142] on input "search" at bounding box center [295, 142] width 477 height 18
type input "stories"
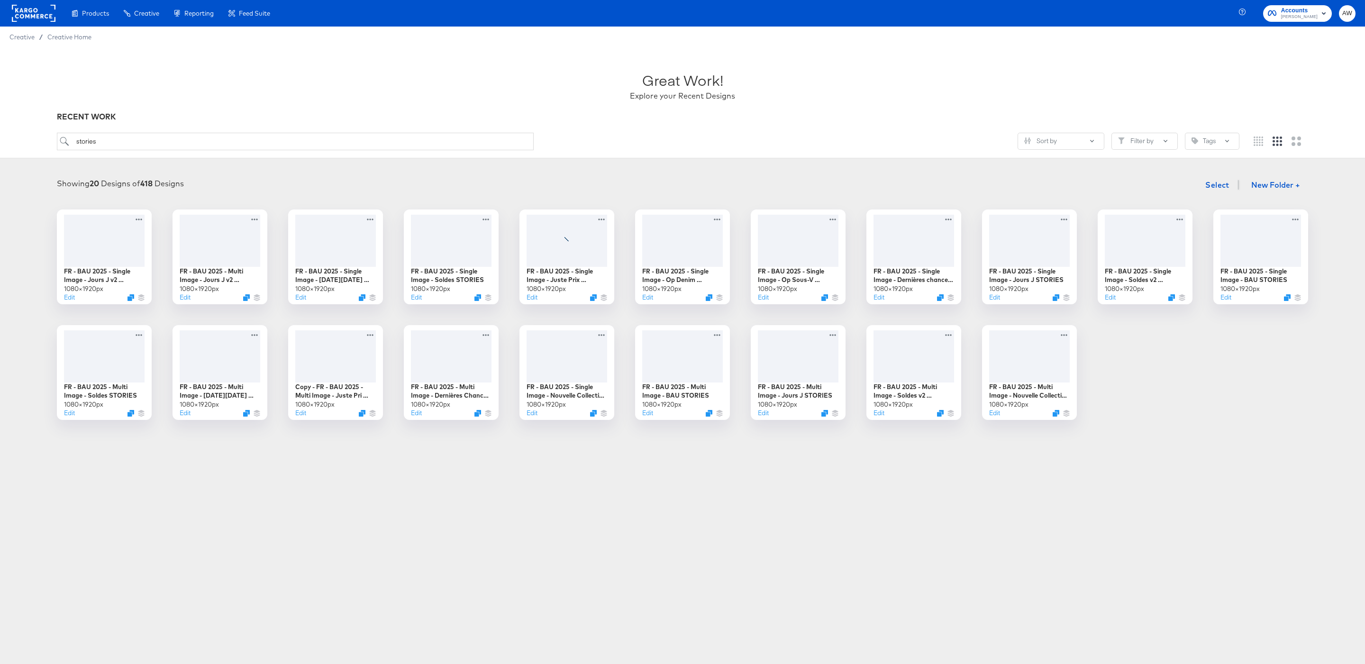
click at [553, 511] on div "Products Products Product Catalogs Enhance Your Product Catalog, Map Them to Pu…" at bounding box center [682, 332] width 1365 height 664
click at [1056, 419] on icon "Duplicate" at bounding box center [1057, 415] width 7 height 7
click at [989, 419] on button "Edit" at bounding box center [993, 415] width 11 height 9
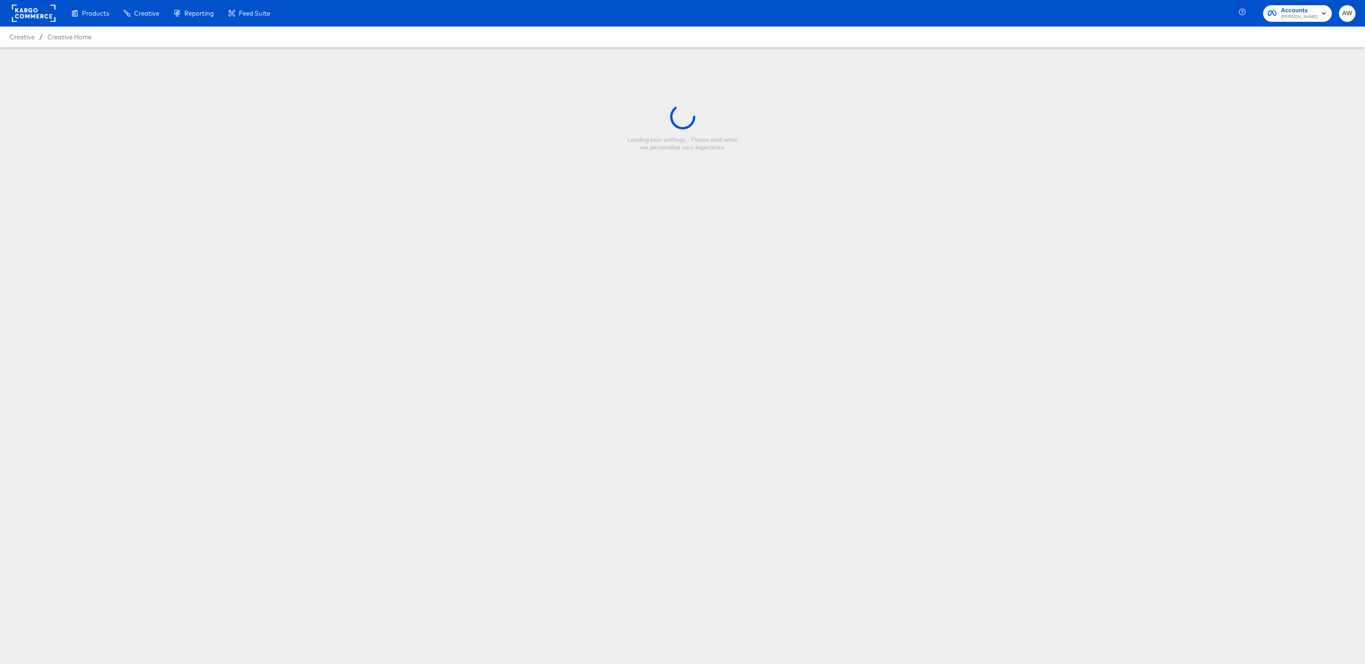
type input "Copy - FR - BAU 2025 - Multi Image - Nouvelle Collection STORIES"
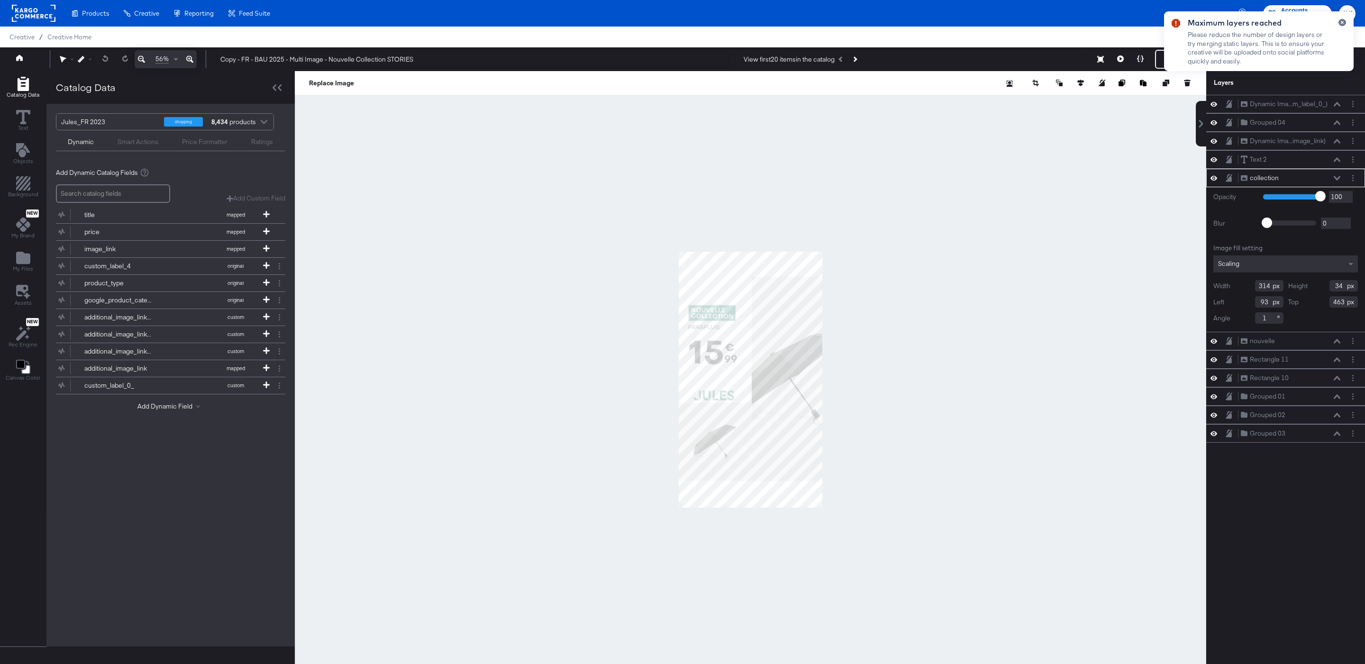
click at [403, 171] on div at bounding box center [751, 379] width 912 height 617
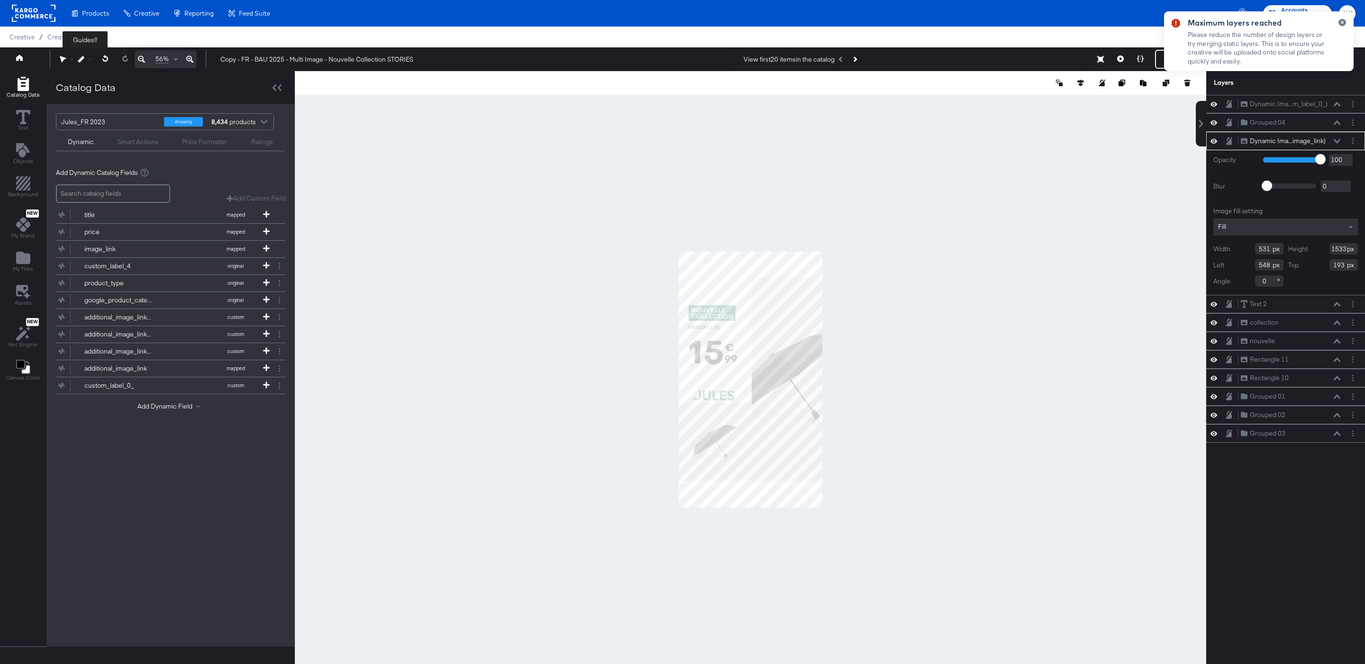
click at [78, 60] on icon at bounding box center [81, 59] width 7 height 7
click at [111, 85] on div "Show Grid" at bounding box center [115, 81] width 77 height 19
click at [864, 292] on div at bounding box center [751, 379] width 912 height 617
type input "140"
type input "995"
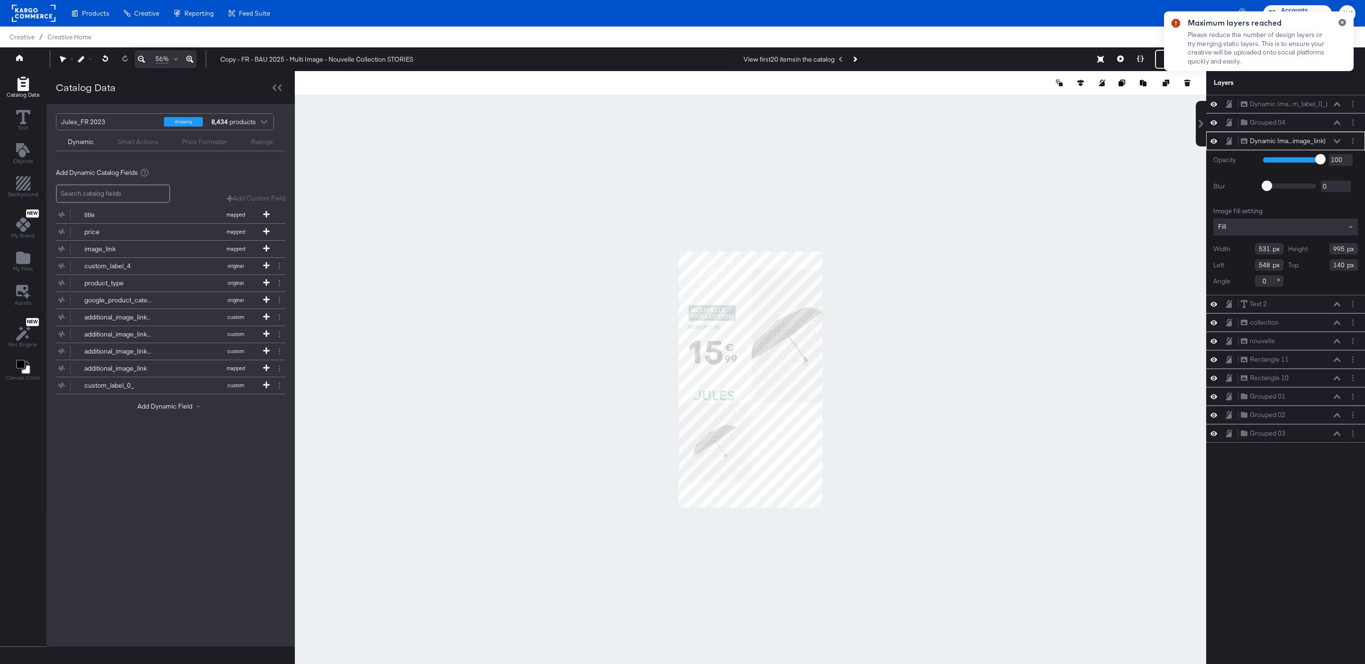
click at [937, 315] on div at bounding box center [751, 379] width 912 height 617
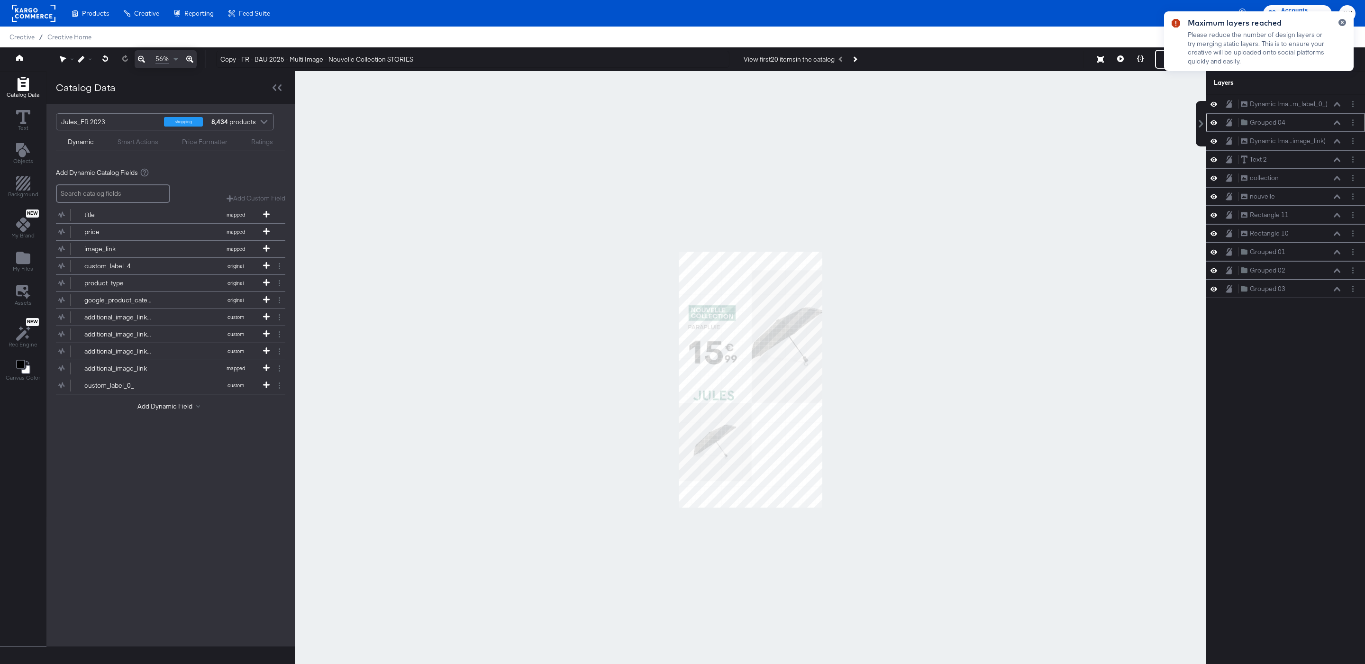
click at [1337, 125] on icon at bounding box center [1337, 122] width 7 height 5
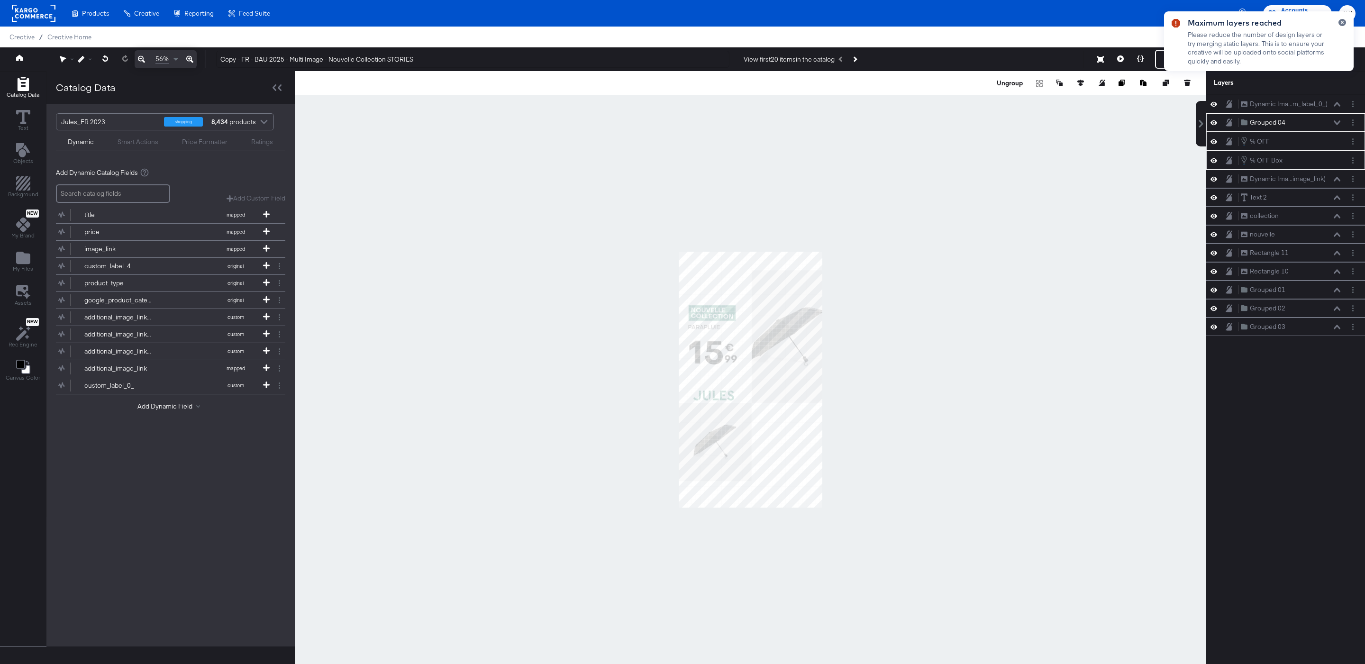
click at [1337, 125] on icon at bounding box center [1337, 122] width 7 height 4
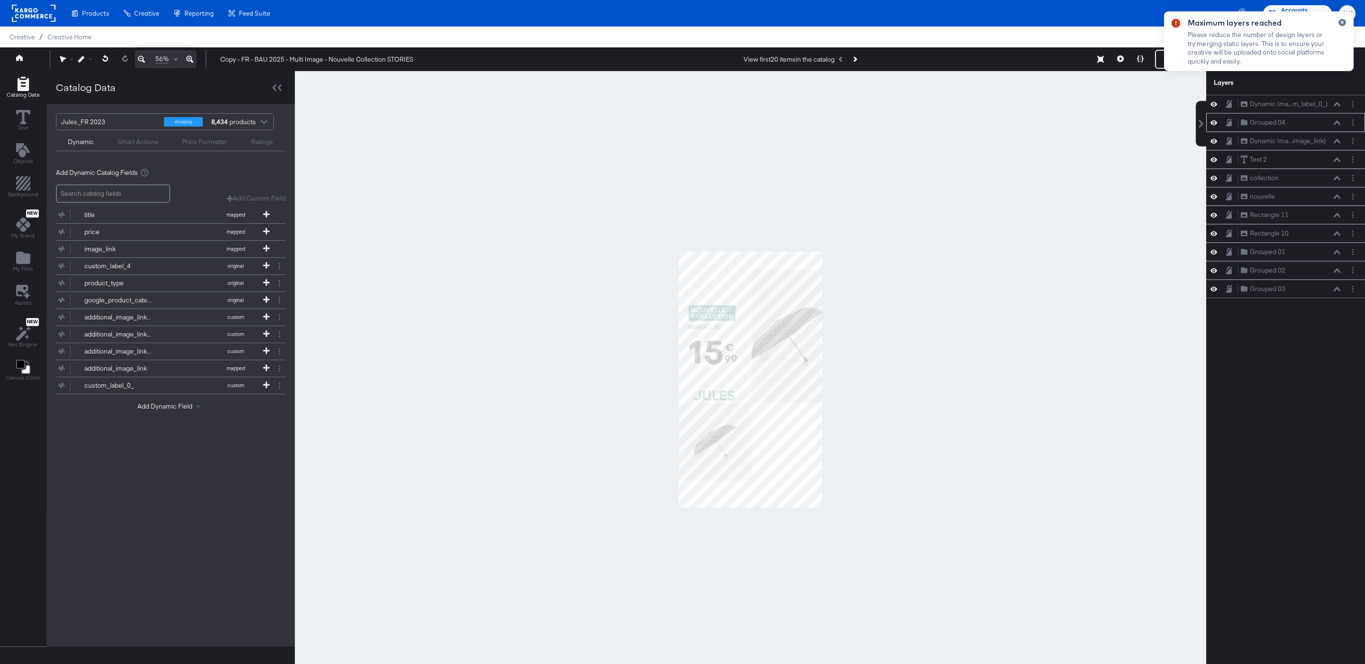
click at [1337, 125] on icon at bounding box center [1337, 122] width 7 height 5
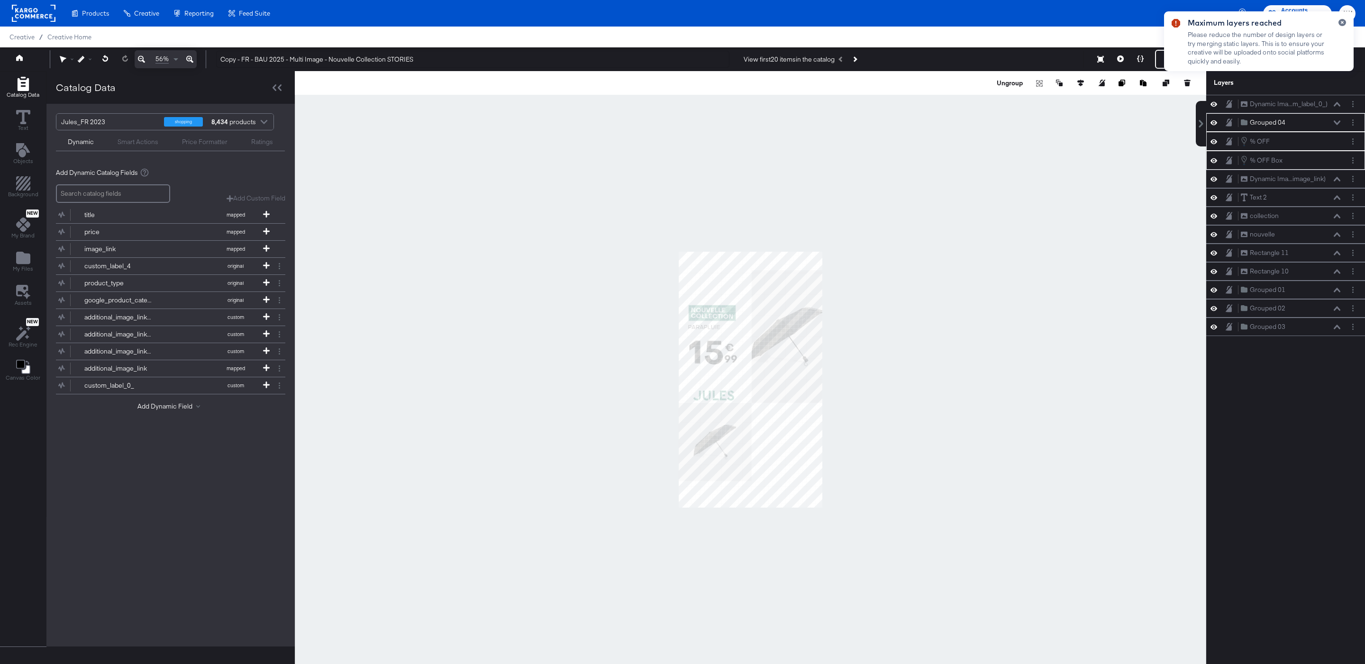
click at [967, 274] on div at bounding box center [751, 379] width 912 height 617
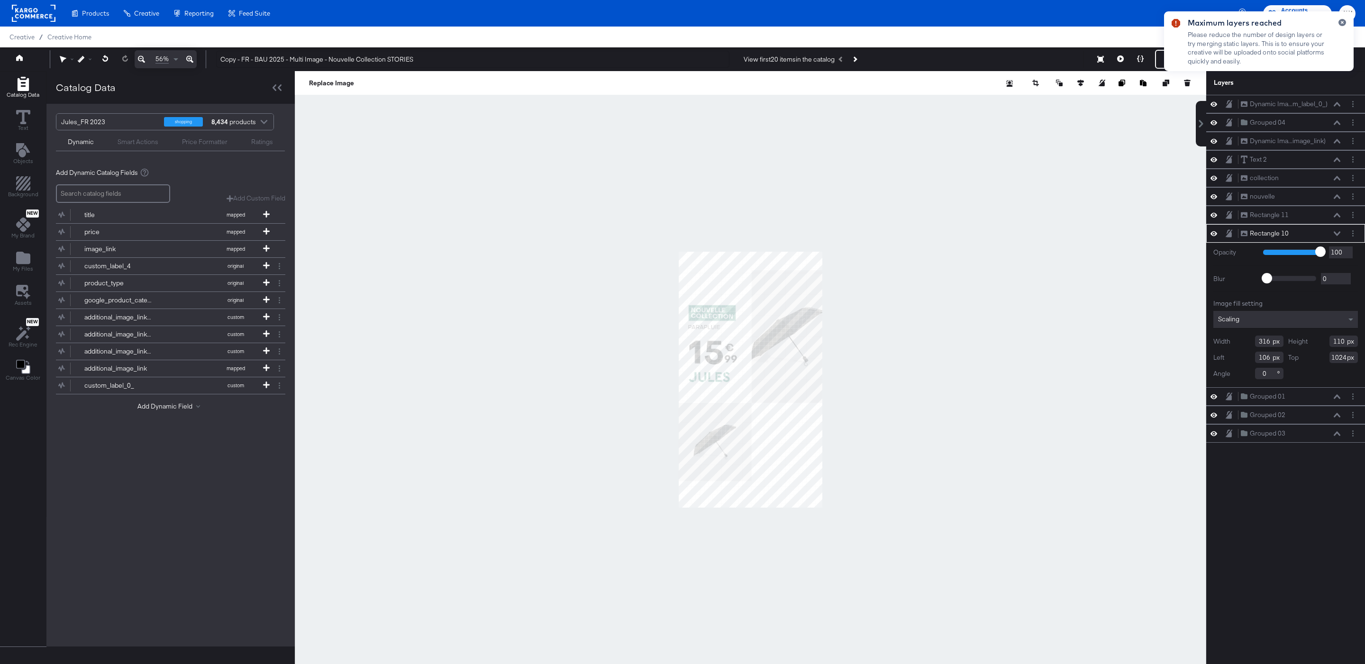
type input "73"
type input "886"
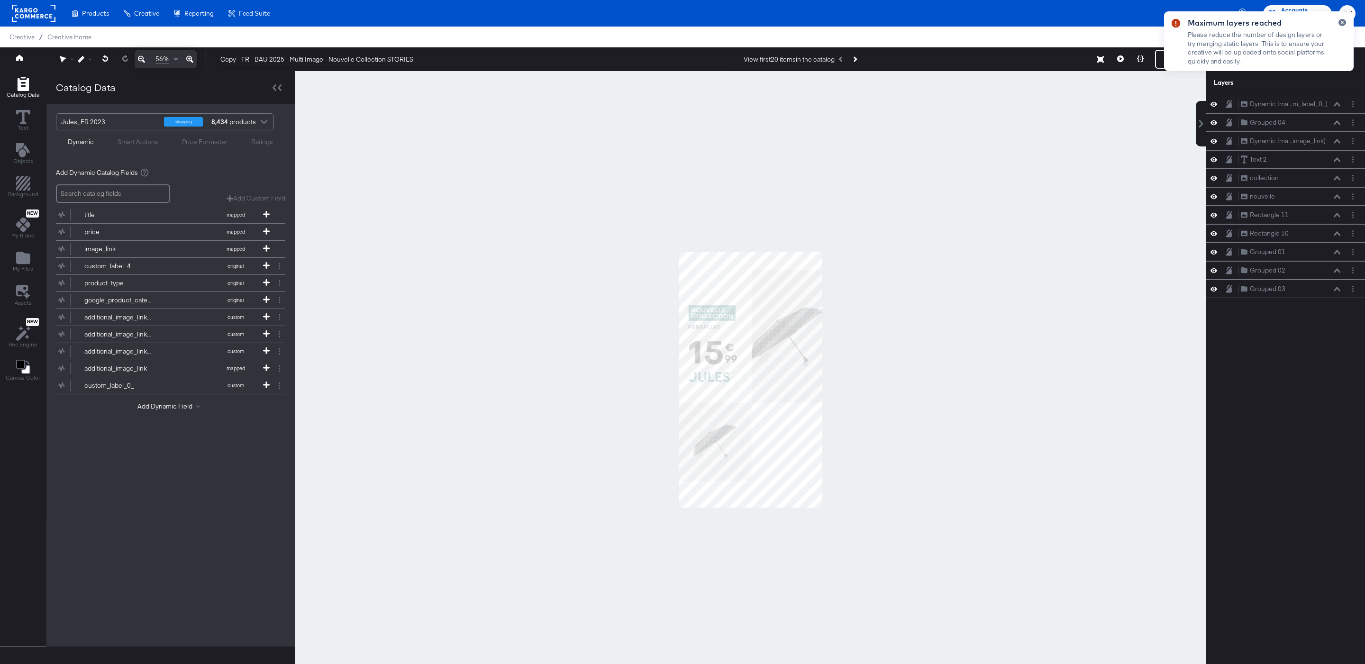
click at [191, 60] on icon at bounding box center [189, 59] width 7 height 11
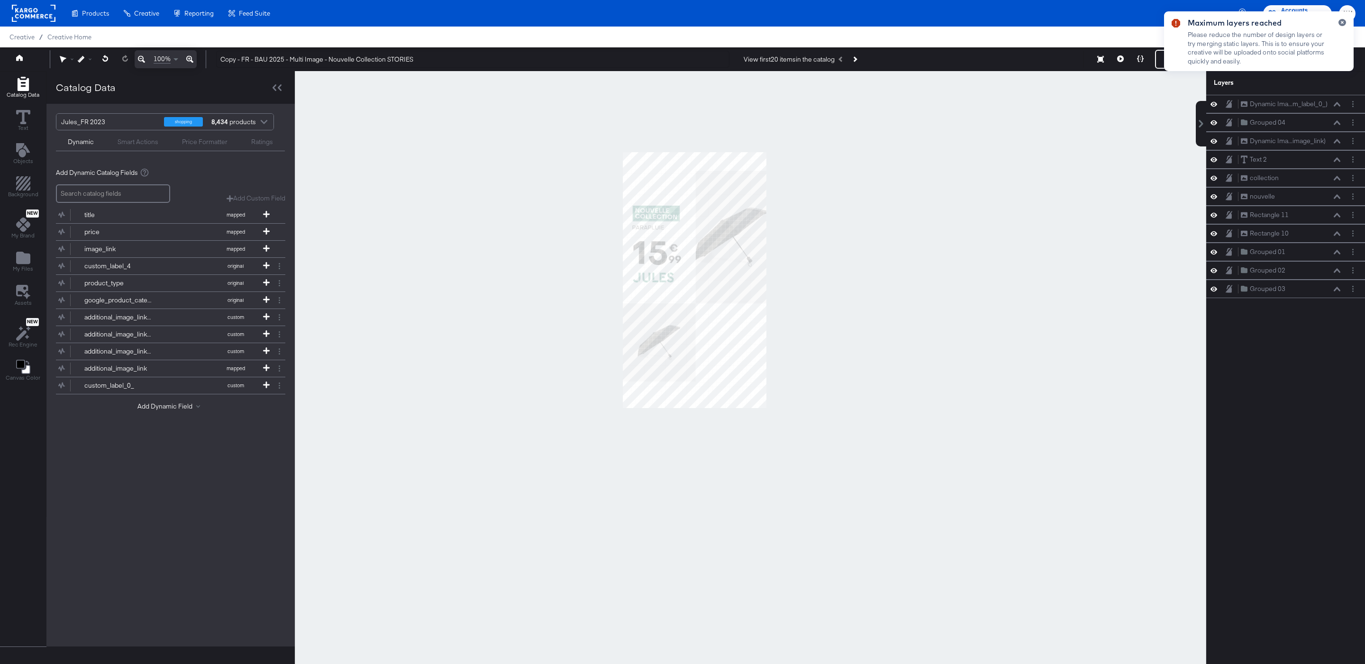
click at [191, 60] on icon at bounding box center [189, 59] width 7 height 11
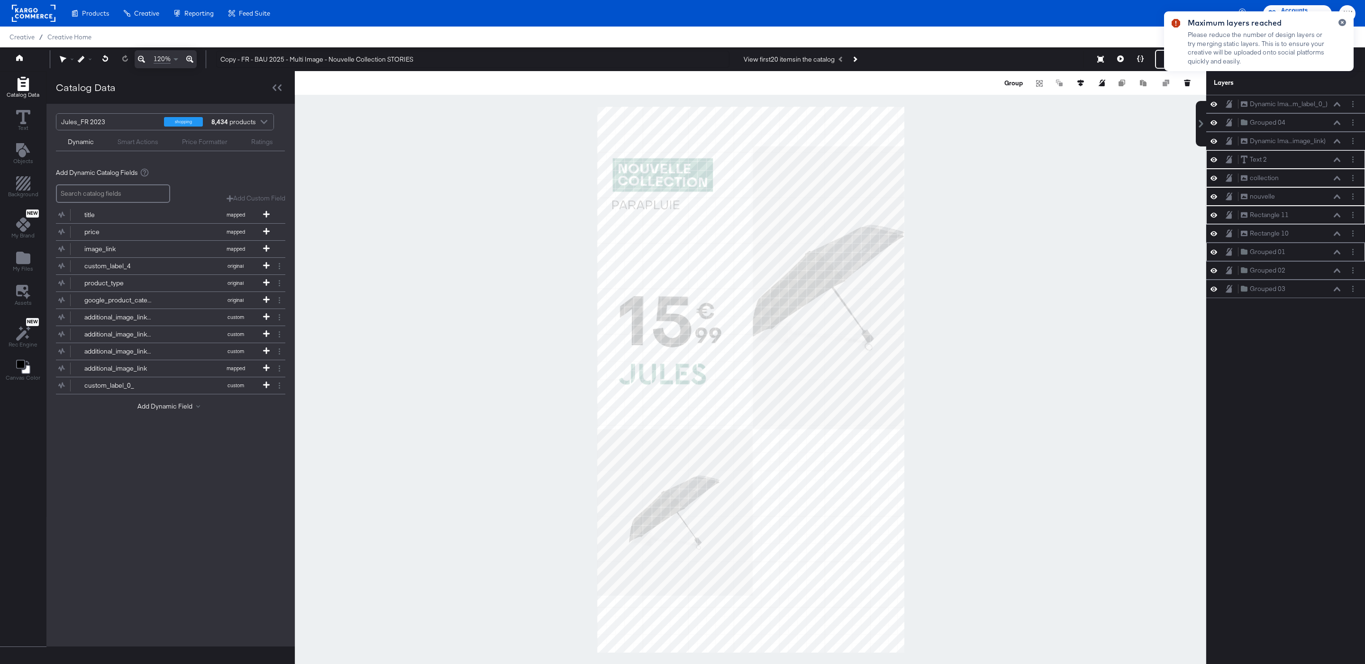
click at [1334, 255] on button at bounding box center [1338, 252] width 8 height 6
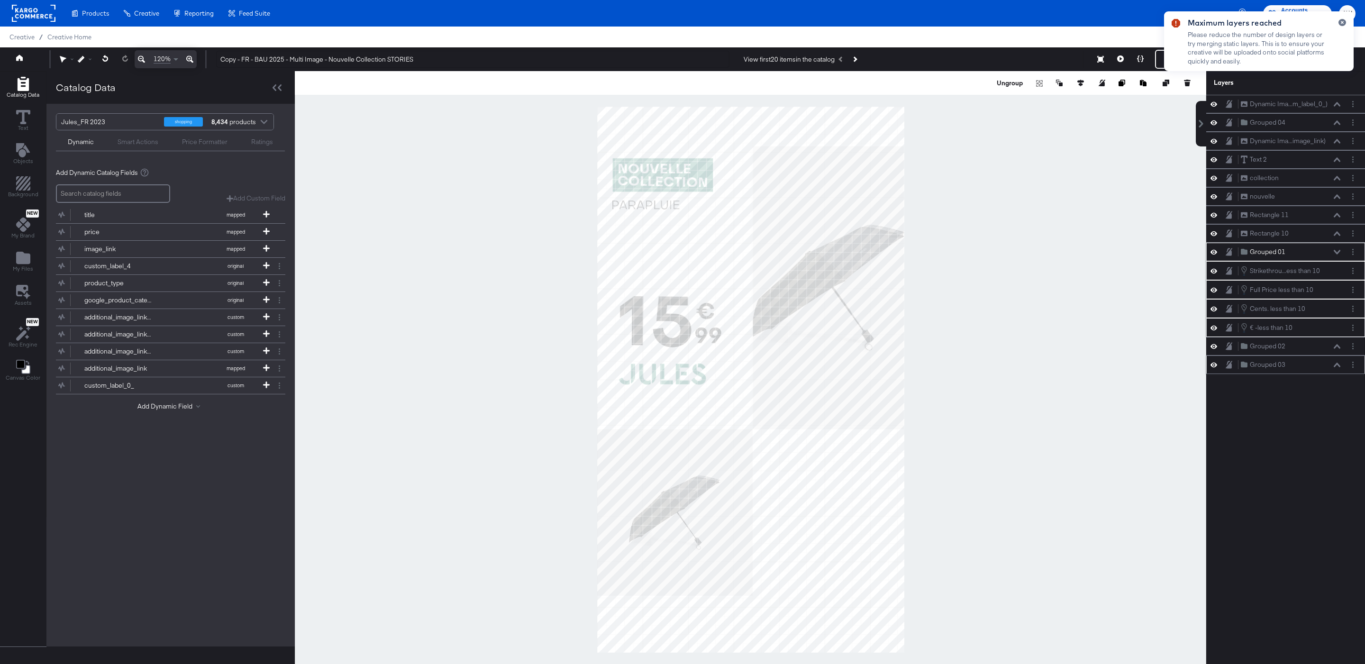
click at [1338, 367] on icon at bounding box center [1337, 365] width 7 height 5
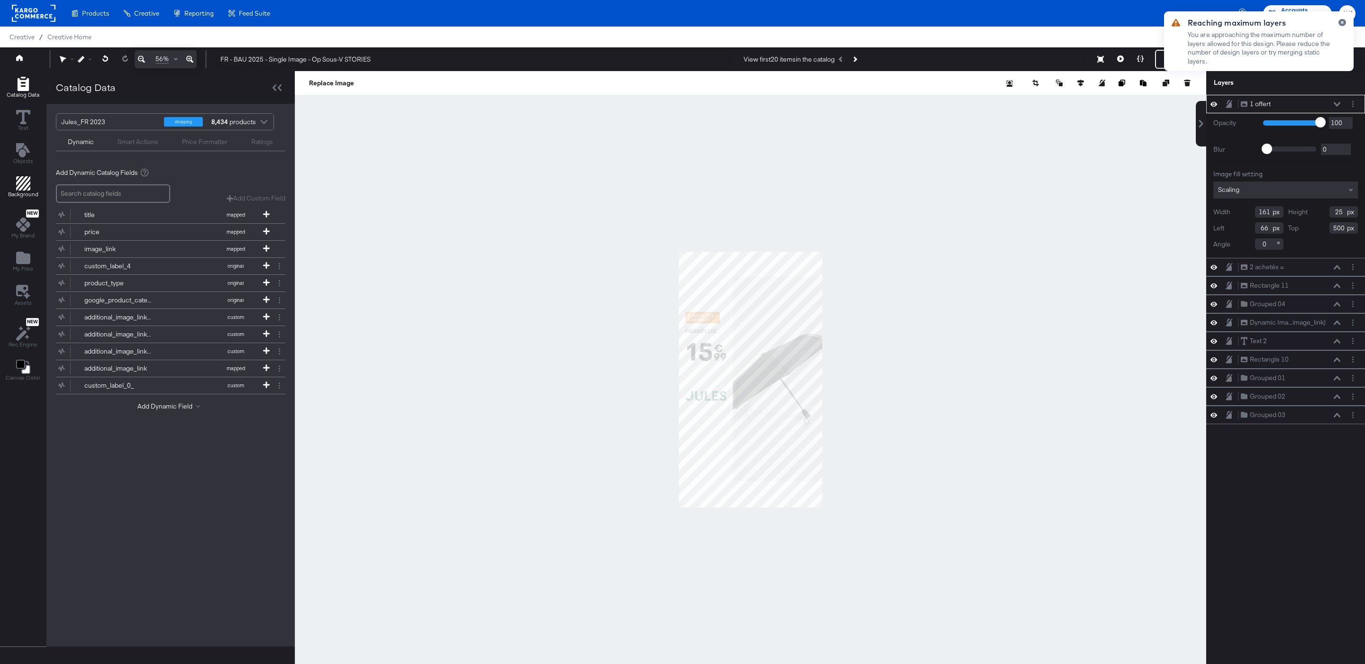
click at [19, 196] on span "Background" at bounding box center [23, 195] width 30 height 8
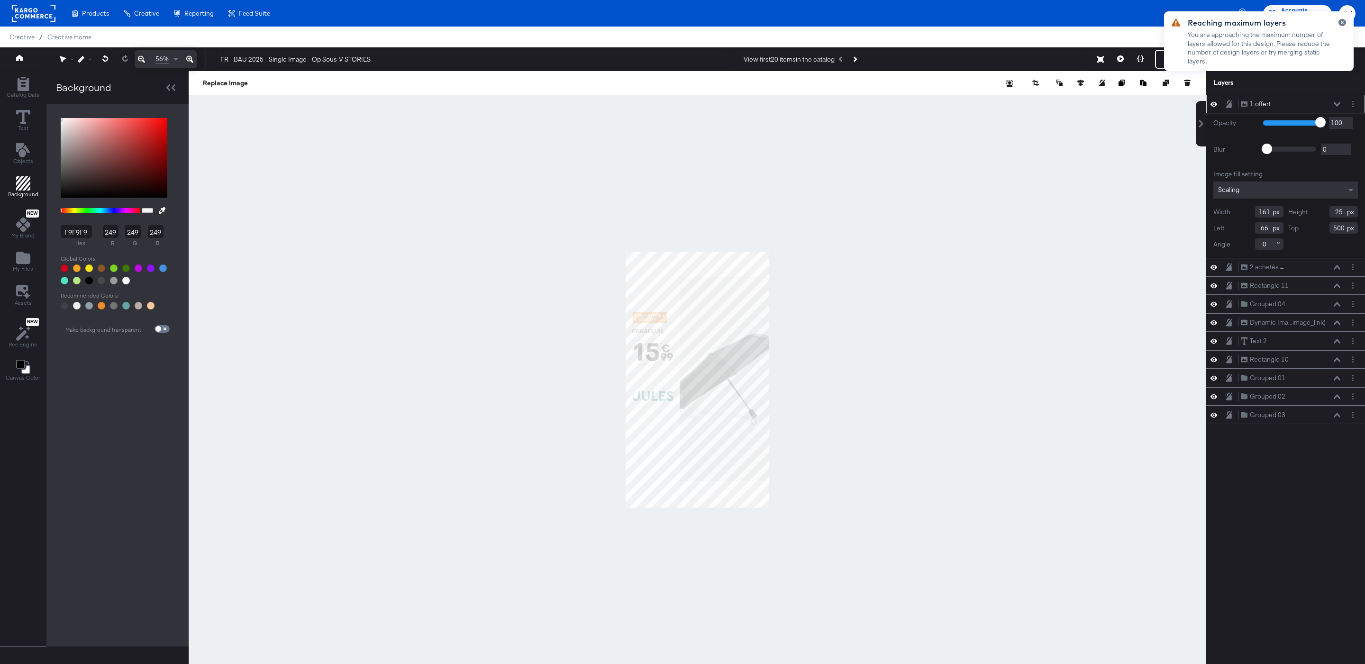
click at [126, 280] on div at bounding box center [126, 281] width 8 height 8
type input "FFFFFF"
type input "255"
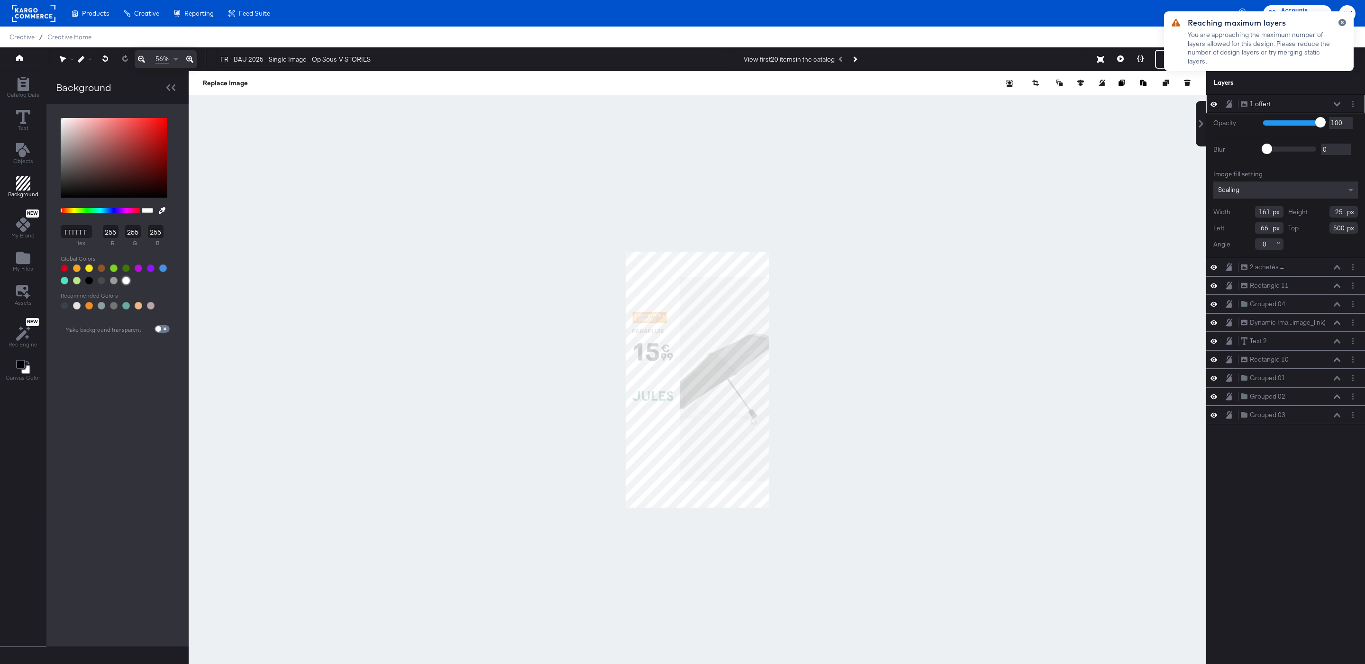
click at [1016, 178] on div at bounding box center [698, 379] width 1018 height 617
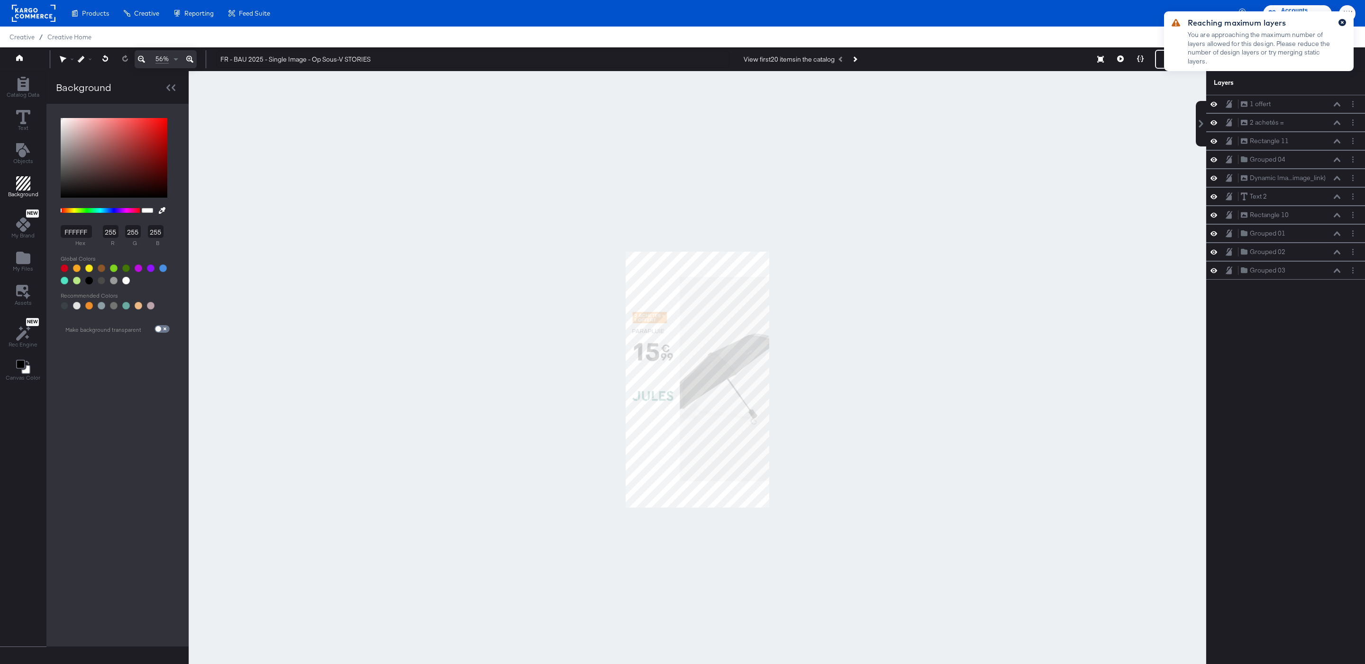
click at [1339, 24] on button "button" at bounding box center [1343, 22] width 8 height 7
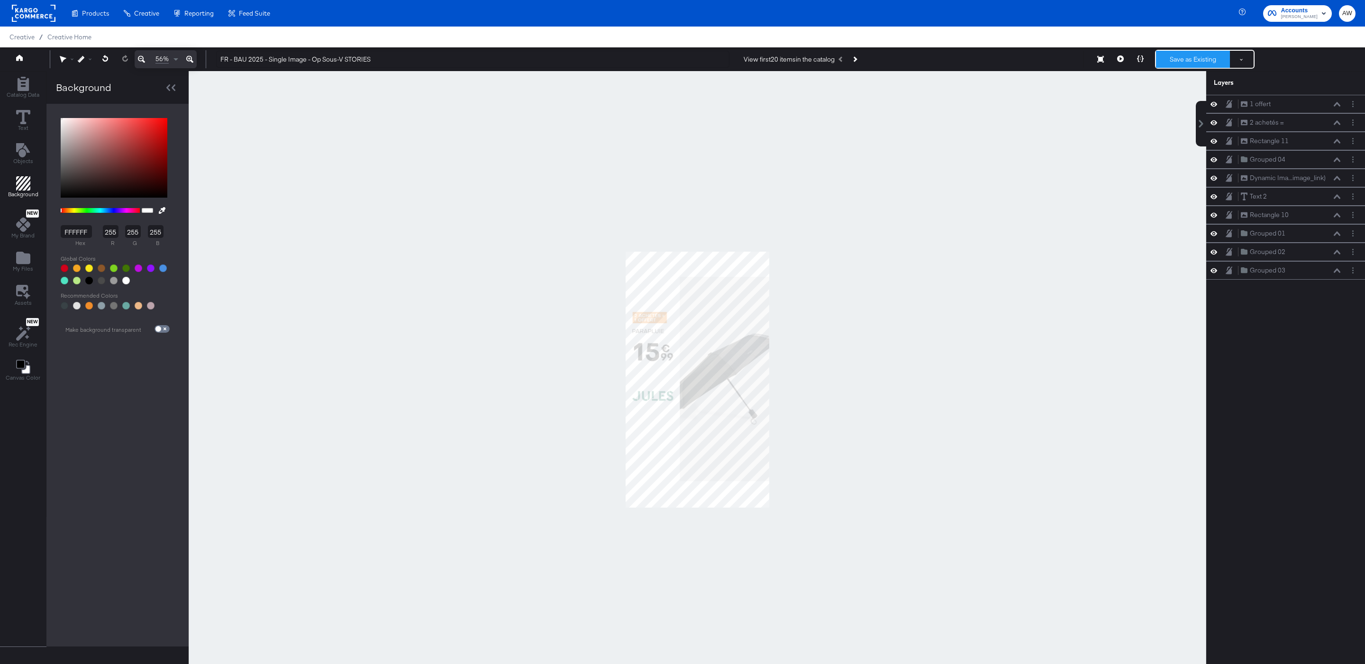
click at [1189, 57] on button "Save as Existing" at bounding box center [1193, 59] width 74 height 17
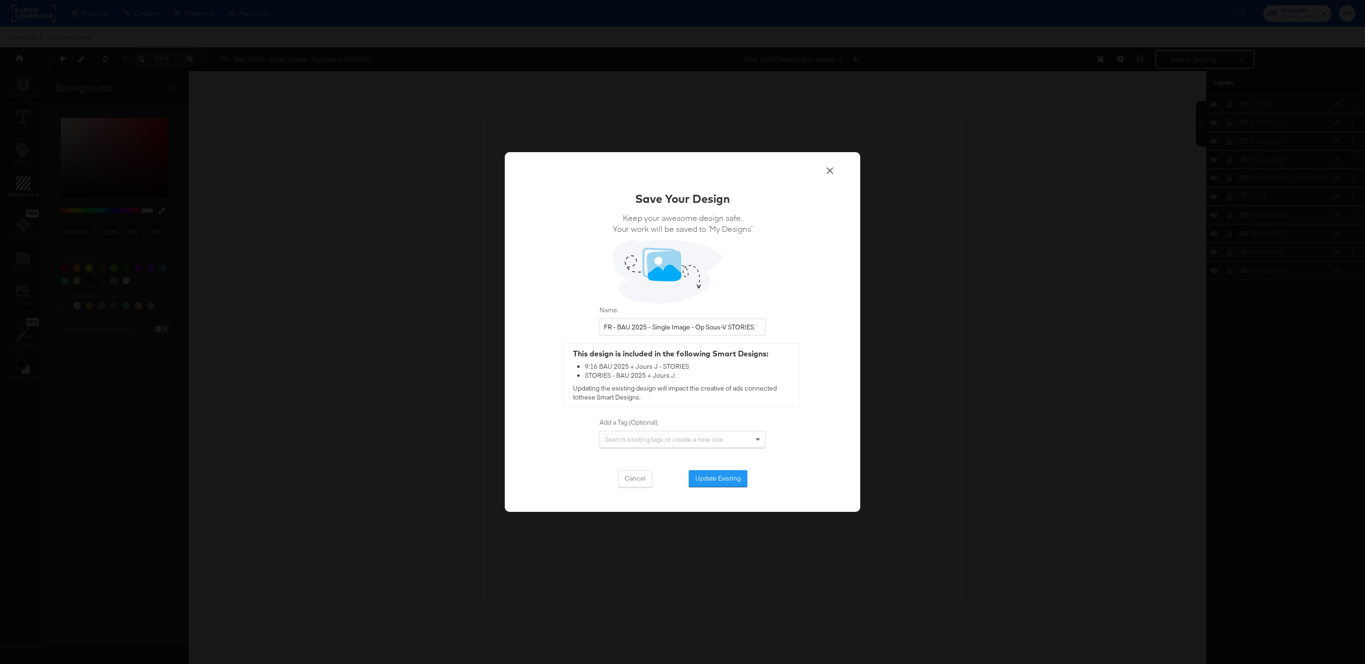
click at [754, 465] on div "Save Your Design Keep your awesome design safe. Your work will be saved to ‘My …" at bounding box center [683, 339] width 166 height 297
click at [732, 476] on button "Update Existing" at bounding box center [718, 478] width 59 height 17
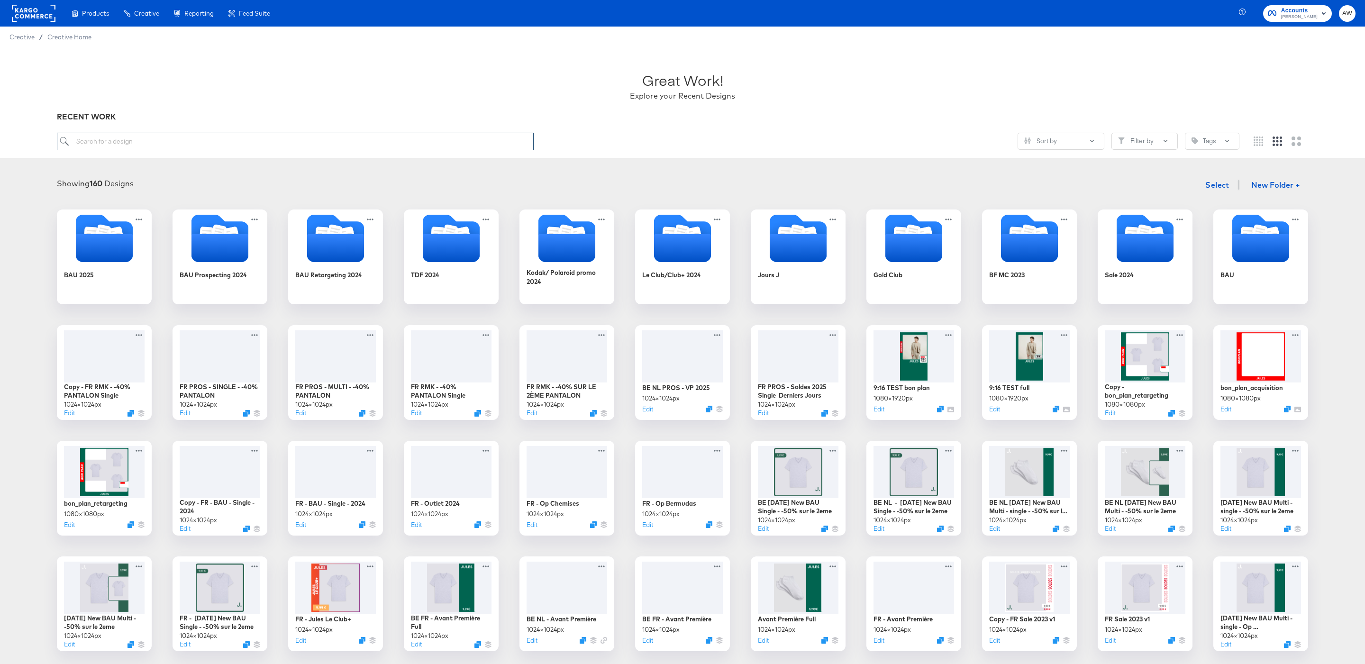
click at [265, 145] on input "search" at bounding box center [295, 142] width 477 height 18
type input "stories"
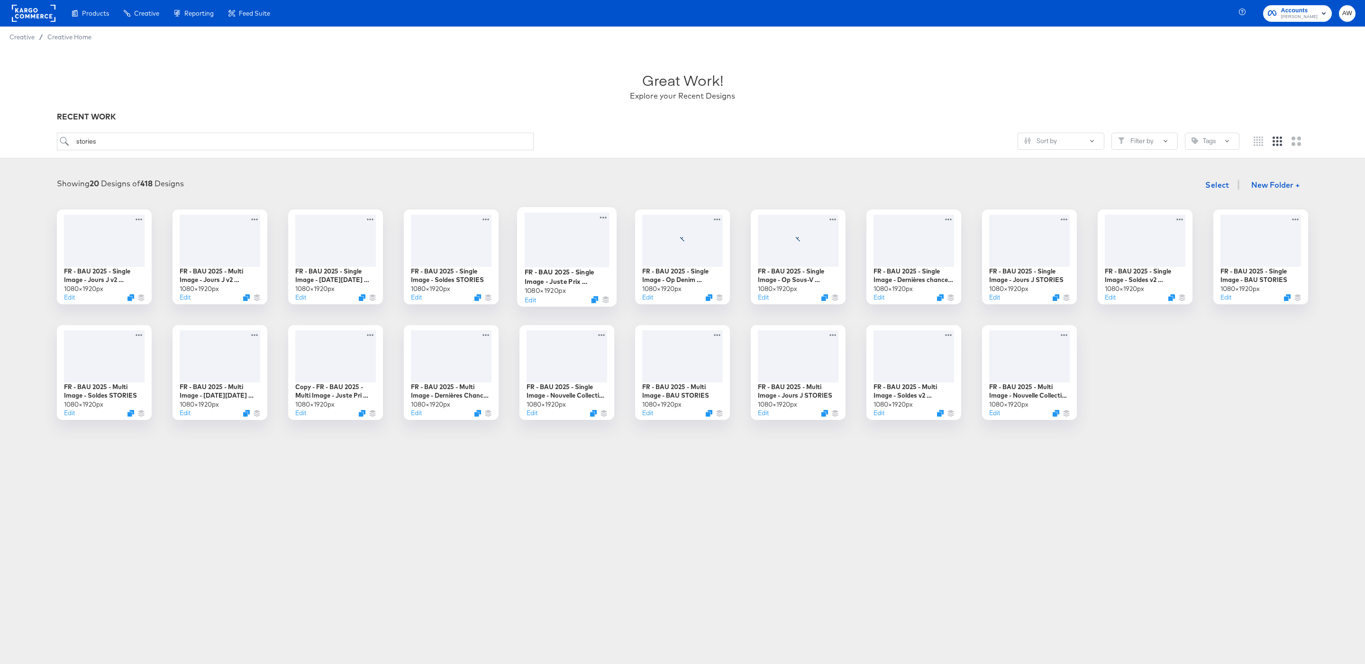
click at [558, 229] on div at bounding box center [567, 239] width 85 height 55
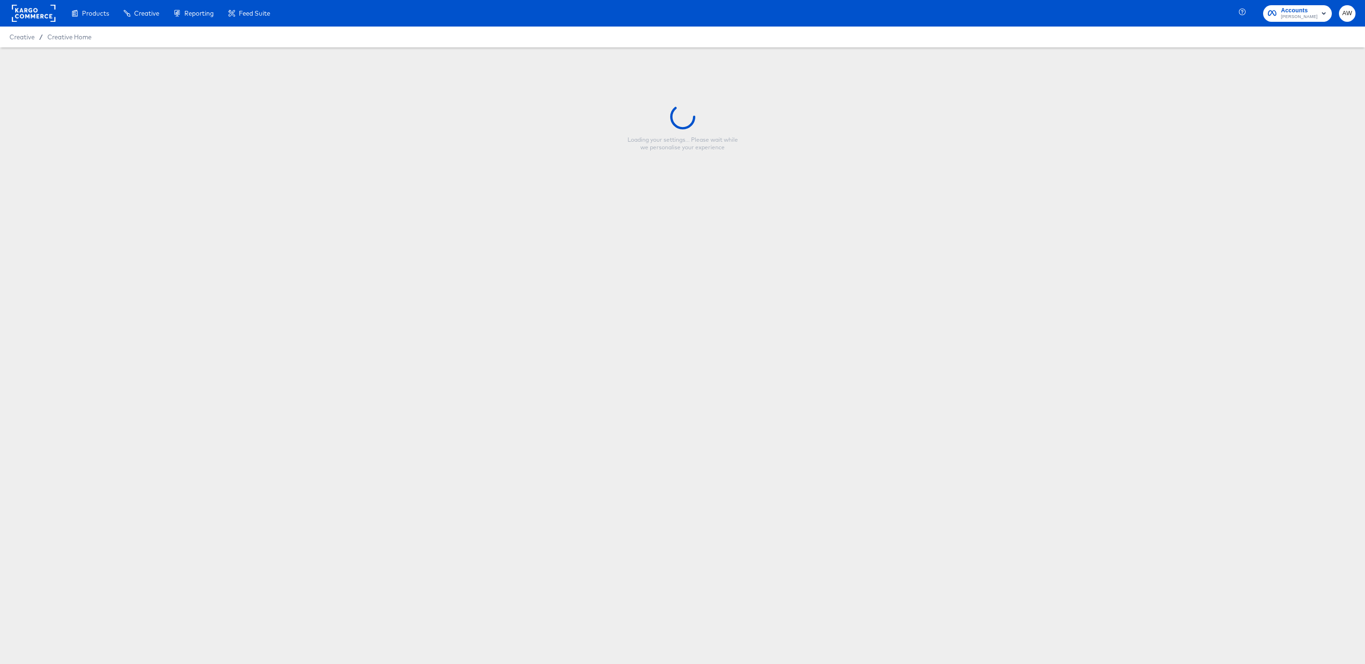
type input "FR - BAU 2025 - Single Image - Juste Prix STORIES"
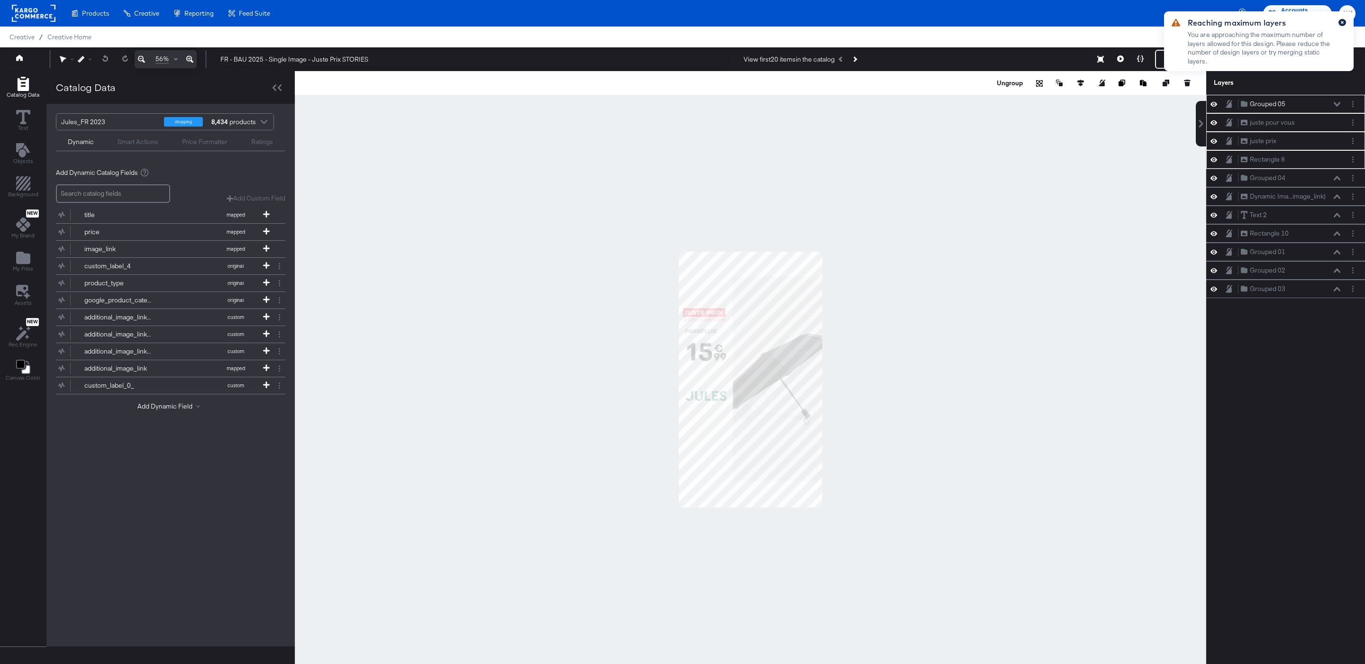
click at [1344, 23] on button "button" at bounding box center [1343, 22] width 8 height 7
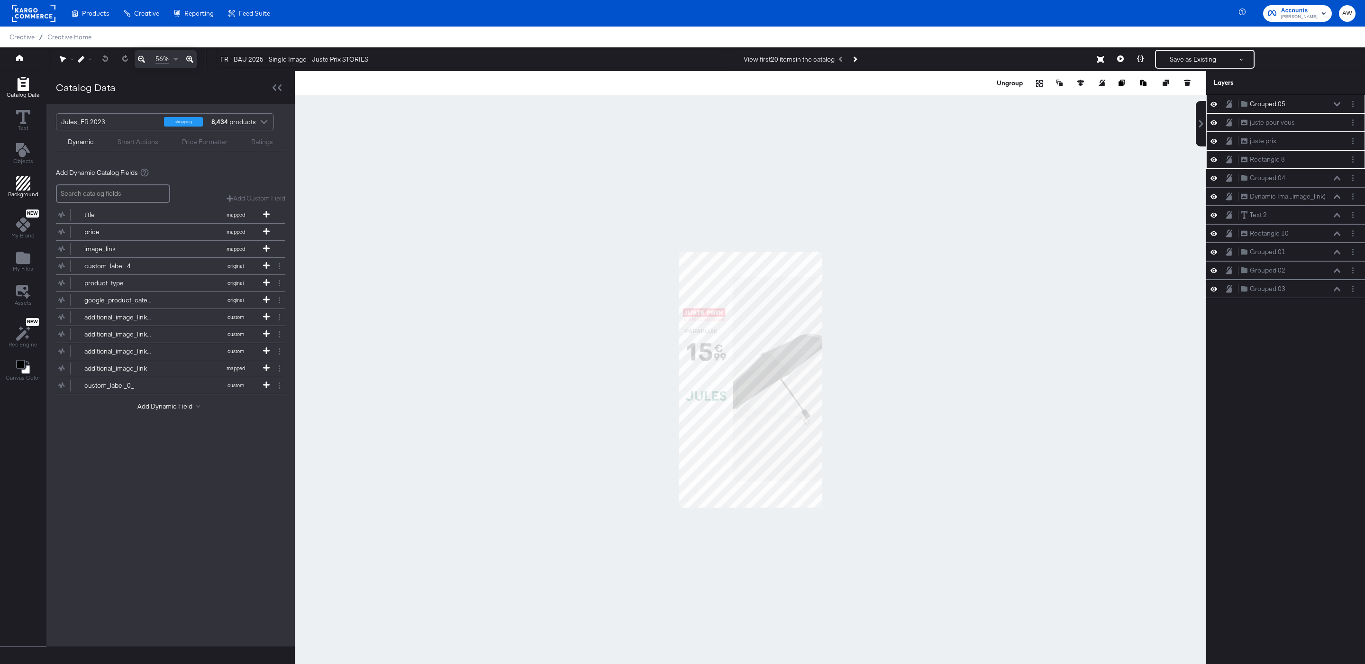
click at [22, 186] on icon "Add Rectangle" at bounding box center [23, 183] width 14 height 14
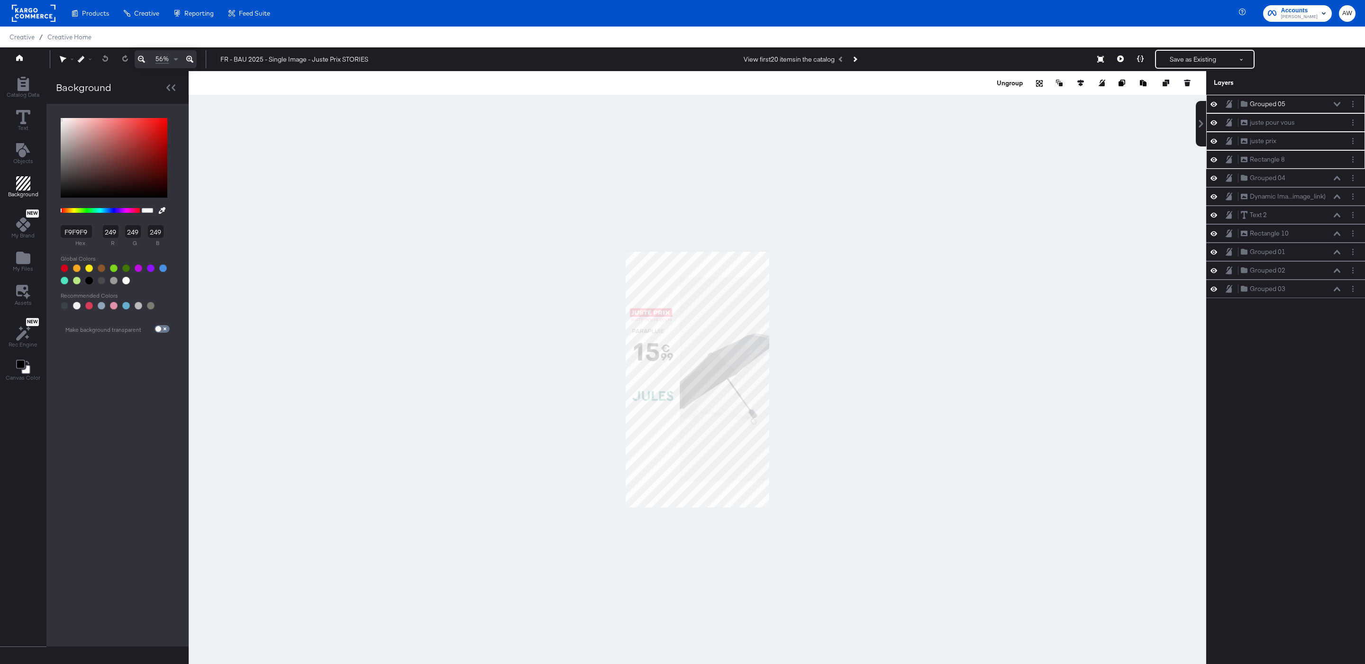
click at [127, 283] on div at bounding box center [126, 281] width 8 height 8
type input "FFFFFF"
type input "255"
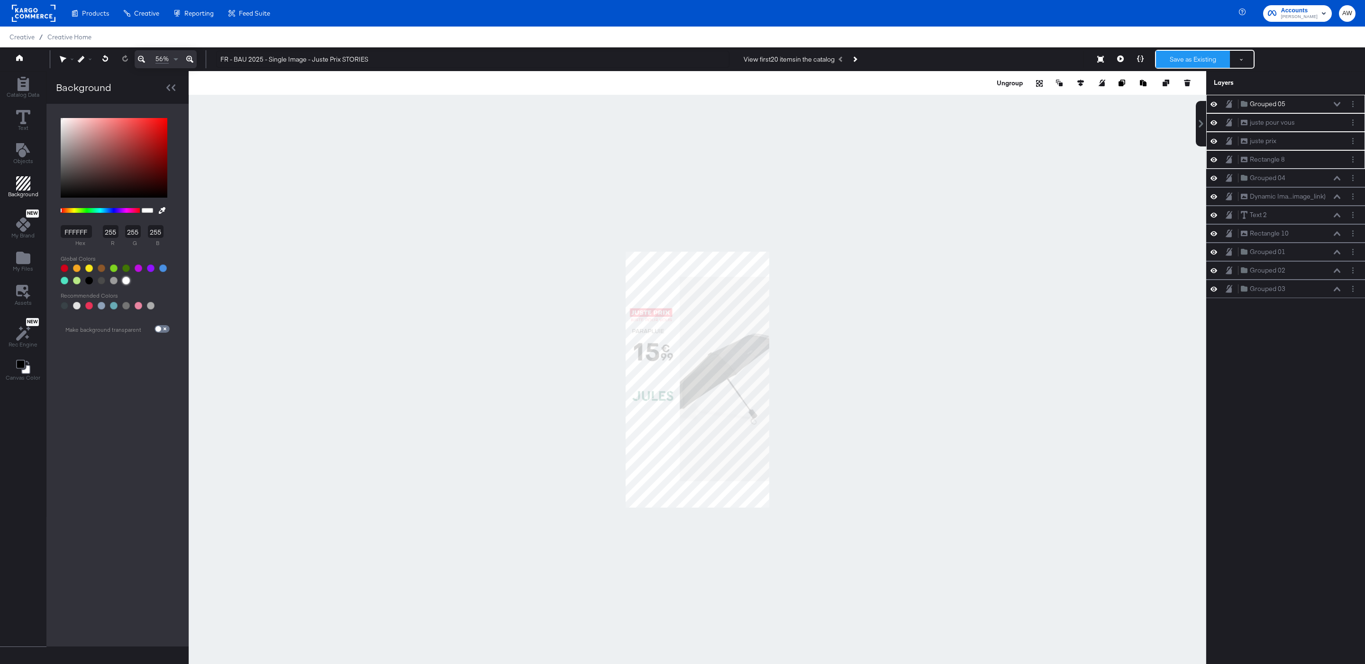
click at [1193, 61] on button "Save as Existing" at bounding box center [1193, 59] width 74 height 17
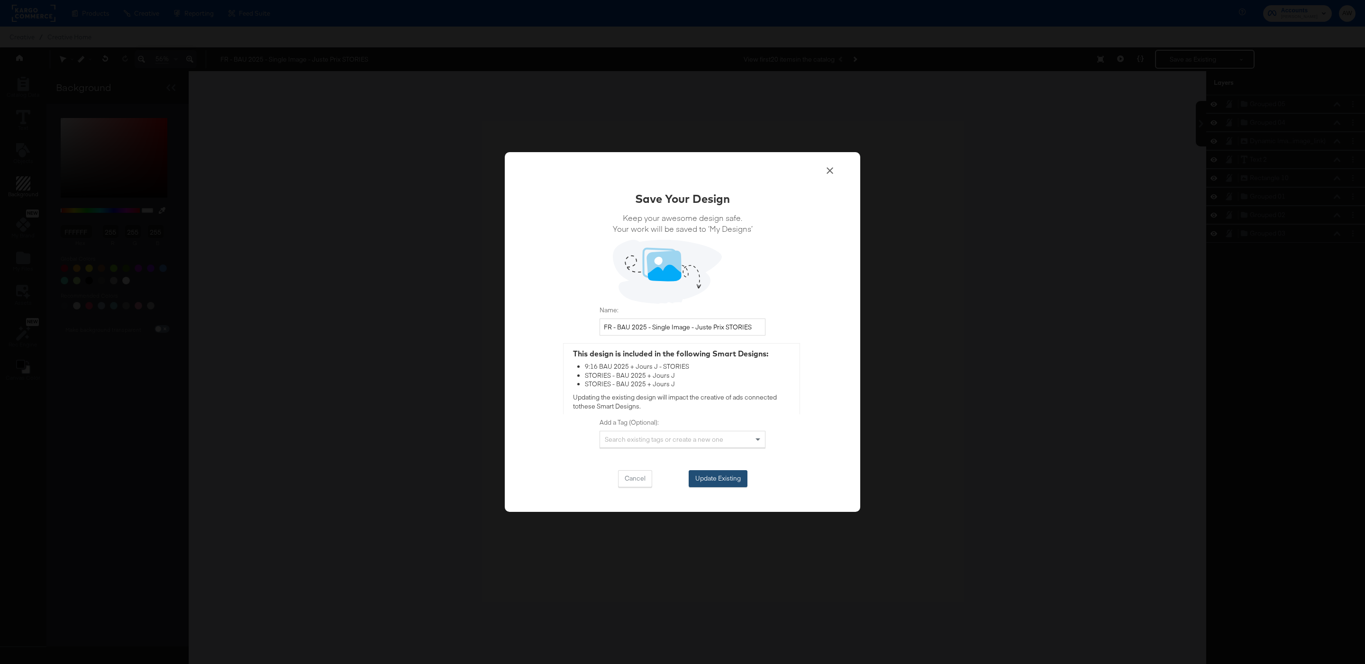
click at [729, 477] on button "Update Existing" at bounding box center [718, 478] width 59 height 17
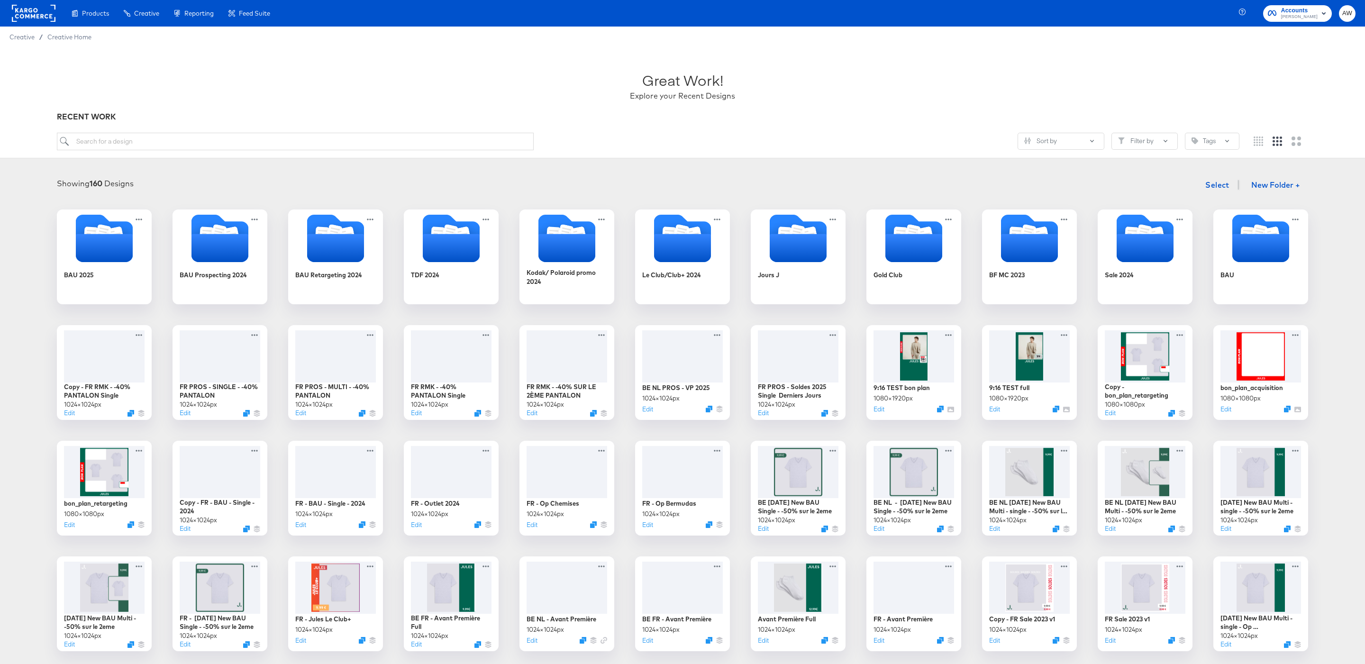
click at [170, 152] on div "Sort by Filter by Tags" at bounding box center [683, 145] width 1252 height 25
click at [168, 141] on input "search" at bounding box center [295, 142] width 477 height 18
type input "9:16"
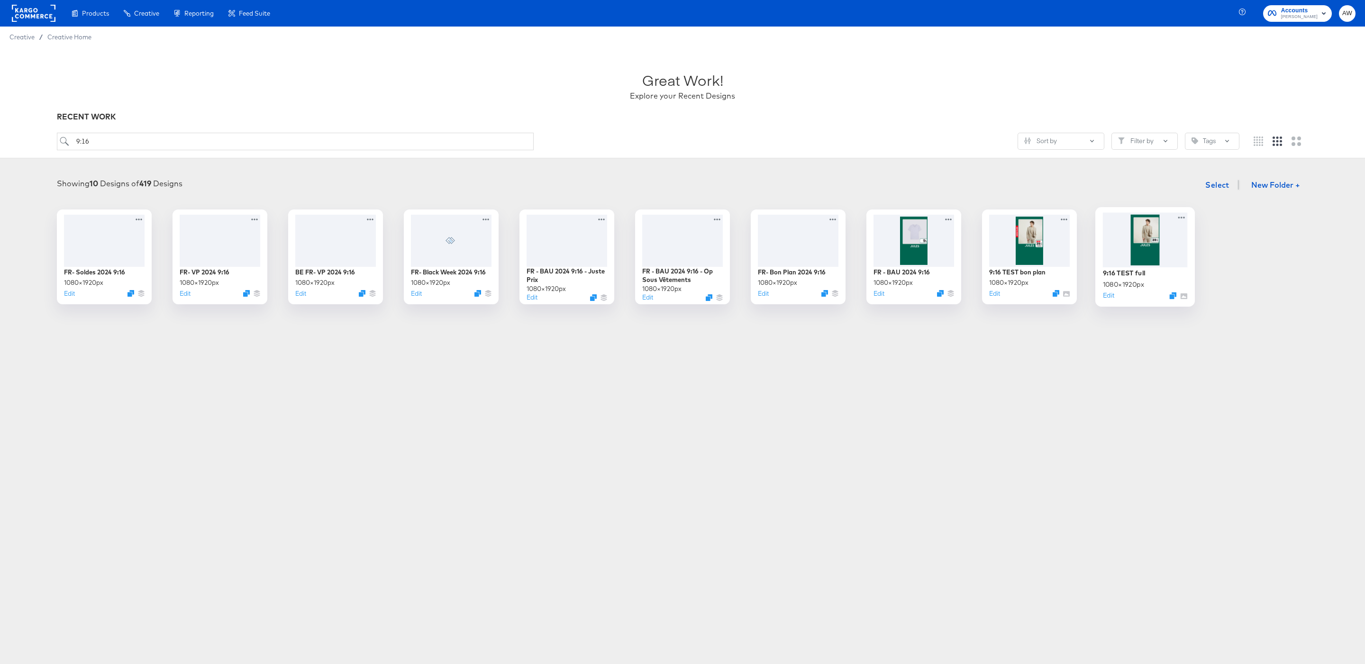
click at [1149, 247] on div at bounding box center [1145, 239] width 85 height 55
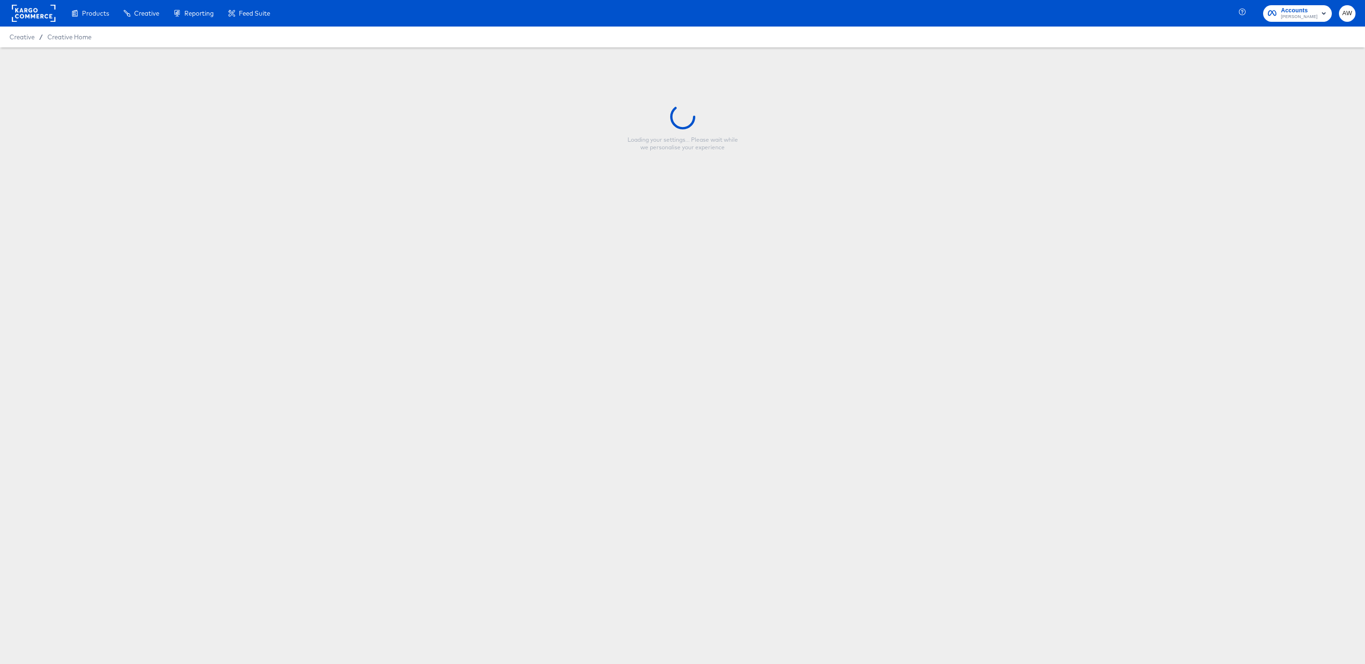
type input "9:16 TEST full"
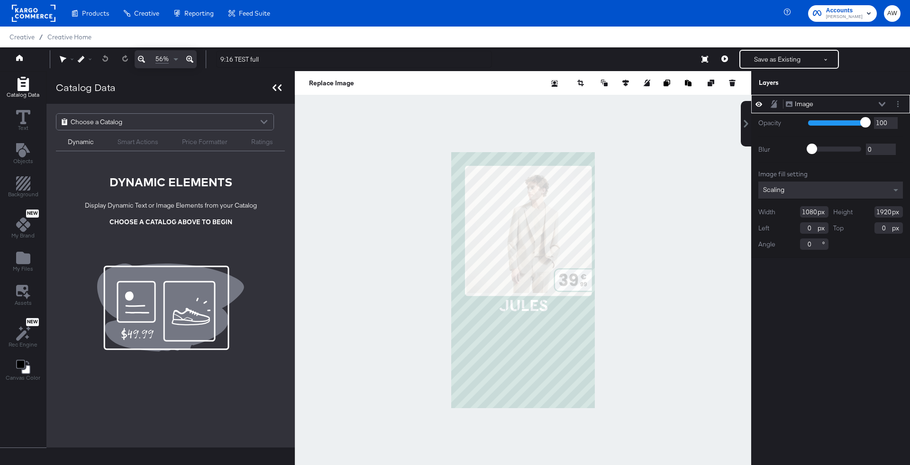
click at [275, 87] on icon at bounding box center [277, 87] width 9 height 7
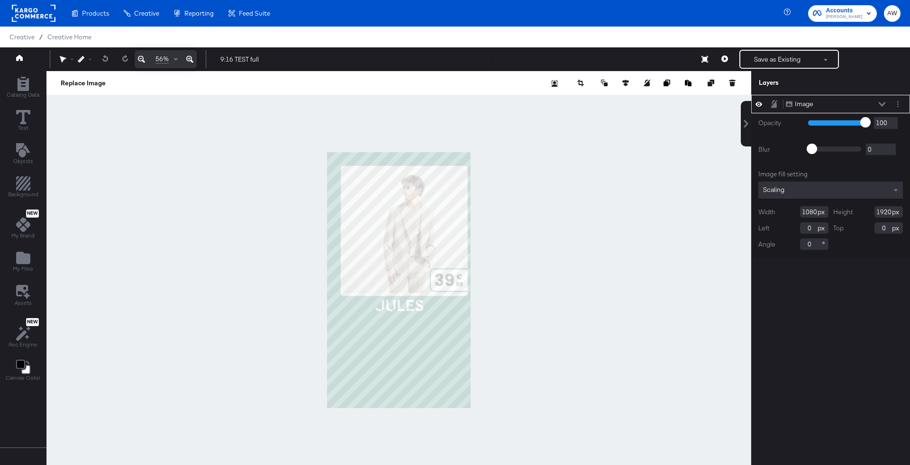
click at [192, 60] on icon at bounding box center [189, 59] width 7 height 11
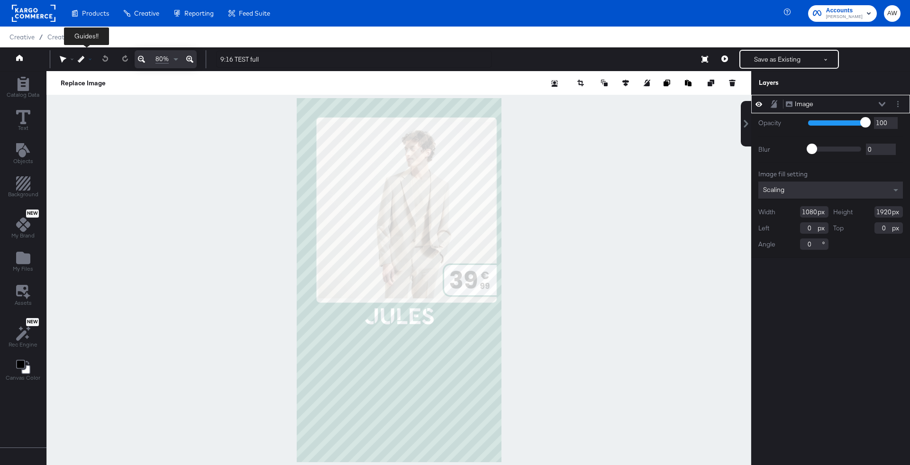
click at [86, 60] on div at bounding box center [87, 59] width 18 height 7
click at [112, 98] on div "Snap to Layers" at bounding box center [116, 100] width 77 height 19
click at [112, 75] on div "Show Grid" at bounding box center [116, 81] width 77 height 19
click at [183, 132] on div at bounding box center [398, 280] width 705 height 418
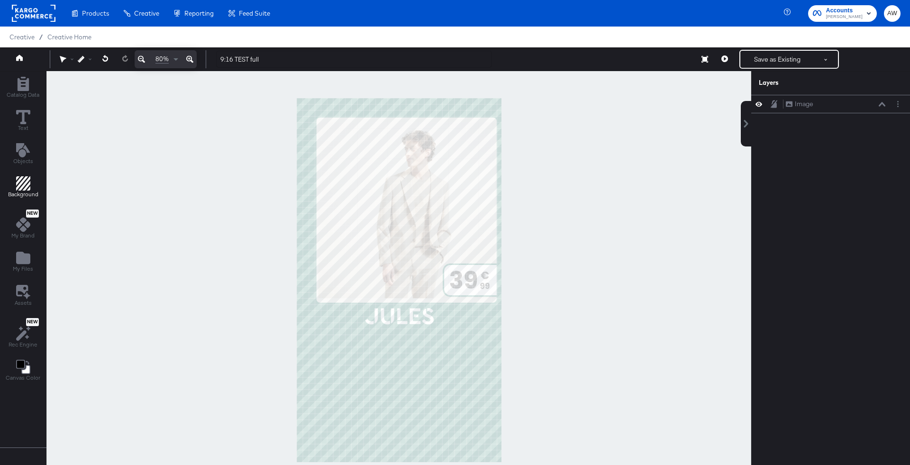
click at [26, 189] on icon "Add Rectangle" at bounding box center [23, 183] width 14 height 14
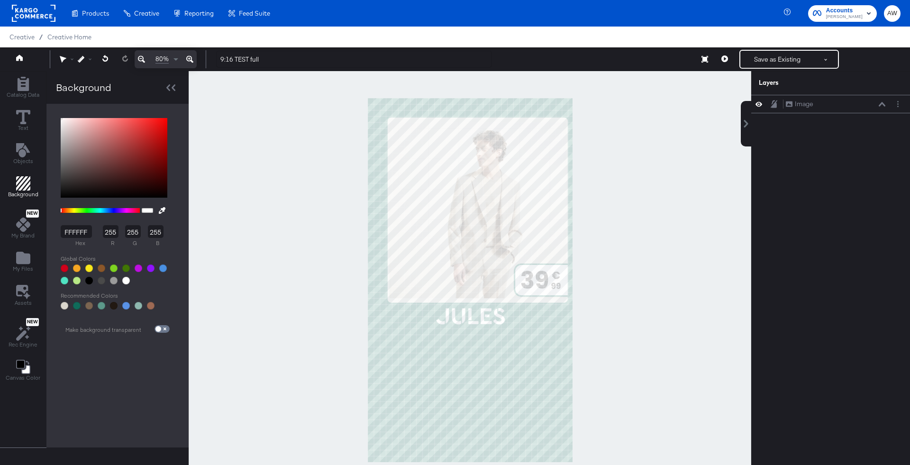
click at [122, 283] on div at bounding box center [126, 281] width 8 height 8
click at [125, 280] on div at bounding box center [126, 281] width 8 height 8
click at [242, 256] on div at bounding box center [470, 280] width 563 height 418
click at [174, 89] on div at bounding box center [171, 88] width 17 height 14
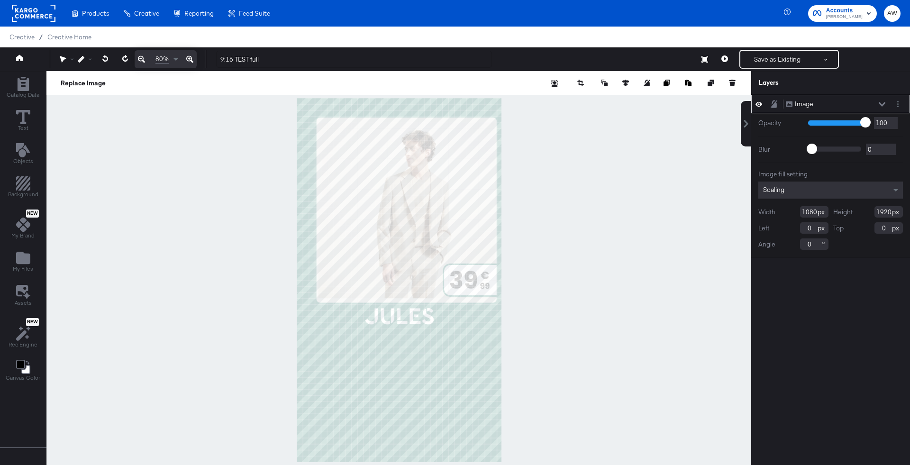
type input "-82"
type input "-5"
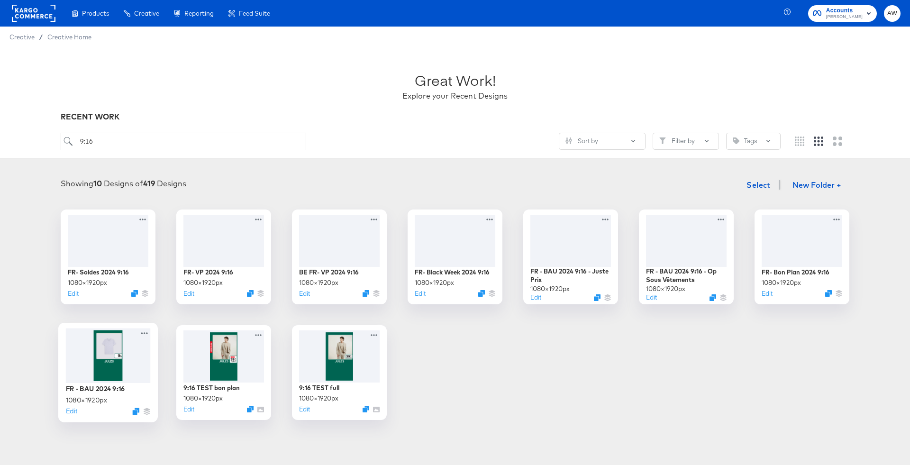
click at [89, 366] on div at bounding box center [108, 355] width 85 height 55
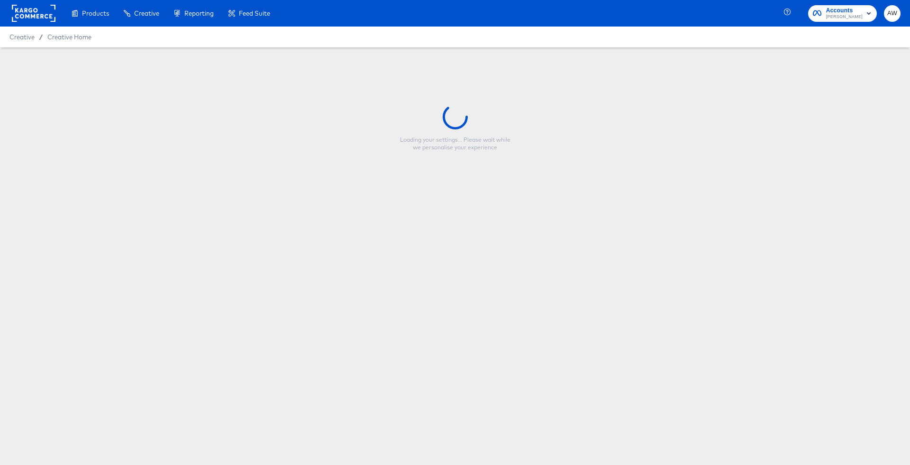
type input "FR - BAU 2024 9:16"
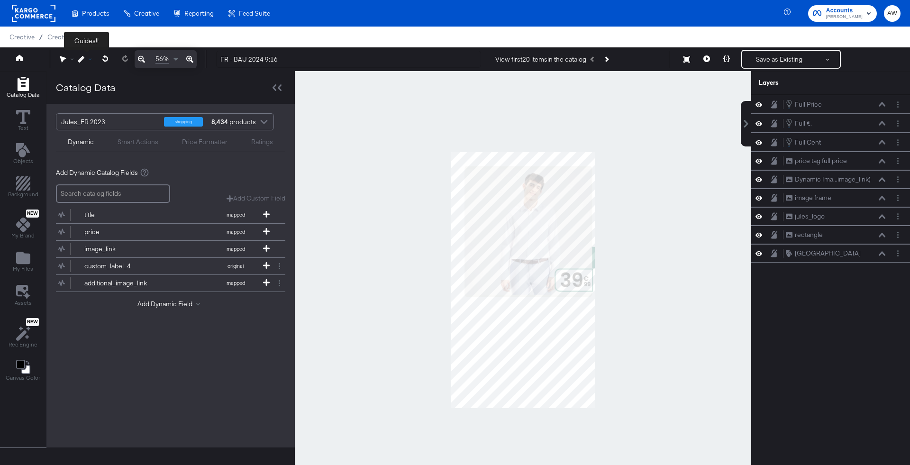
click at [82, 58] on icon at bounding box center [81, 59] width 7 height 7
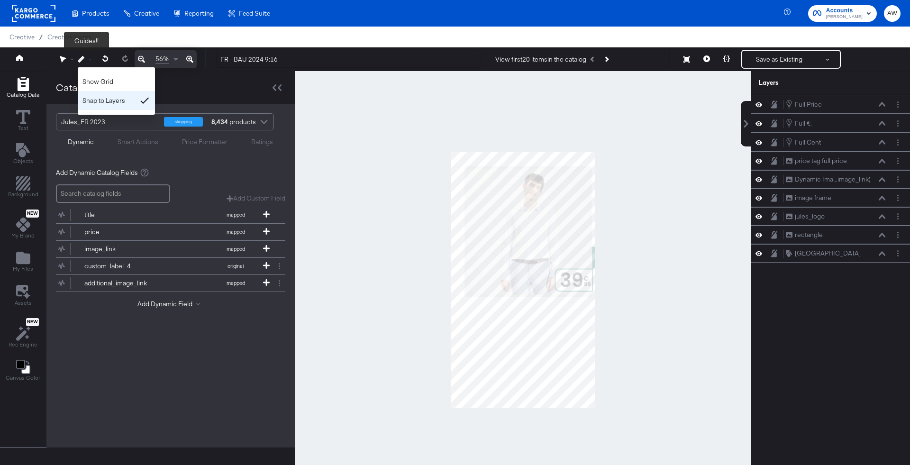
click at [125, 101] on div "Snap to Layers" at bounding box center [116, 100] width 77 height 19
click at [119, 79] on div "Show Grid" at bounding box center [116, 81] width 77 height 19
click at [192, 59] on icon at bounding box center [189, 59] width 7 height 11
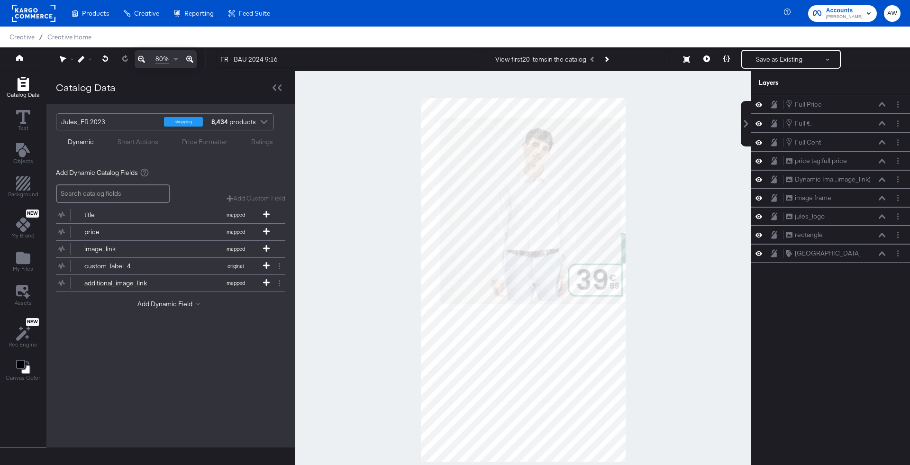
click at [320, 168] on div at bounding box center [523, 280] width 457 height 418
click at [274, 89] on icon at bounding box center [275, 87] width 4 height 7
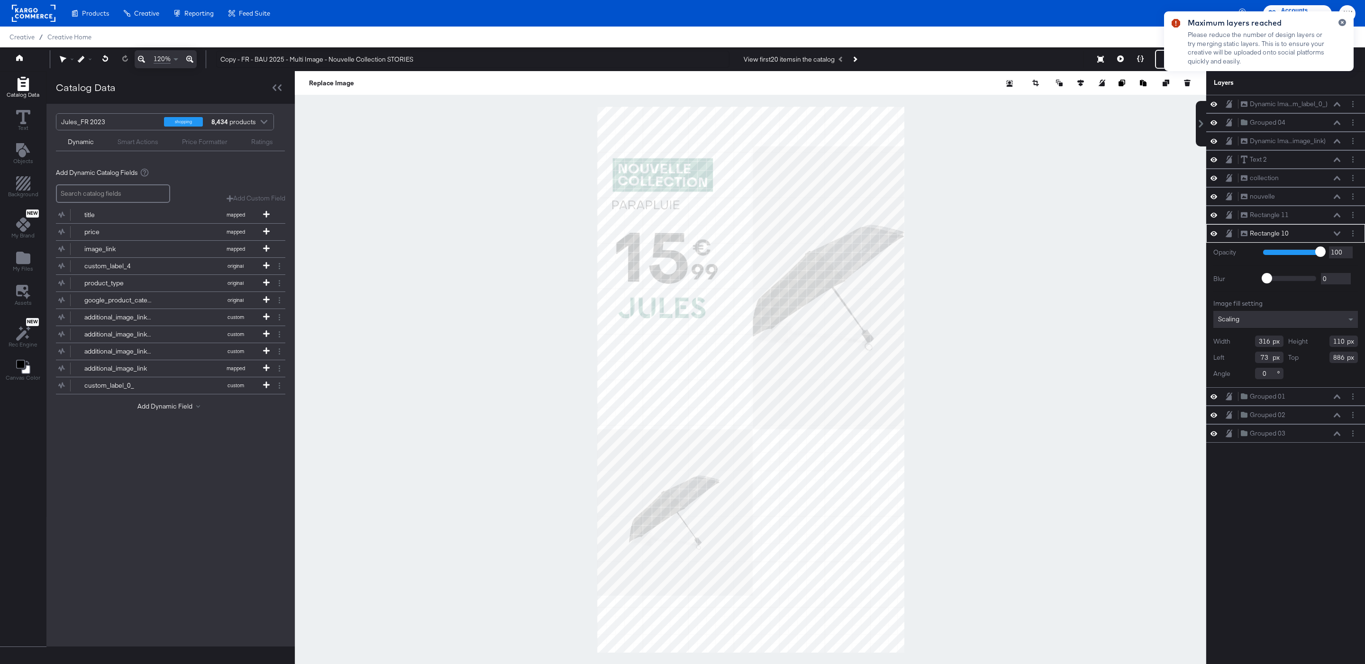
type input "71"
type input "651"
type input "752"
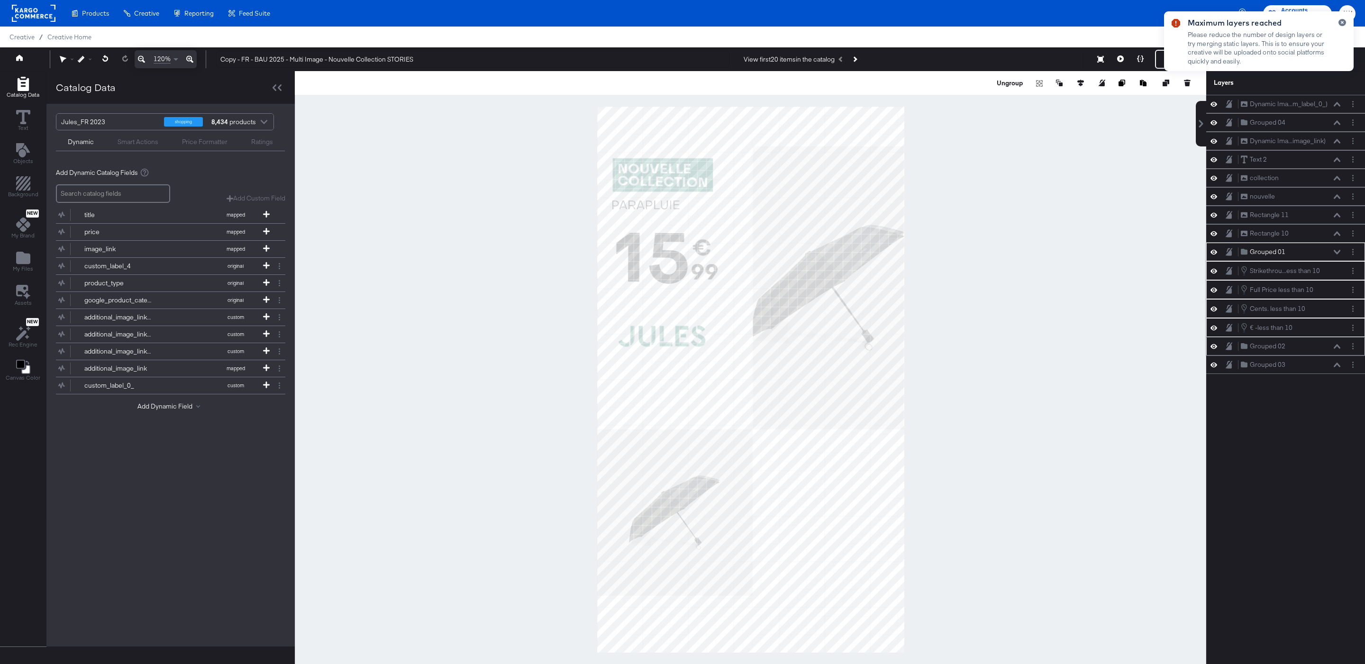
click at [1336, 349] on icon at bounding box center [1337, 346] width 7 height 5
click at [1338, 292] on icon at bounding box center [1337, 289] width 7 height 5
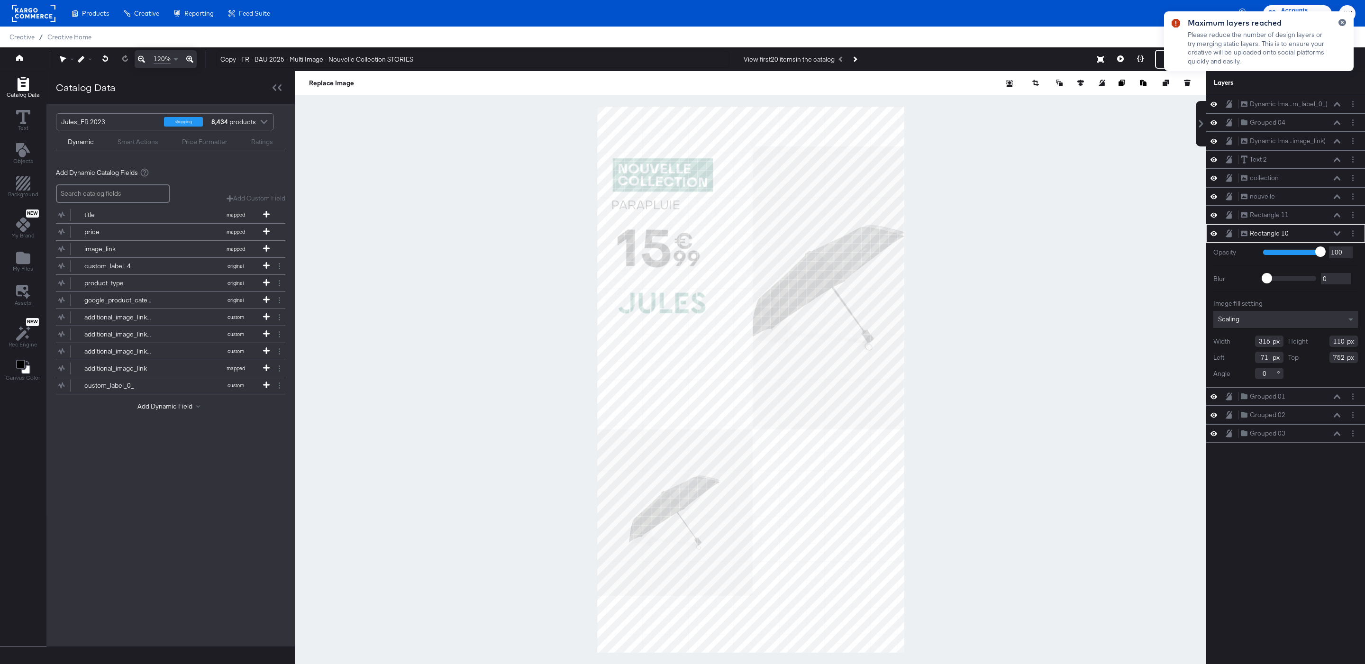
type input "636"
type input "234"
type input "82"
type input "153"
type input "626"
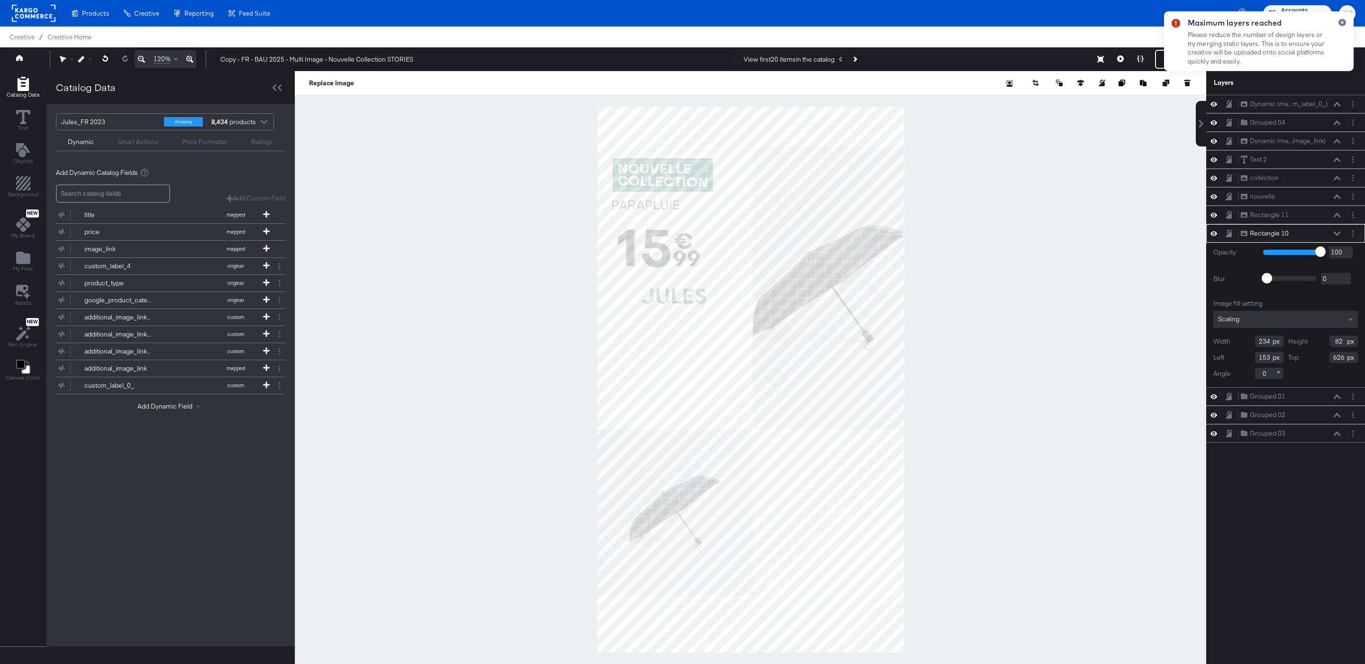
type input "94"
type input "624"
type input "156"
type input "616"
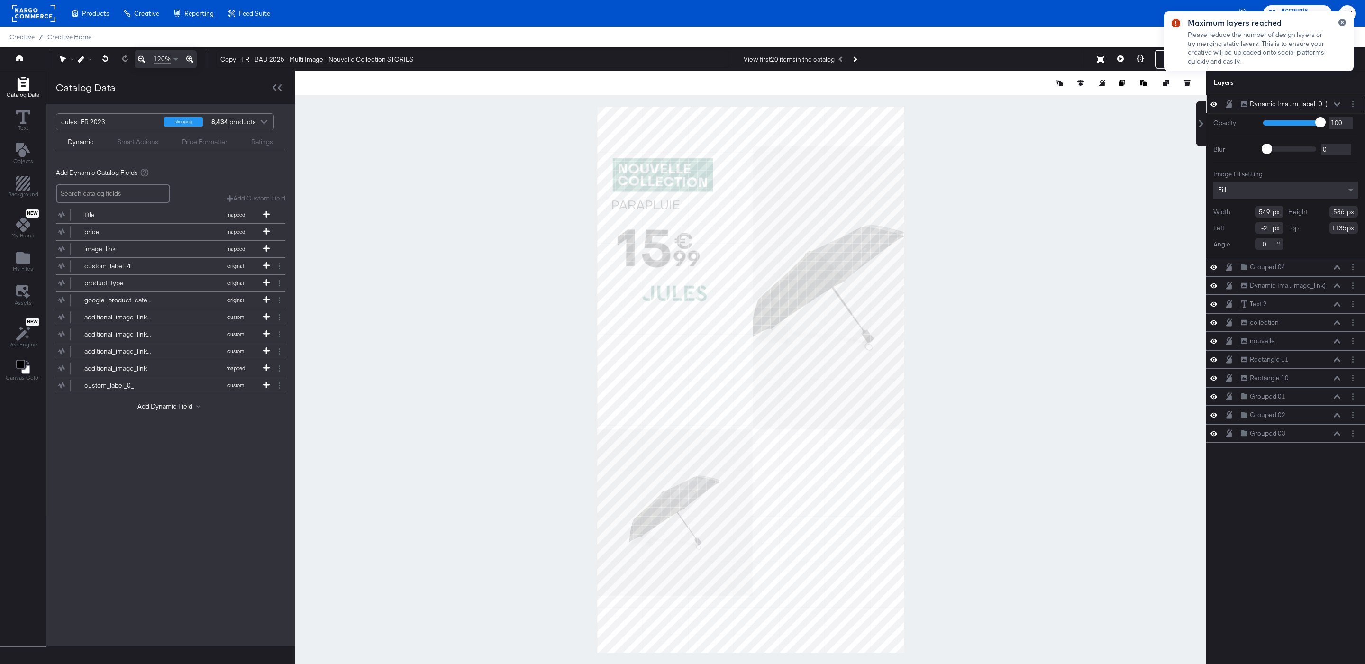
type input "0"
type input "661"
type input "494"
type input "502"
type input "0"
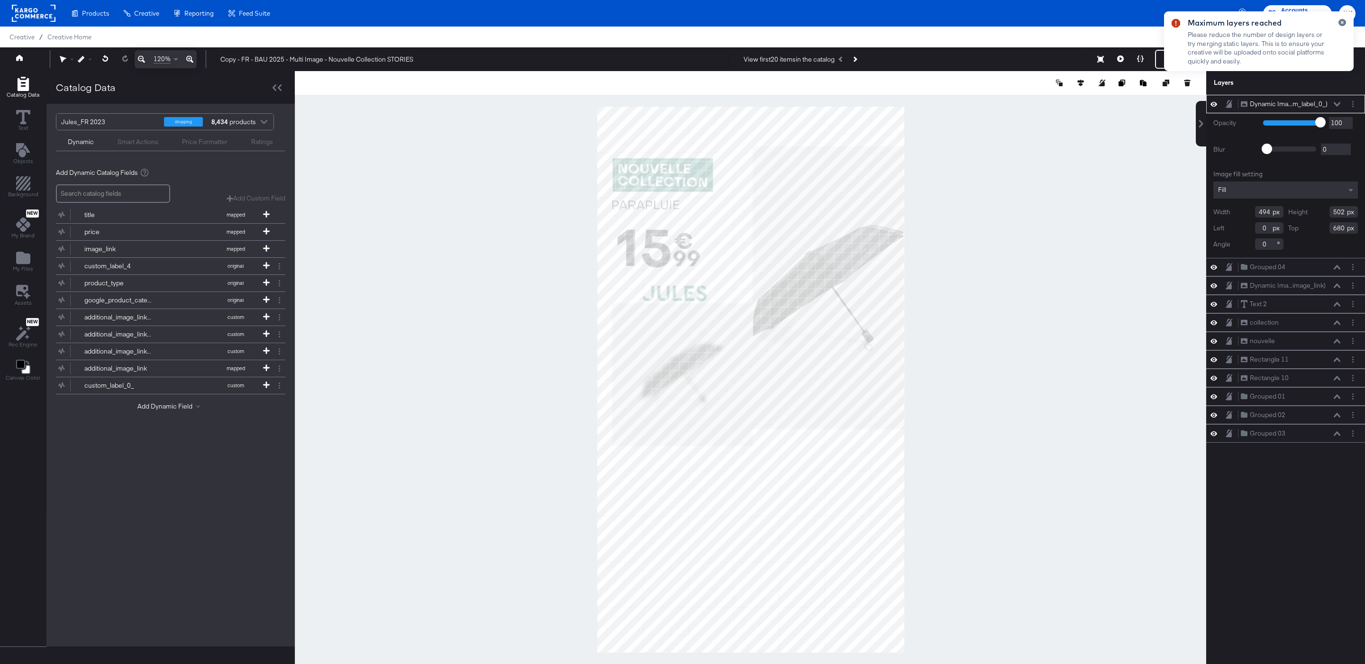
type input "625"
type input "548"
type input "511"
type input "704"
type input "436"
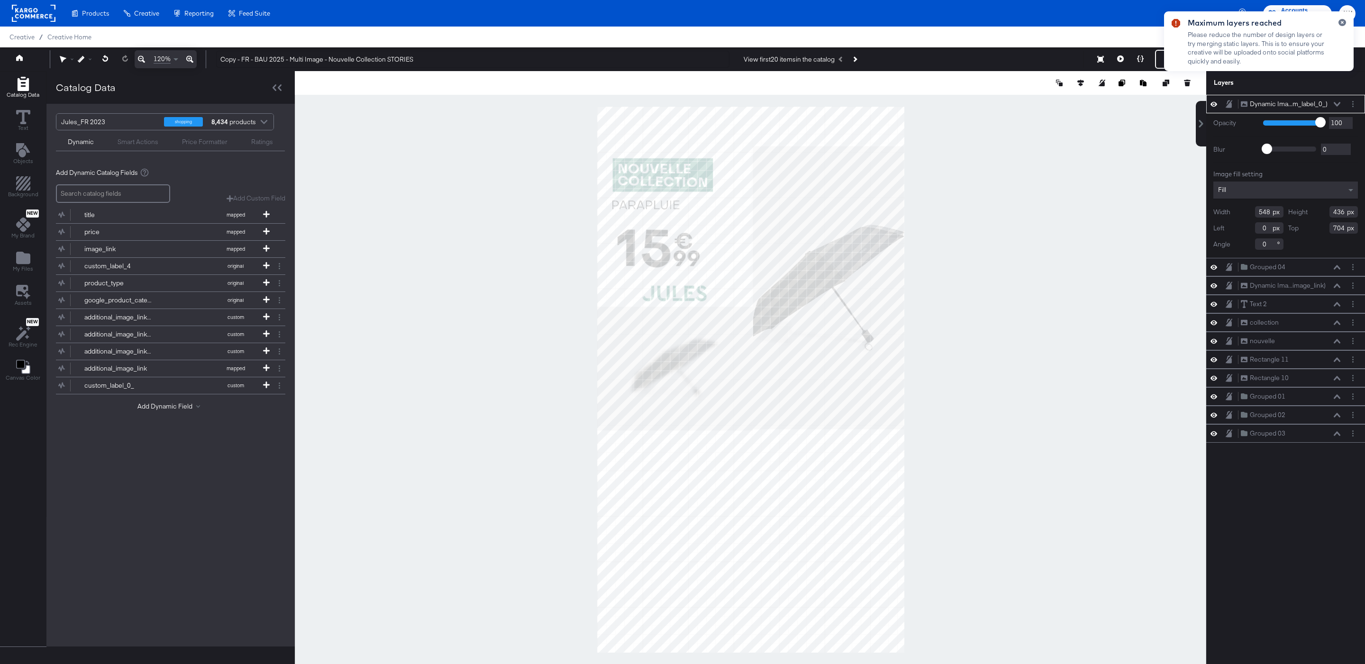
click at [942, 342] on div at bounding box center [751, 379] width 912 height 617
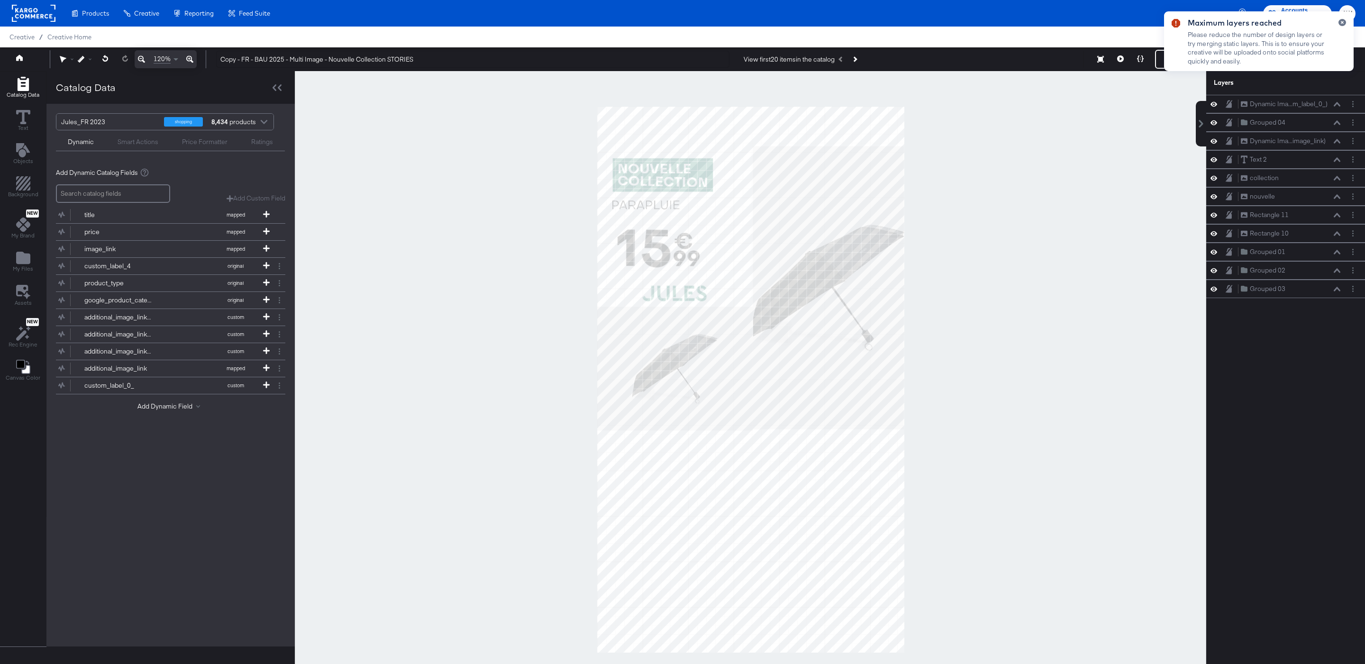
click at [942, 342] on div at bounding box center [751, 379] width 912 height 617
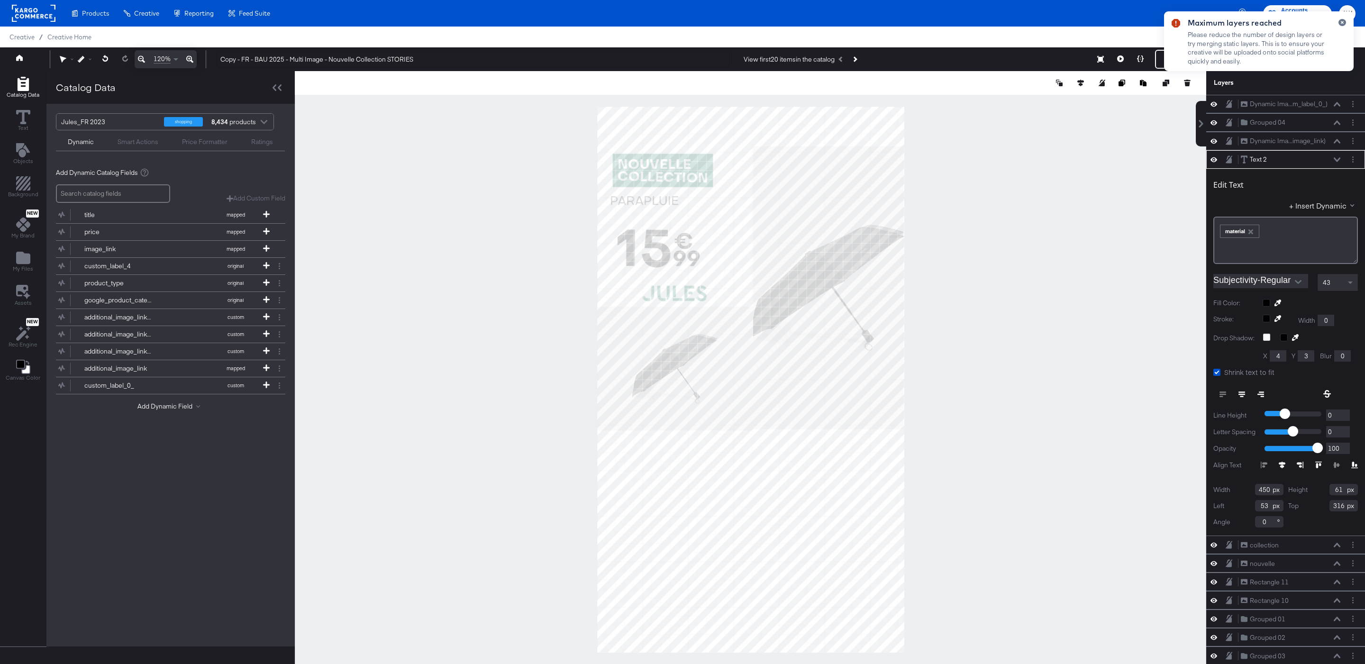
type input "49"
type input "298"
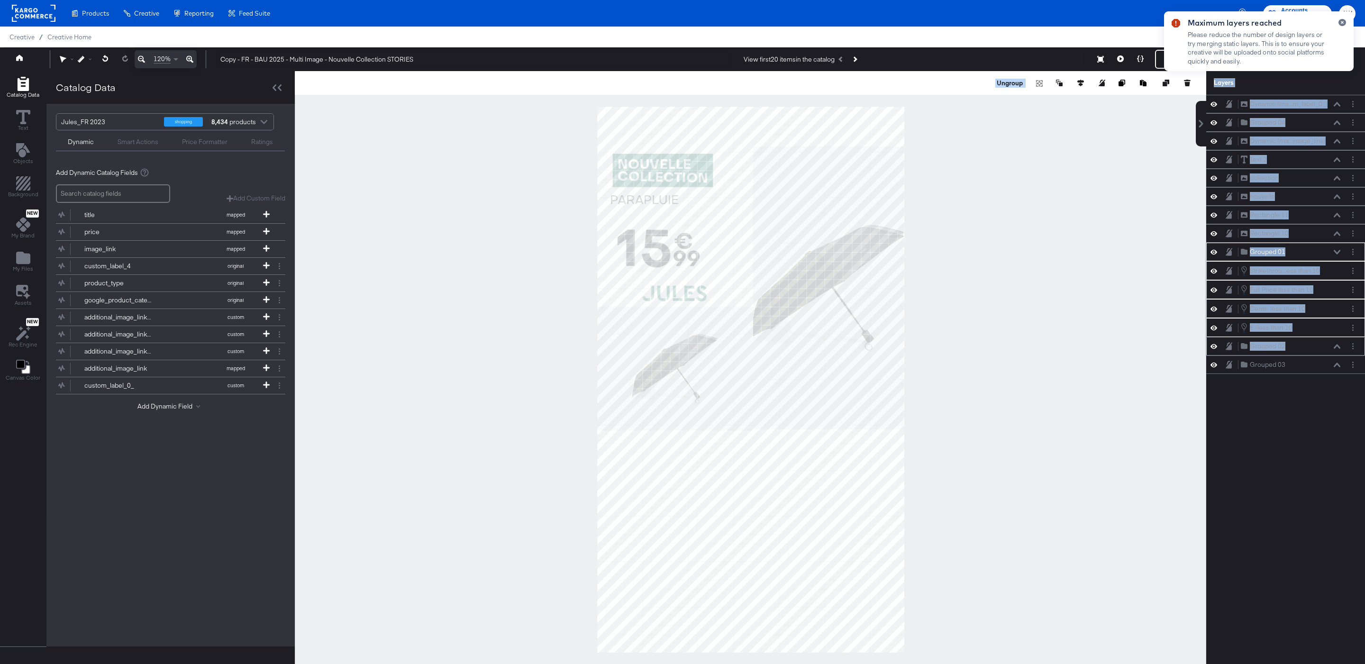
click at [1337, 351] on div "Grouped 02 Grouped 02" at bounding box center [1291, 346] width 101 height 10
click at [1337, 349] on icon at bounding box center [1337, 346] width 7 height 5
click at [1335, 291] on icon at bounding box center [1337, 289] width 7 height 4
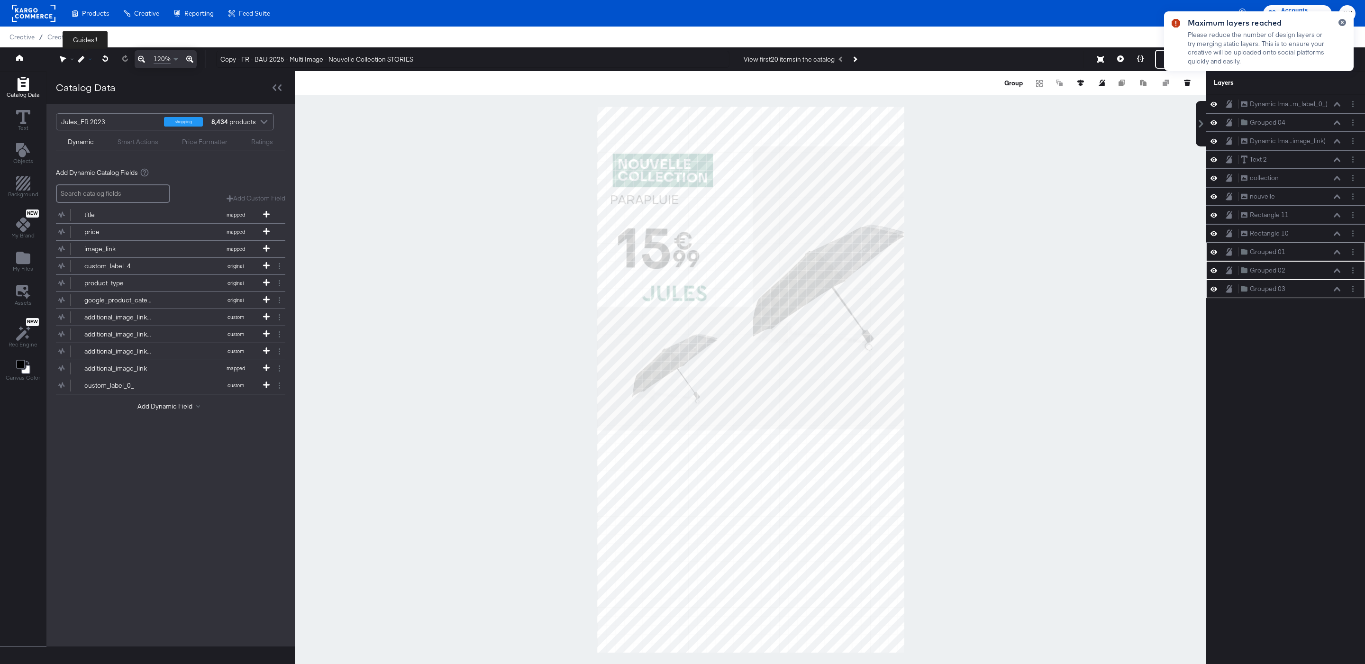
click at [79, 59] on icon at bounding box center [81, 59] width 7 height 7
click at [132, 98] on div "Snap to Layers" at bounding box center [115, 100] width 77 height 19
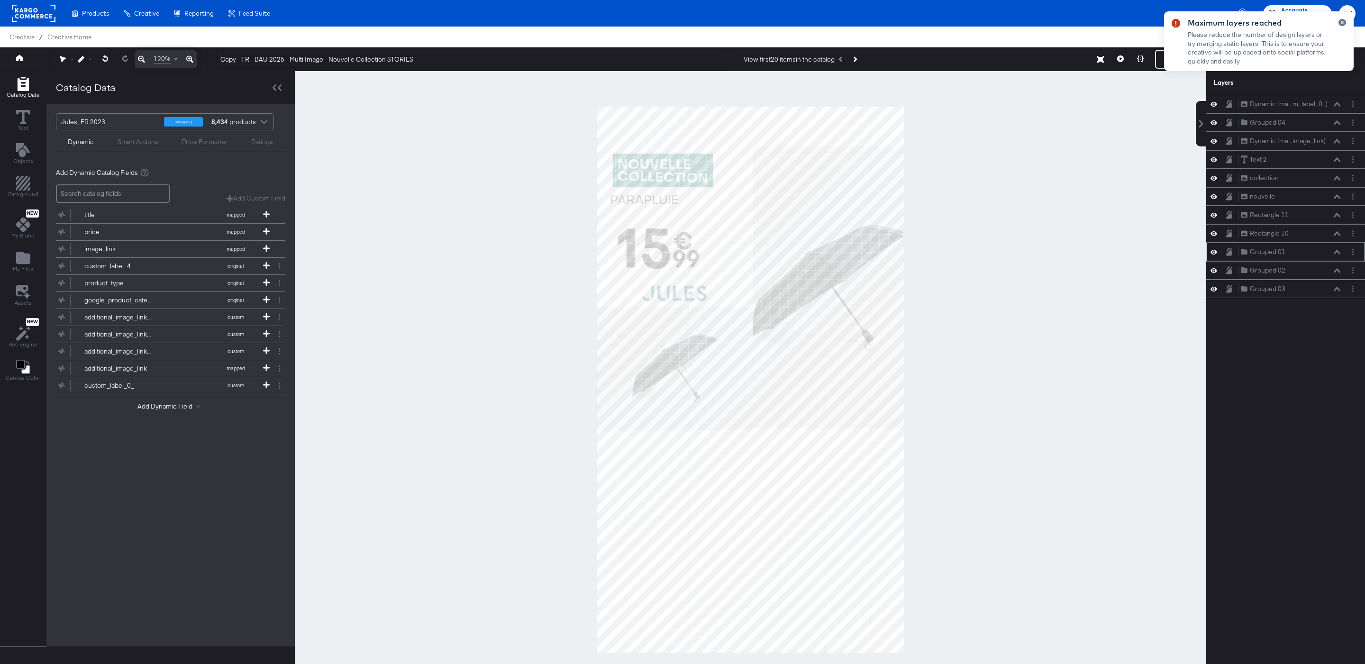
click at [1341, 257] on div "Grouped 01 Grouped 01" at bounding box center [1294, 252] width 106 height 10
click at [1338, 254] on icon at bounding box center [1337, 252] width 7 height 4
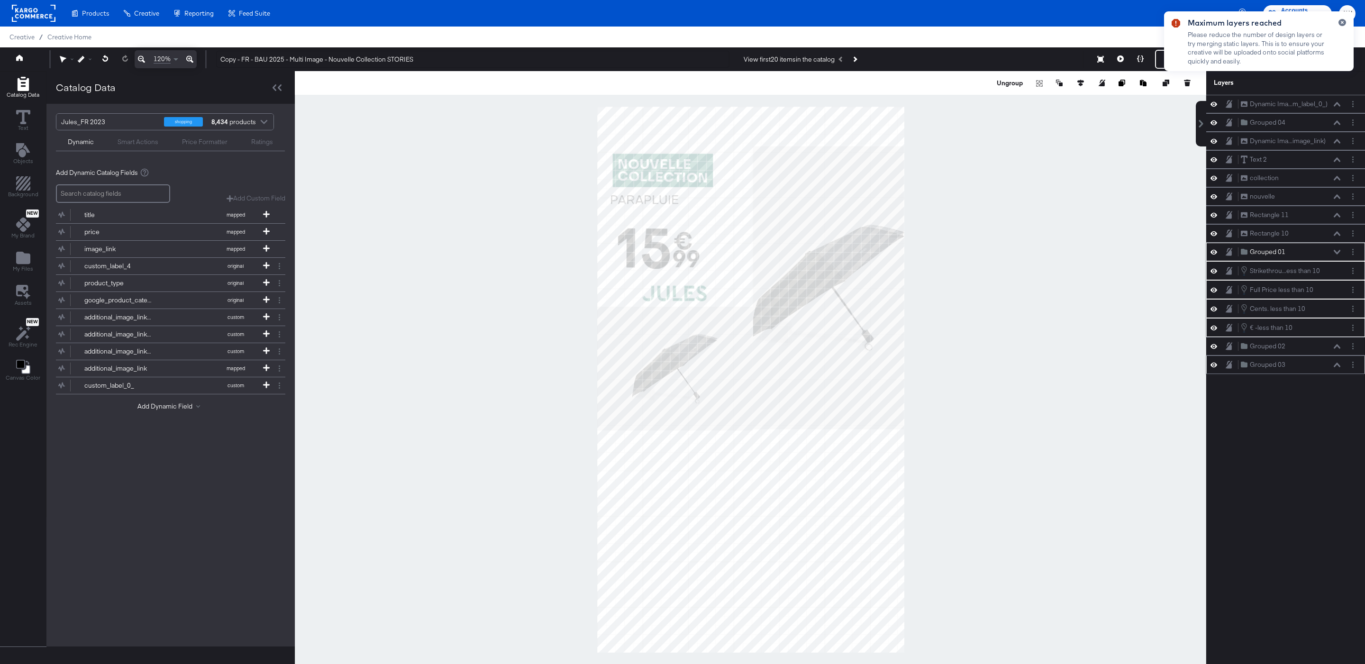
click at [1336, 367] on icon at bounding box center [1337, 365] width 7 height 5
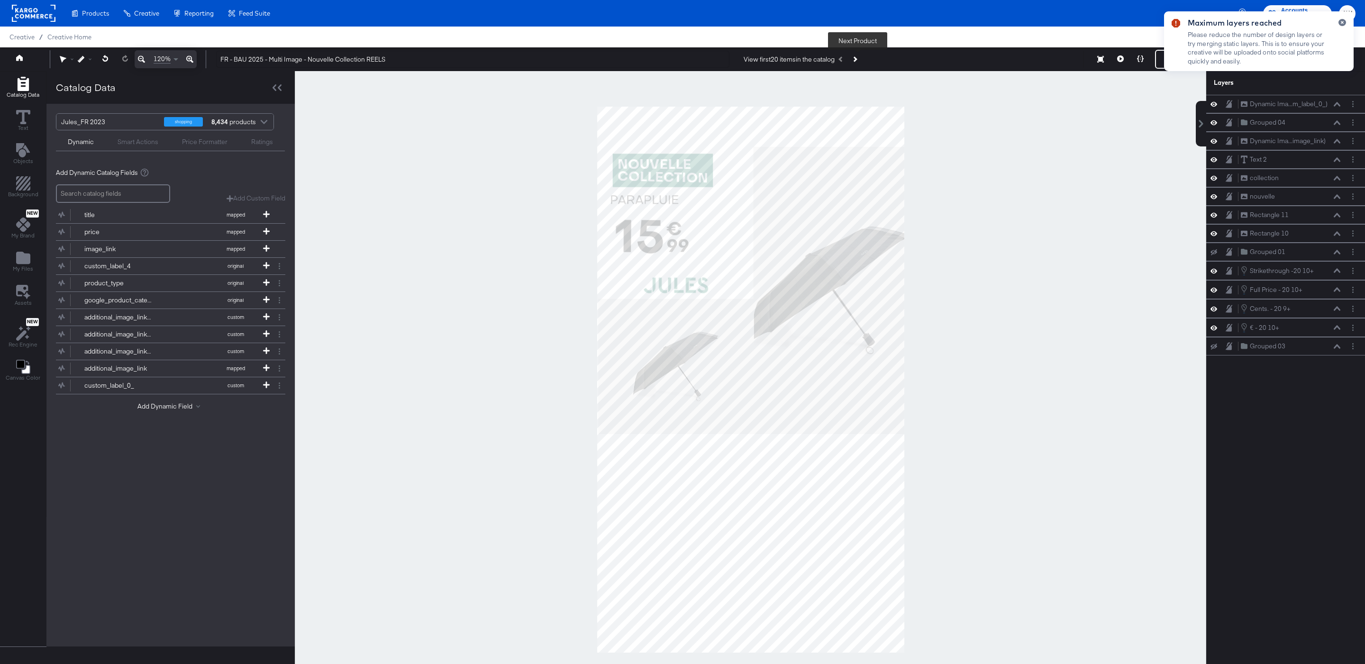
click at [860, 62] on button "Next Product" at bounding box center [854, 59] width 13 height 17
click at [1337, 273] on icon at bounding box center [1337, 270] width 7 height 5
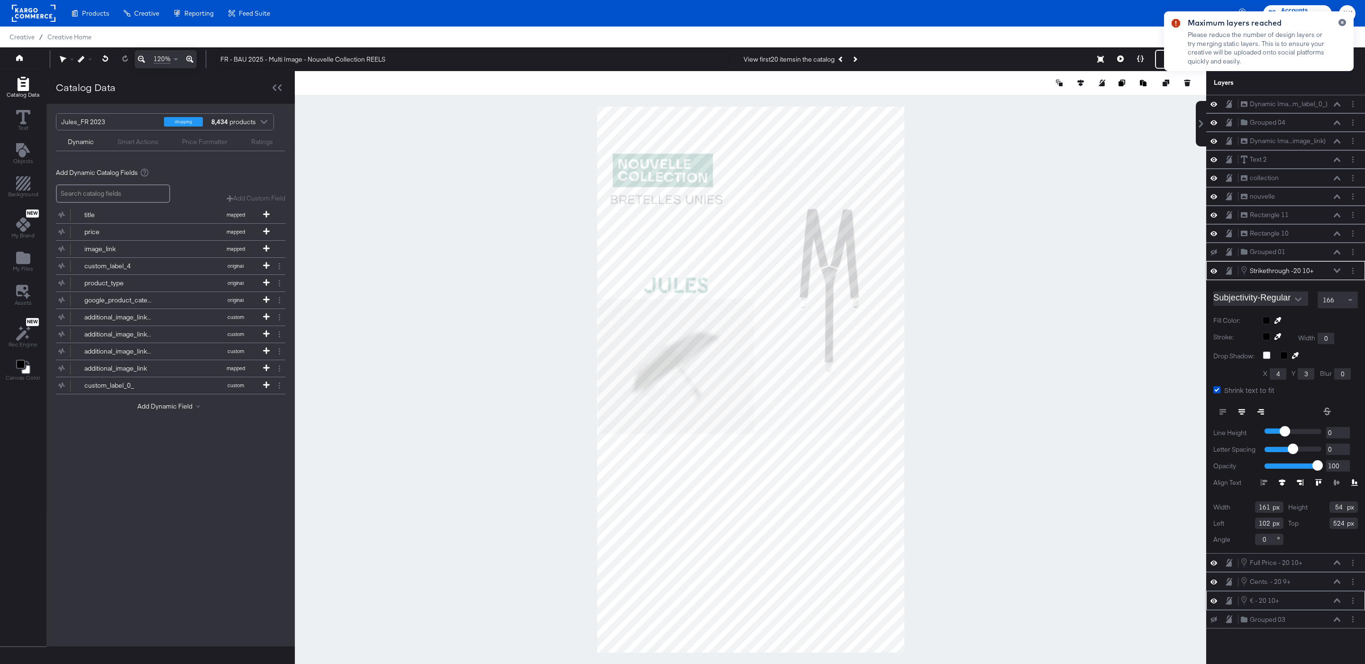
click at [1336, 603] on icon at bounding box center [1337, 600] width 7 height 5
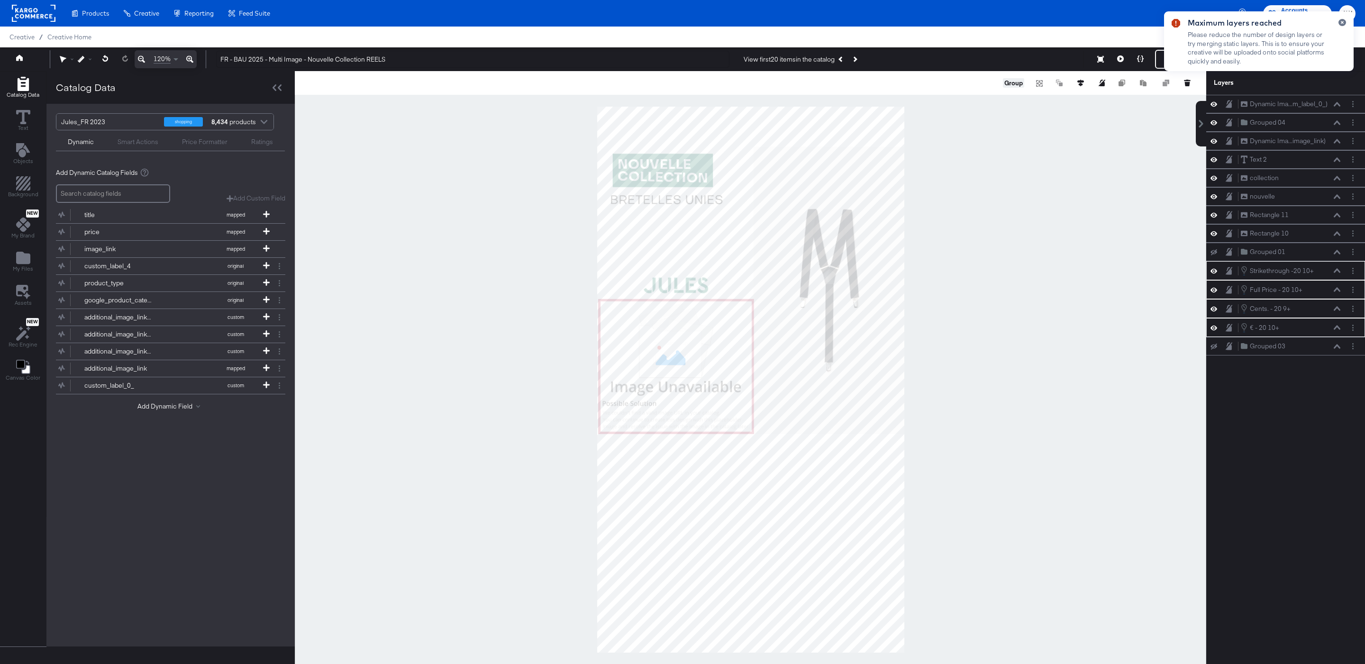
click at [1015, 85] on button "Group" at bounding box center [1013, 82] width 21 height 9
click at [1343, 257] on div "Grouped 01 Grouped 01" at bounding box center [1294, 252] width 106 height 10
click at [1335, 254] on icon at bounding box center [1337, 252] width 7 height 4
click at [1214, 256] on icon at bounding box center [1214, 252] width 7 height 6
click at [1103, 308] on div at bounding box center [751, 379] width 912 height 617
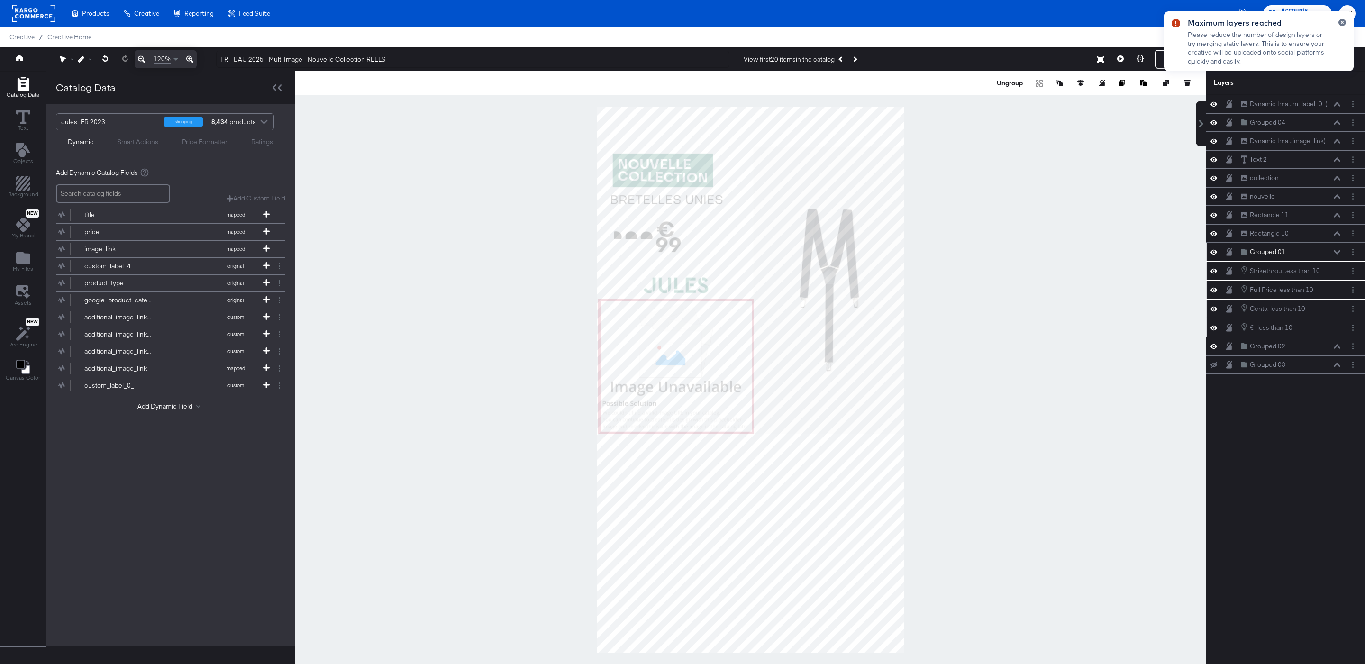
click at [1101, 262] on div at bounding box center [751, 379] width 912 height 617
click at [1014, 82] on button "Ungroup" at bounding box center [1010, 82] width 29 height 9
click at [1019, 231] on div at bounding box center [751, 379] width 912 height 617
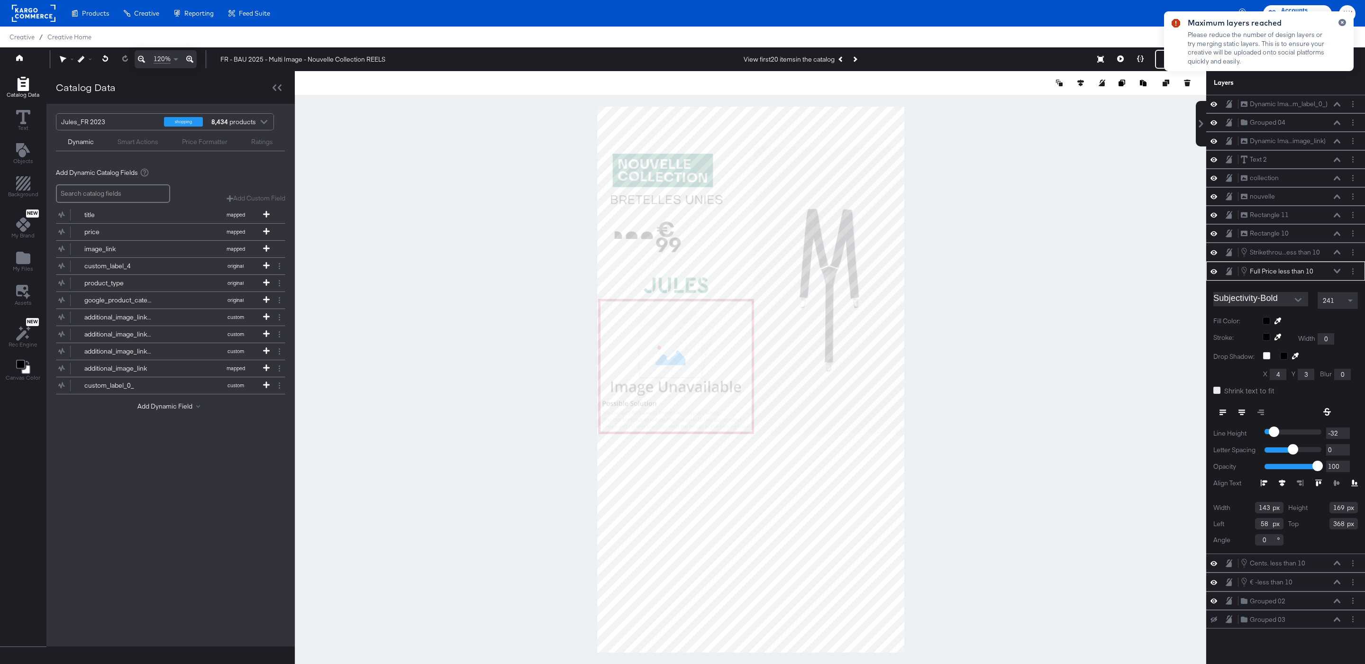
click at [1217, 394] on icon at bounding box center [1217, 390] width 7 height 7
click at [0, 0] on input "Shrink text to fit" at bounding box center [0, 0] width 0 height 0
type input "150"
type input "381"
type input "129"
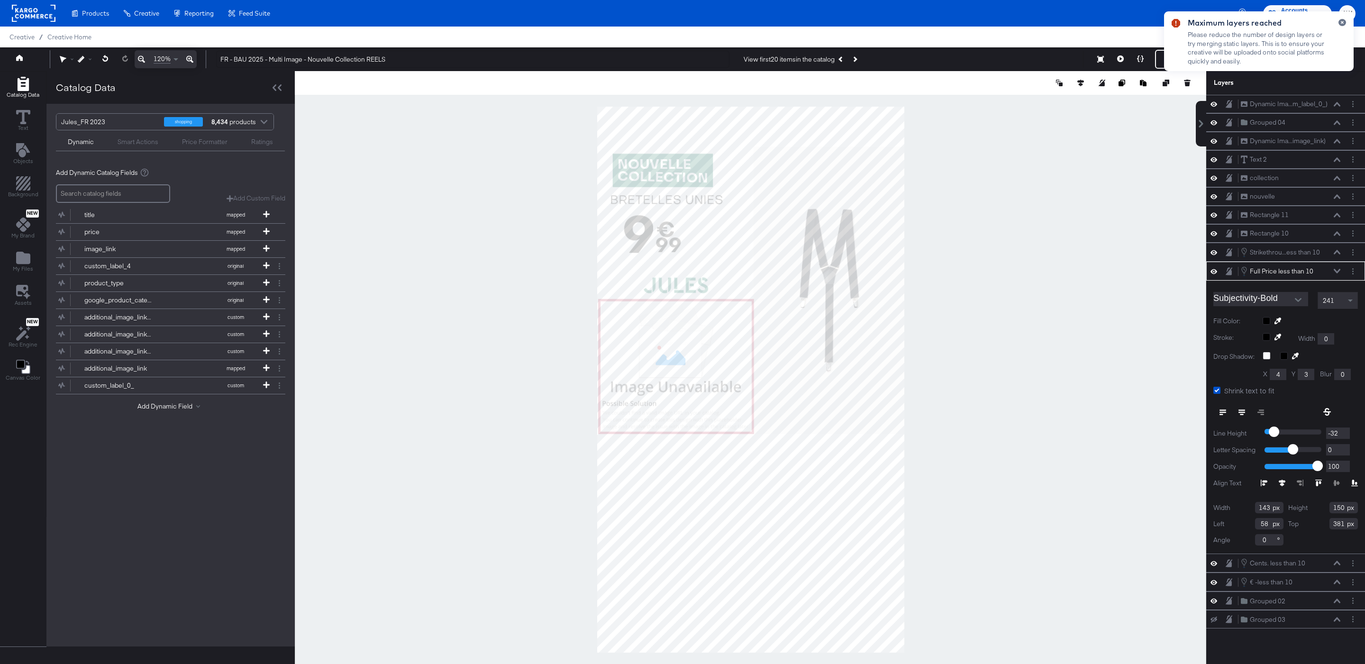
type input "136"
type input "72"
type input "135"
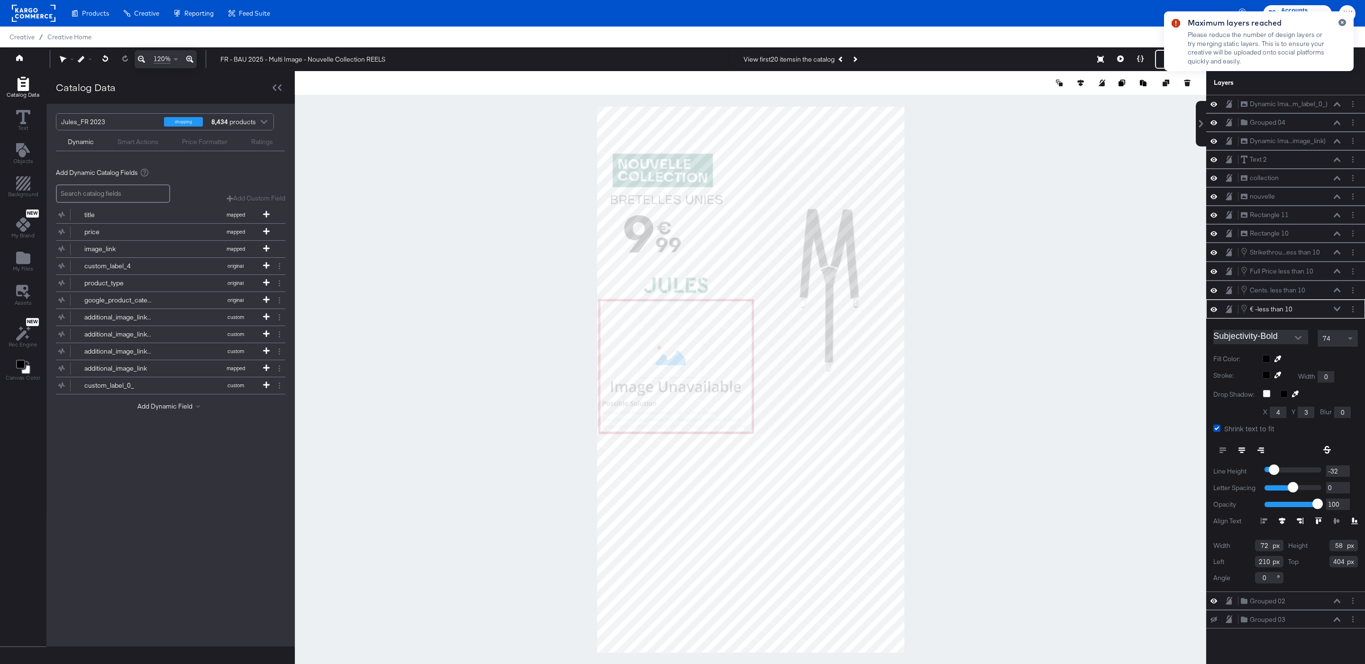
type input "60"
type input "48"
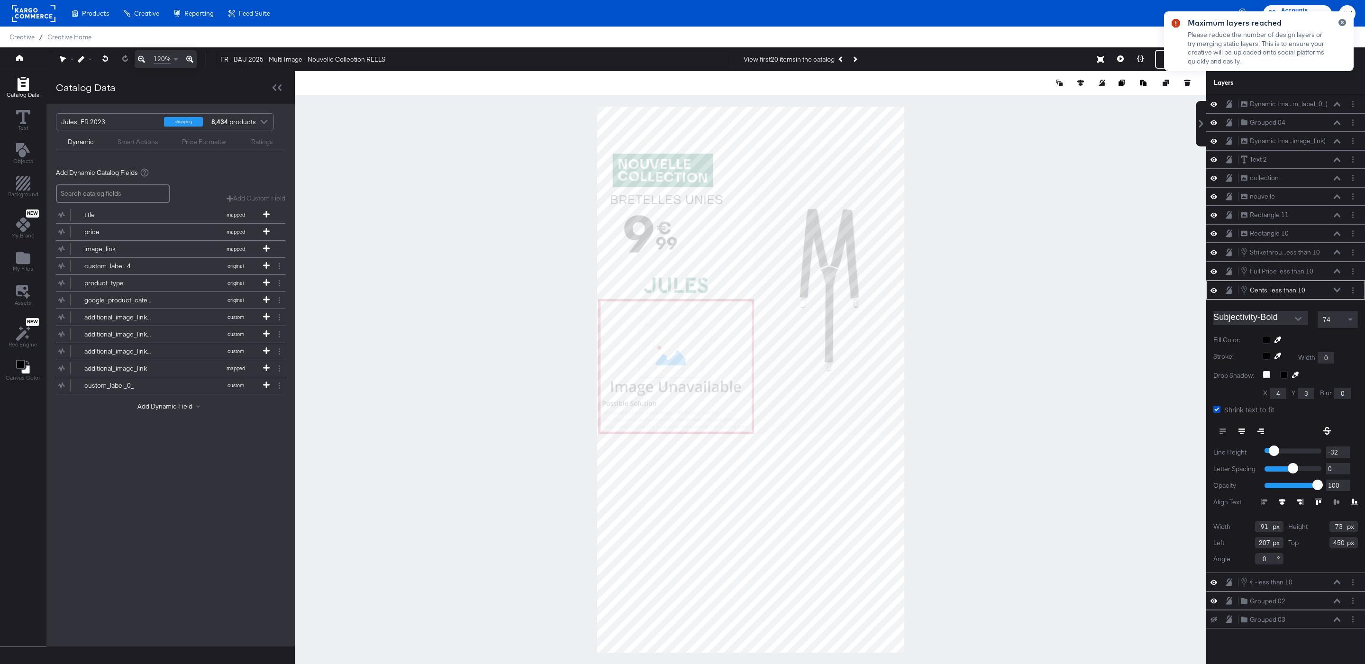
type input "77"
type input "62"
click at [983, 278] on div at bounding box center [751, 379] width 912 height 617
type input "455"
click at [914, 278] on div at bounding box center [751, 379] width 912 height 617
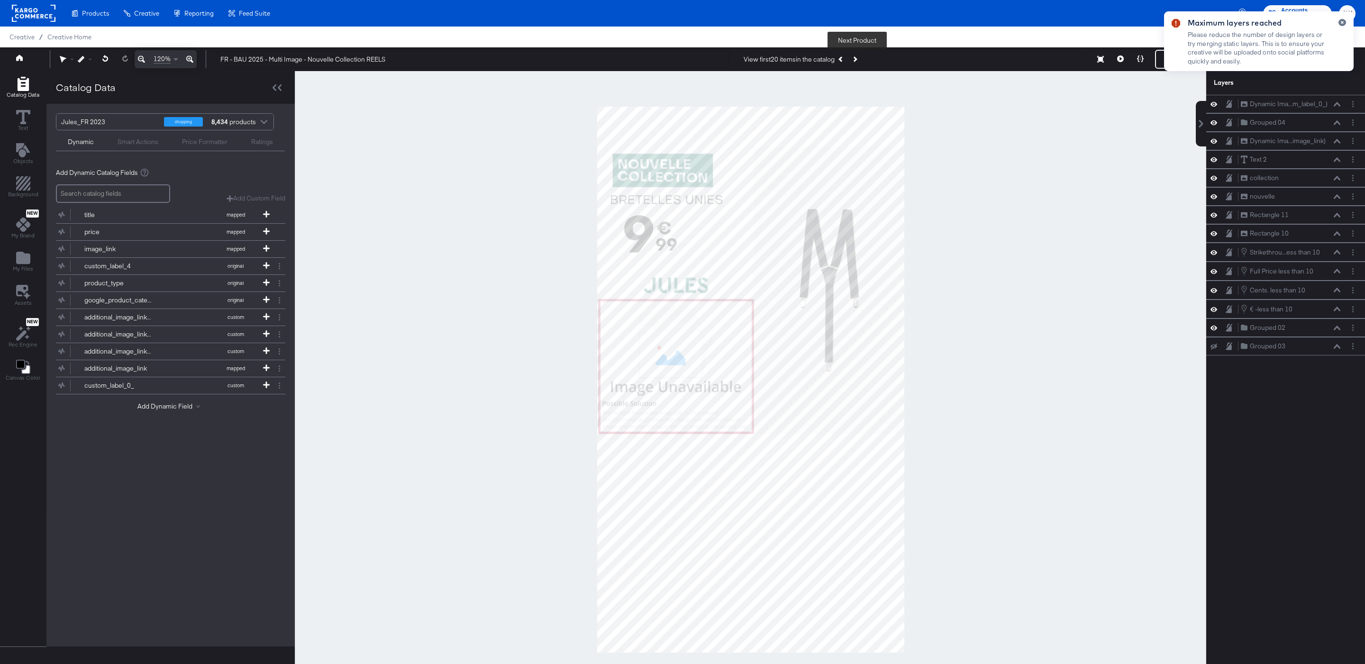
click at [861, 62] on button "Next Product" at bounding box center [854, 59] width 13 height 17
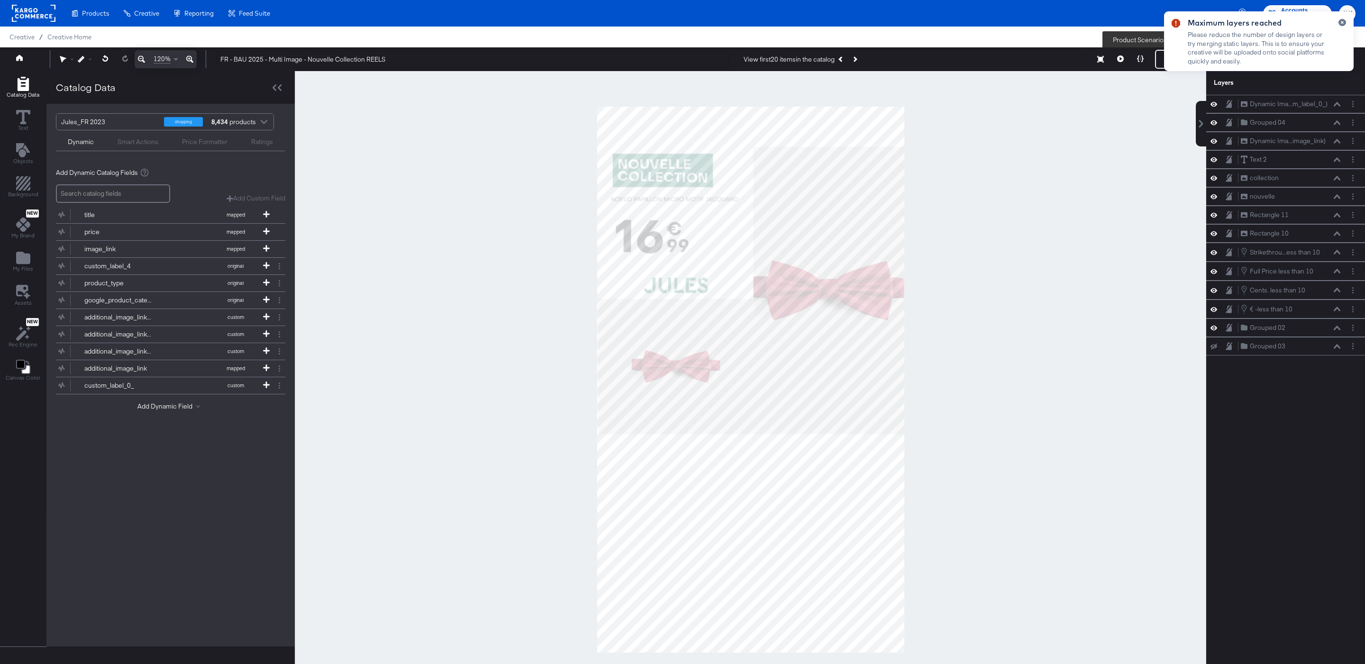
click at [1142, 66] on button at bounding box center [1141, 59] width 20 height 19
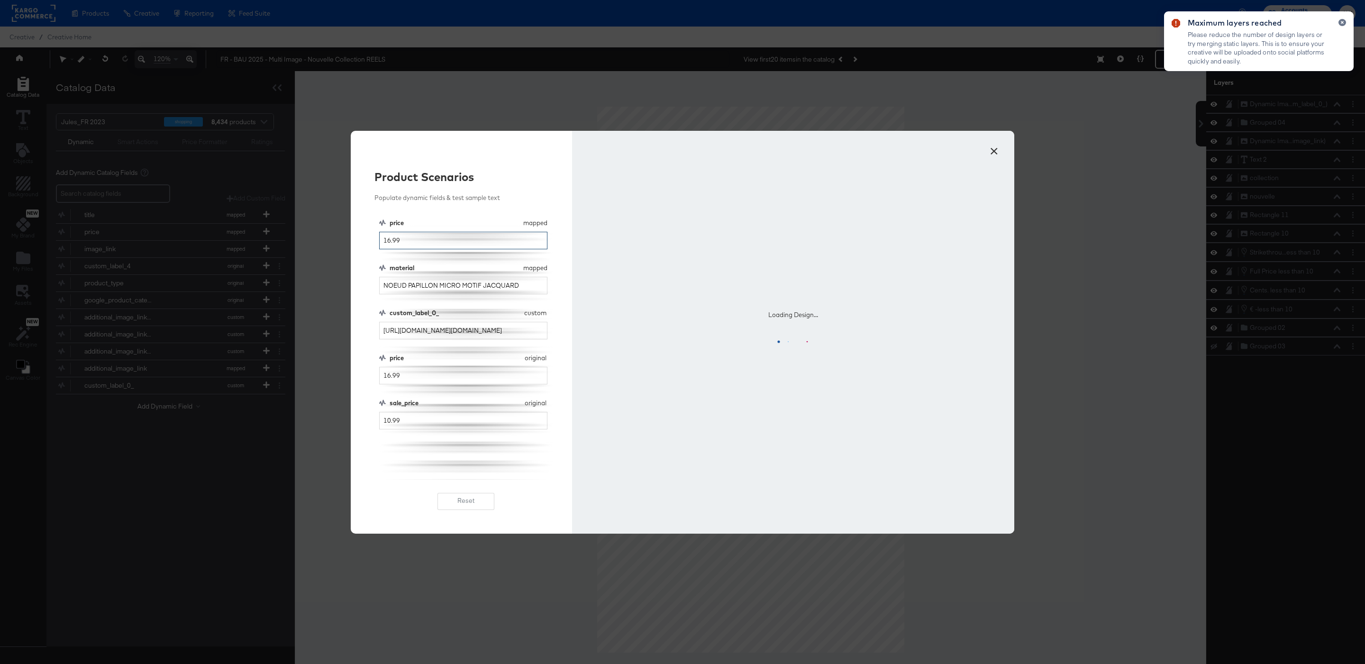
click at [389, 242] on input "16.99" at bounding box center [463, 241] width 168 height 18
type input "9.99"
click at [388, 375] on input "16.99" at bounding box center [463, 376] width 168 height 18
type input "9.99"
click at [390, 421] on input "10.99" at bounding box center [463, 421] width 168 height 18
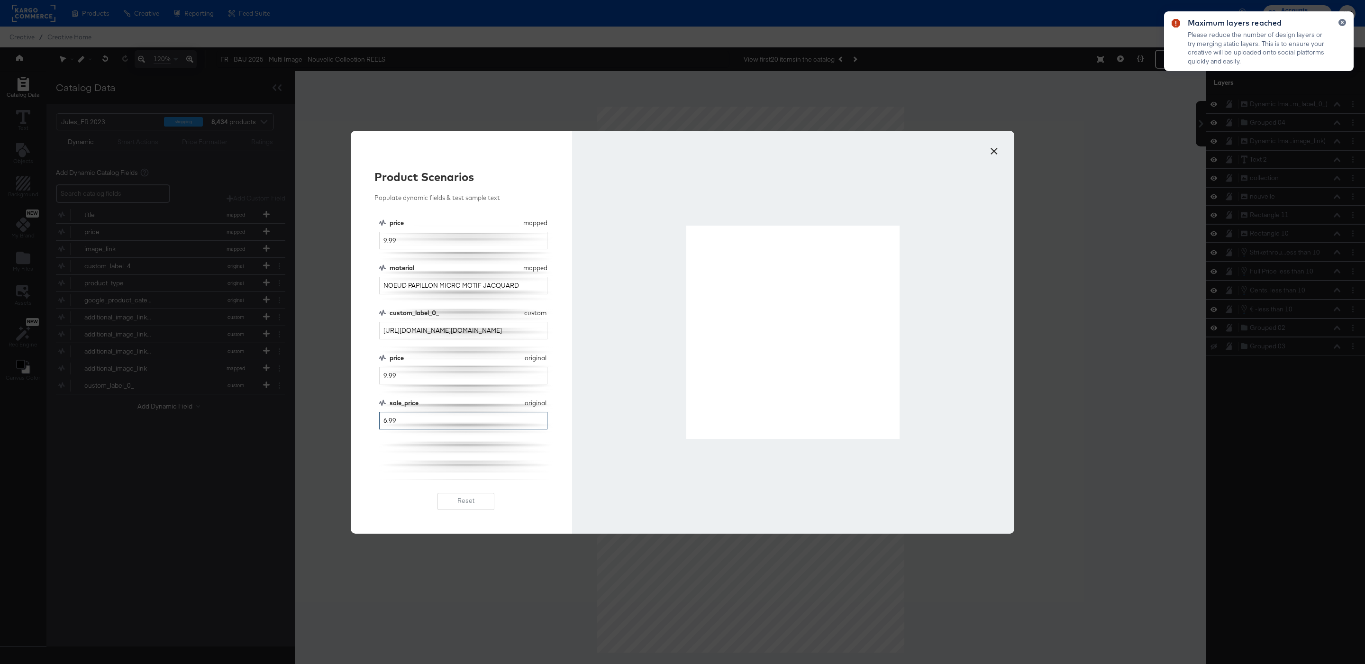
type input "6.99"
click at [984, 149] on div at bounding box center [793, 332] width 442 height 403
click at [998, 153] on button "×" at bounding box center [994, 148] width 17 height 17
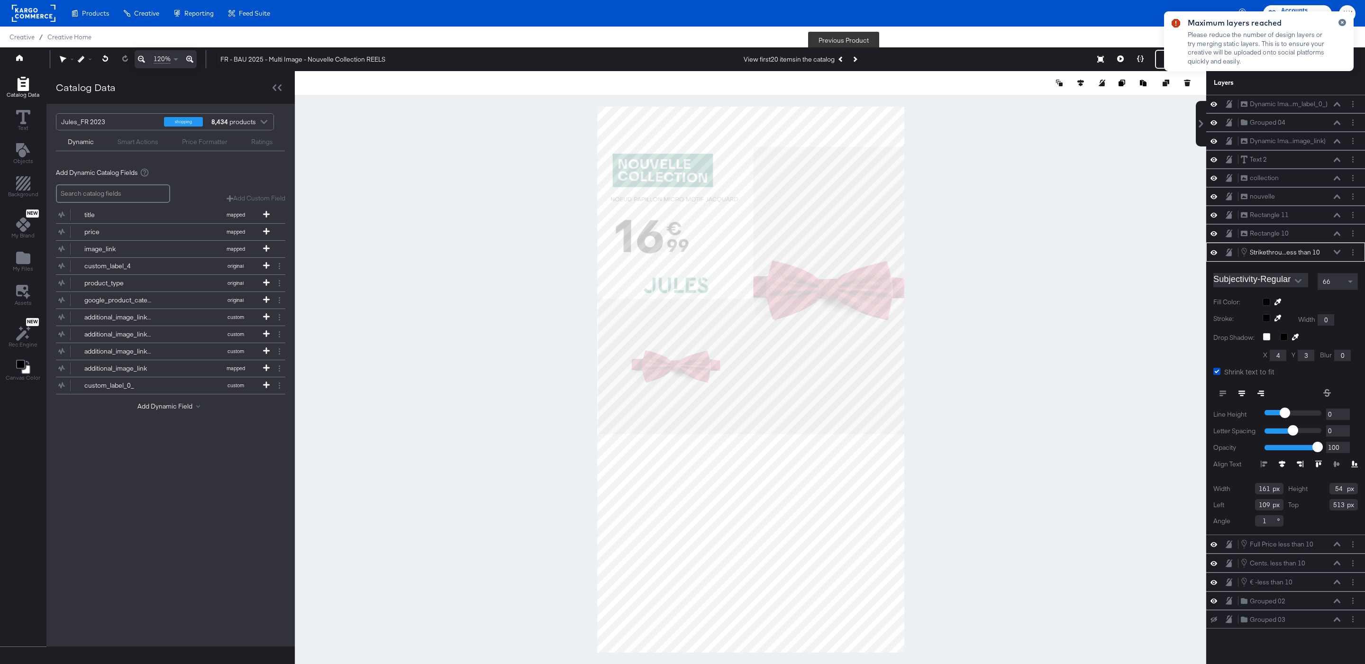
drag, startPoint x: 841, startPoint y: 60, endPoint x: 840, endPoint y: 67, distance: 7.4
click at [841, 60] on icon "Previous Product" at bounding box center [841, 58] width 5 height 5
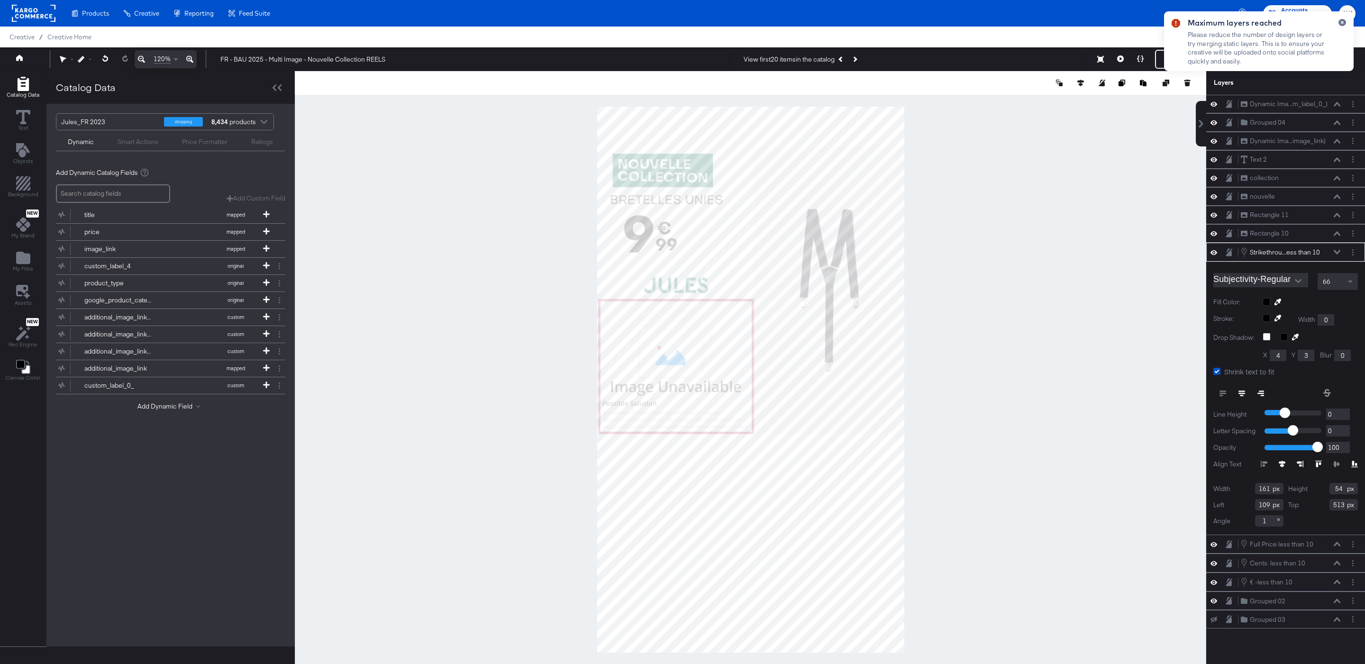
type input "99"
type input "526"
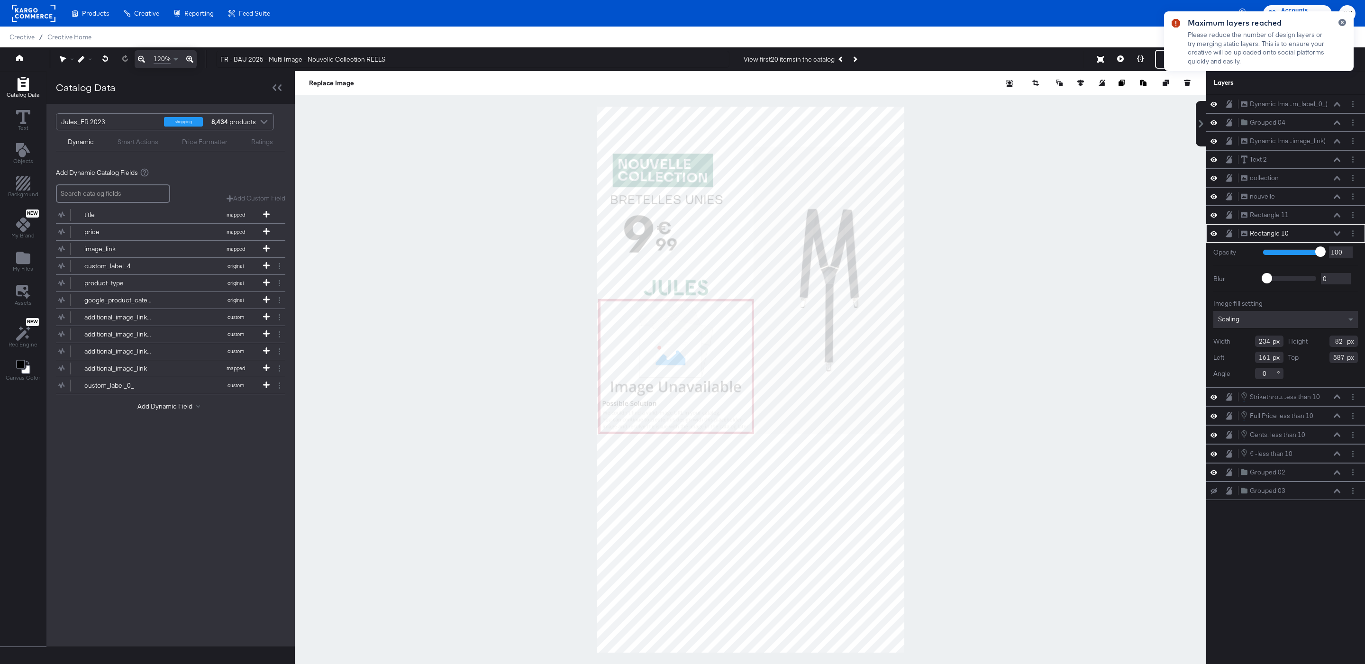
type input "591"
click at [1141, 64] on button at bounding box center [1141, 59] width 20 height 19
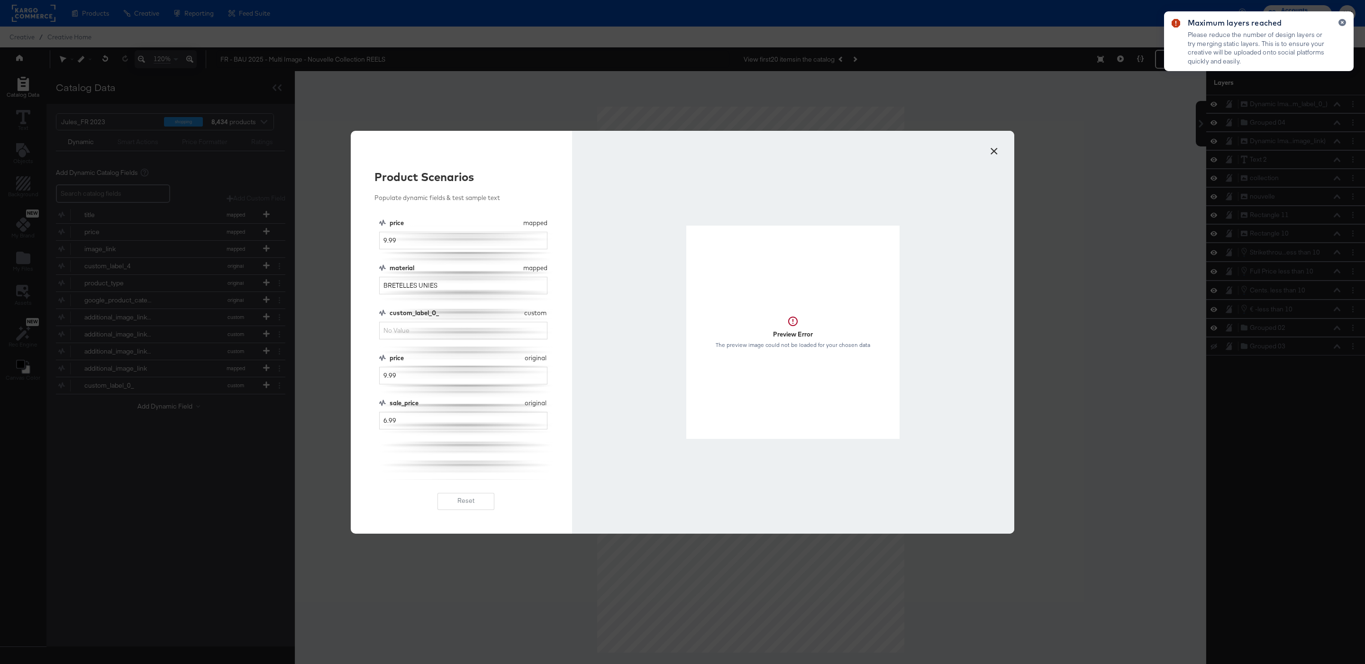
click at [996, 154] on button "×" at bounding box center [994, 148] width 17 height 17
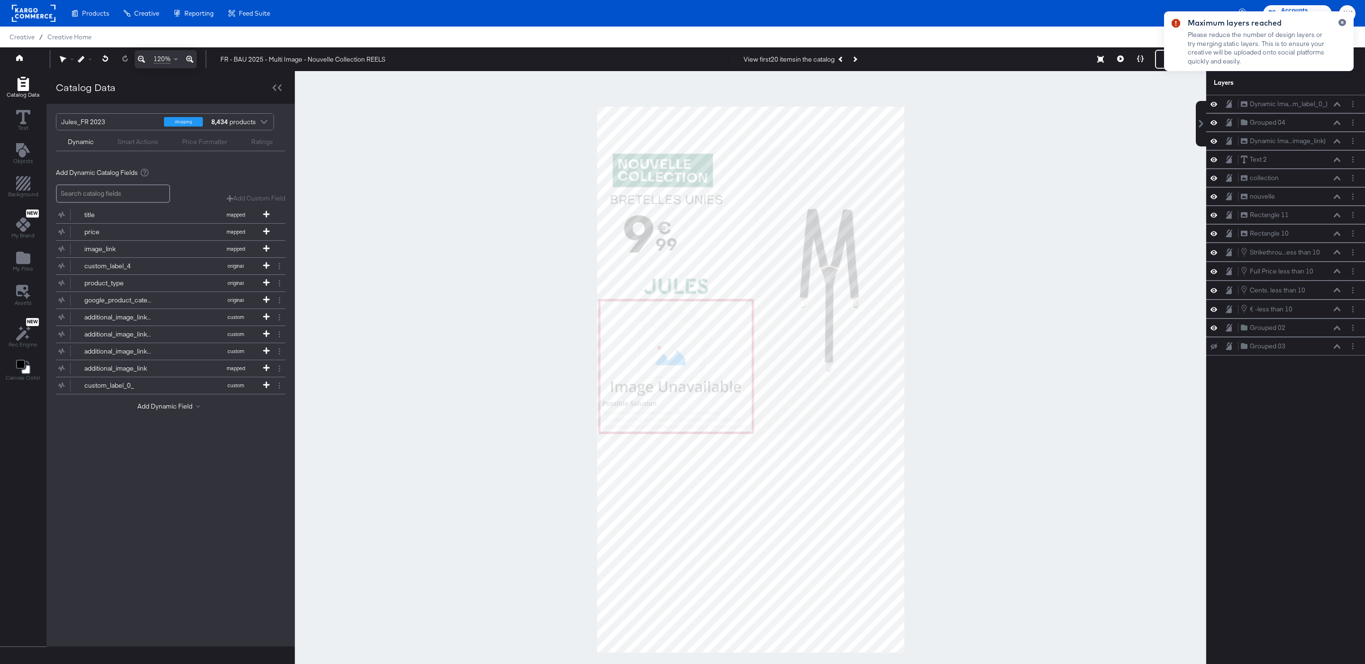
click at [861, 57] on button "Next Product" at bounding box center [854, 59] width 13 height 17
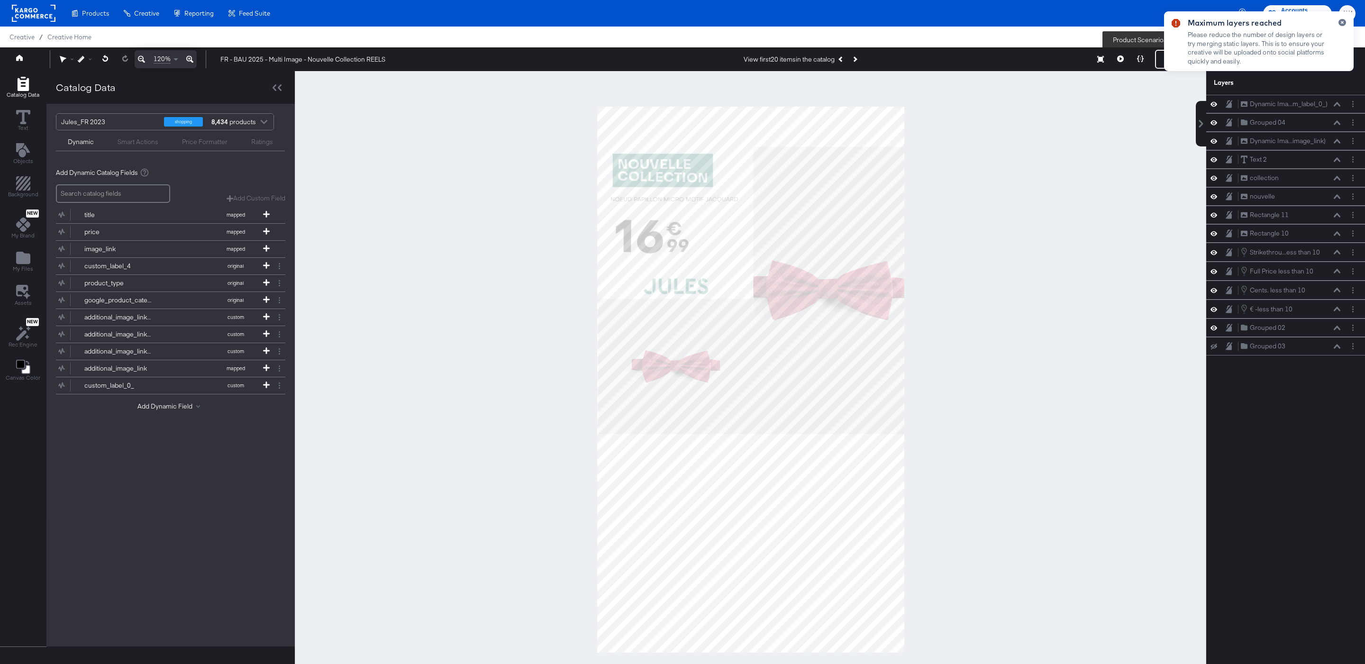
click at [1142, 66] on button at bounding box center [1141, 59] width 20 height 19
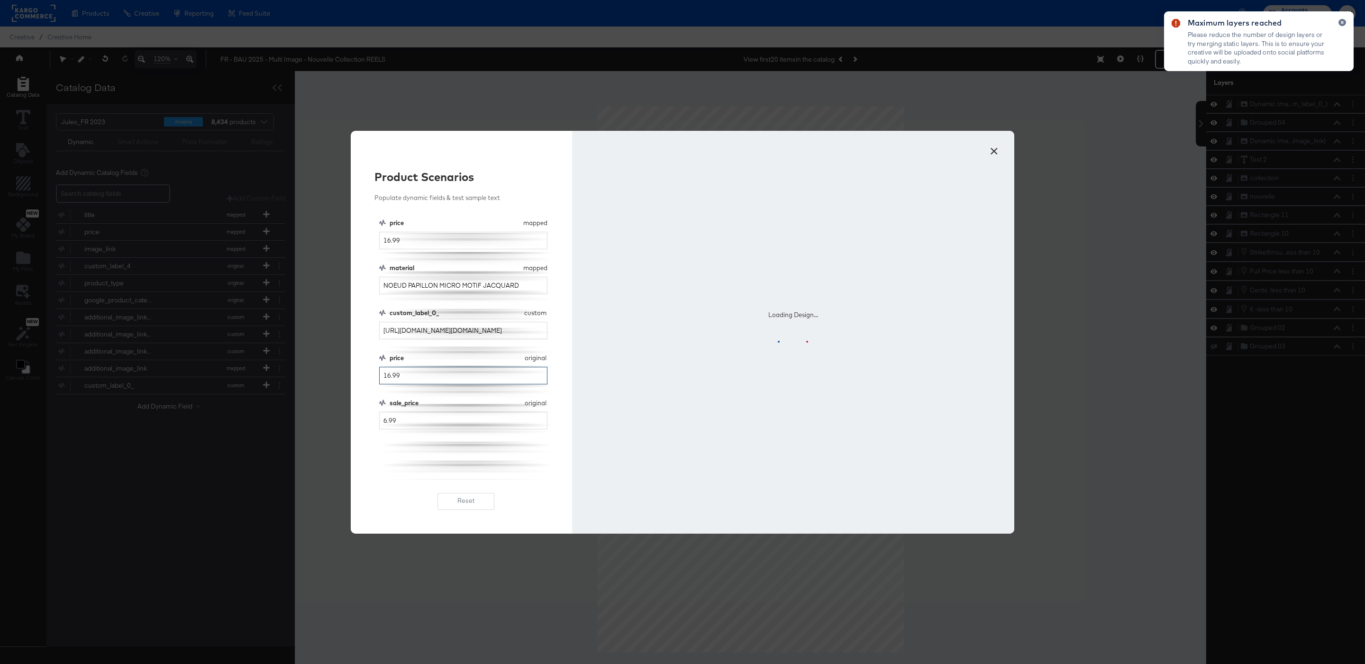
drag, startPoint x: 391, startPoint y: 379, endPoint x: 350, endPoint y: 379, distance: 41.2
click at [350, 379] on div "× Product Scenarios Populate dynamic fields & test sample text price mapped pri…" at bounding box center [682, 332] width 1365 height 664
type input "9.99"
drag, startPoint x: 389, startPoint y: 241, endPoint x: 366, endPoint y: 241, distance: 23.7
click at [366, 241] on div "Product Scenarios Populate dynamic fields & test sample text price mapped price…" at bounding box center [461, 332] width 221 height 403
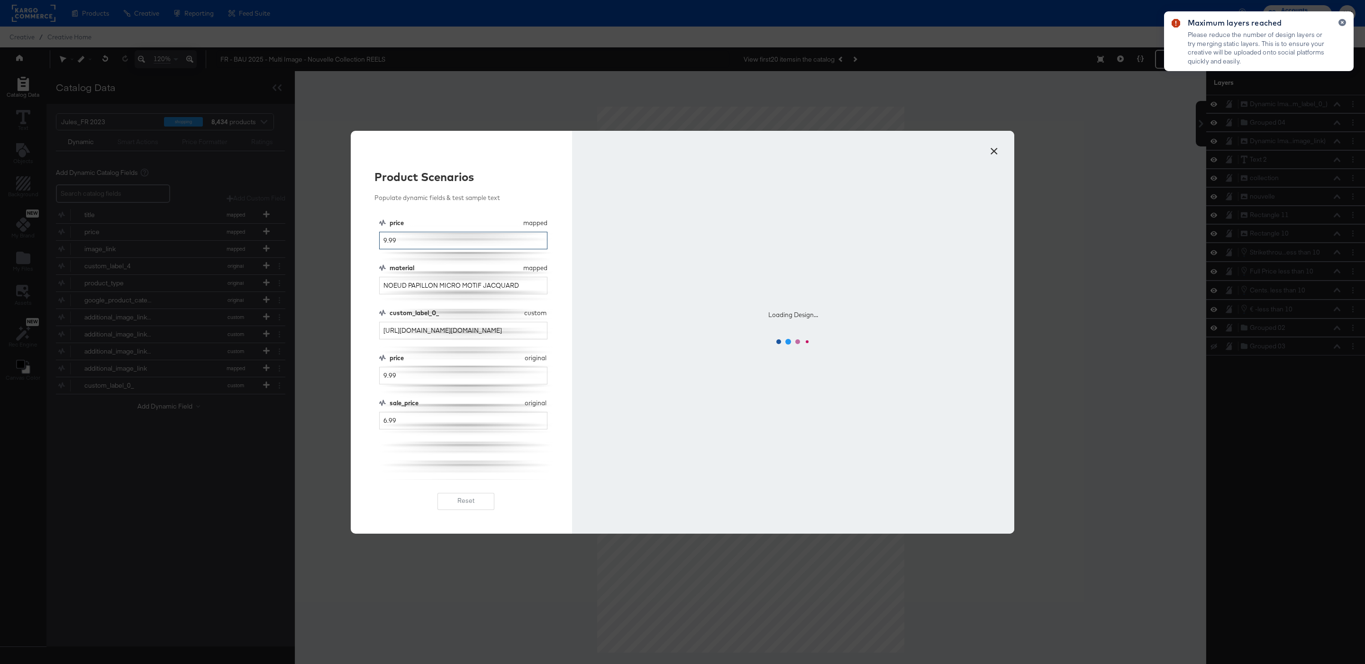
type input "9.99"
click at [521, 210] on div "Product Scenarios Populate dynamic fields & test sample text price mapped price…" at bounding box center [461, 332] width 221 height 403
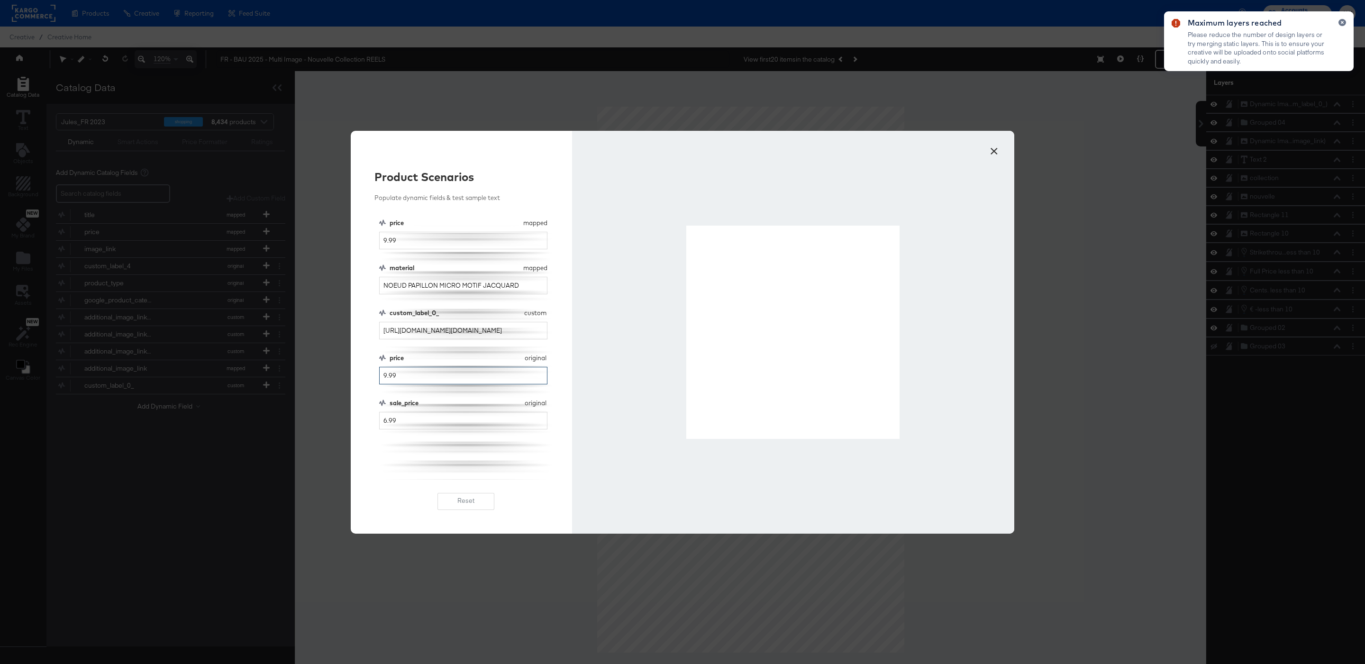
click at [385, 377] on input "9.99" at bounding box center [463, 376] width 168 height 18
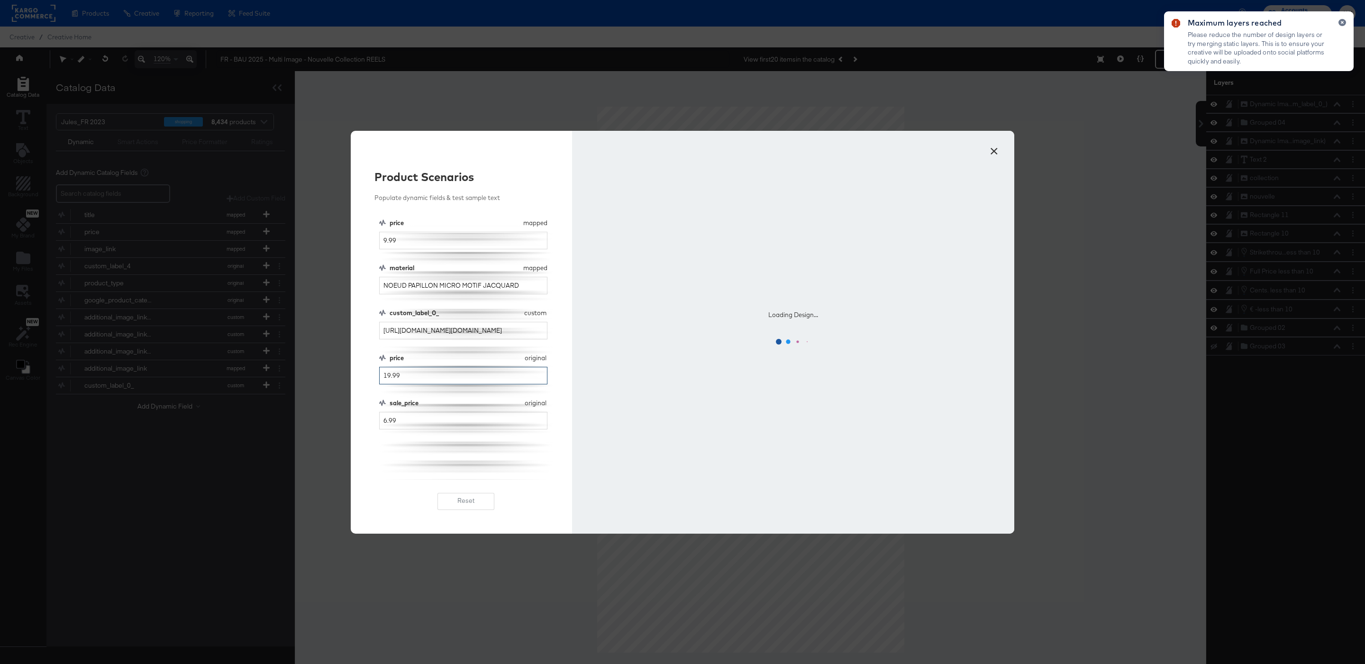
type input "19.99"
click at [382, 241] on input "9.99" at bounding box center [463, 241] width 168 height 18
type input "19.99"
click at [377, 421] on div "Product Scenarios Populate dynamic fields & test sample text price mapped price…" at bounding box center [461, 332] width 221 height 403
click at [380, 421] on input "6.99" at bounding box center [463, 421] width 168 height 18
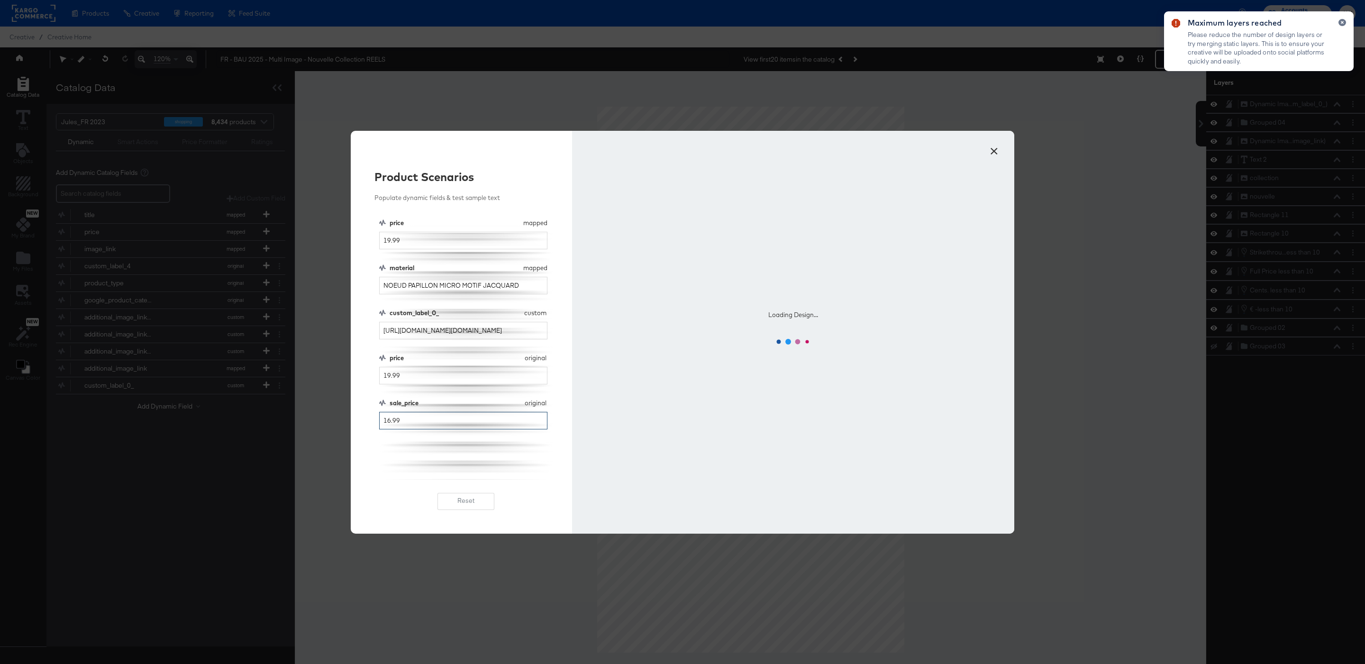
type input "16.99"
click at [434, 457] on div "price mapped price 19.99 material mapped material NOEUD PAPILLON MICRO MOTIF JA…" at bounding box center [466, 349] width 174 height 261
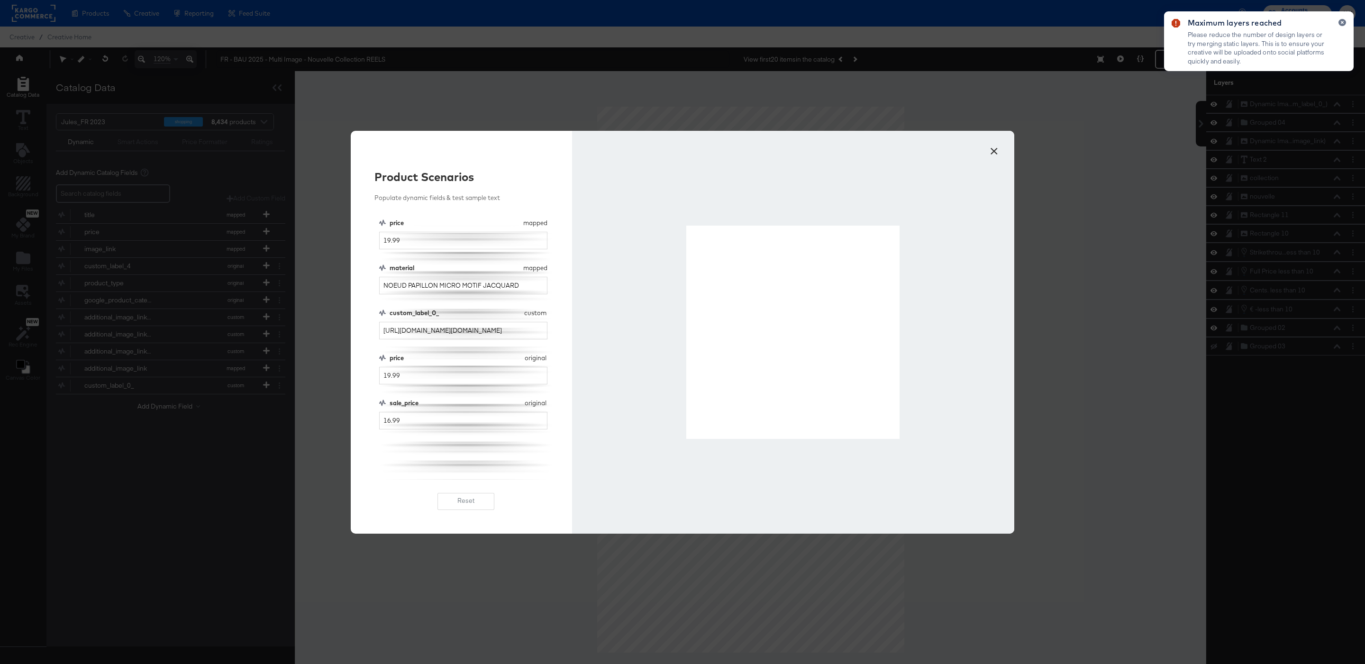
click at [994, 155] on button "×" at bounding box center [994, 148] width 17 height 17
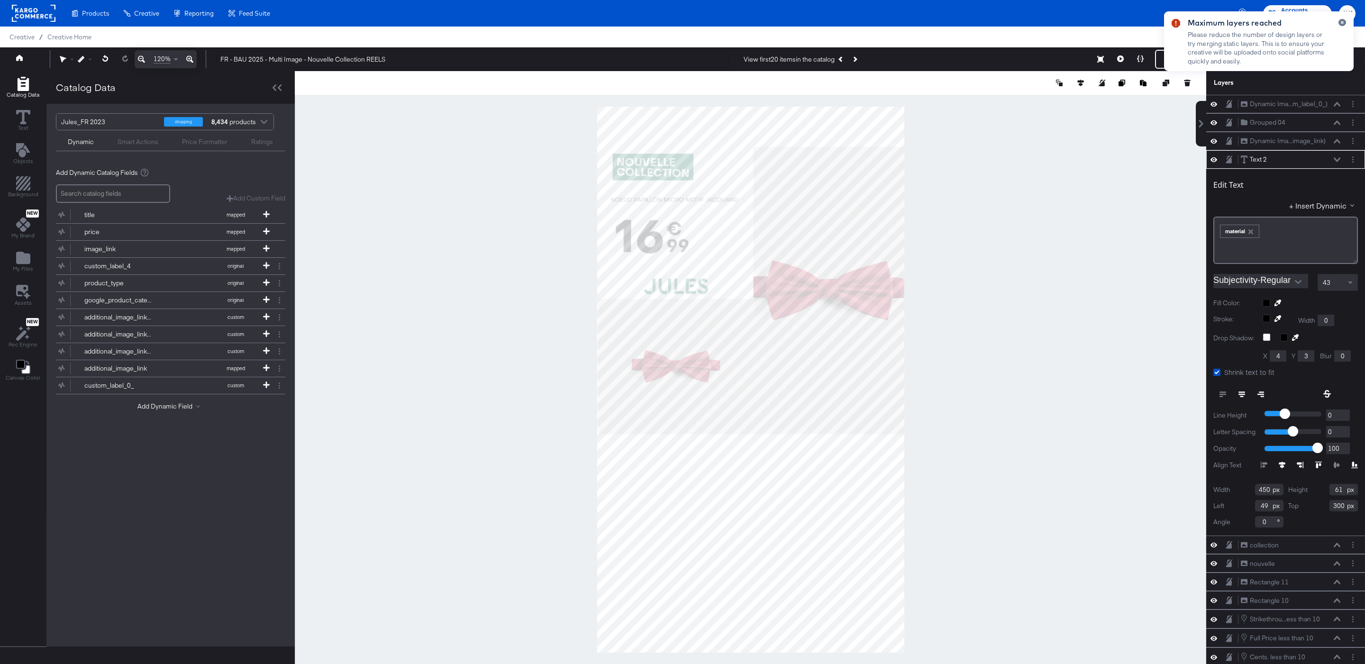
click at [1010, 298] on div at bounding box center [751, 379] width 912 height 617
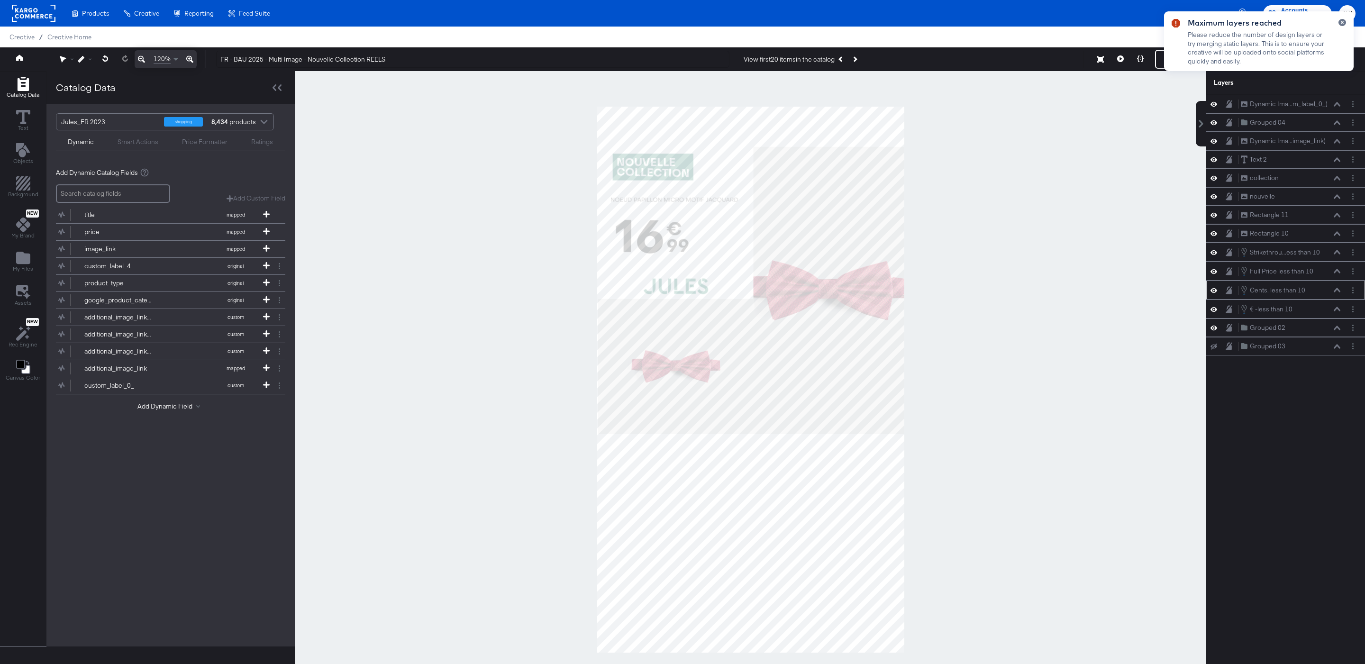
click at [1335, 293] on icon at bounding box center [1337, 290] width 7 height 5
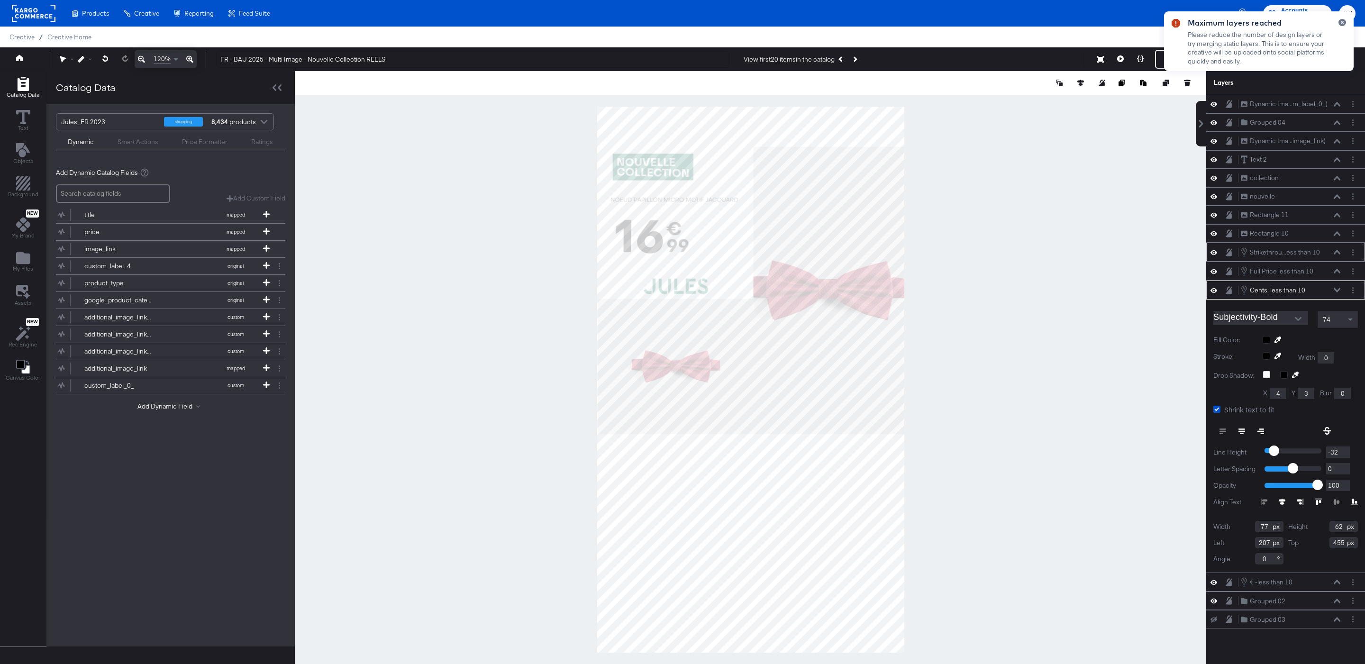
click at [1342, 257] on div "Strikethrou...ess than 10 Strikethrough less than 10" at bounding box center [1294, 252] width 106 height 10
click at [1337, 255] on icon at bounding box center [1337, 252] width 7 height 5
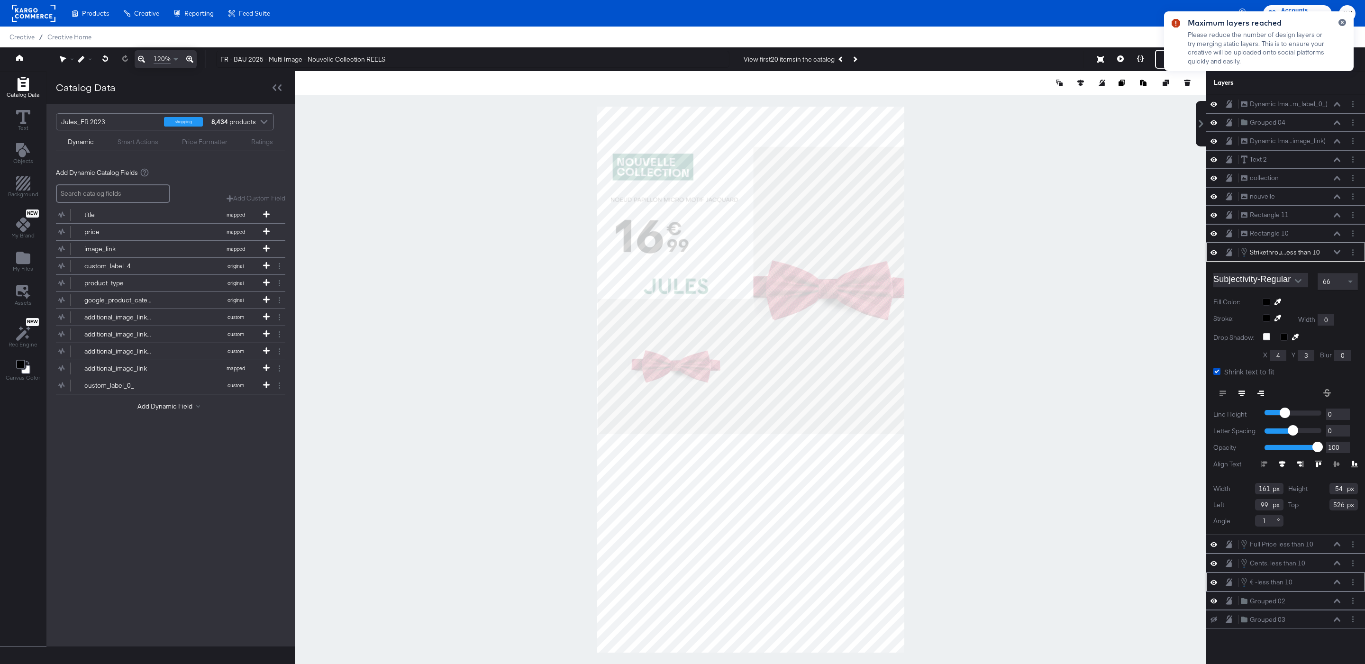
click at [1338, 585] on icon at bounding box center [1337, 582] width 7 height 5
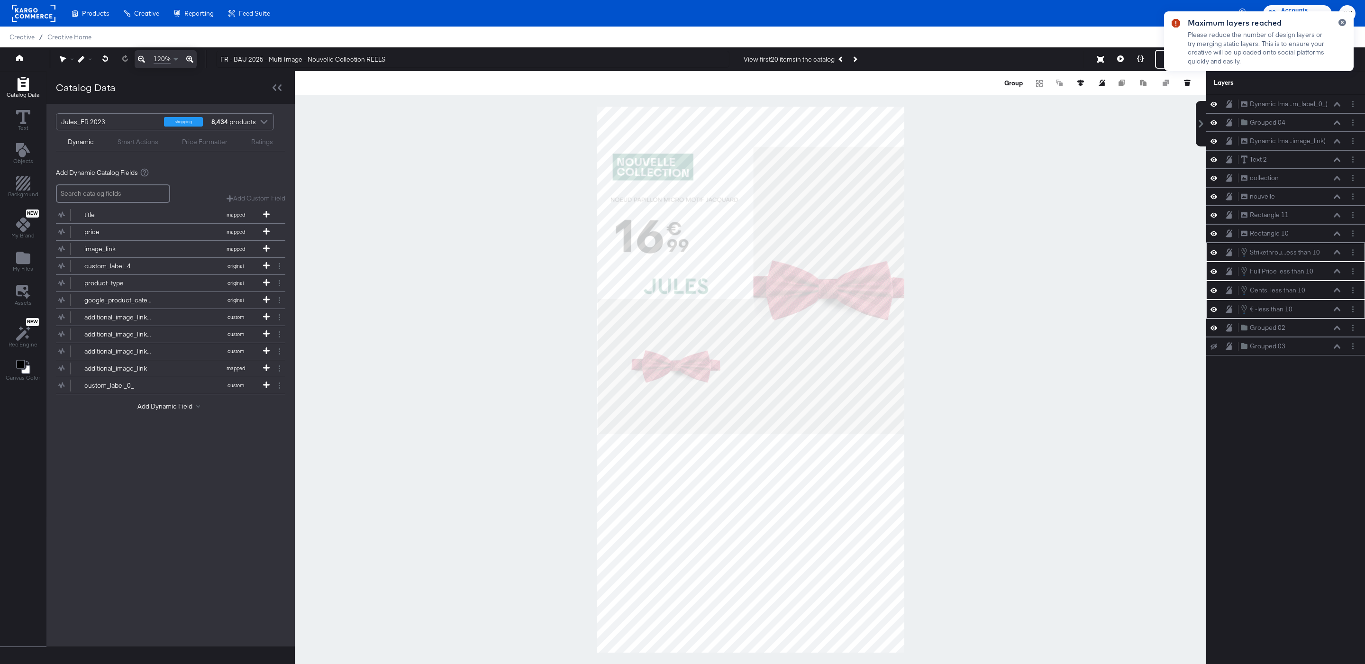
click at [1006, 90] on div "Group" at bounding box center [751, 83] width 912 height 24
click at [1013, 85] on button "Group" at bounding box center [1013, 82] width 21 height 9
click at [1336, 367] on icon at bounding box center [1337, 365] width 7 height 5
click at [1342, 257] on div "Grouped 01 Grouped 01" at bounding box center [1294, 252] width 106 height 10
click at [1335, 255] on icon at bounding box center [1337, 252] width 7 height 5
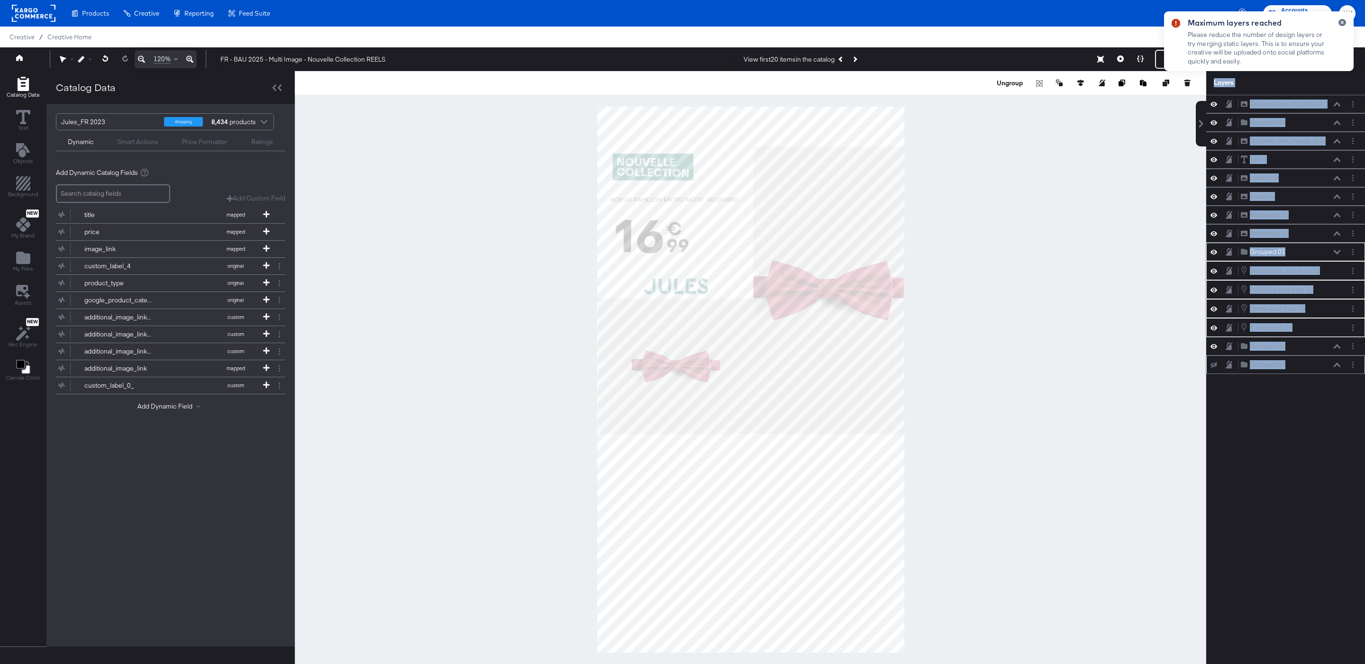
click at [1336, 371] on div "Grouped 03 Grouped 03" at bounding box center [1286, 365] width 159 height 18
click at [1339, 367] on icon at bounding box center [1337, 365] width 7 height 5
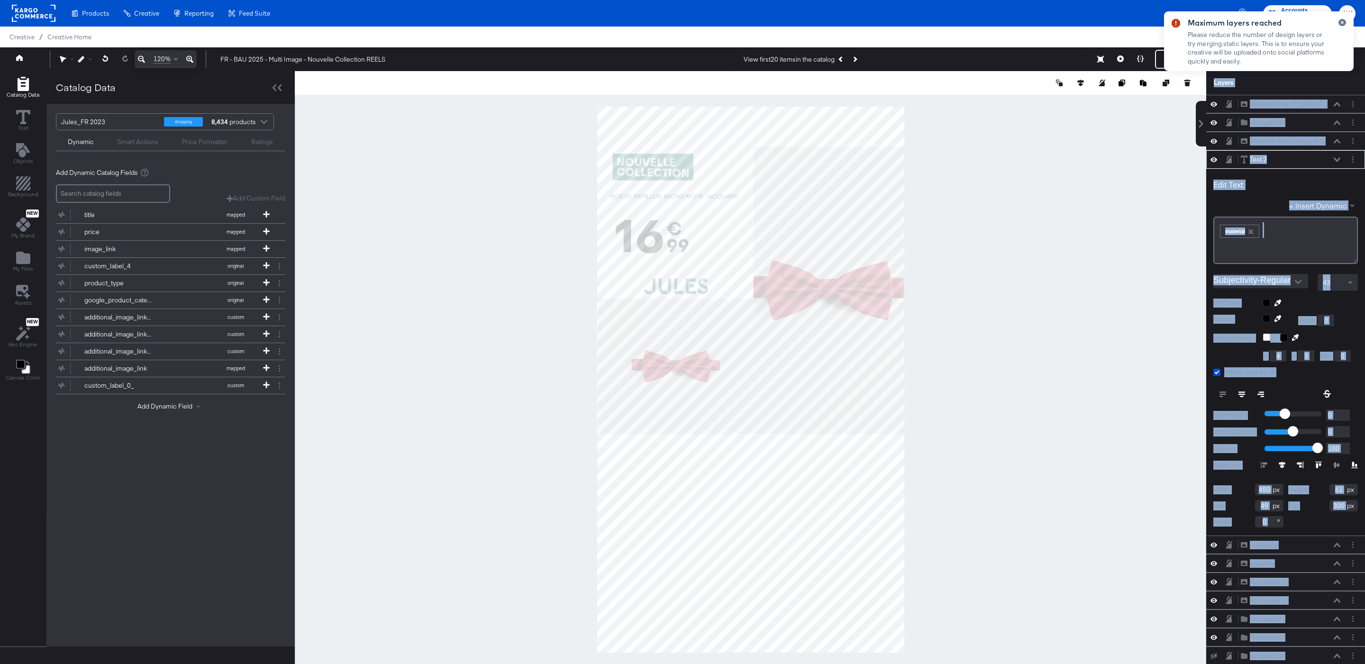
type input "288"
type input "59"
type input "280"
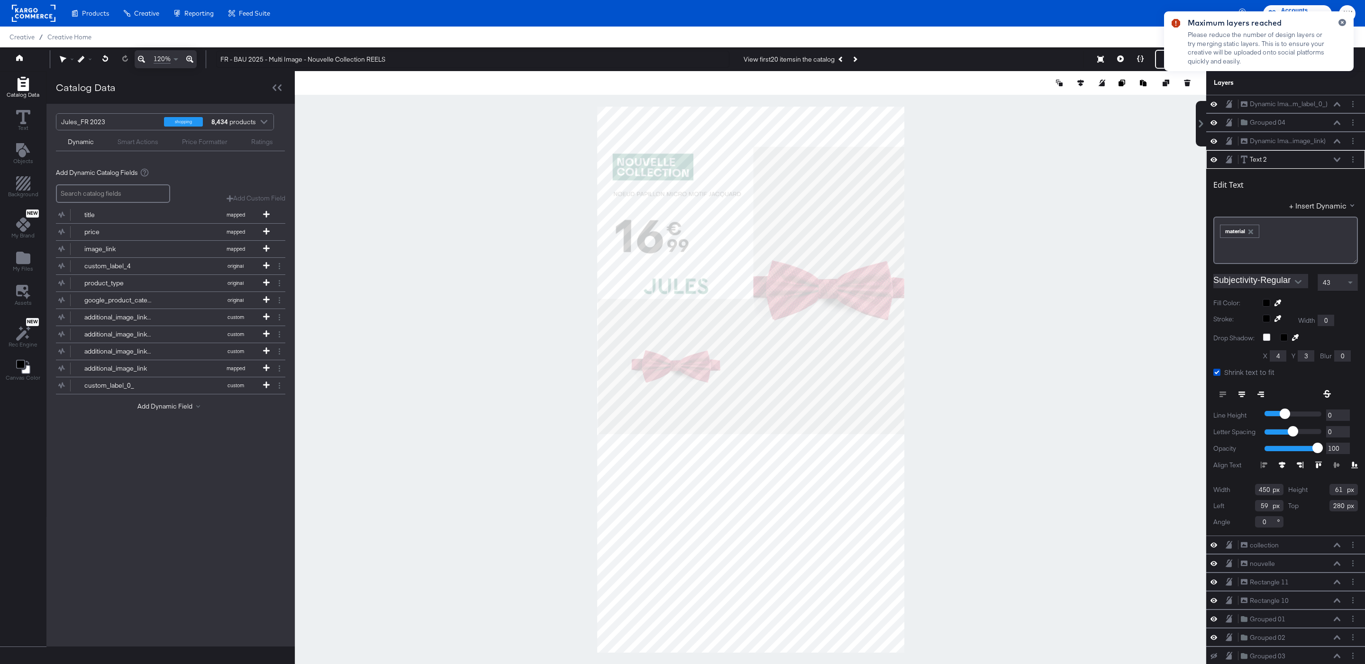
click at [1126, 257] on div at bounding box center [751, 379] width 912 height 617
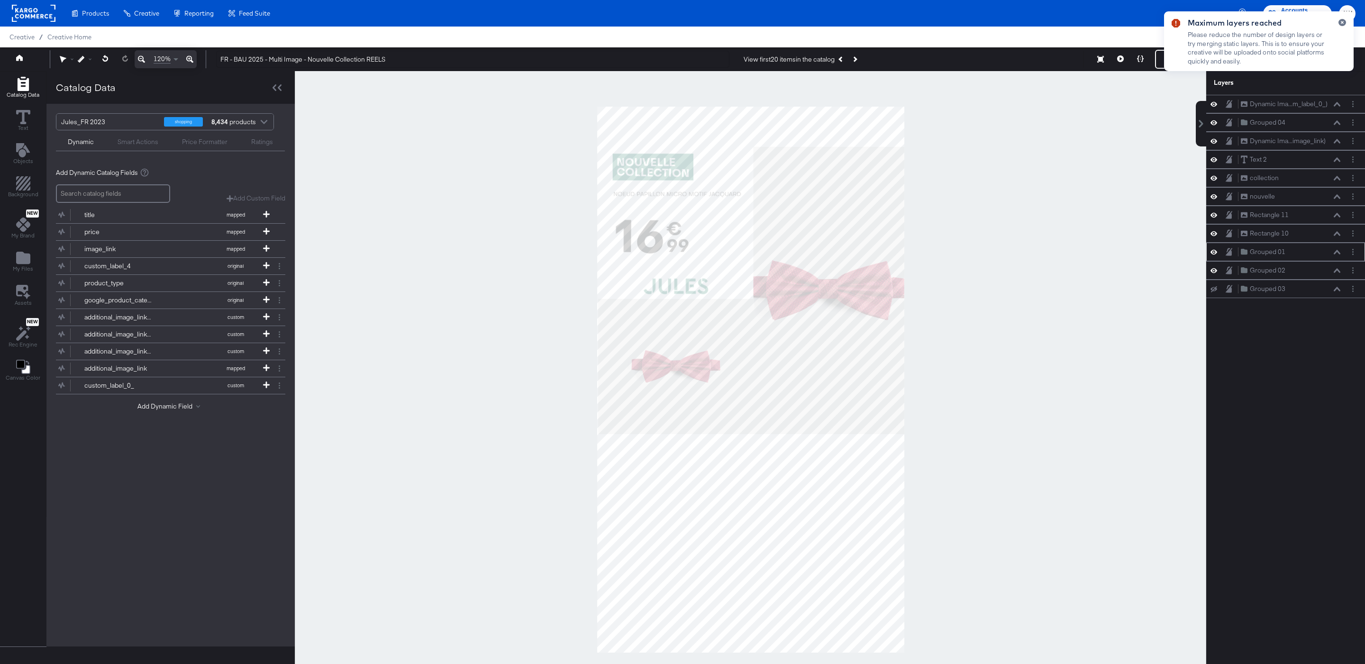
click at [1339, 255] on button at bounding box center [1338, 252] width 8 height 6
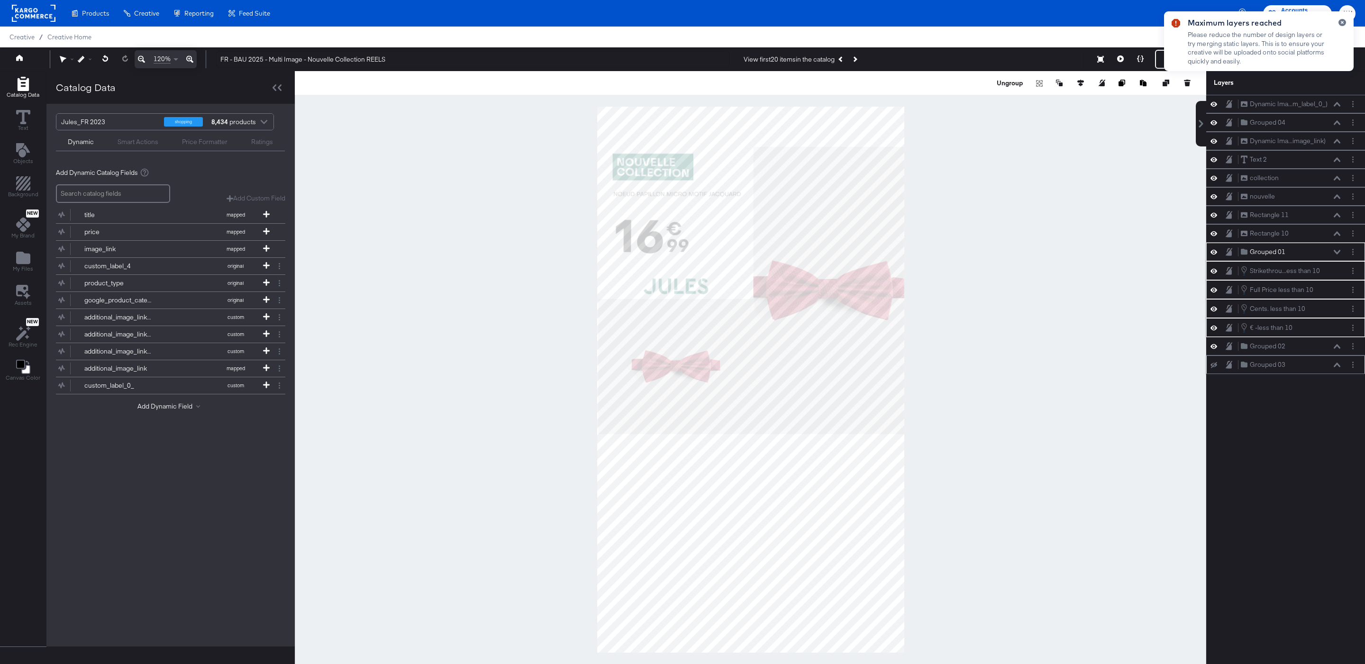
click at [1338, 367] on icon at bounding box center [1337, 365] width 7 height 4
click at [1061, 256] on div at bounding box center [751, 379] width 912 height 617
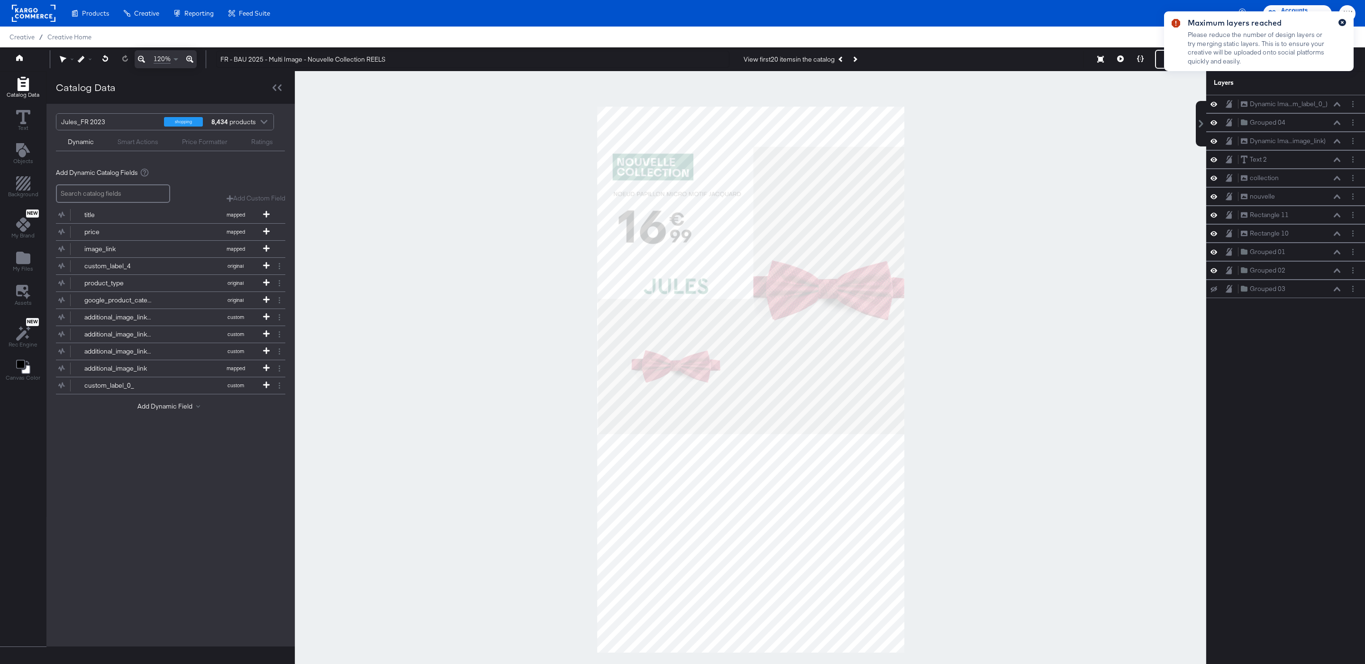
click at [1341, 22] on icon "button" at bounding box center [1343, 22] width 4 height 5
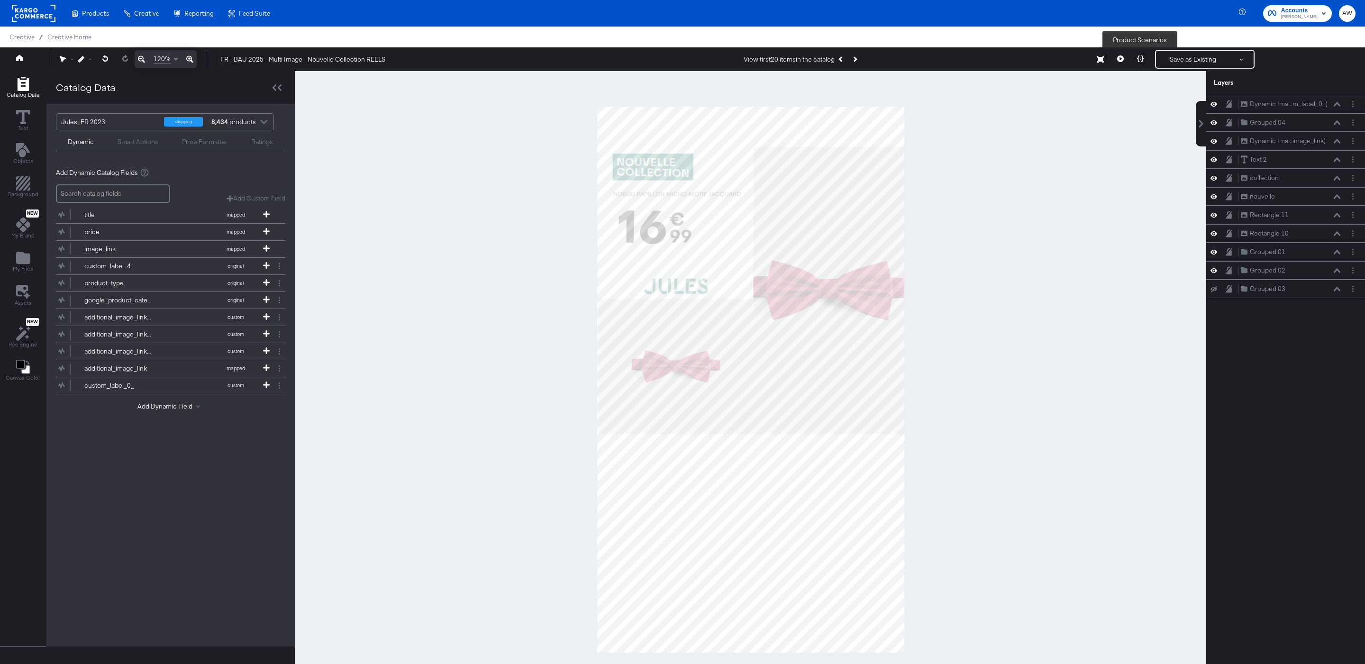
click at [1131, 60] on button at bounding box center [1141, 59] width 20 height 19
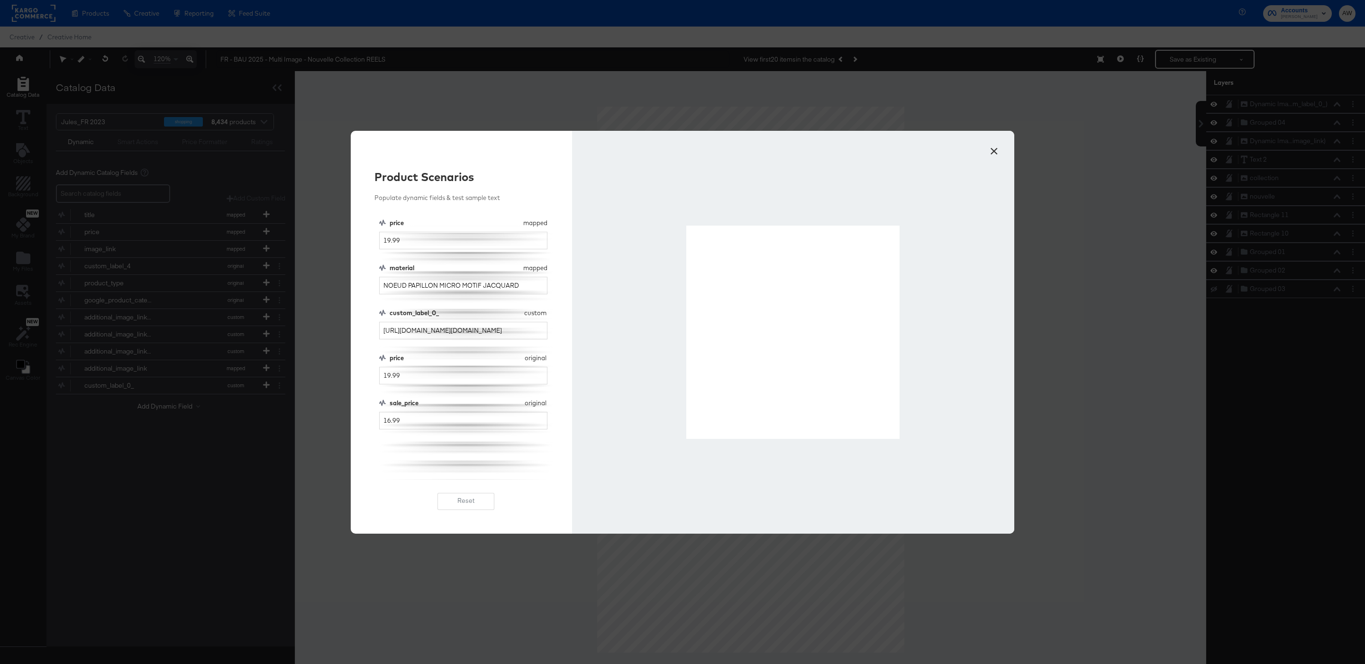
click at [993, 151] on button "×" at bounding box center [994, 148] width 17 height 17
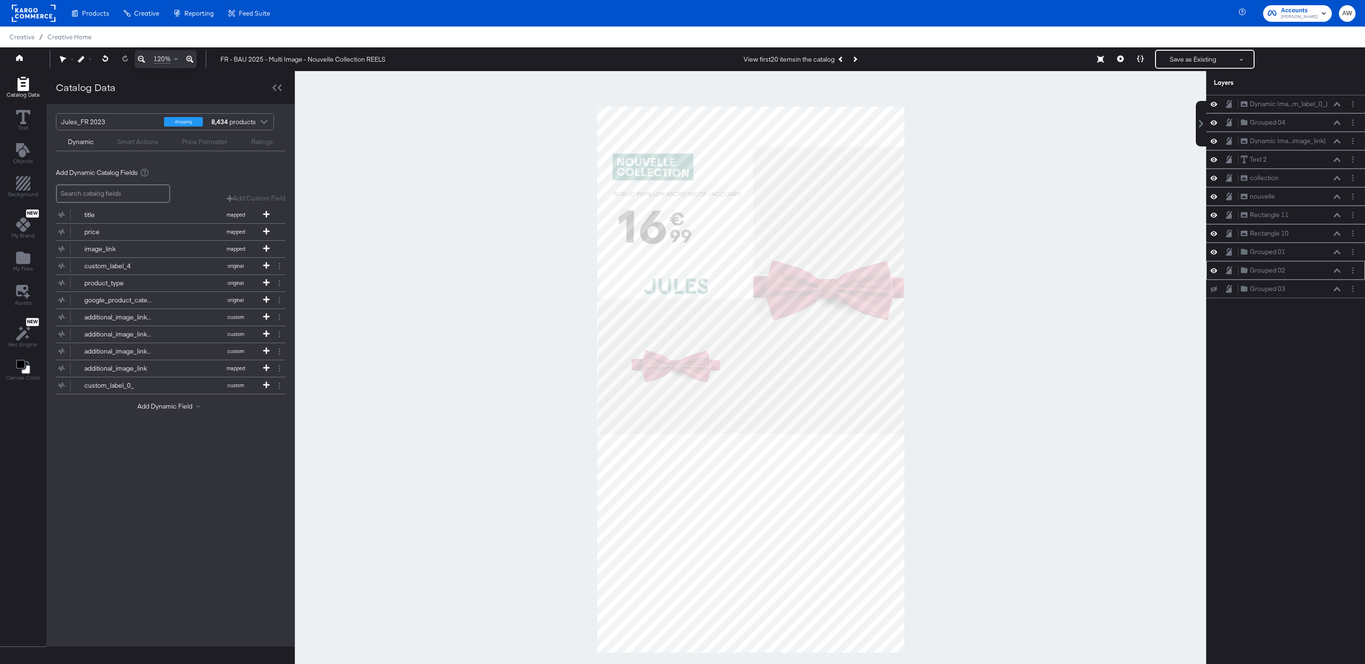
click at [1212, 274] on icon at bounding box center [1214, 270] width 7 height 8
click at [1212, 274] on icon at bounding box center [1214, 271] width 7 height 6
click at [1338, 273] on icon at bounding box center [1337, 270] width 7 height 5
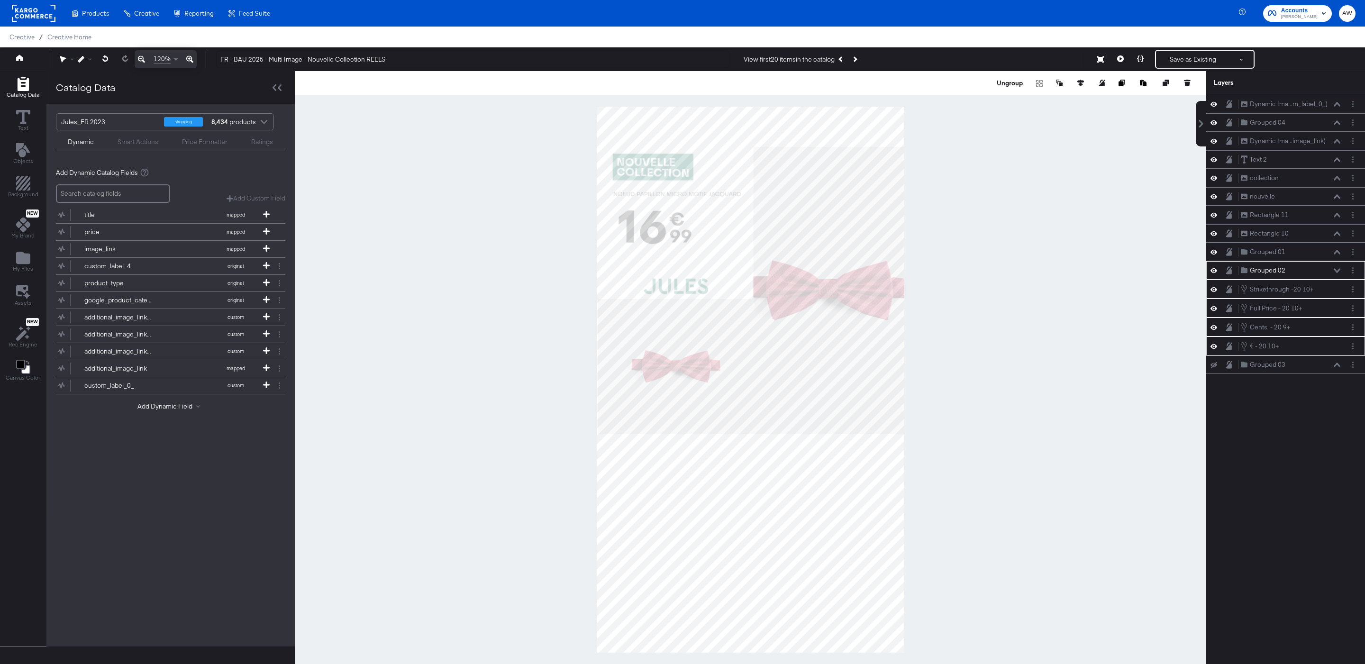
click at [1002, 88] on div "Ungroup" at bounding box center [751, 83] width 912 height 24
click at [1002, 80] on button "Ungroup" at bounding box center [1010, 82] width 29 height 9
click at [1018, 218] on div at bounding box center [751, 379] width 912 height 617
click at [1055, 313] on div at bounding box center [751, 379] width 912 height 617
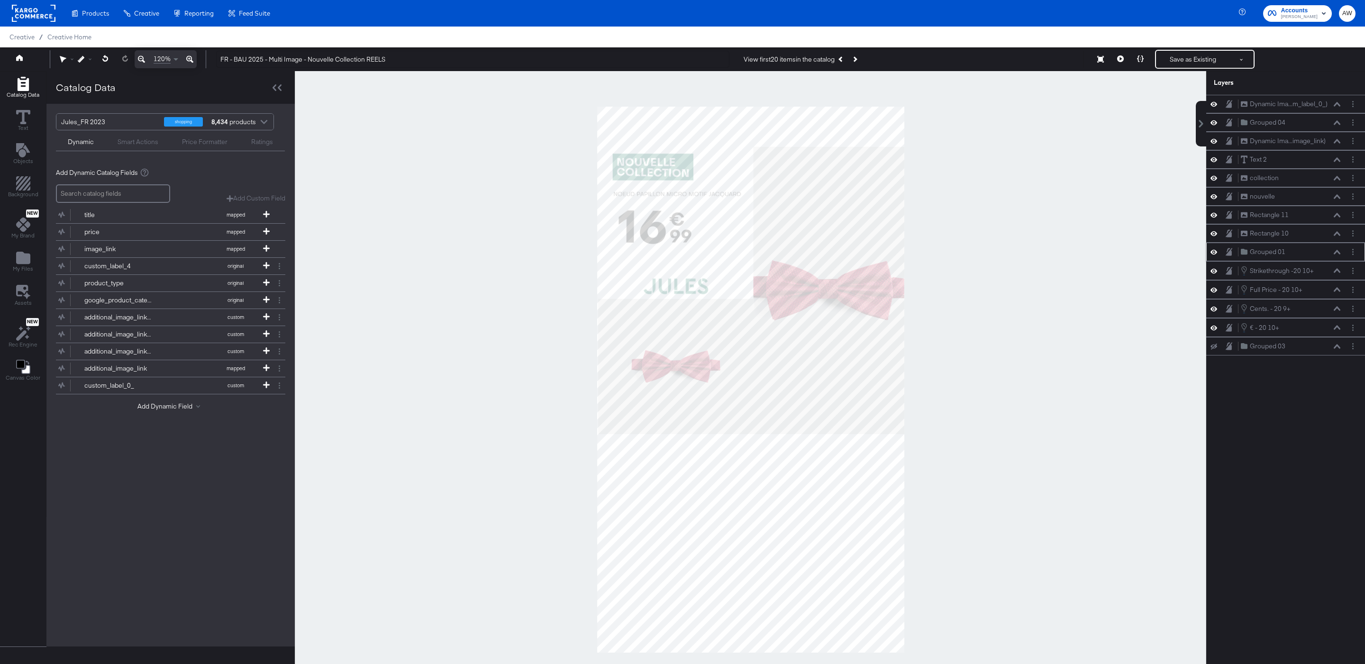
click at [1216, 254] on button at bounding box center [1214, 251] width 8 height 9
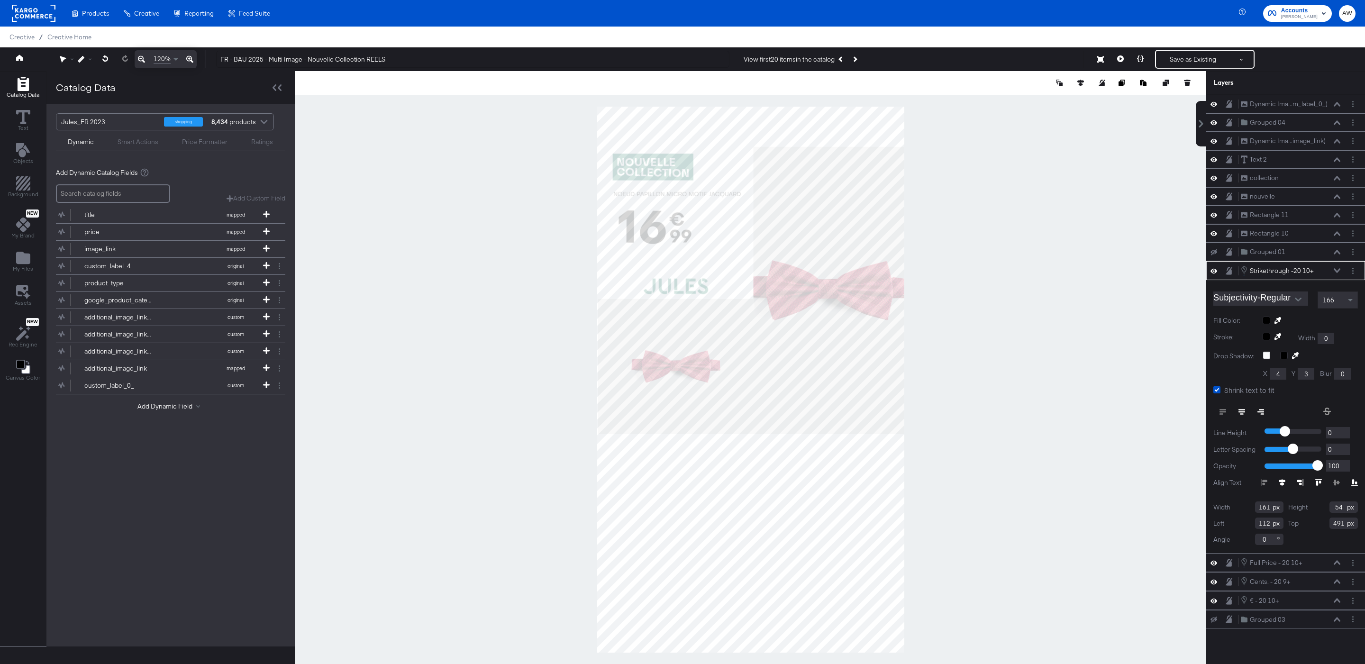
type input "91"
type input "494"
click at [1053, 270] on div at bounding box center [751, 379] width 912 height 617
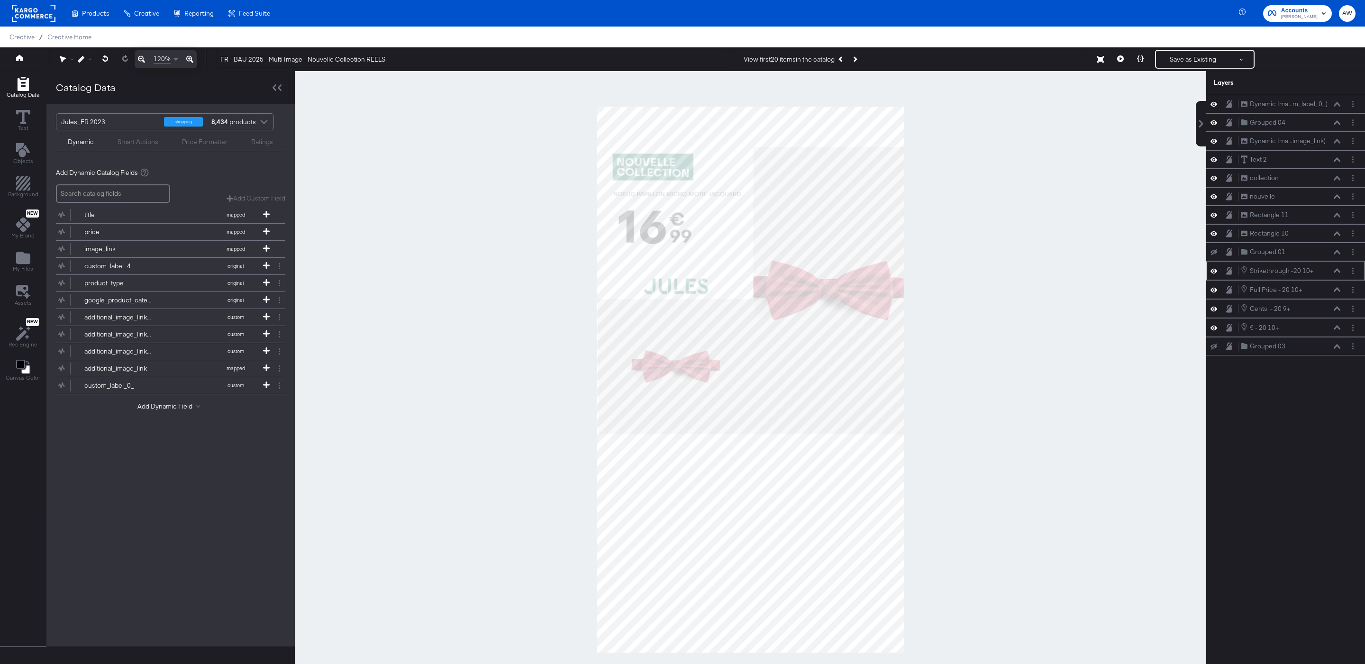
click at [1337, 274] on button at bounding box center [1338, 271] width 8 height 6
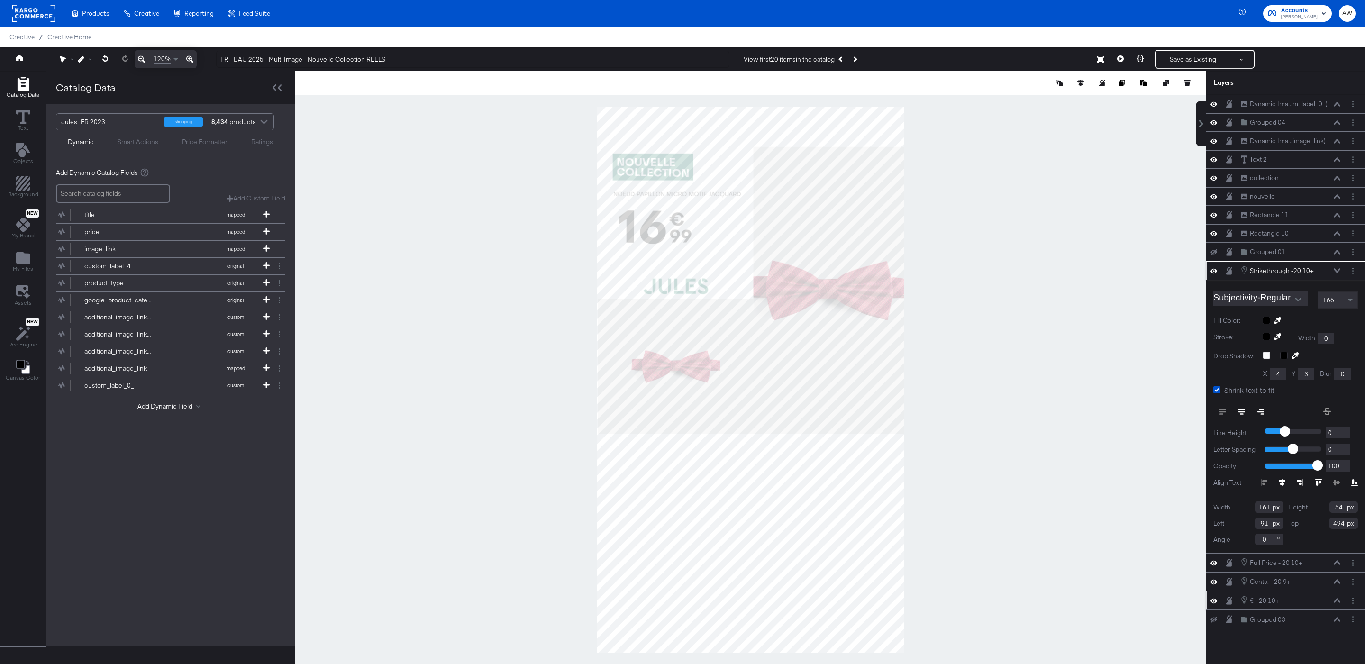
click at [1335, 603] on icon at bounding box center [1337, 600] width 7 height 5
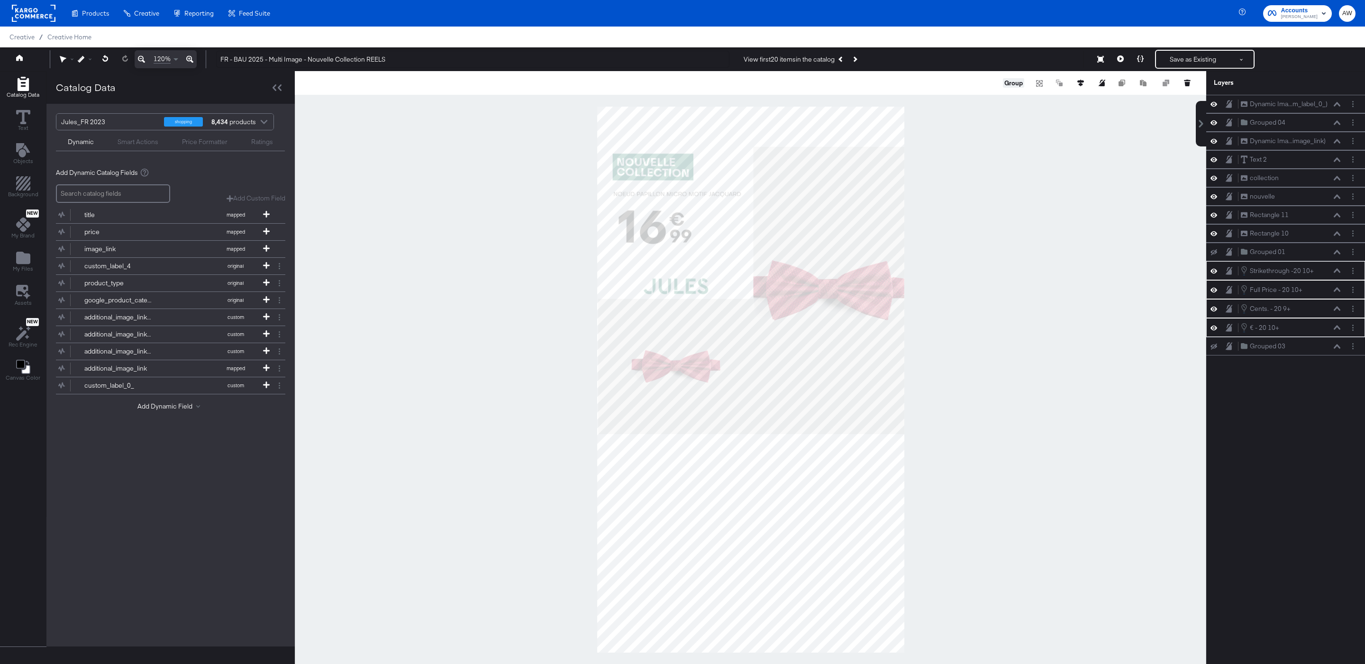
click at [1013, 84] on button "Group" at bounding box center [1013, 82] width 21 height 9
click at [1335, 254] on icon at bounding box center [1337, 252] width 7 height 4
click at [1010, 83] on button "Ungroup" at bounding box center [1010, 82] width 29 height 9
click at [1139, 62] on button at bounding box center [1141, 59] width 20 height 19
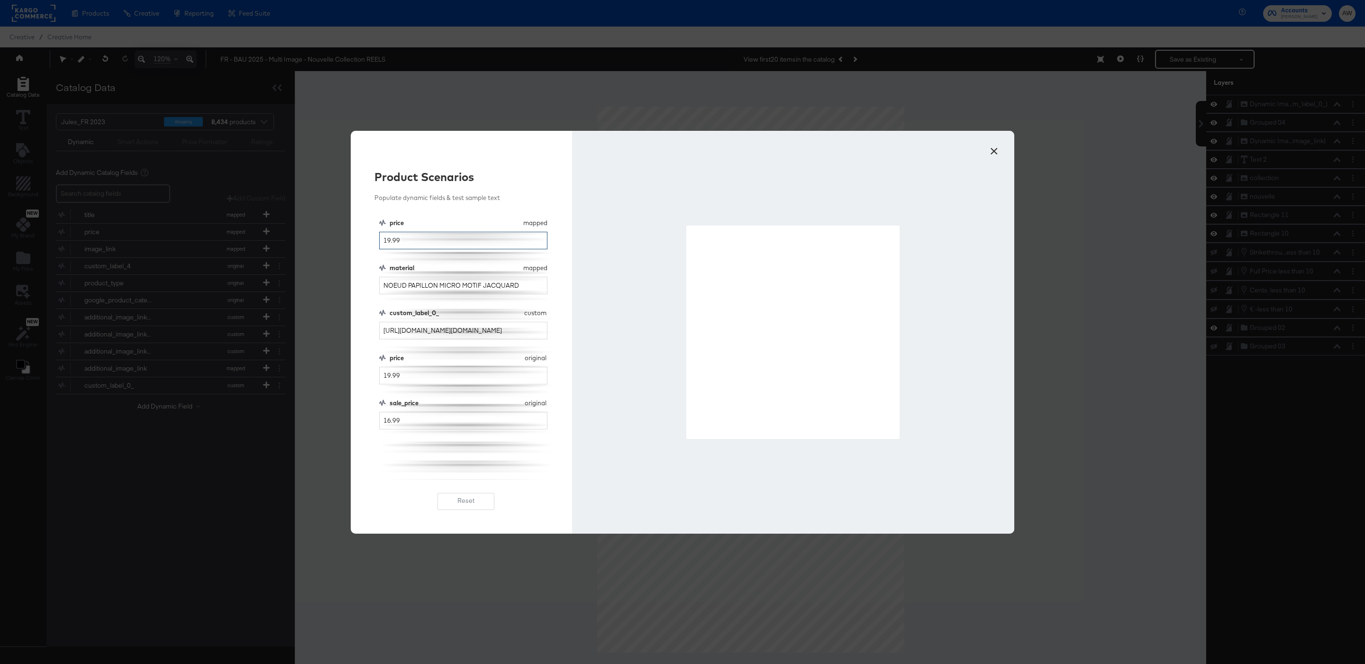
drag, startPoint x: 387, startPoint y: 244, endPoint x: 401, endPoint y: 288, distance: 46.0
click at [391, 264] on div "price mapped price 19.99 material mapped material NOEUD PAPILLON MICRO MOTIF JA…" at bounding box center [466, 349] width 174 height 261
click at [1001, 145] on button "×" at bounding box center [994, 148] width 17 height 17
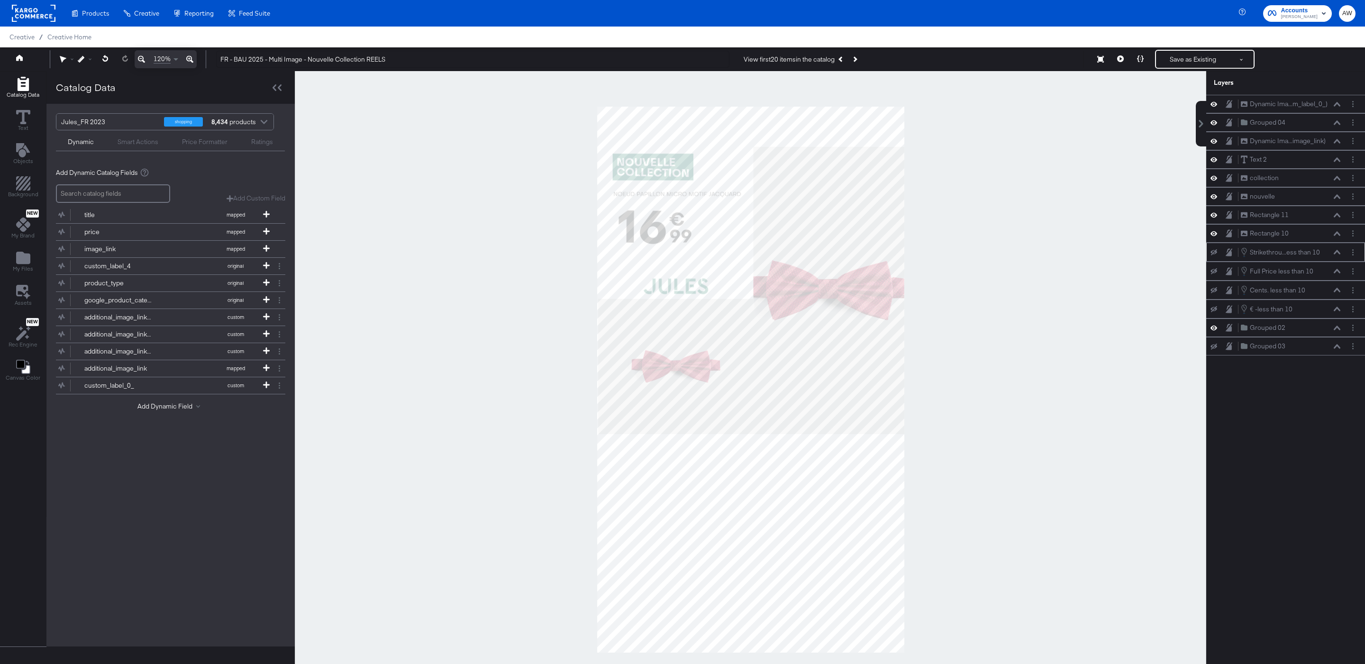
click at [1217, 256] on icon at bounding box center [1214, 252] width 7 height 6
click at [1217, 274] on div at bounding box center [1216, 271] width 13 height 8
click at [1216, 293] on div "Cents. less than 10 Cents. less than 10" at bounding box center [1285, 290] width 151 height 10
click at [1216, 293] on icon at bounding box center [1214, 290] width 7 height 6
click at [1216, 272] on div "Full Price less than 10 Full Price less than 10" at bounding box center [1286, 271] width 159 height 19
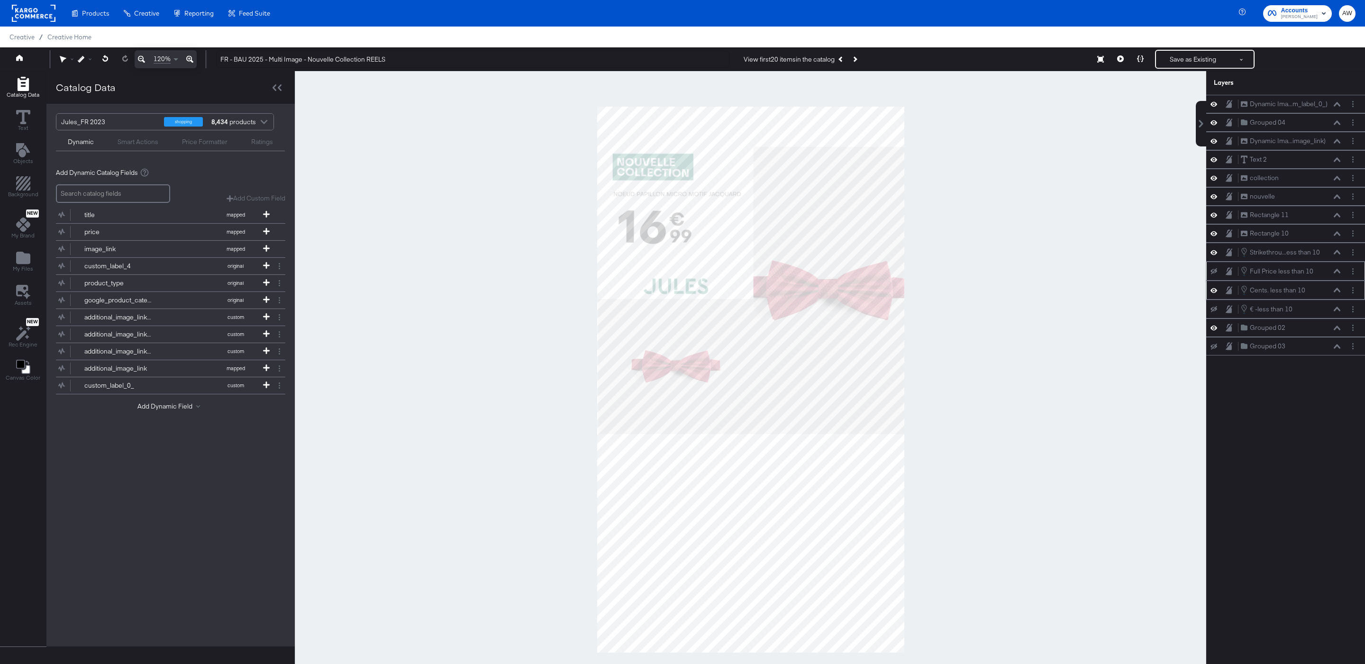
click at [1216, 274] on icon at bounding box center [1214, 271] width 7 height 6
click at [1215, 312] on icon at bounding box center [1214, 309] width 7 height 6
click at [1210, 332] on button at bounding box center [1214, 327] width 8 height 9
click at [1141, 59] on icon at bounding box center [1140, 58] width 7 height 7
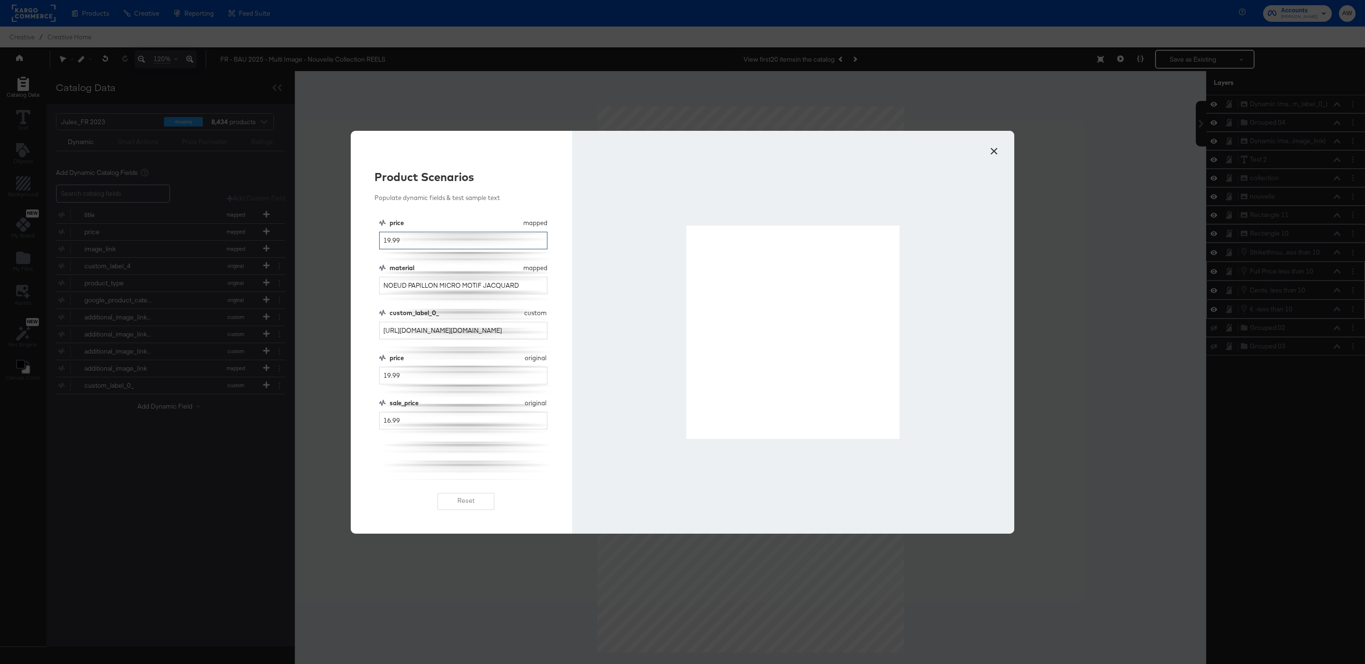
click at [388, 235] on input "19.99" at bounding box center [463, 241] width 168 height 18
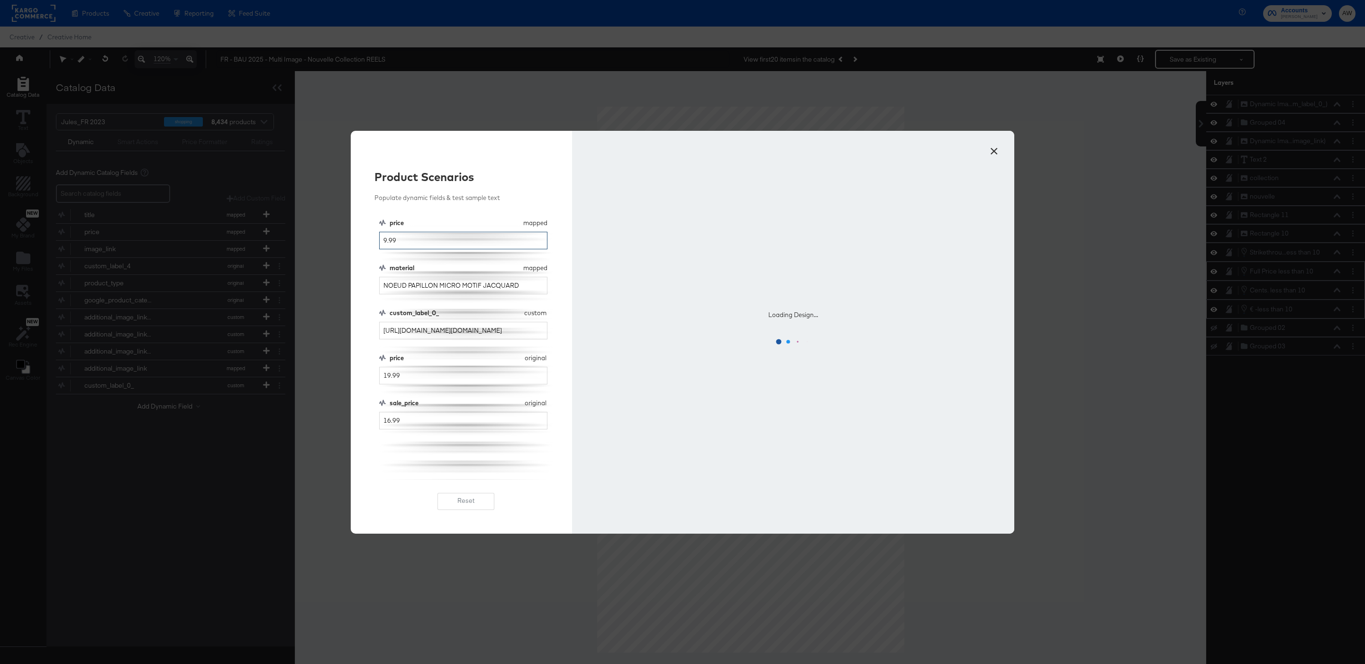
type input "9.99"
click at [388, 376] on input "19.99" at bounding box center [463, 376] width 168 height 18
type input "9.99"
click at [385, 421] on input "16.99" at bounding box center [463, 421] width 168 height 18
type input "6.99"
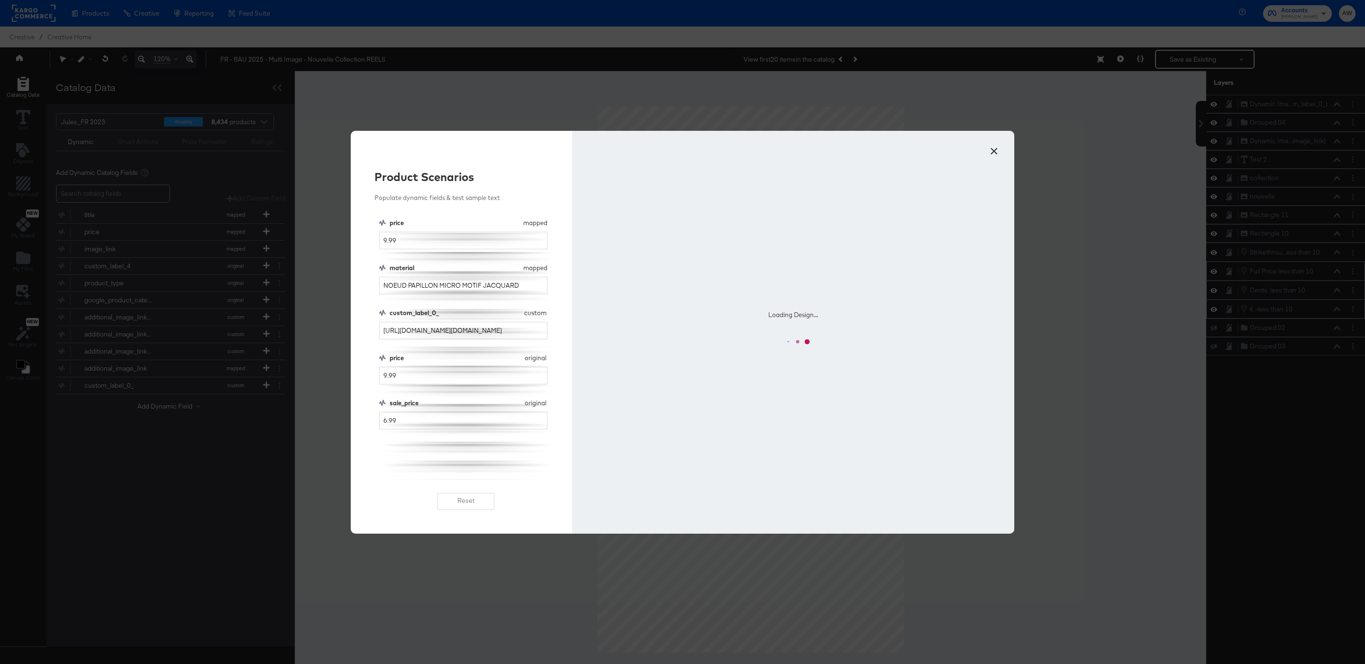
click at [399, 441] on div "price mapped price 9.99 material mapped material NOEUD PAPILLON MICRO MOTIF JAC…" at bounding box center [466, 349] width 174 height 261
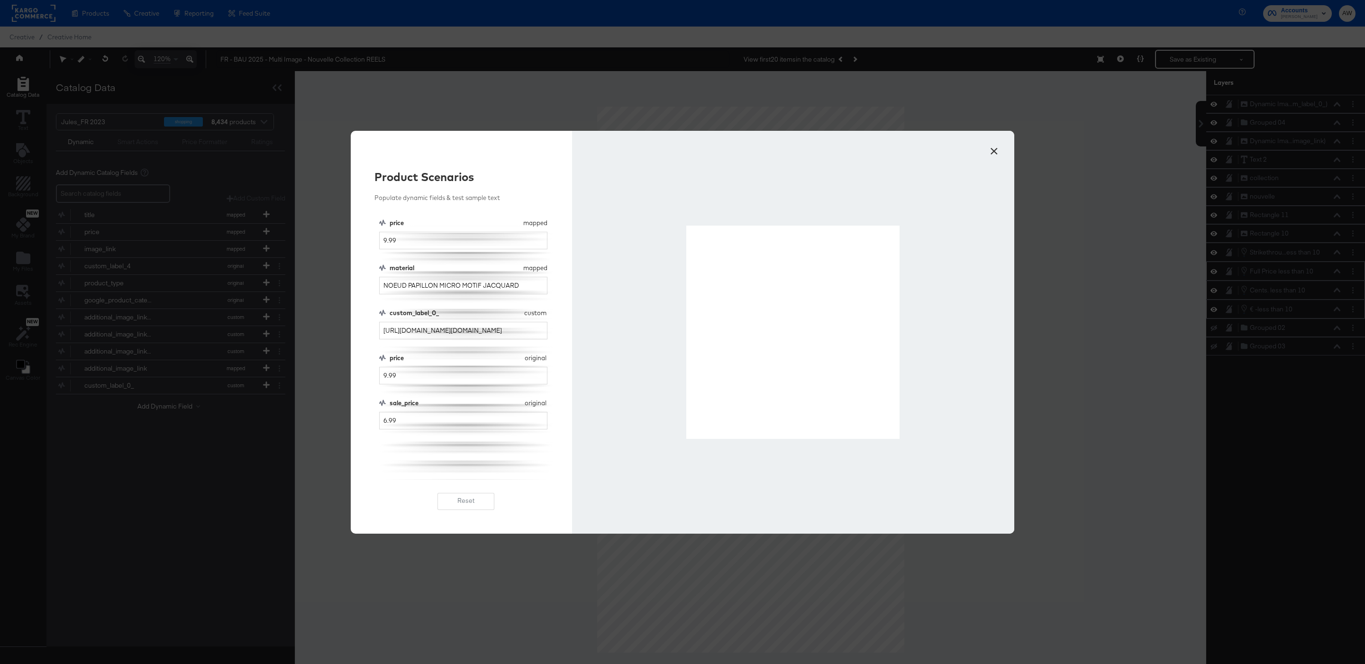
click at [1002, 154] on button "×" at bounding box center [994, 148] width 17 height 17
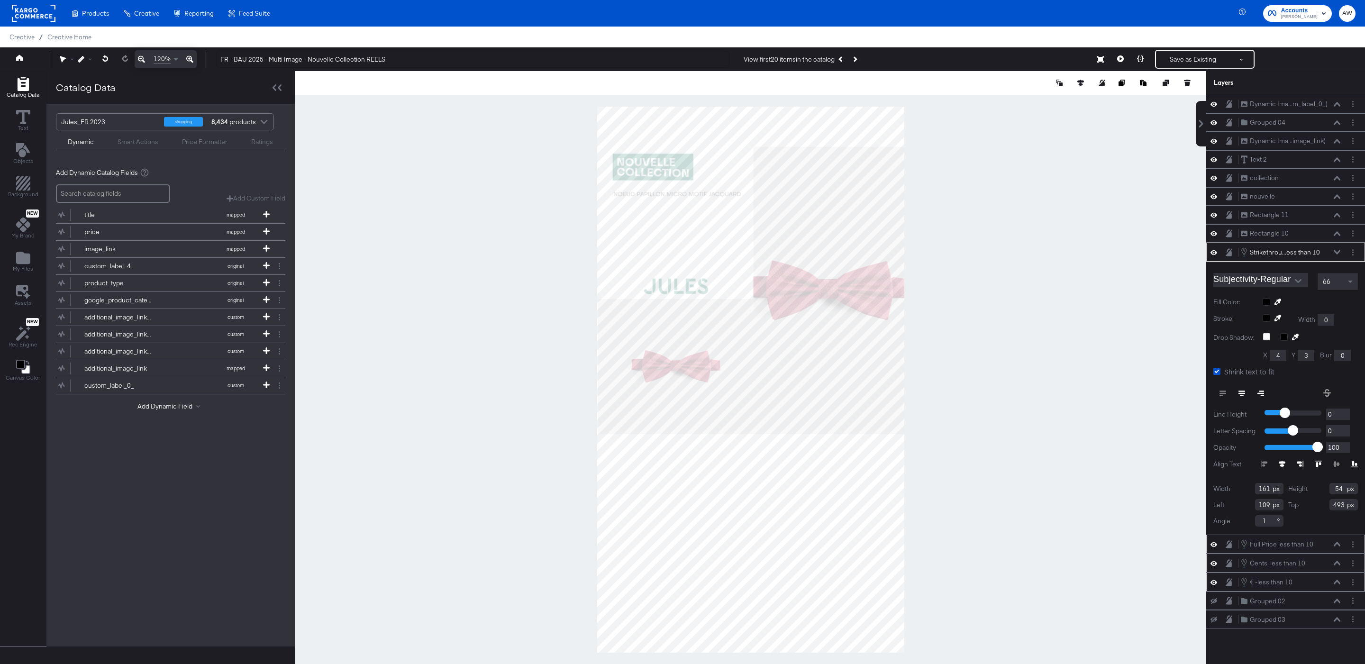
type input "495"
click at [78, 56] on icon at bounding box center [81, 59] width 7 height 7
click at [124, 96] on div "Snap to Layers" at bounding box center [115, 100] width 77 height 19
type input "116"
type input "500"
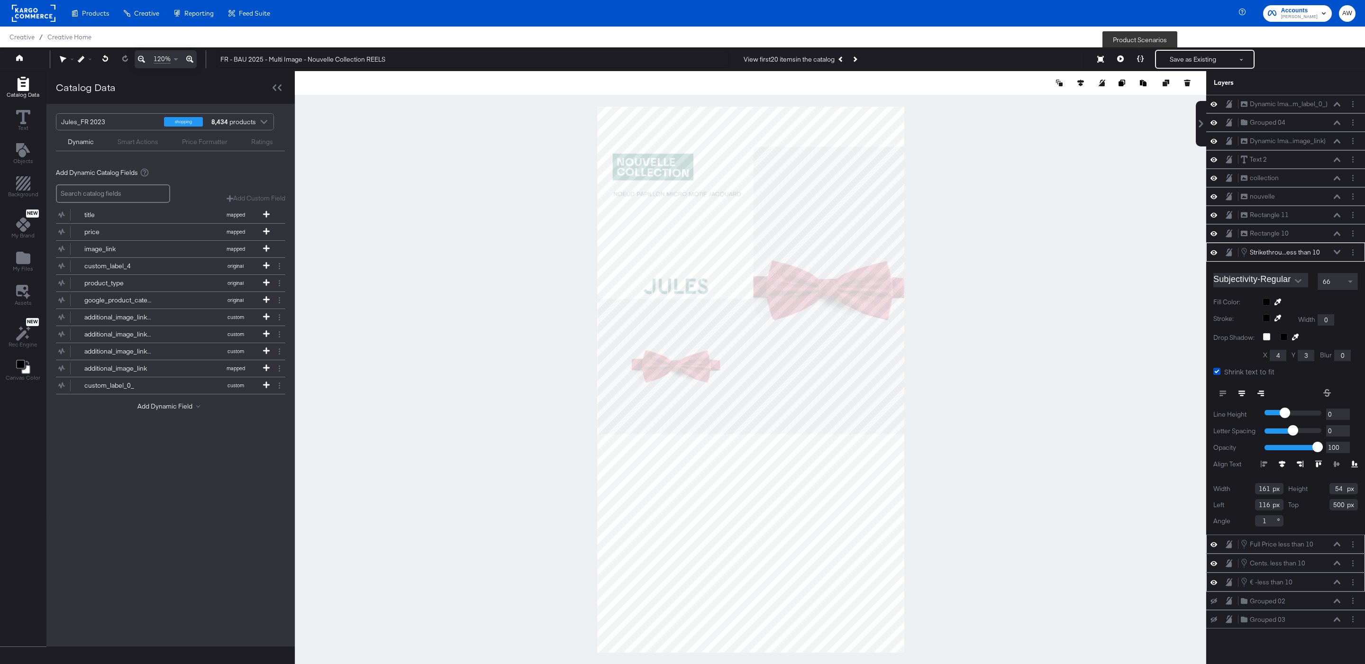
click at [1143, 56] on icon at bounding box center [1140, 58] width 7 height 7
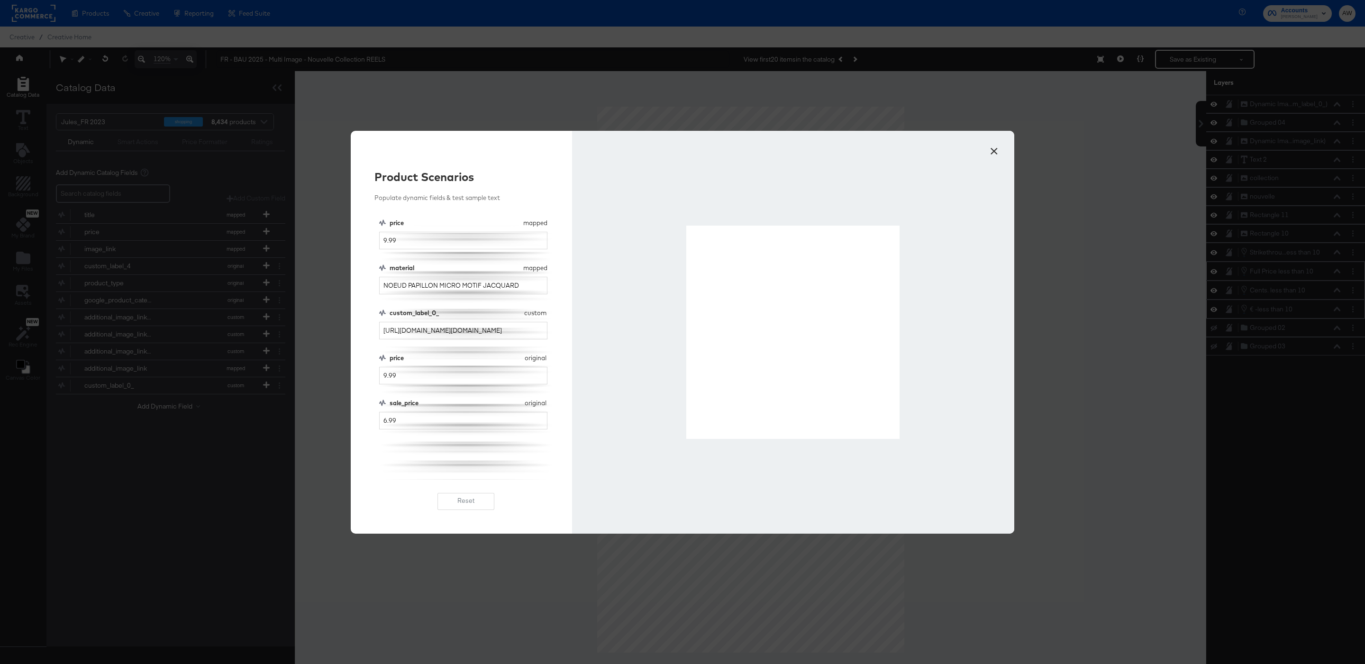
click at [994, 152] on button "×" at bounding box center [994, 148] width 17 height 17
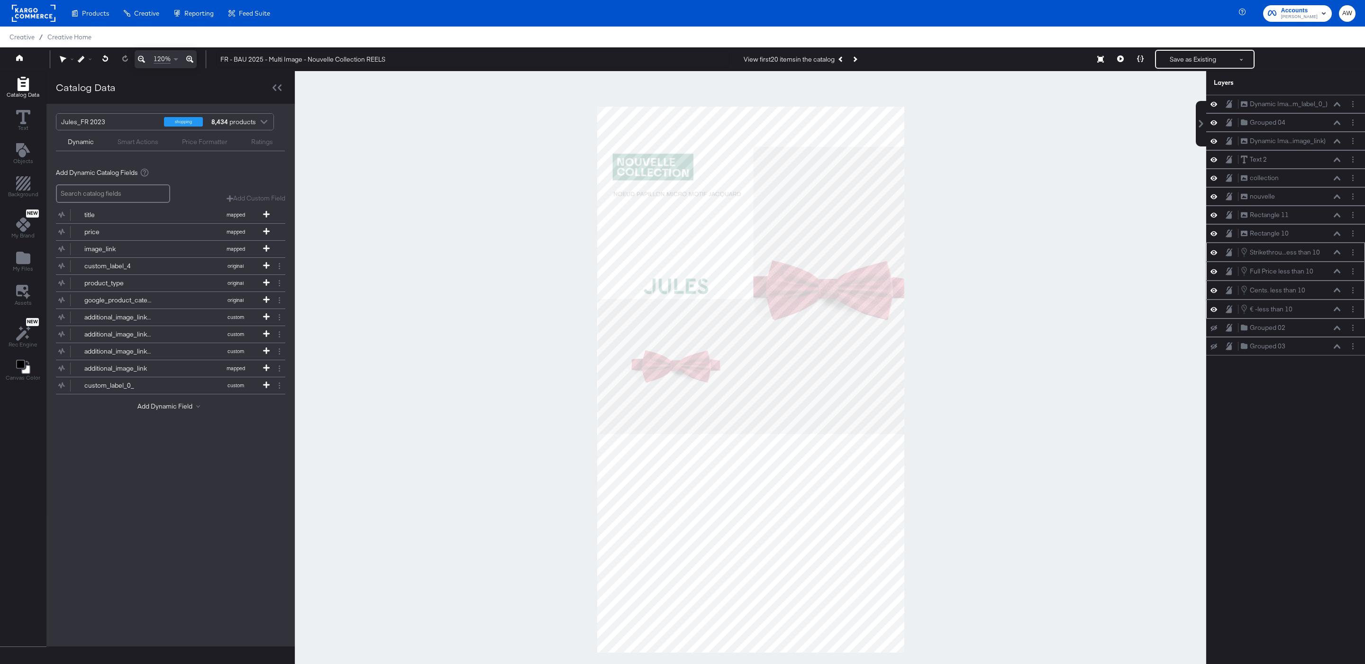
click at [1341, 255] on button at bounding box center [1338, 252] width 8 height 6
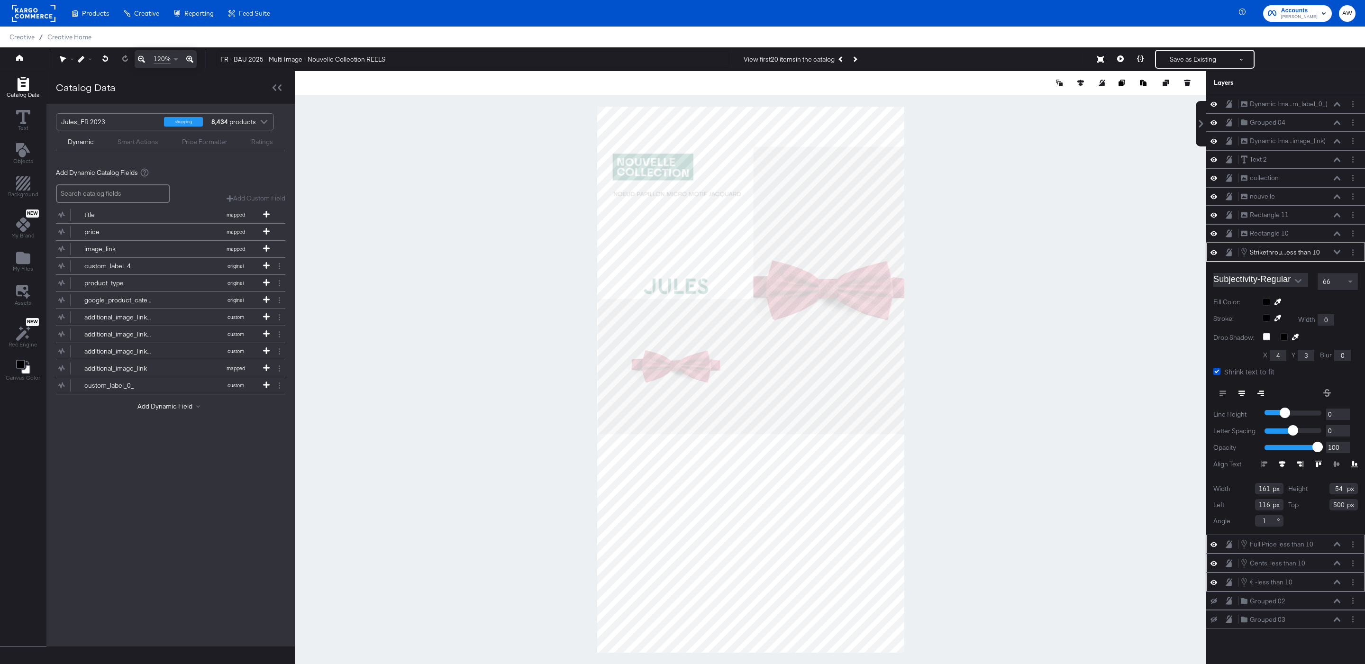
click at [1335, 585] on icon at bounding box center [1337, 582] width 7 height 5
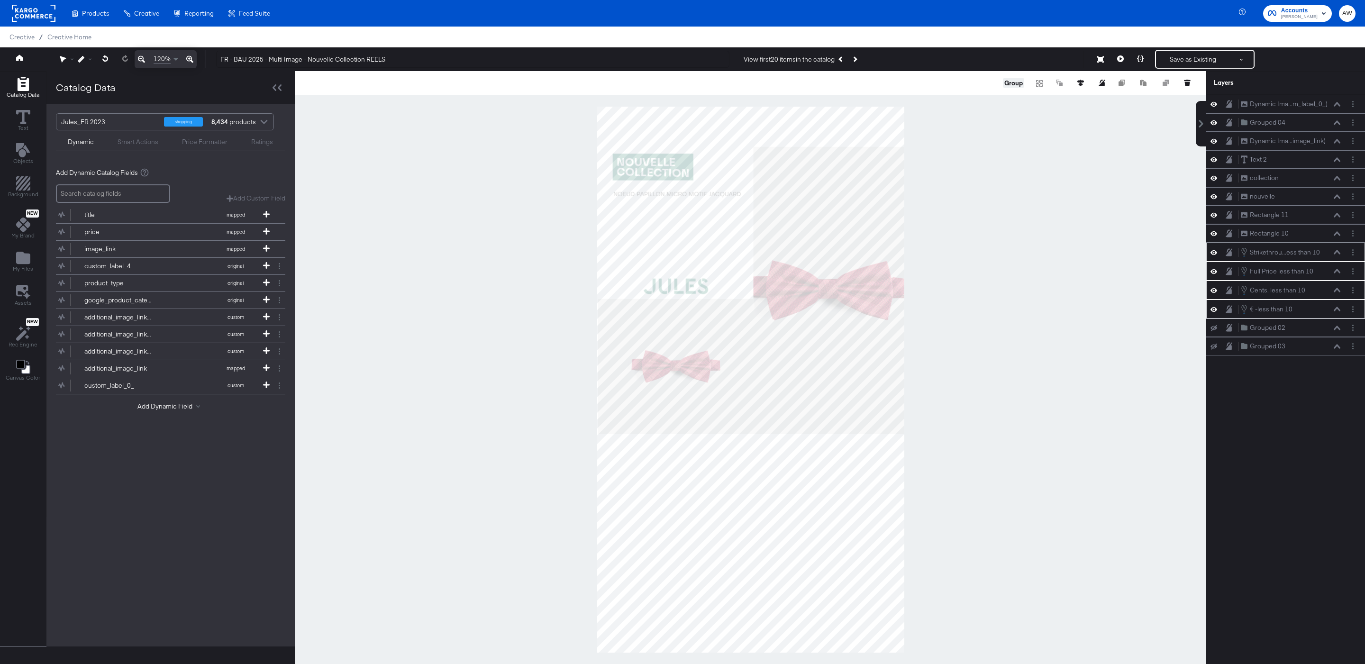
click at [1016, 84] on button "Group" at bounding box center [1013, 82] width 21 height 9
click at [1341, 370] on div "Grouped 03 Grouped 03" at bounding box center [1291, 365] width 101 height 10
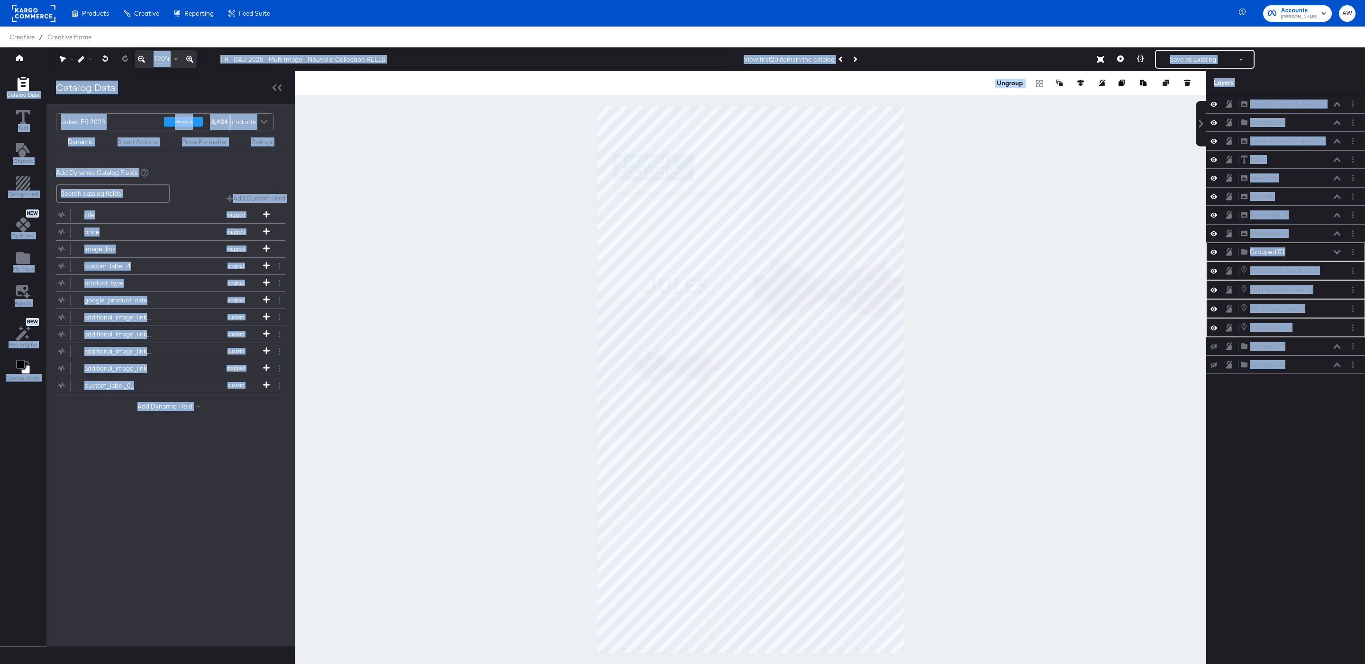
click at [1176, 374] on div at bounding box center [751, 379] width 912 height 617
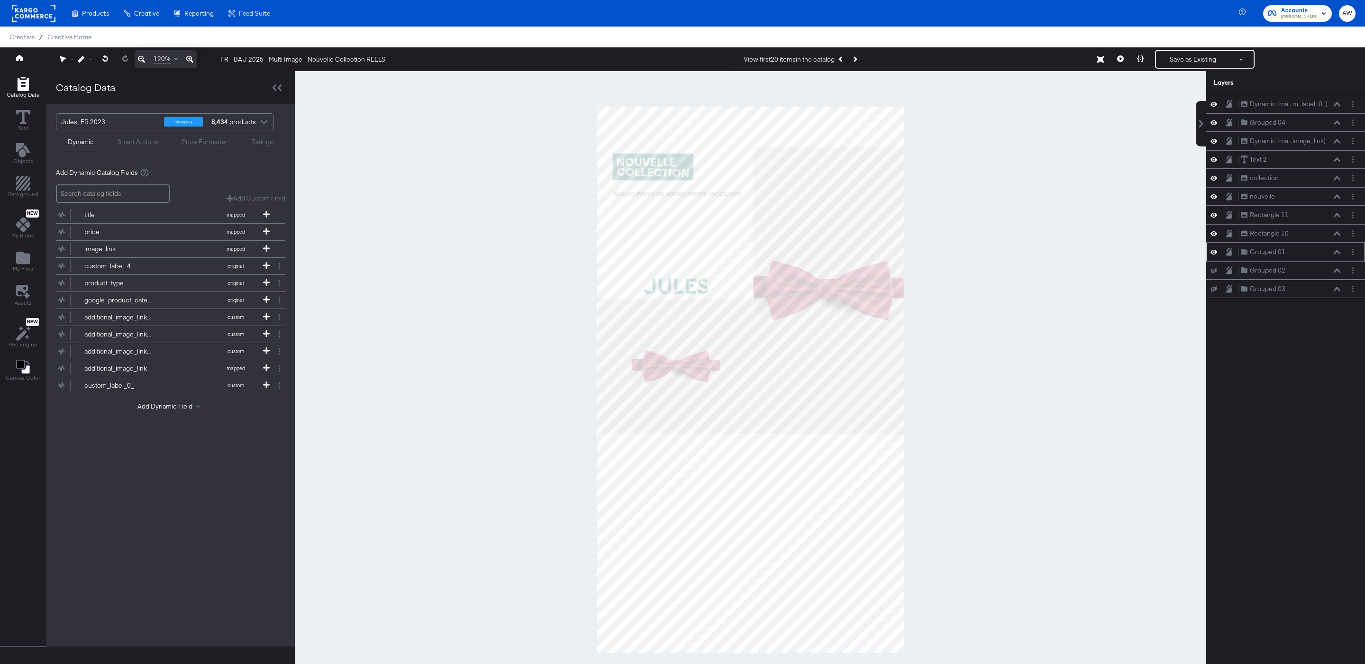
click at [1338, 255] on icon at bounding box center [1337, 252] width 7 height 5
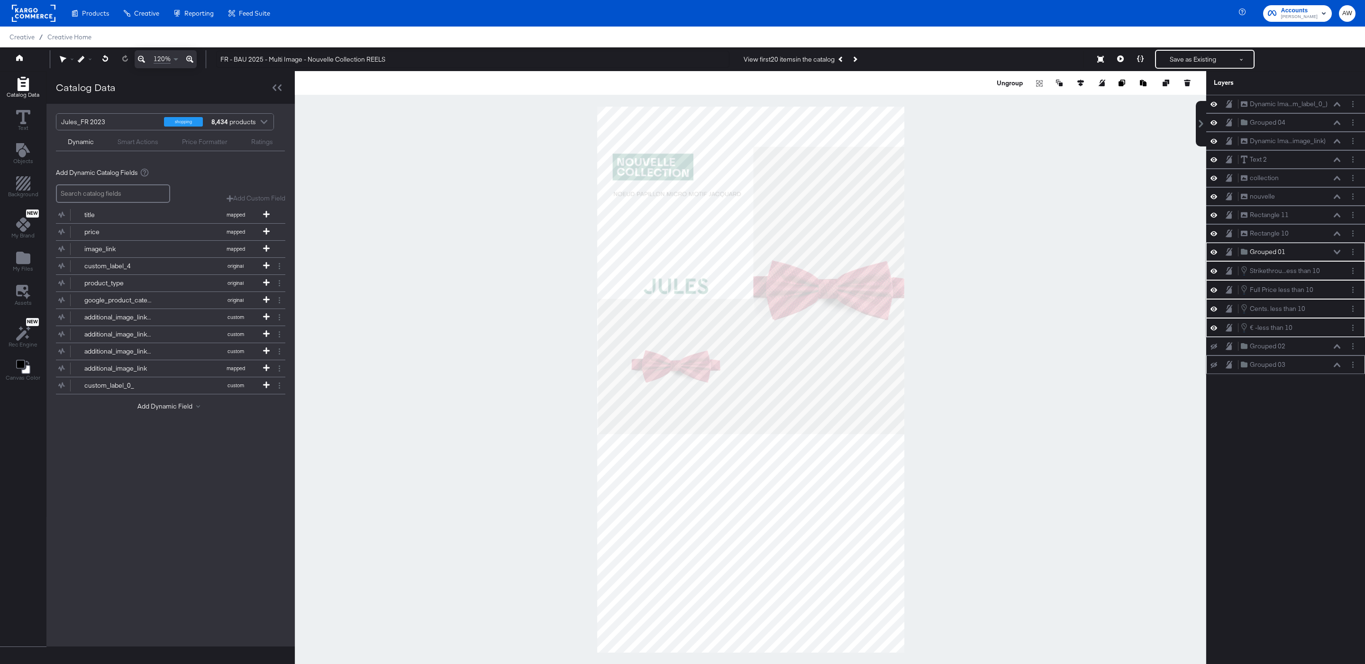
click at [1338, 367] on icon at bounding box center [1337, 365] width 7 height 4
click at [1022, 216] on div at bounding box center [751, 379] width 912 height 617
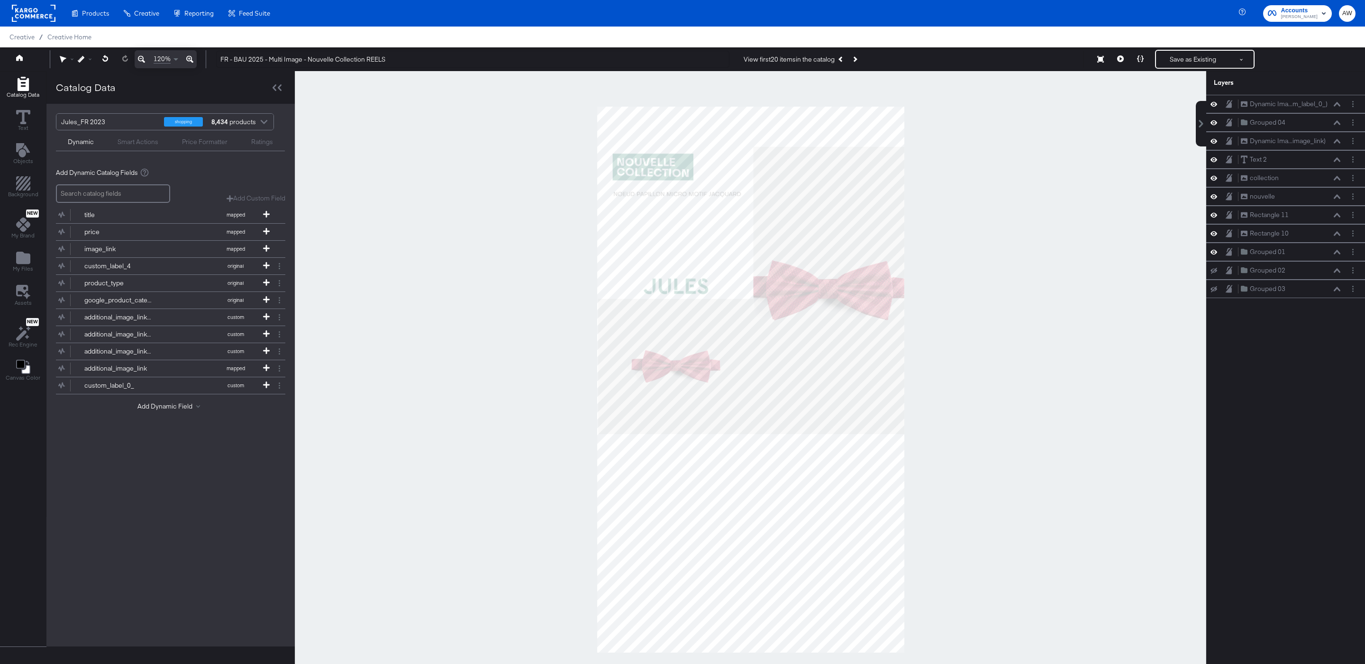
click at [1133, 65] on button at bounding box center [1141, 59] width 20 height 19
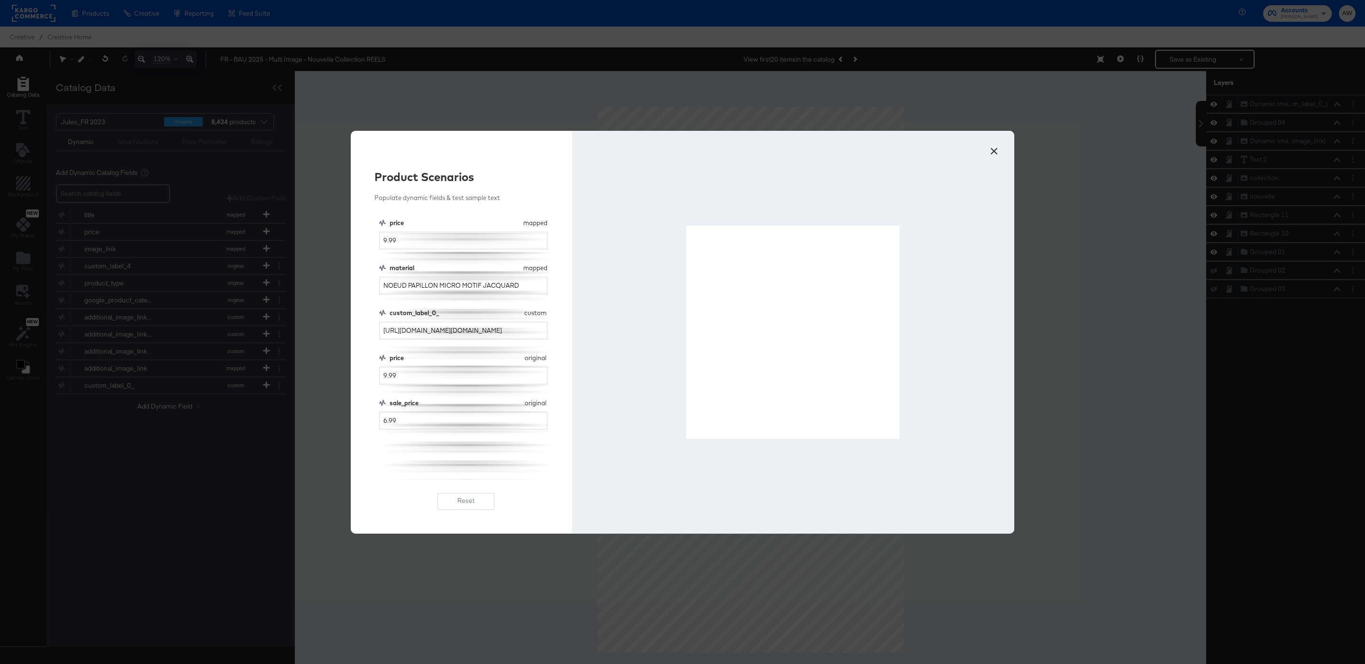
click at [996, 151] on button "×" at bounding box center [994, 148] width 17 height 17
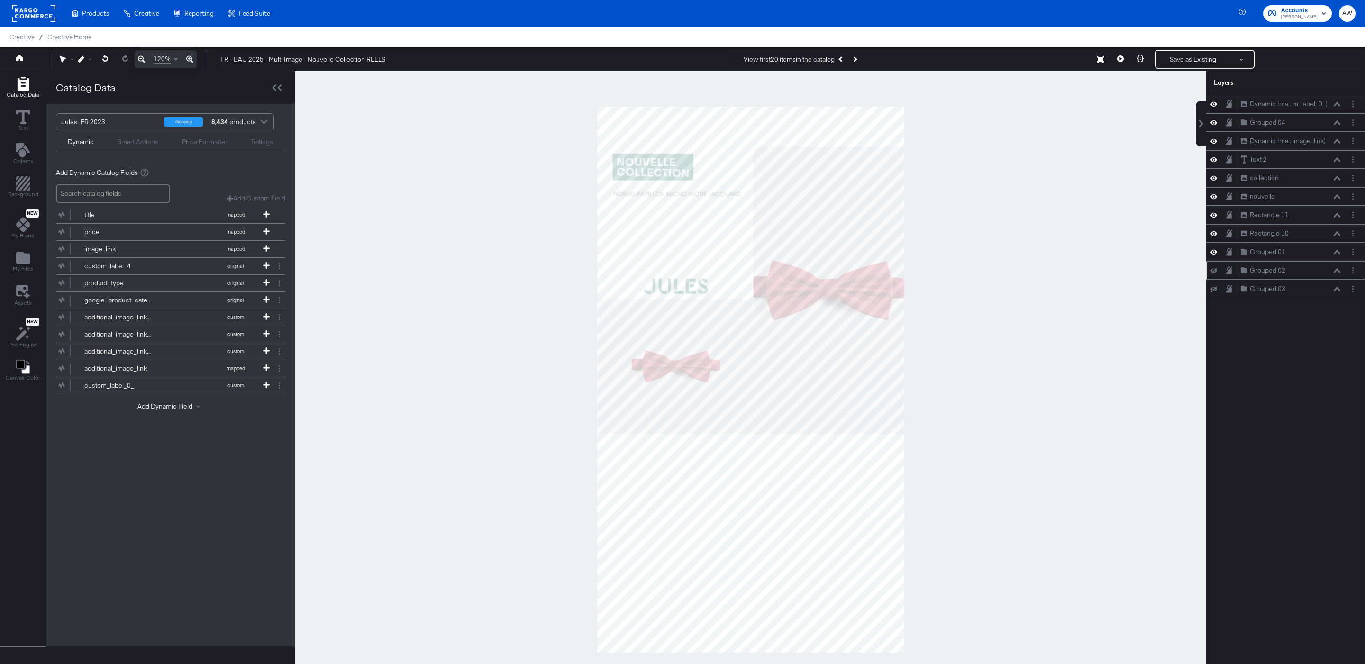
click at [1214, 274] on icon at bounding box center [1214, 270] width 7 height 6
click at [857, 61] on icon "Next Product" at bounding box center [854, 58] width 5 height 5
click at [1212, 292] on icon at bounding box center [1214, 289] width 7 height 6
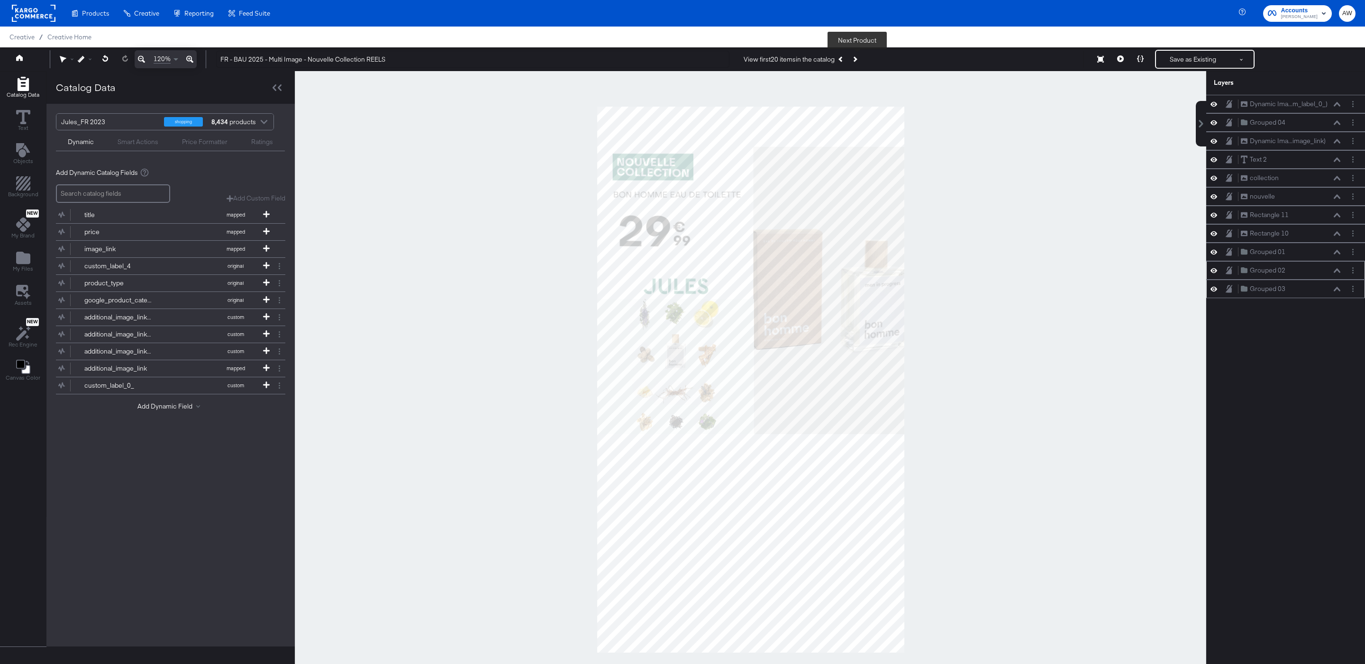
click at [860, 60] on button "Next Product" at bounding box center [854, 59] width 13 height 17
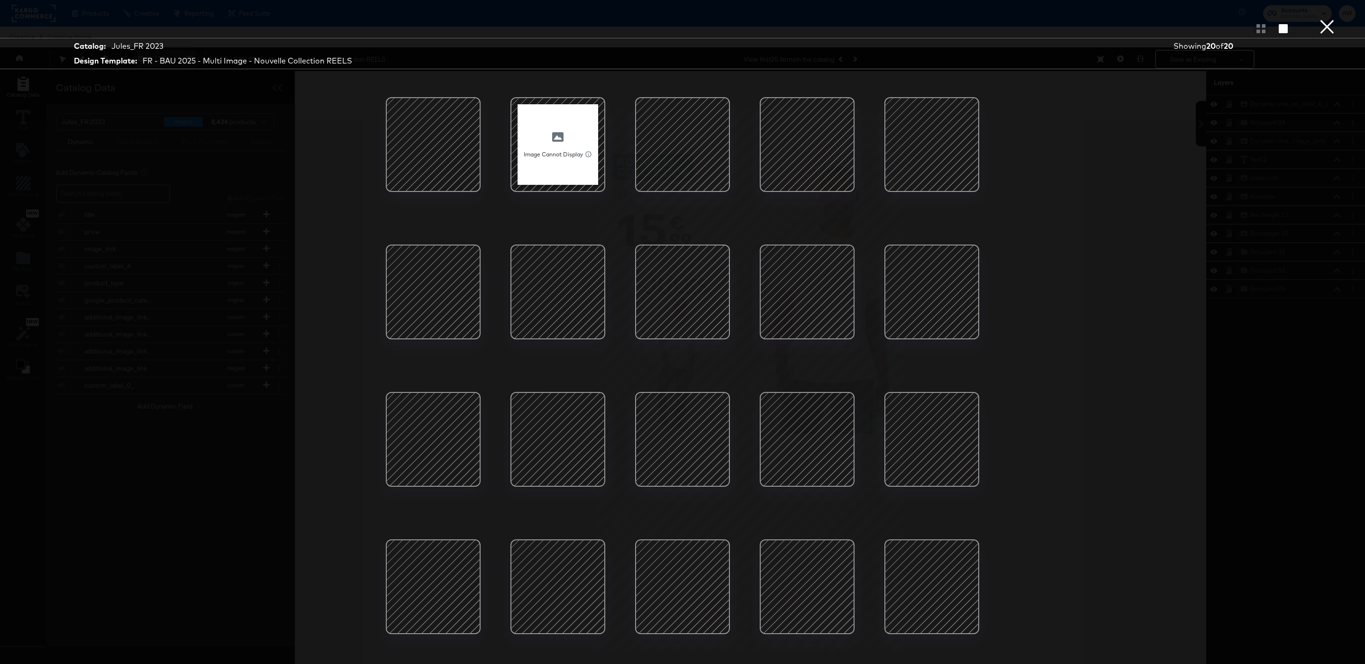
scroll to position [24, 0]
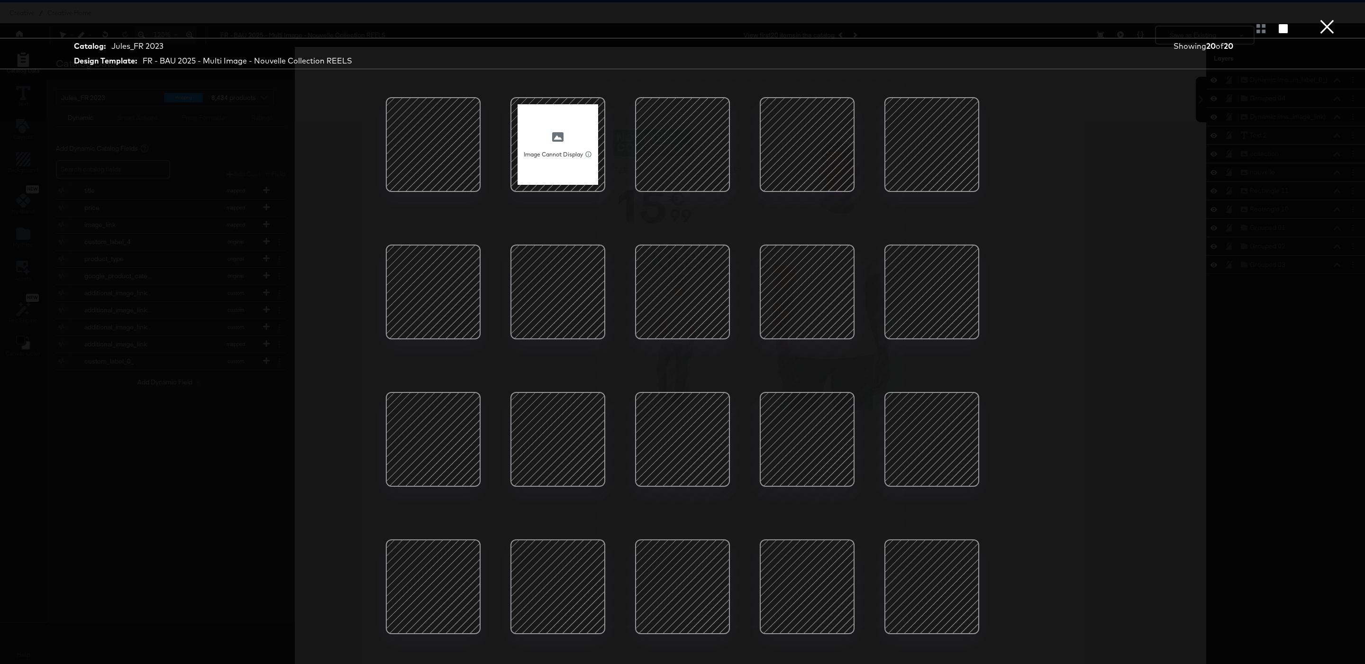
click at [554, 174] on div at bounding box center [558, 144] width 81 height 81
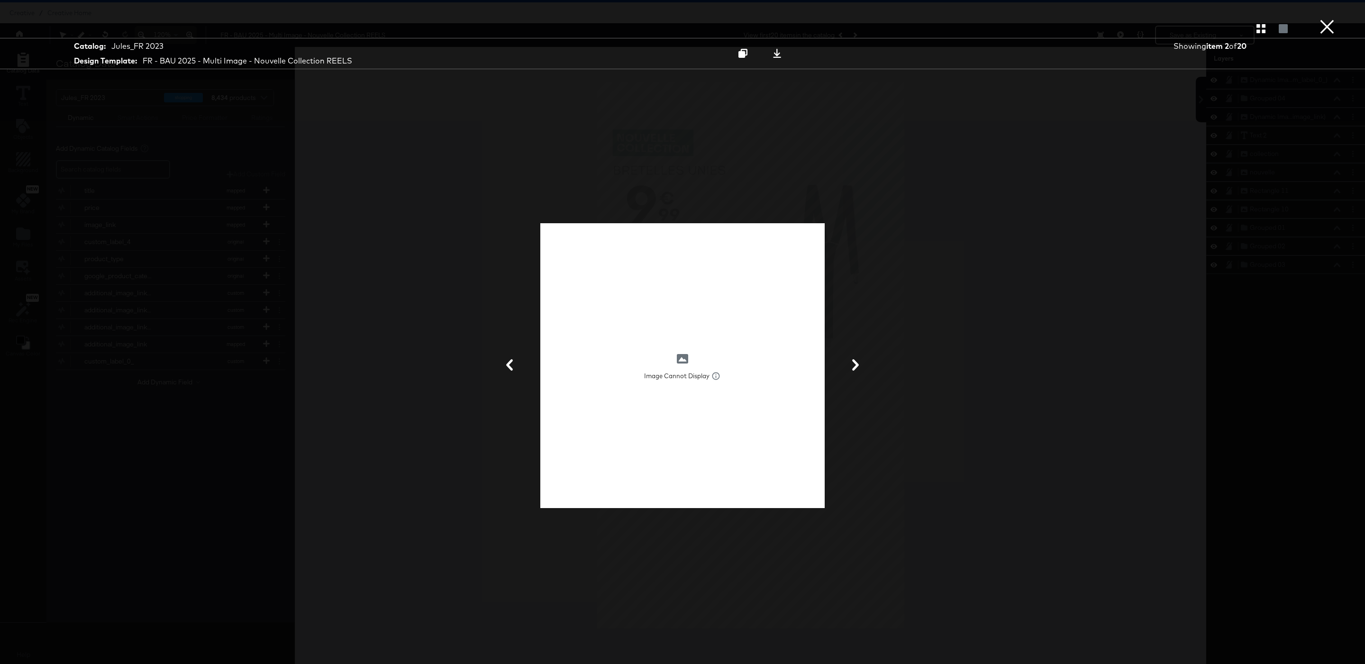
click at [1333, 19] on button "×" at bounding box center [1327, 9] width 19 height 19
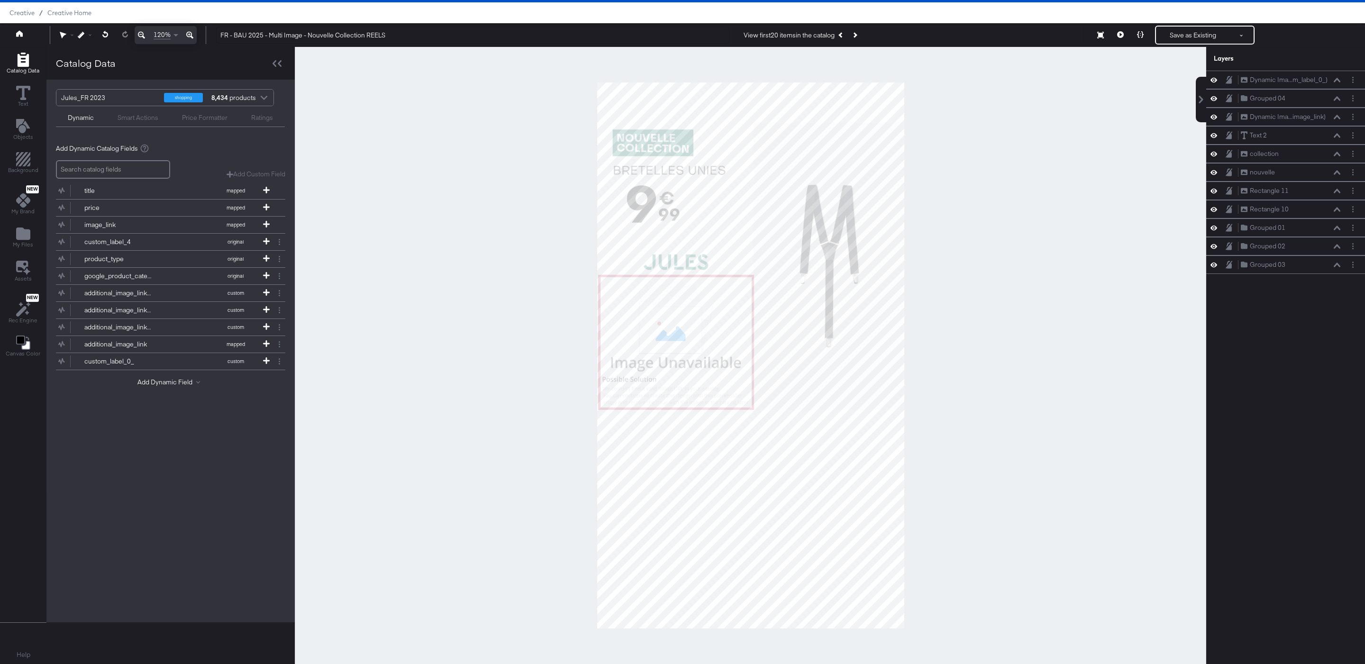
click at [983, 202] on div at bounding box center [751, 355] width 912 height 617
click at [861, 43] on button "Next Product" at bounding box center [854, 35] width 13 height 17
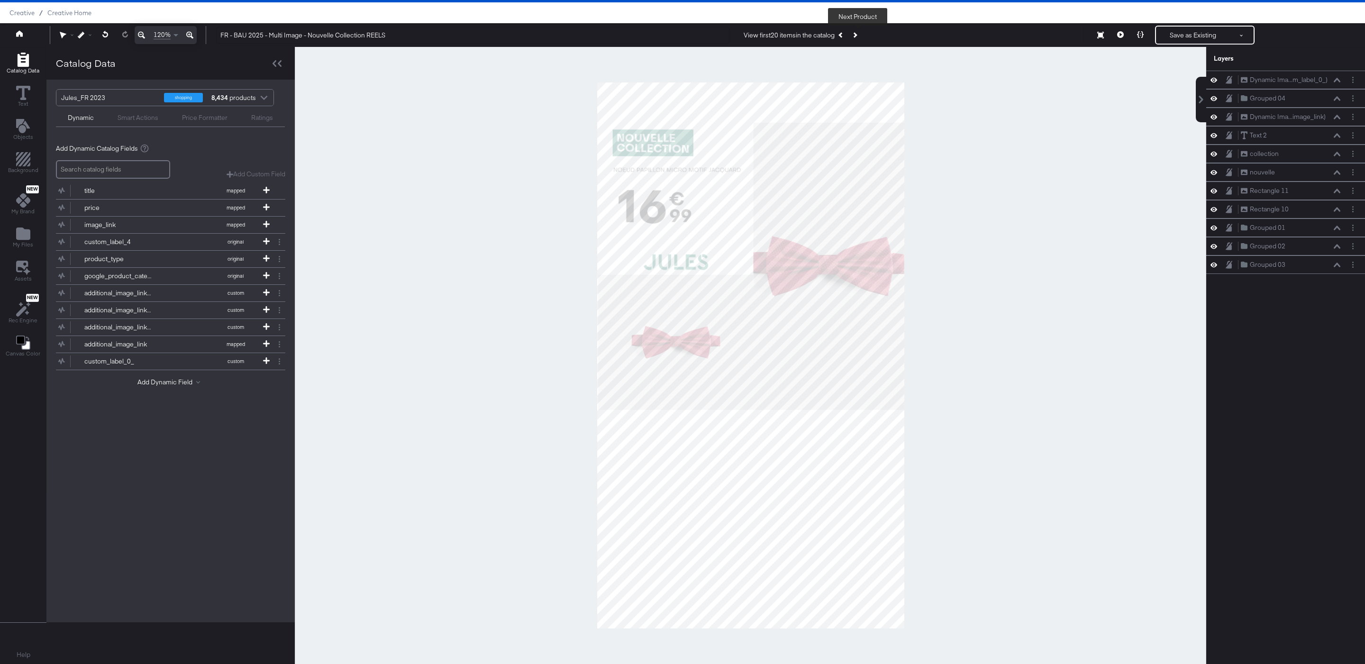
click at [861, 42] on button "Next Product" at bounding box center [854, 35] width 13 height 17
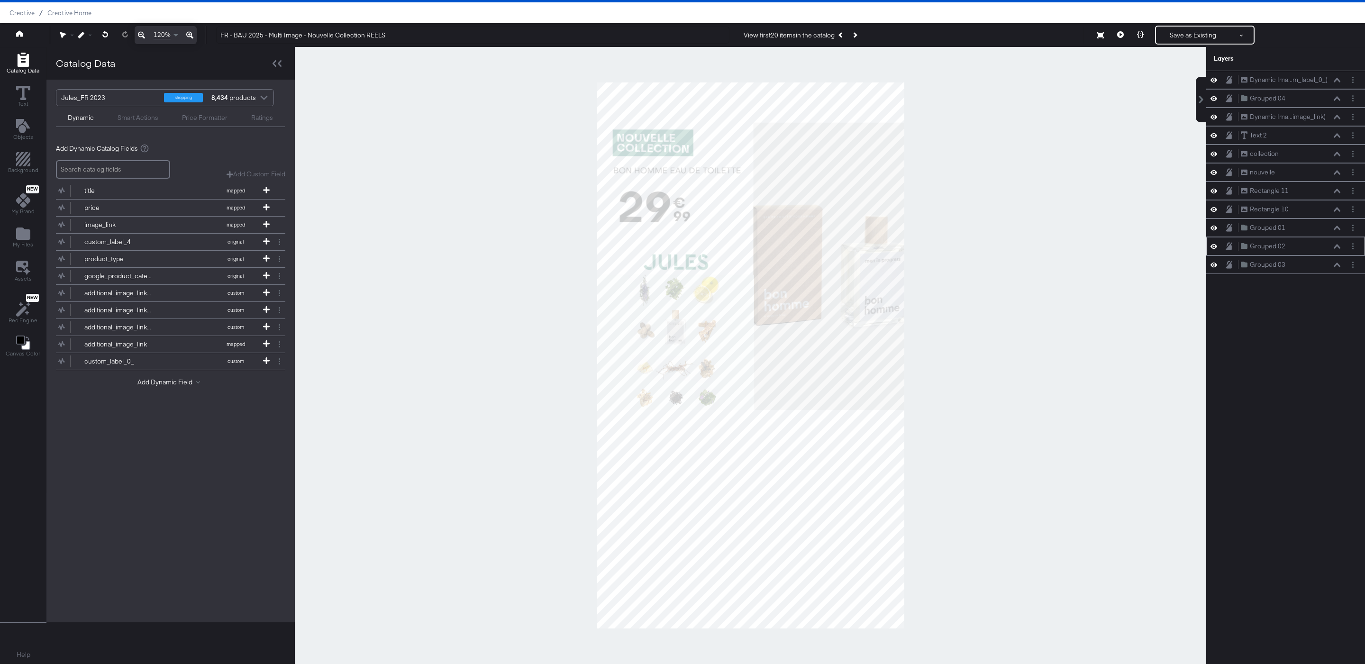
click at [1218, 251] on div "Grouped 02 Grouped 02" at bounding box center [1285, 246] width 151 height 10
click at [1218, 251] on div at bounding box center [1216, 246] width 13 height 9
click at [1215, 250] on icon at bounding box center [1214, 246] width 7 height 8
click at [1215, 232] on icon at bounding box center [1214, 228] width 7 height 8
click at [1135, 39] on button at bounding box center [1141, 35] width 20 height 19
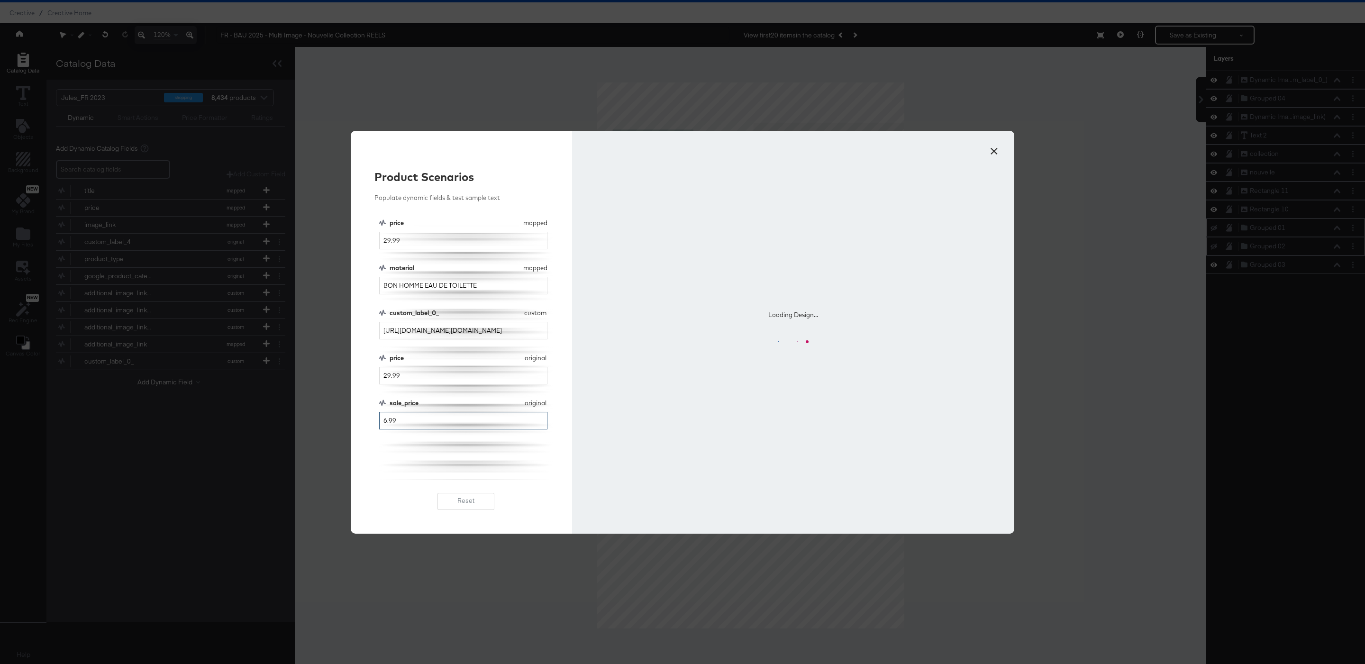
click at [379, 422] on input "6.99" at bounding box center [463, 421] width 168 height 18
type input "22.99"
click at [451, 403] on div "sale_price" at bounding box center [455, 403] width 130 height 9
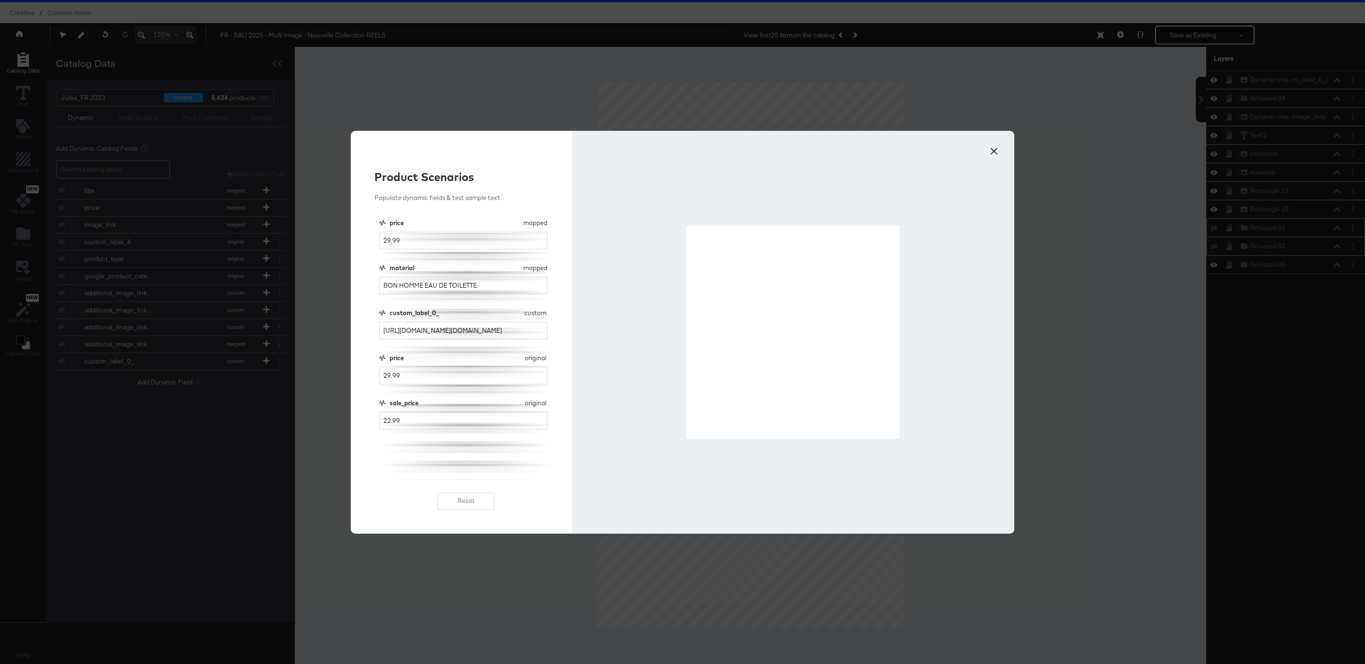
click at [1000, 145] on button "×" at bounding box center [994, 148] width 17 height 17
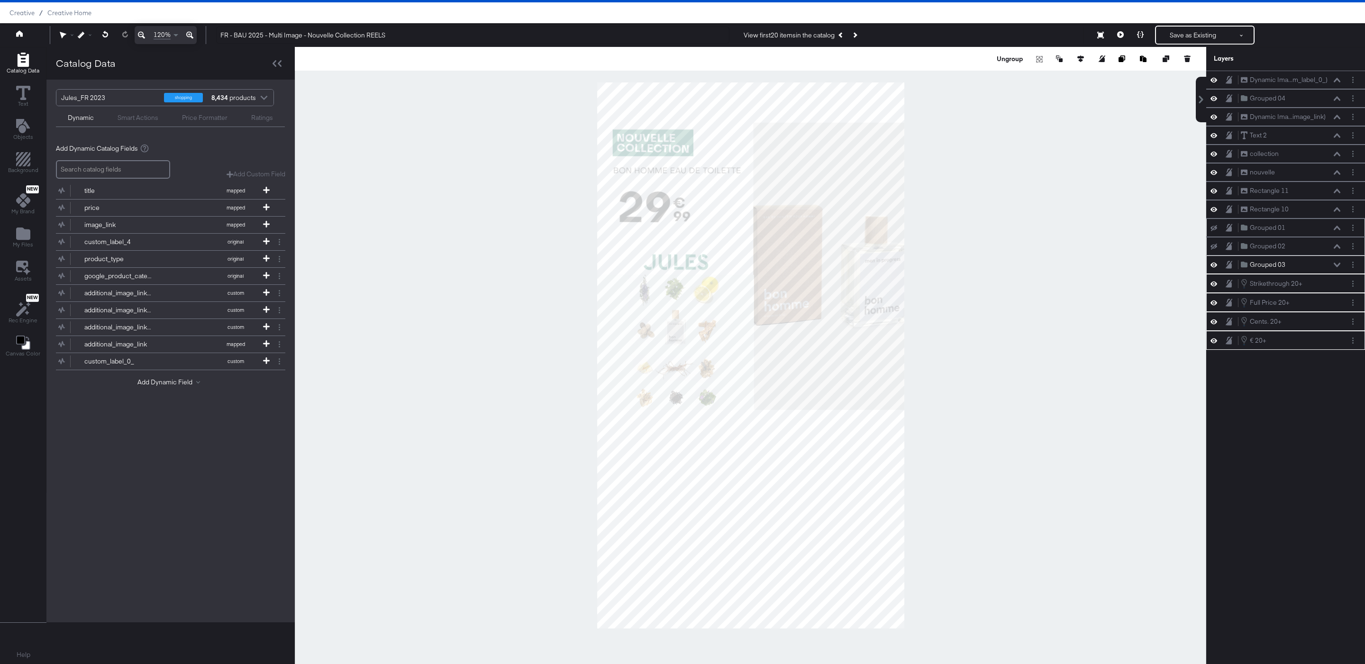
click at [1213, 269] on icon at bounding box center [1214, 265] width 7 height 8
click at [1213, 268] on icon at bounding box center [1214, 265] width 7 height 6
click at [1009, 62] on button "Ungroup" at bounding box center [1010, 58] width 29 height 9
click at [1090, 234] on div at bounding box center [751, 355] width 912 height 617
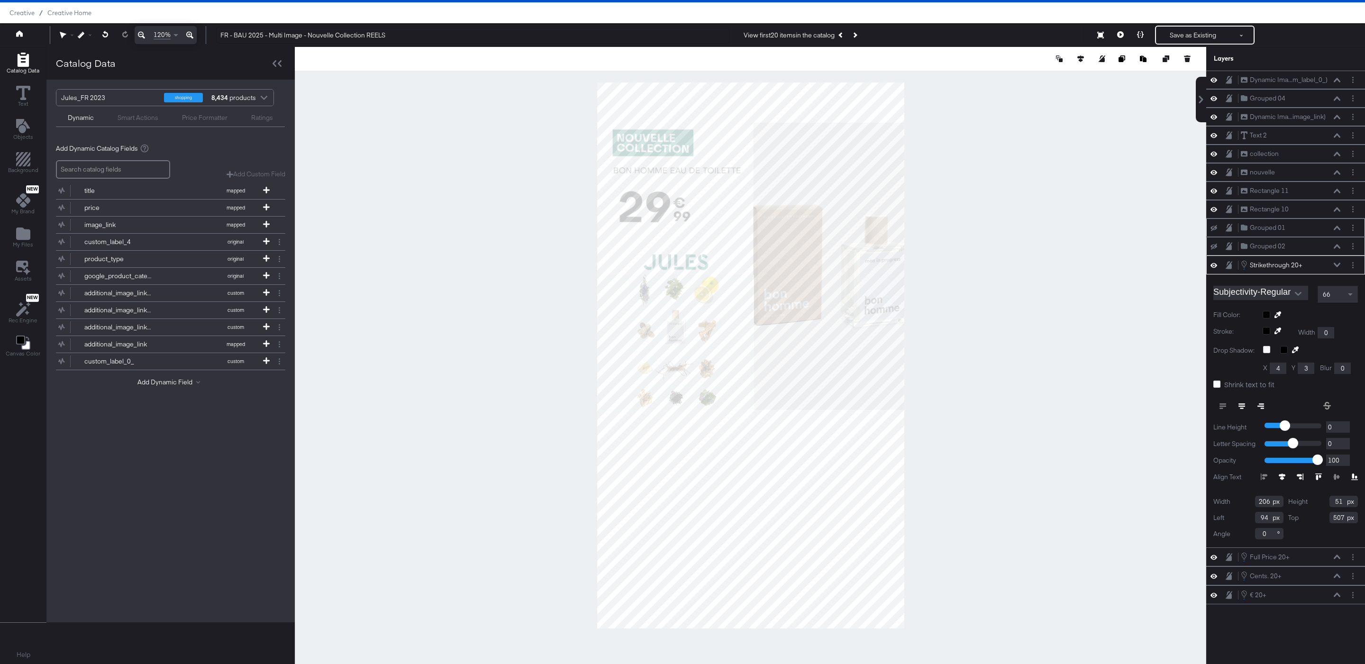
type input "93"
type input "505"
click at [79, 37] on icon at bounding box center [81, 35] width 7 height 7
click at [117, 71] on div "Snap to Layers" at bounding box center [115, 76] width 77 height 19
type input "88"
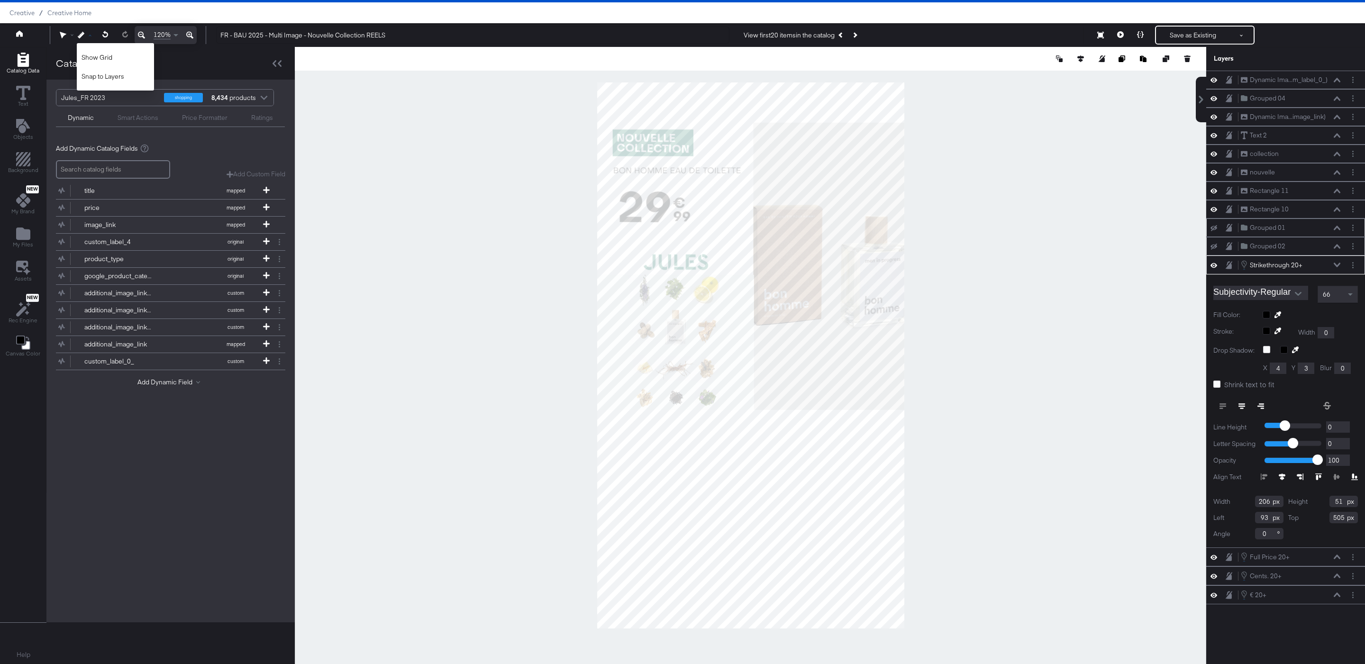
type input "509"
click at [1219, 388] on icon at bounding box center [1217, 384] width 7 height 7
click at [0, 0] on input "Shrink text to fit" at bounding box center [0, 0] width 0 height 0
click at [1140, 37] on icon at bounding box center [1140, 34] width 7 height 7
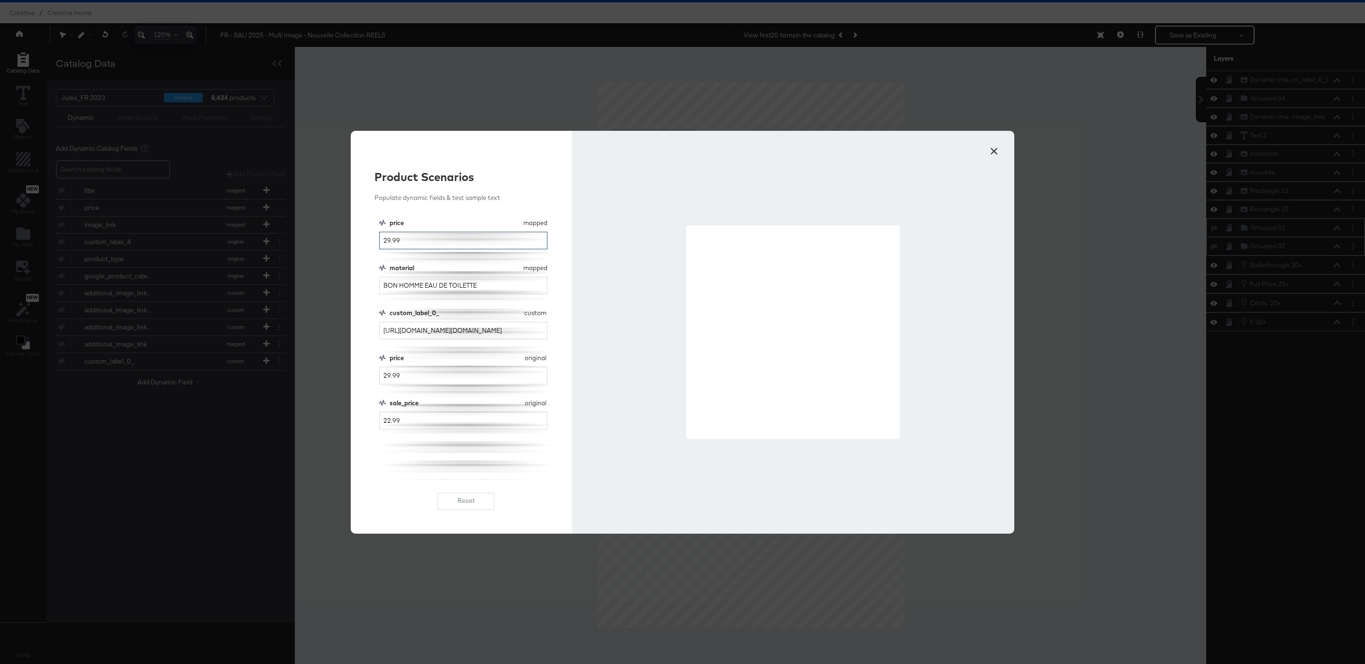
click at [383, 243] on input "29.99" at bounding box center [463, 241] width 168 height 18
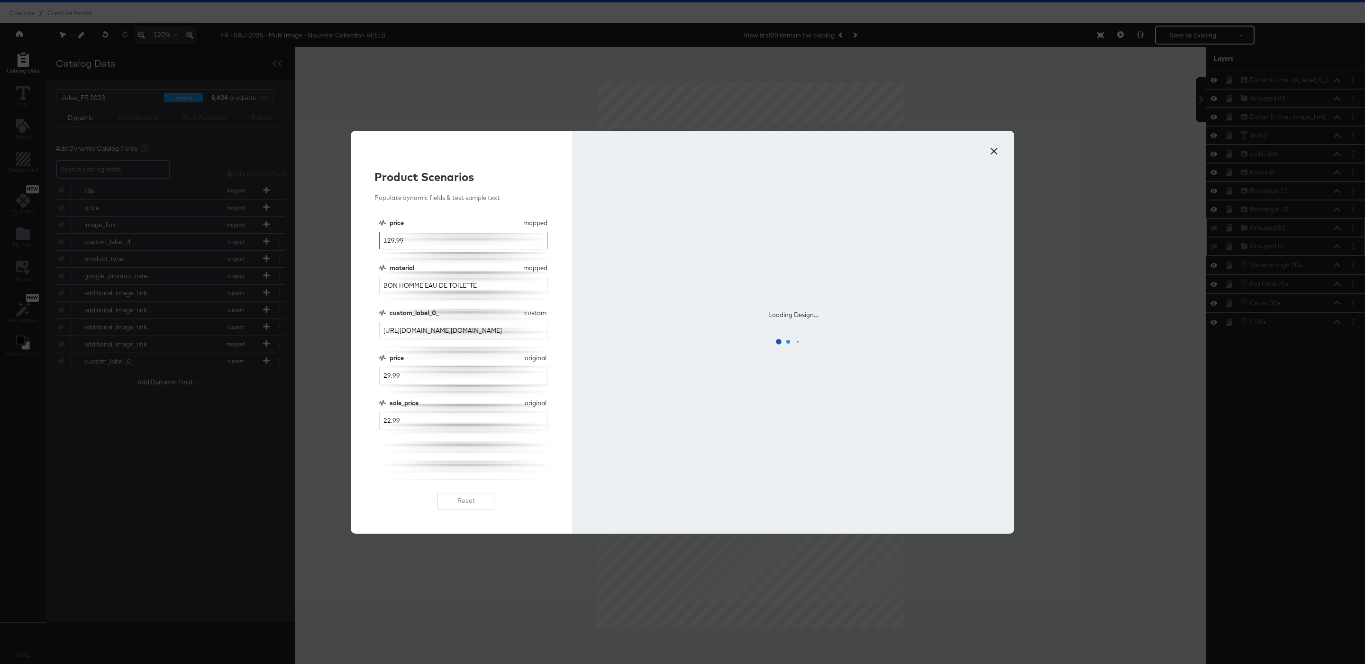
type input "129.99"
click at [384, 379] on input "29.99" at bounding box center [463, 376] width 168 height 18
type input "129.99"
click at [383, 425] on input "22.99" at bounding box center [463, 421] width 168 height 18
click at [378, 419] on div "Product Scenarios Populate dynamic fields & test sample text price mapped price…" at bounding box center [461, 332] width 221 height 403
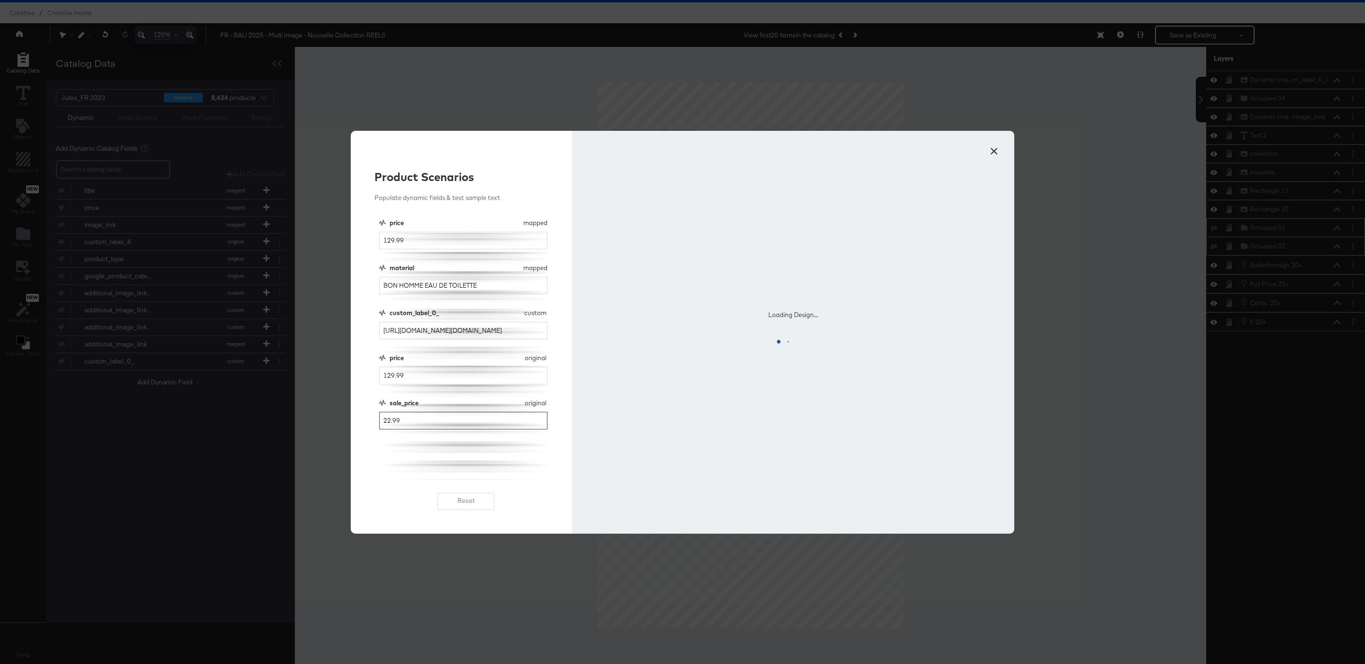
click at [381, 420] on input "22.99" at bounding box center [463, 421] width 168 height 18
type input "122.99"
click at [423, 457] on div "price mapped price 129.99 material mapped material BON HOMME EAU DE TOILETTE cu…" at bounding box center [466, 349] width 174 height 261
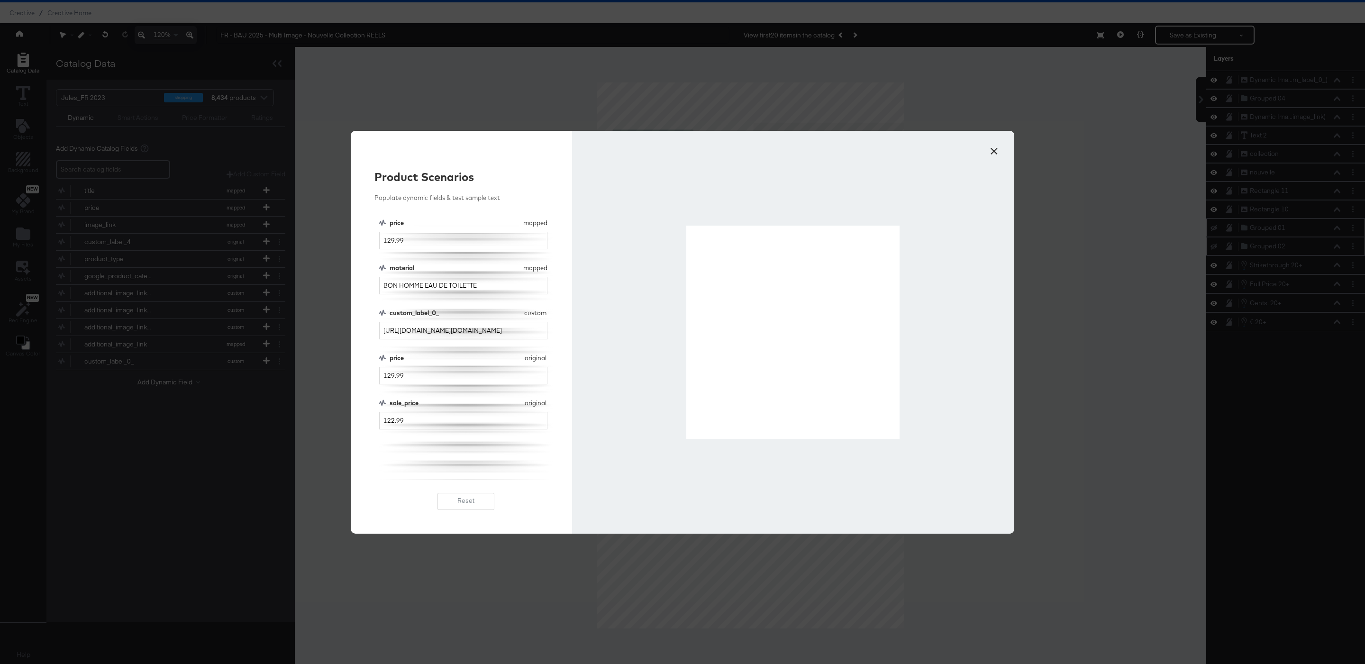
click at [998, 150] on button "×" at bounding box center [994, 148] width 17 height 17
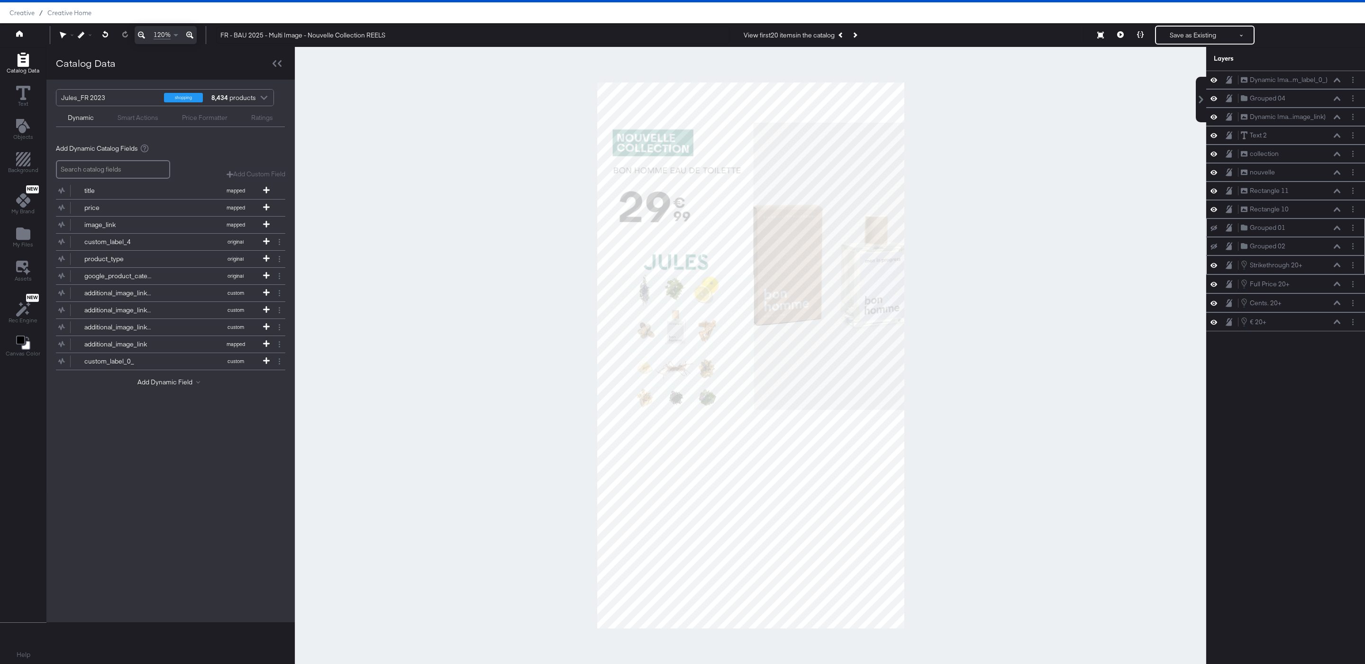
click at [1340, 270] on div "Strikethrough 20+ Strikethrough 20+" at bounding box center [1291, 265] width 101 height 10
click at [1340, 267] on icon at bounding box center [1337, 265] width 7 height 5
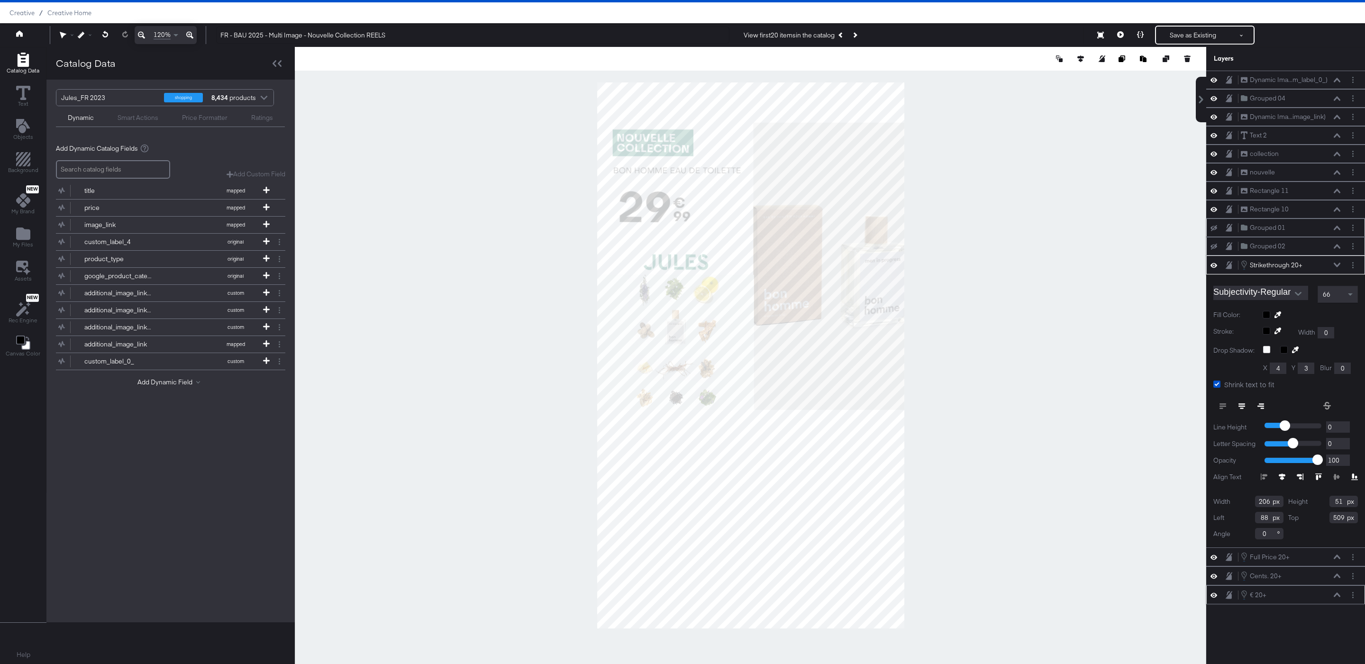
click at [1336, 598] on button at bounding box center [1338, 595] width 8 height 6
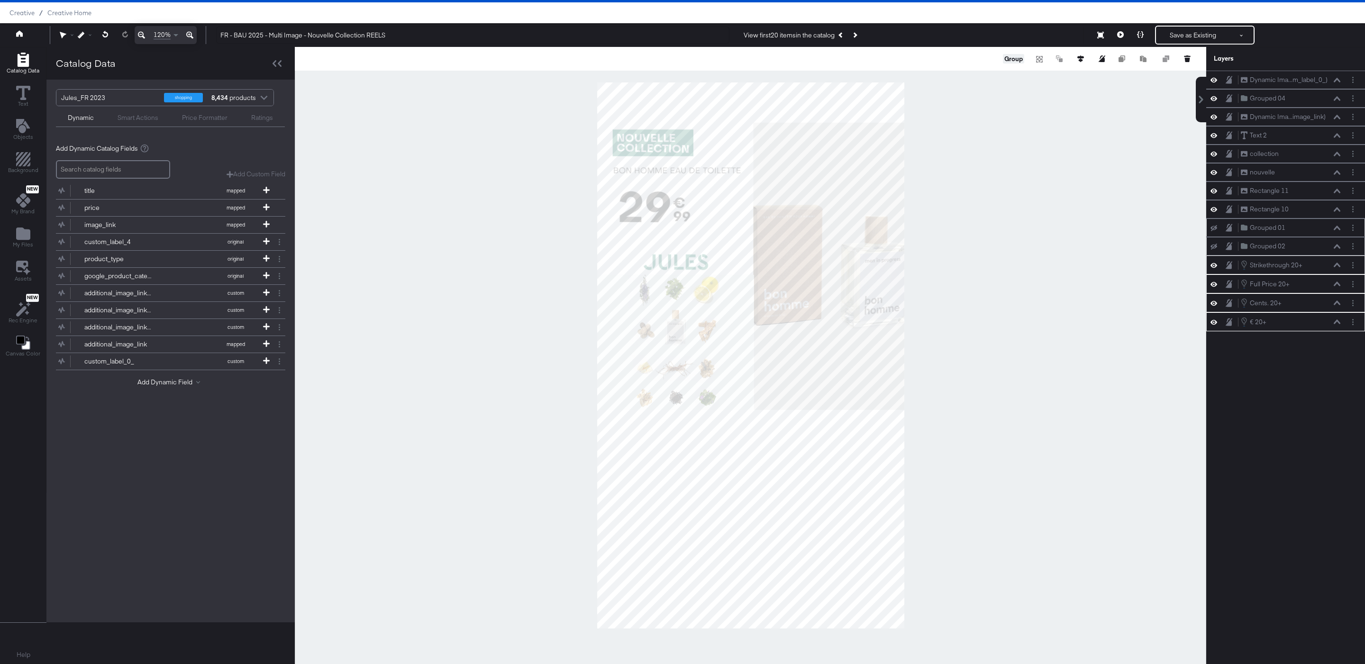
click at [1016, 61] on button "Group" at bounding box center [1013, 58] width 21 height 9
click at [1060, 263] on div at bounding box center [751, 355] width 912 height 617
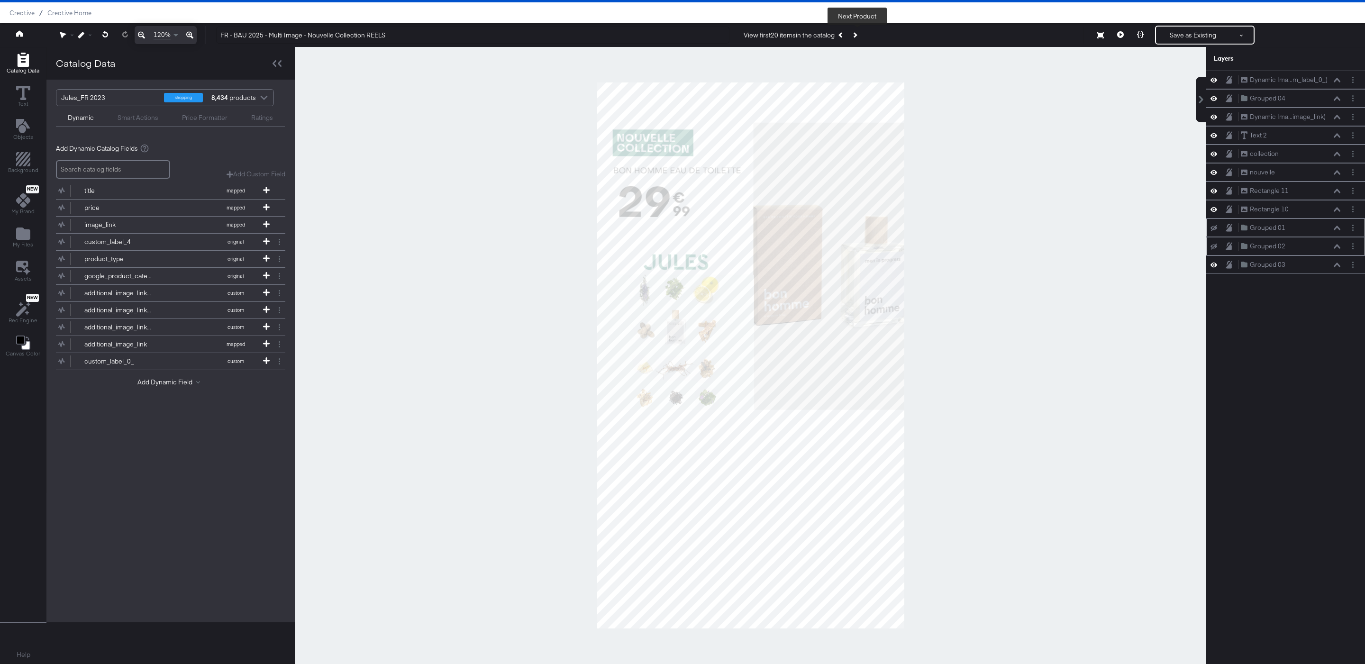
click at [856, 35] on icon "Next Product" at bounding box center [854, 34] width 5 height 5
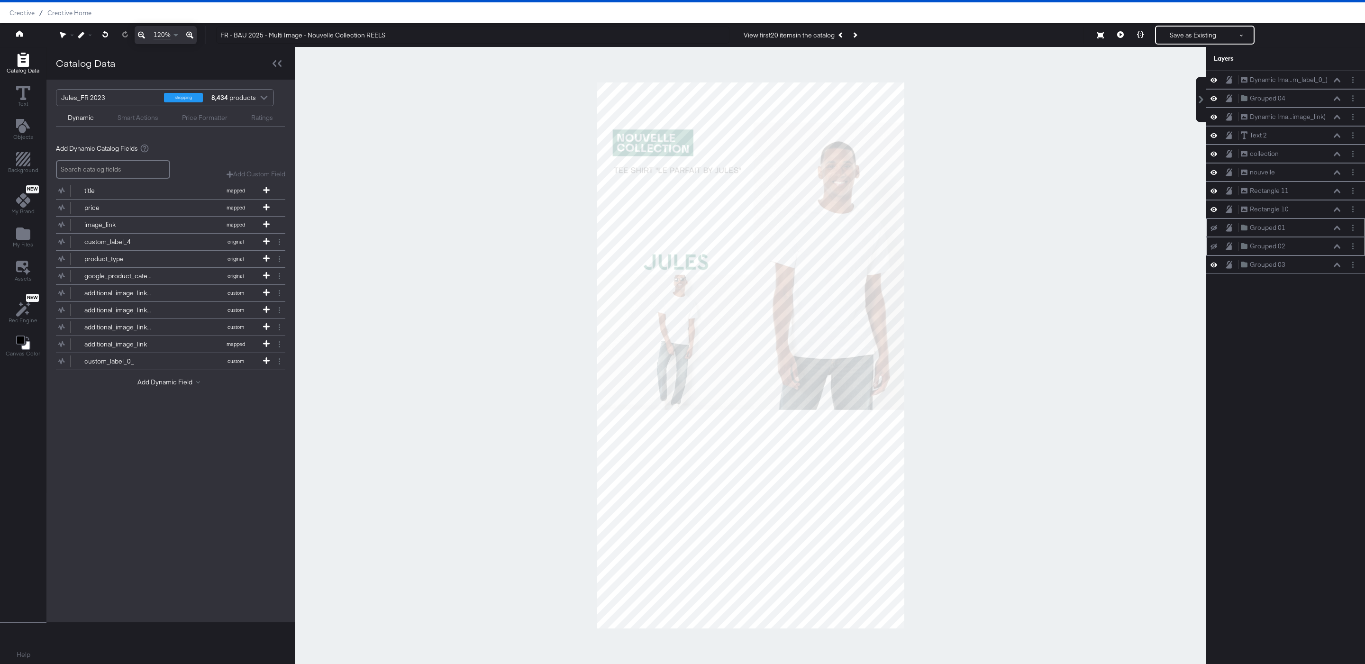
click at [1217, 231] on icon at bounding box center [1214, 228] width 7 height 6
click at [1217, 230] on icon at bounding box center [1214, 228] width 7 height 5
click at [1217, 244] on div "Grouped 02 Grouped 02" at bounding box center [1286, 246] width 159 height 18
click at [1216, 251] on div "Grouped 02 Grouped 02" at bounding box center [1285, 246] width 151 height 10
click at [1216, 250] on icon at bounding box center [1214, 247] width 7 height 6
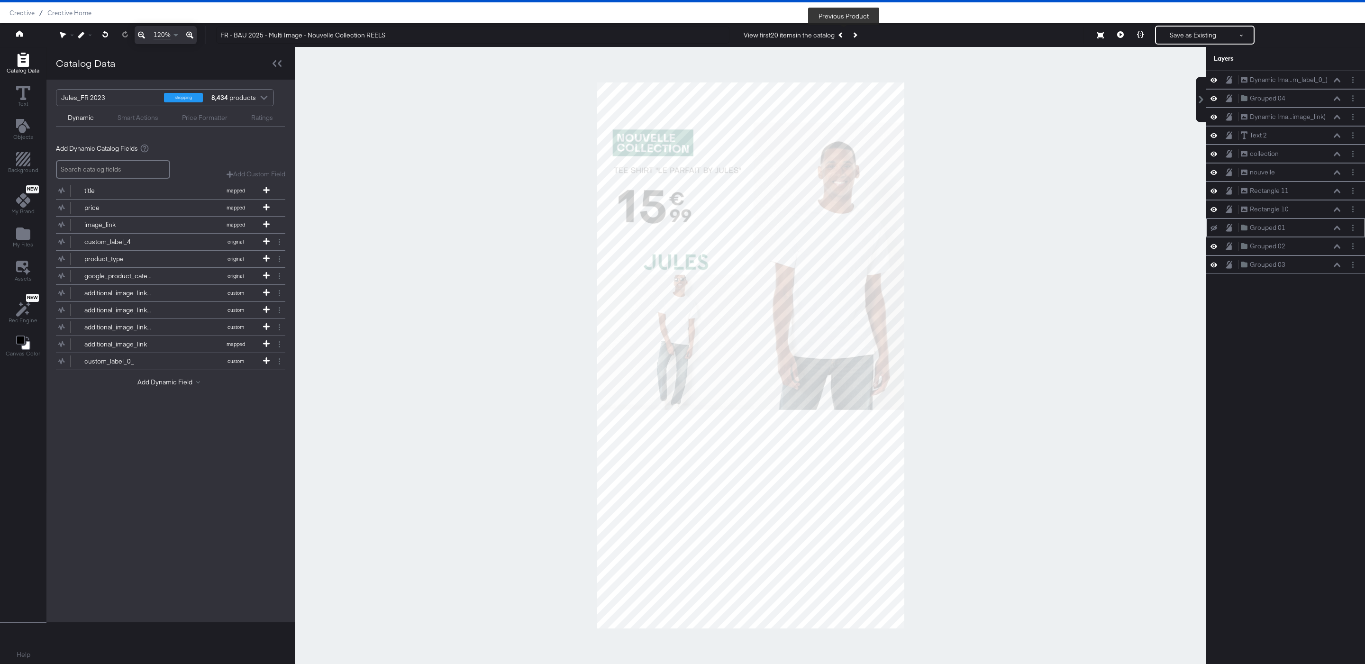
click at [844, 37] on icon "Previous Product" at bounding box center [841, 34] width 5 height 5
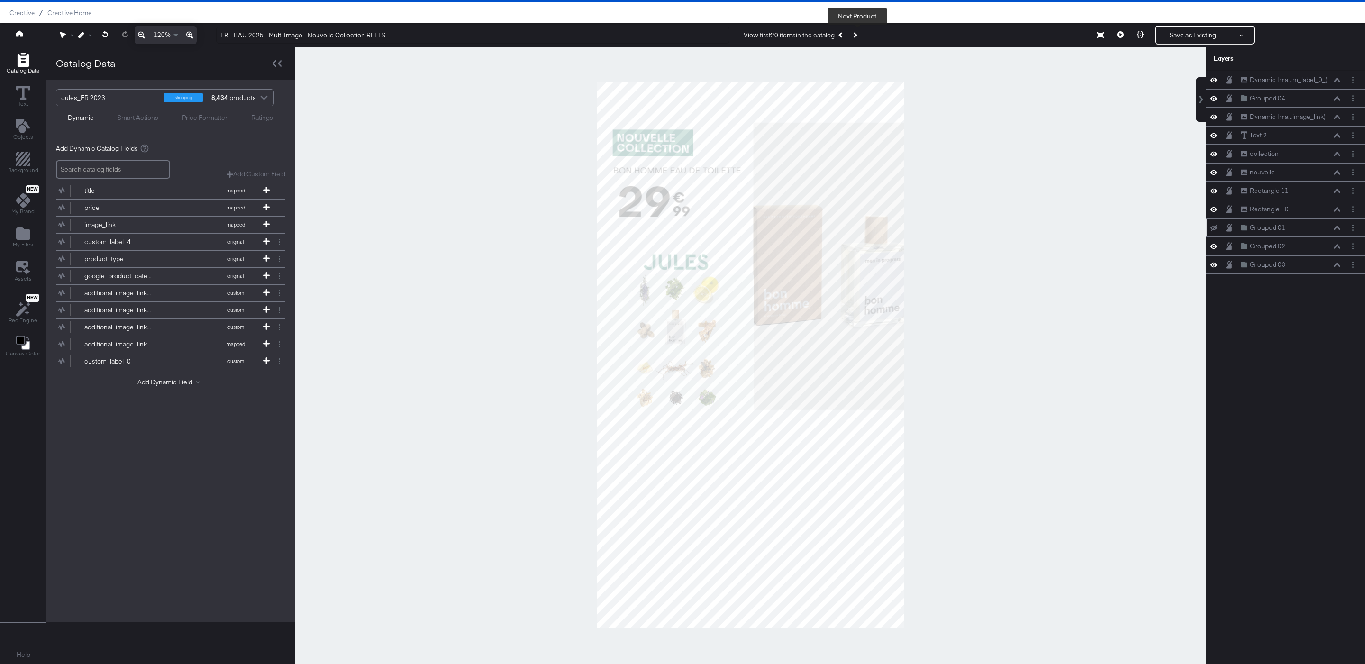
click at [860, 36] on button "Next Product" at bounding box center [854, 35] width 13 height 17
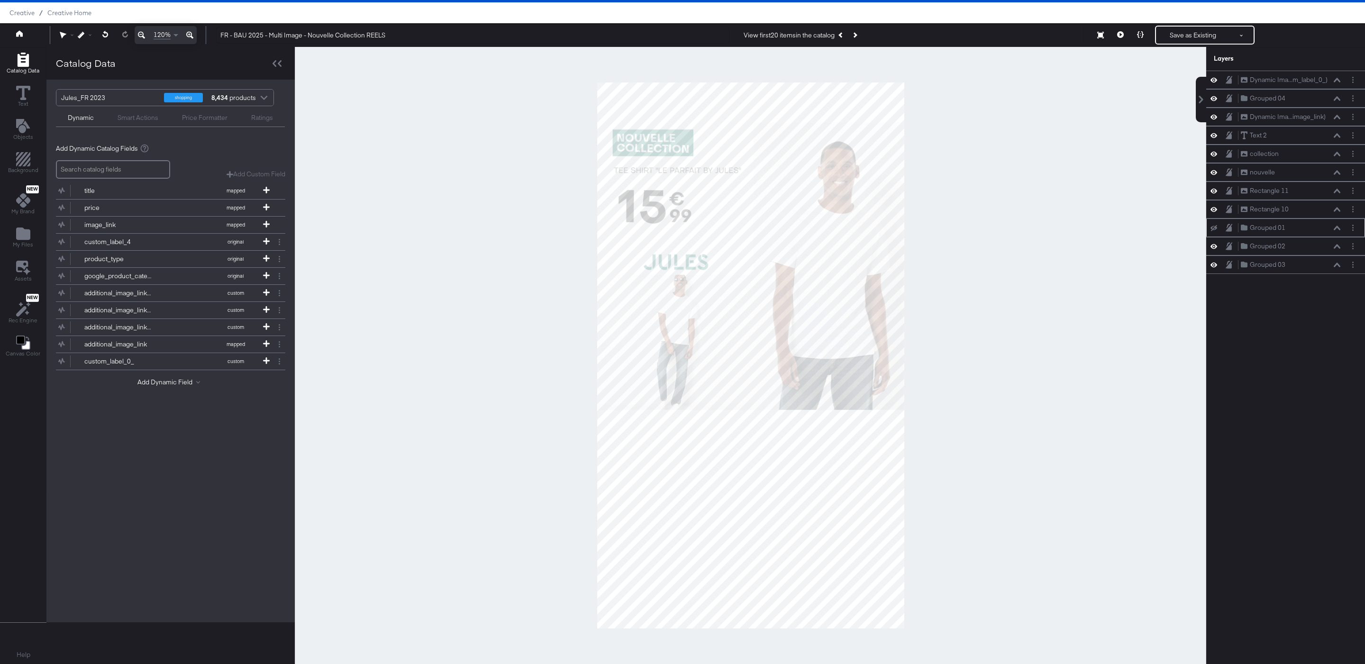
click at [1216, 231] on icon at bounding box center [1214, 228] width 7 height 6
click at [843, 36] on icon "Previous Product" at bounding box center [841, 34] width 5 height 5
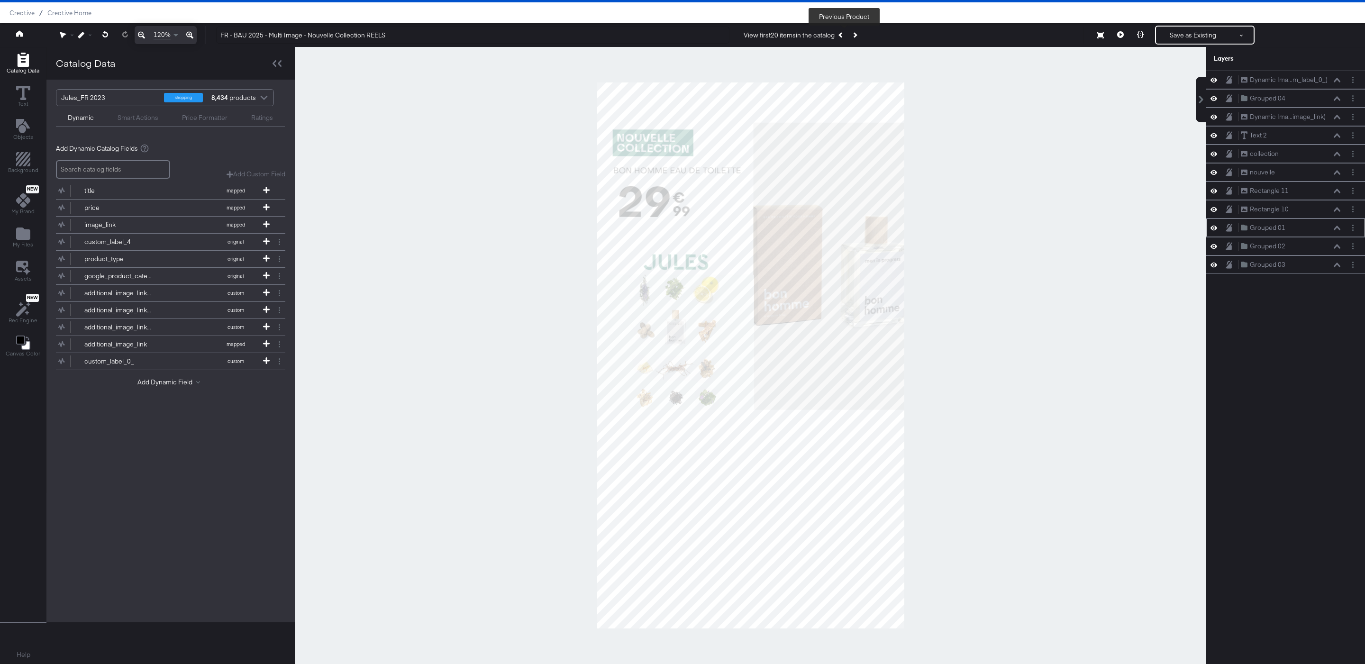
click at [843, 36] on icon "Previous Product" at bounding box center [841, 34] width 5 height 5
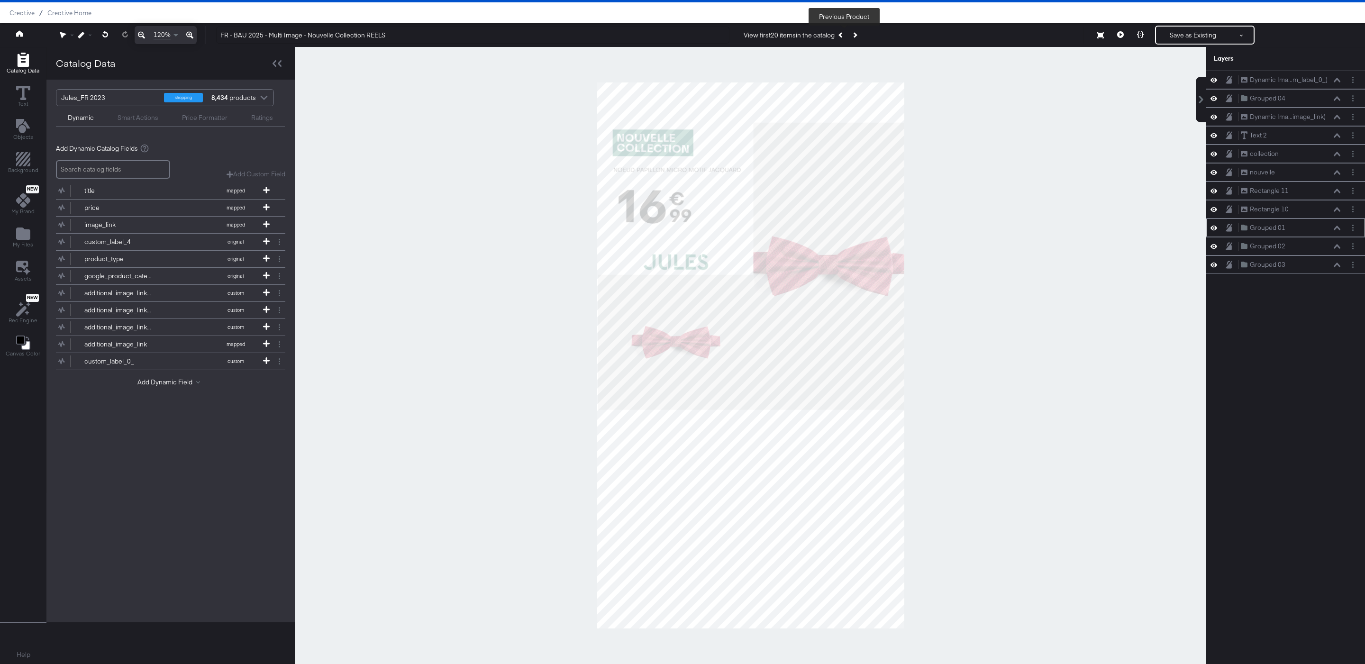
click at [843, 36] on icon "Previous Product" at bounding box center [841, 34] width 5 height 5
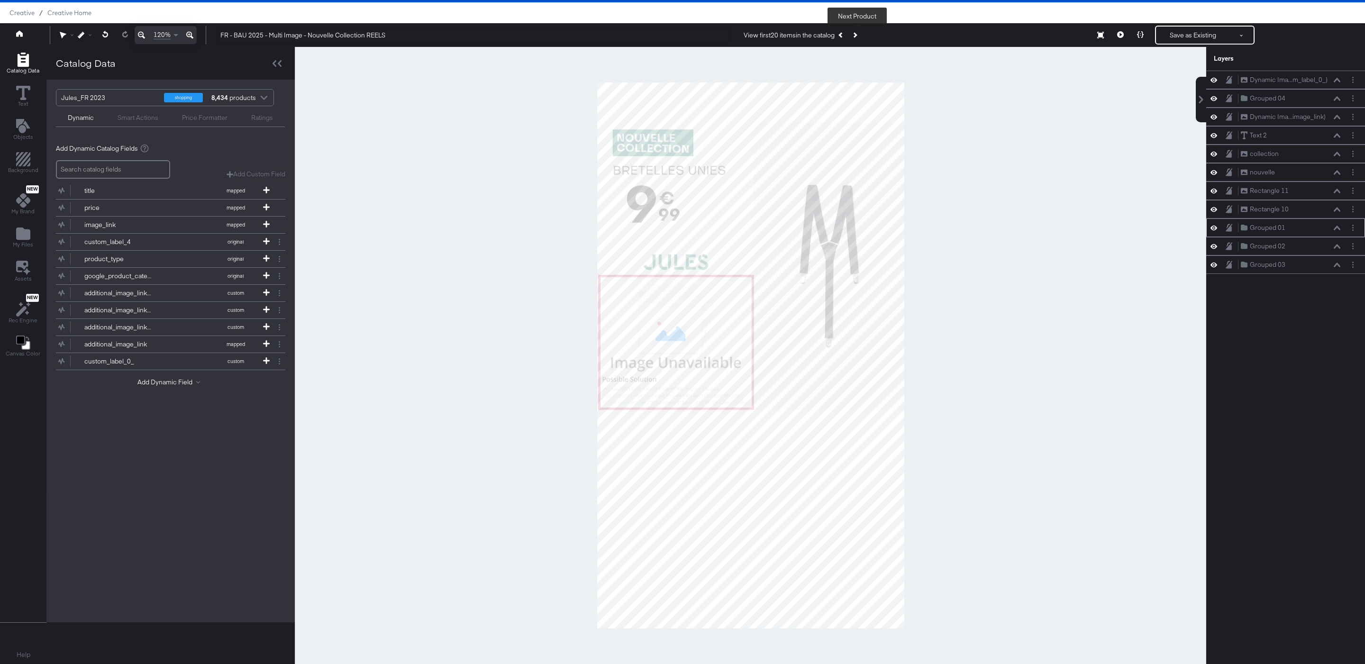
click at [857, 36] on icon "Next Product" at bounding box center [854, 34] width 5 height 5
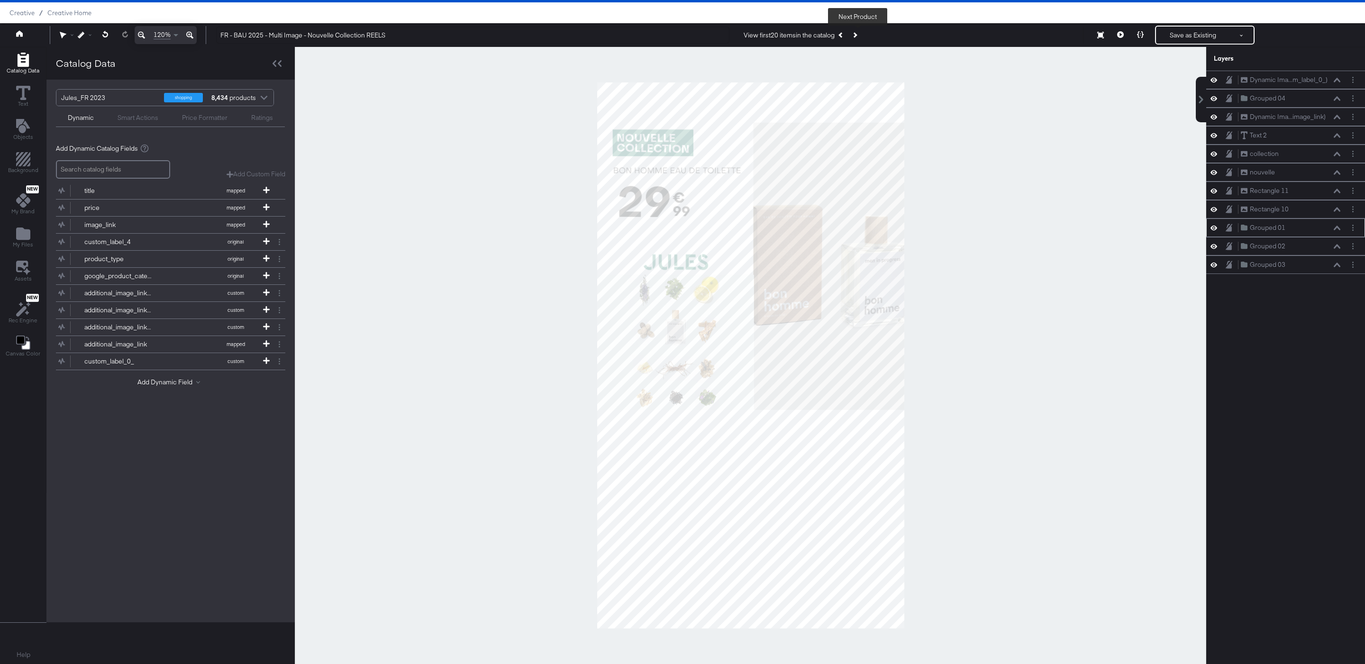
click at [857, 36] on icon "Next Product" at bounding box center [854, 34] width 5 height 5
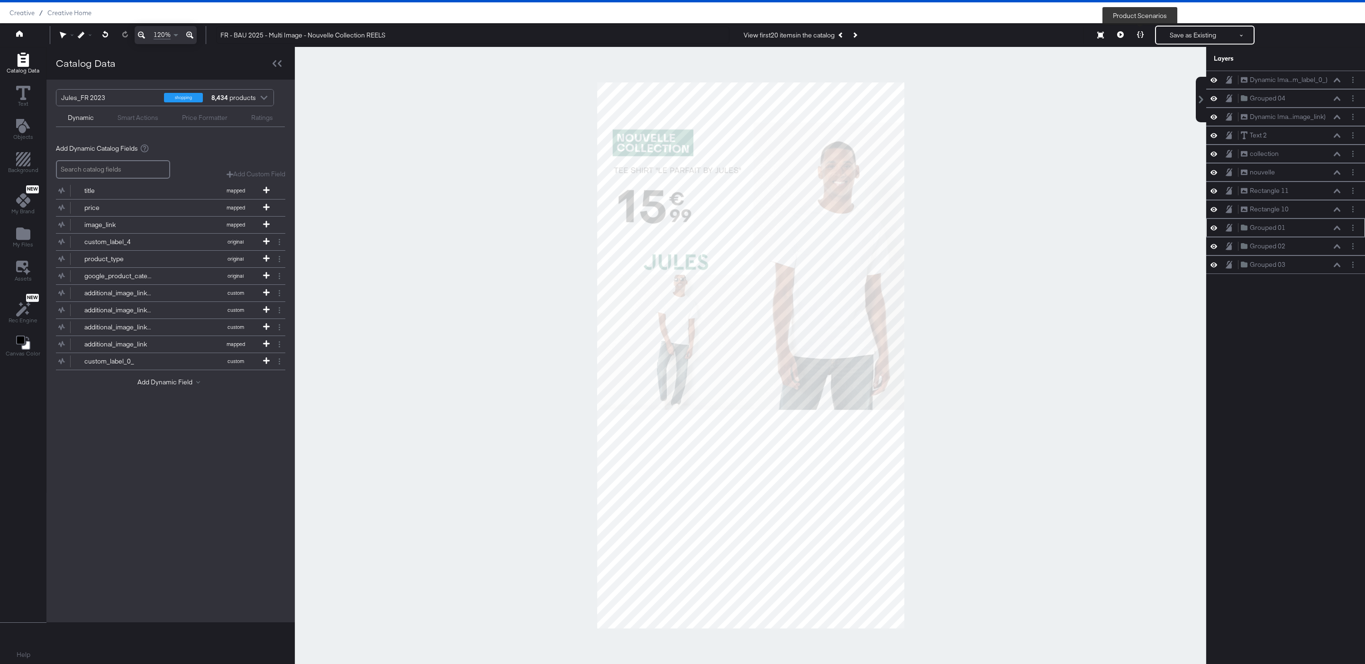
click at [1131, 34] on button at bounding box center [1141, 35] width 20 height 19
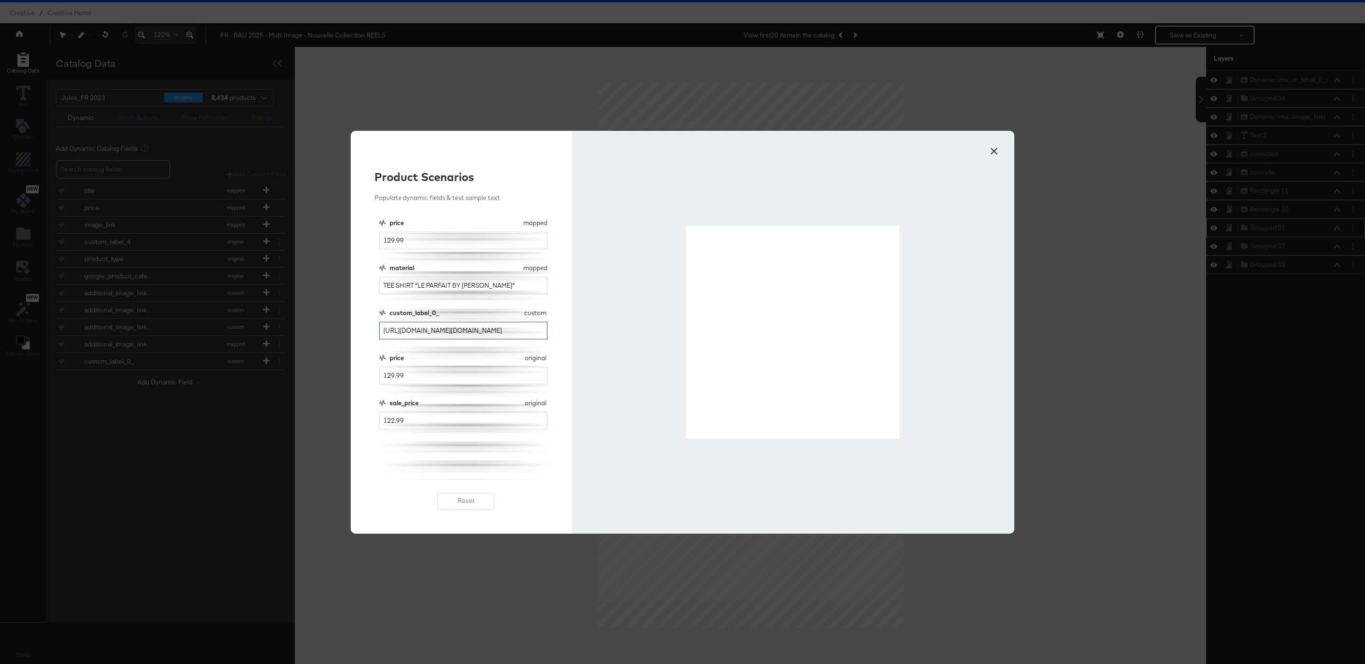
click at [443, 328] on input "https://www.jules.com/on/demandware.static/-/Sites-core-master-catalog/default/…" at bounding box center [463, 331] width 168 height 18
click at [436, 288] on input "TEE SHIRT "LE PARFAIT BY JULES"" at bounding box center [463, 286] width 168 height 18
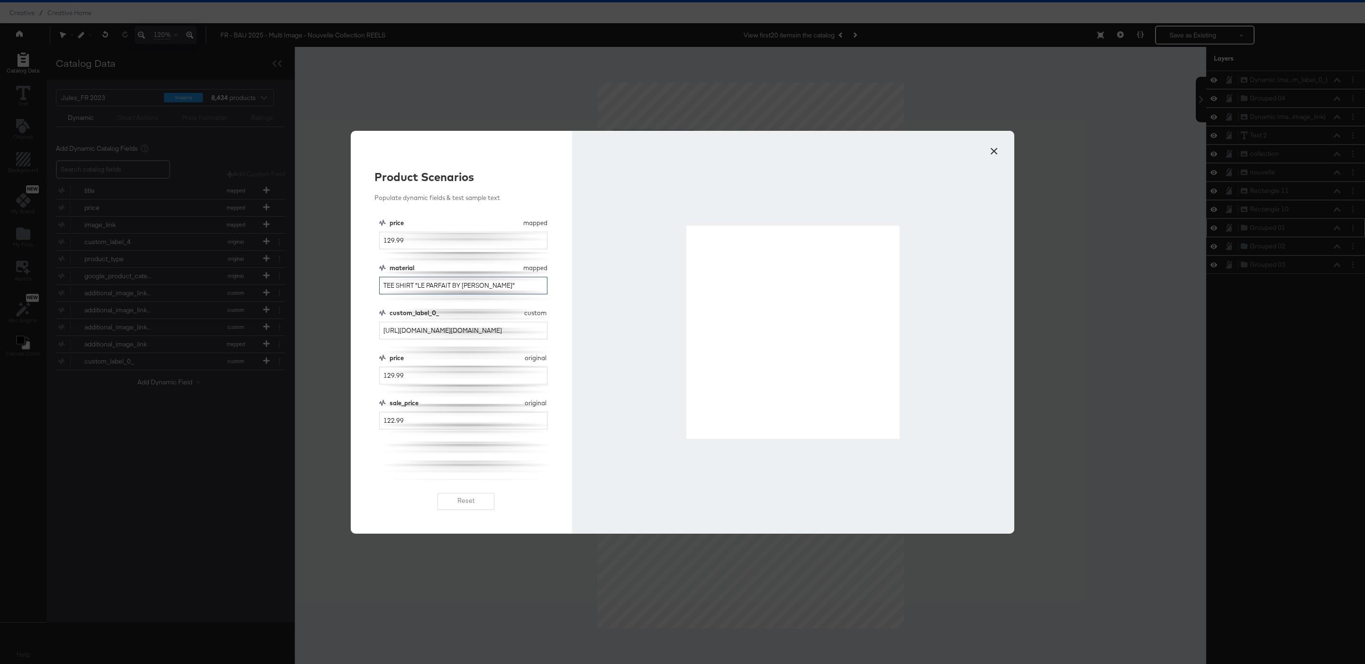
click at [436, 288] on input "TEE SHIRT "LE PARFAIT BY JULES"" at bounding box center [463, 286] width 168 height 18
click at [406, 286] on input "TEE SHIRT "LE PARFAIT BY JULES"" at bounding box center [463, 286] width 168 height 18
drag, startPoint x: 412, startPoint y: 285, endPoint x: 669, endPoint y: 290, distance: 257.0
click at [669, 290] on div "Product Scenarios Populate dynamic fields & test sample text price mapped price…" at bounding box center [683, 332] width 664 height 403
drag, startPoint x: 417, startPoint y: 283, endPoint x: 672, endPoint y: 295, distance: 255.4
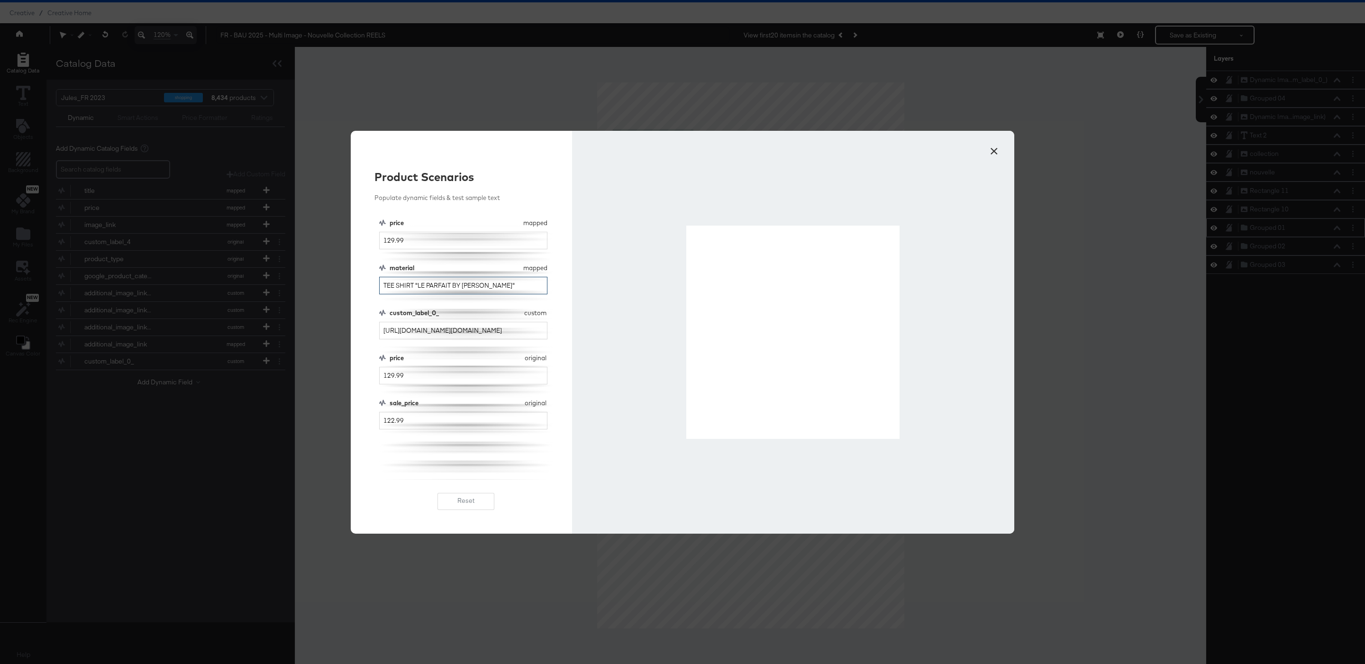
click at [672, 295] on div "Product Scenarios Populate dynamic fields & test sample text price mapped price…" at bounding box center [683, 332] width 664 height 403
type input "TEE SHIRT"
click at [559, 269] on div "Product Scenarios Populate dynamic fields & test sample text price mapped price…" at bounding box center [461, 332] width 221 height 403
click at [469, 502] on button "Reset" at bounding box center [466, 501] width 57 height 17
type input "15.99"
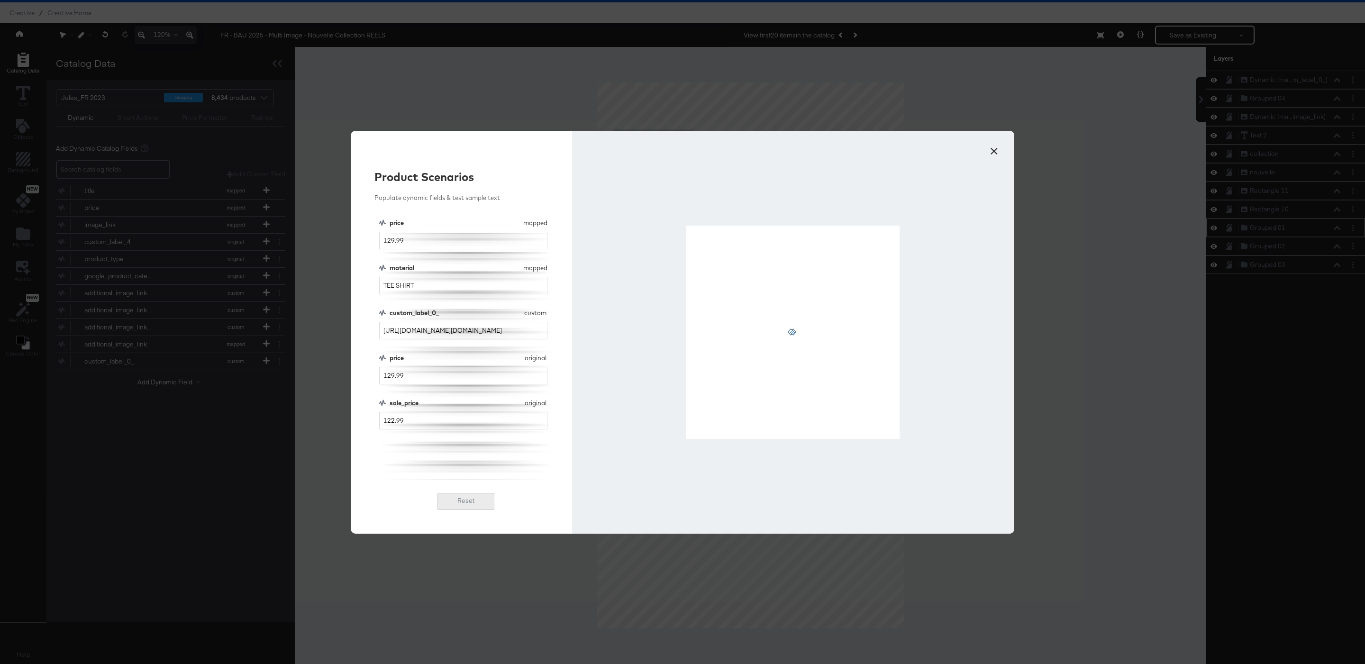
type input "TEE SHIRT "LE PARFAIT BY JULES""
type input "15.99"
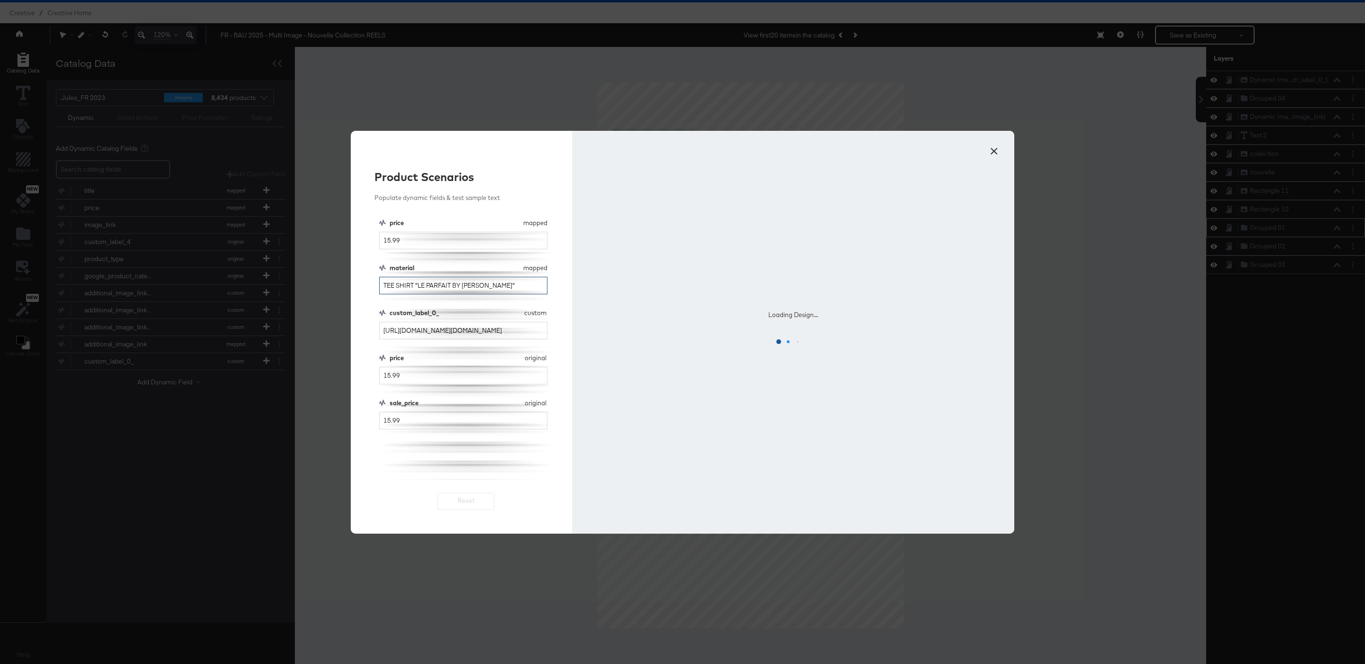
drag, startPoint x: 415, startPoint y: 288, endPoint x: 632, endPoint y: 289, distance: 217.6
click at [632, 289] on div "Product Scenarios Populate dynamic fields & test sample text price mapped price…" at bounding box center [683, 332] width 664 height 403
drag, startPoint x: 416, startPoint y: 286, endPoint x: 667, endPoint y: 287, distance: 251.3
click at [667, 287] on div "Product Scenarios Populate dynamic fields & test sample text price mapped price…" at bounding box center [683, 332] width 664 height 403
type input "TEE SHIRT"
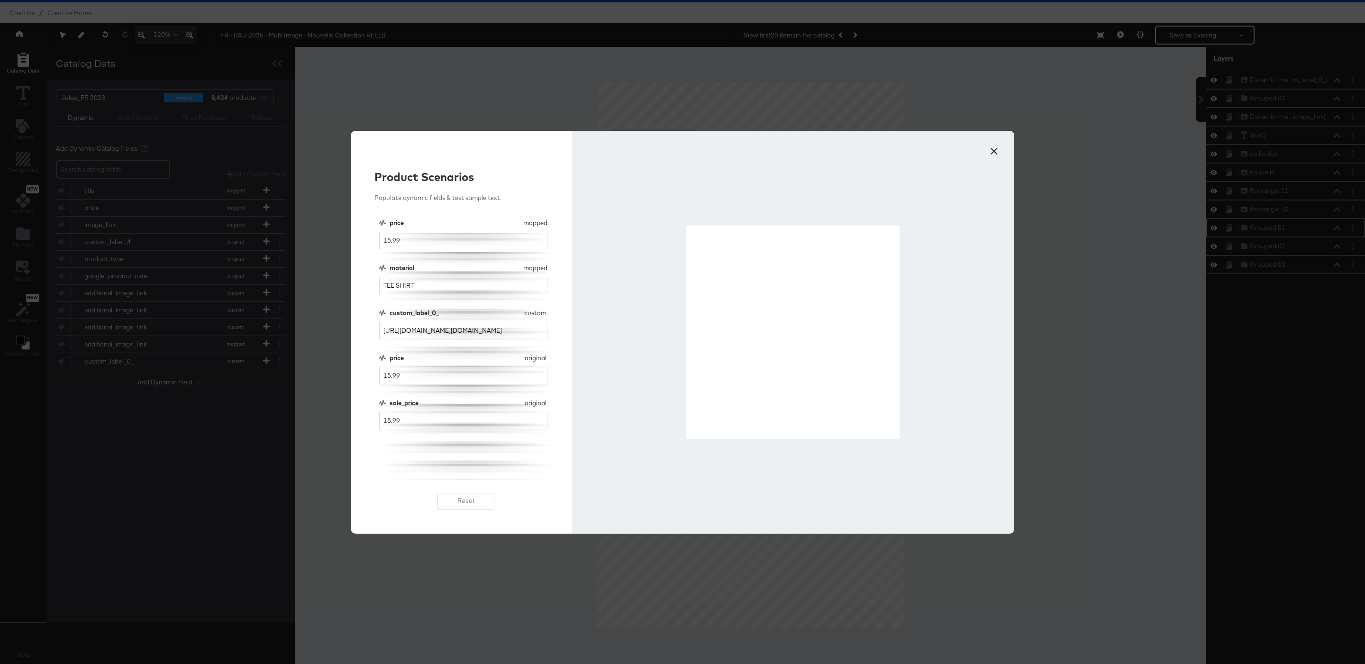
click at [743, 247] on div at bounding box center [792, 332] width 213 height 213
click at [992, 153] on button "×" at bounding box center [994, 148] width 17 height 17
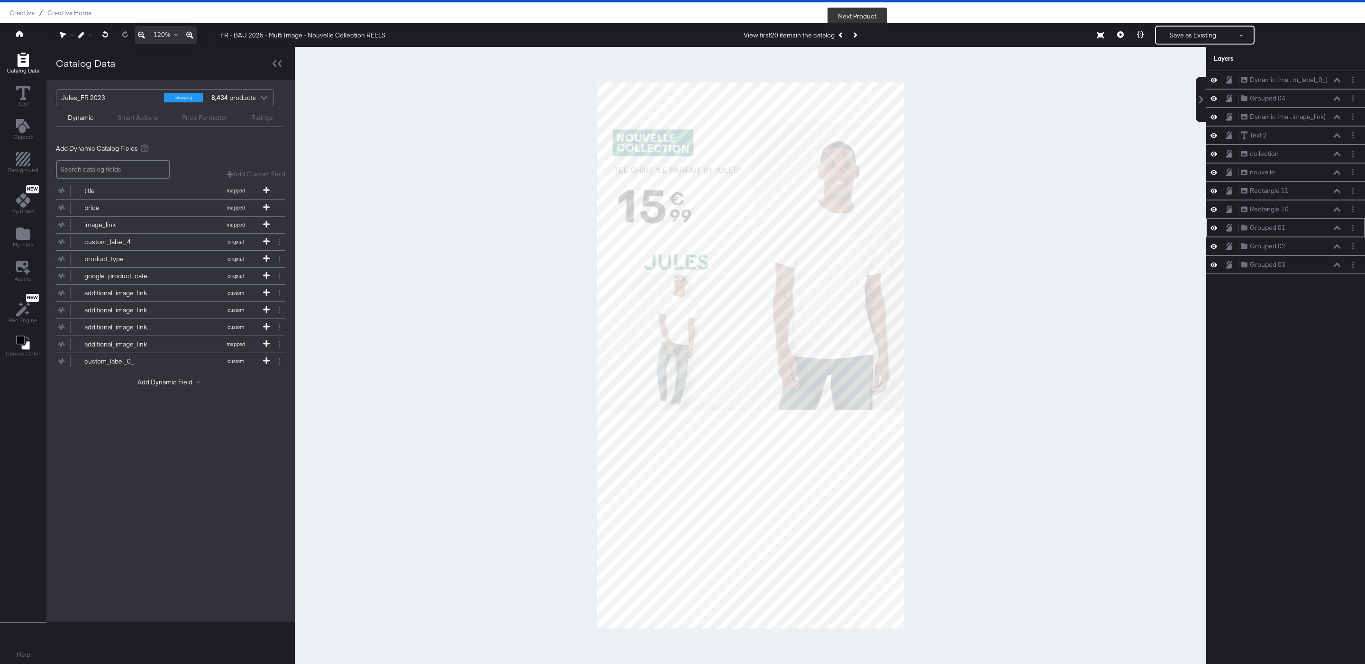
click at [847, 41] on button "Previous Product" at bounding box center [841, 35] width 13 height 17
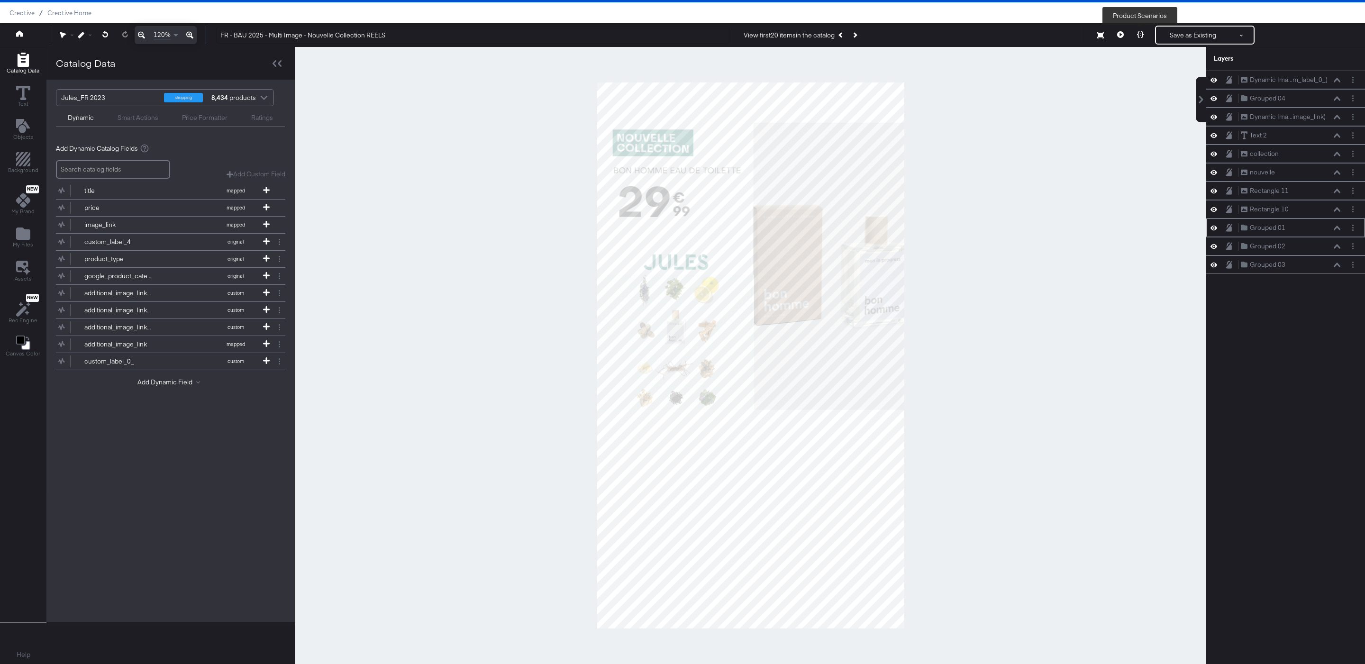
click at [1143, 35] on button at bounding box center [1141, 35] width 20 height 19
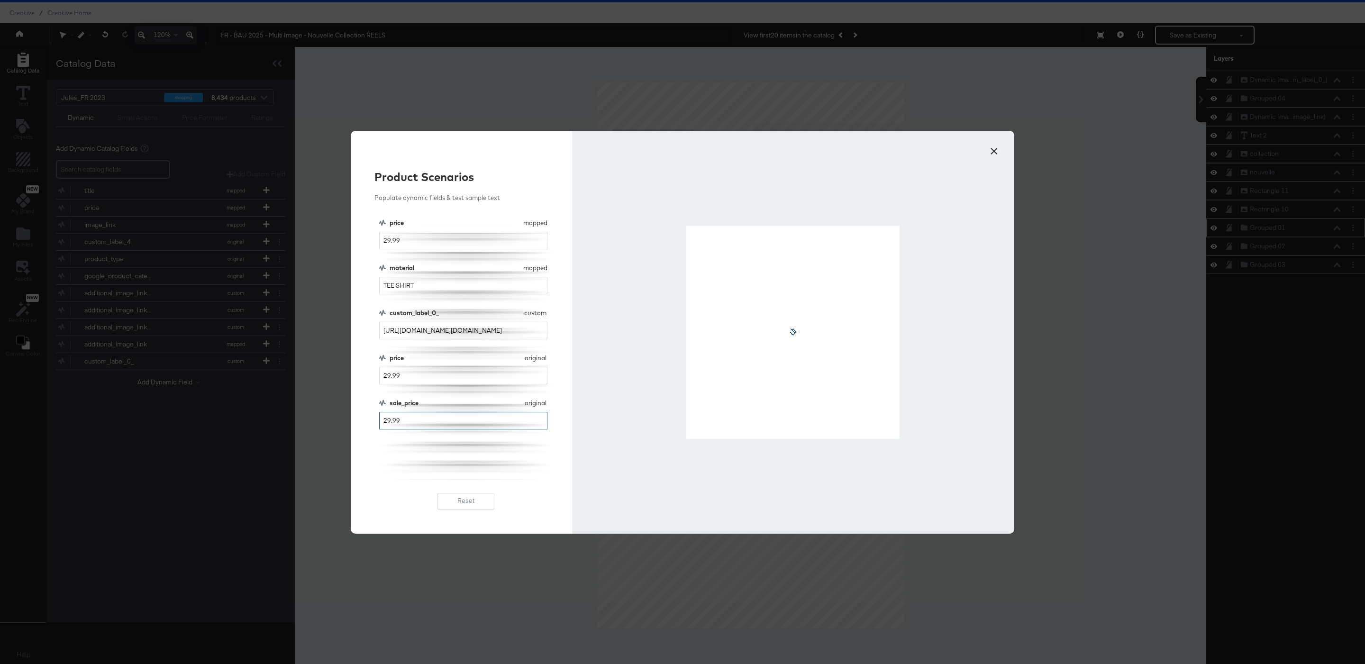
click at [387, 423] on input "29.99" at bounding box center [463, 421] width 168 height 18
click at [402, 485] on div "Product Scenarios Populate dynamic fields & test sample text price mapped price…" at bounding box center [461, 332] width 221 height 403
click at [386, 419] on input "29.99" at bounding box center [463, 421] width 168 height 18
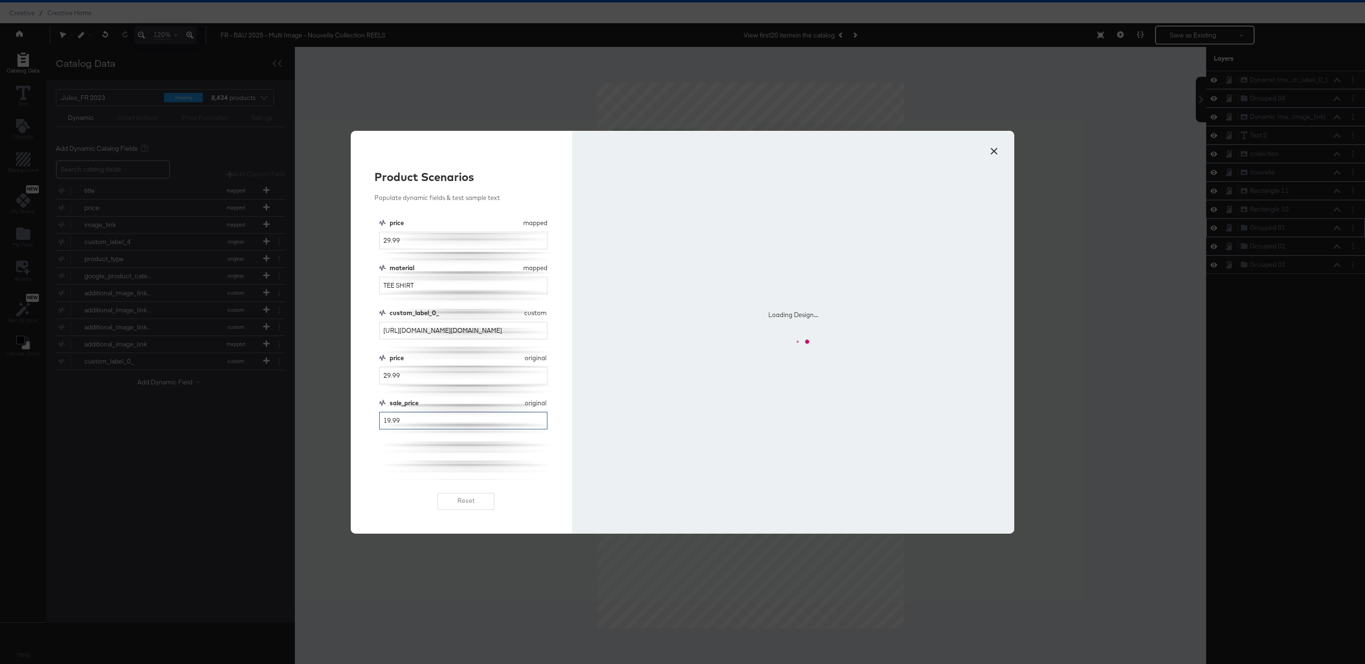
type input "19.99"
click at [418, 445] on div "price mapped price 29.99 material mapped material TEE SHIRT custom_label_0_ cus…" at bounding box center [466, 349] width 174 height 261
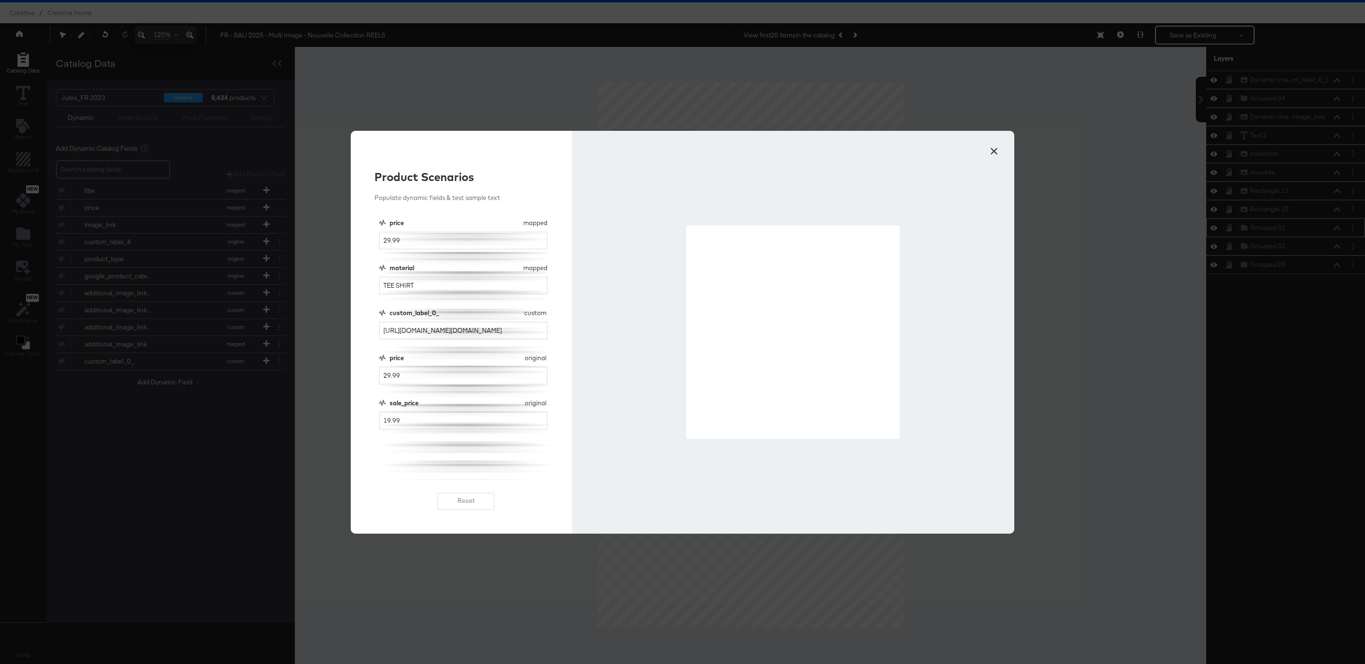
click at [994, 147] on button "×" at bounding box center [994, 148] width 17 height 17
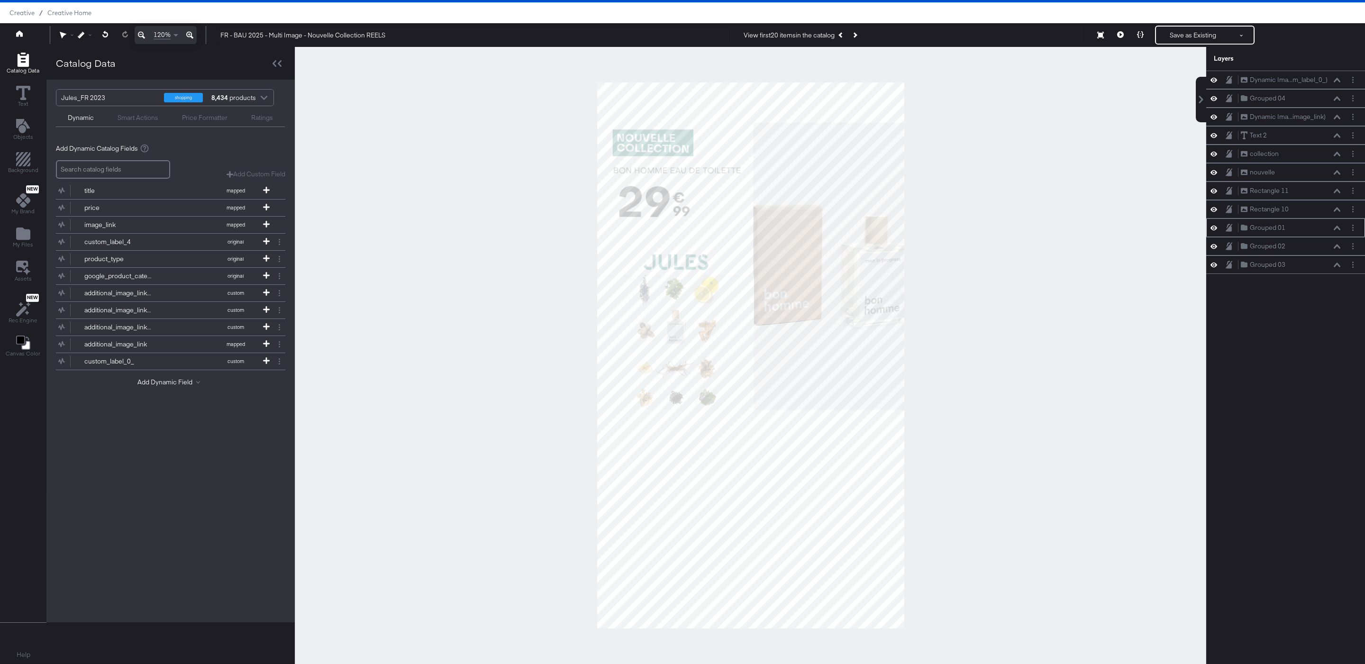
click at [861, 39] on button "Next Product" at bounding box center [854, 35] width 13 height 17
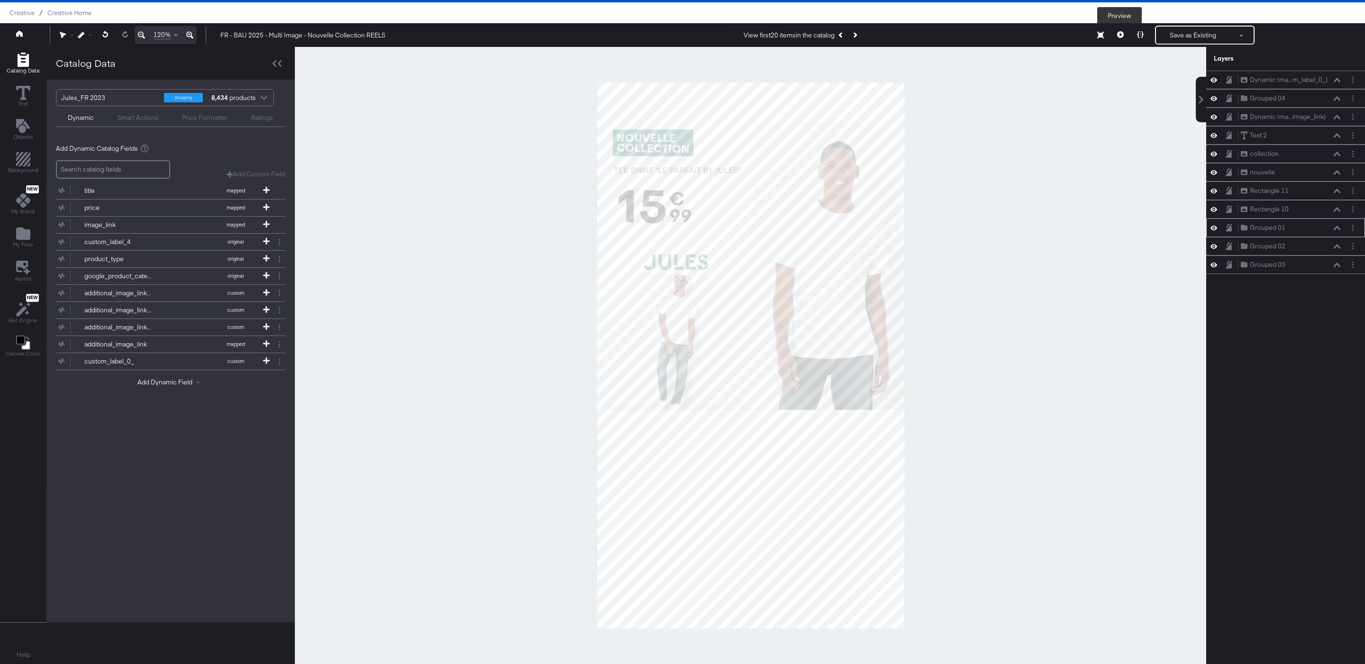
click at [1144, 38] on button at bounding box center [1141, 35] width 20 height 19
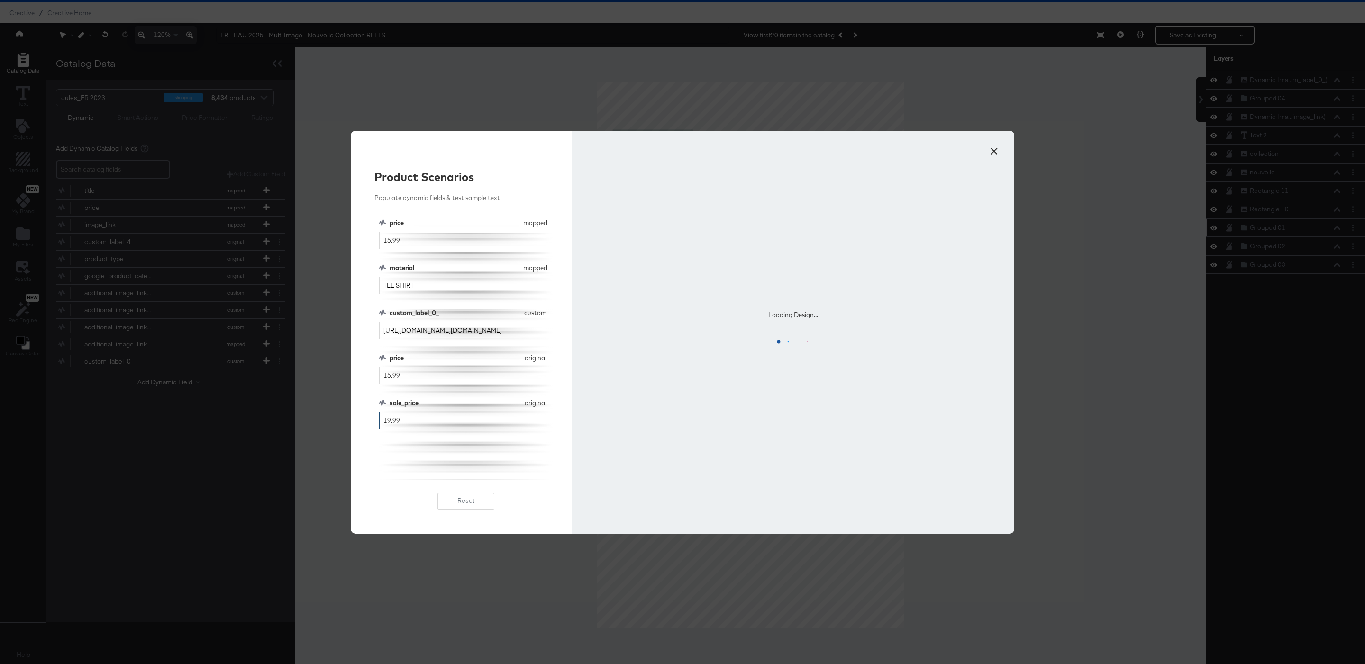
click at [391, 423] on input "19.99" at bounding box center [463, 421] width 168 height 18
type input "12.99"
click at [393, 449] on div "price mapped price 15.99 material mapped material TEE SHIRT custom_label_0_ cus…" at bounding box center [466, 349] width 174 height 261
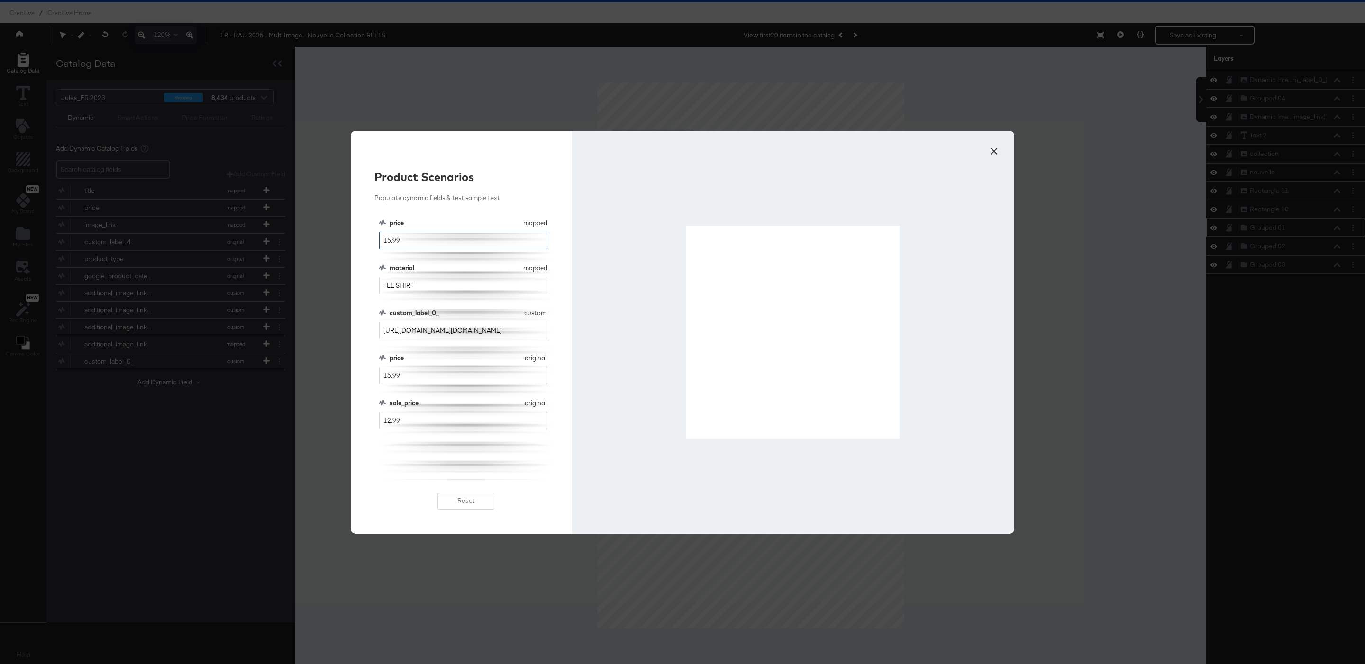
click at [386, 243] on input "15.99" at bounding box center [463, 241] width 168 height 18
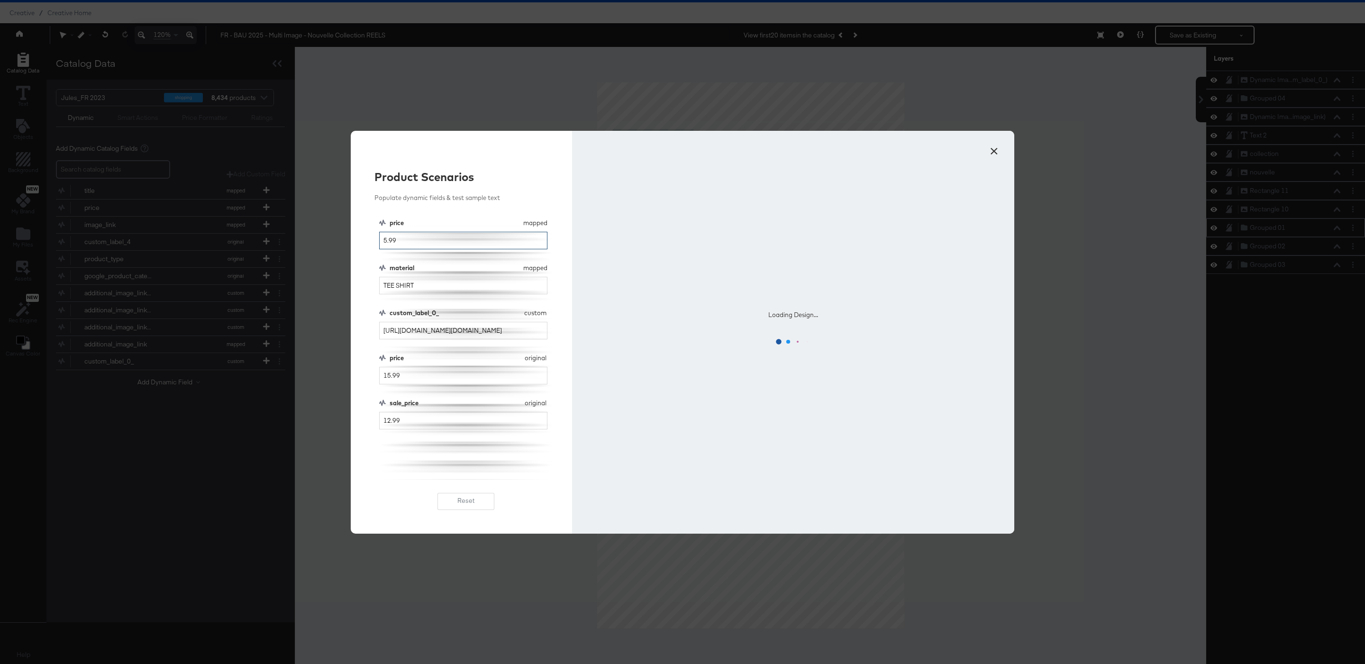
type input "5.99"
click at [389, 376] on input "15.99" at bounding box center [463, 376] width 168 height 18
type input "5.99"
click at [387, 423] on input "12.99" at bounding box center [463, 421] width 168 height 18
type input "2.99"
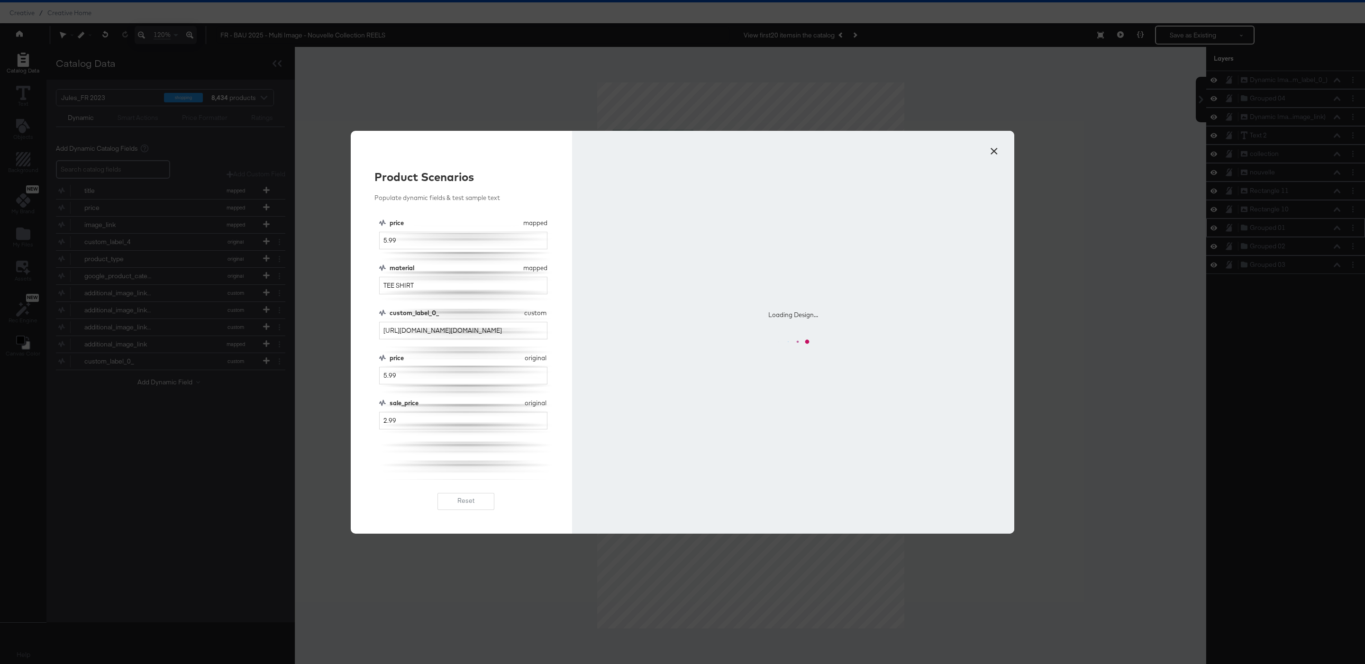
click at [396, 447] on div "price mapped price 5.99 material mapped material TEE SHIRT custom_label_0_ cust…" at bounding box center [466, 349] width 174 height 261
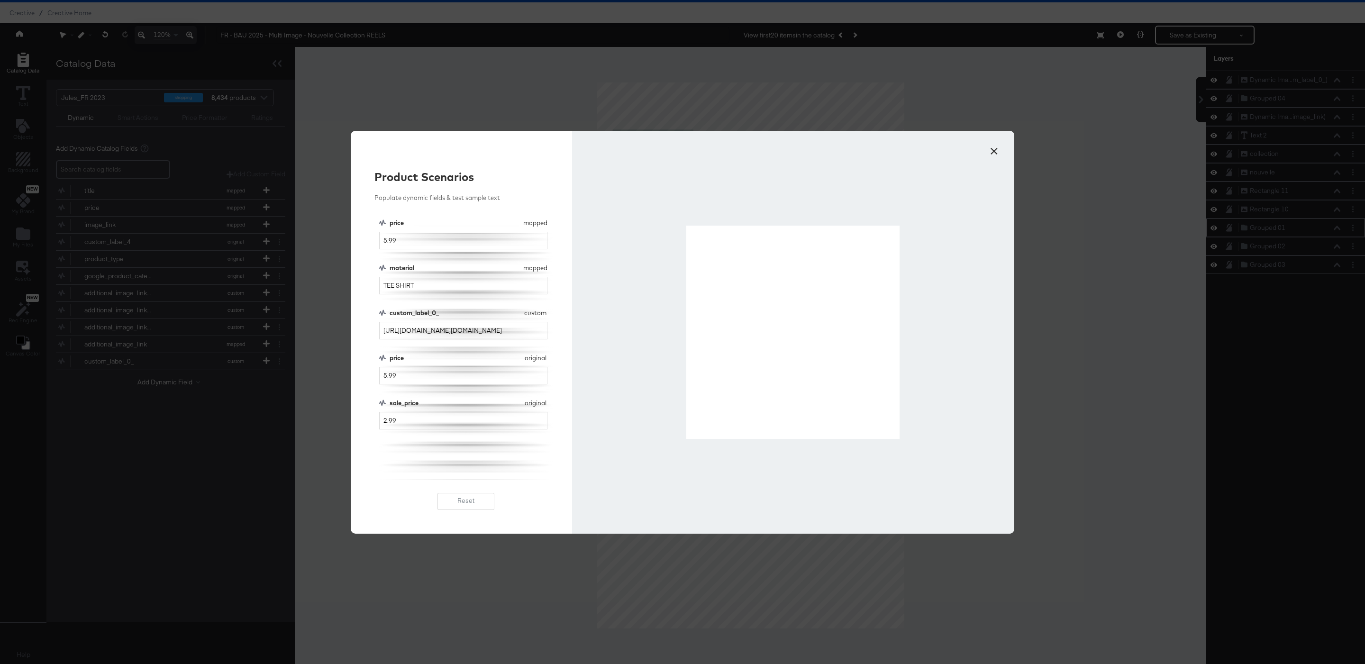
click at [988, 153] on button "×" at bounding box center [994, 148] width 17 height 17
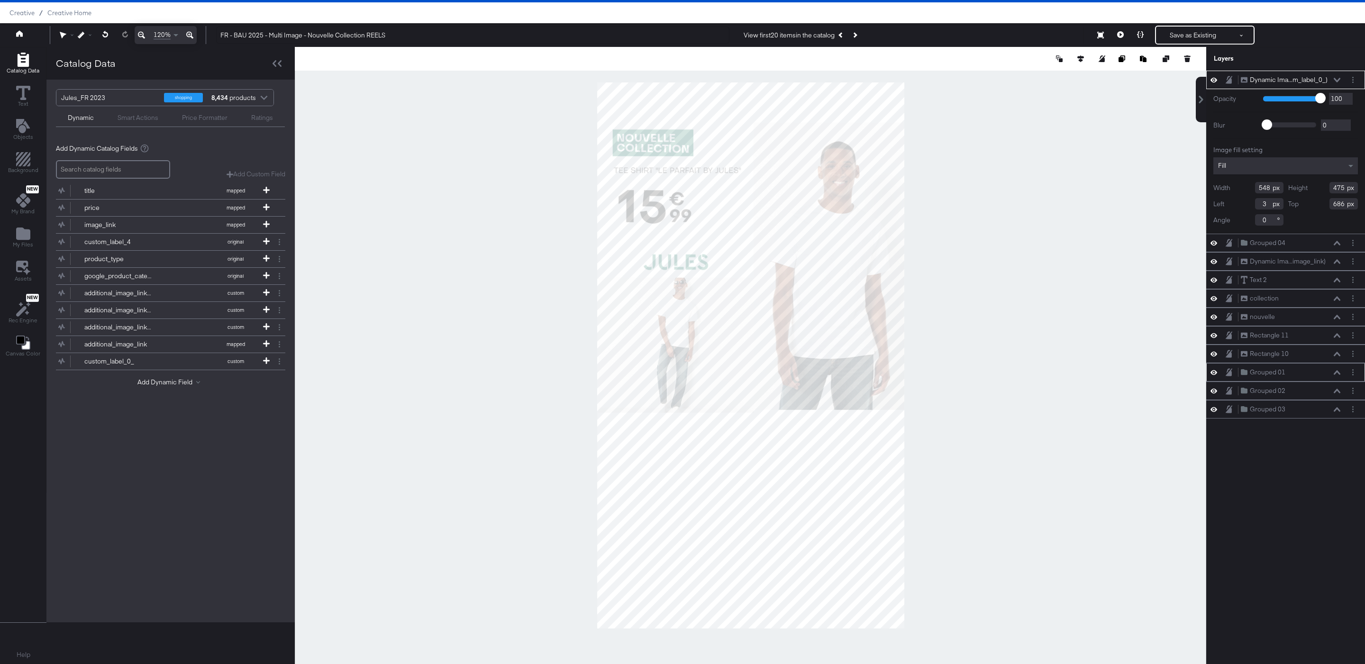
type input "686"
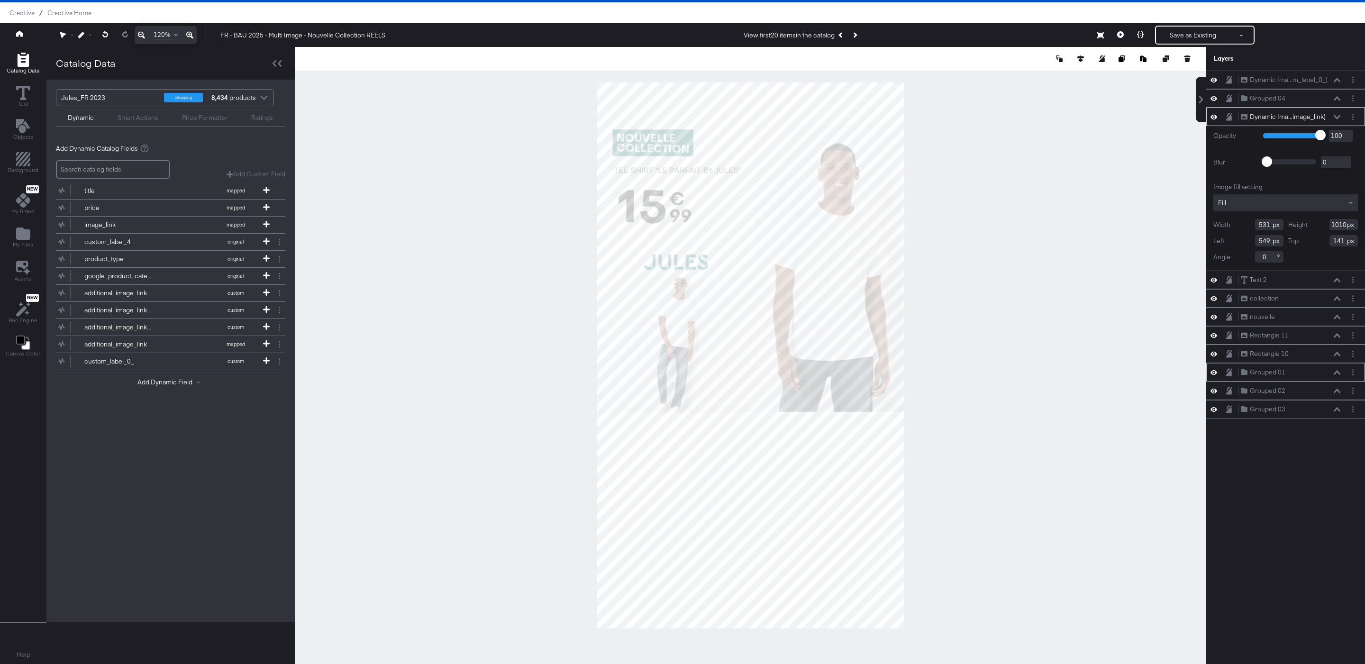
type input "145"
click at [983, 261] on div at bounding box center [751, 355] width 912 height 617
type input "1047"
type input "110"
click at [1062, 239] on div at bounding box center [751, 355] width 912 height 617
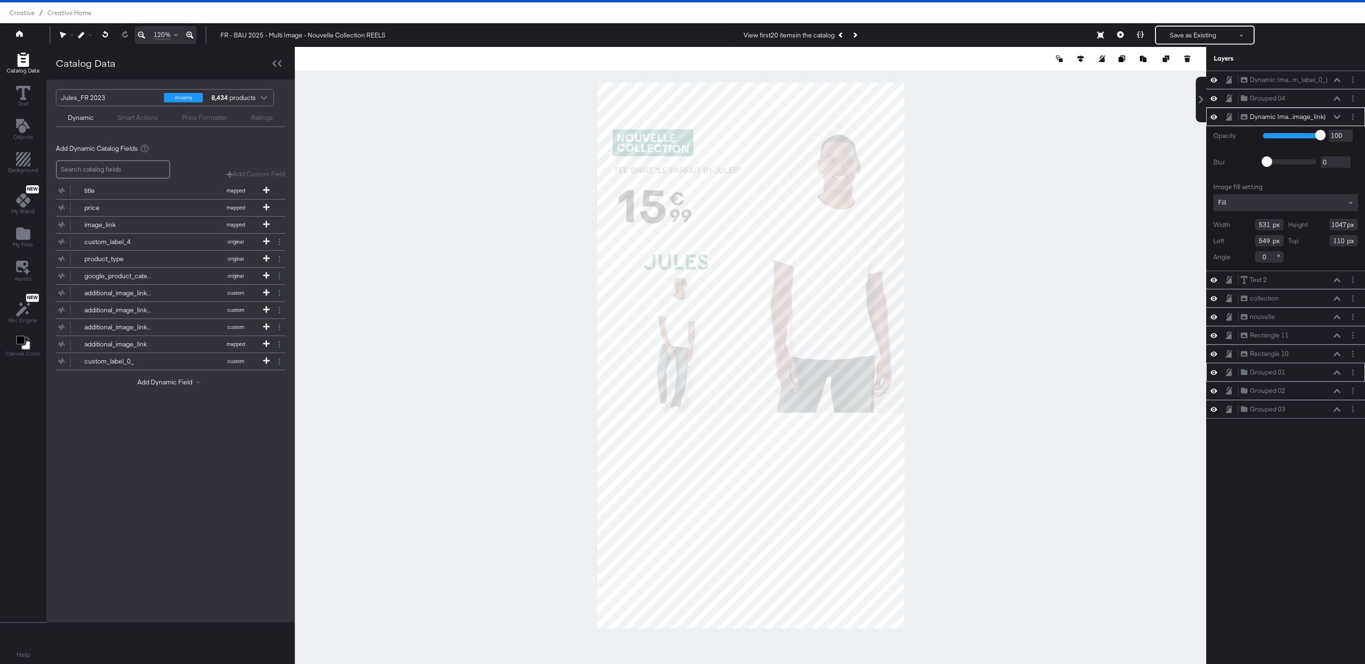
type input "113"
click at [987, 308] on div at bounding box center [751, 355] width 912 height 617
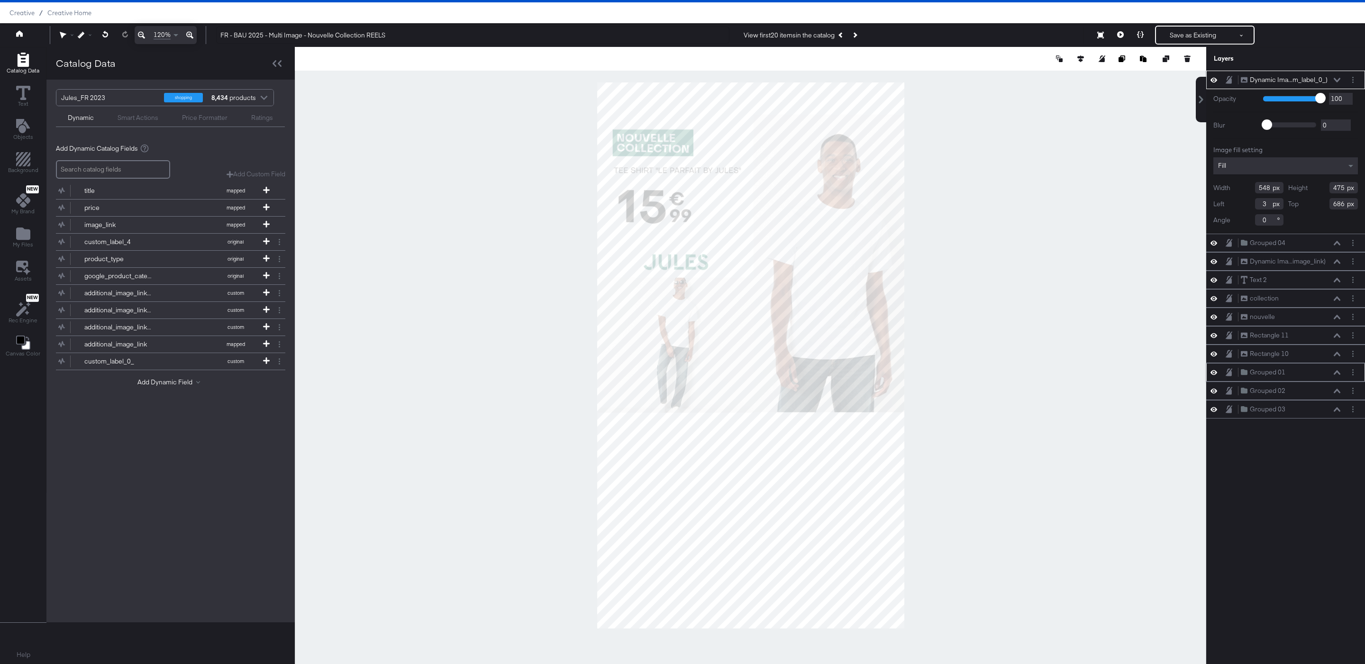
click at [1286, 160] on div "Fill" at bounding box center [1286, 165] width 145 height 17
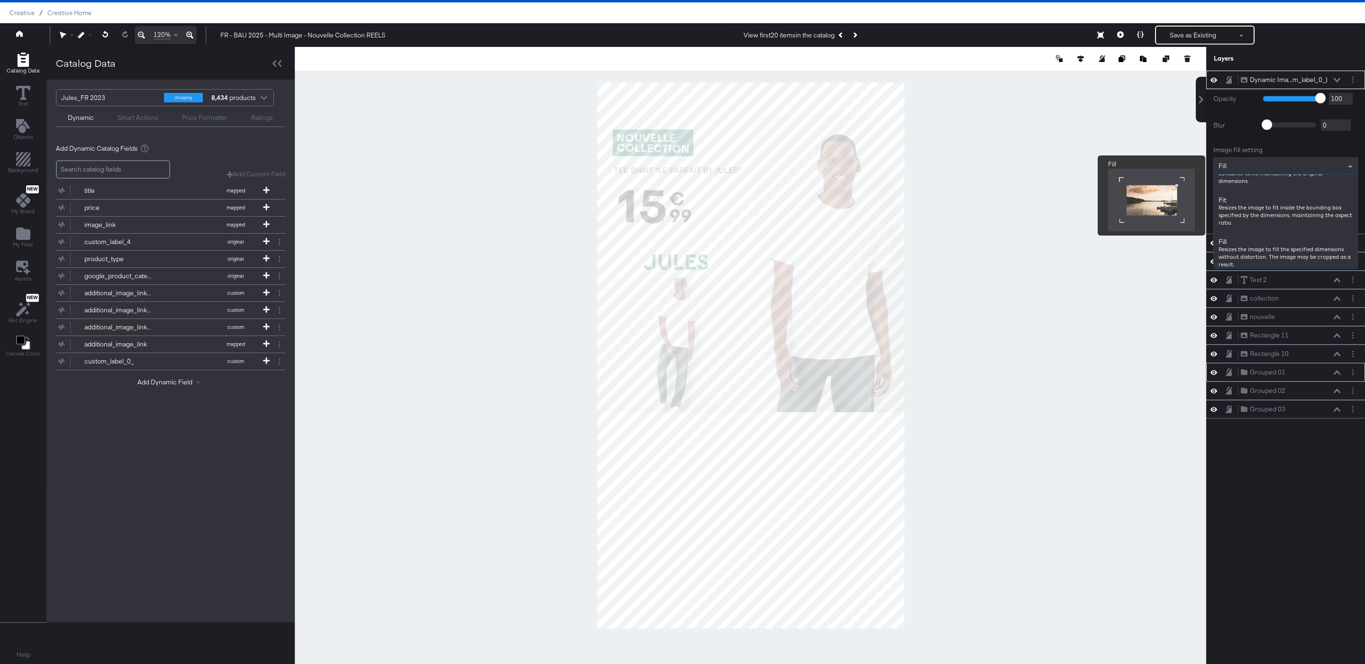
scroll to position [107, 0]
click at [1008, 228] on div at bounding box center [751, 355] width 912 height 617
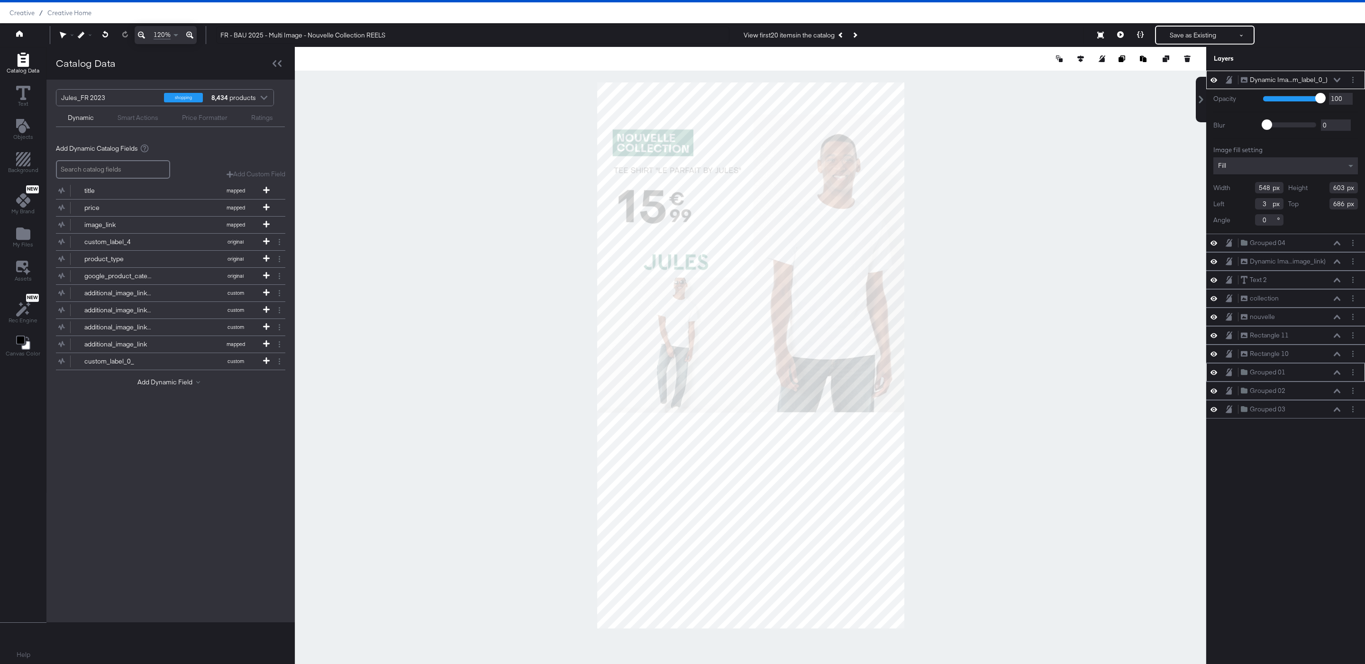
type input "603"
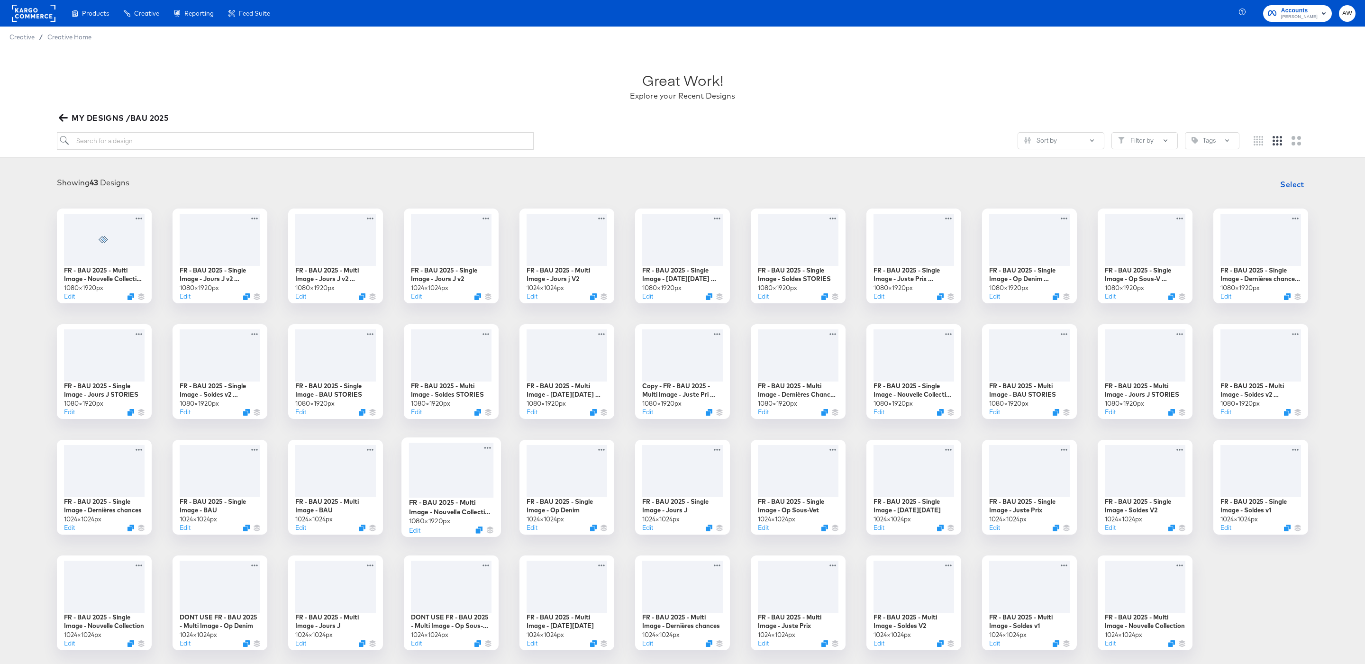
click at [459, 481] on div at bounding box center [451, 470] width 85 height 55
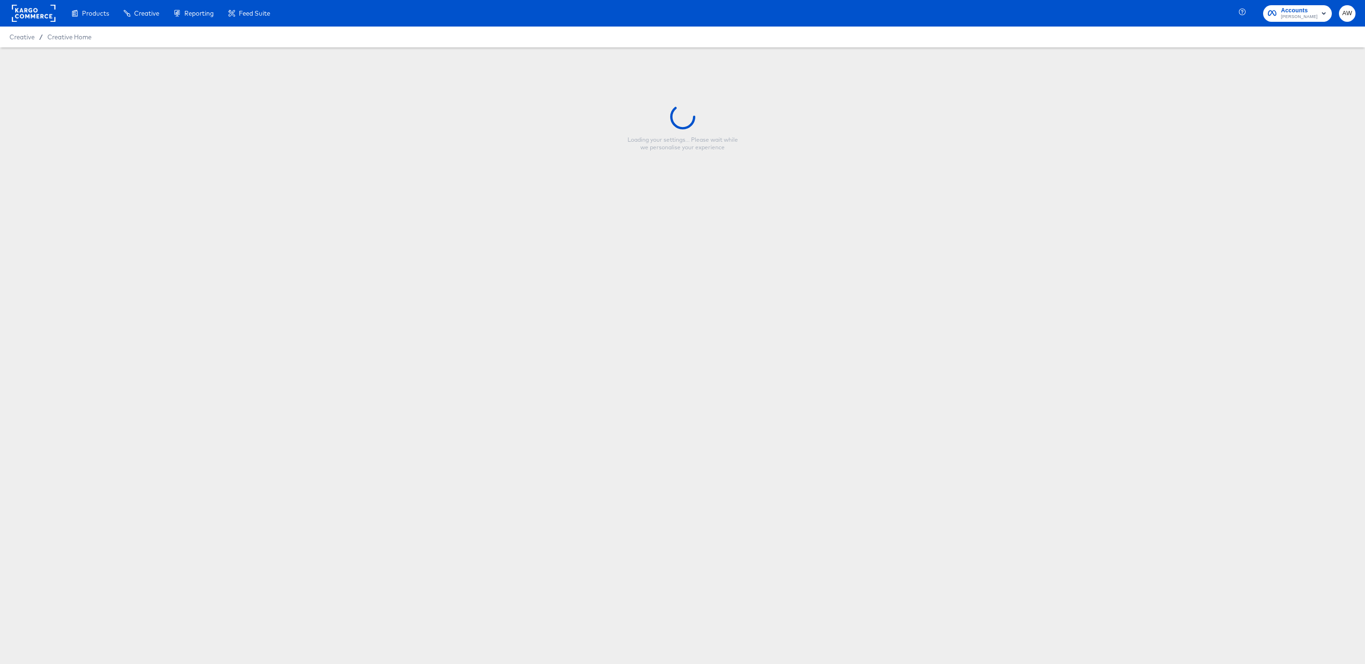
type input "FR - BAU 2025 - Multi Image - Nouvelle Collection STORIES"
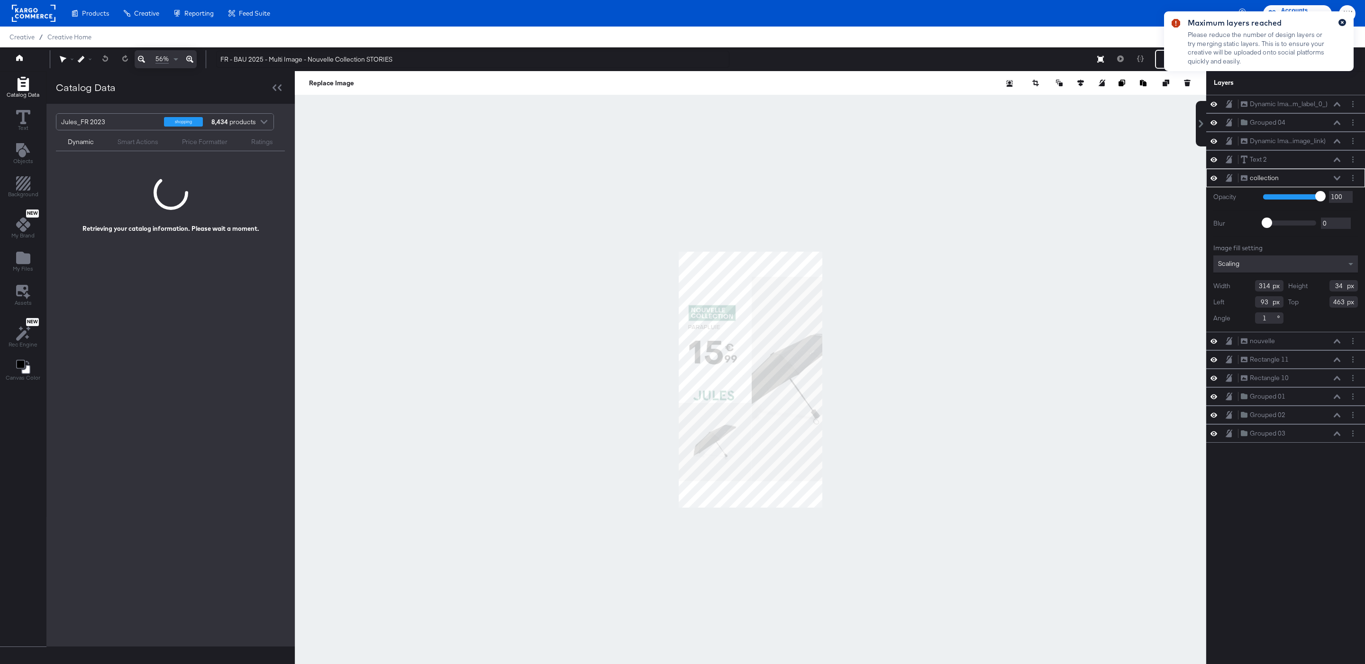
click at [1344, 23] on button "button" at bounding box center [1343, 22] width 8 height 7
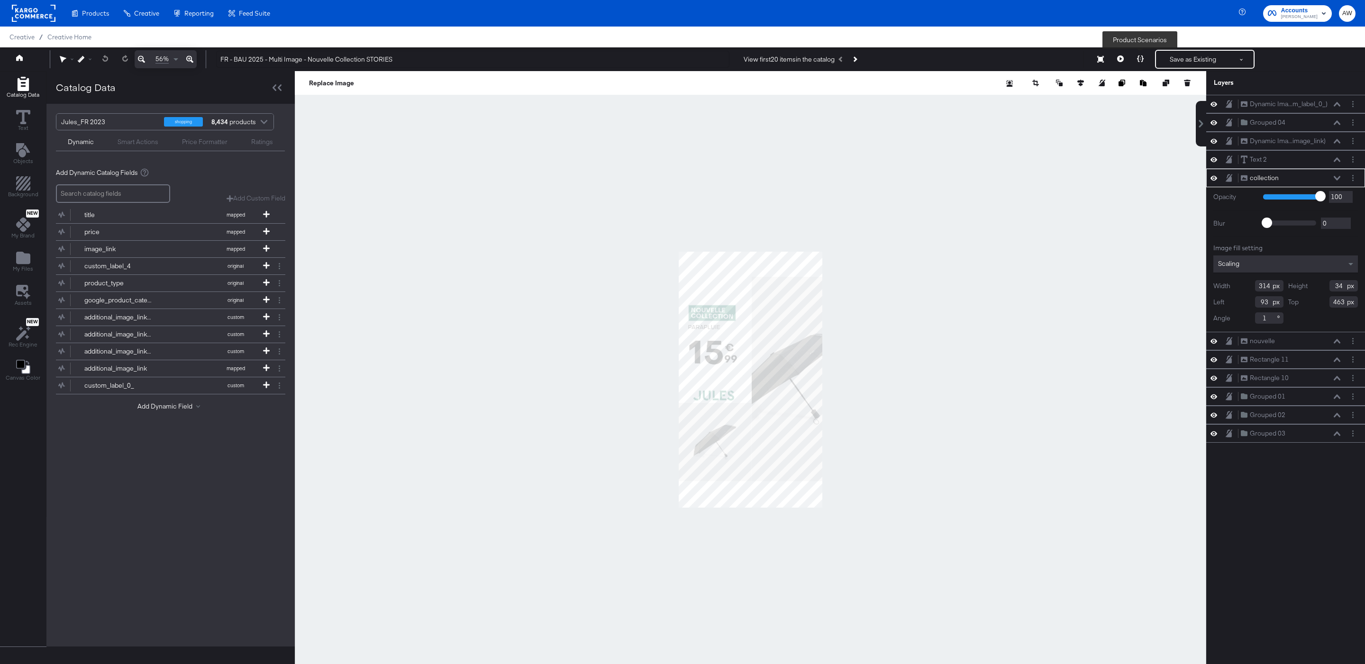
click at [1142, 57] on icon at bounding box center [1140, 58] width 7 height 7
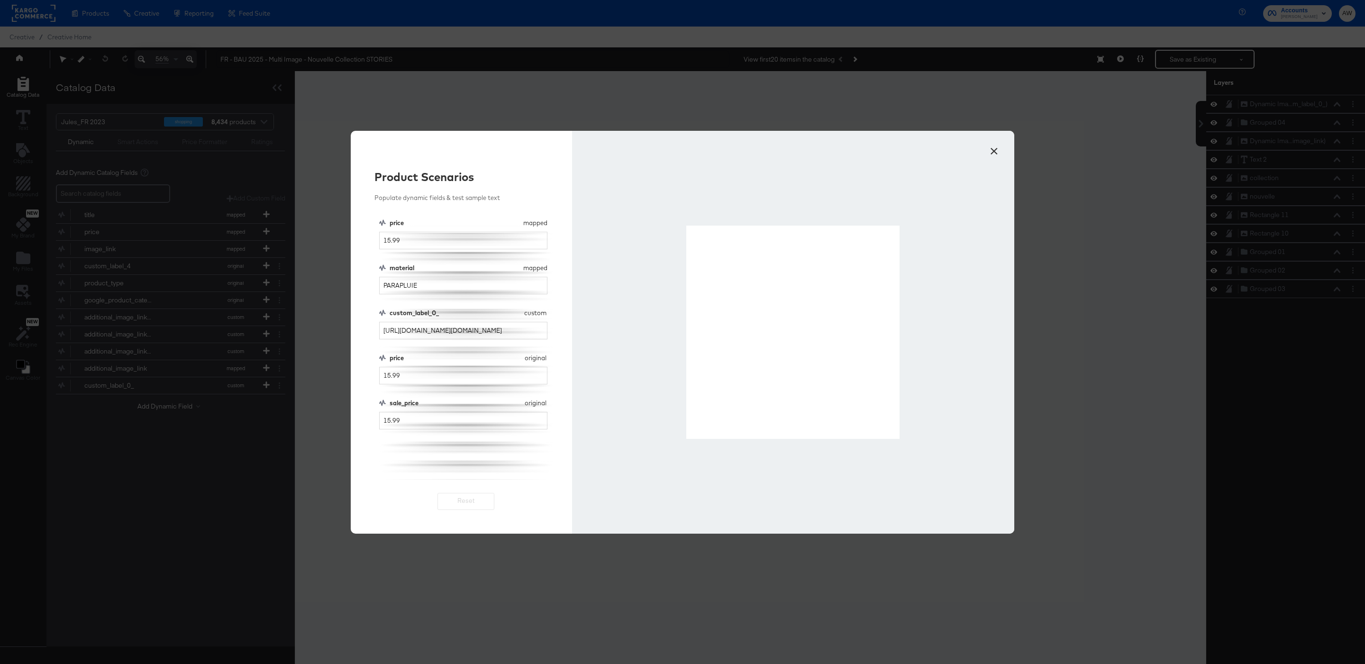
click at [1004, 144] on div at bounding box center [793, 332] width 442 height 403
click at [994, 152] on button "×" at bounding box center [994, 148] width 17 height 17
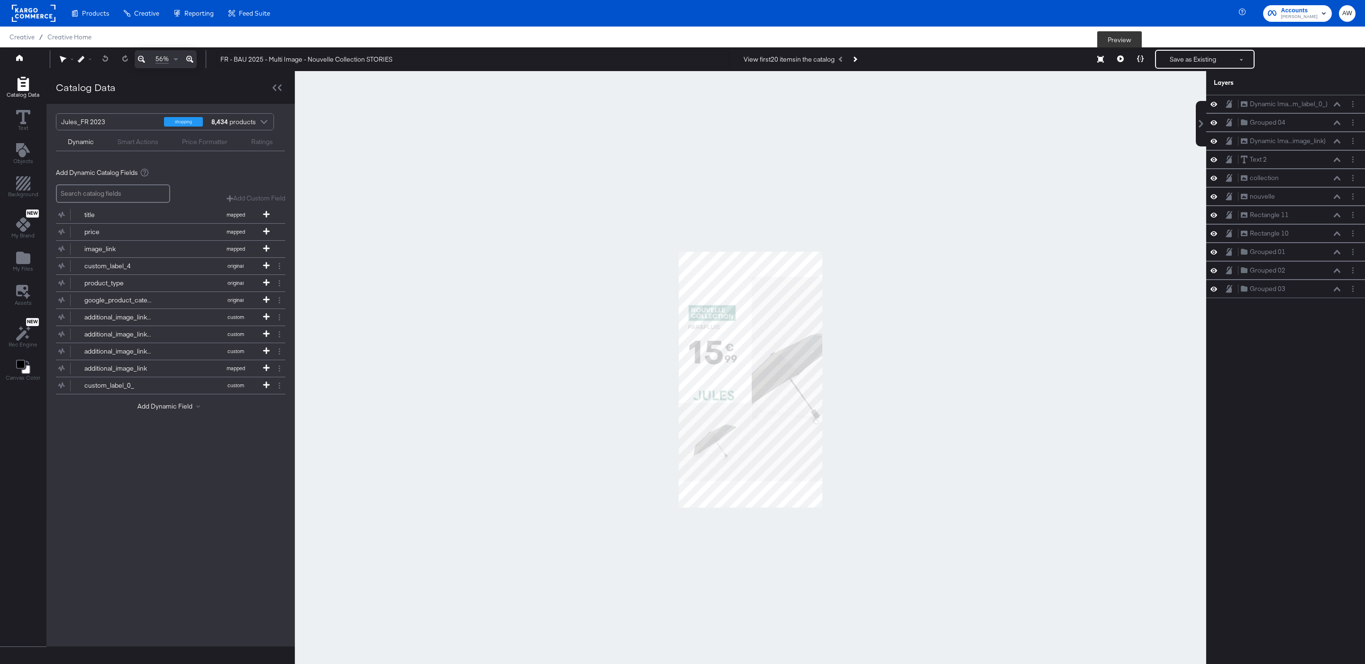
click at [1119, 60] on icon at bounding box center [1120, 58] width 7 height 7
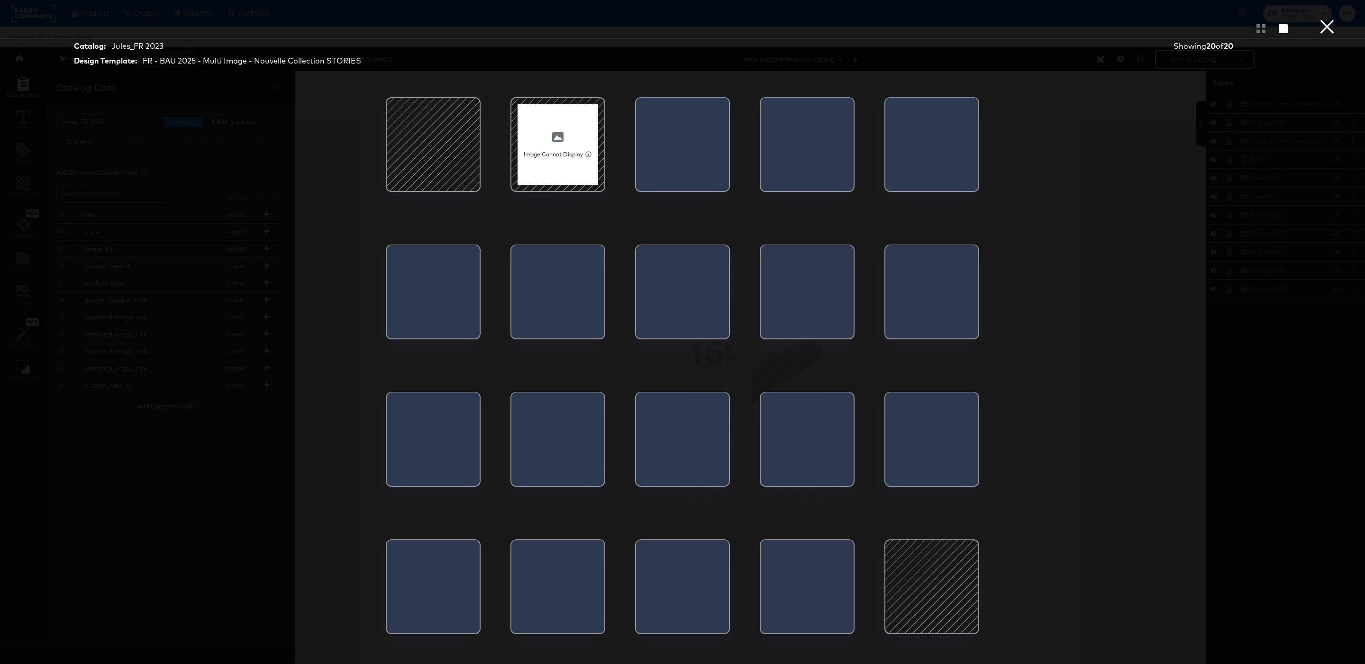
click at [761, 403] on div at bounding box center [761, 443] width 0 height 100
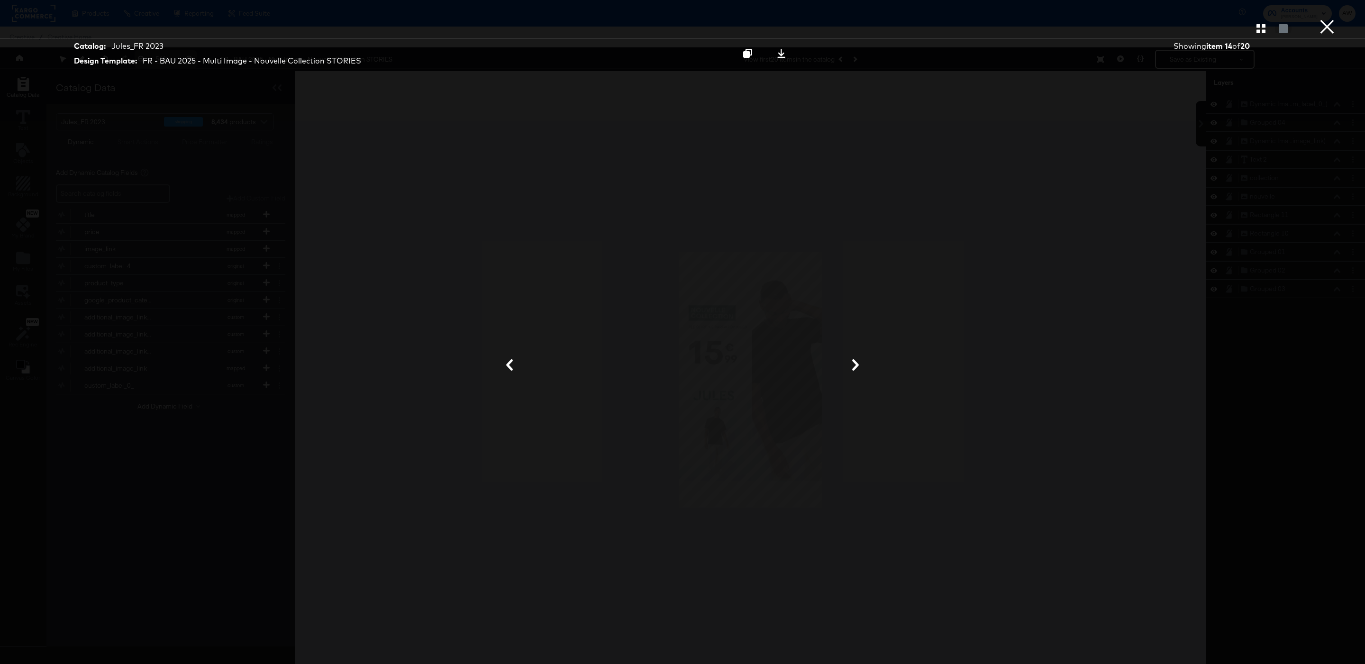
click at [857, 366] on icon at bounding box center [855, 364] width 7 height 11
click at [513, 366] on icon at bounding box center [509, 364] width 11 height 11
click at [861, 366] on icon at bounding box center [855, 364] width 11 height 11
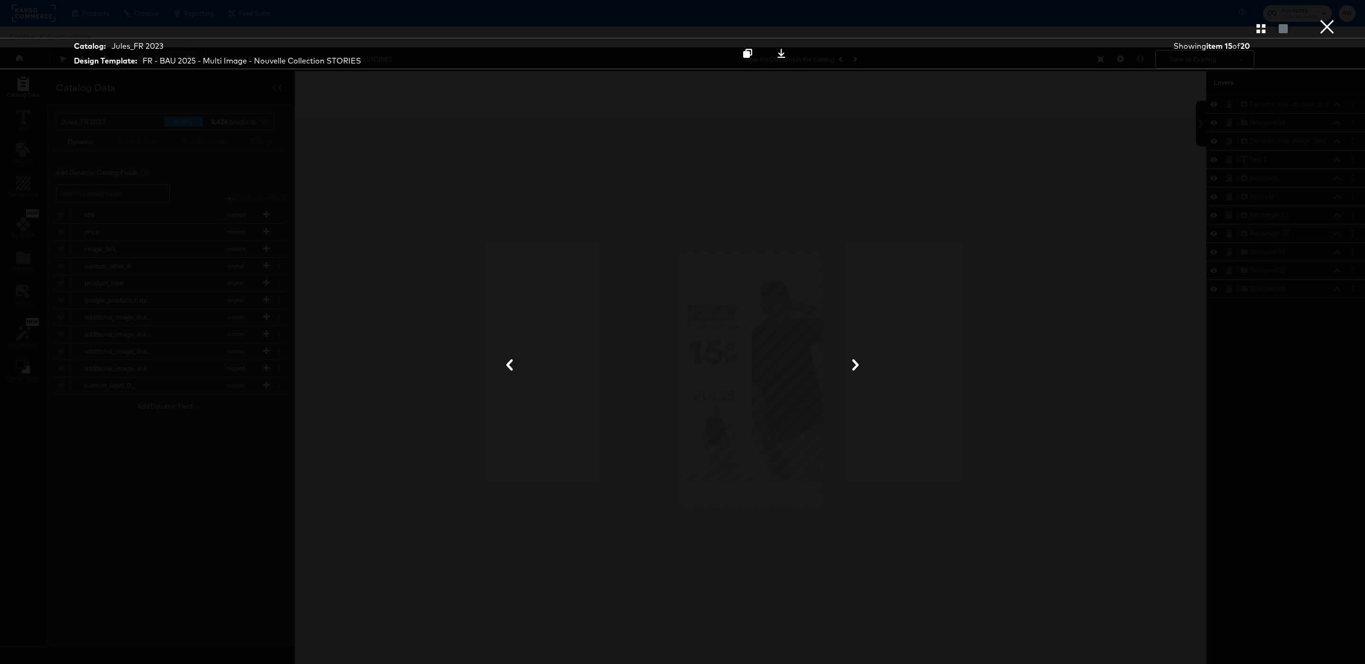
click at [861, 366] on icon at bounding box center [855, 364] width 11 height 11
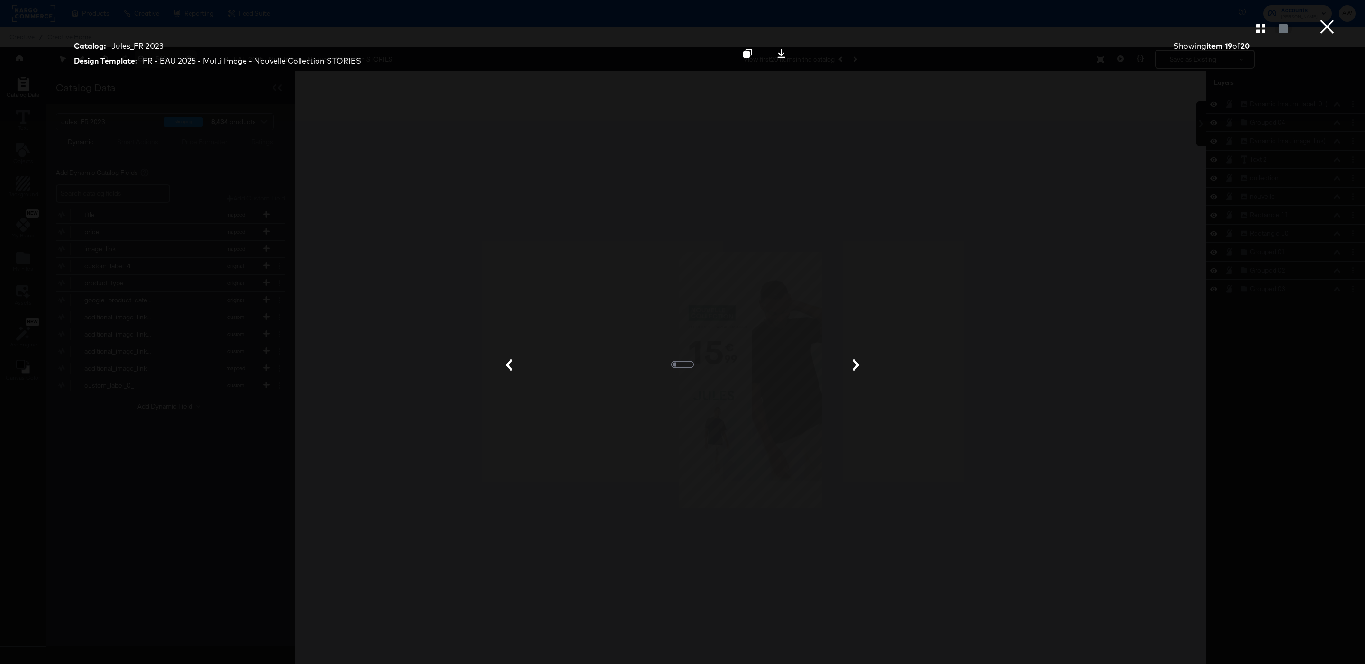
click at [861, 366] on div at bounding box center [682, 365] width 711 height 569
click at [507, 367] on icon at bounding box center [509, 364] width 7 height 11
click at [507, 366] on icon at bounding box center [509, 364] width 7 height 11
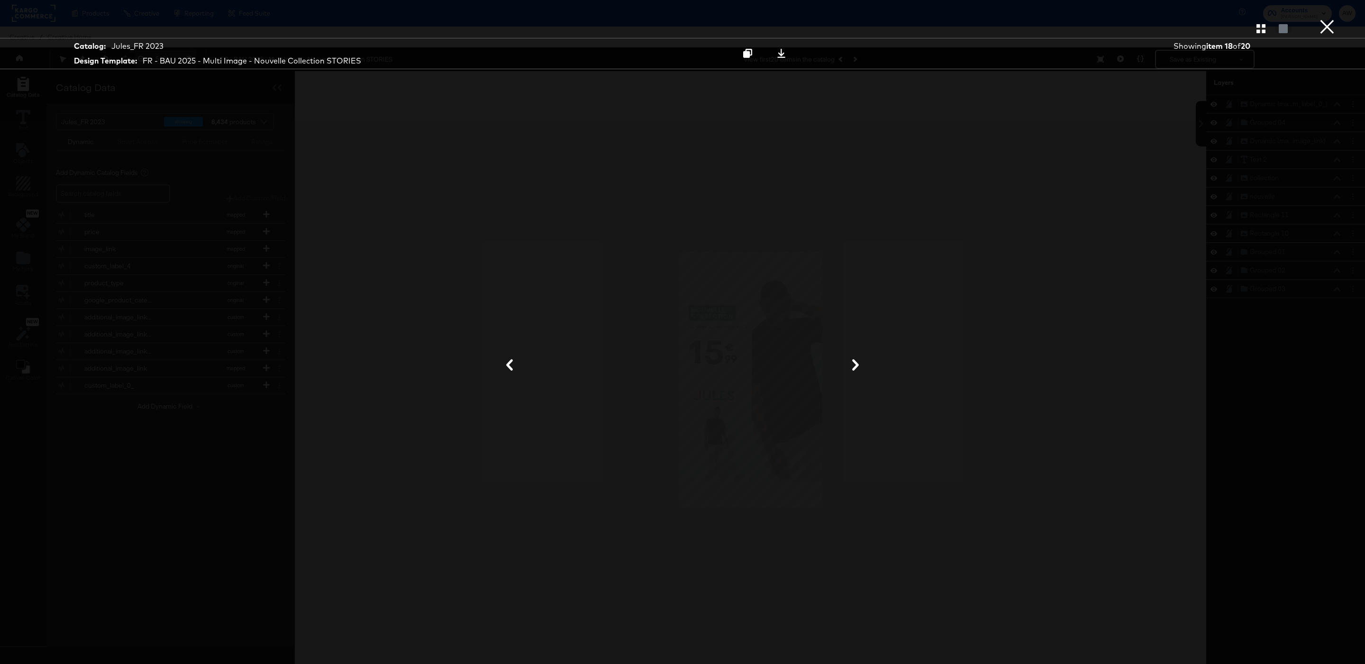
click at [507, 366] on icon at bounding box center [509, 364] width 7 height 11
click at [506, 365] on icon at bounding box center [509, 364] width 11 height 11
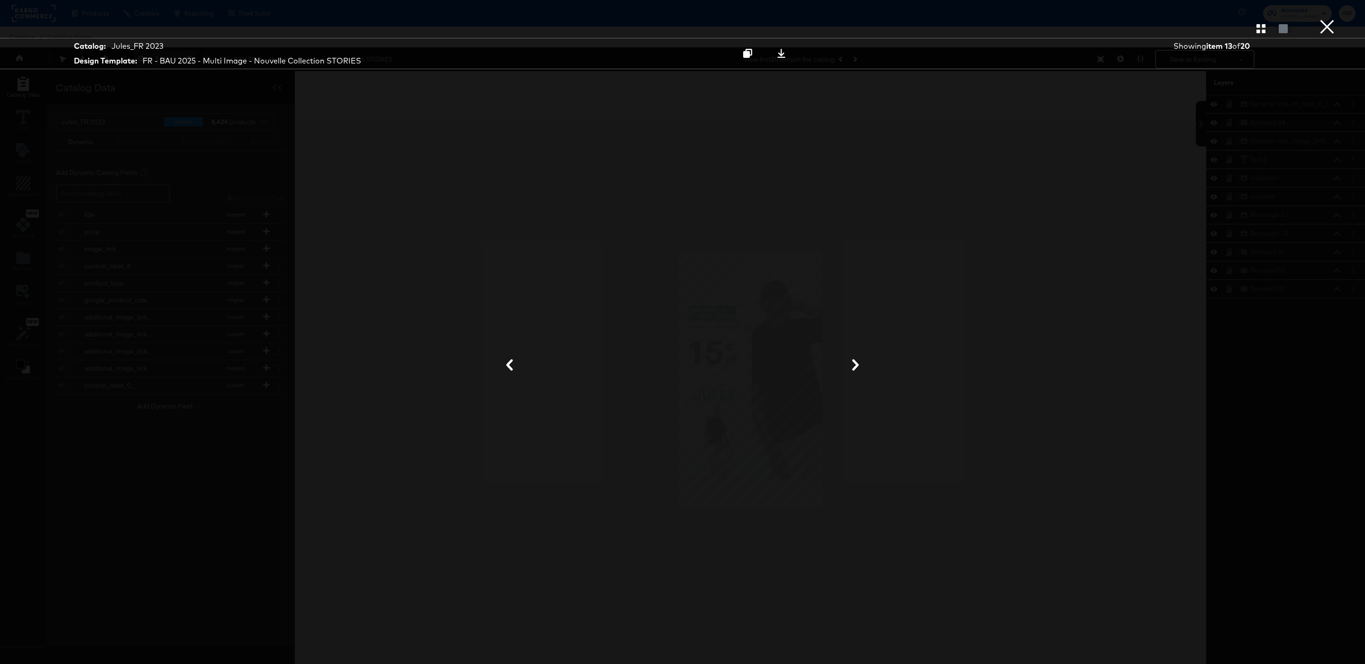
click at [1325, 19] on button "×" at bounding box center [1327, 9] width 19 height 19
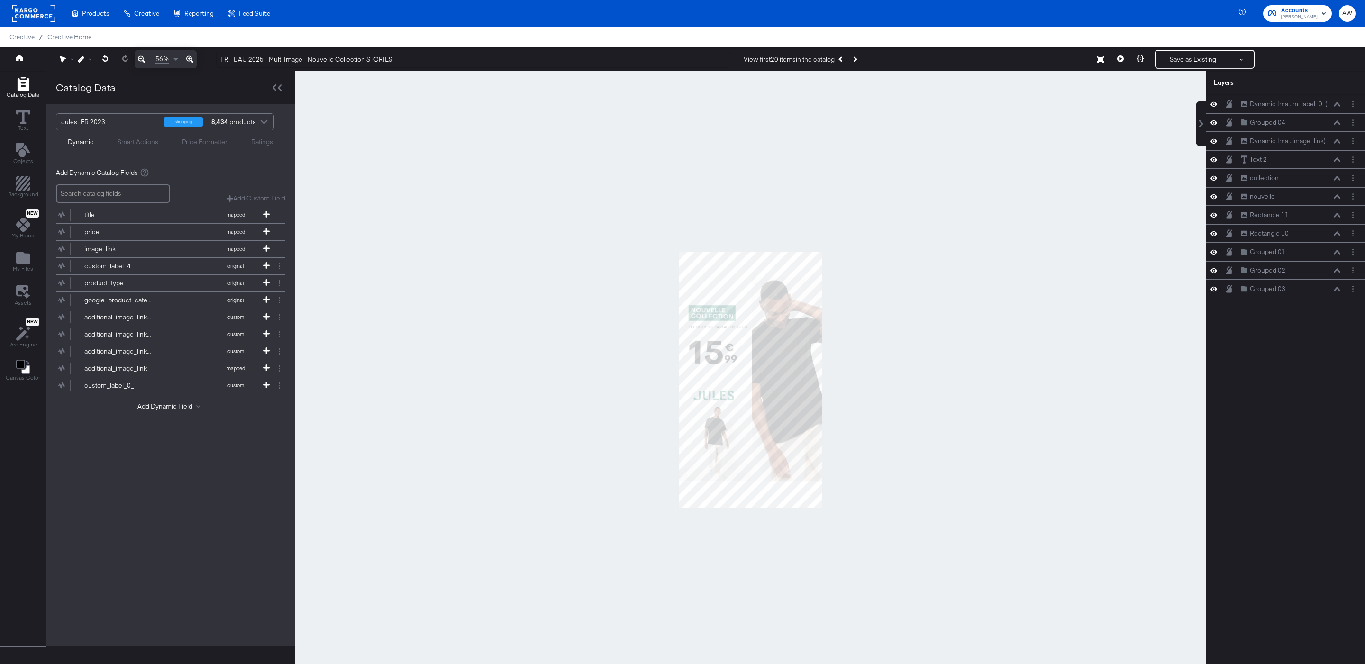
click at [964, 170] on div at bounding box center [751, 379] width 912 height 617
click at [1174, 63] on button "Save as Existing" at bounding box center [1193, 59] width 74 height 17
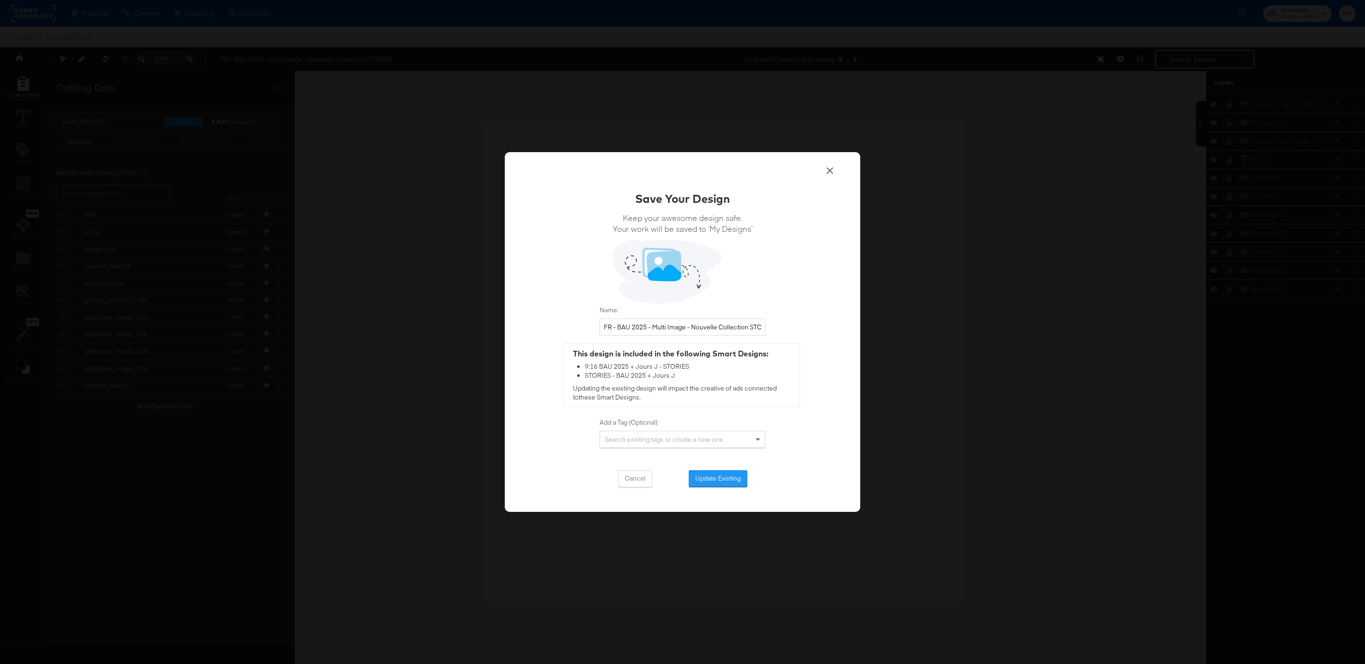
click at [705, 482] on button "Update Existing" at bounding box center [718, 478] width 59 height 17
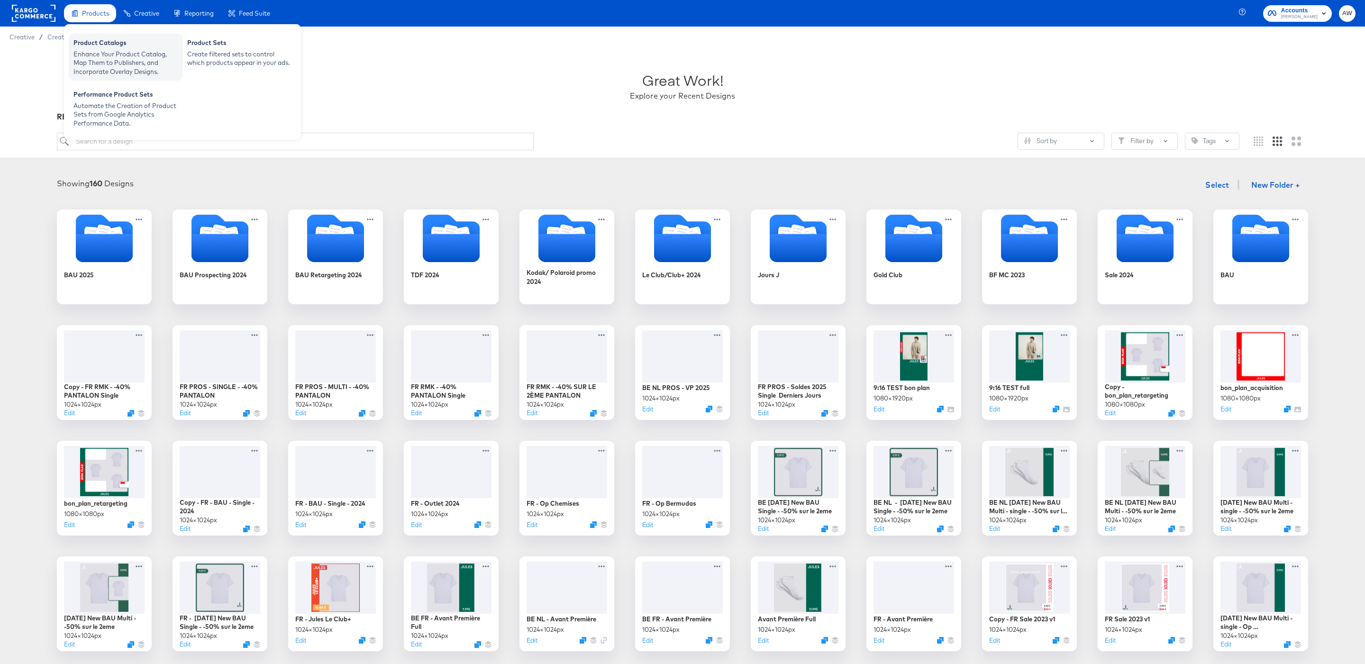
click at [103, 55] on div "Enhance Your Product Catalog, Map Them to Publishers, and Incorporate Overlay D…" at bounding box center [125, 63] width 104 height 27
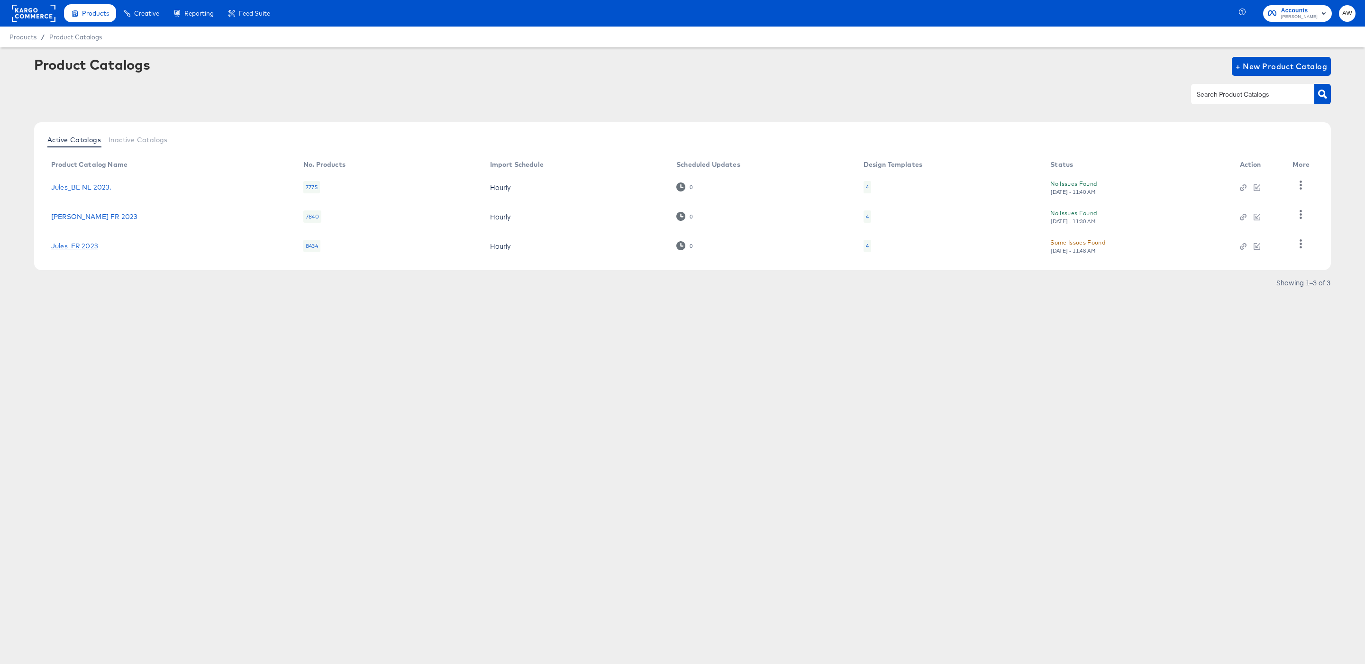
click at [57, 247] on link "Jules_FR 2023" at bounding box center [74, 246] width 47 height 8
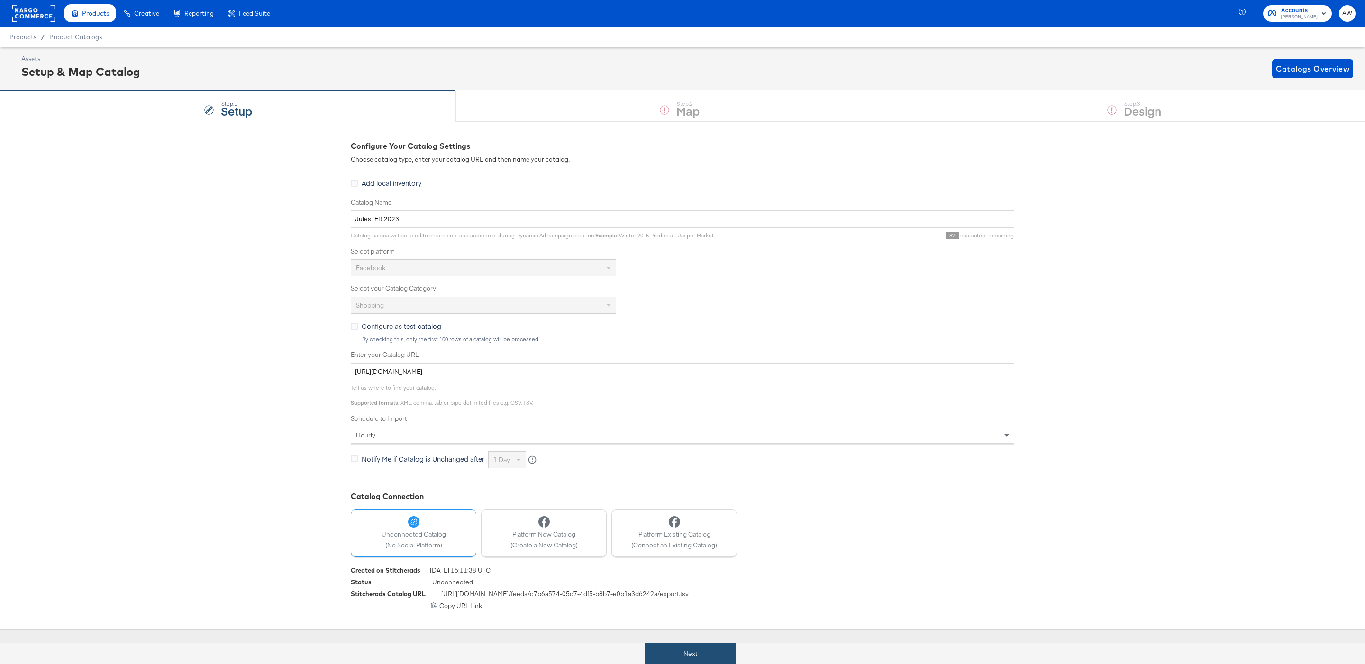
click at [683, 657] on button "Next" at bounding box center [690, 653] width 91 height 21
click at [1124, 103] on strong "Design" at bounding box center [1142, 111] width 37 height 16
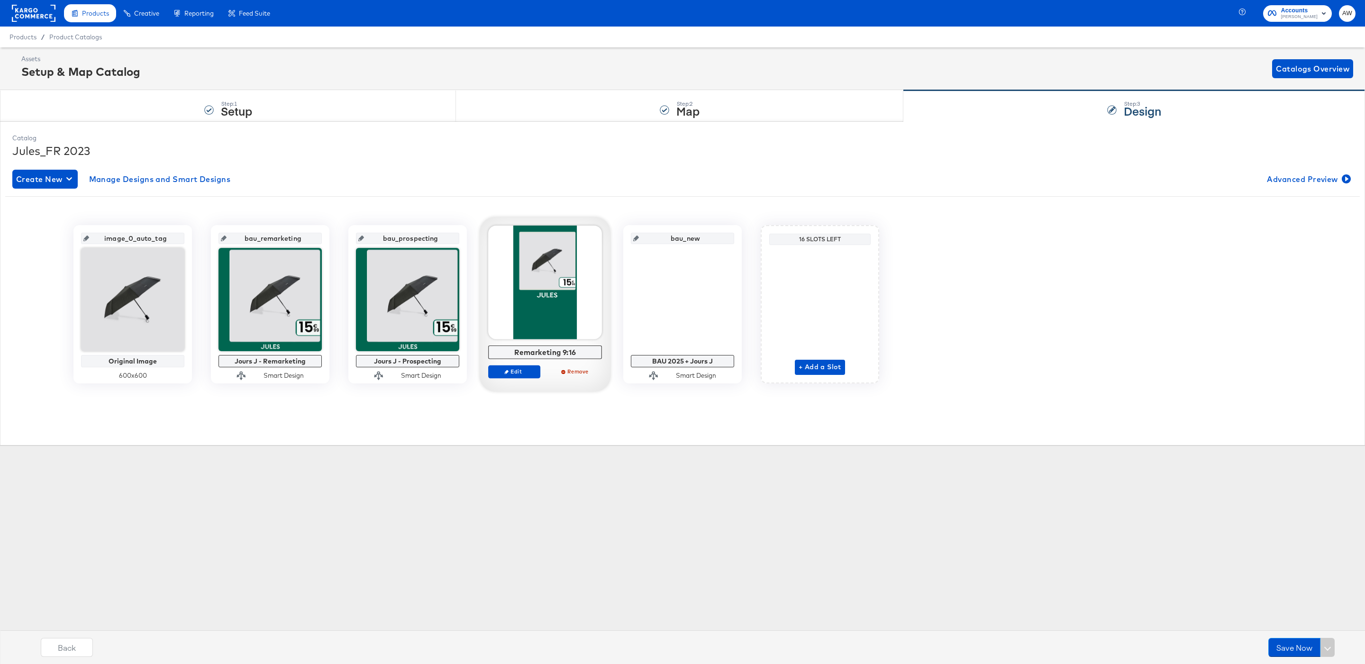
click at [517, 311] on div at bounding box center [545, 283] width 114 height 114
click at [528, 372] on span "Edit" at bounding box center [515, 371] width 44 height 7
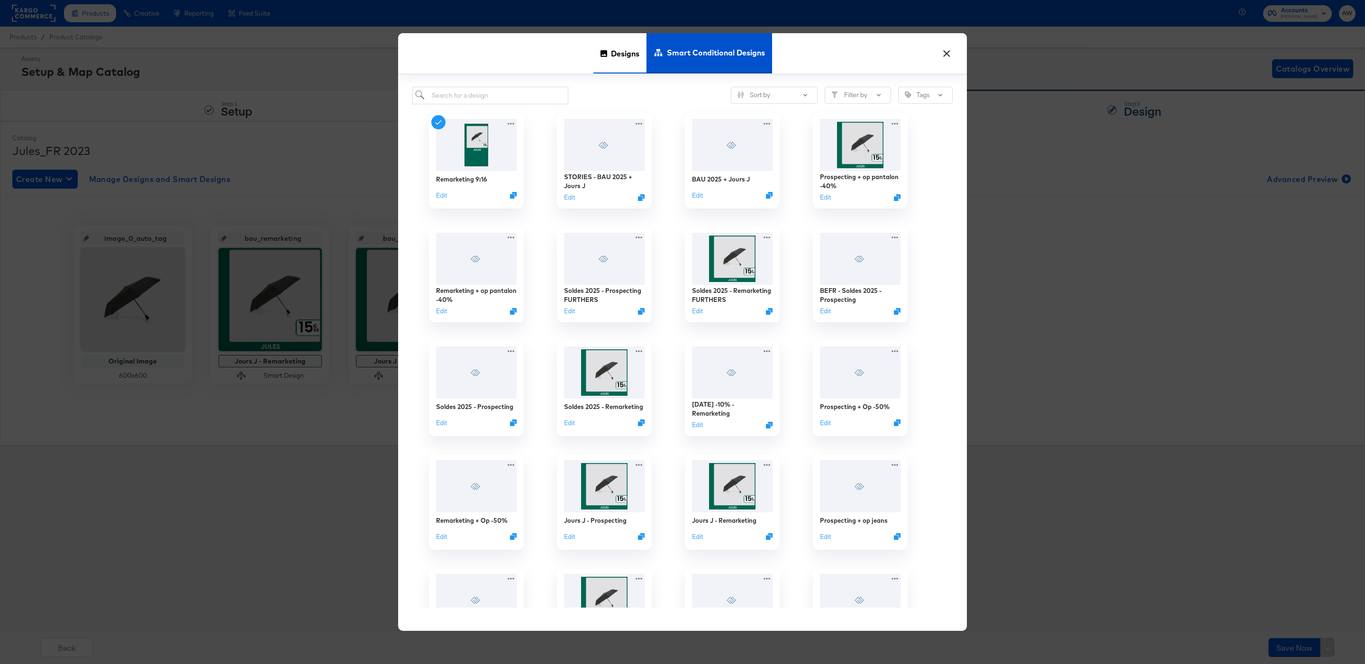
click at [609, 48] on div "Designs" at bounding box center [620, 53] width 53 height 40
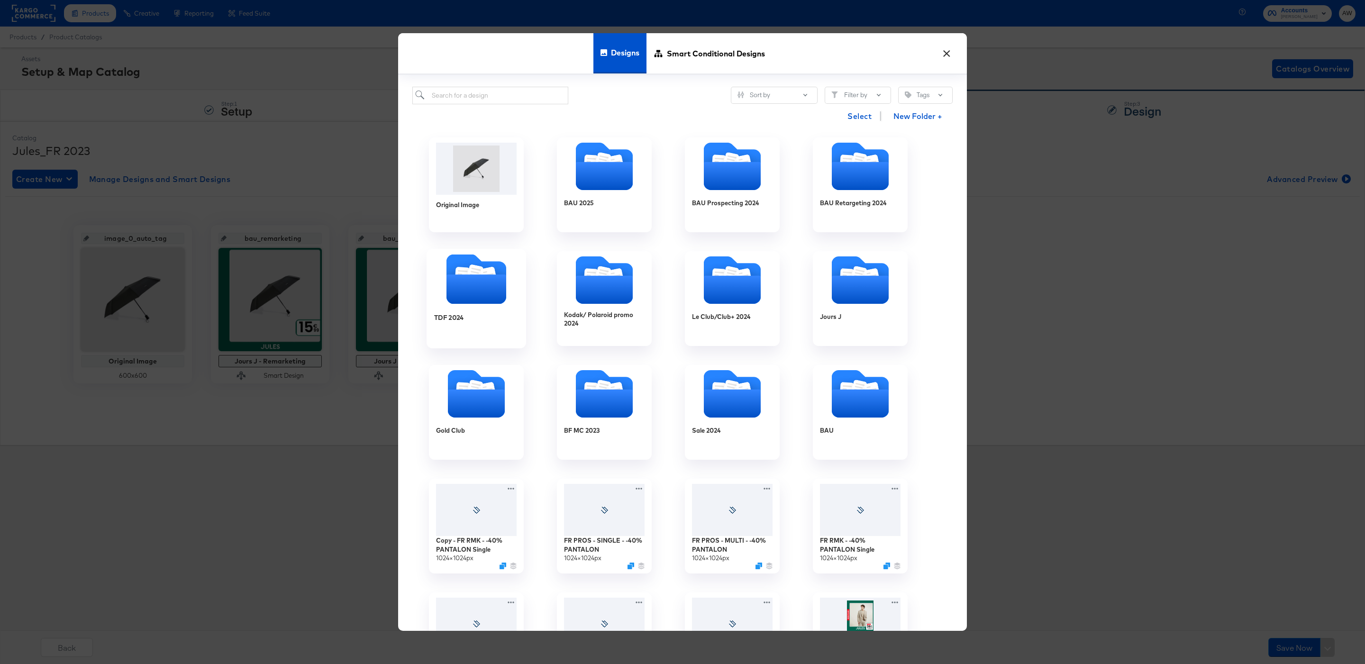
scroll to position [20, 0]
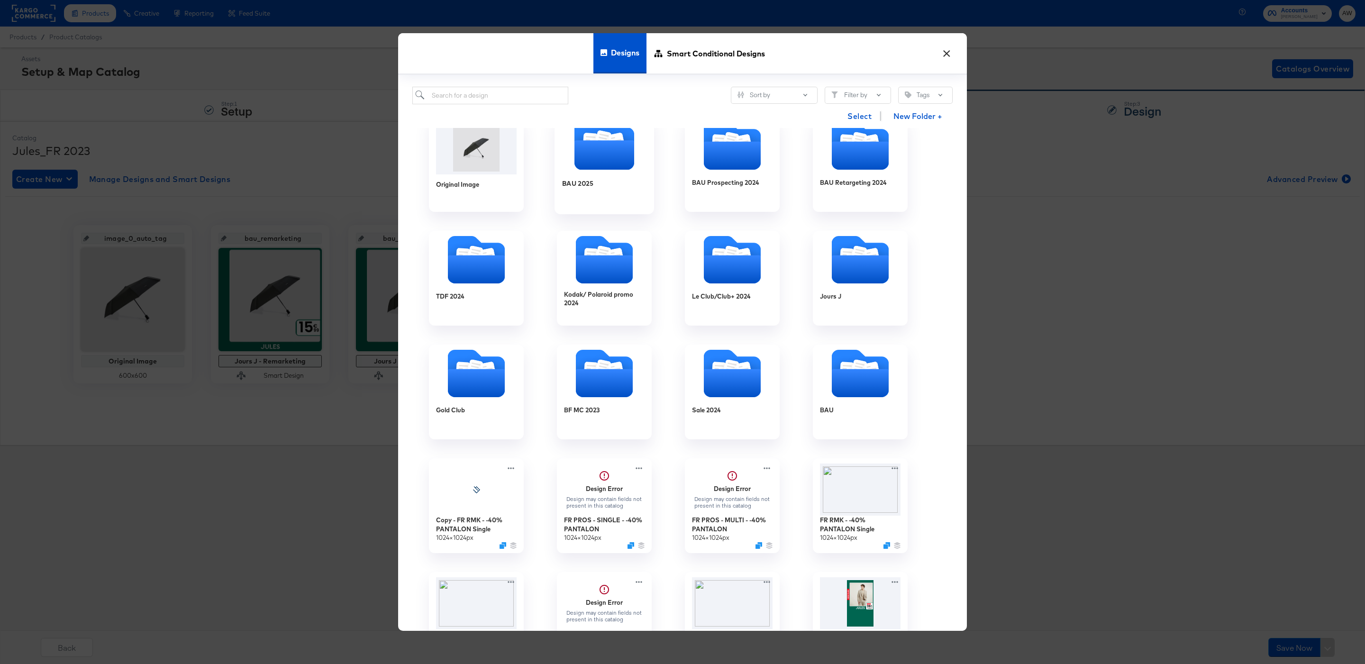
click at [616, 134] on icon "Folder" at bounding box center [617, 142] width 17 height 19
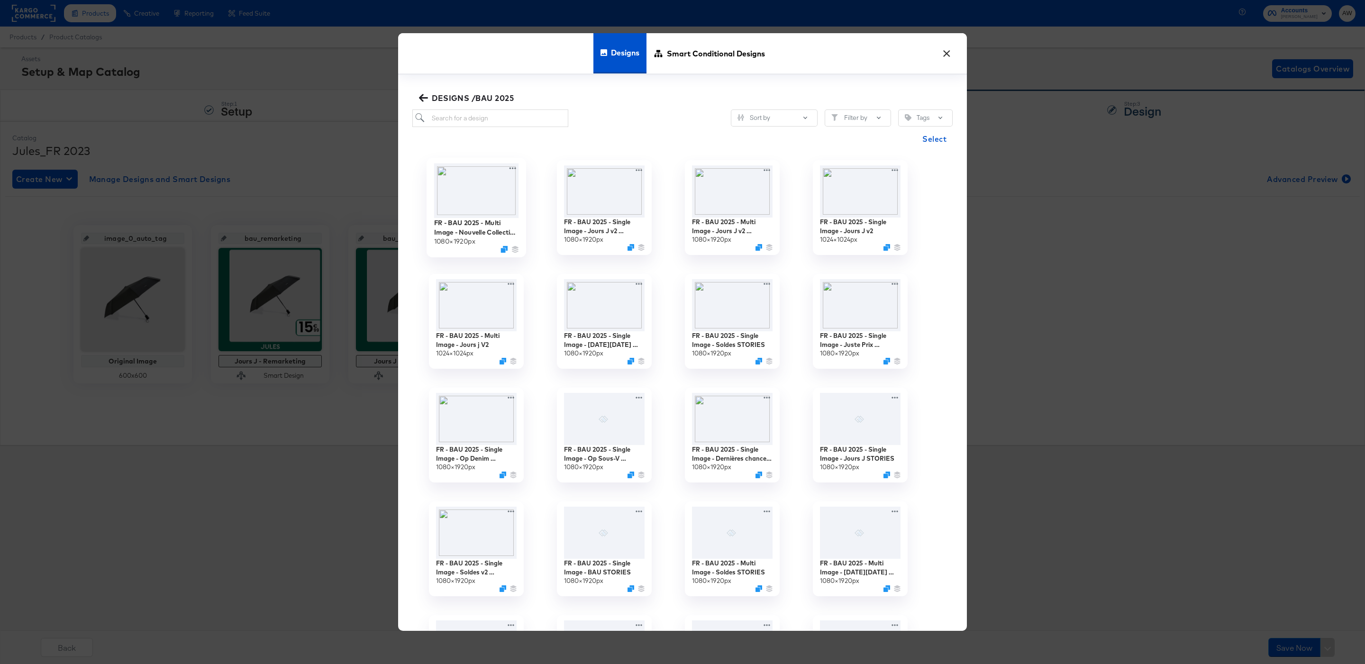
click at [482, 198] on img at bounding box center [476, 190] width 85 height 55
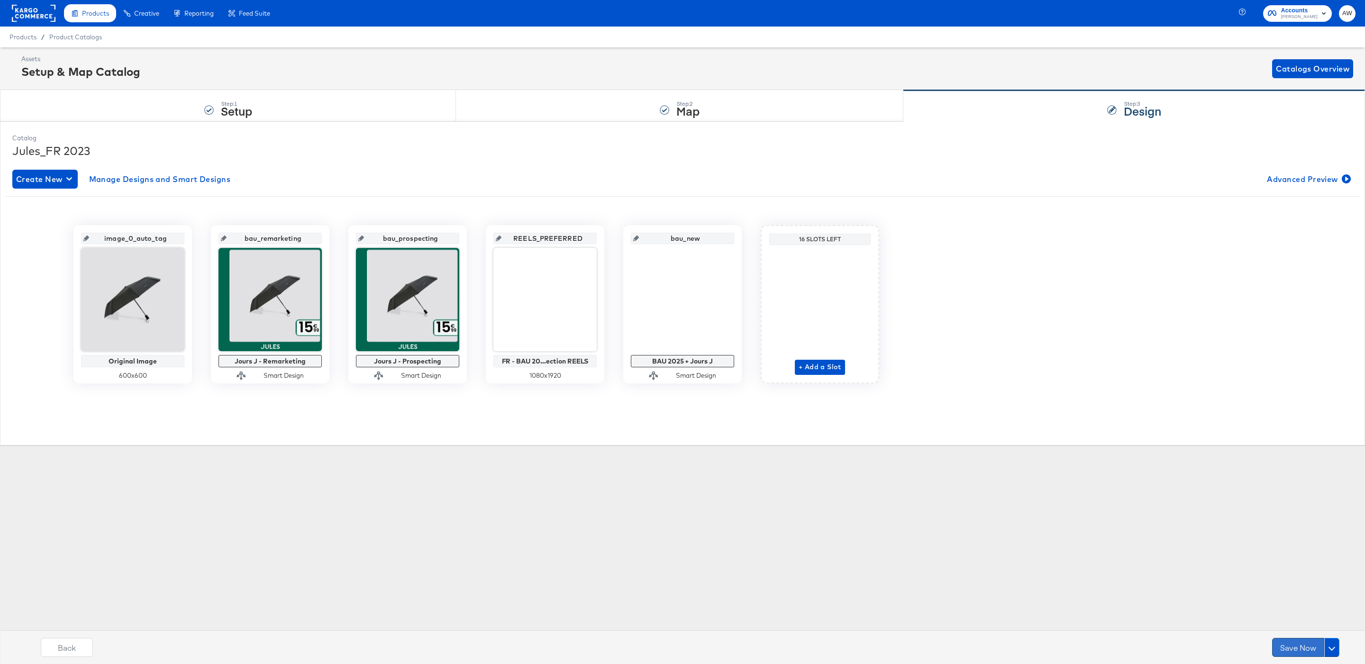
click at [1295, 652] on button "Save Now" at bounding box center [1298, 647] width 52 height 19
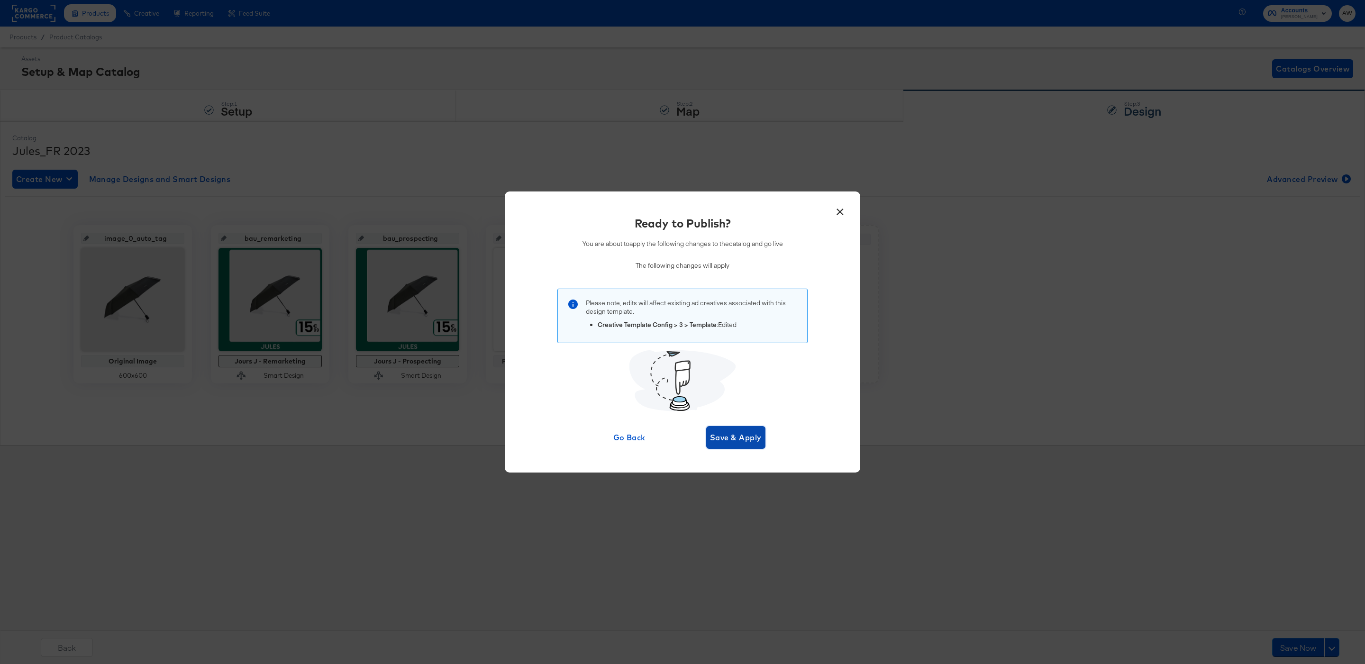
click at [739, 439] on span "Save & Apply" at bounding box center [736, 437] width 52 height 13
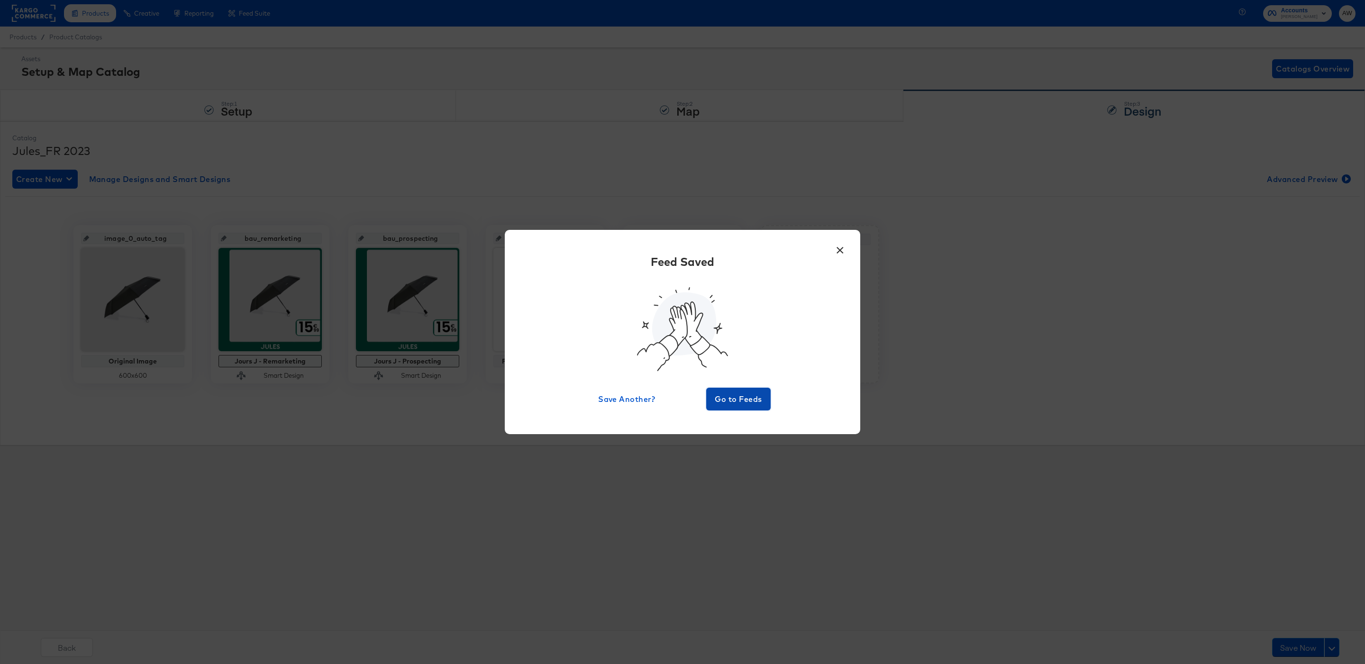
click at [734, 403] on span "Go to Feeds" at bounding box center [738, 399] width 57 height 13
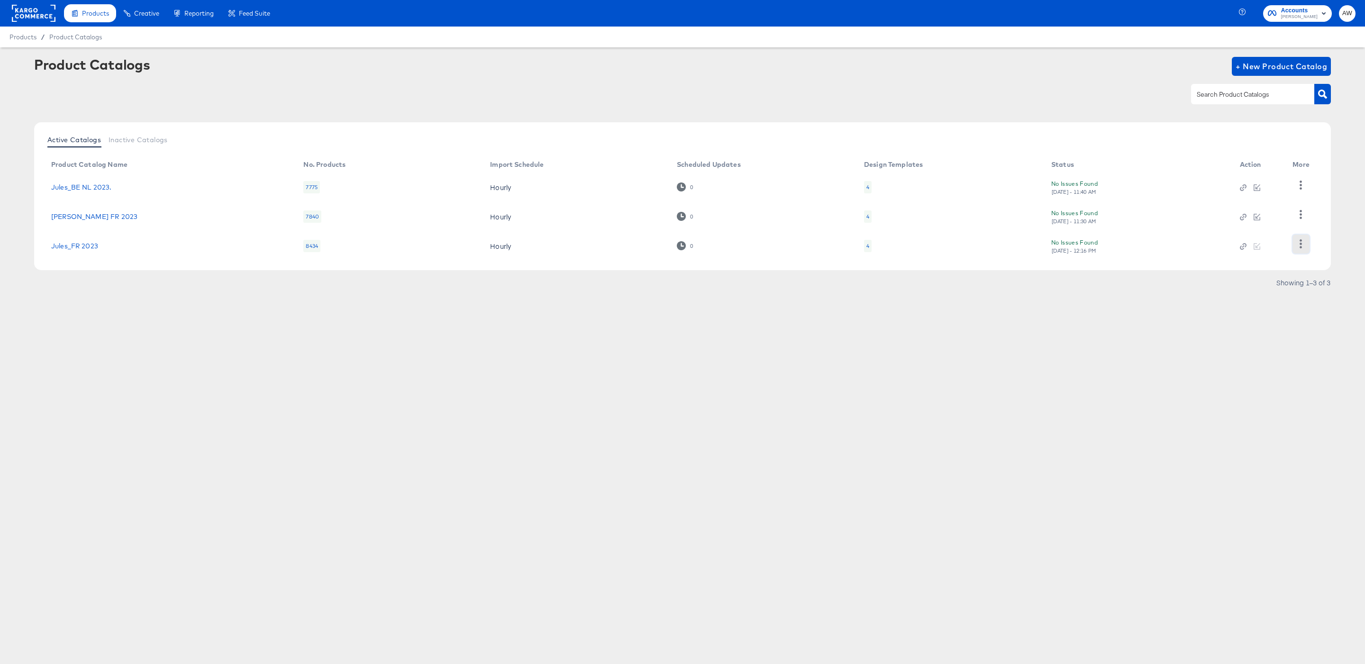
click at [1298, 241] on icon "button" at bounding box center [1301, 243] width 9 height 9
click at [1241, 192] on div "HUD Checks (Internal)" at bounding box center [1262, 195] width 95 height 15
click at [78, 239] on td "Jules_FR 2023" at bounding box center [170, 245] width 252 height 29
click at [80, 244] on link "Jules_FR 2023" at bounding box center [74, 246] width 47 height 8
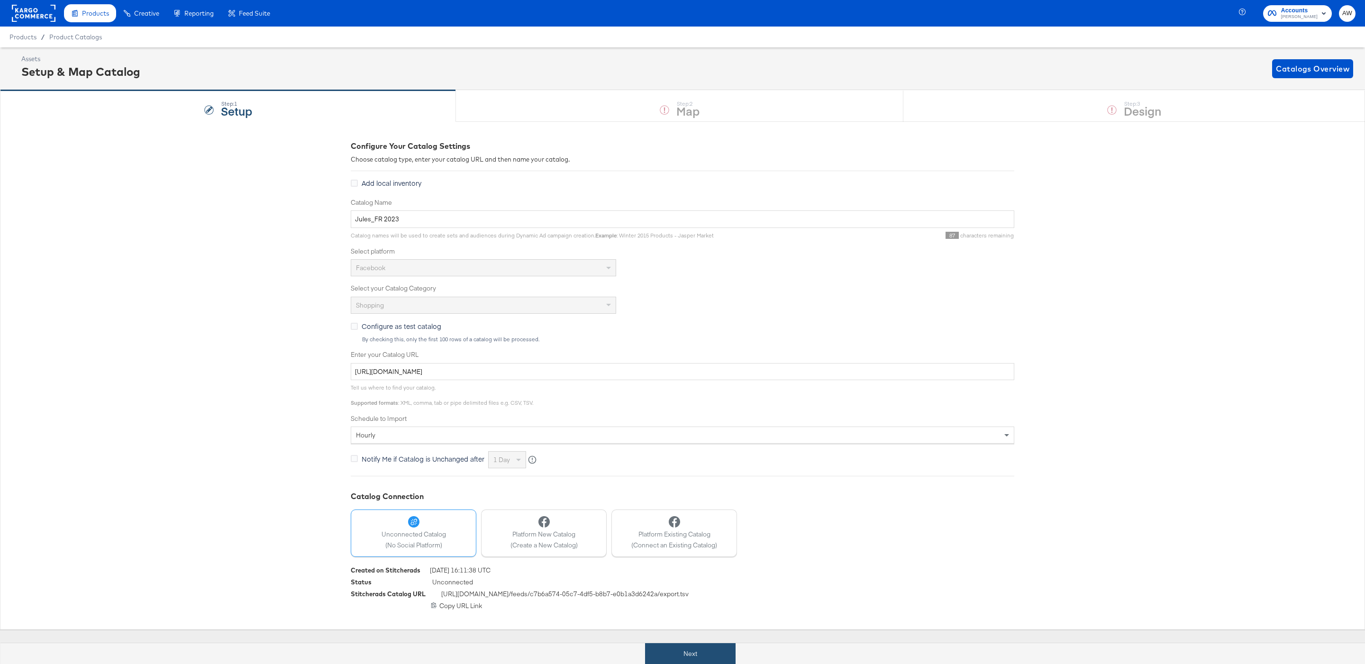
click at [713, 652] on button "Next" at bounding box center [690, 653] width 91 height 21
click at [1141, 95] on div "Step: 1 Setup Step: 2 Map Step: 3 Design" at bounding box center [682, 105] width 1365 height 31
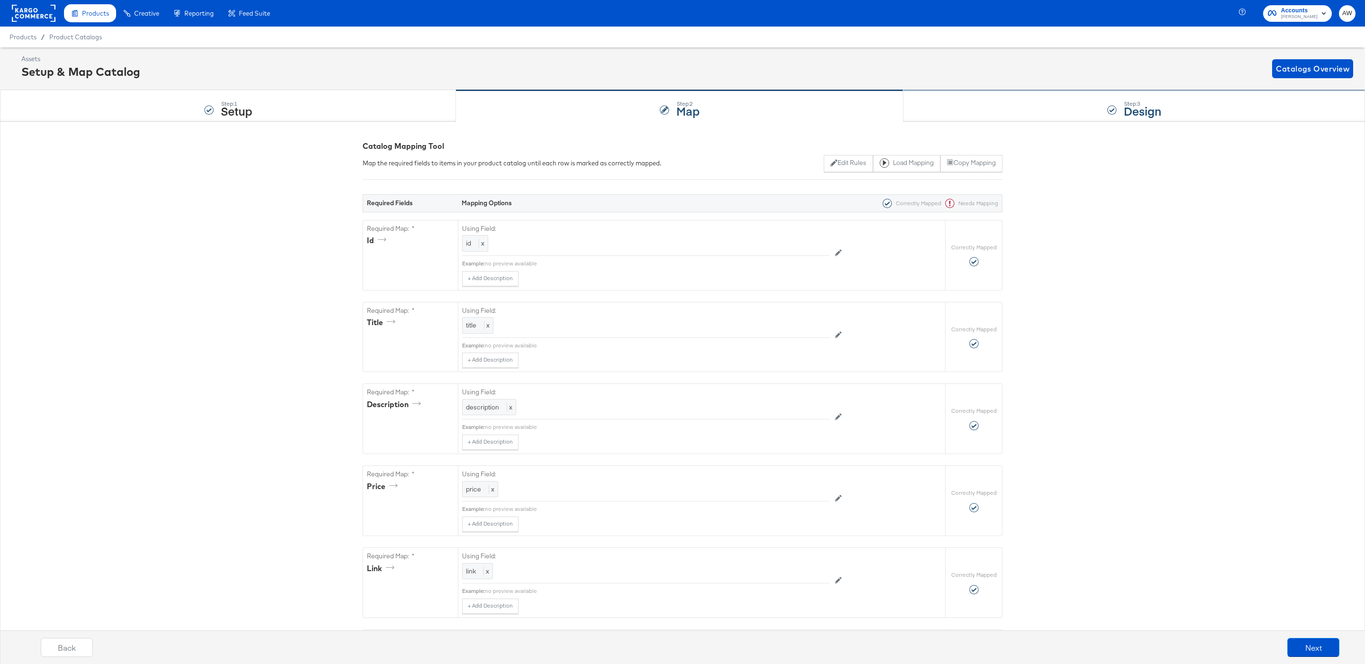
click at [1096, 119] on div "Step: 3 Design" at bounding box center [1135, 106] width 462 height 31
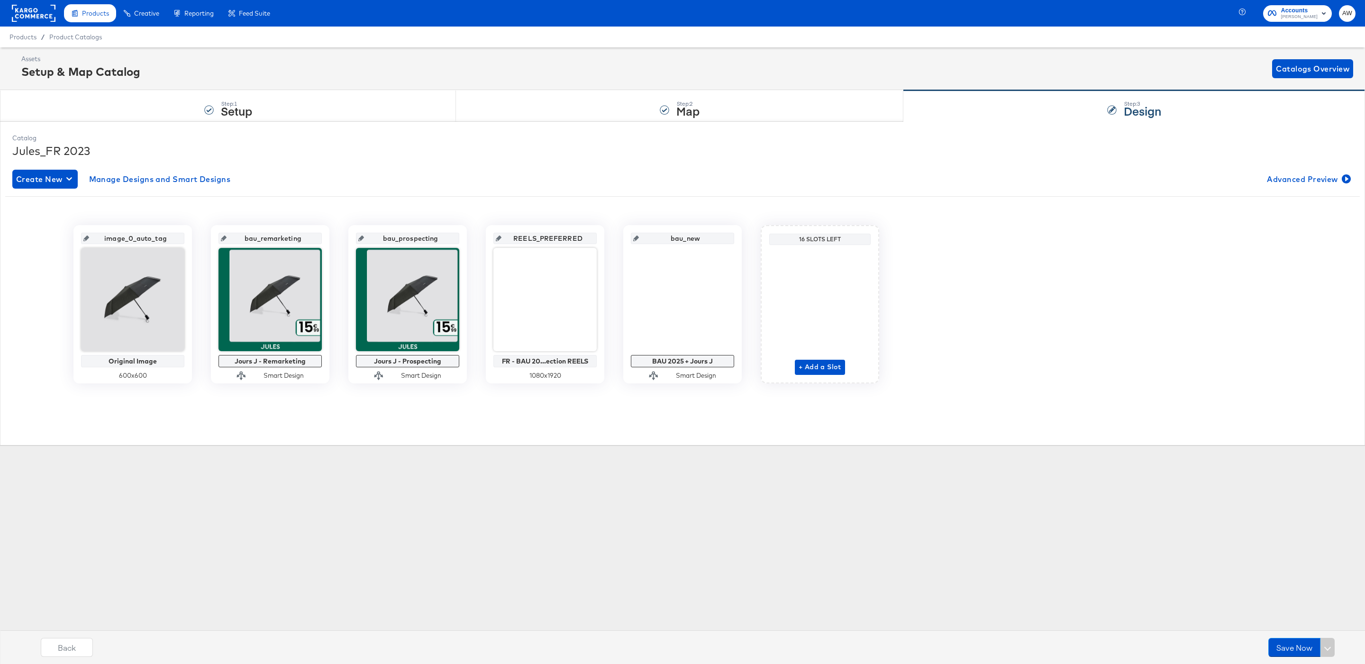
click at [558, 239] on input "REELS_PREFERRED" at bounding box center [548, 235] width 93 height 26
type input "9:16"
click at [590, 453] on div "Products Products Product Catalogs Enhance Your Product Catalog, Map Them to Pu…" at bounding box center [682, 332] width 1365 height 664
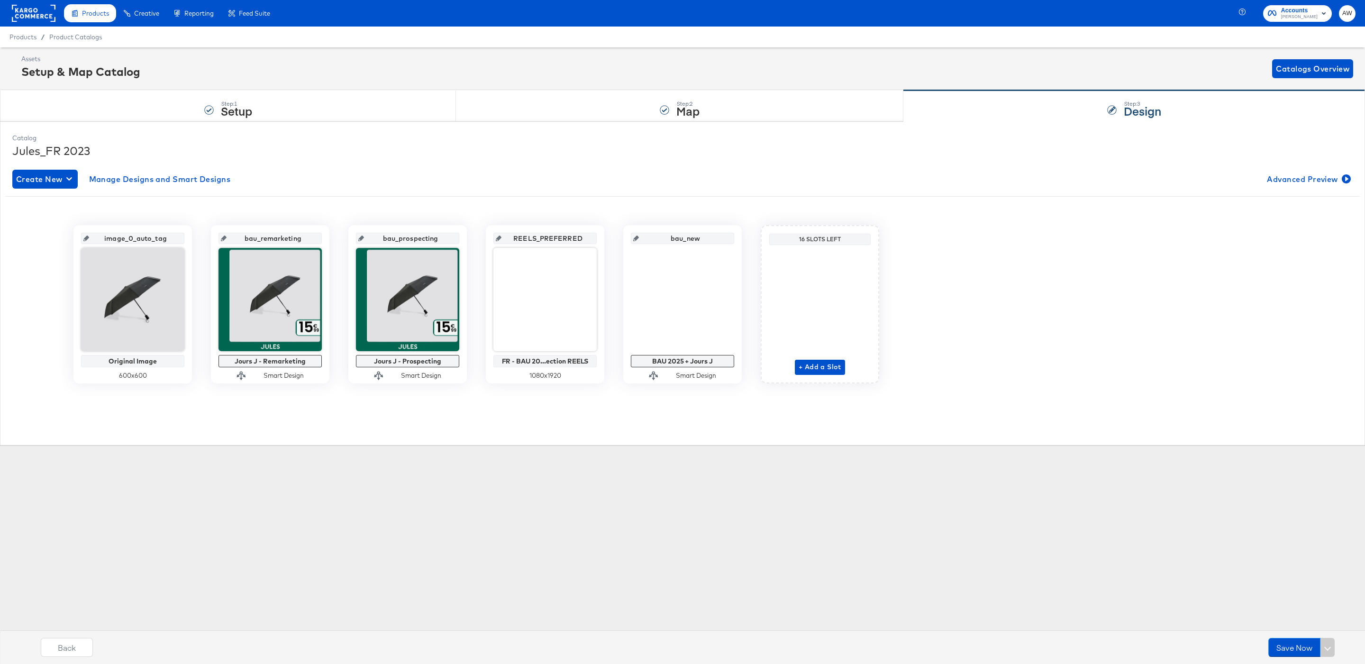
click at [569, 242] on input "REELS_PREFERRED" at bounding box center [548, 235] width 93 height 26
type input "9_"
type input "9_16"
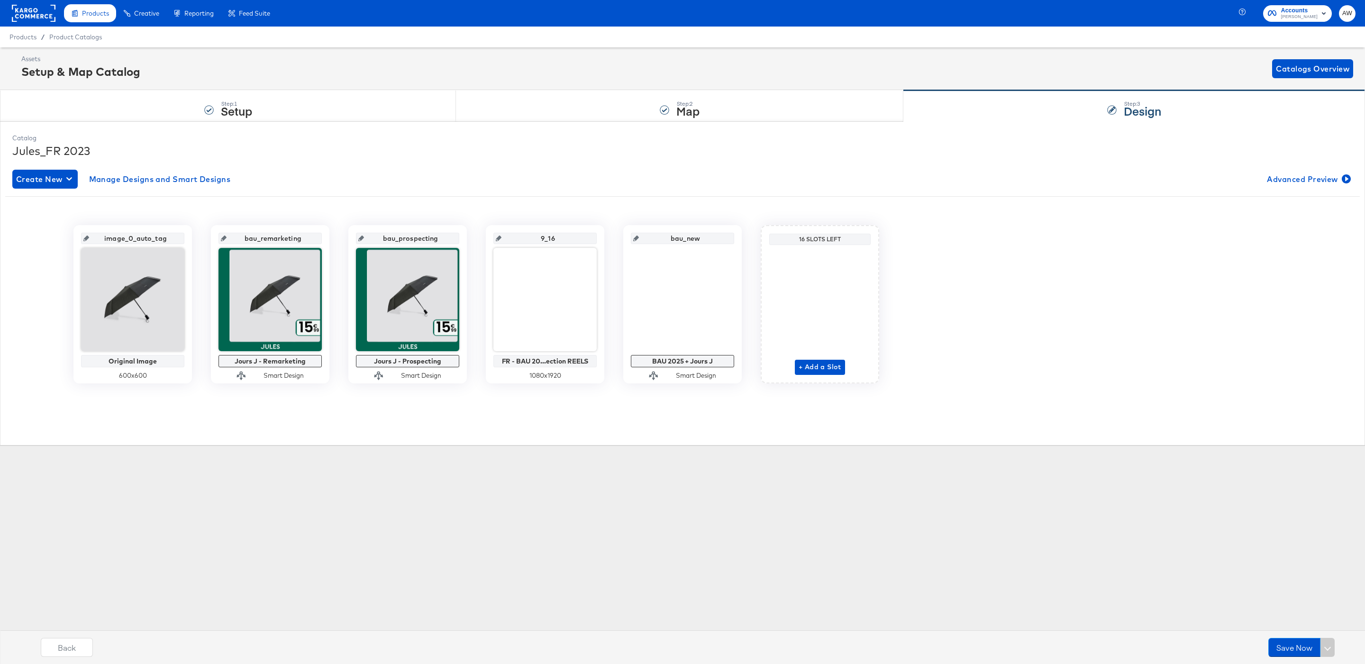
click at [589, 441] on div "Catalog Jules_FR 2023 Create New Manage Designs and Smart Designs Advanced Prev…" at bounding box center [682, 282] width 1365 height 323
click at [1302, 643] on button "Save Now" at bounding box center [1298, 647] width 52 height 19
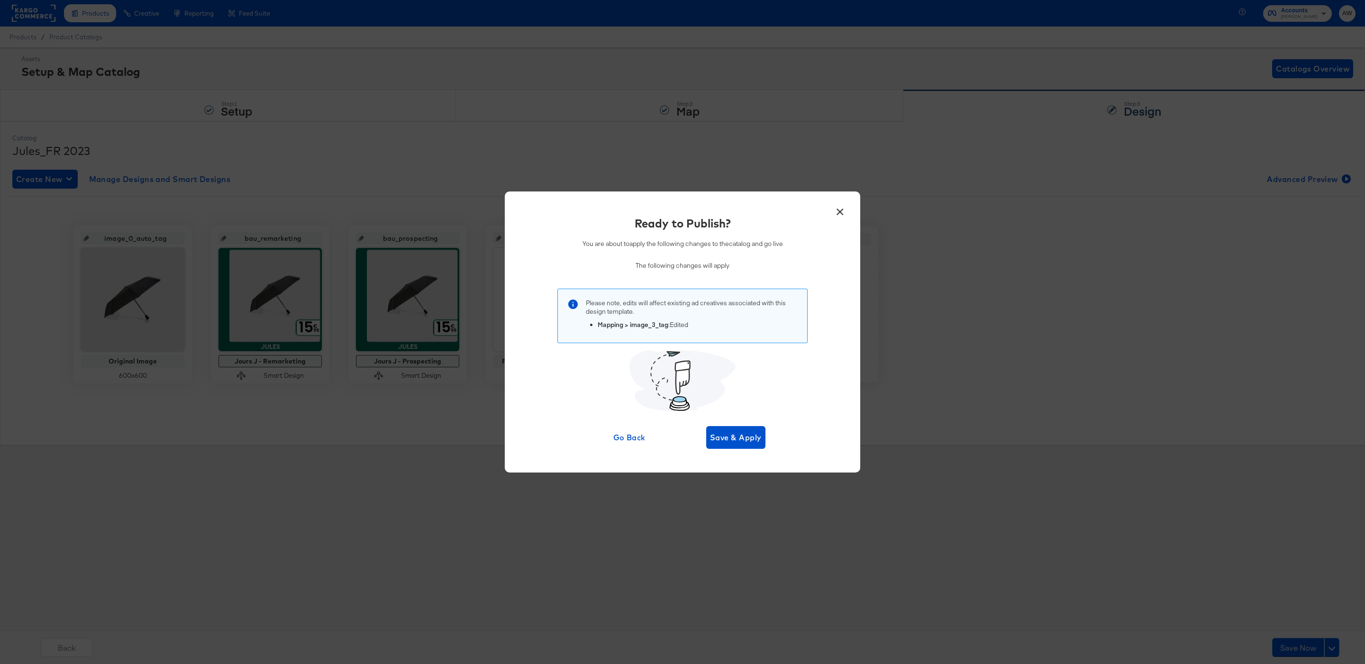
click at [741, 419] on div "Ready to Publish? You are about to apply the following changes to the catalog a…" at bounding box center [682, 331] width 327 height 233
click at [746, 443] on span "Save & Apply" at bounding box center [736, 437] width 52 height 13
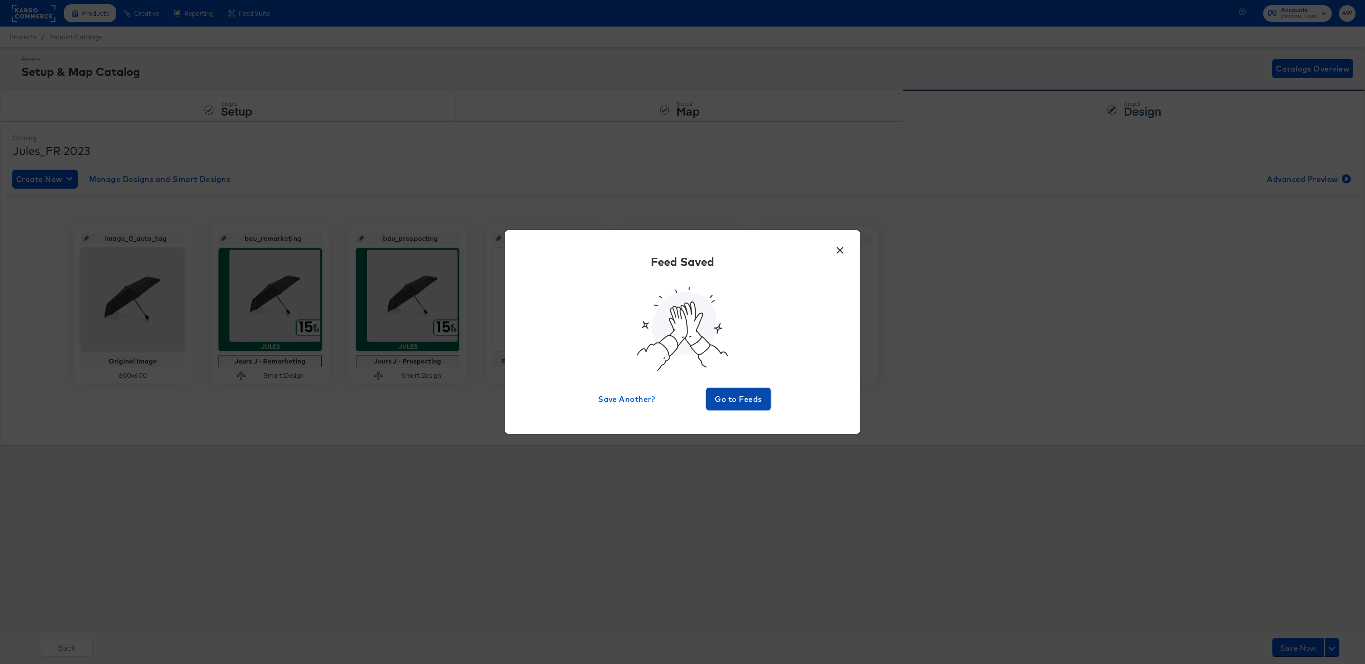
click at [737, 397] on span "Go to Feeds" at bounding box center [738, 399] width 57 height 13
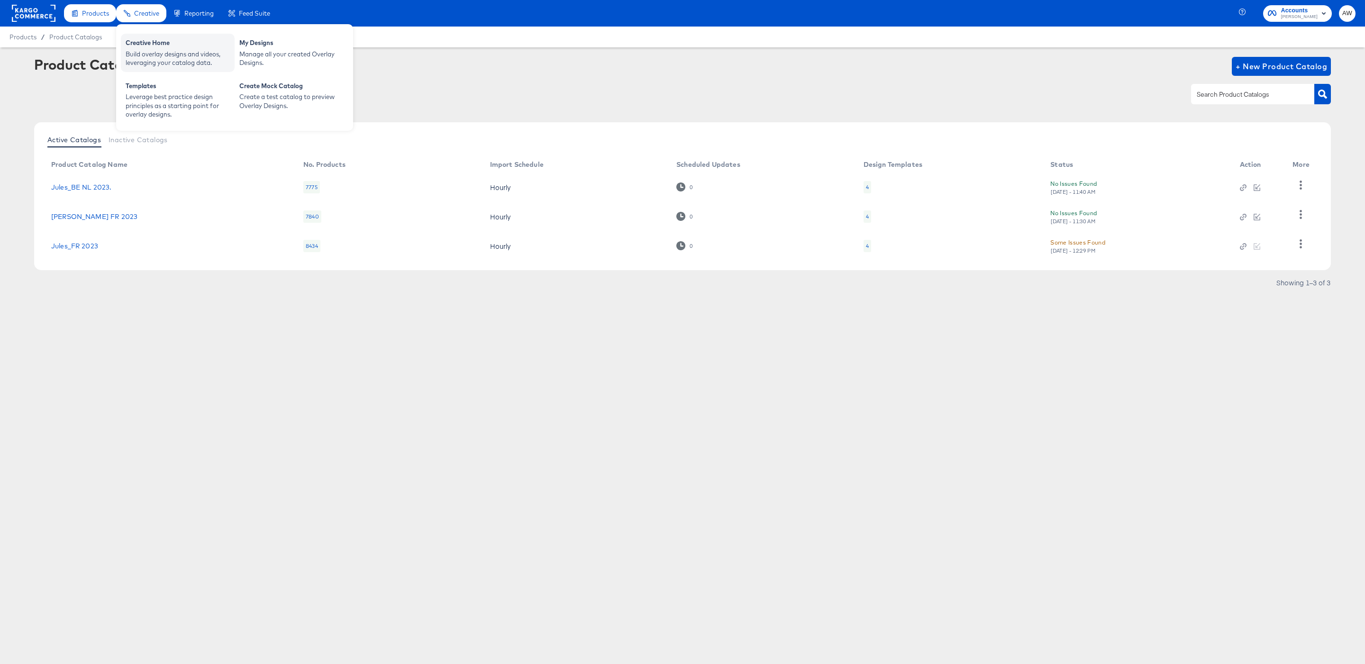
click at [161, 52] on div "Build overlay designs and videos, leveraging your catalog data." at bounding box center [178, 59] width 104 height 18
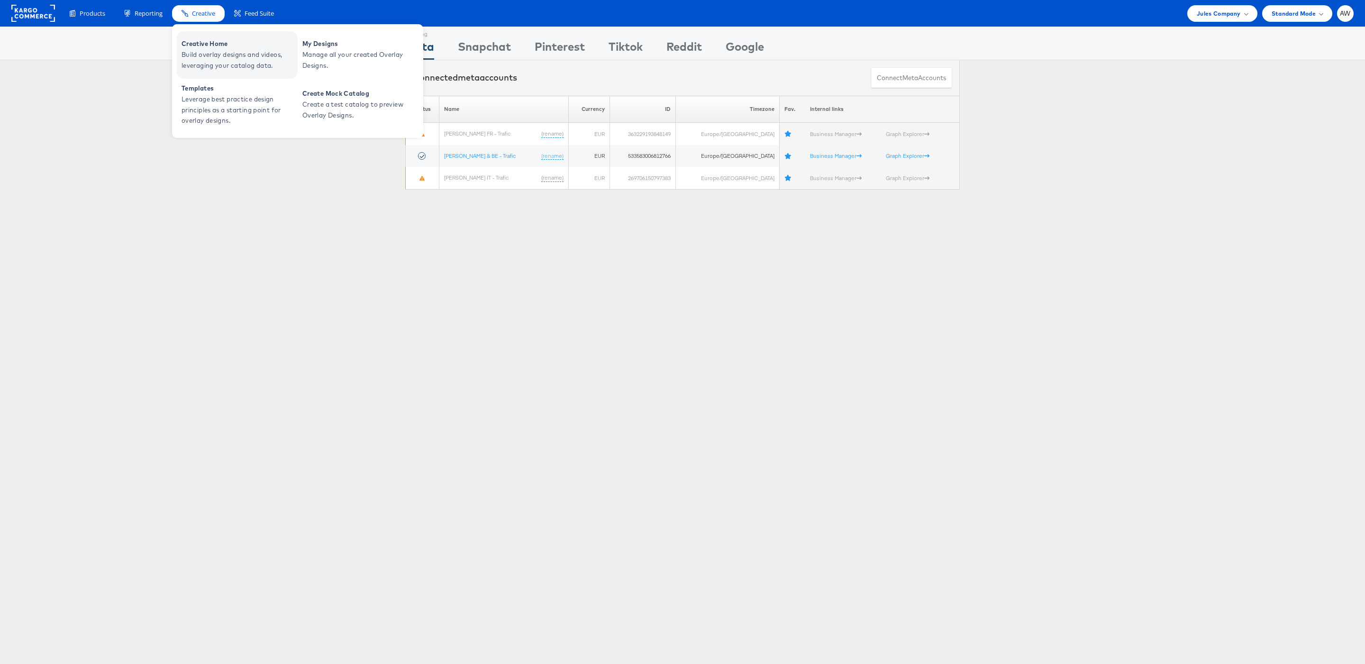
click at [217, 59] on span "Build overlay designs and videos, leveraging your catalog data." at bounding box center [239, 60] width 114 height 22
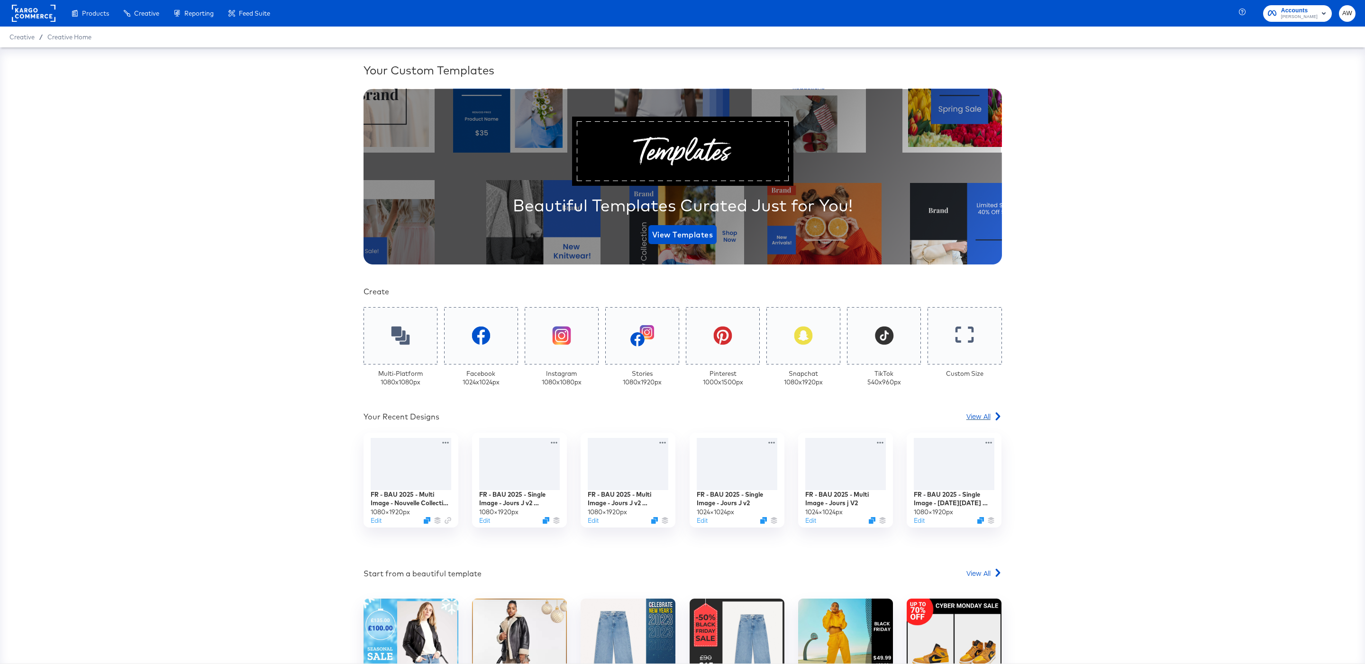
click at [977, 416] on span "View All" at bounding box center [979, 415] width 24 height 9
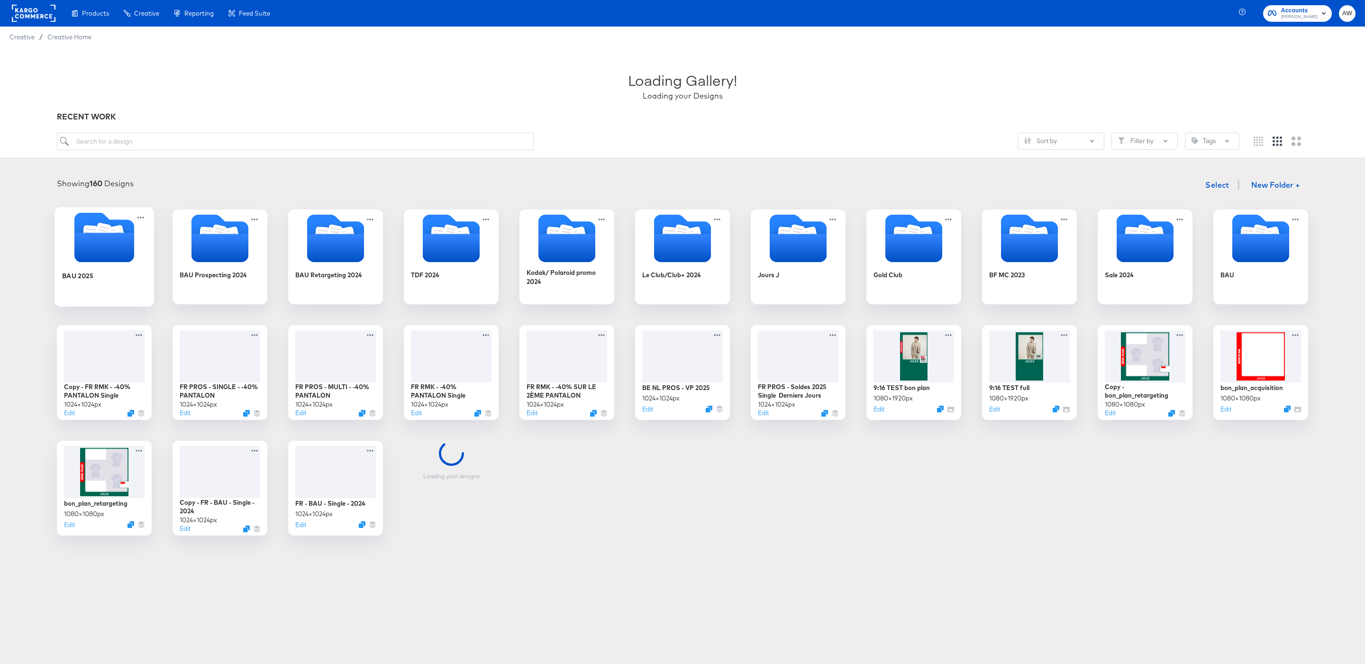
click at [111, 242] on icon "Folder" at bounding box center [104, 247] width 60 height 29
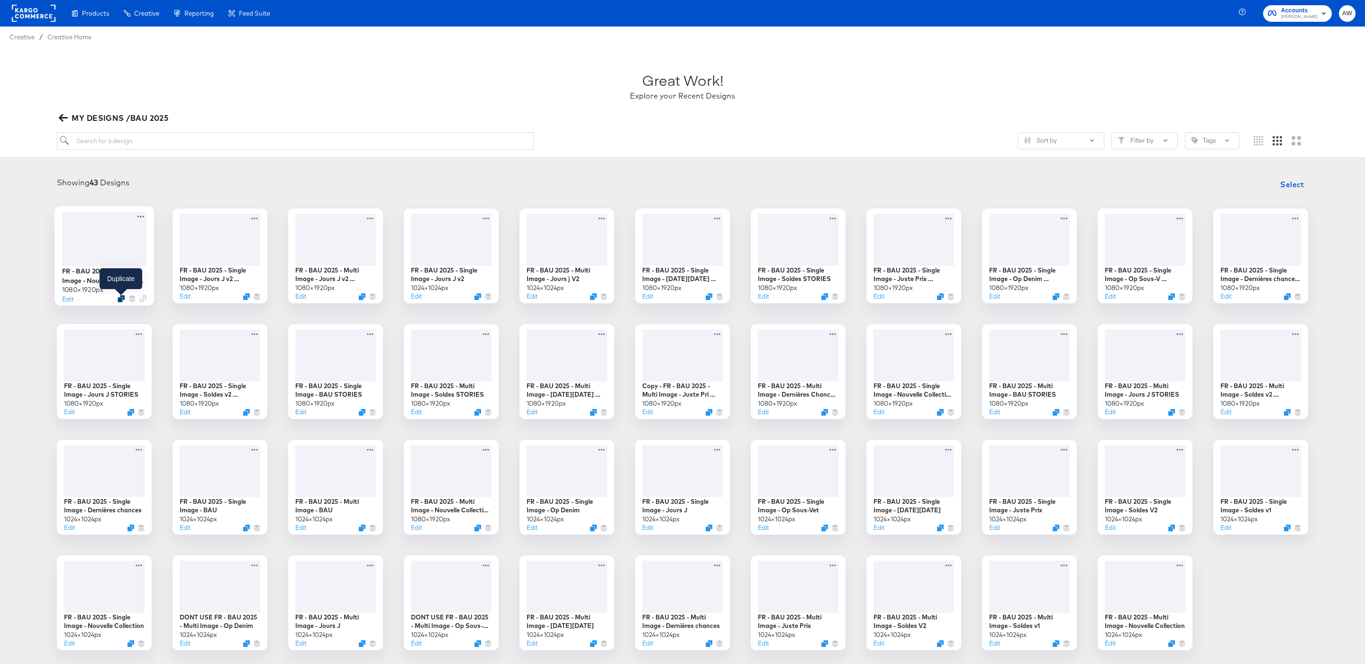
click at [123, 299] on icon "Duplicate" at bounding box center [121, 298] width 7 height 7
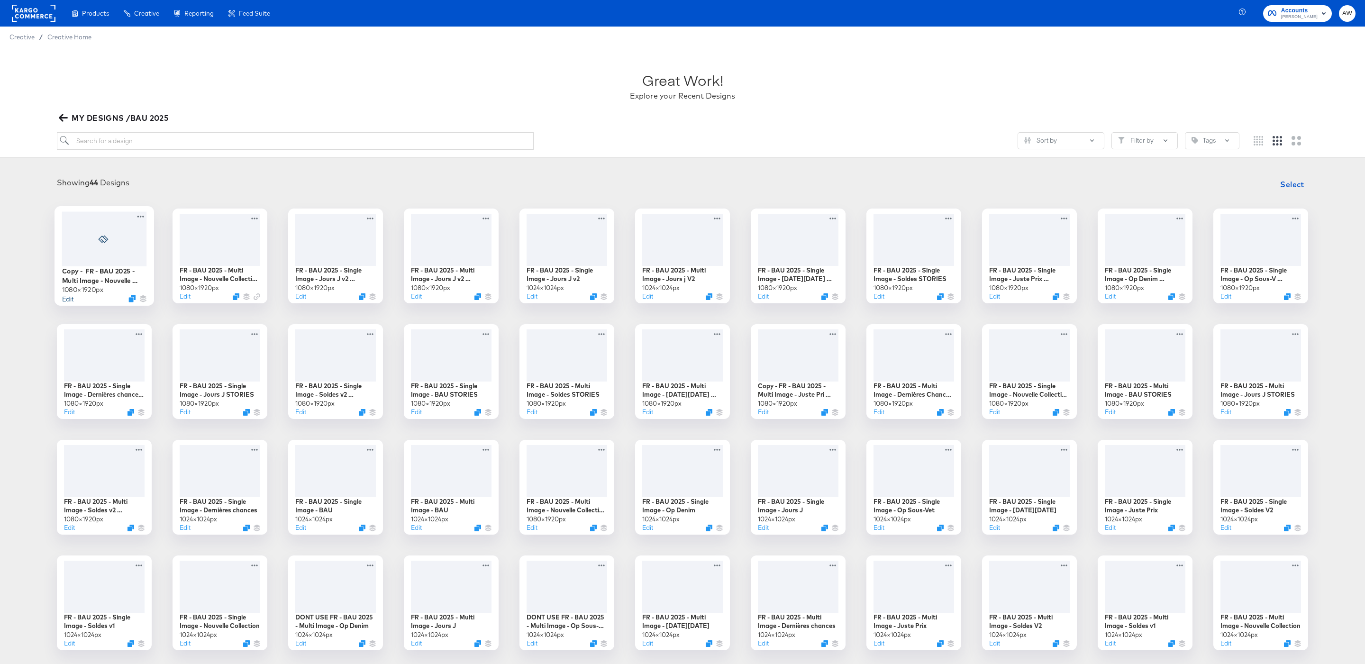
click at [69, 296] on button "Edit" at bounding box center [67, 298] width 11 height 9
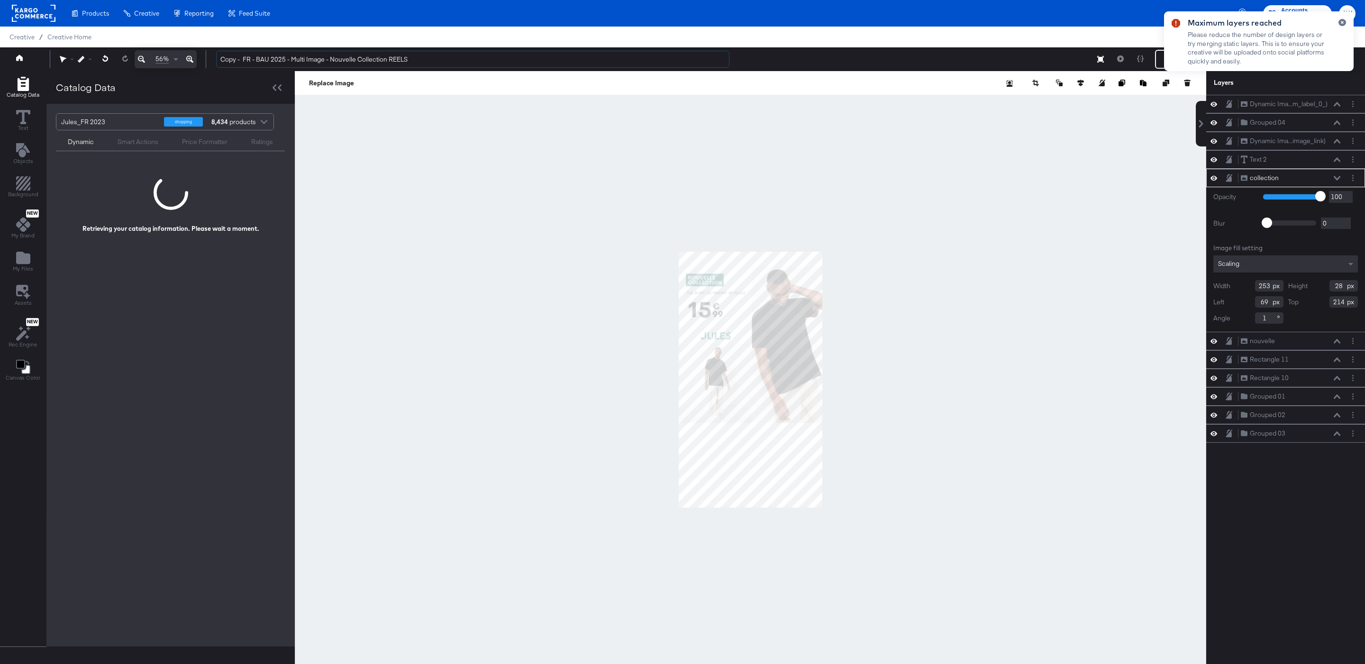
drag, startPoint x: 245, startPoint y: 62, endPoint x: 187, endPoint y: 61, distance: 58.3
click at [187, 61] on div "56% Copy - FR - BAU 2025 - Multi Image - Nouvelle Collection REELS Maximum laye…" at bounding box center [682, 59] width 1365 height 24
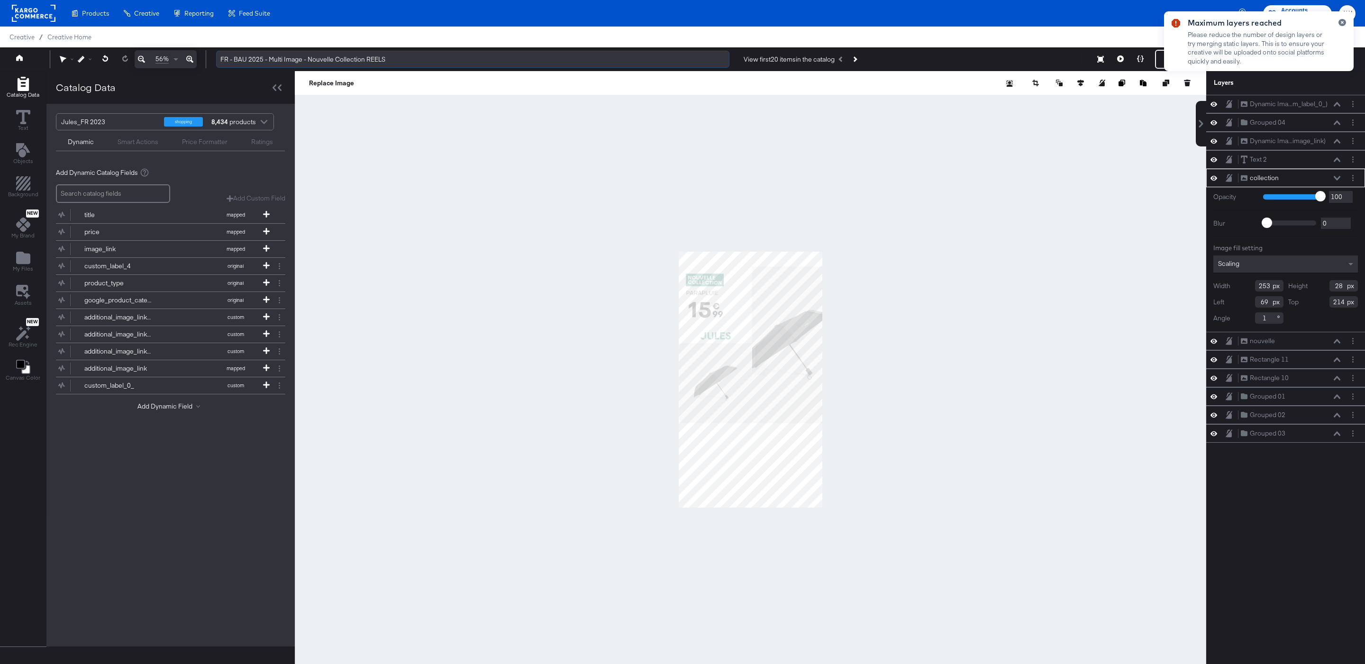
drag, startPoint x: 363, startPoint y: 62, endPoint x: 312, endPoint y: 62, distance: 50.7
click at [312, 62] on input "FR - BAU 2025 - Multi Image - Nouvelle Collection REELS" at bounding box center [472, 60] width 513 height 18
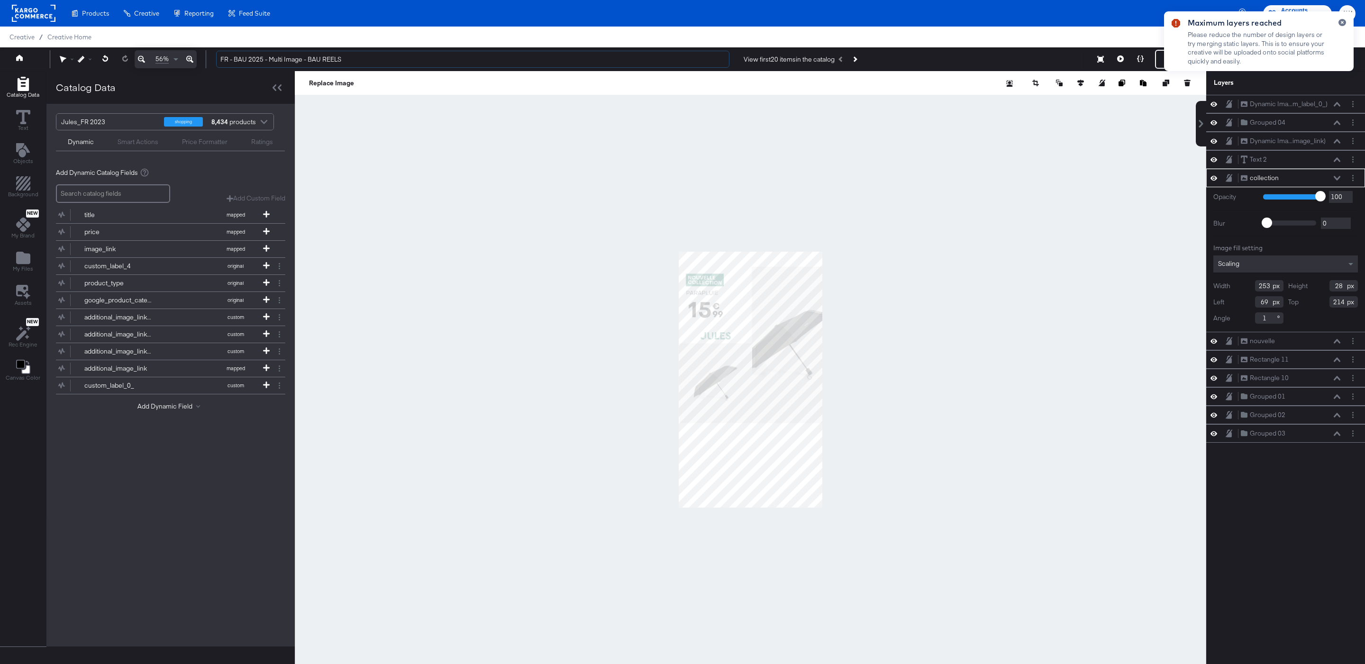
type input "FR - BAU 2025 - Multi Image - BAU REELS"
click at [391, 146] on div at bounding box center [751, 379] width 912 height 617
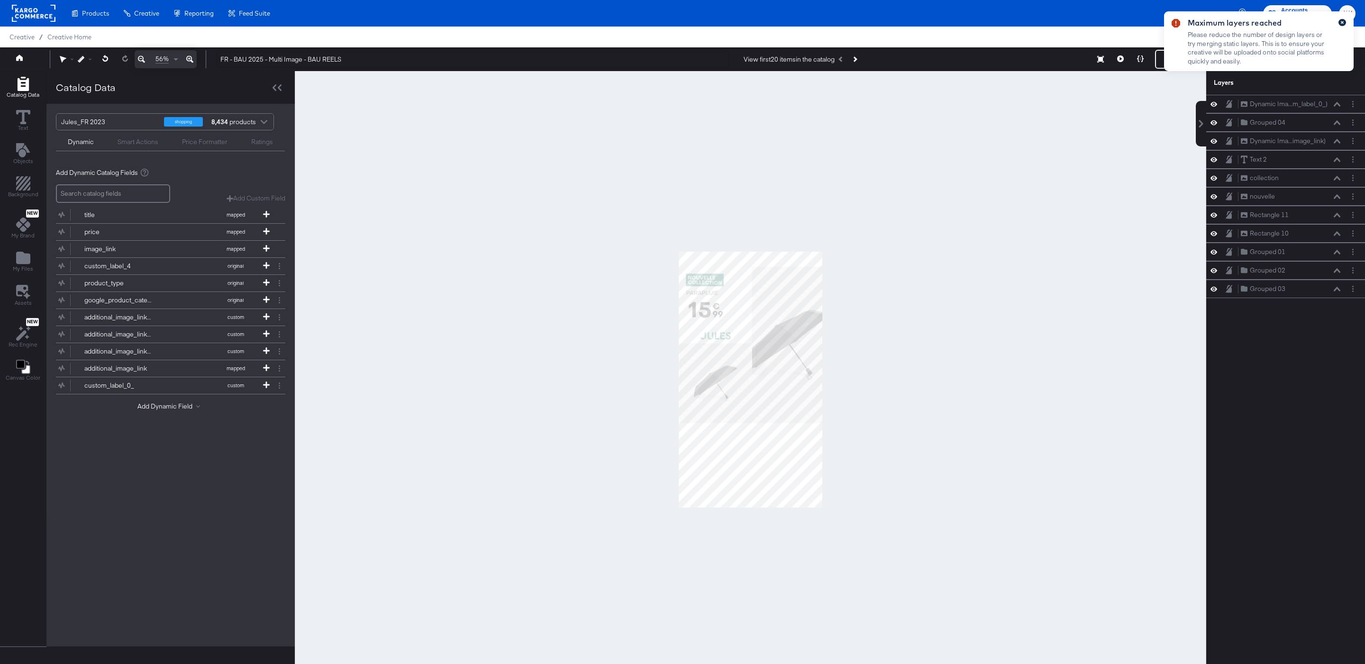
click at [1341, 20] on icon "button" at bounding box center [1343, 22] width 4 height 5
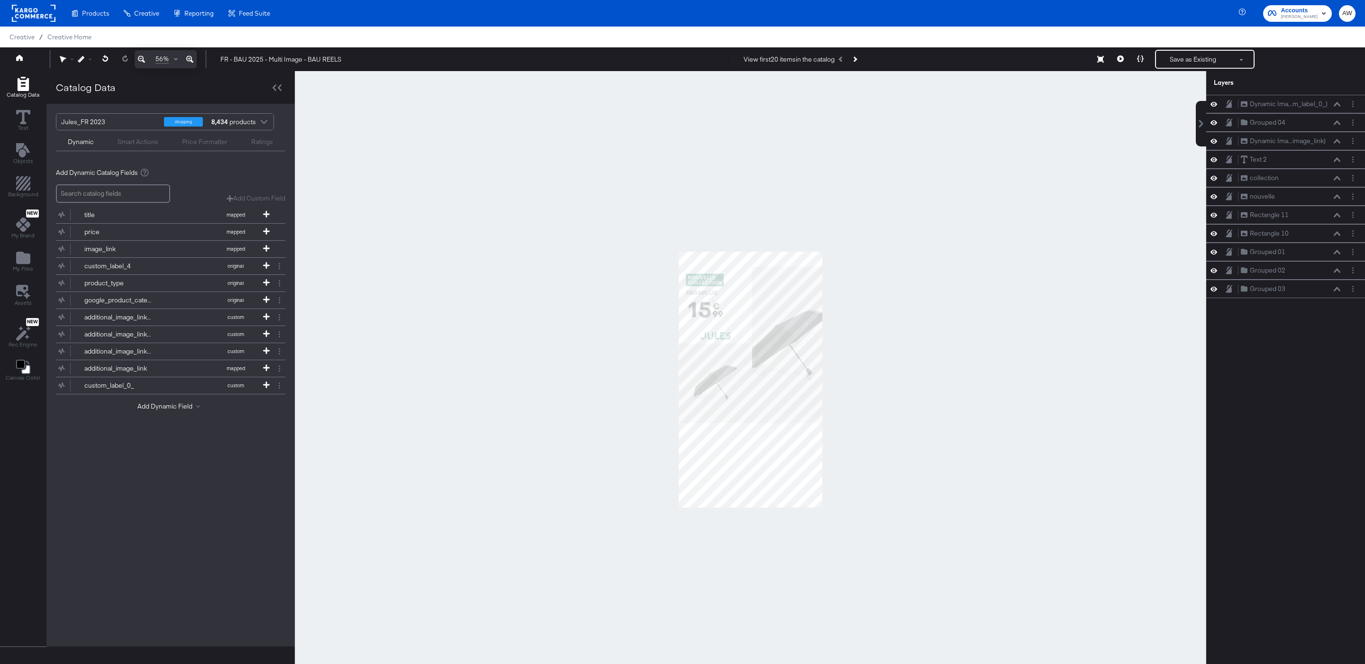
click at [530, 386] on div at bounding box center [751, 379] width 912 height 617
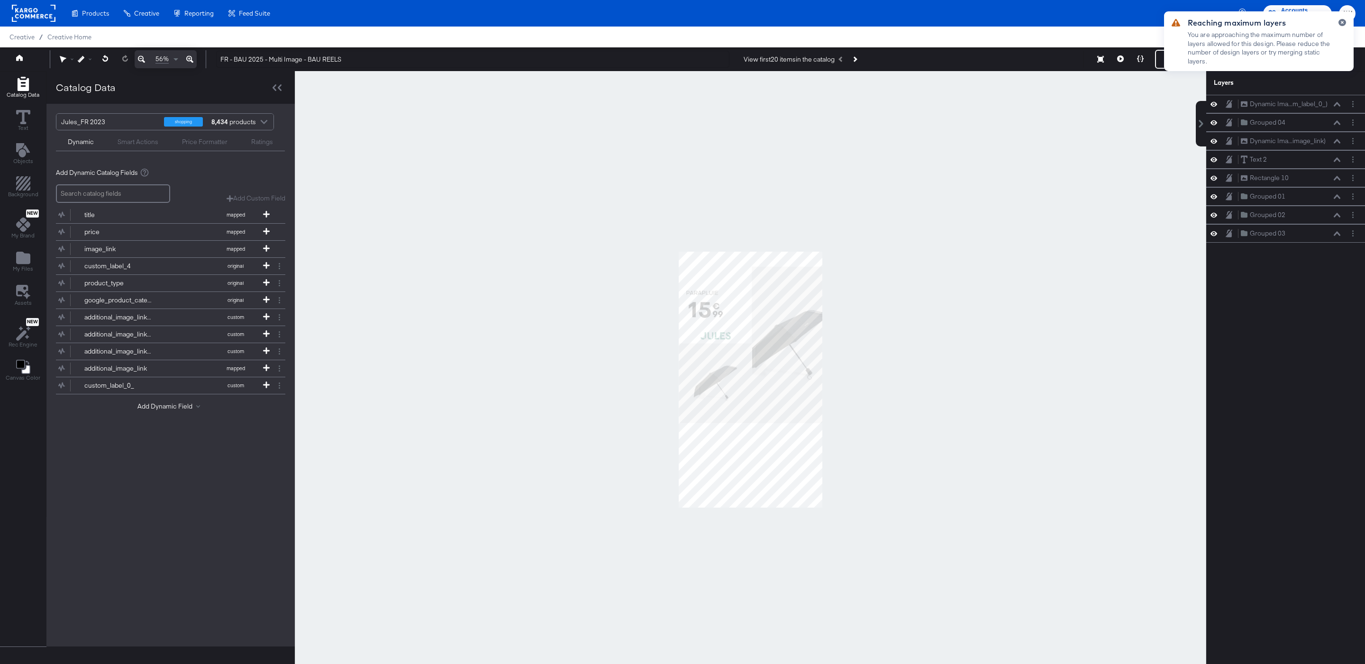
click at [879, 301] on div at bounding box center [751, 379] width 912 height 617
click at [1341, 22] on icon "button" at bounding box center [1343, 22] width 4 height 5
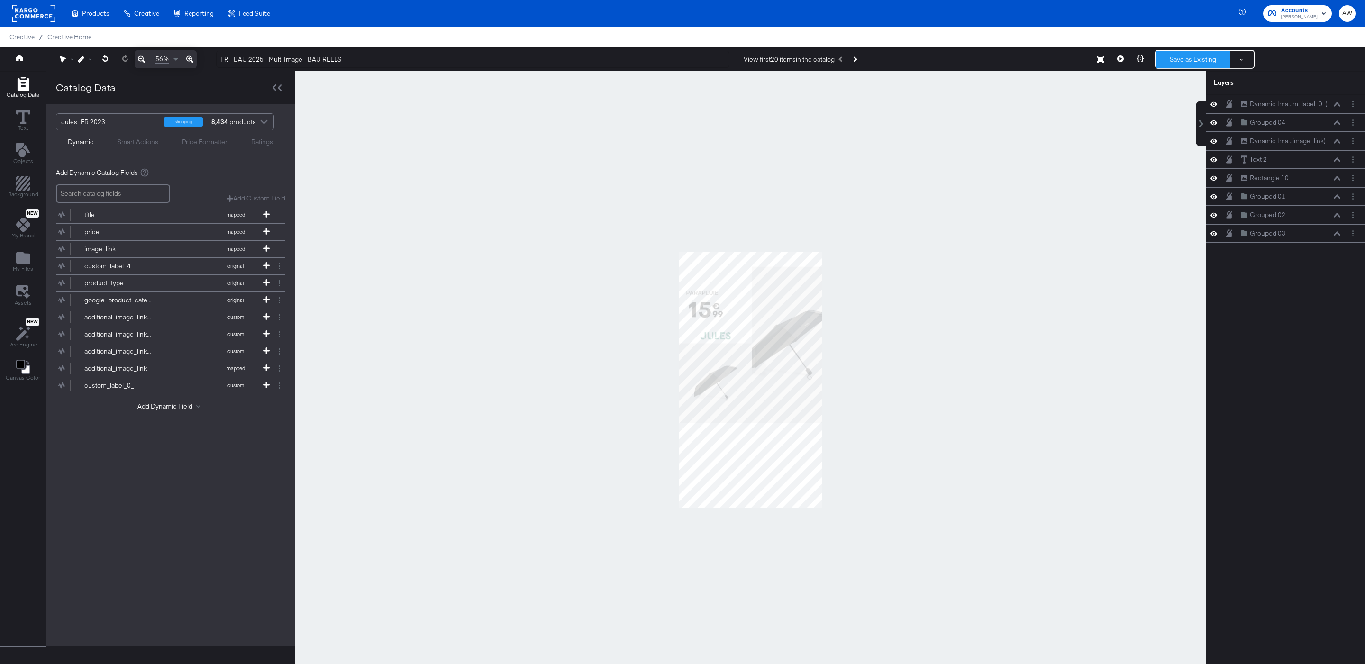
click at [1218, 58] on button "Save as Existing" at bounding box center [1193, 59] width 74 height 17
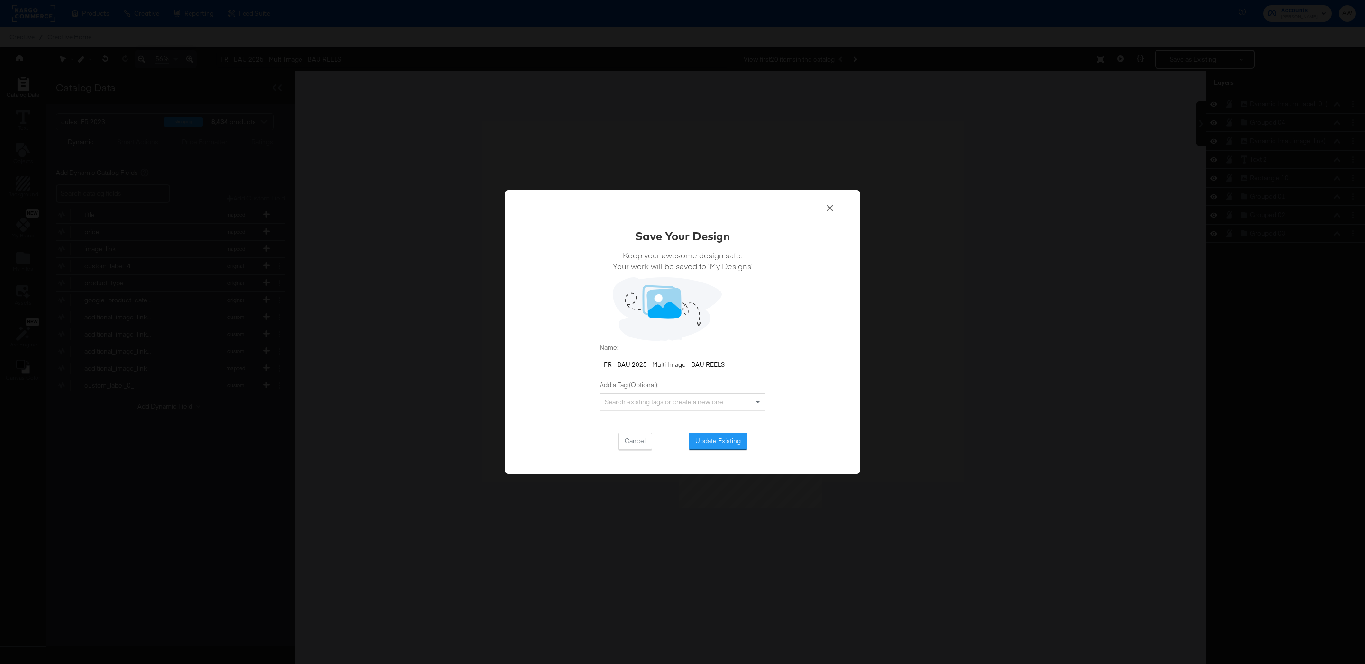
click at [830, 212] on icon at bounding box center [829, 207] width 11 height 11
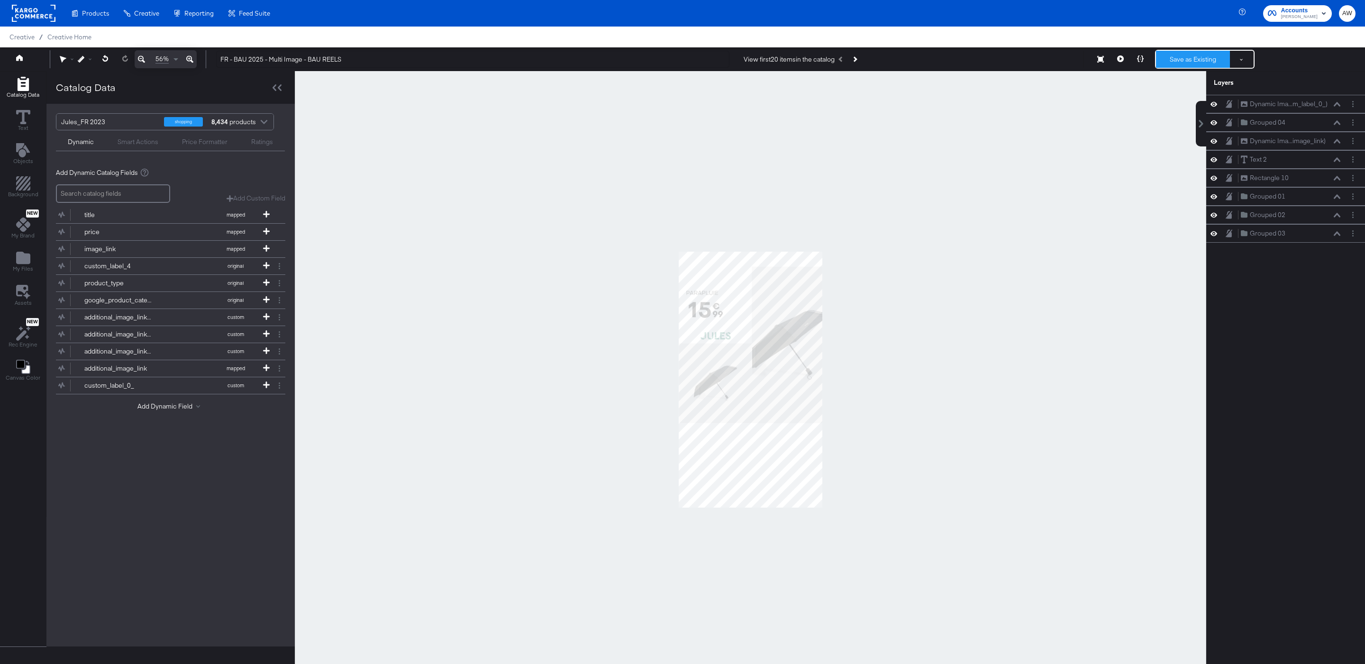
click at [1185, 58] on button "Save as Existing" at bounding box center [1193, 59] width 74 height 17
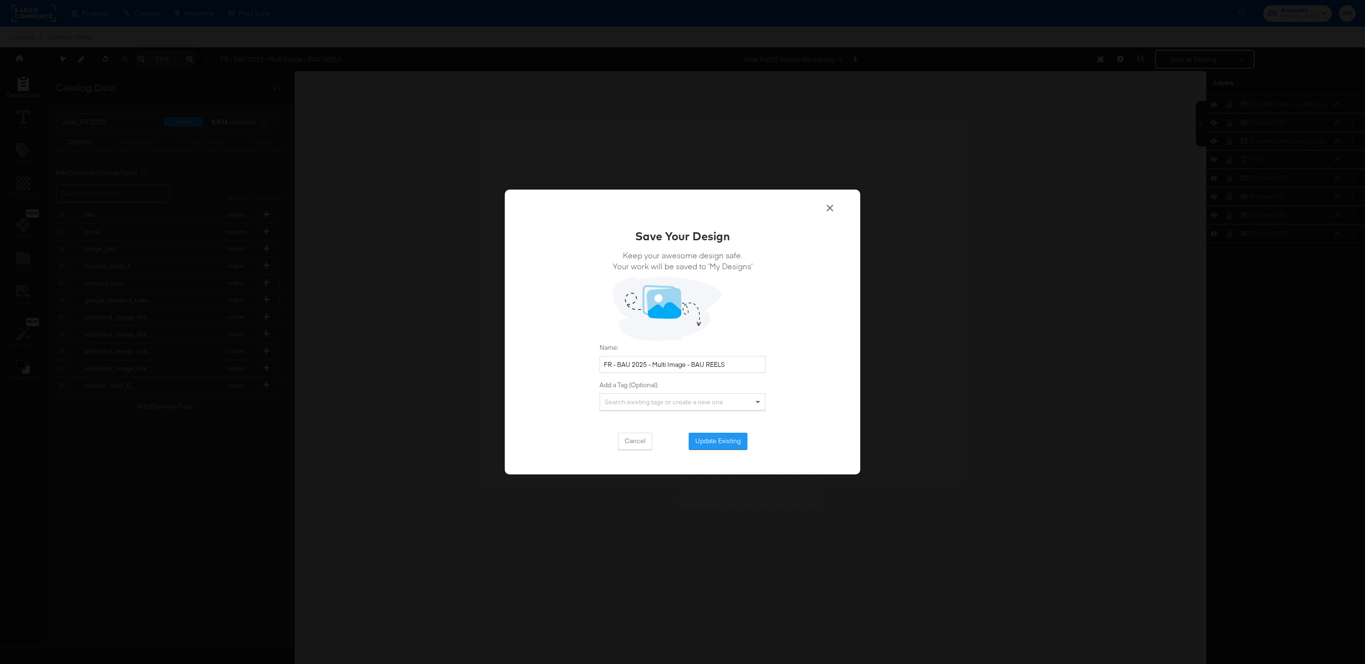
click at [709, 452] on div "Save Your Design Keep your awesome design safe. Your work will be saved to ‘My …" at bounding box center [683, 332] width 356 height 285
click at [707, 445] on button "Update Existing" at bounding box center [718, 441] width 59 height 17
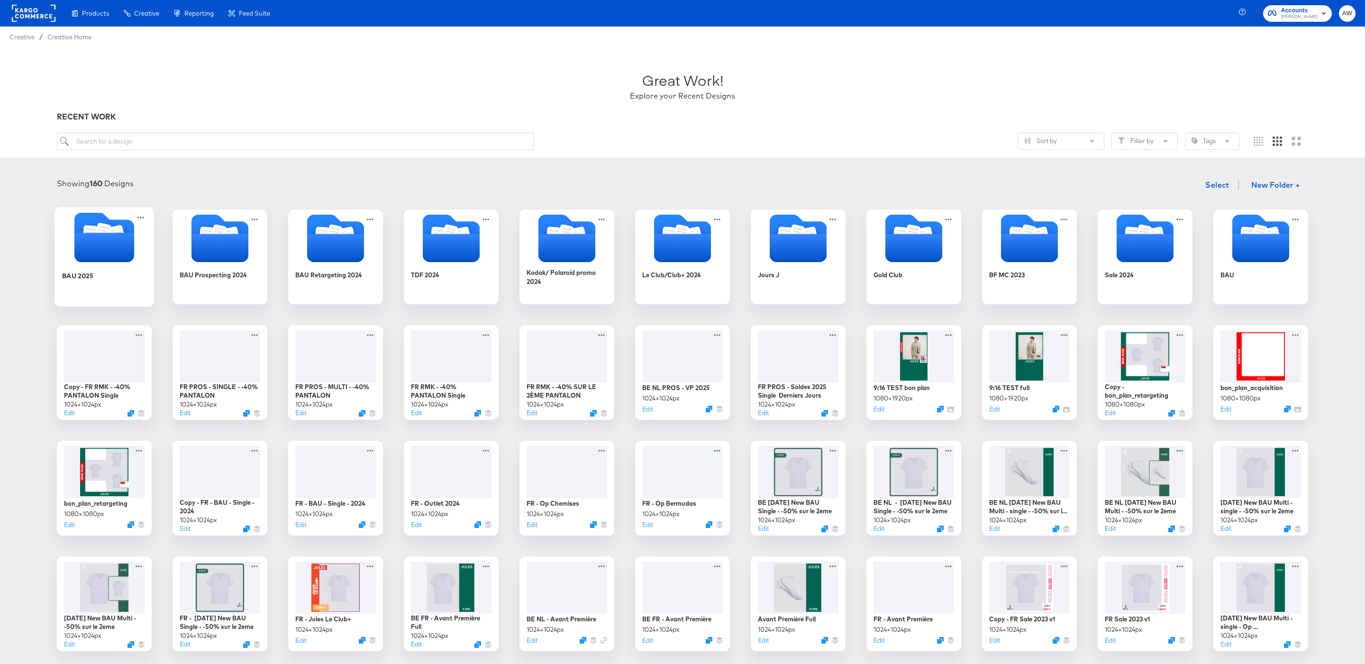
click at [93, 252] on icon "Folder" at bounding box center [104, 247] width 60 height 29
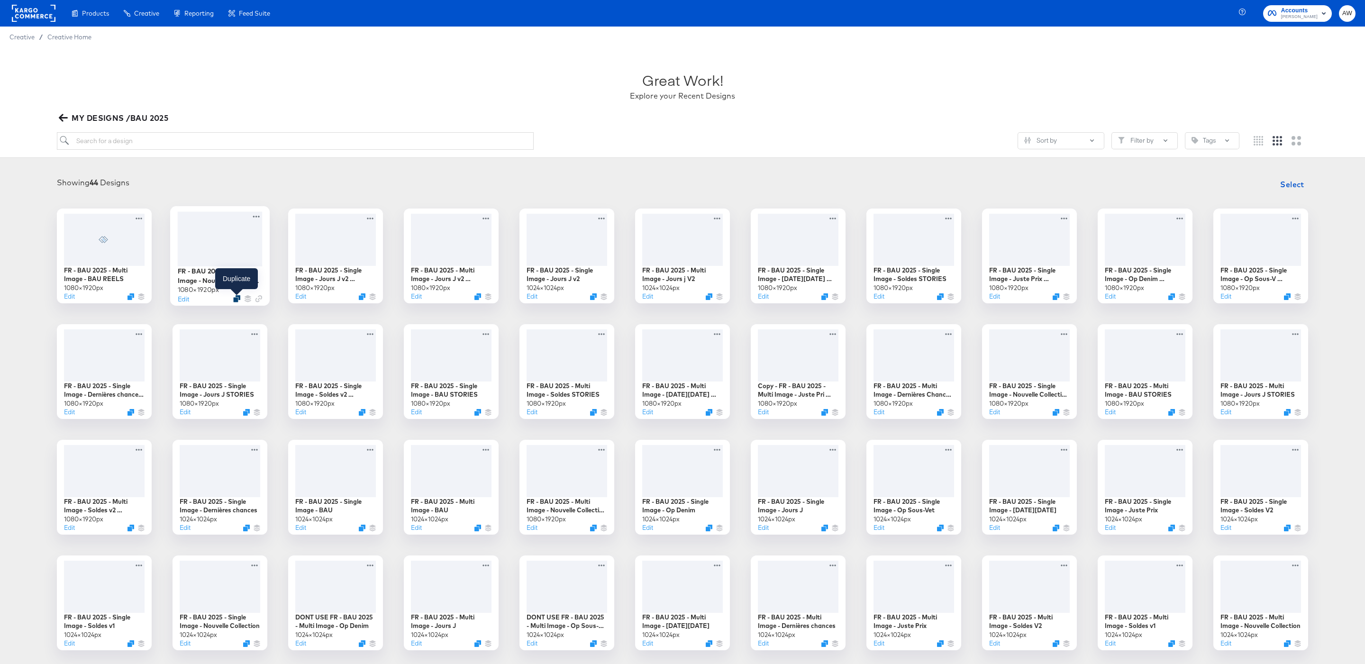
click at [238, 301] on icon "Duplicate" at bounding box center [236, 298] width 7 height 7
click at [185, 302] on button "Edit" at bounding box center [183, 298] width 11 height 9
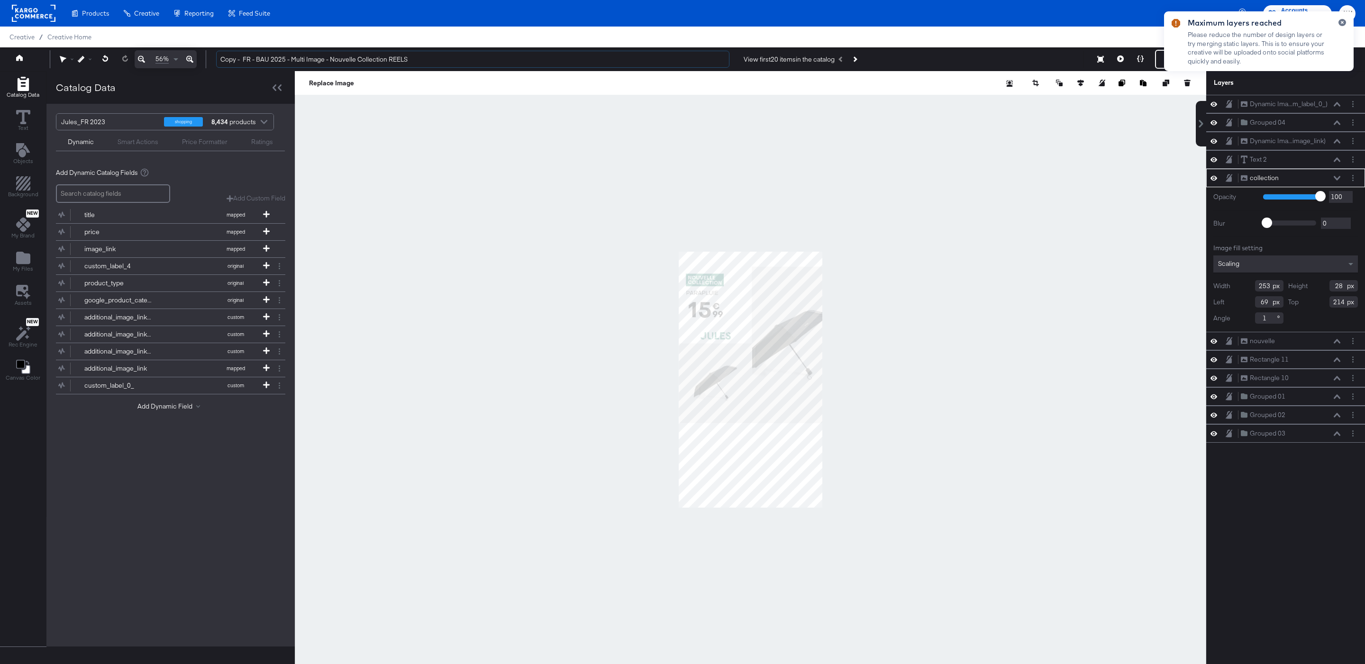
drag, startPoint x: 243, startPoint y: 60, endPoint x: 198, endPoint y: 58, distance: 45.1
click at [198, 58] on div "56% Copy - FR - BAU 2025 - Multi Image - Nouvelle Collection REELS View first 2…" at bounding box center [682, 59] width 1365 height 24
drag, startPoint x: 365, startPoint y: 64, endPoint x: 315, endPoint y: 69, distance: 49.5
click at [315, 69] on div "56% FR - BAU 2025 - Multi Image - Nouvelle Collection REELS View first 20 items…" at bounding box center [682, 59] width 1365 height 24
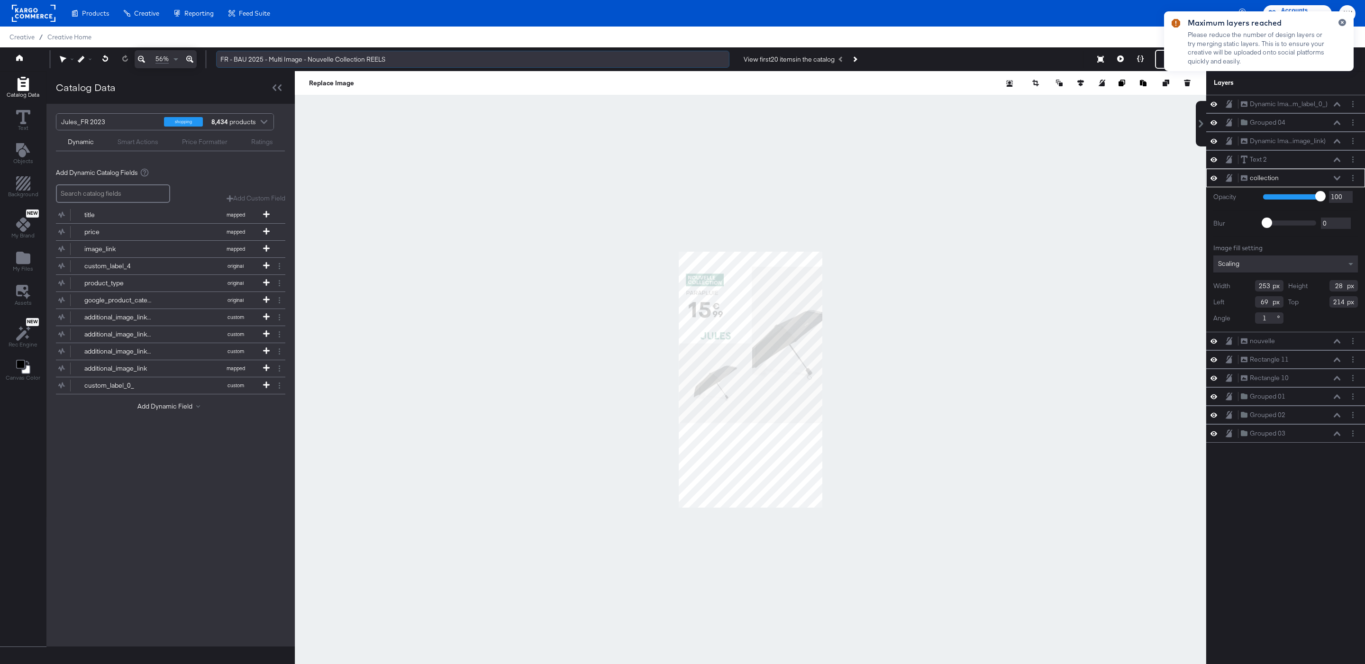
drag, startPoint x: 308, startPoint y: 62, endPoint x: 363, endPoint y: 60, distance: 55.0
click at [363, 60] on input "FR - BAU 2025 - Multi Image - Nouvelle Collection REELS" at bounding box center [472, 60] width 513 height 18
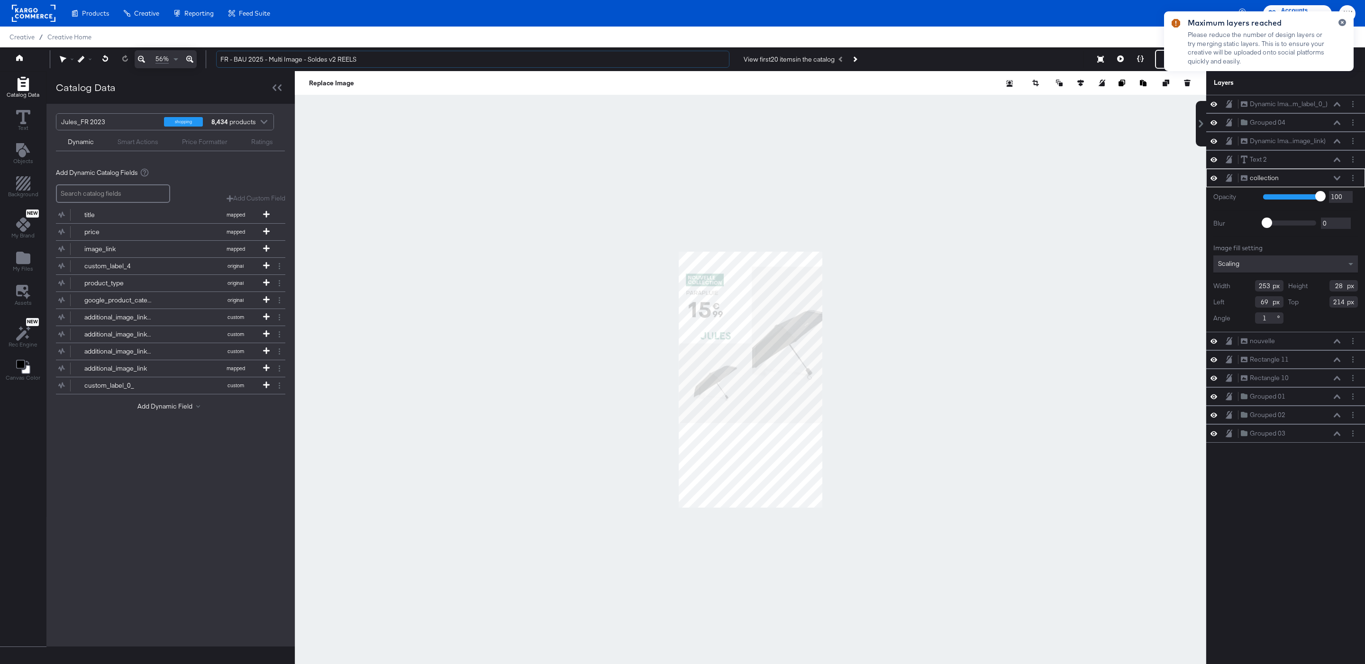
type input "FR - BAU 2025 - Multi Image - Soldes v2 REELS"
click at [521, 290] on div at bounding box center [751, 379] width 912 height 617
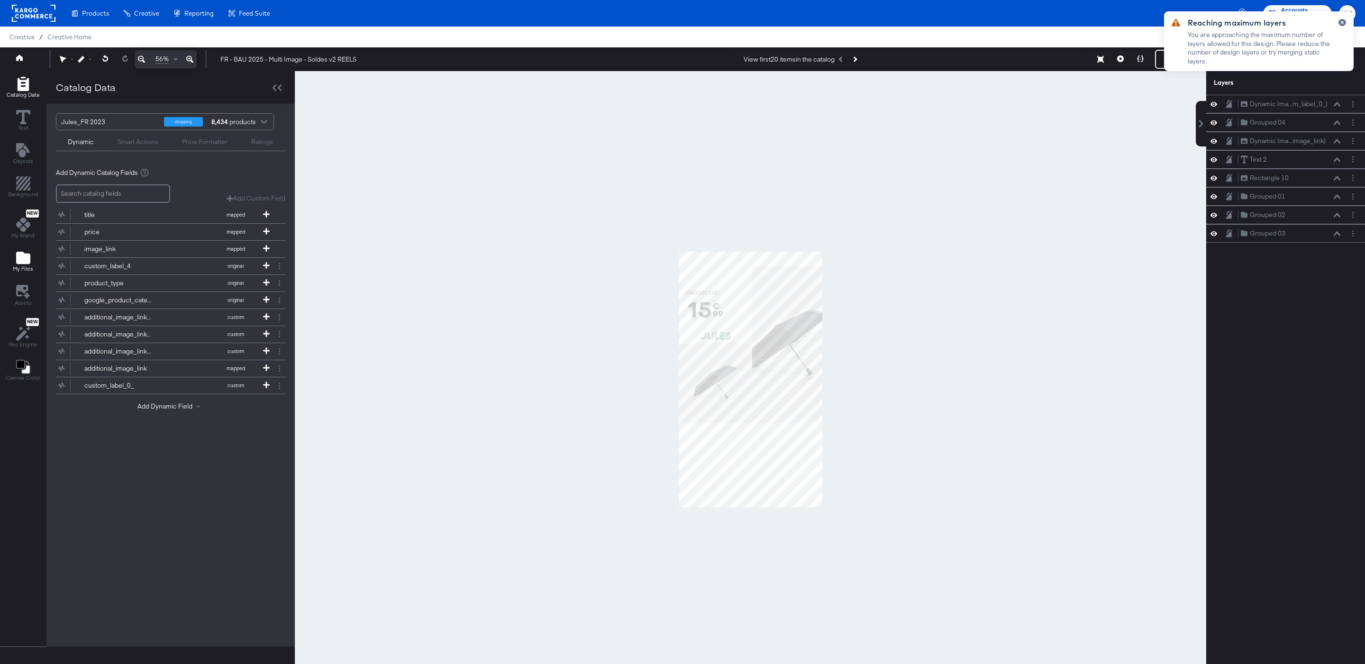
click at [27, 262] on icon "Add Files" at bounding box center [23, 258] width 14 height 12
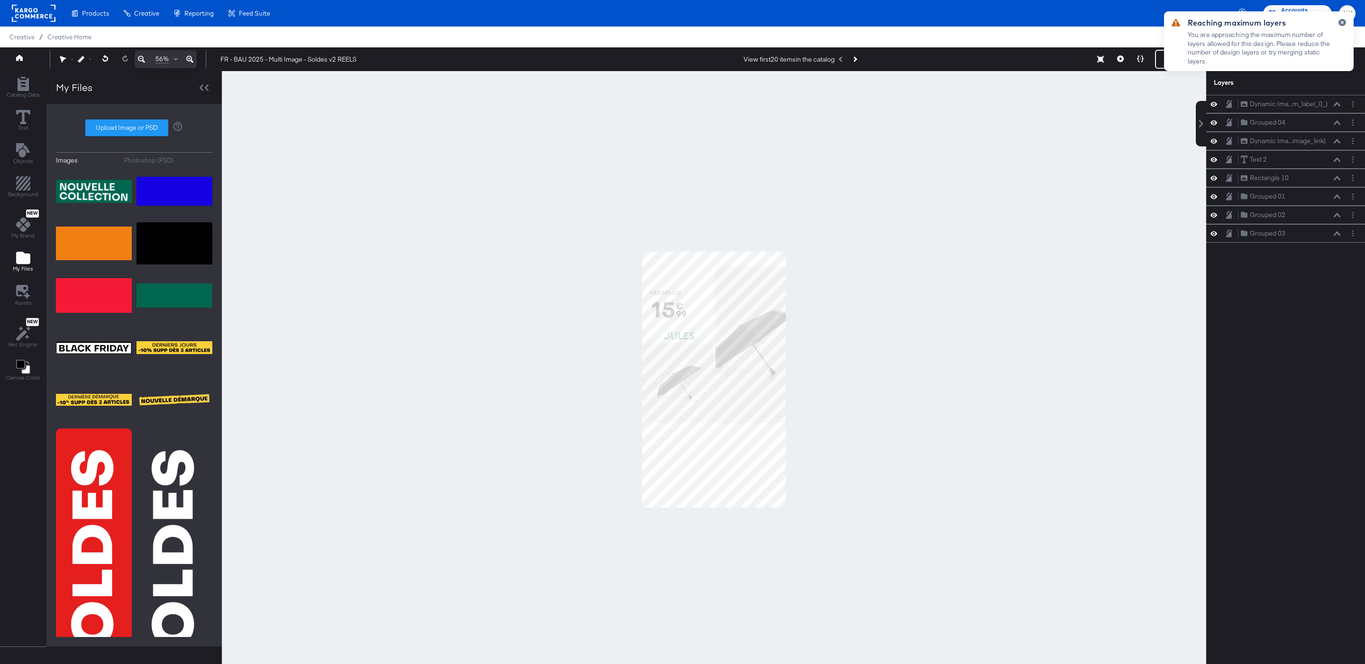
click at [165, 162] on div "Photoshop (PSD)" at bounding box center [148, 160] width 49 height 9
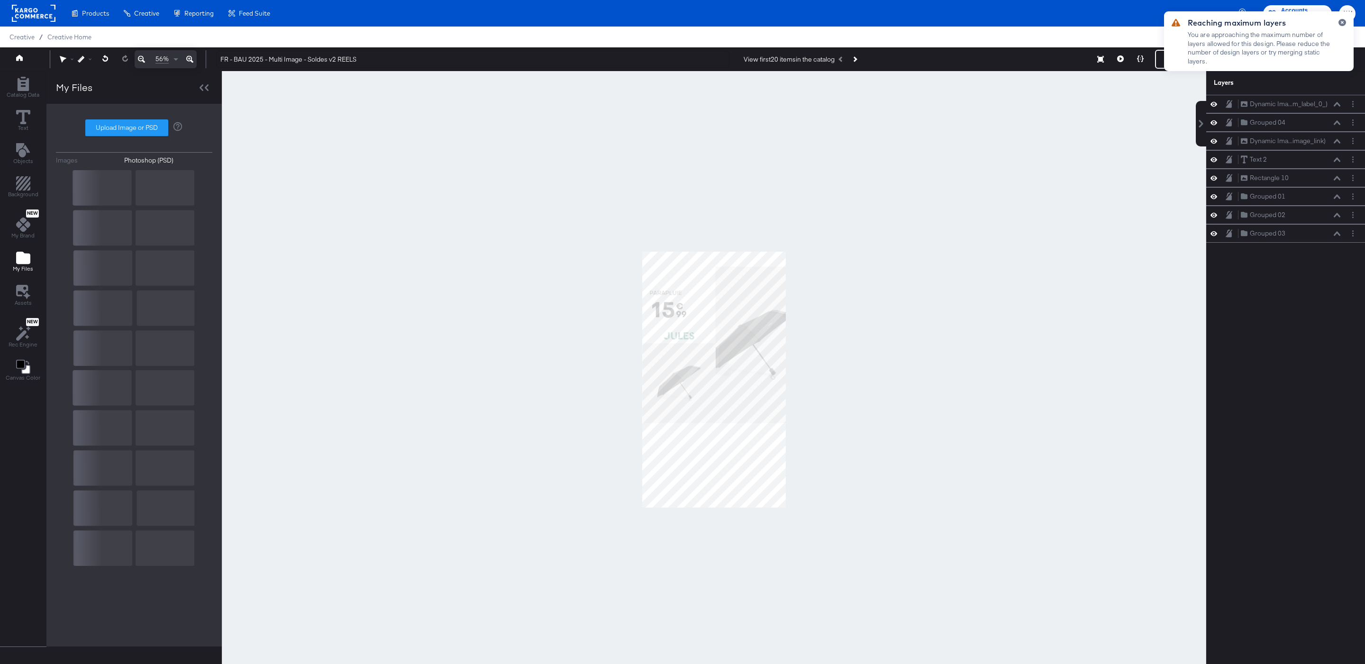
click at [107, 185] on rect at bounding box center [51, 268] width 121 height 196
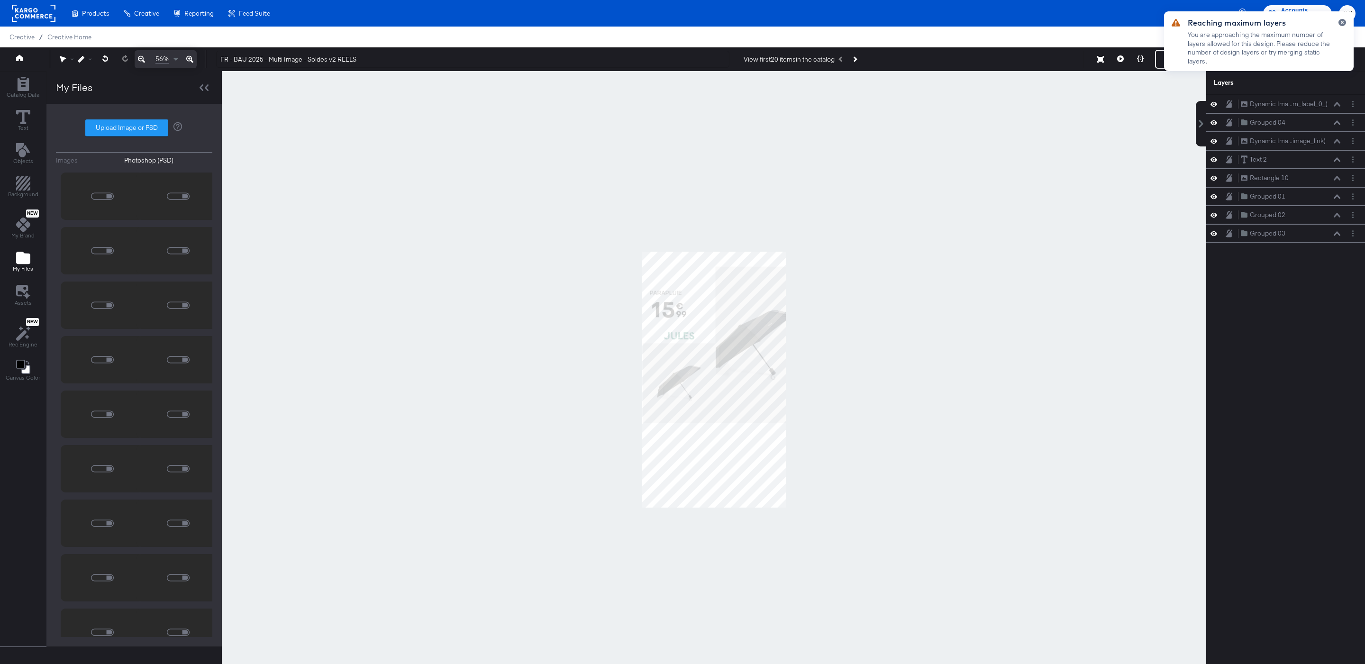
click at [111, 191] on icon "Image loader" at bounding box center [102, 196] width 25 height 25
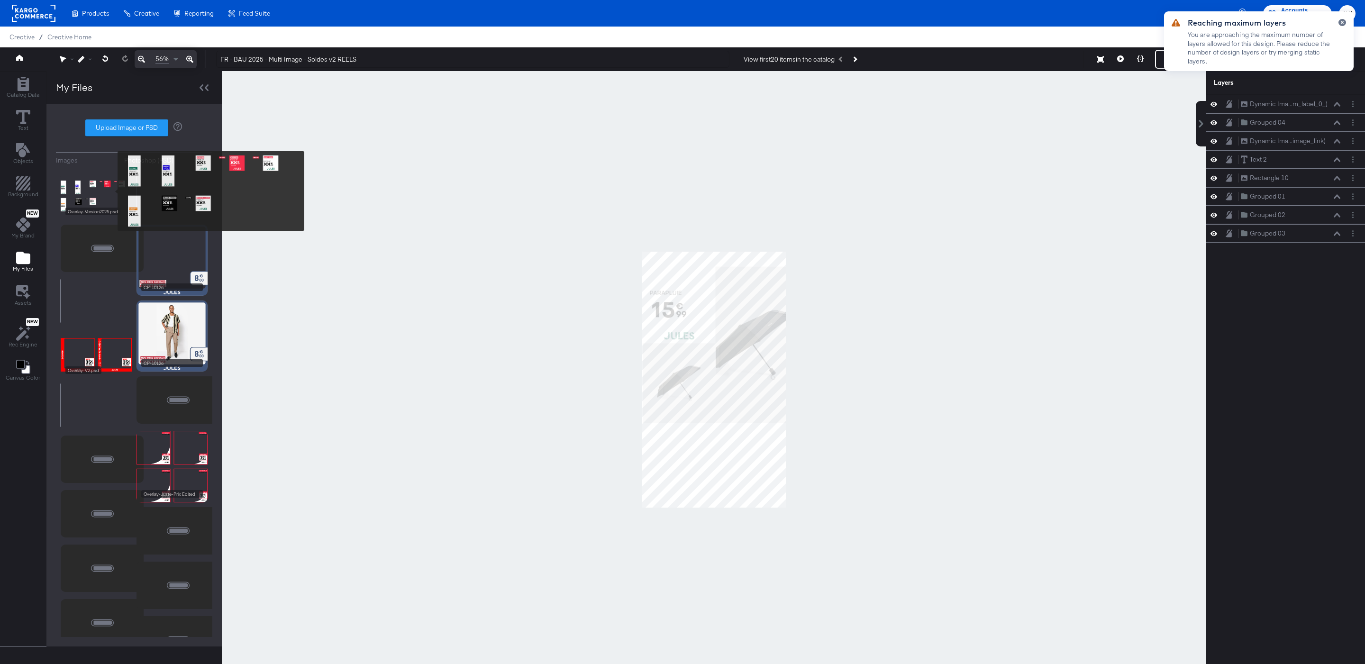
click at [111, 191] on img at bounding box center [96, 196] width 71 height 47
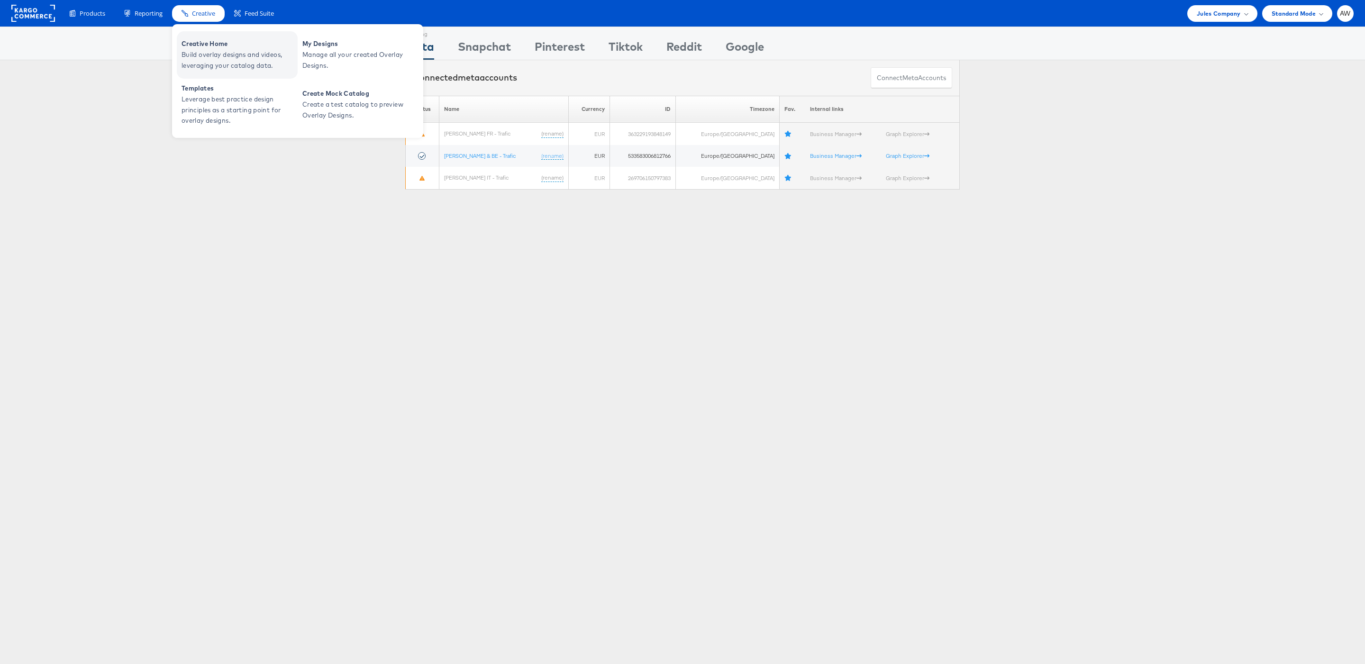
click at [211, 51] on span "Build overlay designs and videos, leveraging your catalog data." at bounding box center [239, 60] width 114 height 22
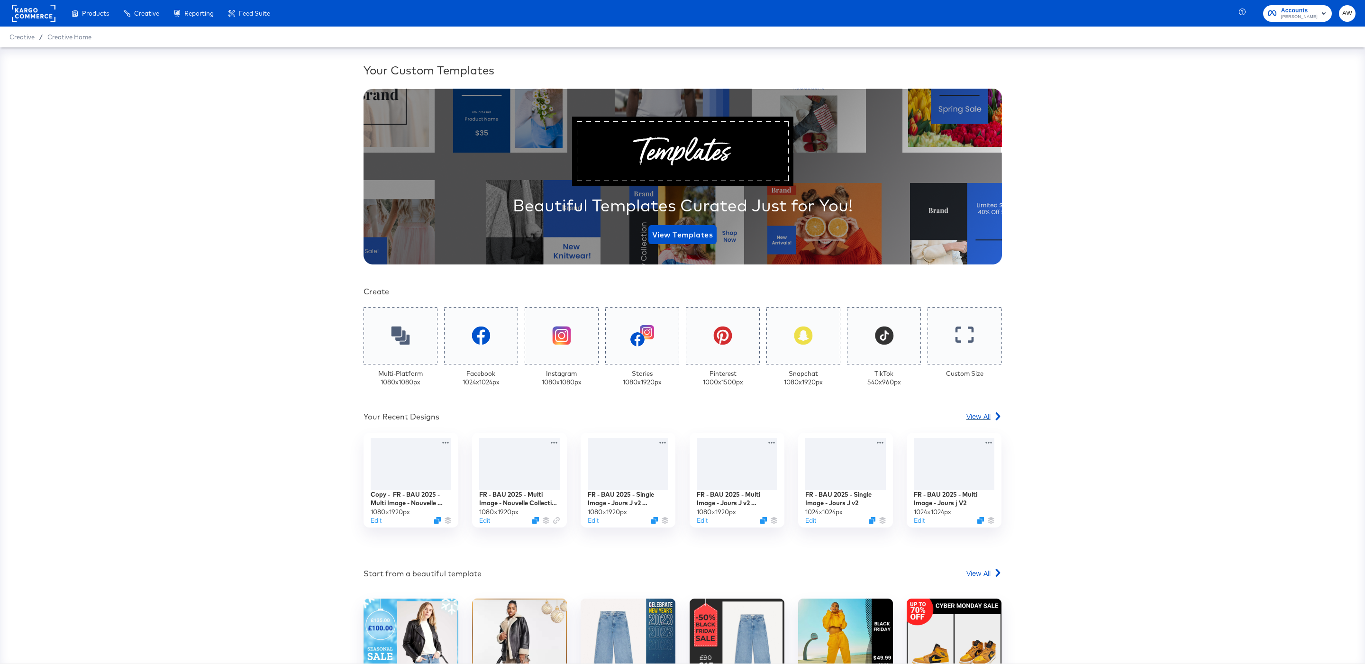
click at [981, 419] on span "View All" at bounding box center [979, 415] width 24 height 9
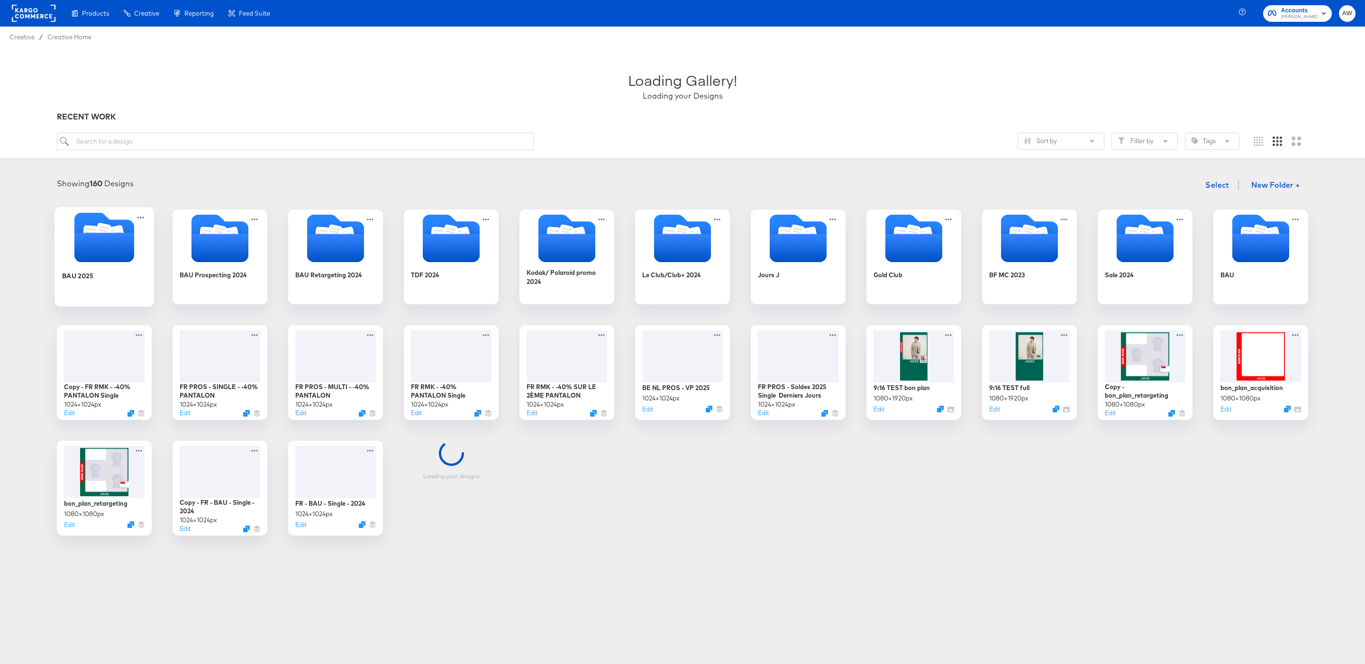
click at [116, 251] on icon "Folder" at bounding box center [104, 247] width 60 height 29
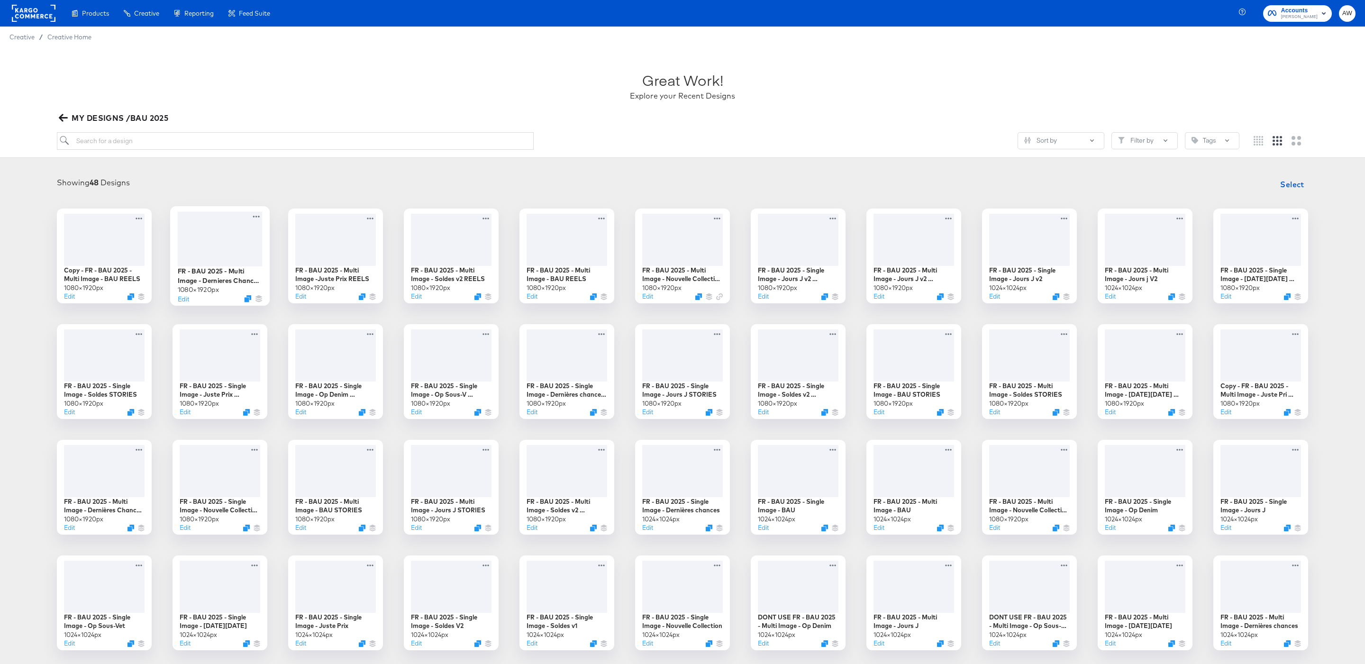
click at [255, 264] on div at bounding box center [220, 238] width 85 height 55
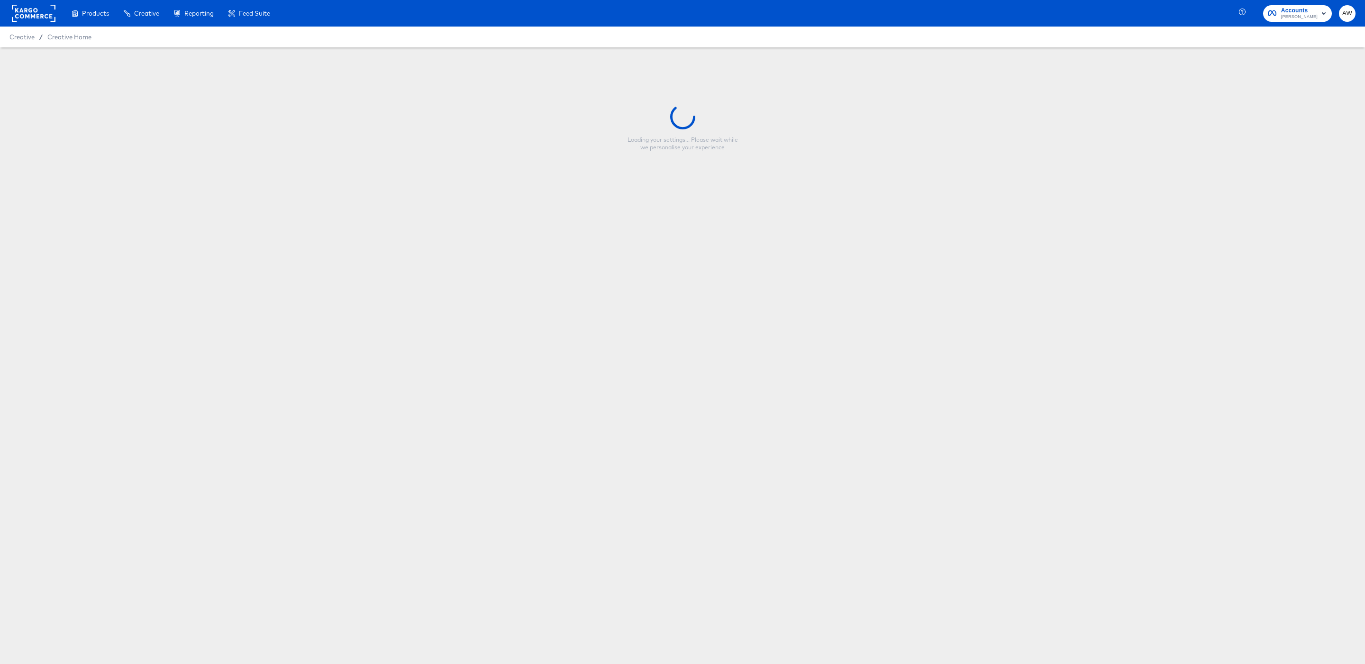
type input "FR - BAU 2025 - Multi Image - Dernieres Chances REELS"
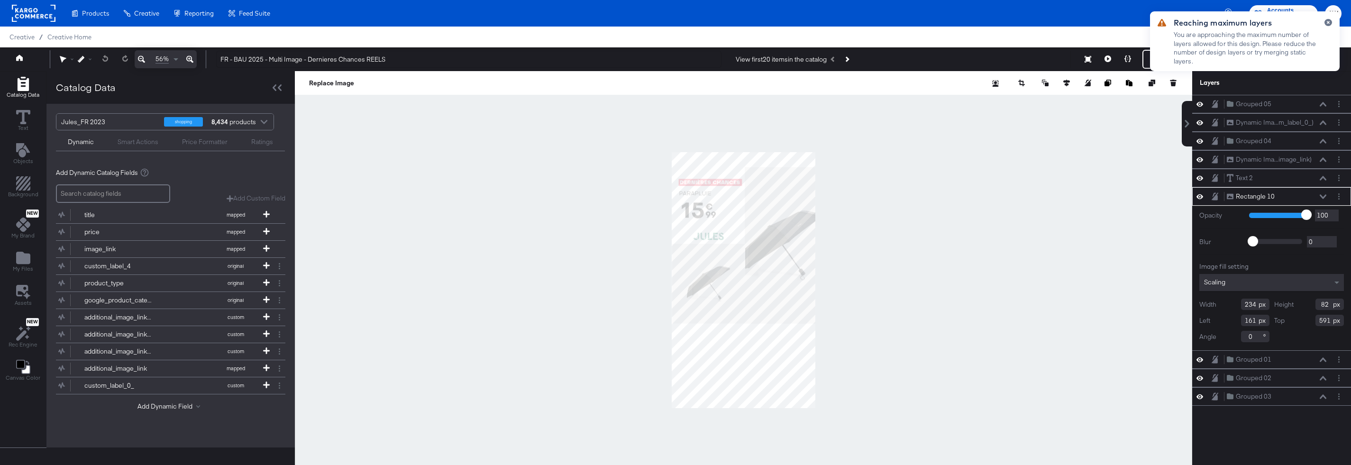
click at [626, 160] on div at bounding box center [743, 280] width 897 height 418
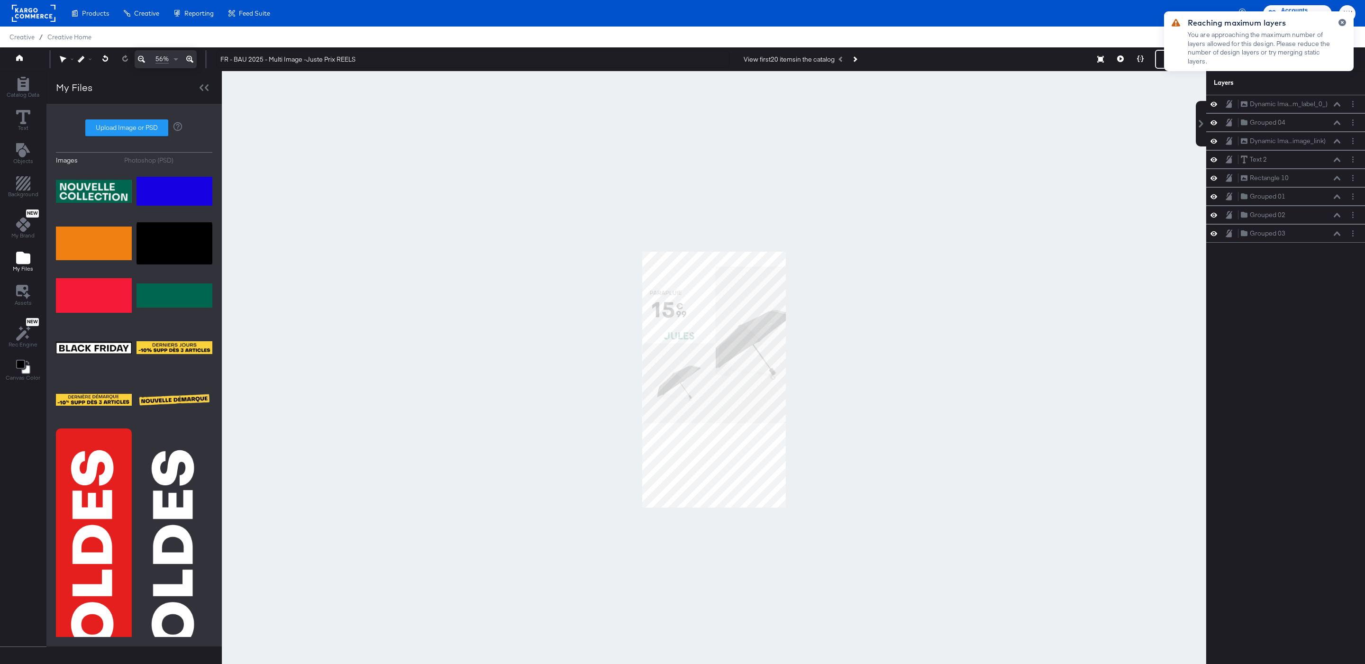
click at [139, 165] on div "Images Photoshop (PSD) Upload Image or PSD" at bounding box center [134, 375] width 156 height 524
click at [135, 160] on div "Photoshop (PSD)" at bounding box center [148, 160] width 49 height 9
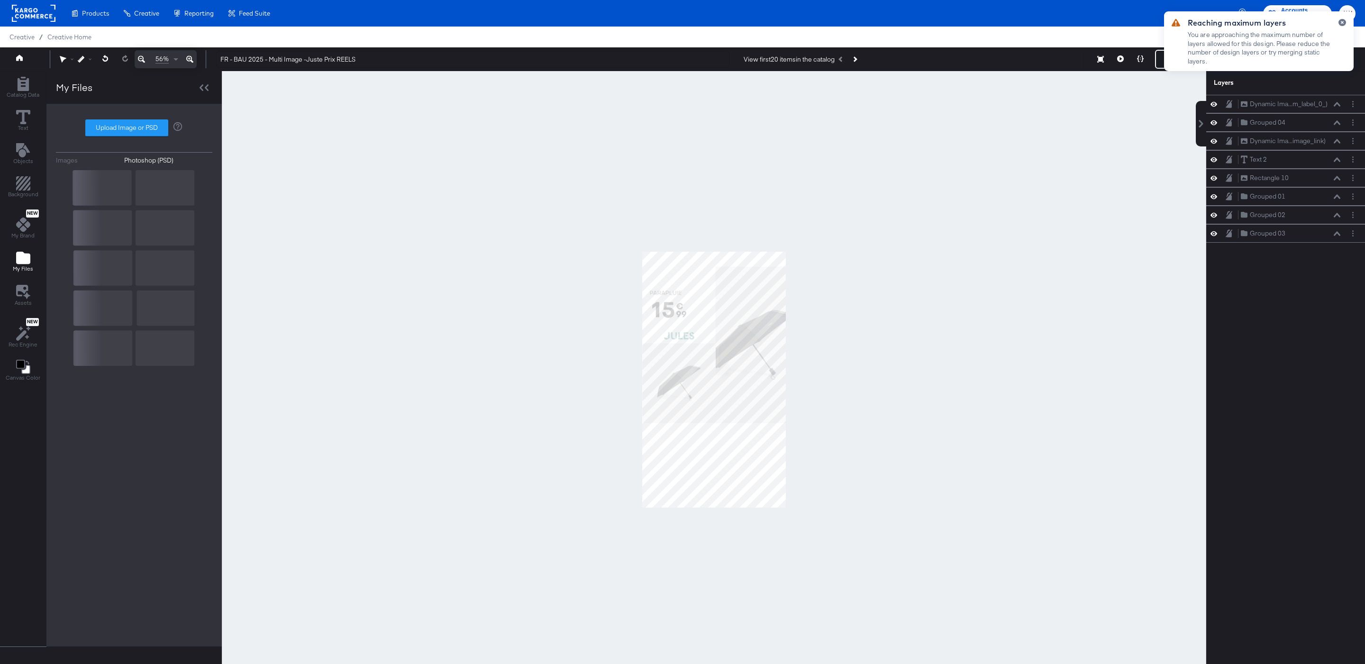
click at [119, 191] on rect at bounding box center [134, 268] width 122 height 196
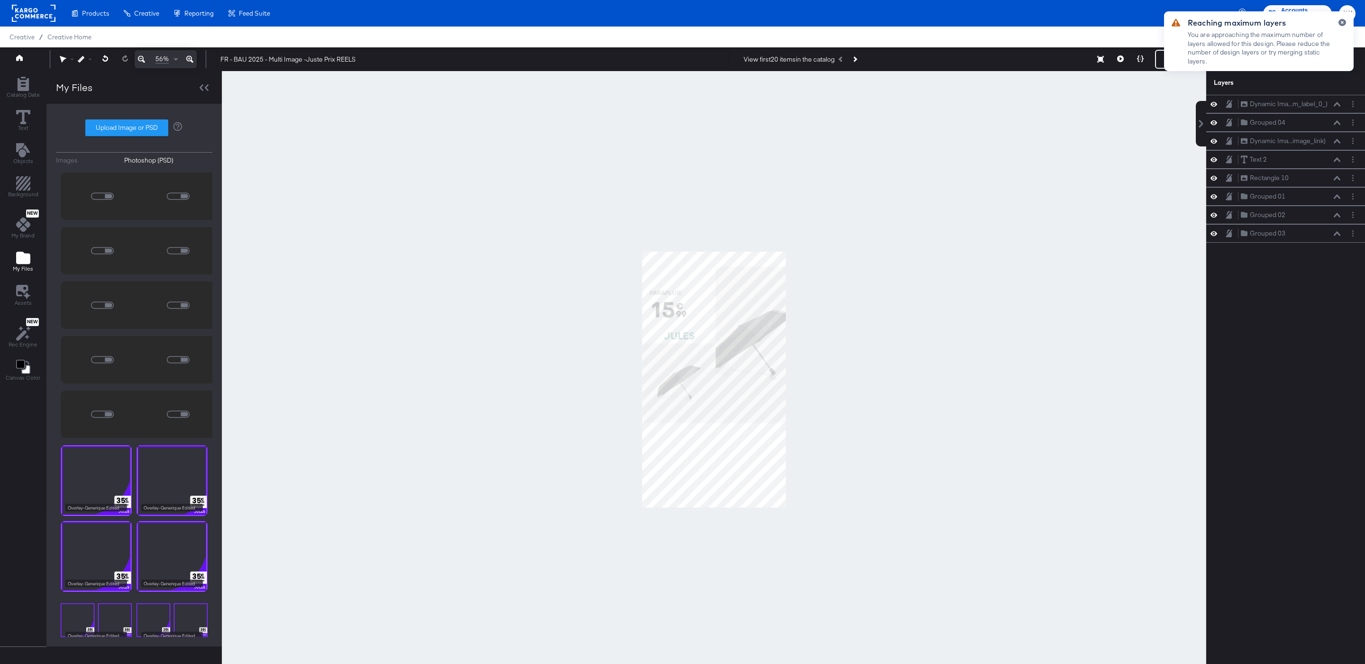
click at [113, 197] on icon "Image loader" at bounding box center [102, 196] width 25 height 25
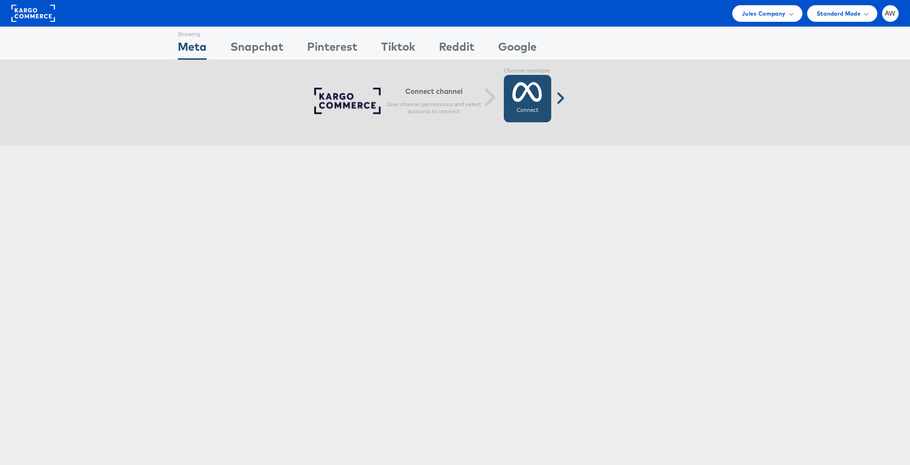
click at [538, 101] on icon at bounding box center [527, 92] width 30 height 24
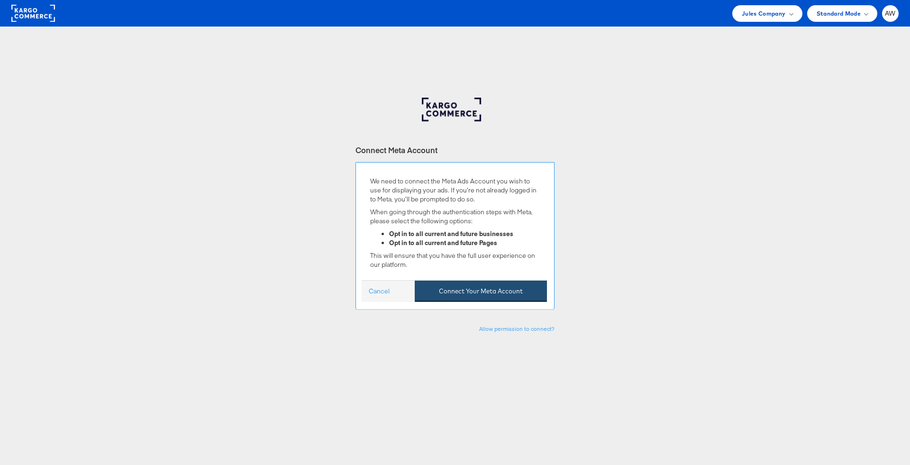
click at [470, 295] on button "Connect Your Meta Account" at bounding box center [481, 291] width 132 height 21
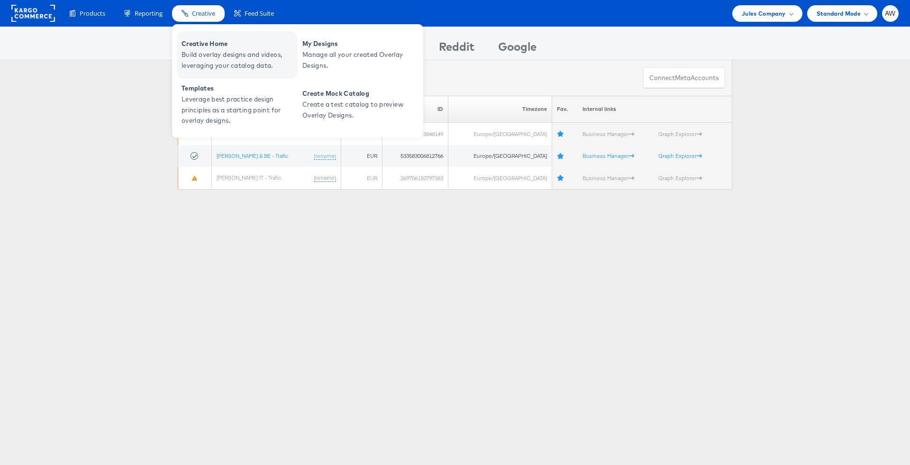
click at [203, 37] on link "Creative Home Build overlay designs and videos, leveraging your catalog data." at bounding box center [237, 54] width 121 height 47
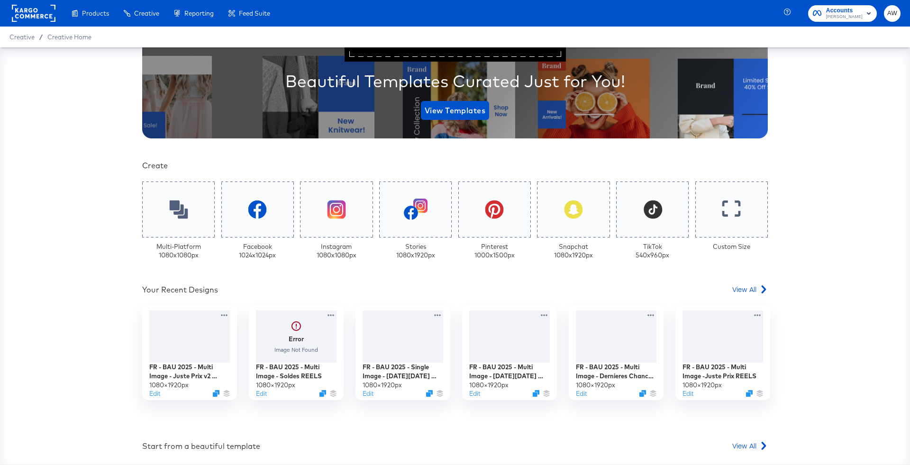
scroll to position [158, 0]
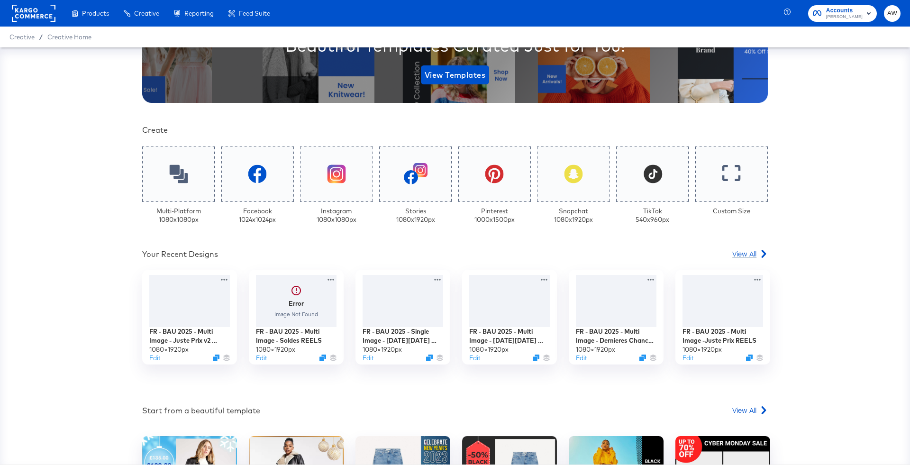
click at [751, 251] on span "View All" at bounding box center [744, 253] width 24 height 9
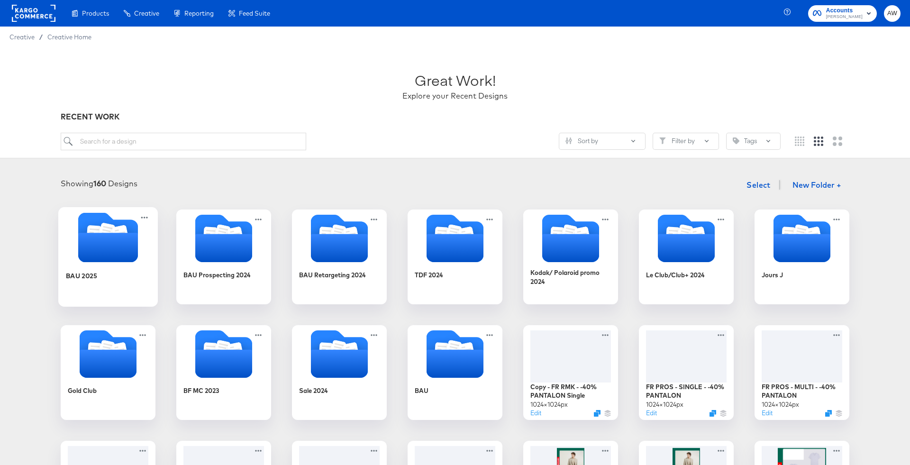
click at [108, 242] on icon "Folder" at bounding box center [108, 247] width 60 height 29
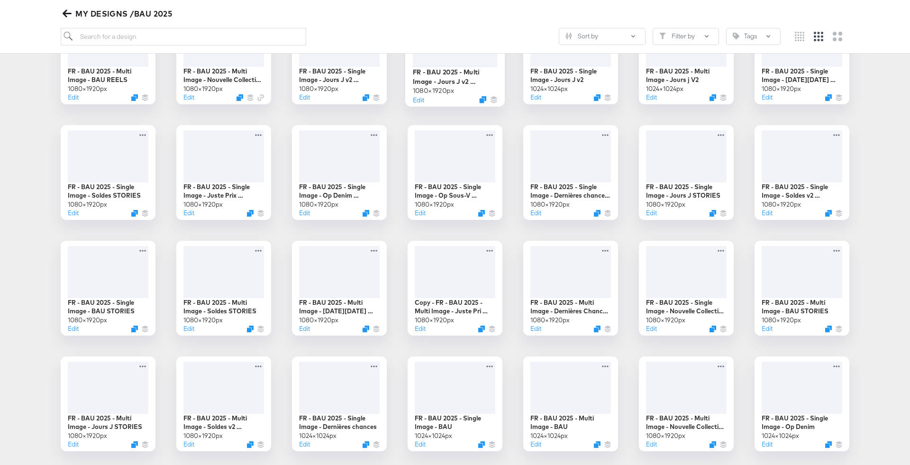
scroll to position [384, 0]
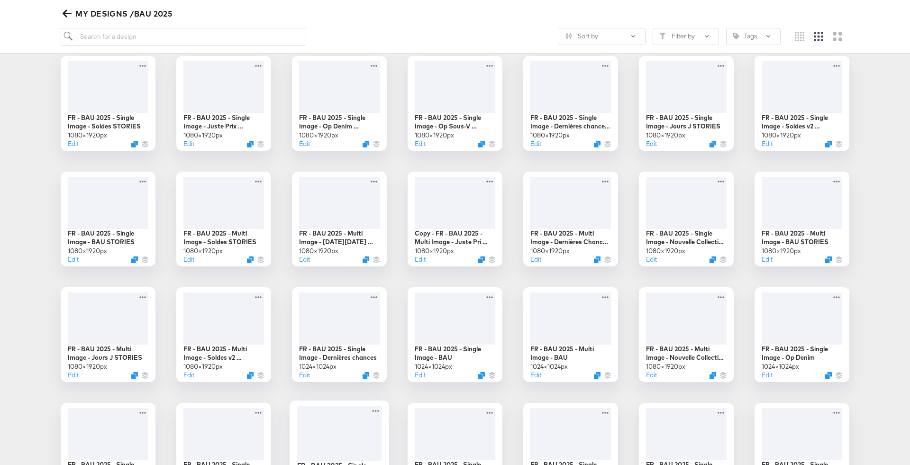
click at [363, 432] on div at bounding box center [339, 433] width 85 height 55
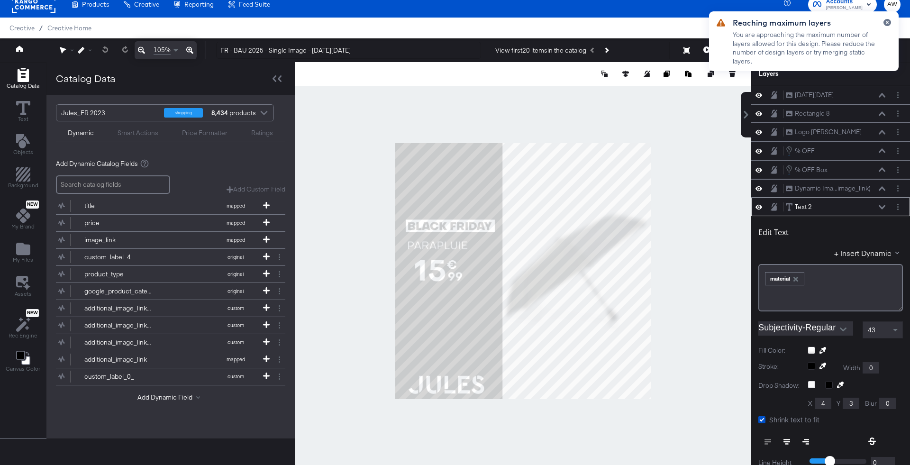
scroll to position [110, 0]
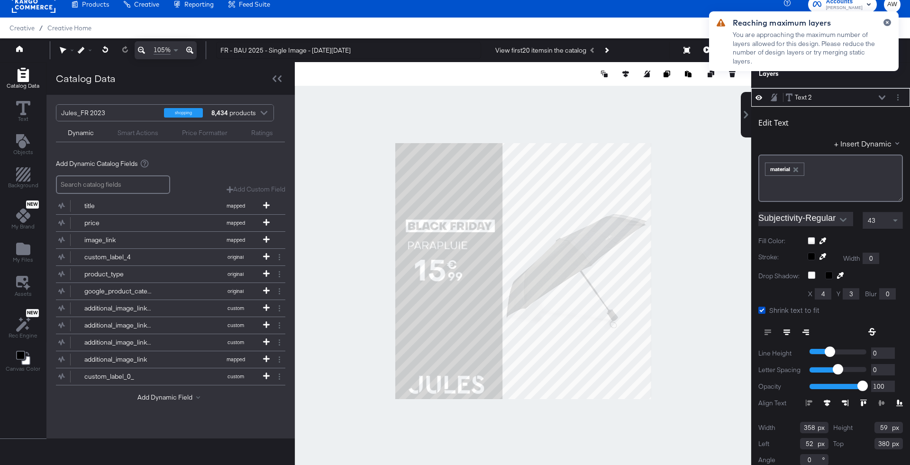
click at [666, 252] on div at bounding box center [523, 271] width 457 height 418
click at [597, 105] on div at bounding box center [523, 271] width 457 height 418
click at [779, 213] on input "Subjectivity-Regular" at bounding box center [799, 219] width 81 height 14
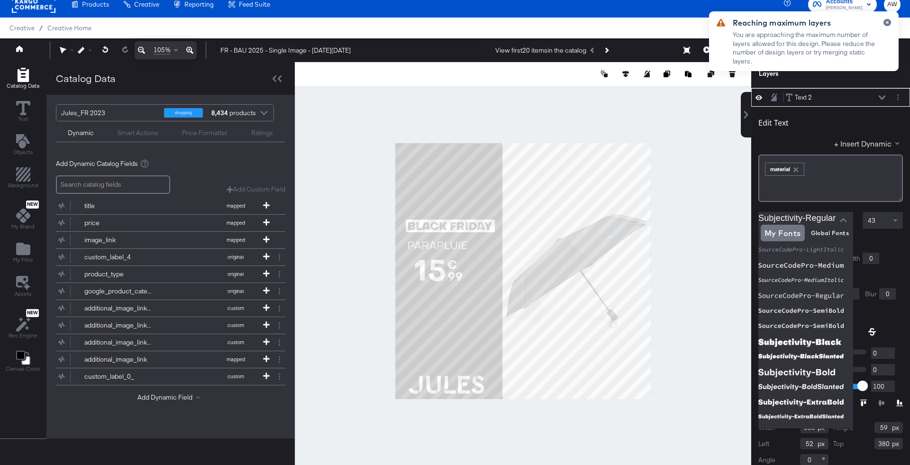
scroll to position [1719, 0]
click at [807, 371] on img at bounding box center [806, 370] width 95 height 15
type input "Subjectivity-Bold"
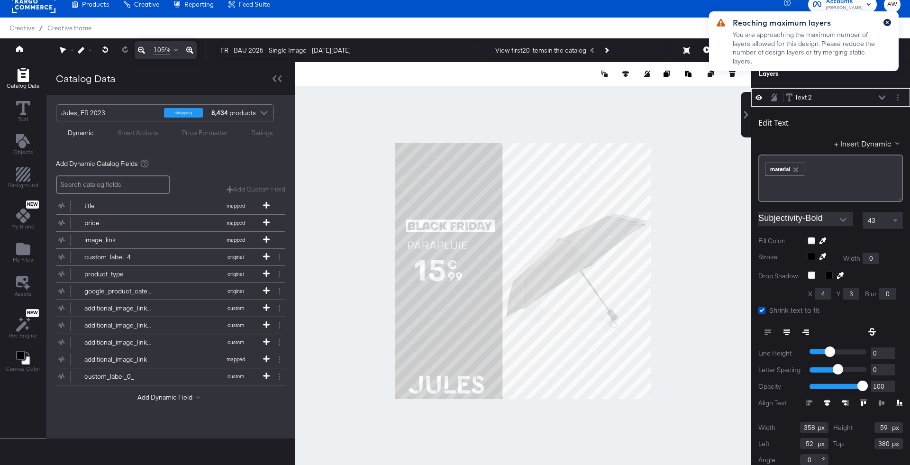
click at [888, 23] on icon "button" at bounding box center [887, 22] width 3 height 3
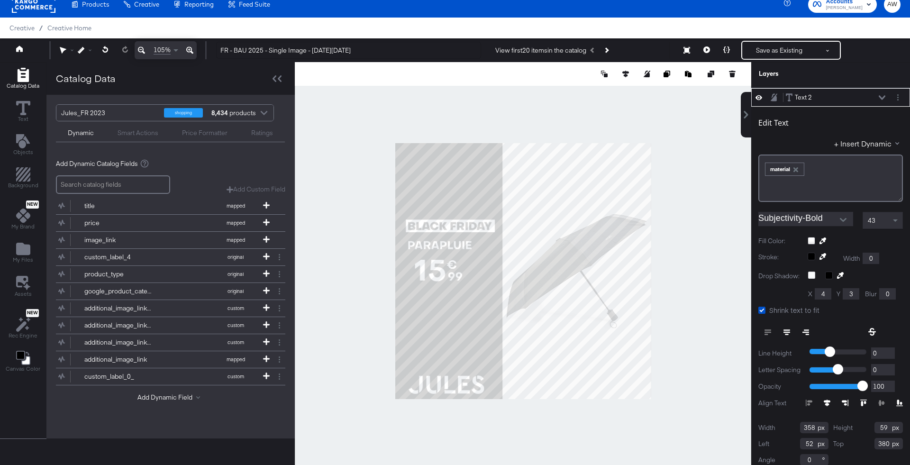
click at [664, 197] on div at bounding box center [523, 271] width 457 height 418
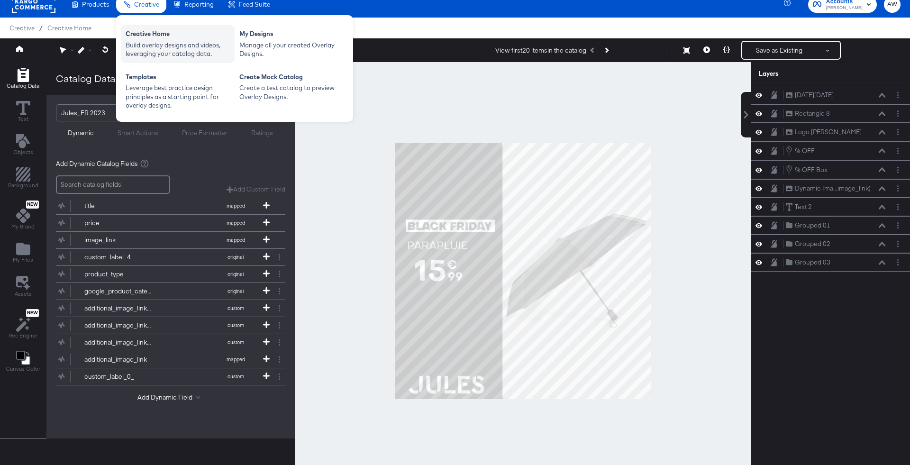
click at [166, 42] on div "Build overlay designs and videos, leveraging your catalog data." at bounding box center [178, 50] width 104 height 18
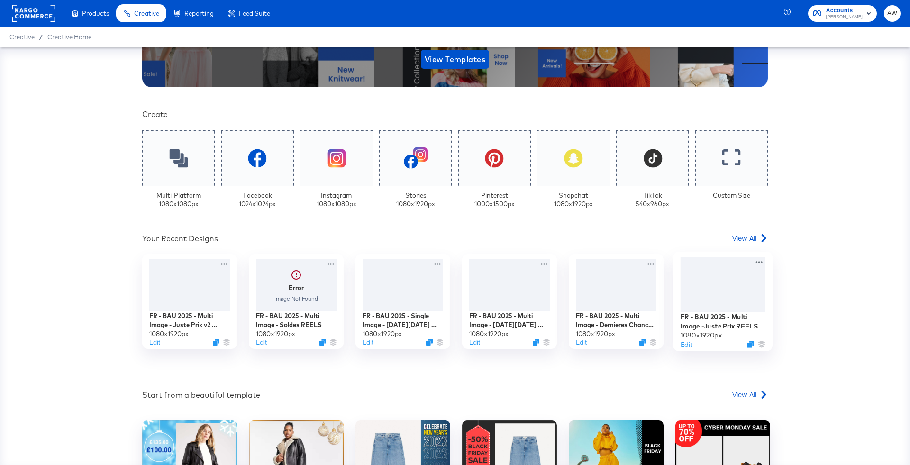
scroll to position [185, 0]
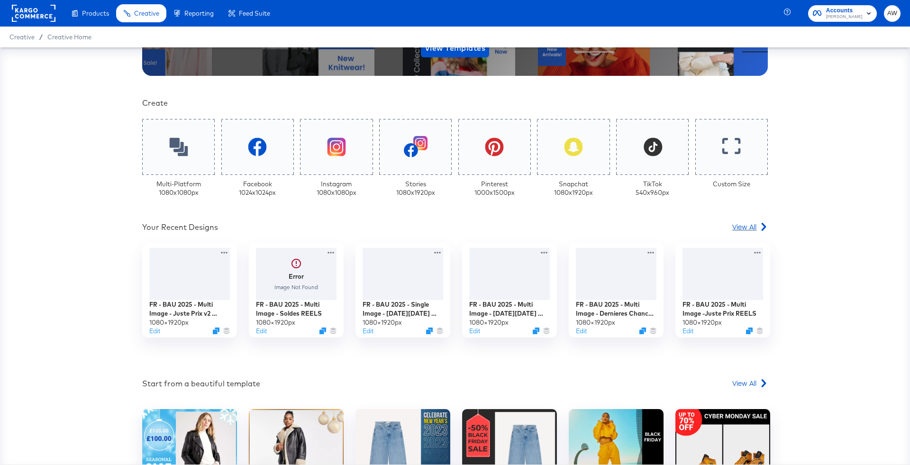
click at [752, 228] on span "View All" at bounding box center [744, 226] width 24 height 9
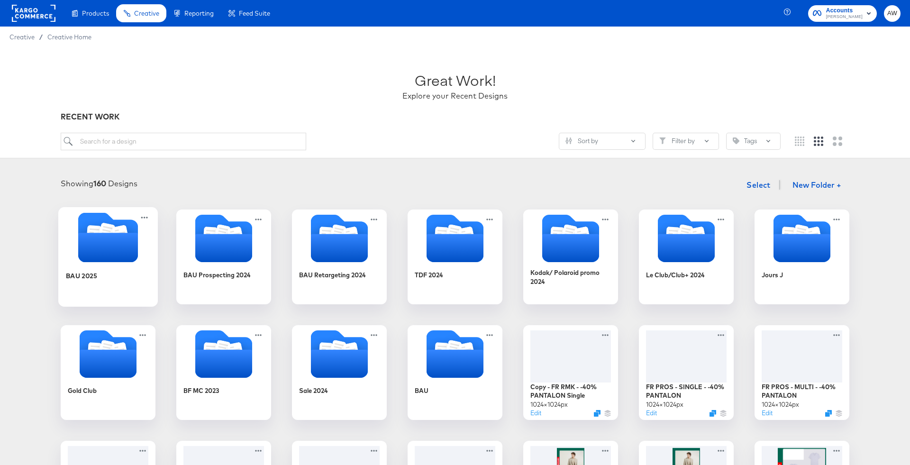
click at [105, 238] on icon "Folder" at bounding box center [108, 247] width 60 height 29
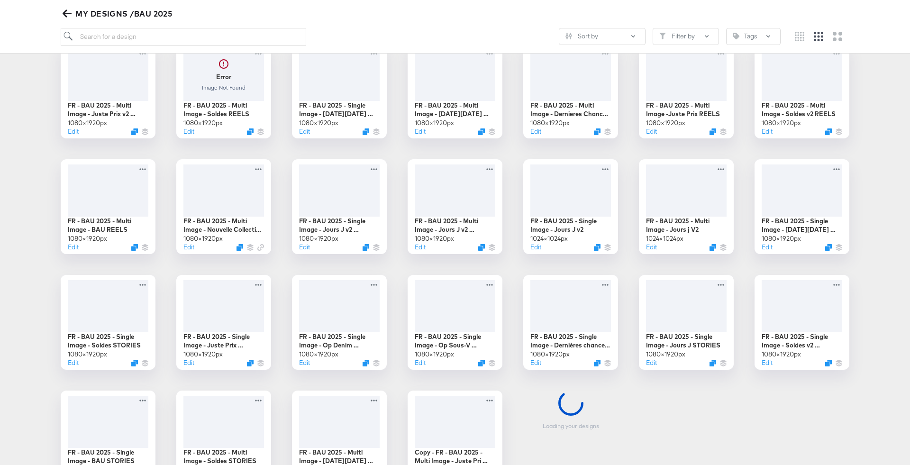
scroll to position [183, 0]
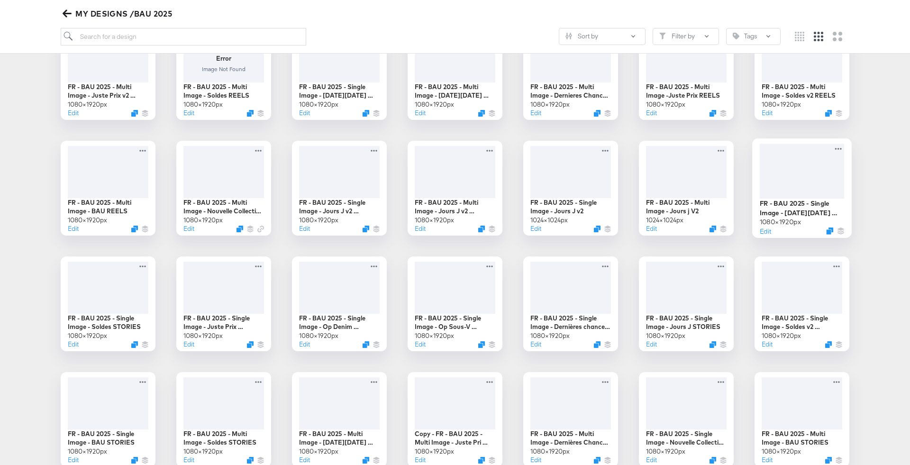
click at [798, 167] on div at bounding box center [802, 171] width 85 height 55
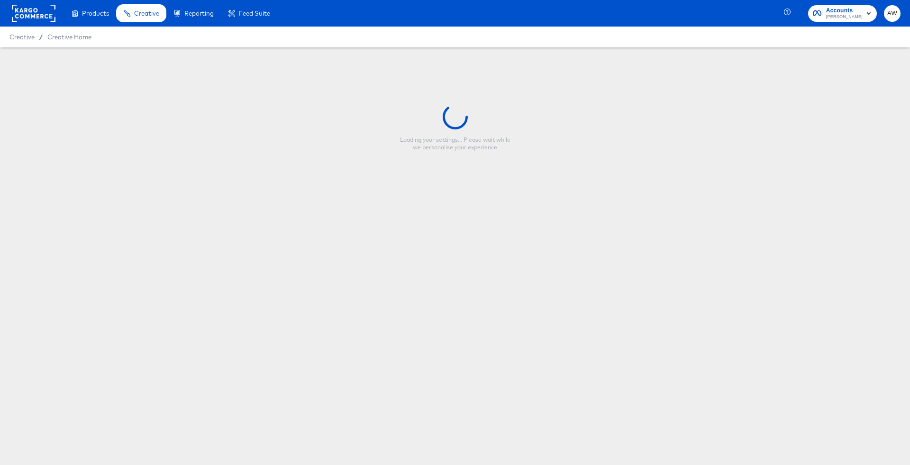
type input "FR - BAU 2025 - Single Image - Black Friday STORIES"
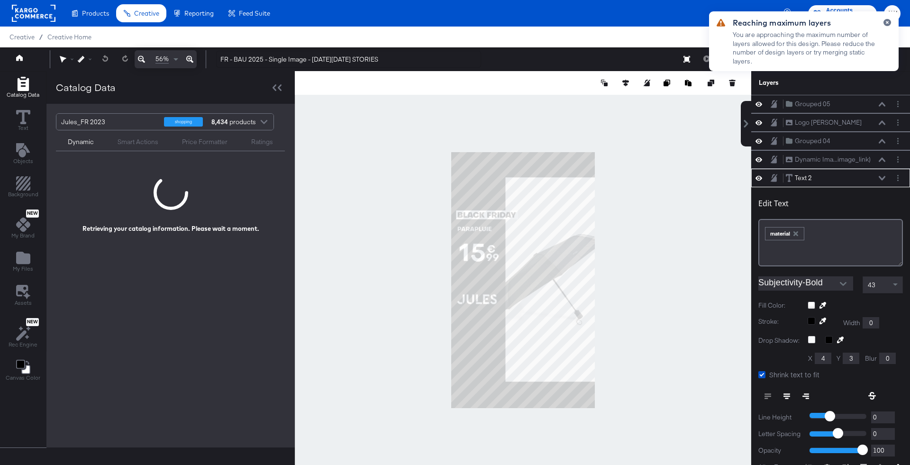
scroll to position [61, 0]
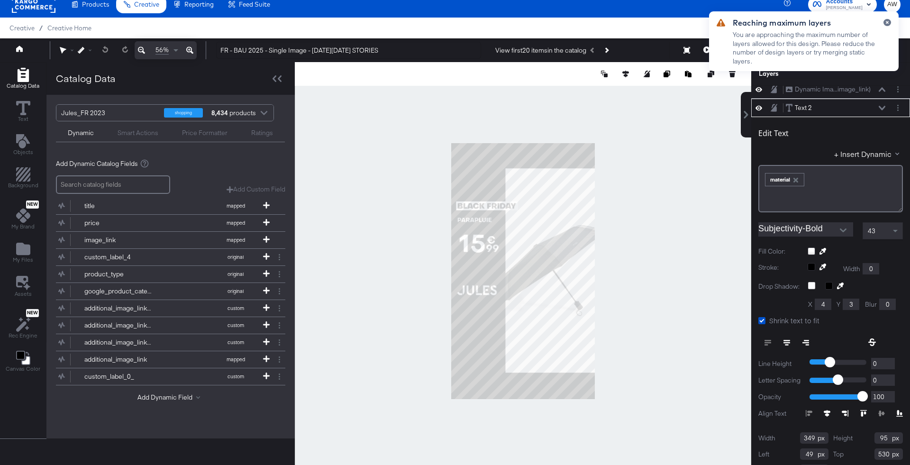
click at [704, 218] on div at bounding box center [523, 271] width 457 height 418
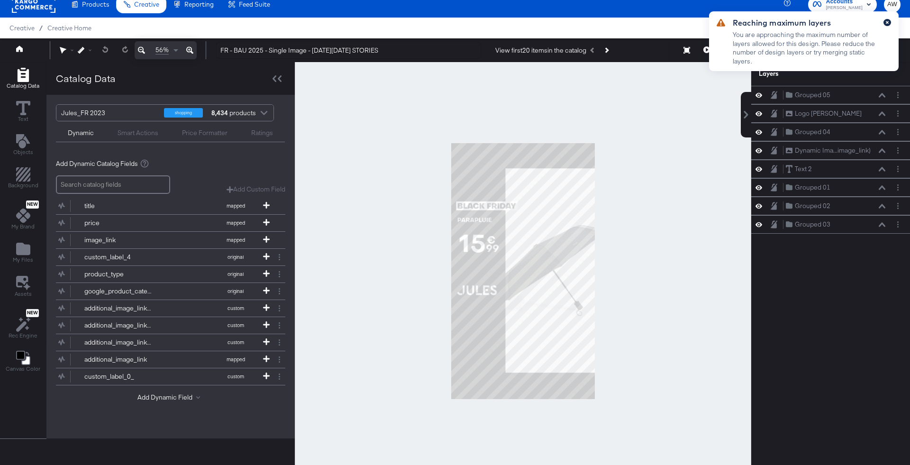
click at [889, 25] on button "button" at bounding box center [888, 22] width 8 height 7
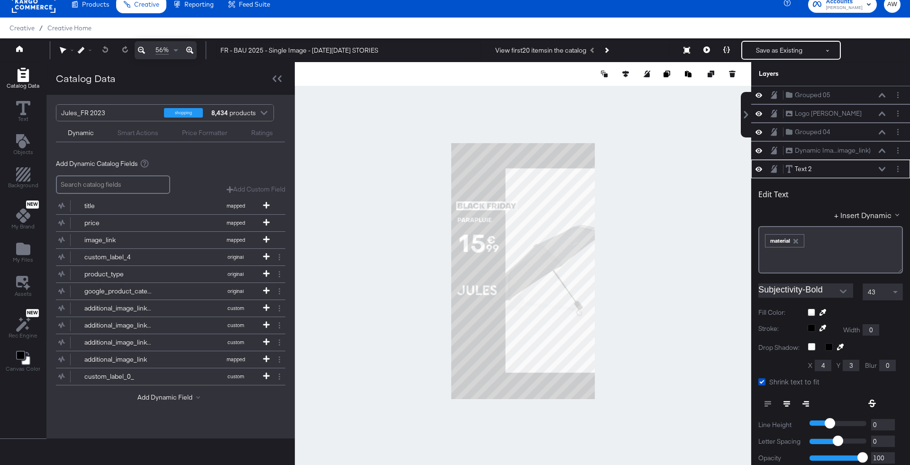
scroll to position [73, 0]
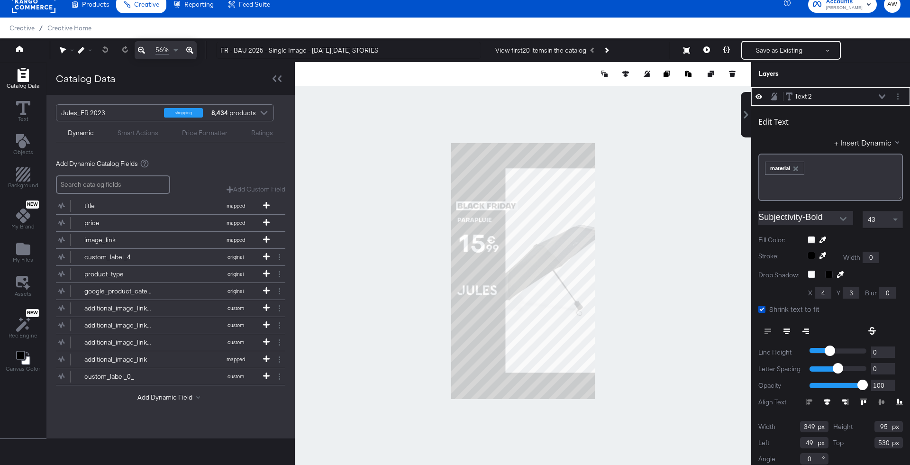
click at [703, 219] on div at bounding box center [523, 271] width 457 height 418
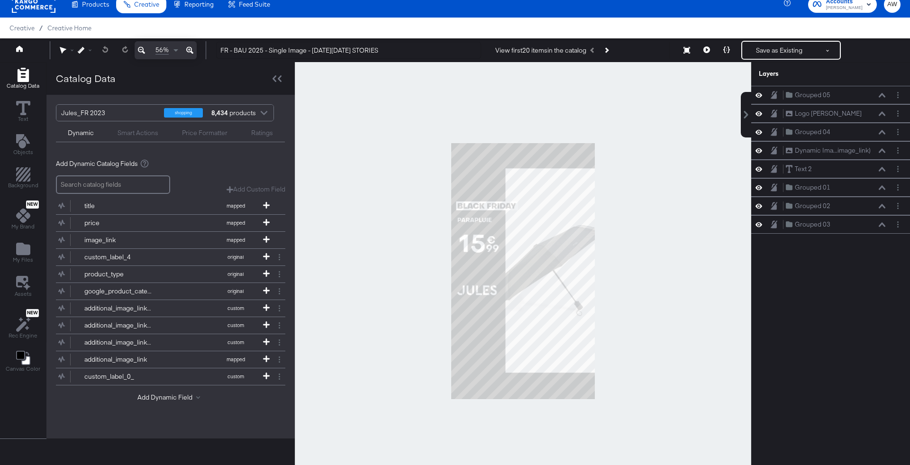
scroll to position [0, 0]
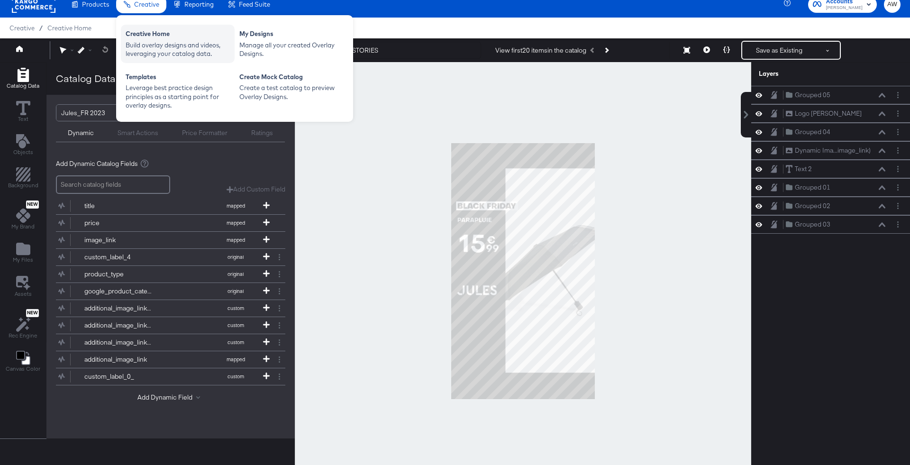
click at [161, 31] on div "Creative Home" at bounding box center [178, 34] width 104 height 11
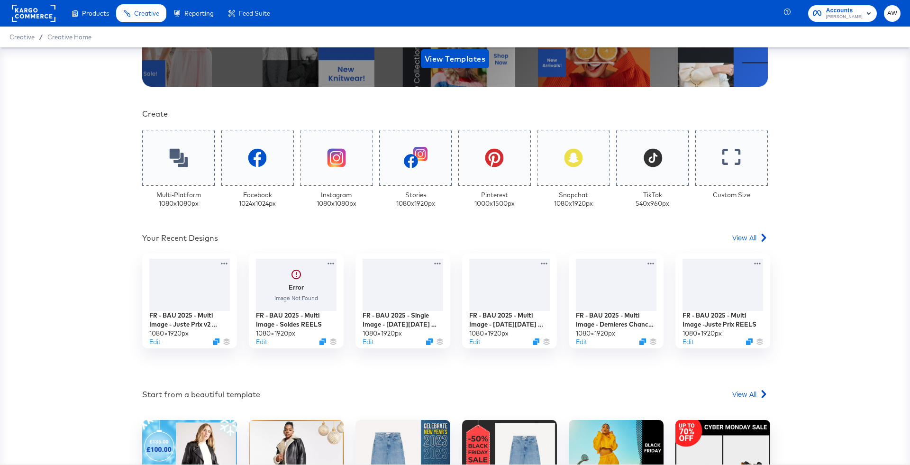
scroll to position [115, 0]
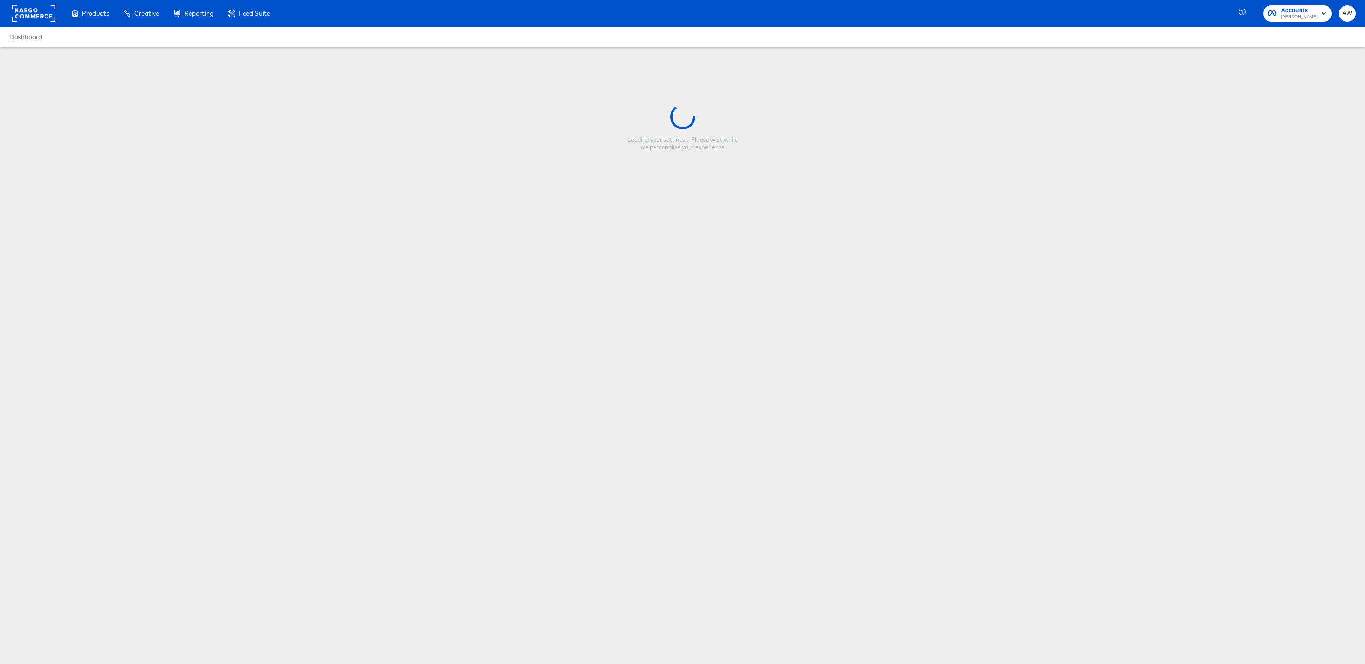
type input "Copy - FR - BAU 2025 - Single Image - [DATE][DATE] REELS"
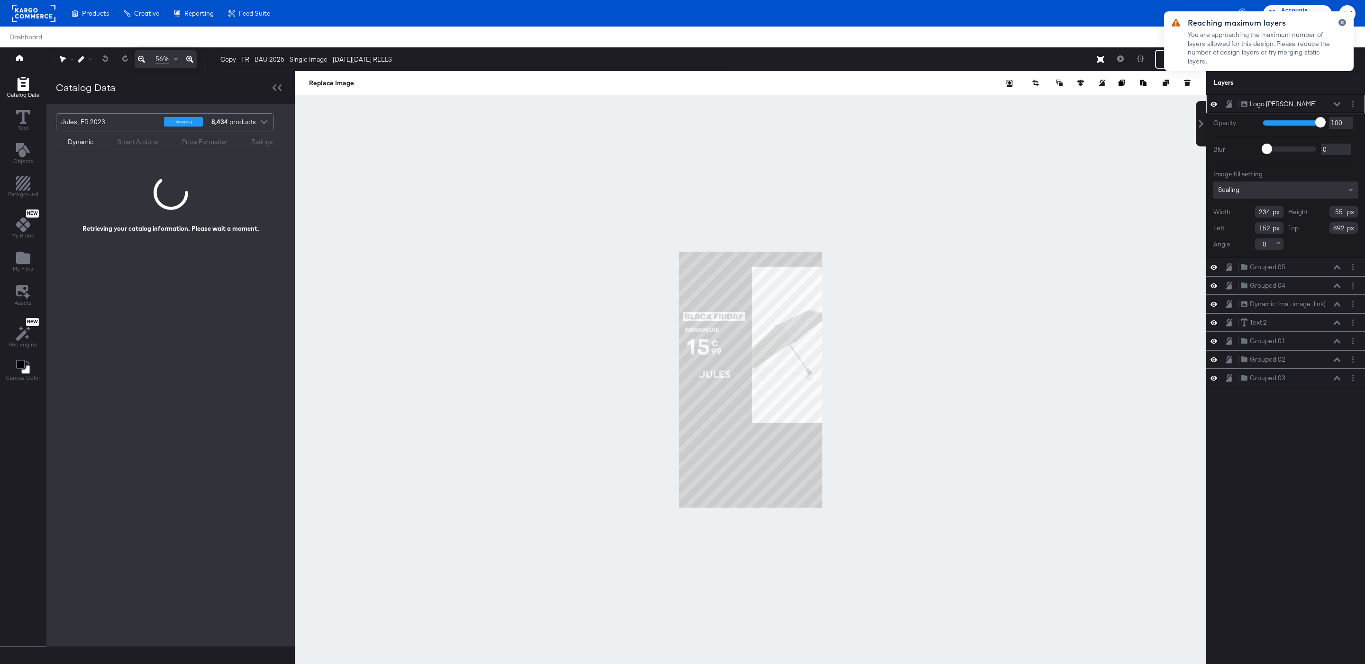
click at [572, 178] on div at bounding box center [751, 379] width 912 height 617
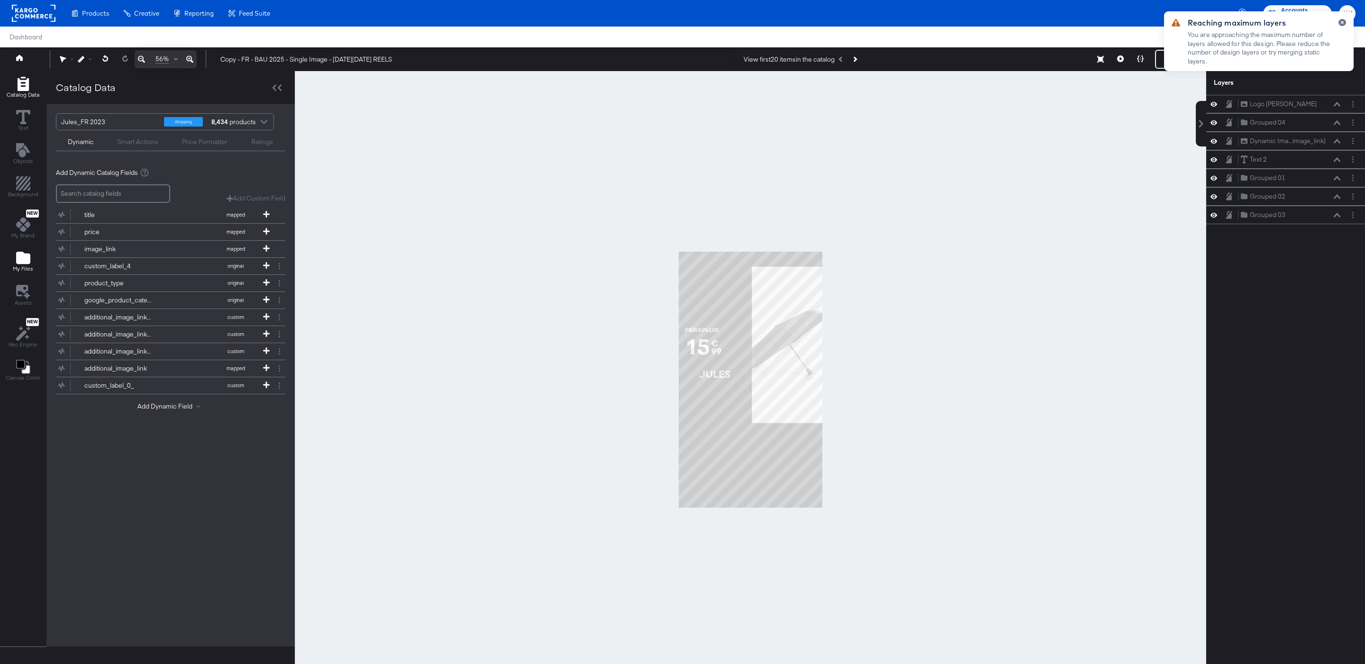
click at [24, 259] on icon "Add Files" at bounding box center [23, 258] width 14 height 12
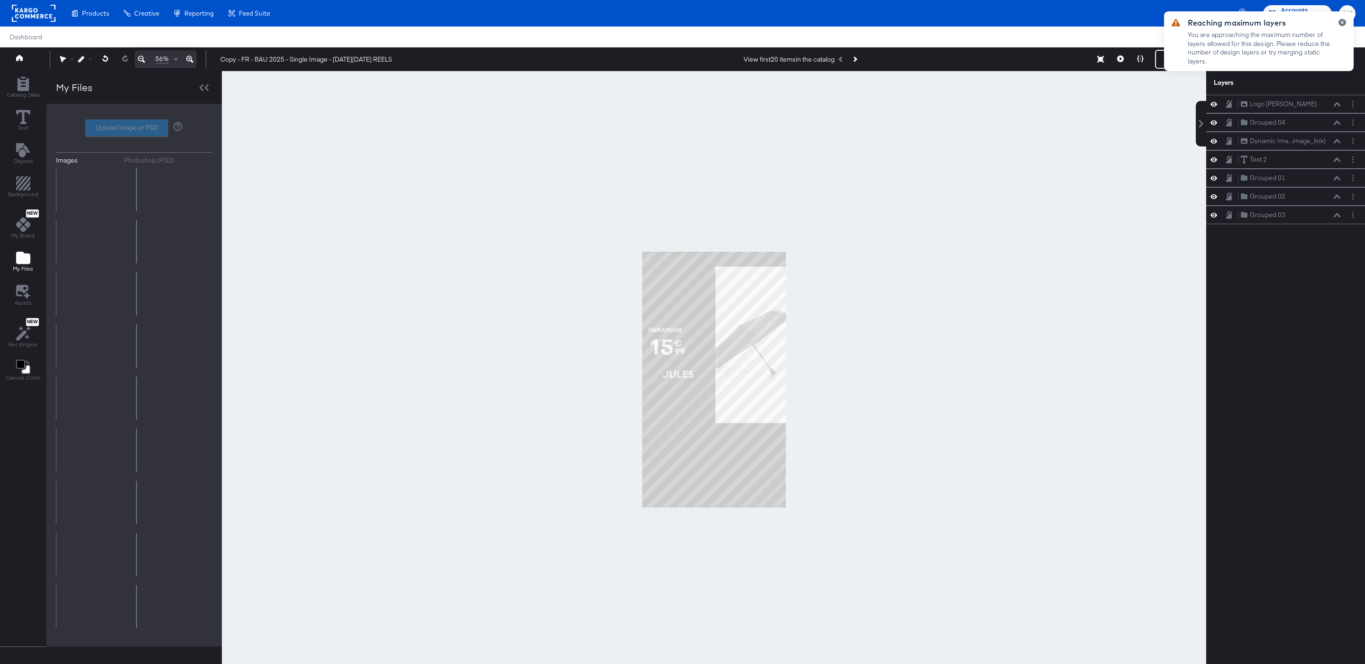
click at [182, 159] on button "Photoshop (PSD)" at bounding box center [168, 160] width 89 height 9
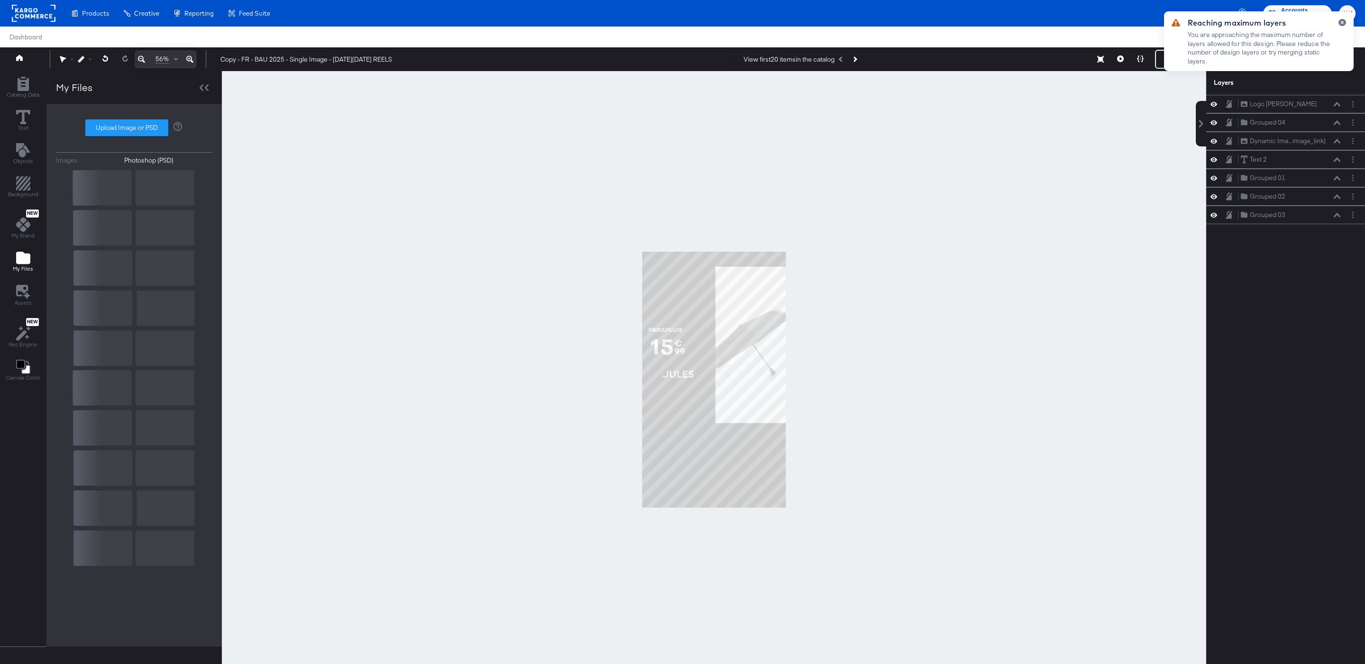
click at [120, 188] on rect at bounding box center [134, 268] width 122 height 196
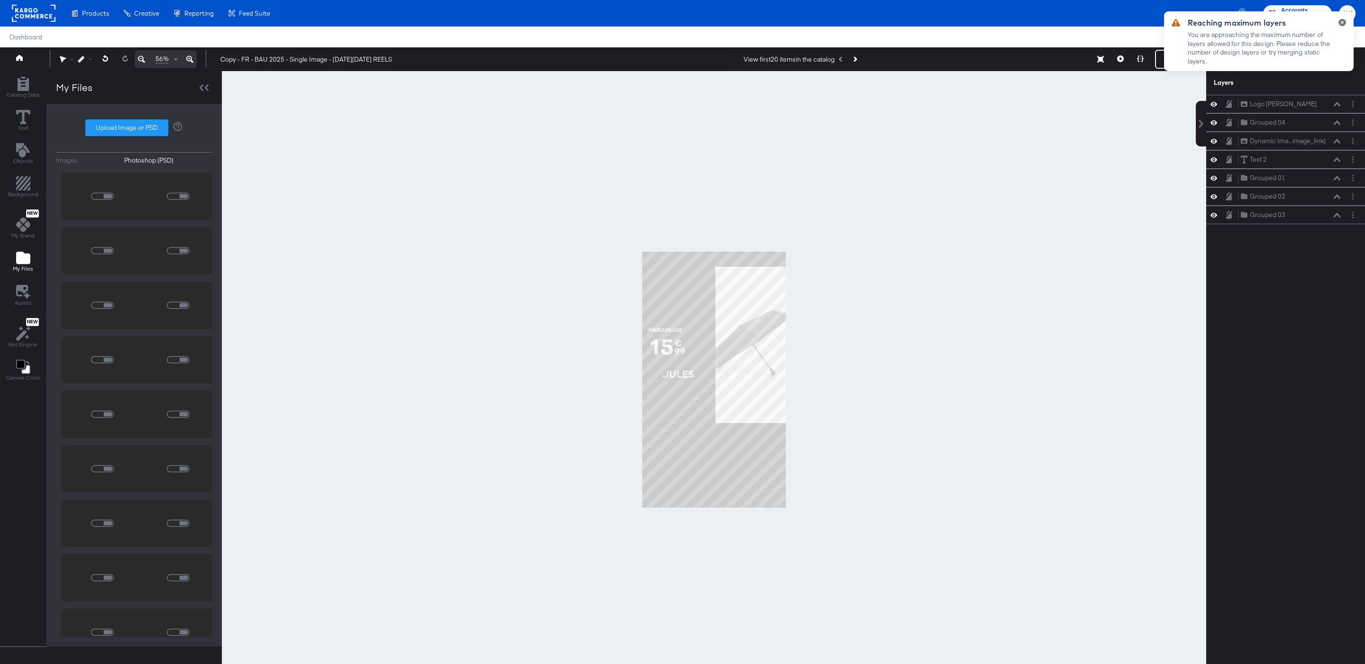
click at [114, 192] on div at bounding box center [102, 196] width 83 height 47
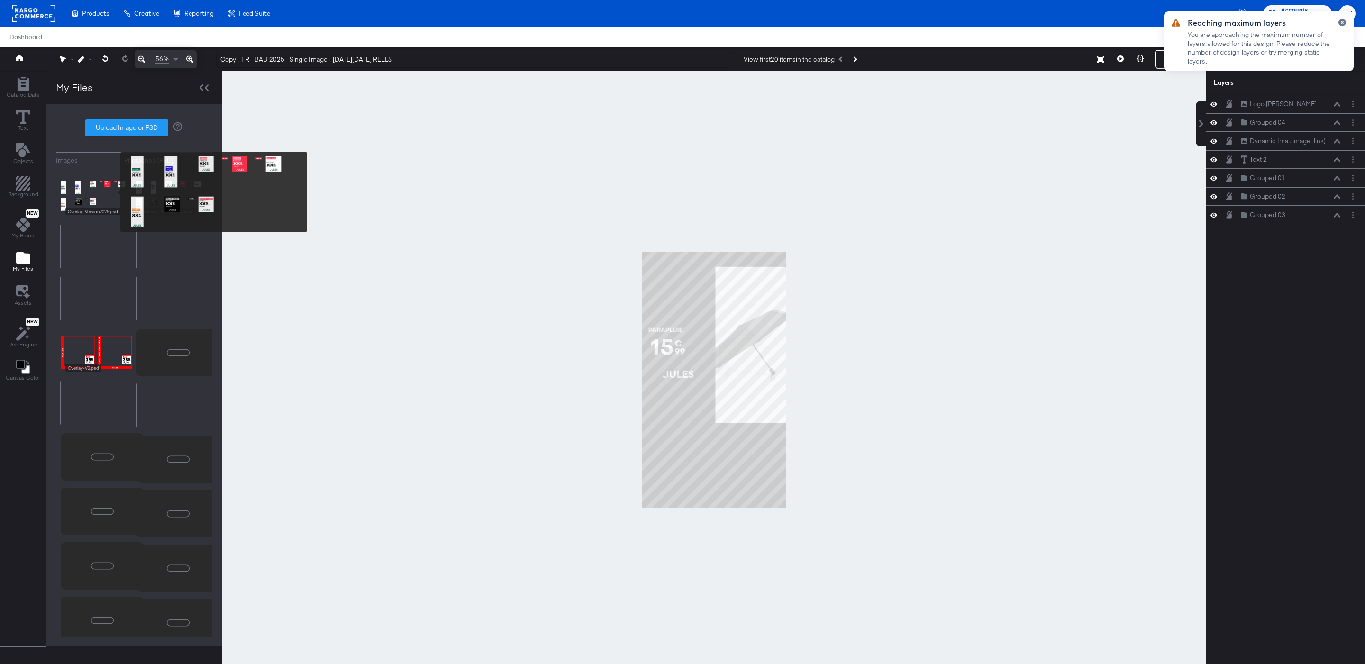
click at [114, 192] on img at bounding box center [96, 196] width 71 height 47
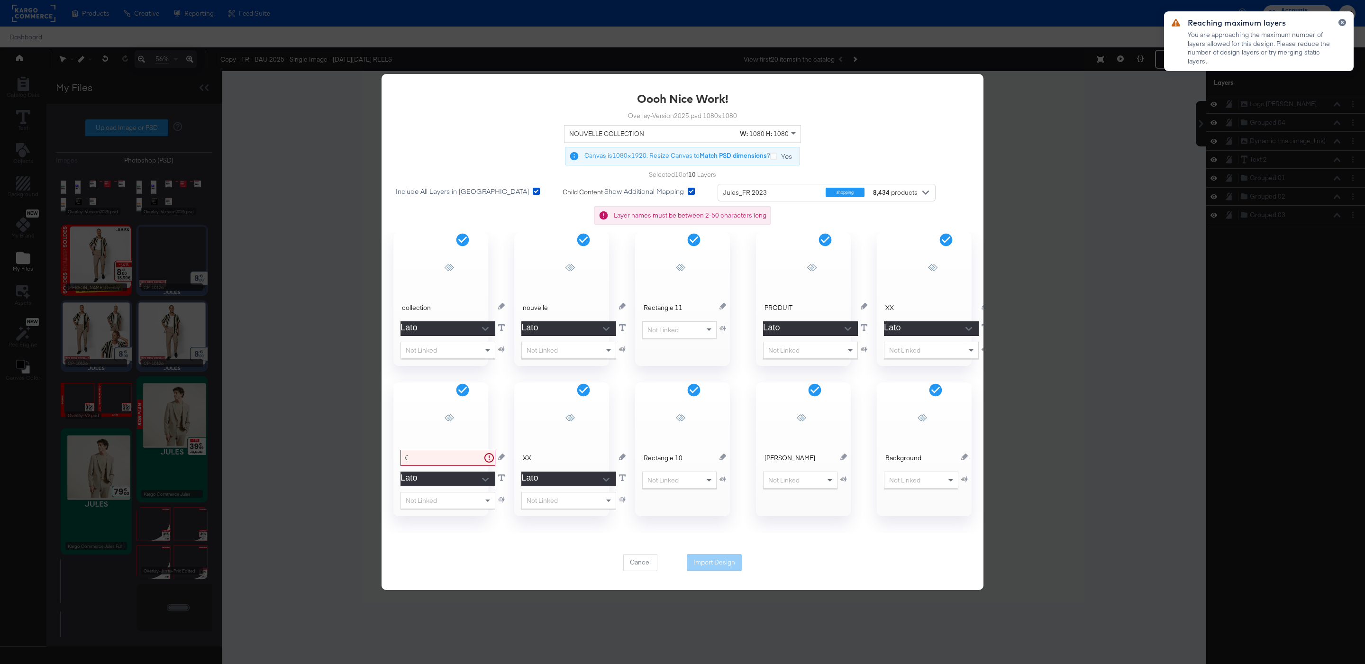
click at [598, 128] on div "NOUVELLE COLLECTION" at bounding box center [653, 134] width 169 height 16
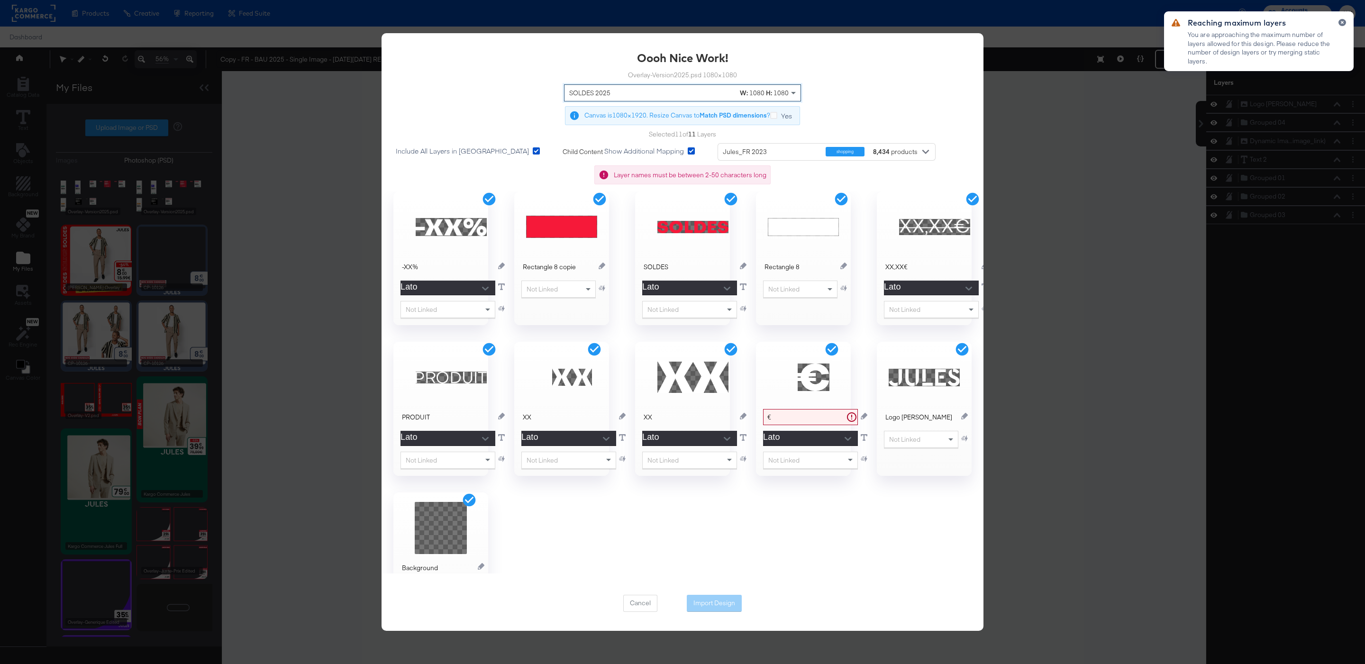
click at [533, 151] on icon at bounding box center [536, 150] width 7 height 7
click at [0, 0] on input "Include All Layers in Import" at bounding box center [0, 0] width 0 height 0
click at [732, 199] on icon at bounding box center [730, 199] width 15 height 15
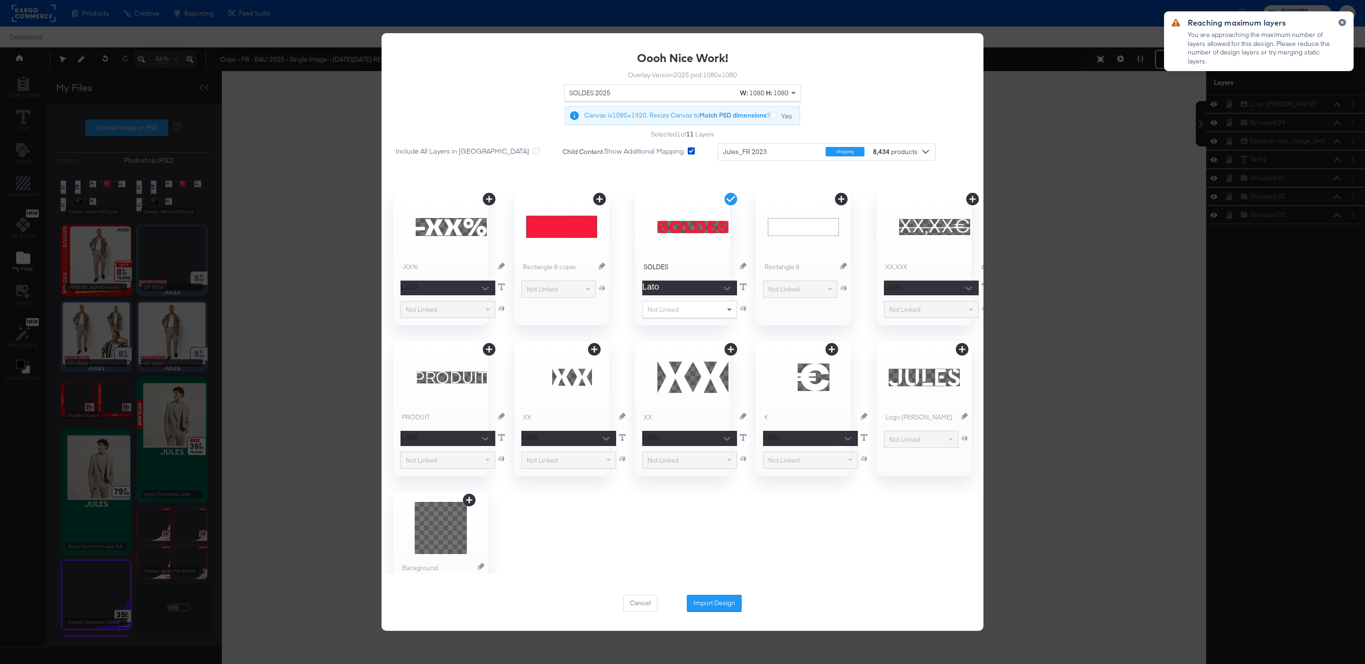
click at [847, 200] on icon at bounding box center [841, 199] width 13 height 13
click at [712, 597] on button "Import Design" at bounding box center [714, 603] width 55 height 17
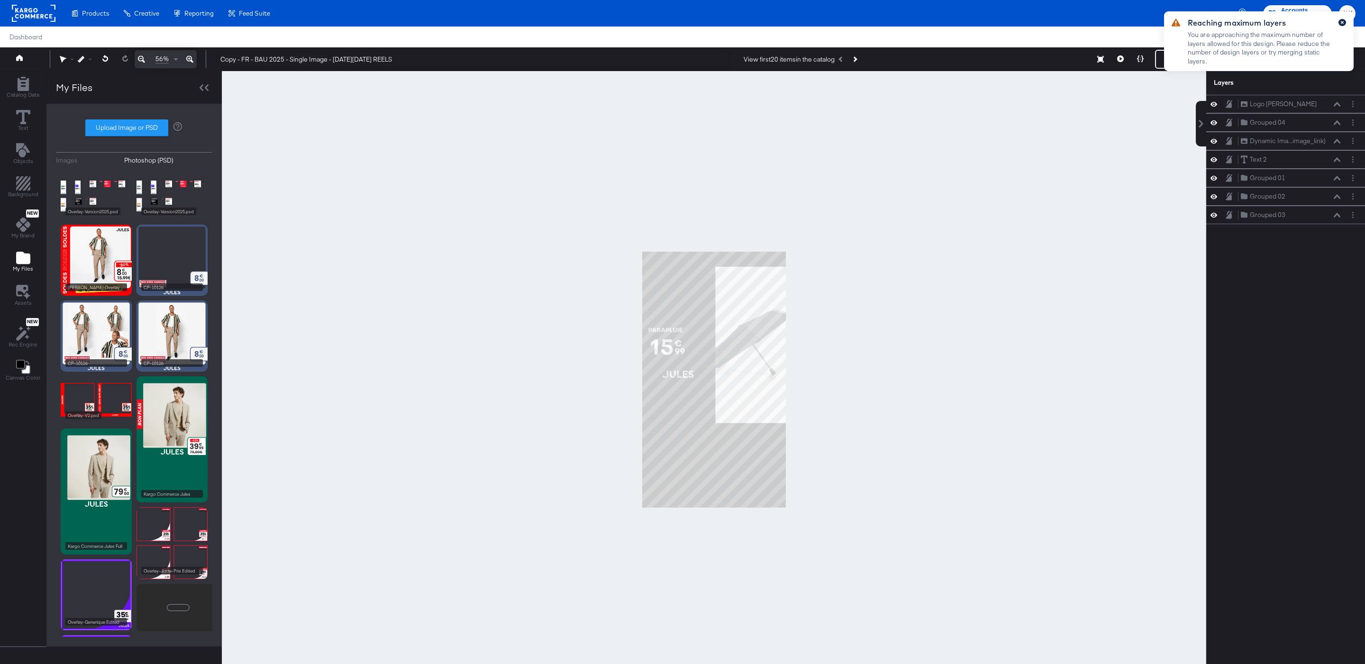
click at [1343, 23] on icon "button" at bounding box center [1342, 22] width 3 height 3
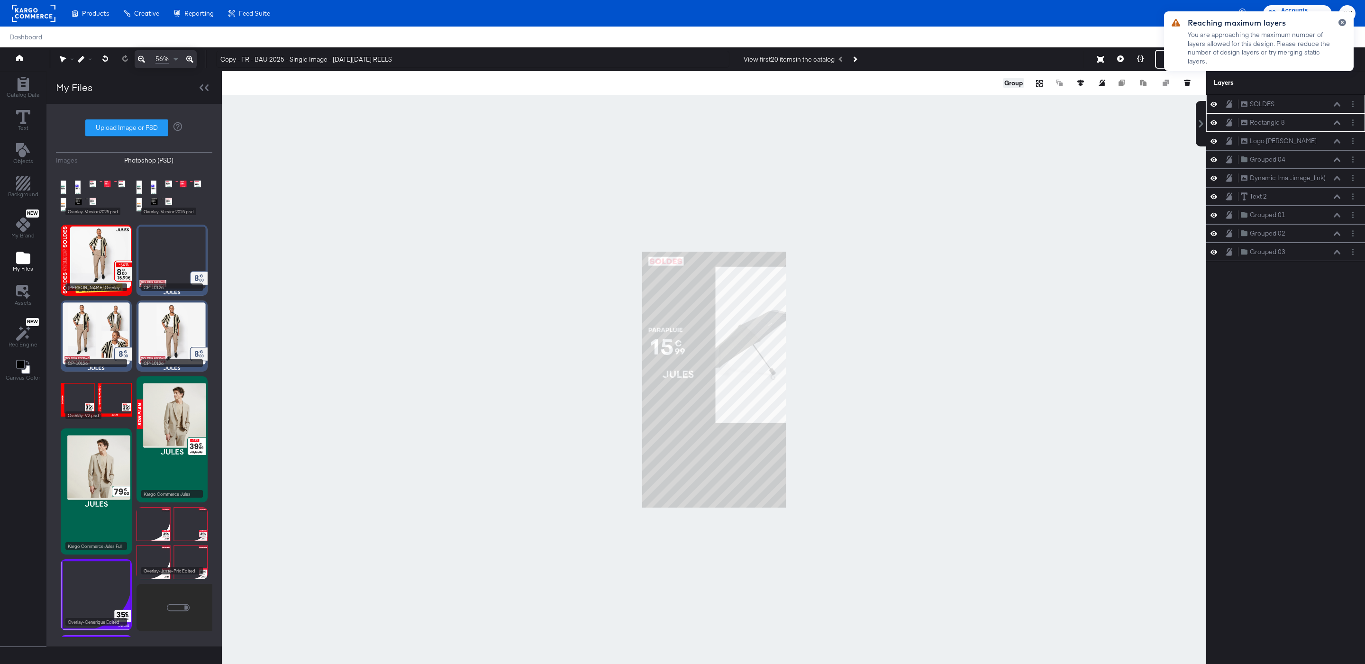
click at [1010, 86] on button "Group" at bounding box center [1013, 82] width 21 height 9
click at [964, 184] on div at bounding box center [714, 379] width 985 height 617
click at [899, 265] on div at bounding box center [714, 379] width 985 height 617
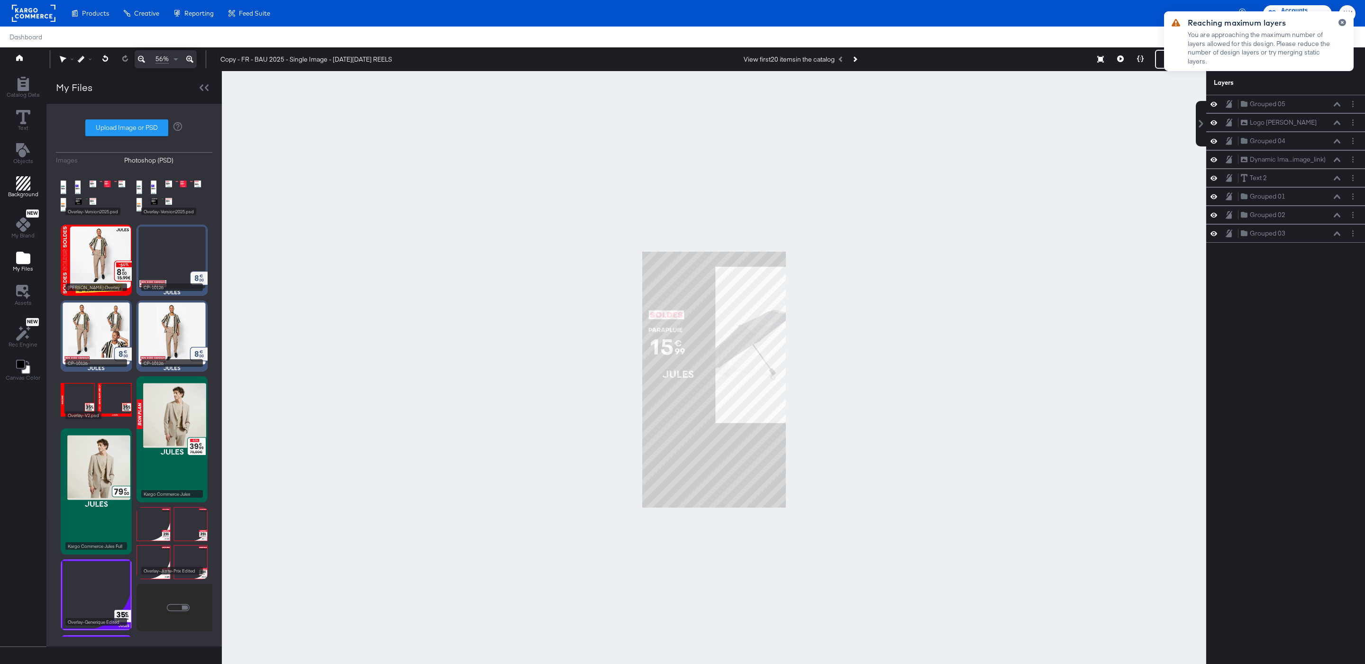
click at [25, 196] on span "Background" at bounding box center [23, 195] width 30 height 8
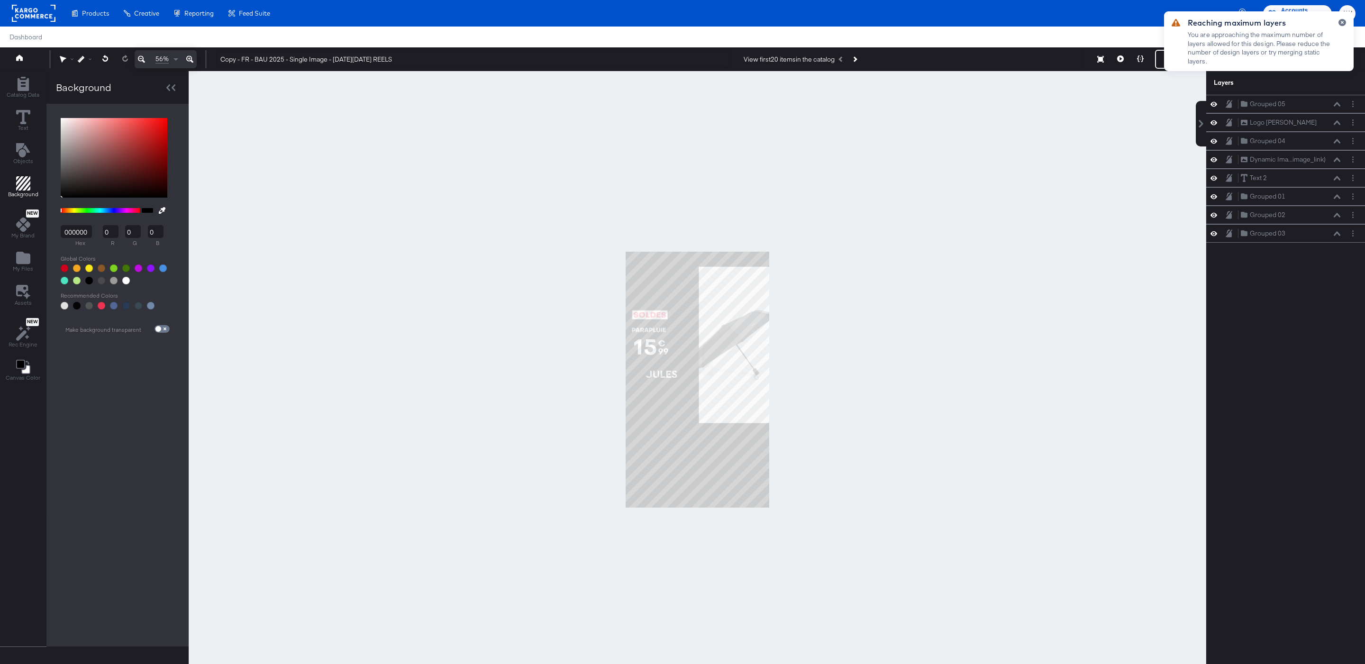
click at [161, 211] on button at bounding box center [162, 211] width 15 height 18
type input "F61C3B"
type input "246"
type input "28"
type input "59"
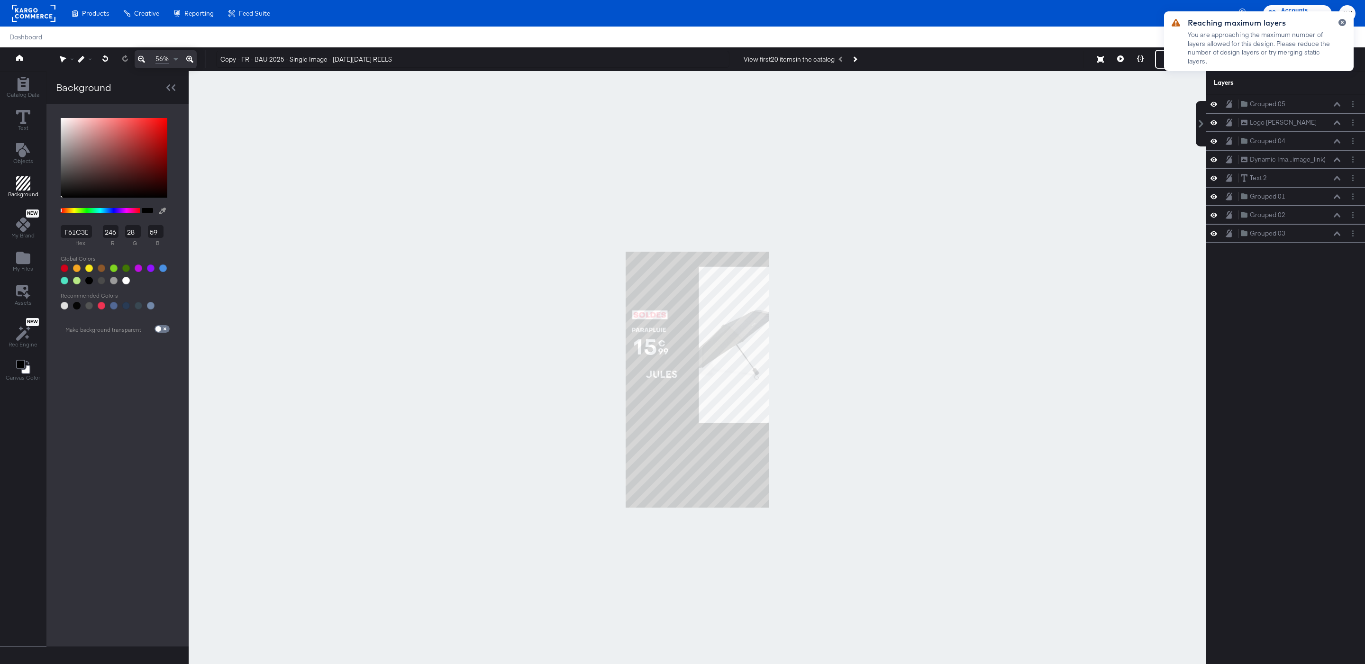
click at [654, 313] on div at bounding box center [697, 379] width 1017 height 617
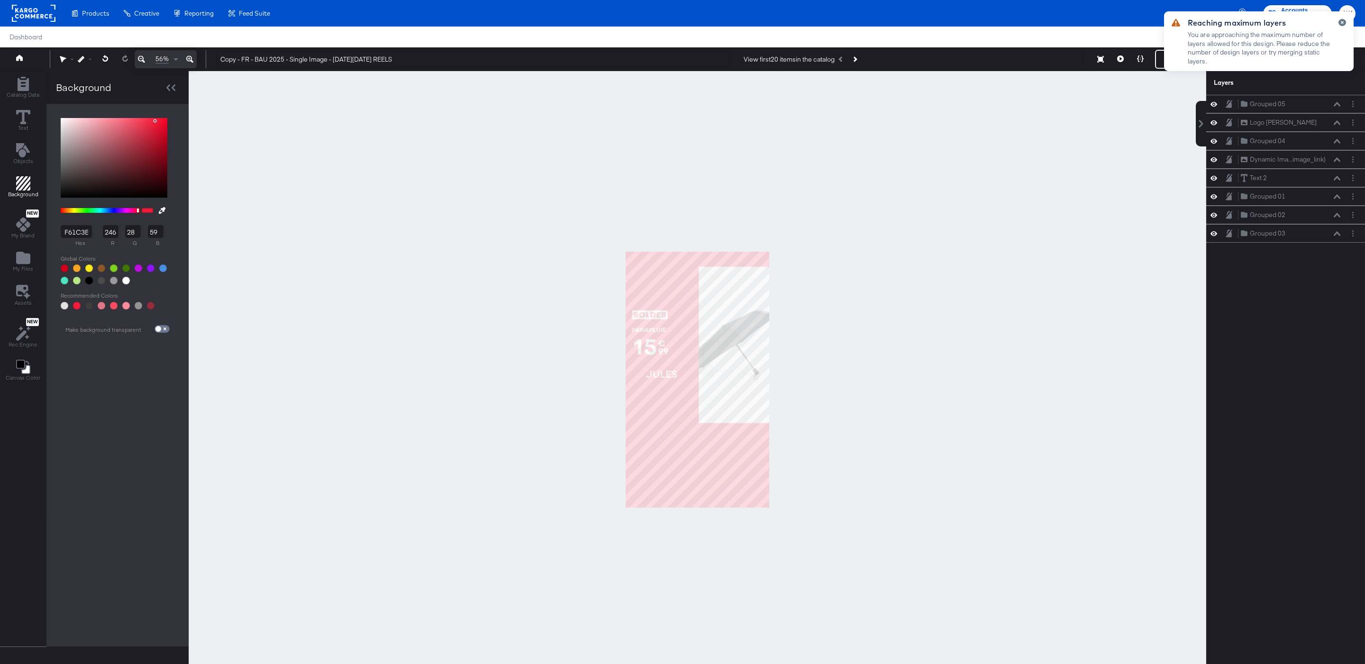
click at [812, 236] on div at bounding box center [698, 379] width 1018 height 617
click at [1341, 25] on icon "button" at bounding box center [1343, 22] width 4 height 5
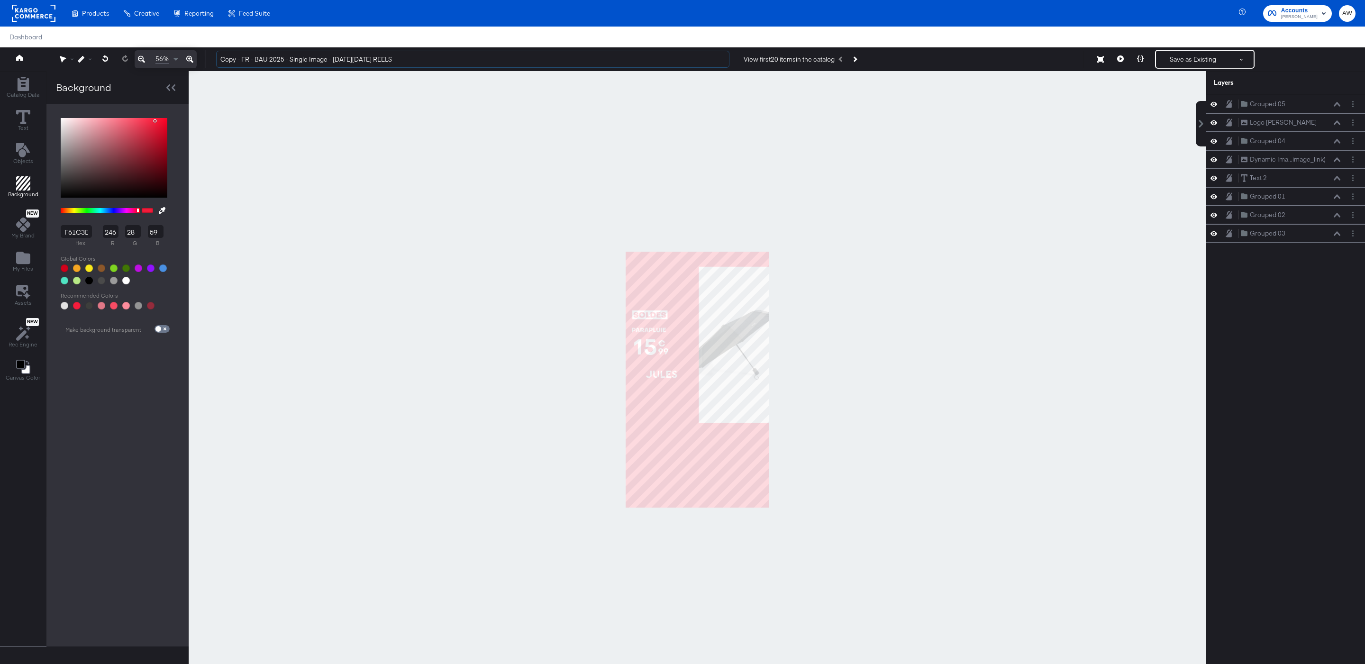
drag, startPoint x: 242, startPoint y: 58, endPoint x: 203, endPoint y: 57, distance: 39.4
click at [203, 57] on div "56% Copy - FR - BAU 2025 - Single Image - Black Friday REELS View first 20 item…" at bounding box center [682, 59] width 1365 height 24
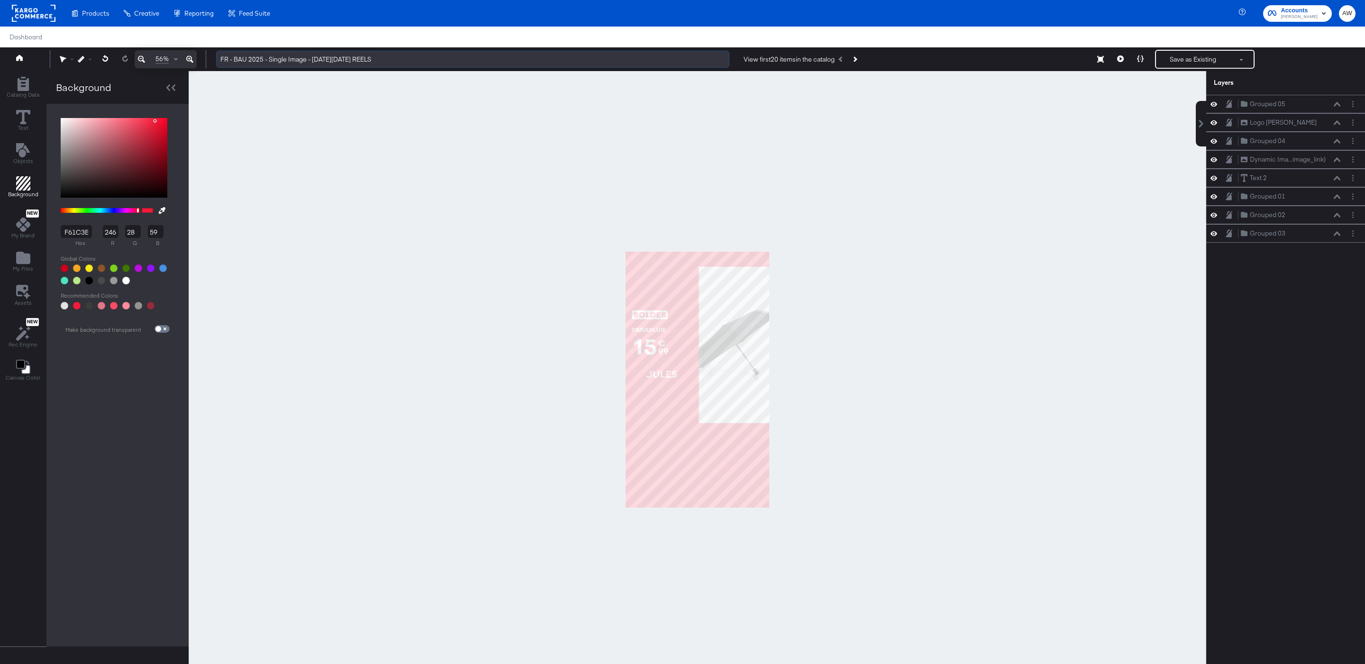
drag, startPoint x: 348, startPoint y: 61, endPoint x: 312, endPoint y: 61, distance: 35.6
click at [312, 61] on input "FR - BAU 2025 - Single Image - Black Friday REELS" at bounding box center [472, 60] width 513 height 18
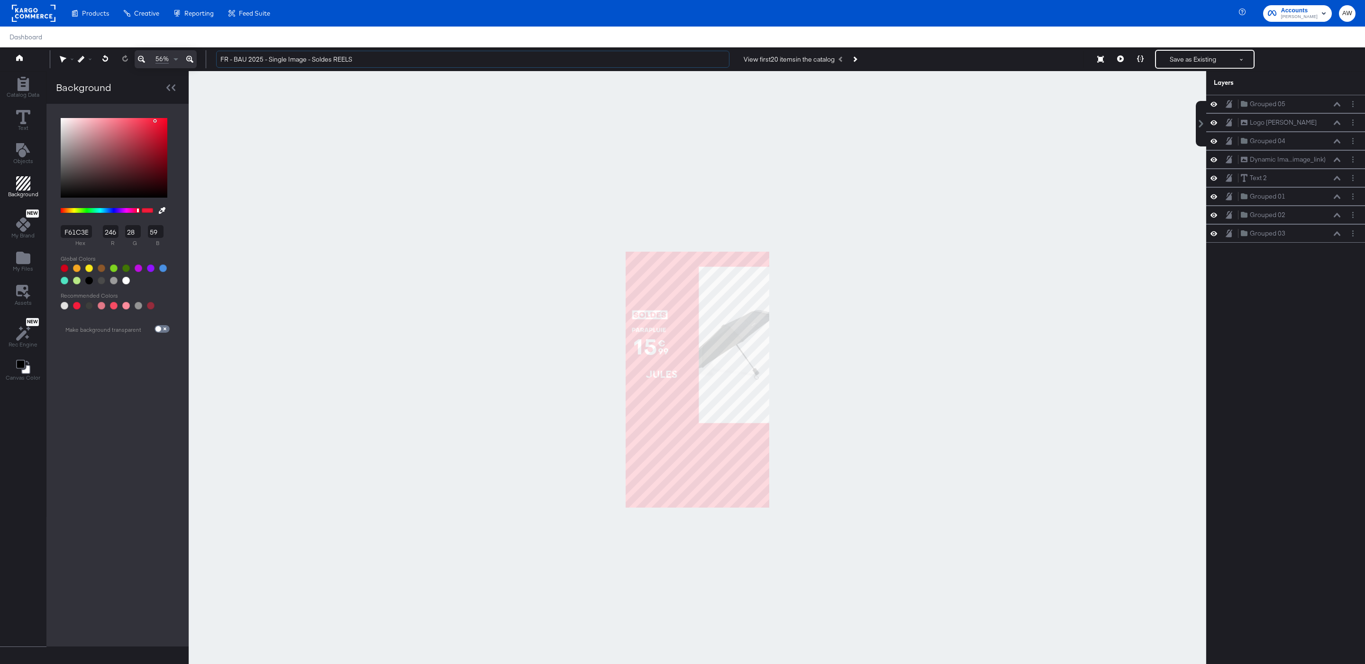
type input "FR - BAU 2025 - Single Image - Soldes REELS"
click at [564, 199] on div at bounding box center [698, 379] width 1018 height 617
click at [1204, 58] on button "Save as Existing" at bounding box center [1193, 59] width 74 height 17
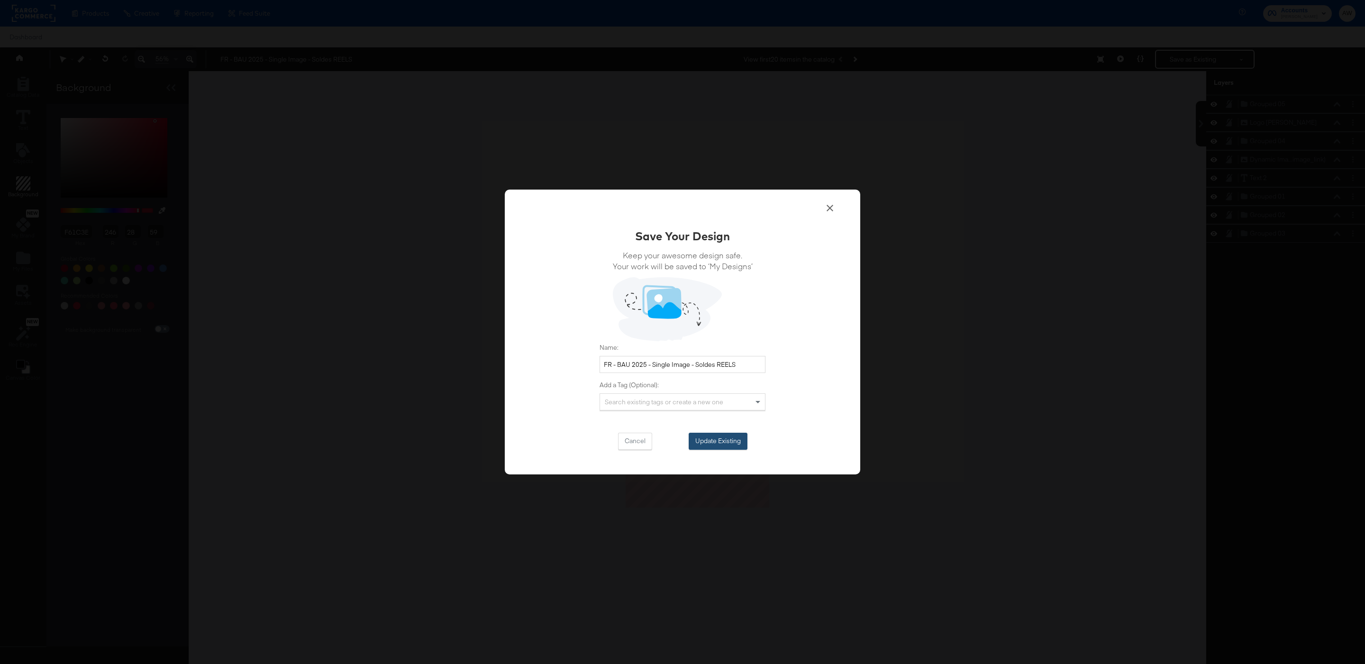
click at [721, 449] on button "Update Existing" at bounding box center [718, 441] width 59 height 17
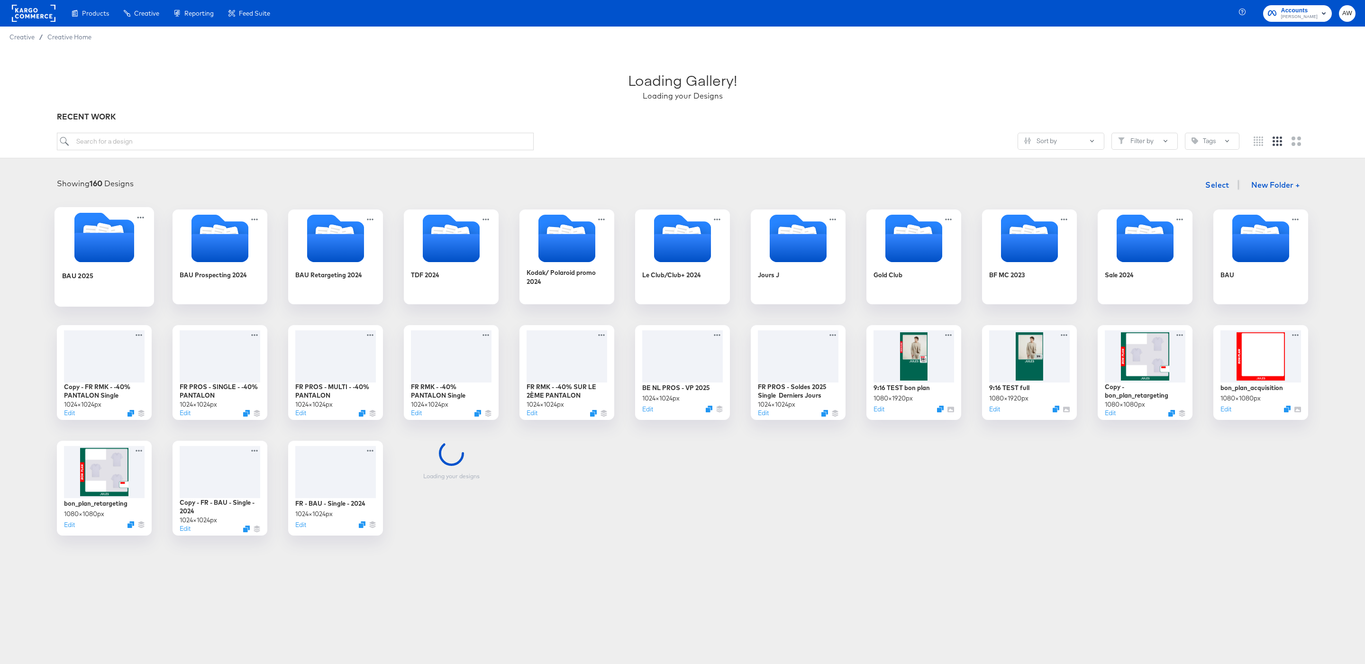
click at [133, 246] on icon "Folder" at bounding box center [104, 247] width 60 height 29
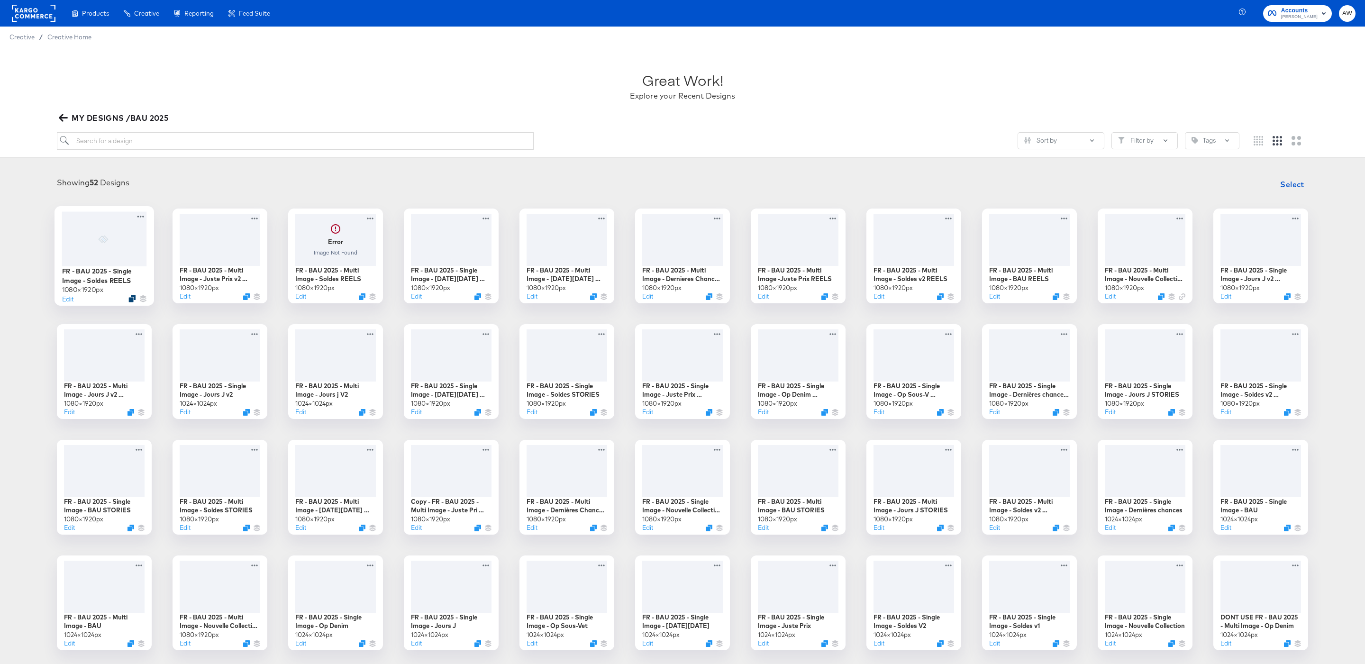
click at [131, 299] on icon "Duplicate" at bounding box center [131, 298] width 7 height 7
click at [66, 302] on button "Edit" at bounding box center [67, 298] width 11 height 9
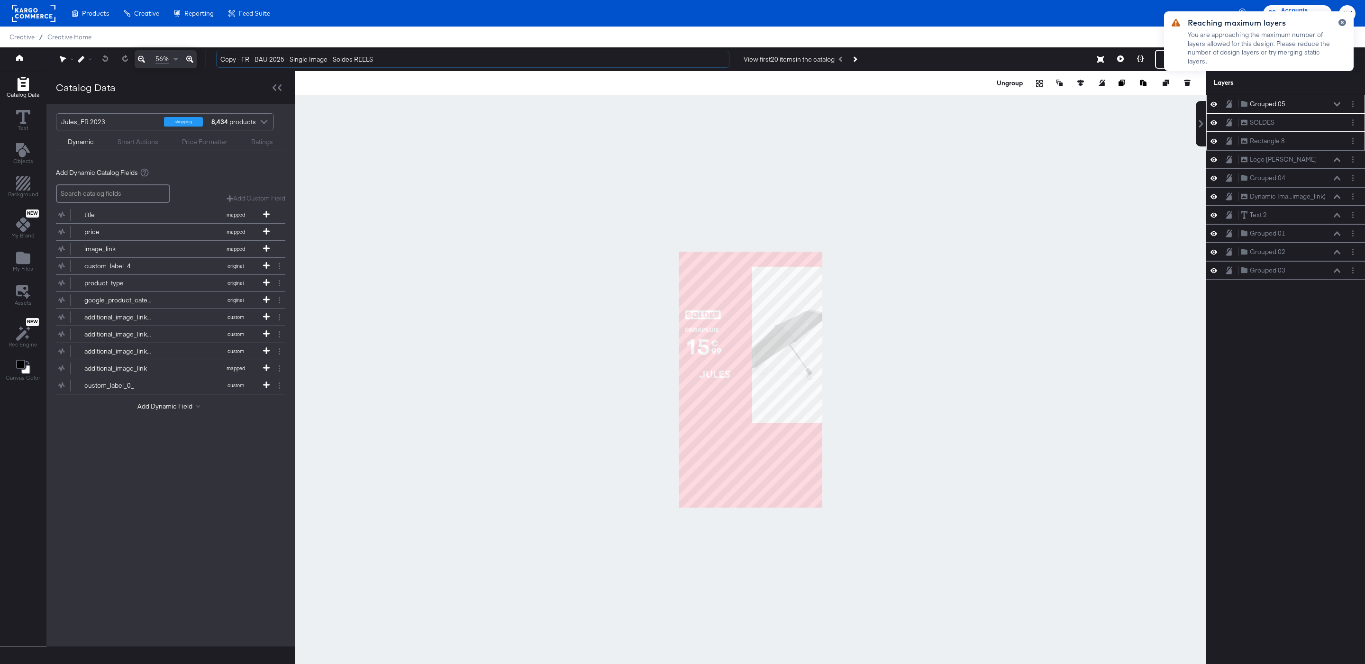
drag, startPoint x: 244, startPoint y: 59, endPoint x: 200, endPoint y: 59, distance: 43.6
click at [200, 59] on div "56% Copy - FR - BAU 2025 - Single Image - Soldes REELS View first 20 items in t…" at bounding box center [682, 59] width 1365 height 24
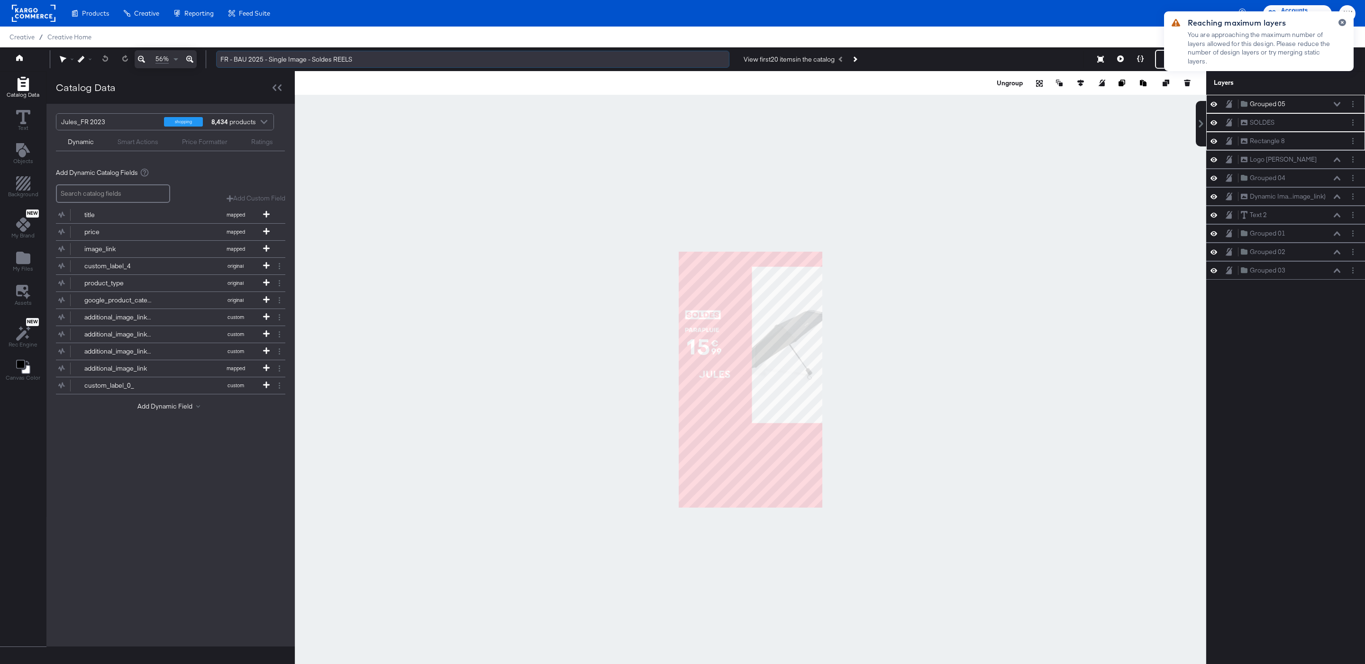
click at [319, 59] on input "FR - BAU 2025 - Single Image - Soldes REELS" at bounding box center [472, 60] width 513 height 18
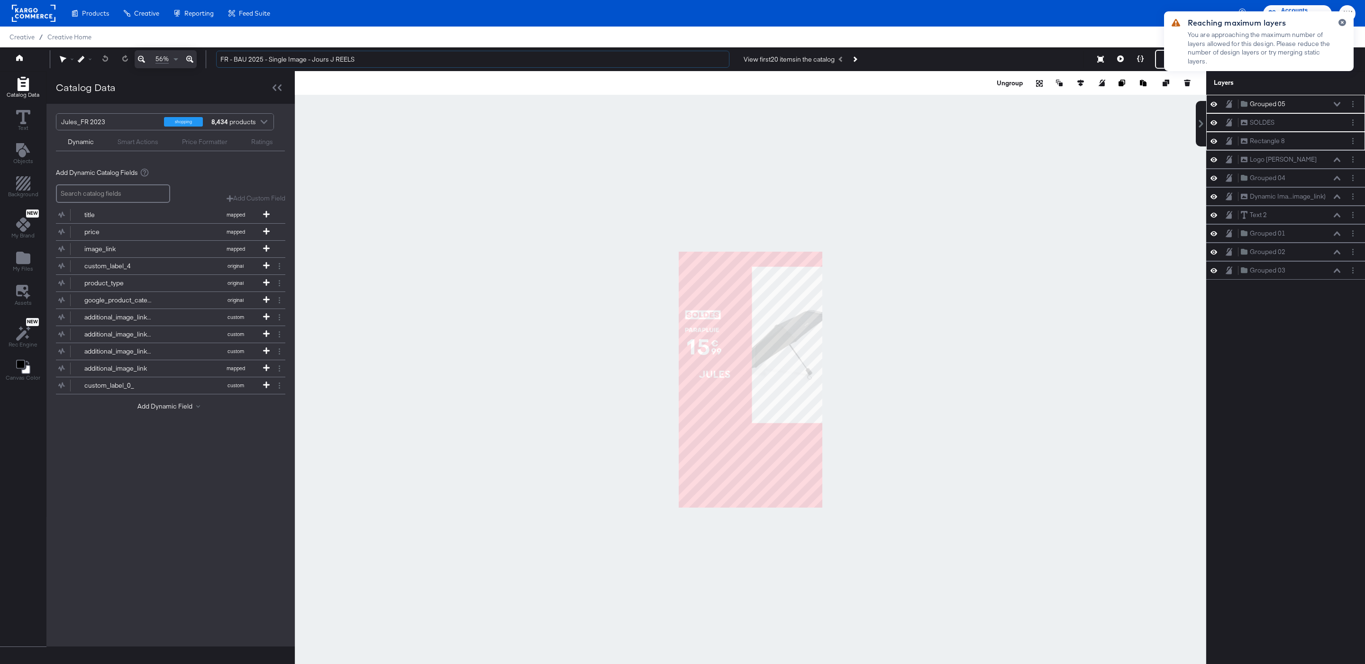
type input "FR - BAU 2025 - Single Image - Jours J REELS"
click at [503, 212] on div at bounding box center [751, 379] width 912 height 617
click at [1002, 91] on div "Ungroup" at bounding box center [751, 83] width 912 height 24
click at [1005, 81] on button "Ungroup" at bounding box center [1010, 82] width 29 height 9
click at [906, 265] on div at bounding box center [751, 379] width 912 height 617
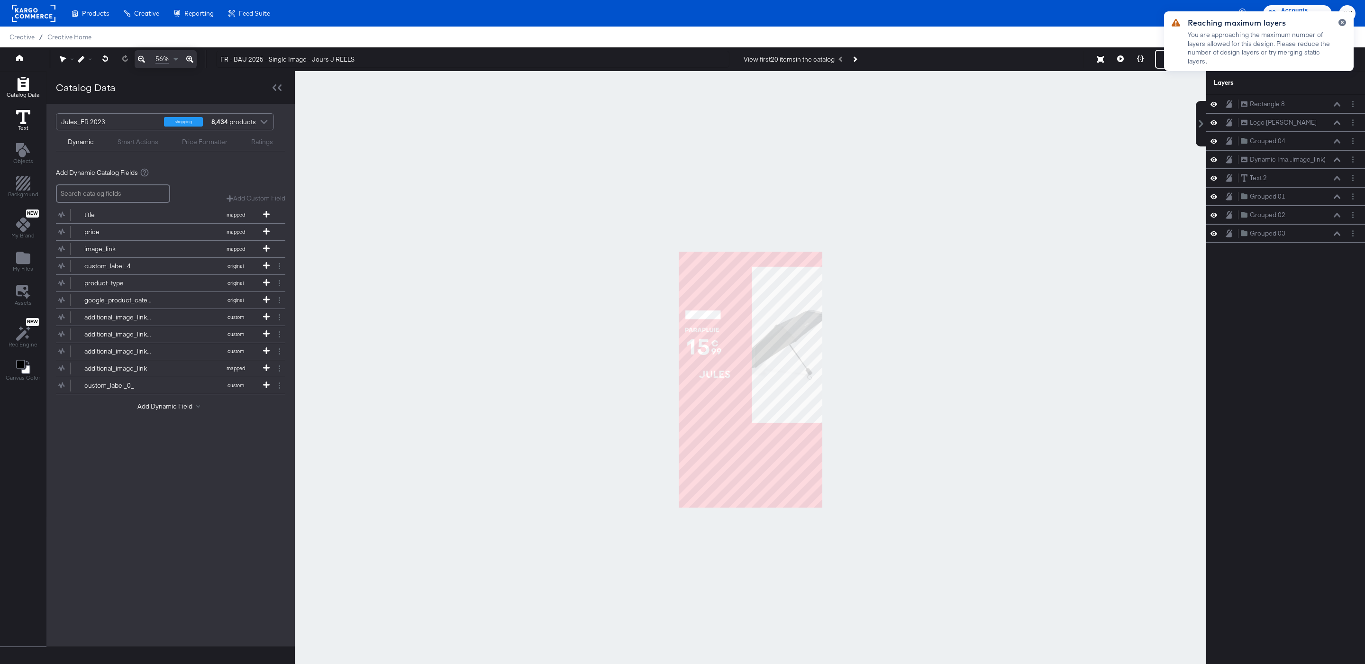
click at [24, 121] on icon at bounding box center [23, 117] width 14 height 14
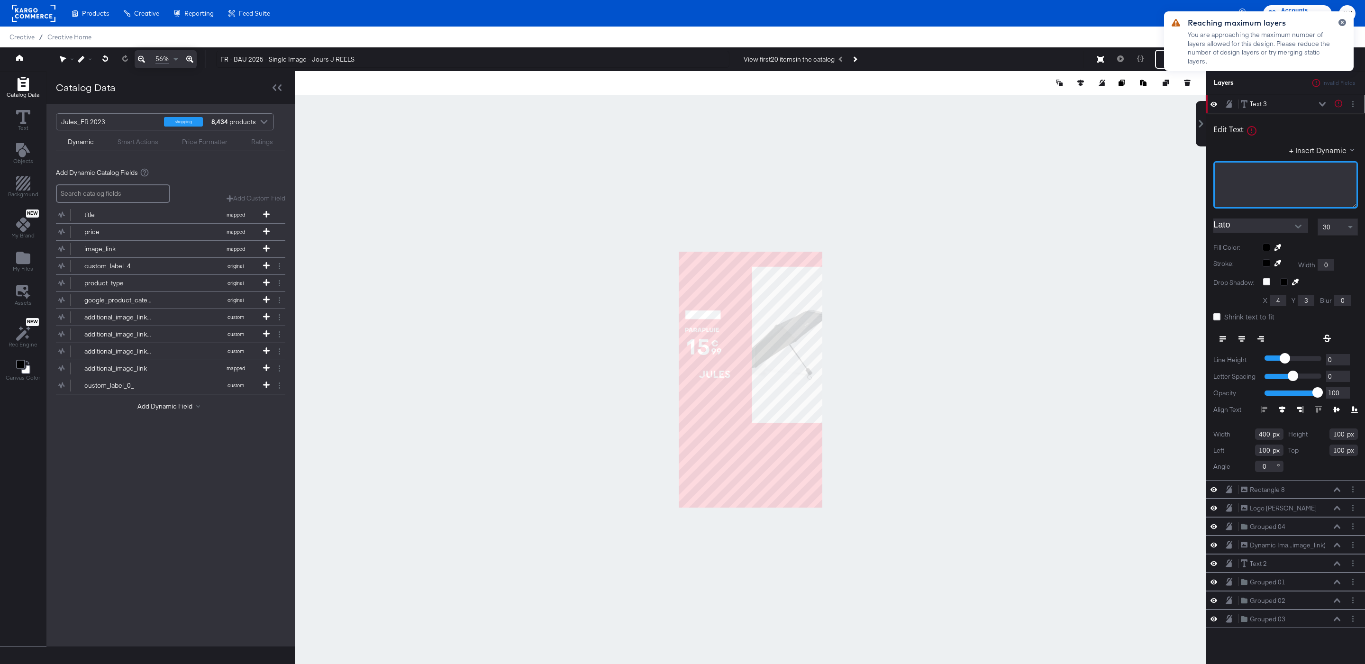
click at [1266, 180] on div "﻿" at bounding box center [1286, 184] width 145 height 47
click at [1343, 230] on div "30" at bounding box center [1337, 227] width 39 height 16
click at [1350, 229] on span at bounding box center [1350, 227] width 5 height 3
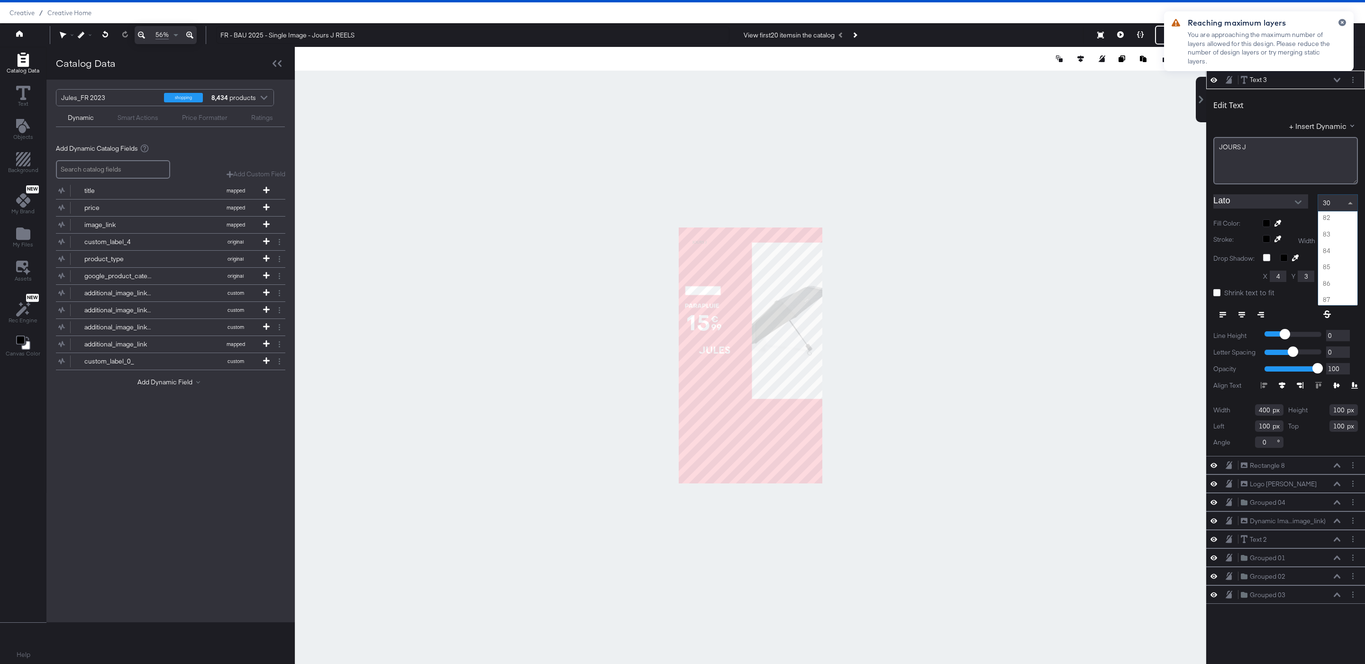
scroll to position [1268, 0]
click at [1215, 295] on icon at bounding box center [1217, 292] width 7 height 7
click at [0, 0] on input "Shrink text to fit" at bounding box center [0, 0] width 0 height 0
click at [1266, 227] on div at bounding box center [1310, 223] width 95 height 8
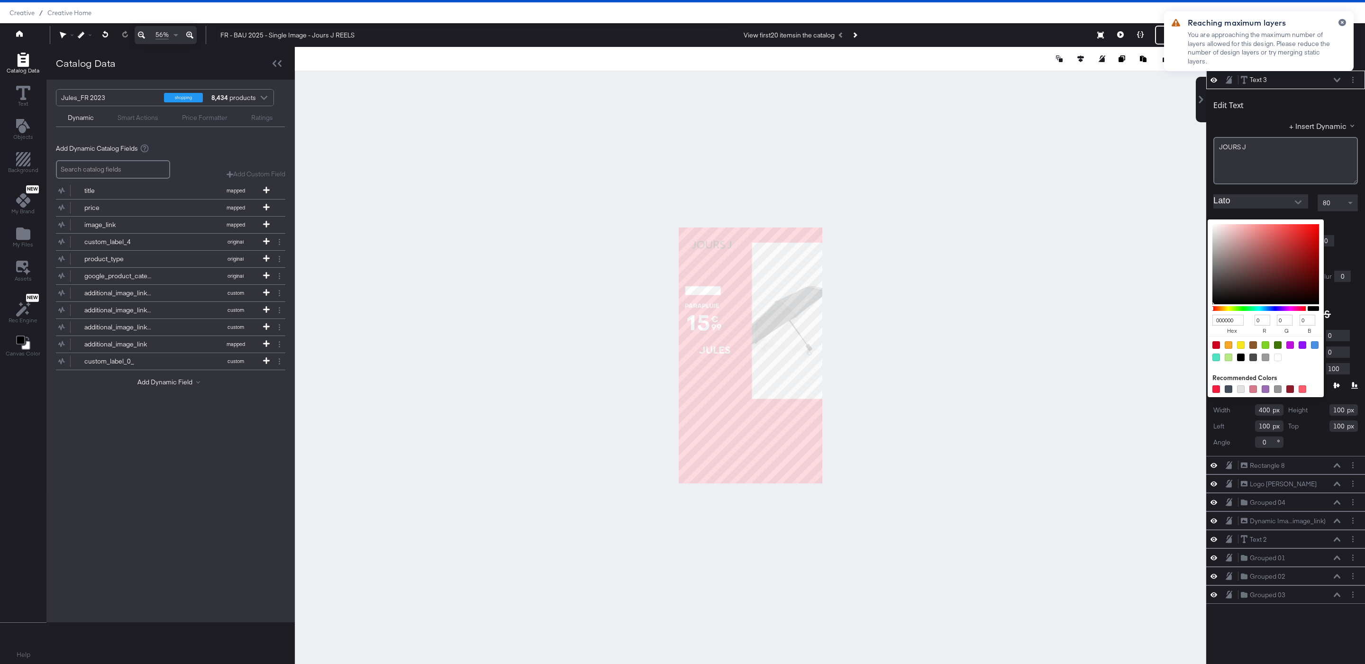
click at [1351, 239] on div "Stroke: Width 0" at bounding box center [1286, 240] width 145 height 11
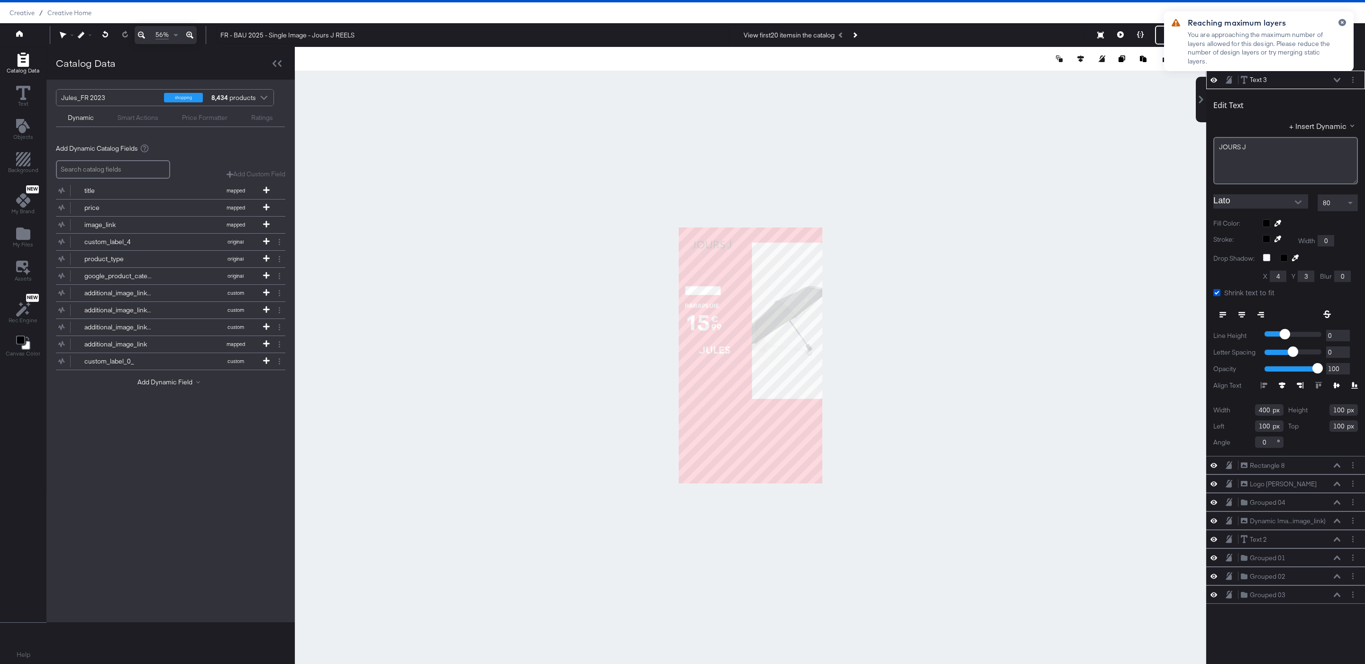
click at [1279, 226] on icon at bounding box center [1278, 223] width 7 height 7
click at [772, 432] on div at bounding box center [750, 355] width 911 height 617
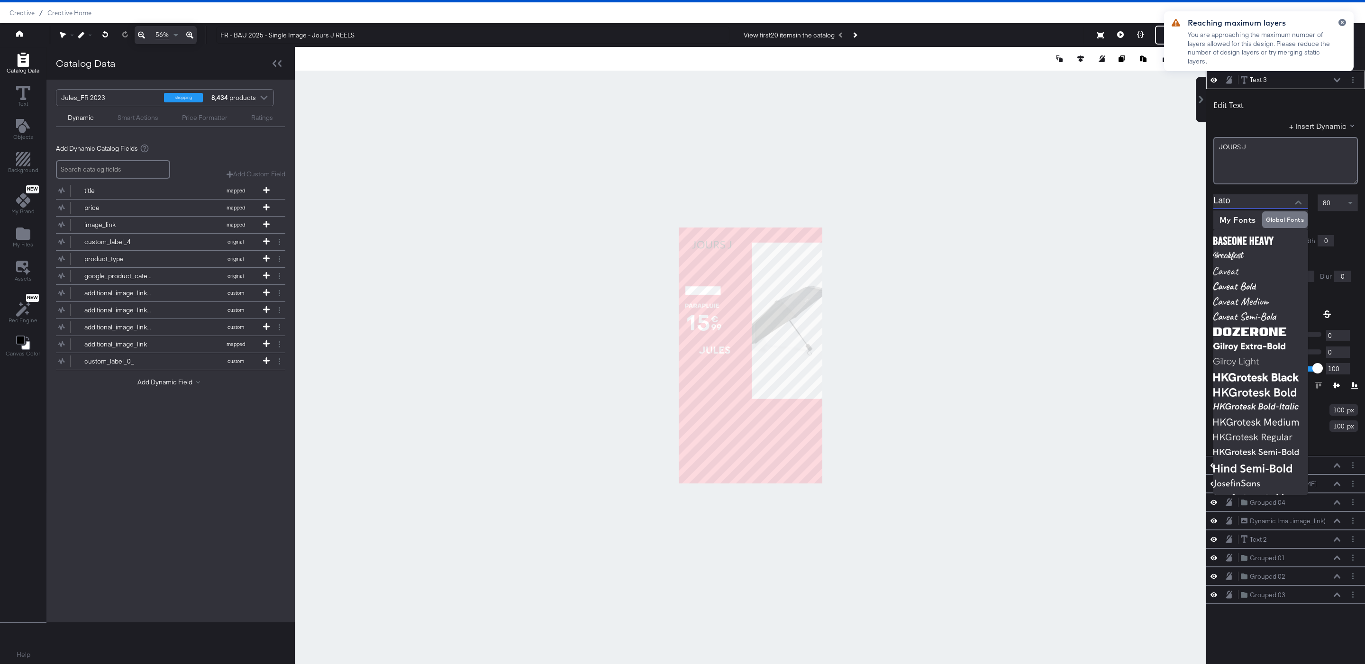
click at [1222, 209] on input "Lato" at bounding box center [1254, 201] width 81 height 14
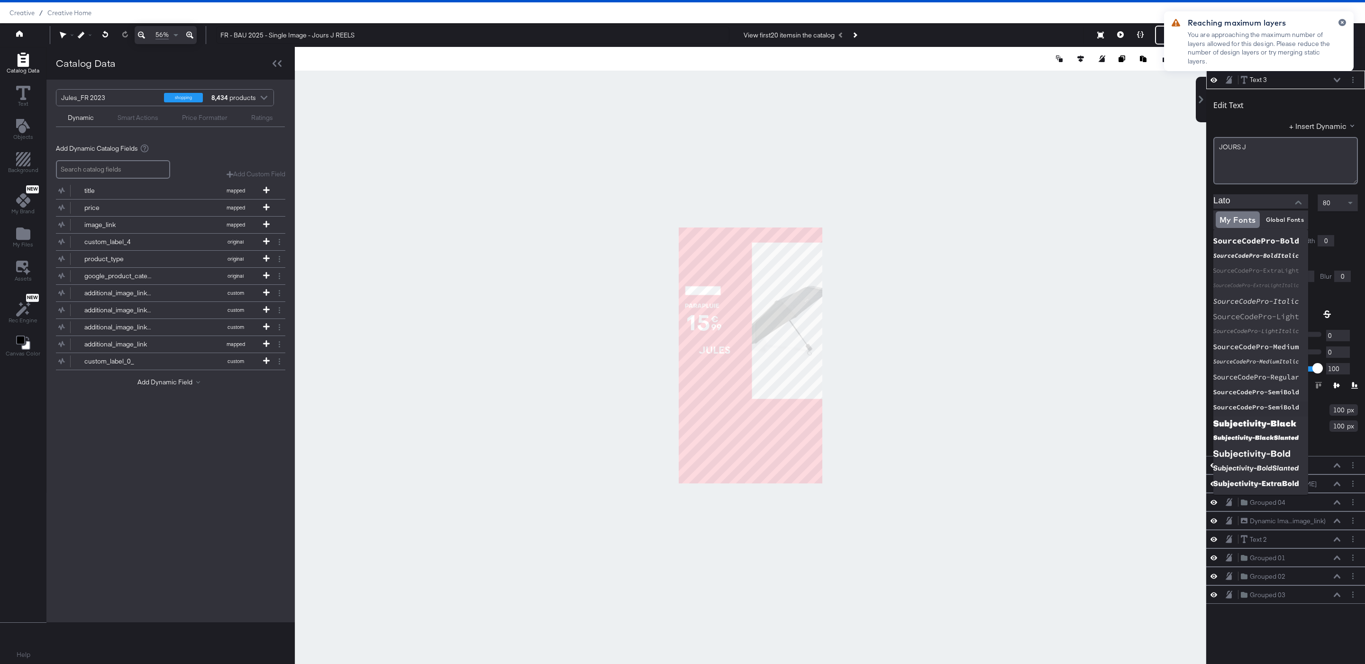
scroll to position [1663, 0]
click at [1280, 380] on img at bounding box center [1261, 383] width 95 height 15
type input "Subjectivity-Black"
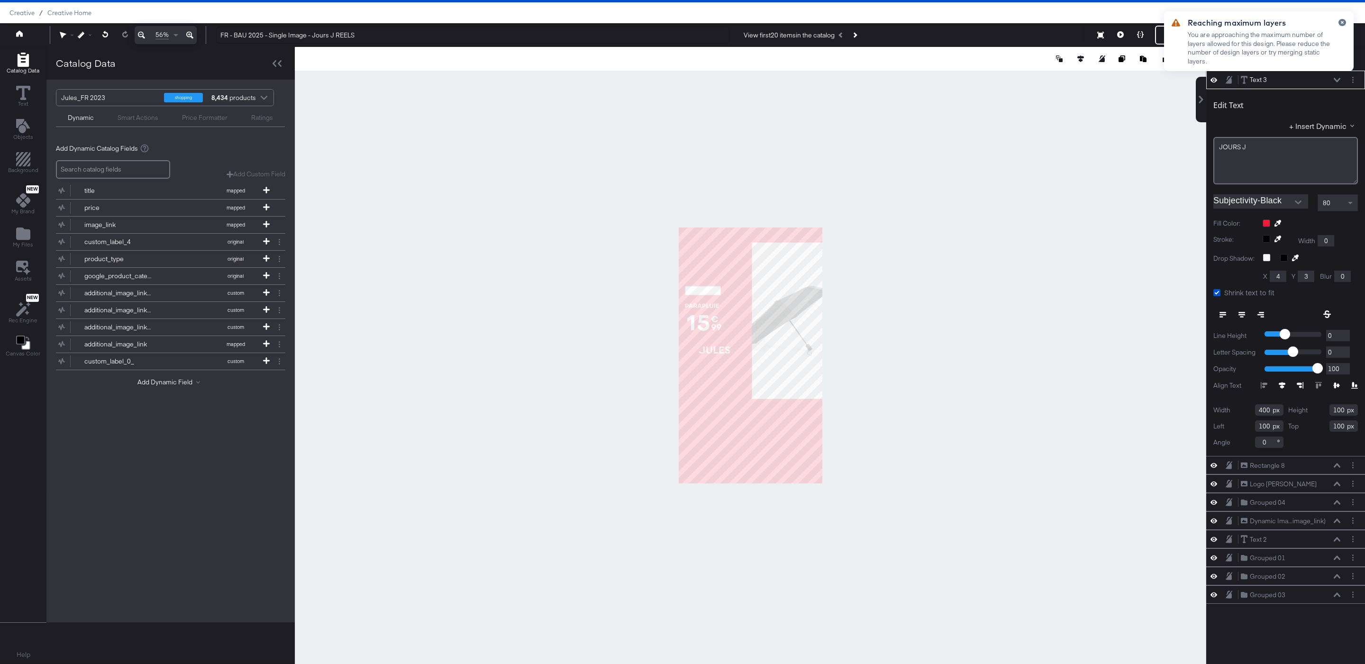
click at [1239, 313] on icon at bounding box center [1242, 314] width 7 height 7
click at [88, 38] on div "Guides!!" at bounding box center [87, 35] width 18 height 18
click at [82, 38] on div "Guides!!" at bounding box center [87, 35] width 18 height 18
click at [86, 38] on div at bounding box center [87, 35] width 18 height 7
click at [110, 84] on div "Snap to Layers" at bounding box center [115, 76] width 77 height 19
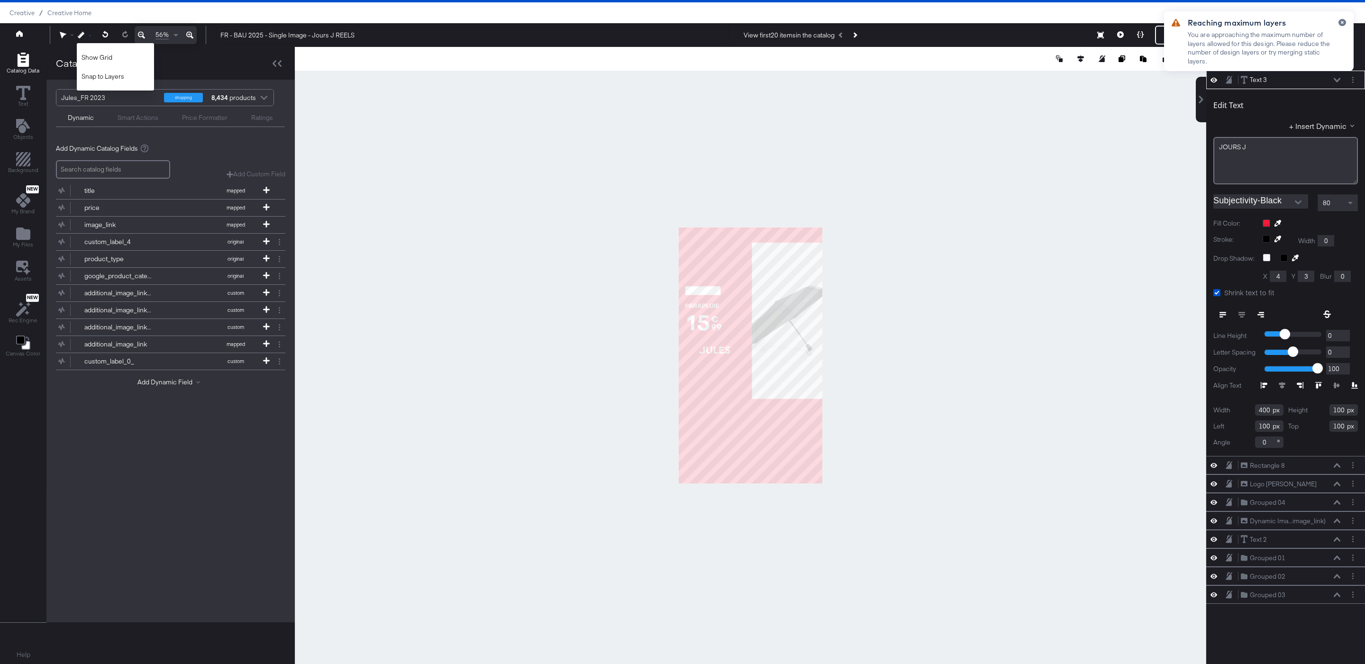
type input "294"
type input "73"
type input "288"
type input "72"
type input "164"
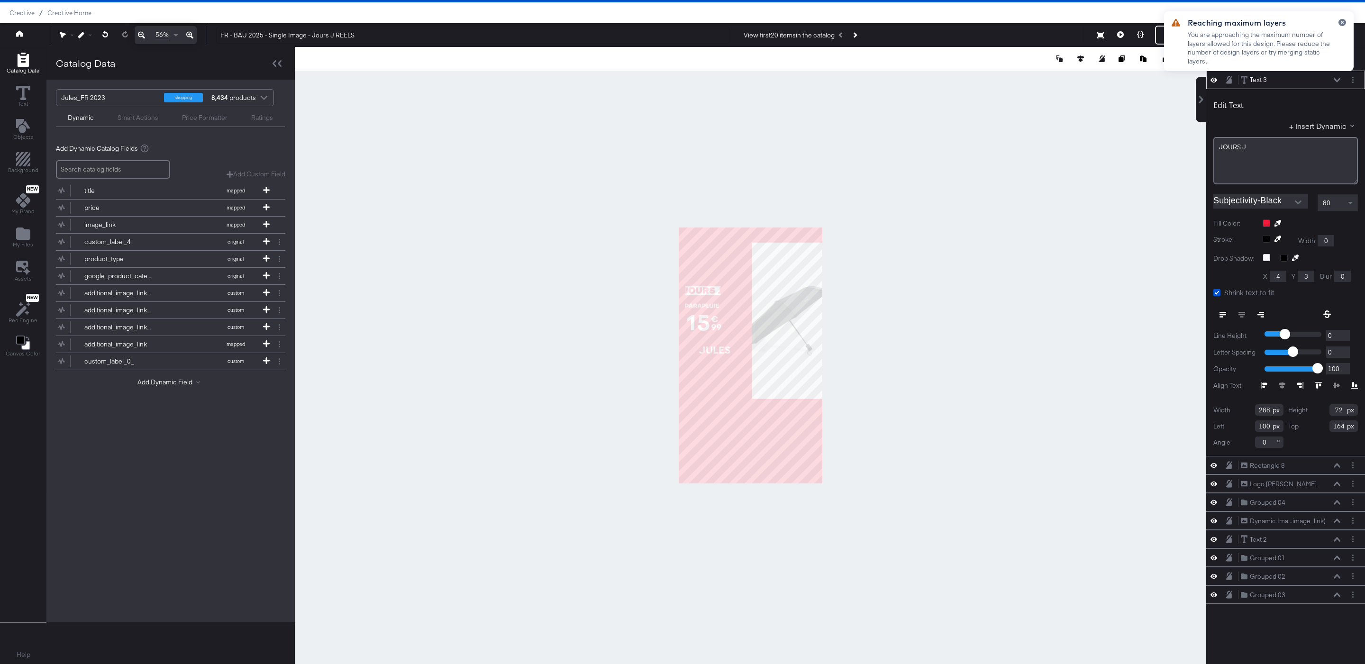
type input "36"
type input "434"
type input "257"
type input "64"
type input "50"
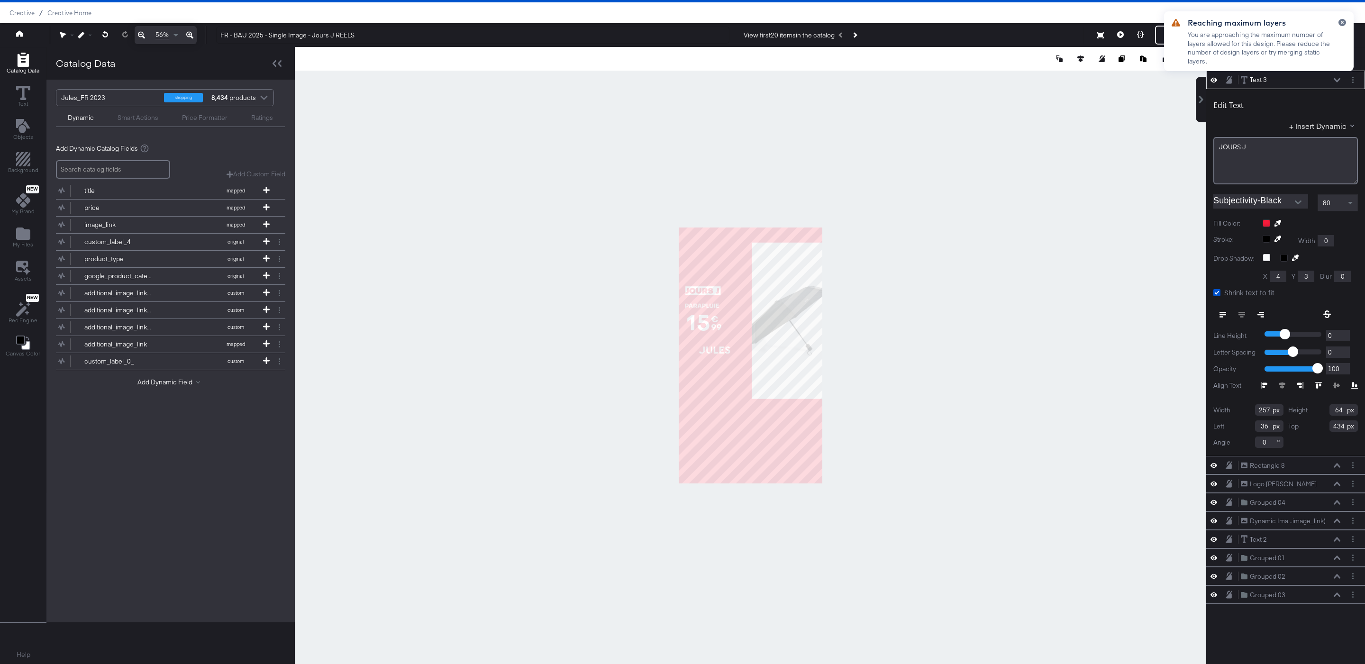
type input "445"
click at [930, 302] on div at bounding box center [751, 355] width 912 height 617
type input "231"
type input "58"
type input "65"
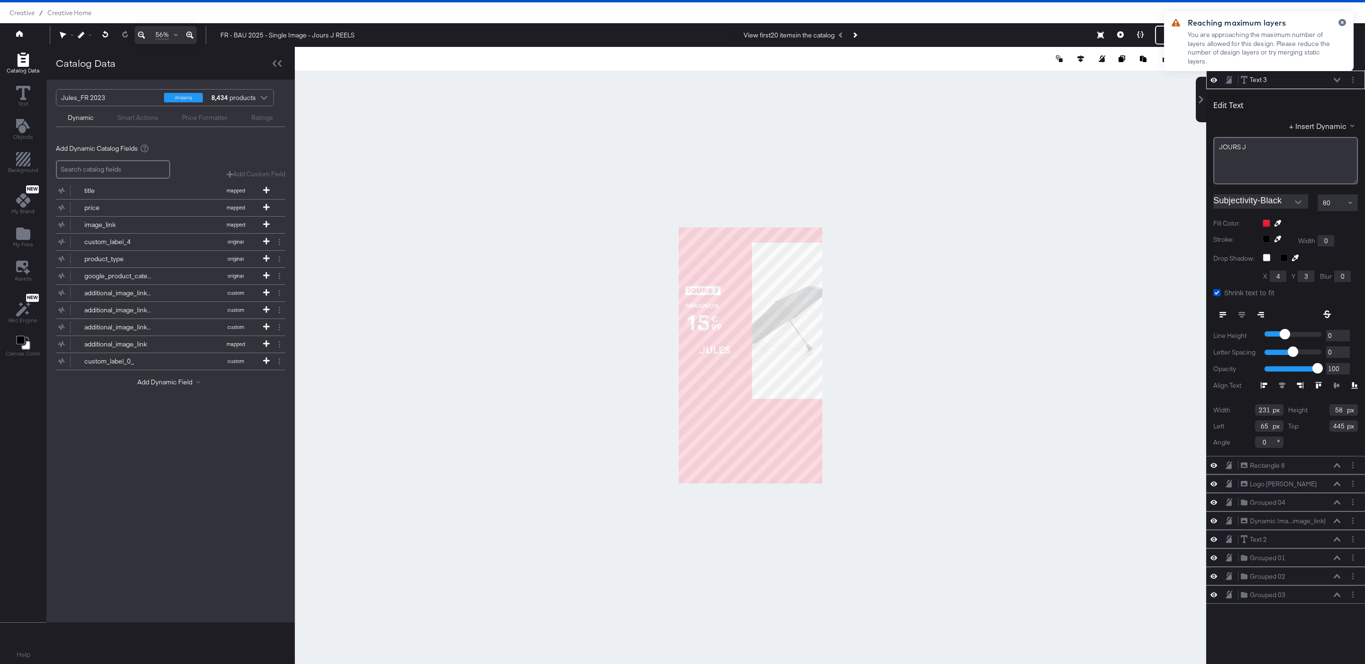
click at [884, 293] on div at bounding box center [751, 355] width 912 height 617
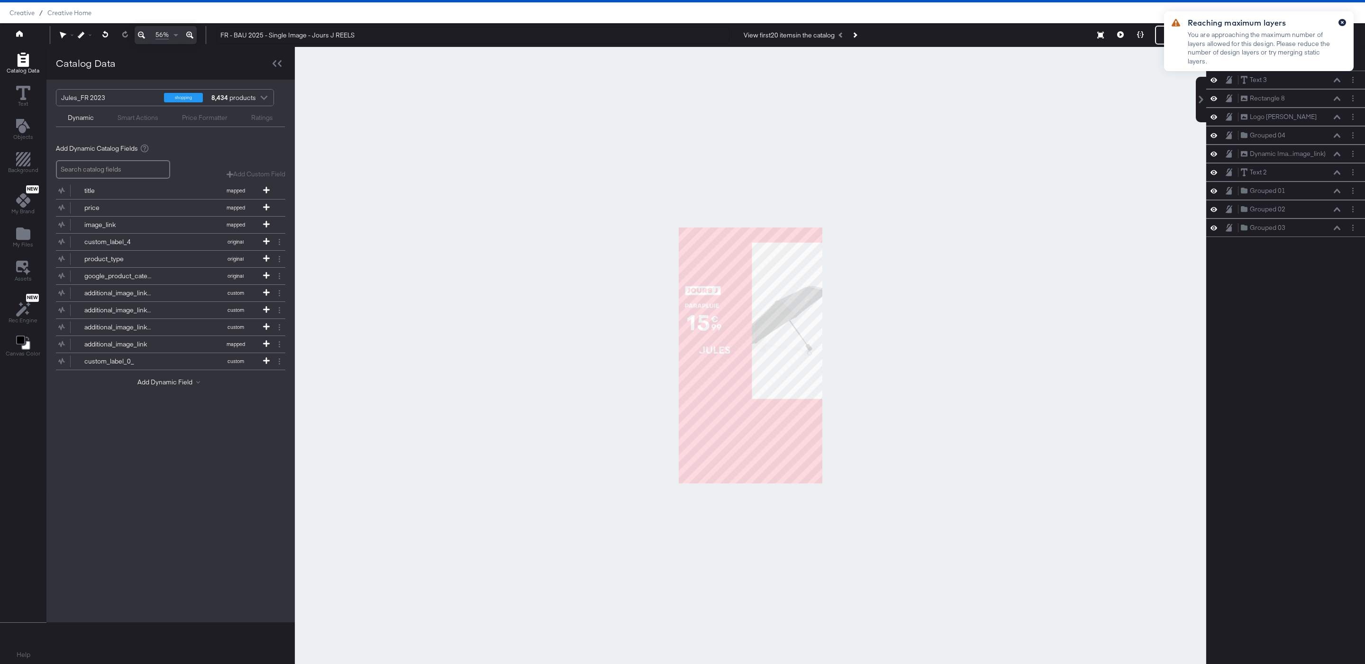
click at [1343, 20] on icon "button" at bounding box center [1343, 22] width 4 height 5
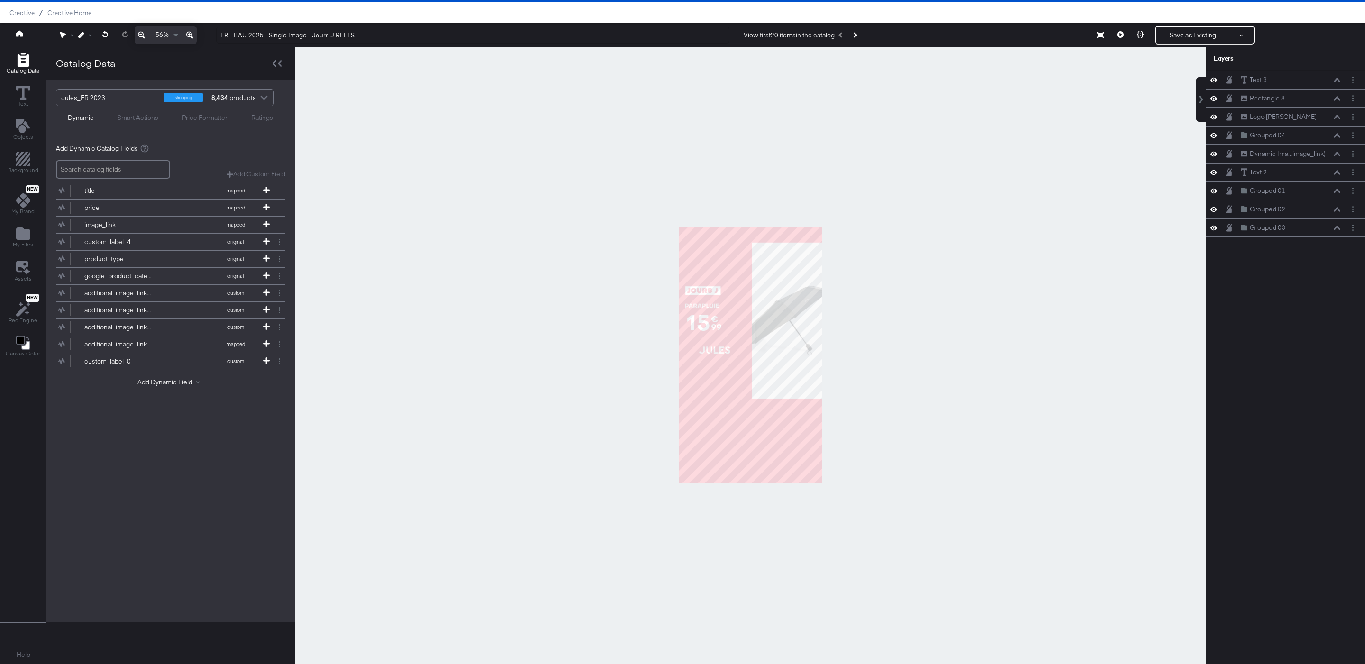
click at [1198, 48] on div at bounding box center [751, 355] width 912 height 617
click at [1193, 38] on button "Save as Existing" at bounding box center [1193, 35] width 74 height 17
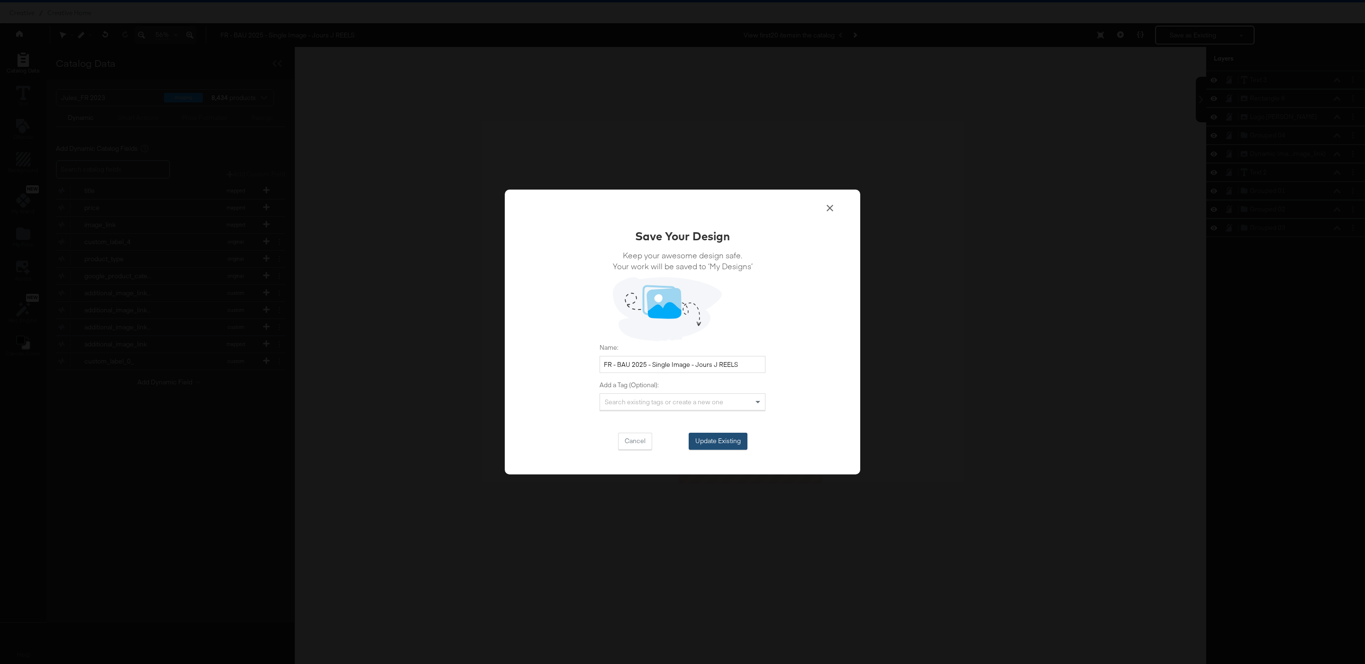
click at [731, 439] on button "Update Existing" at bounding box center [718, 441] width 59 height 17
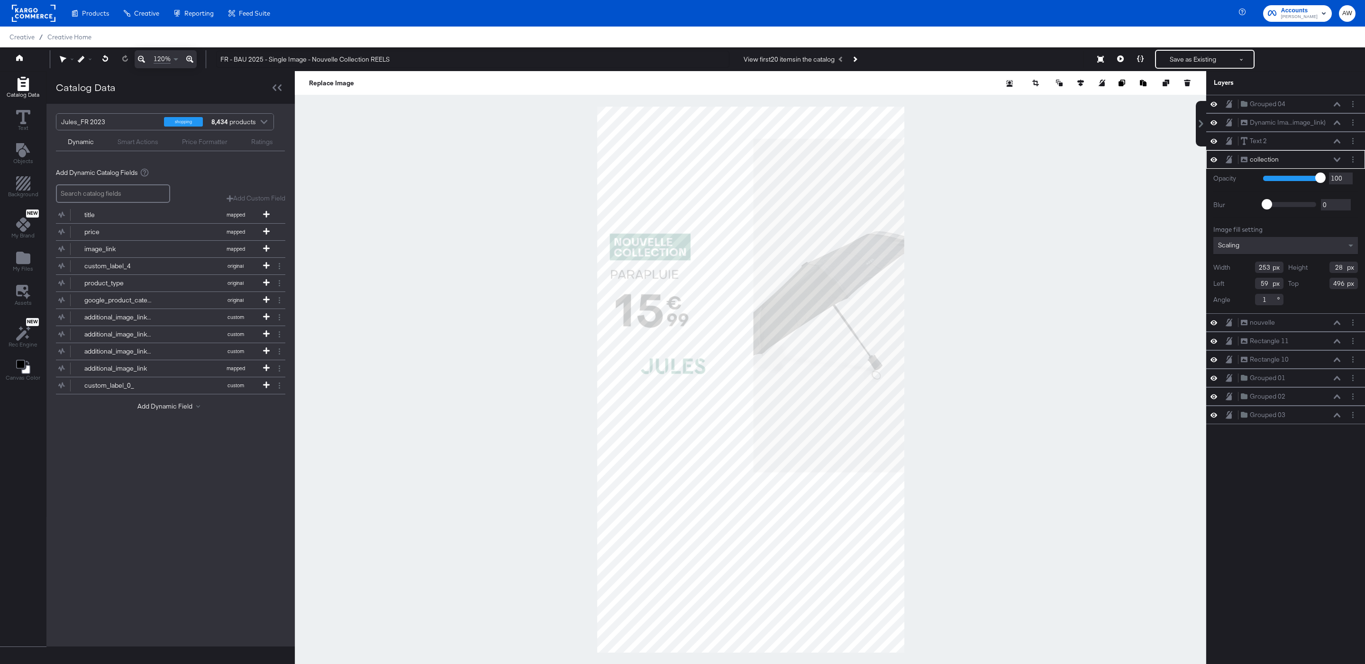
type input "499"
type input "360"
click at [999, 240] on div at bounding box center [751, 379] width 912 height 617
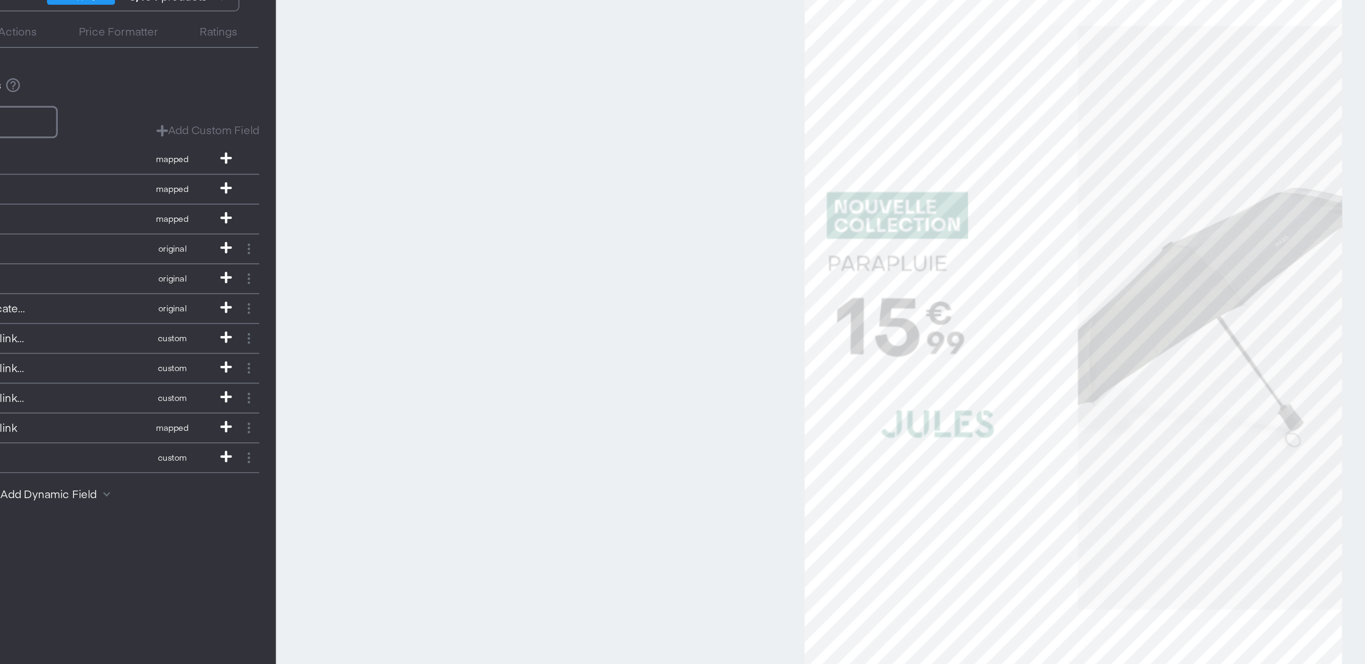
click at [532, 257] on div at bounding box center [751, 379] width 912 height 617
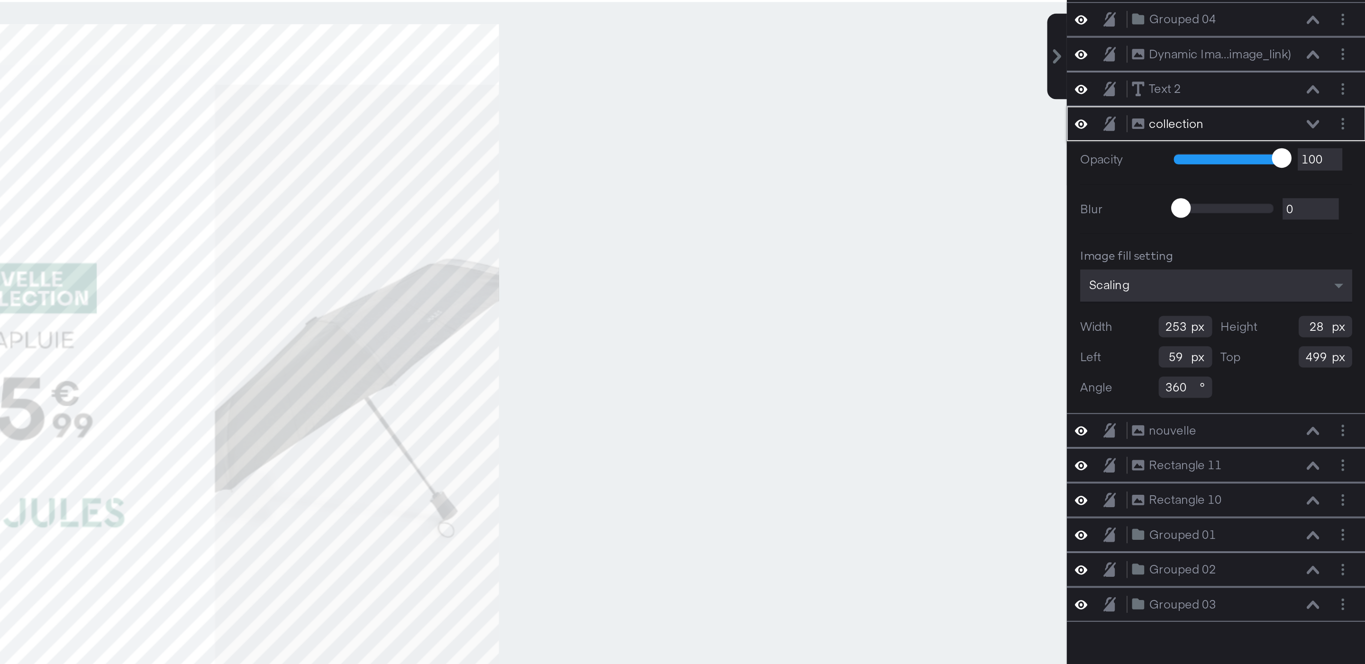
click at [1264, 301] on input "360" at bounding box center [1269, 299] width 28 height 11
type input "0"
click at [1114, 268] on div at bounding box center [751, 379] width 912 height 617
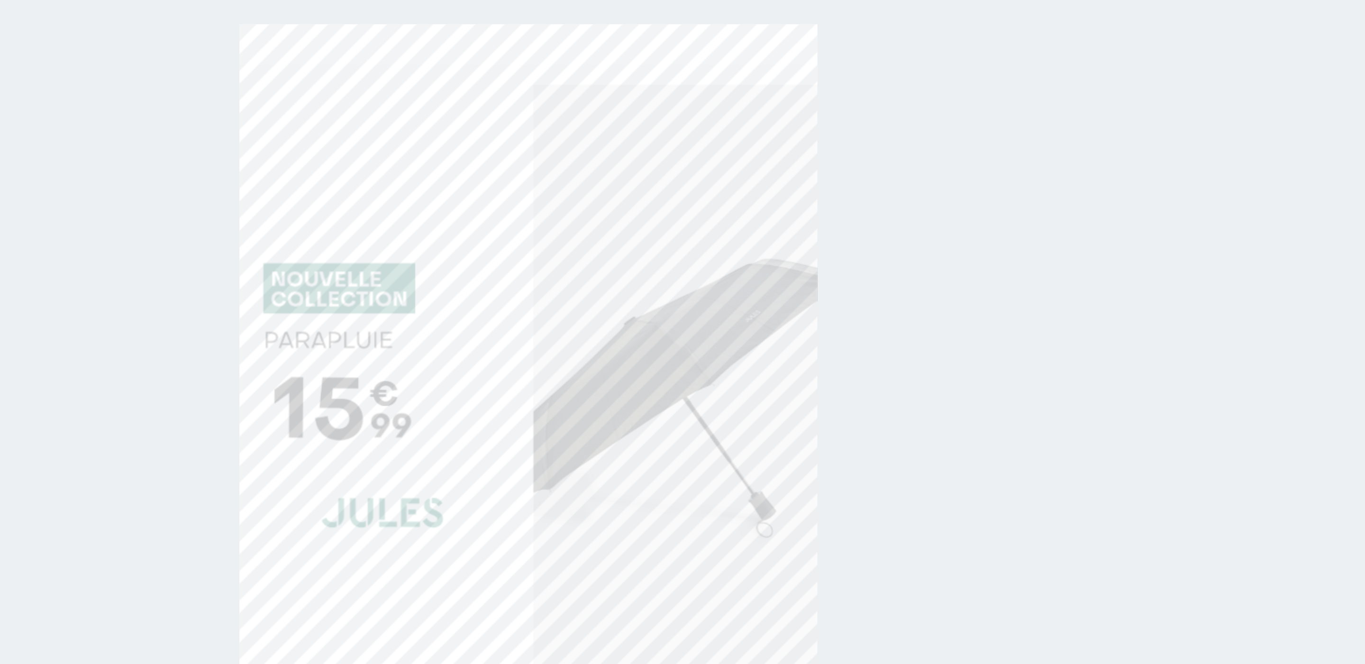
click at [953, 244] on div at bounding box center [751, 379] width 912 height 617
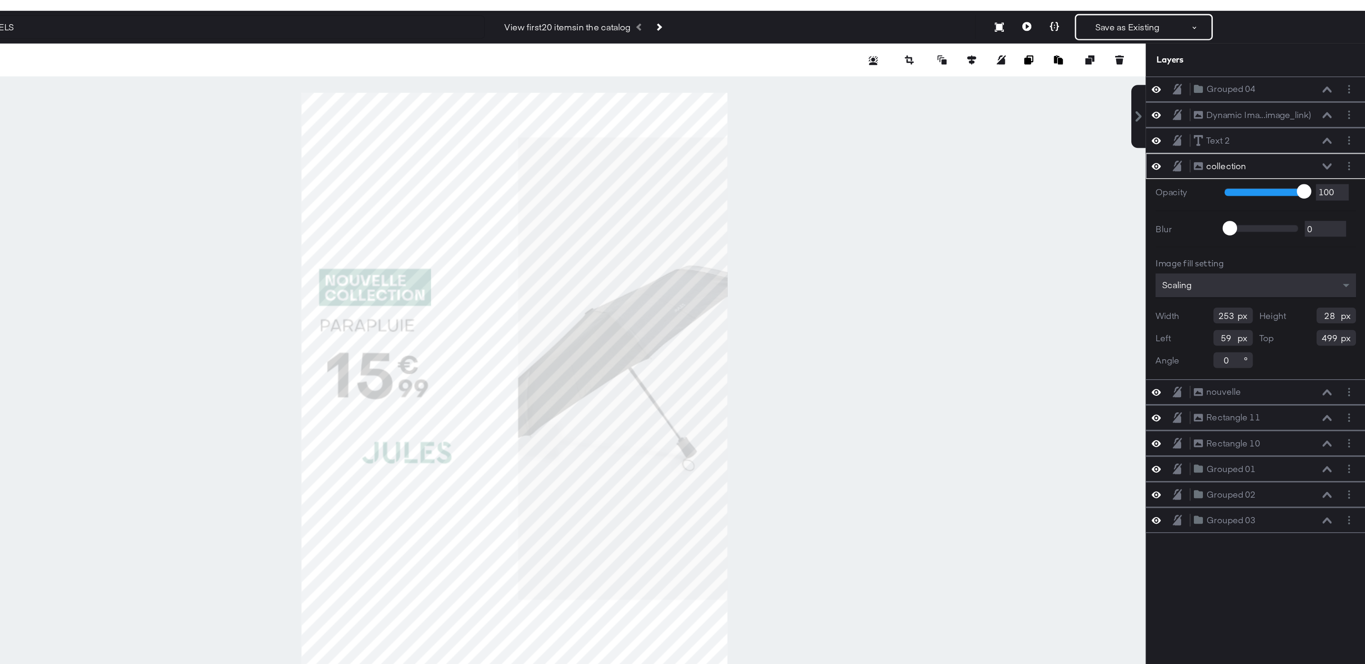
click at [1115, 285] on div at bounding box center [751, 379] width 912 height 617
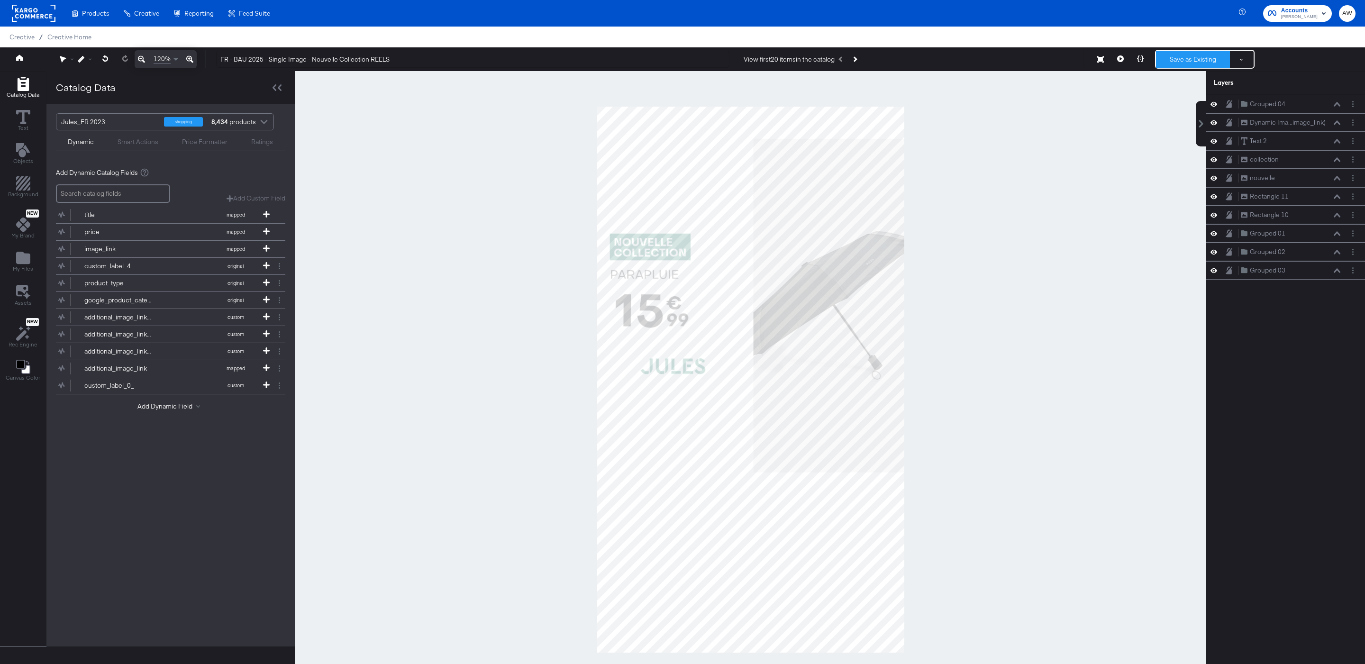
click at [1192, 60] on button "Save as Existing" at bounding box center [1193, 59] width 74 height 17
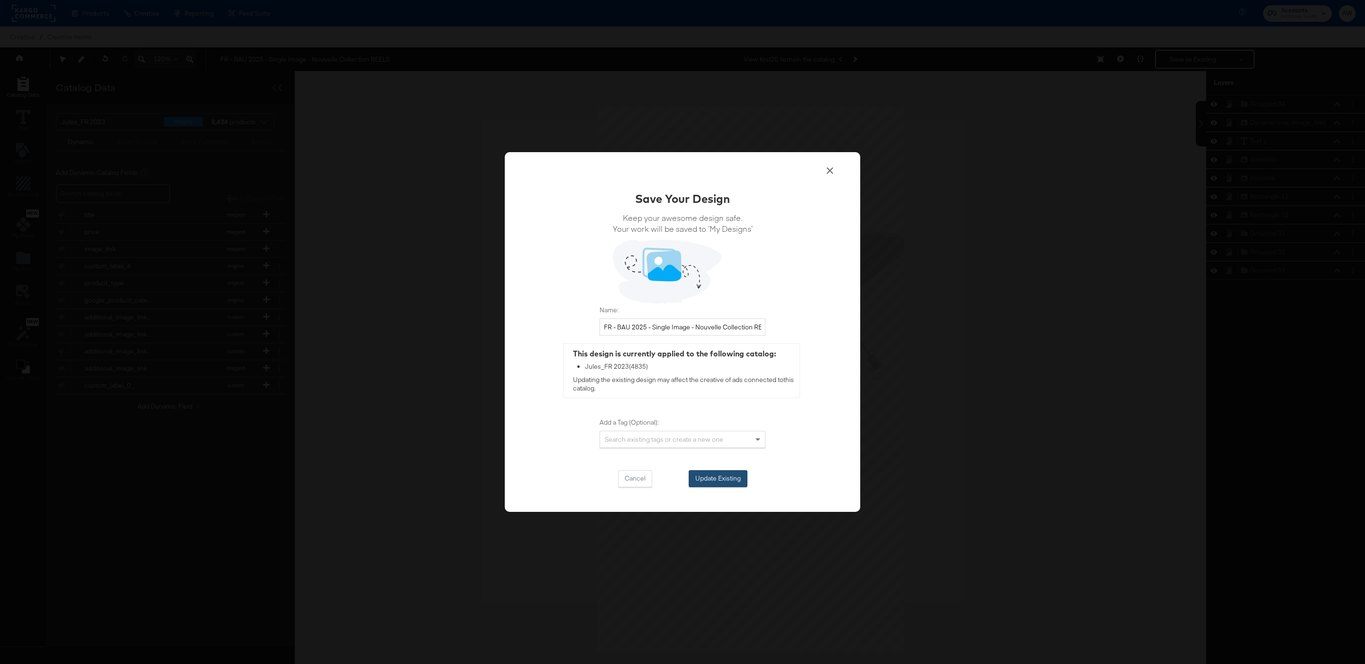
click at [723, 485] on button "Update Existing" at bounding box center [718, 478] width 59 height 17
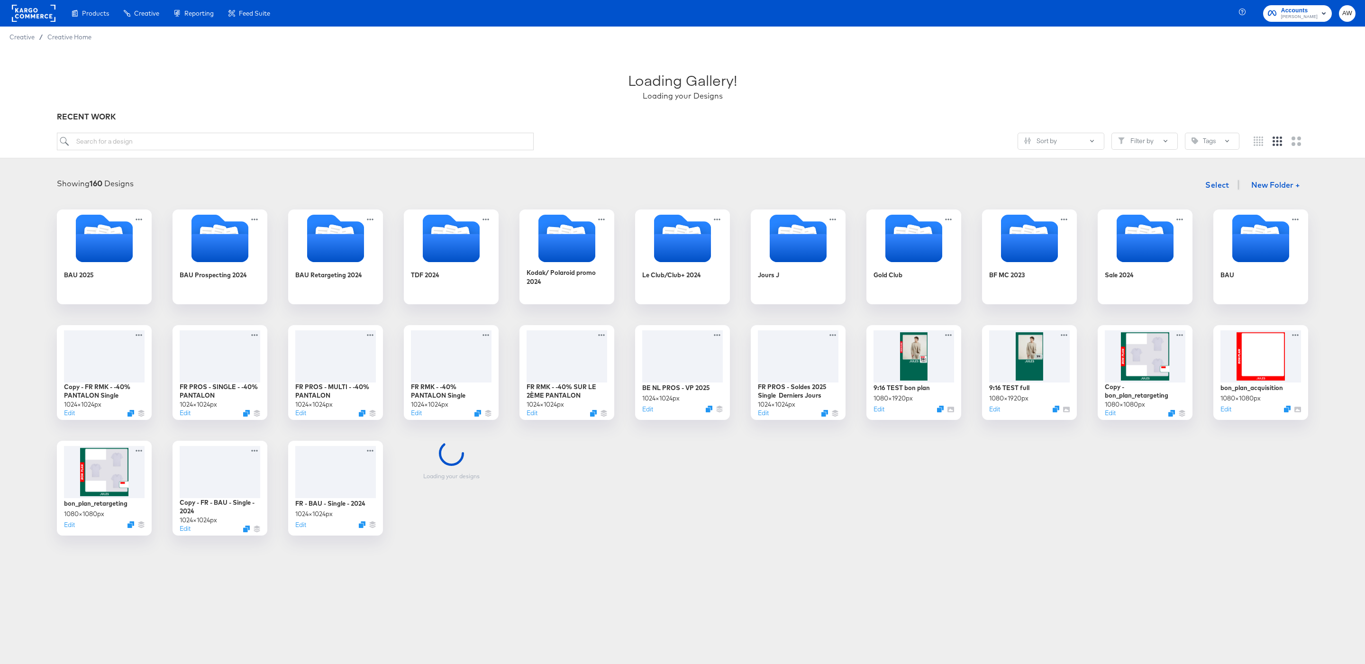
click at [43, 246] on div "BAU 2025 BAU Prospecting 2024 BAU Retargeting 2024 TDF 2024 Kodak/ Polaroid pro…" at bounding box center [682, 373] width 1346 height 326
click at [106, 246] on icon "Folder" at bounding box center [104, 247] width 60 height 29
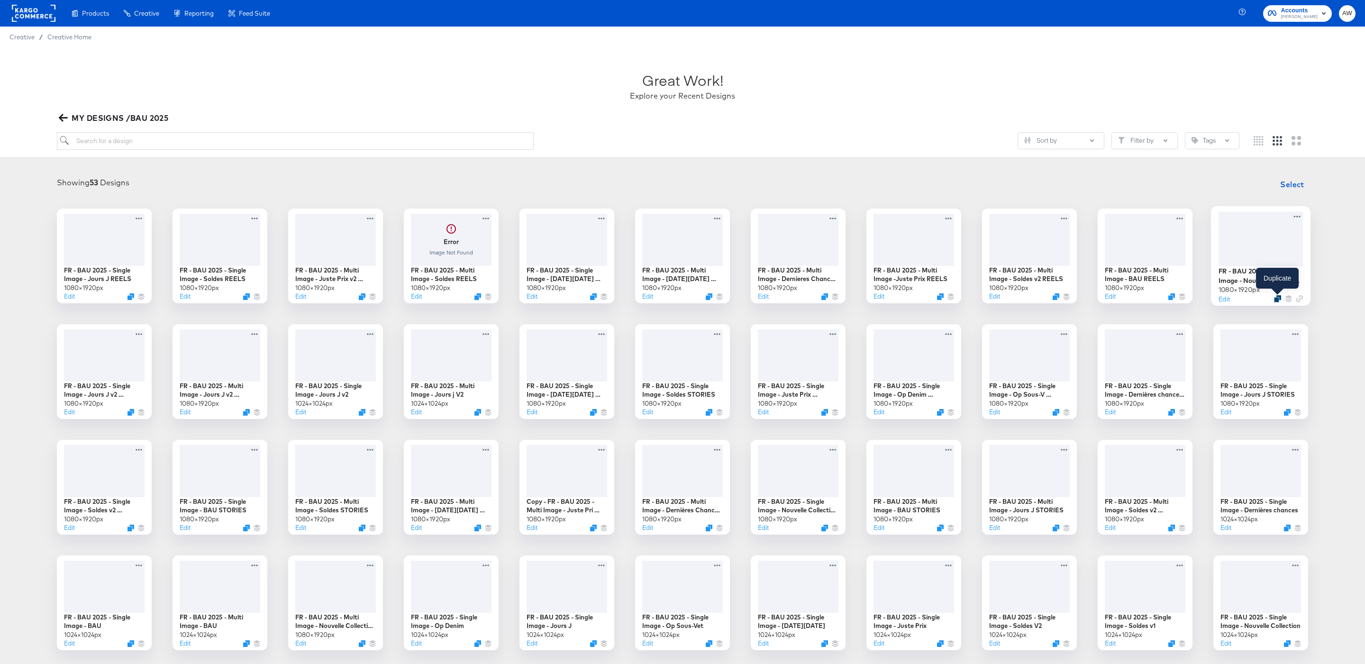
click at [1276, 296] on icon "Duplicate" at bounding box center [1277, 298] width 7 height 7
click at [1225, 299] on button "Edit" at bounding box center [1224, 298] width 11 height 9
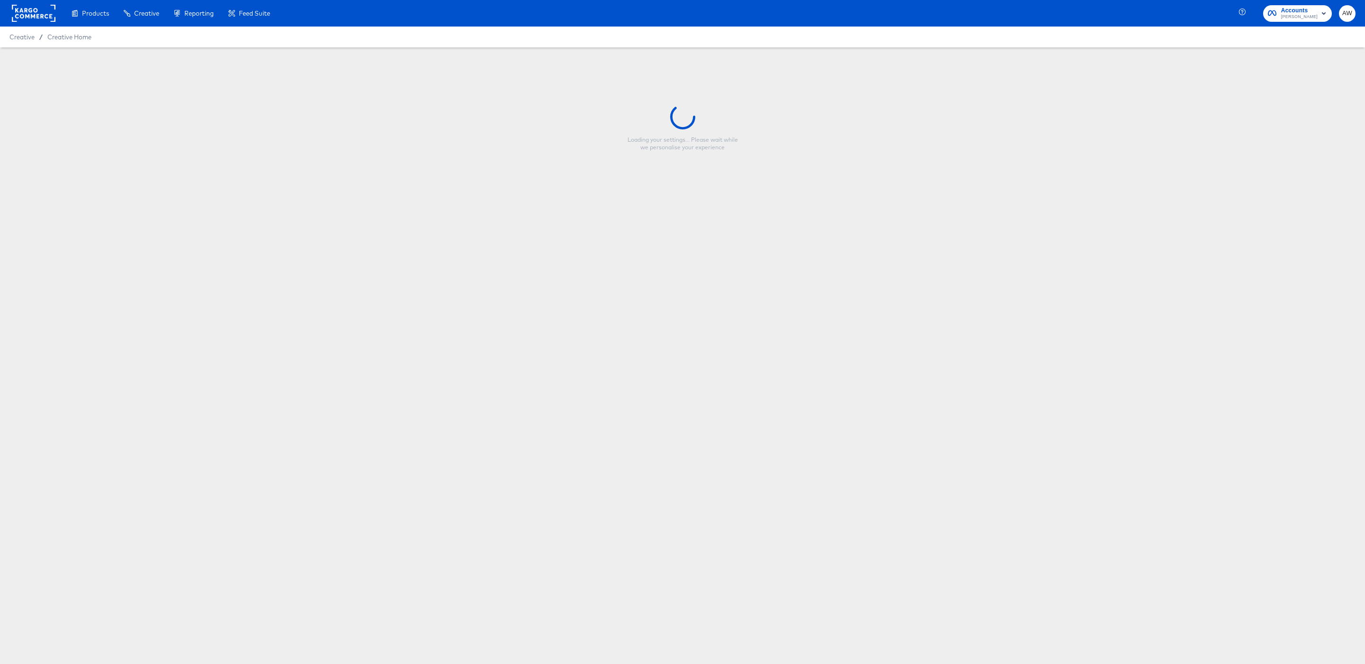
type input "Copy - FR - BAU 2025 - Single Image - Nouvelle Collection REELS"
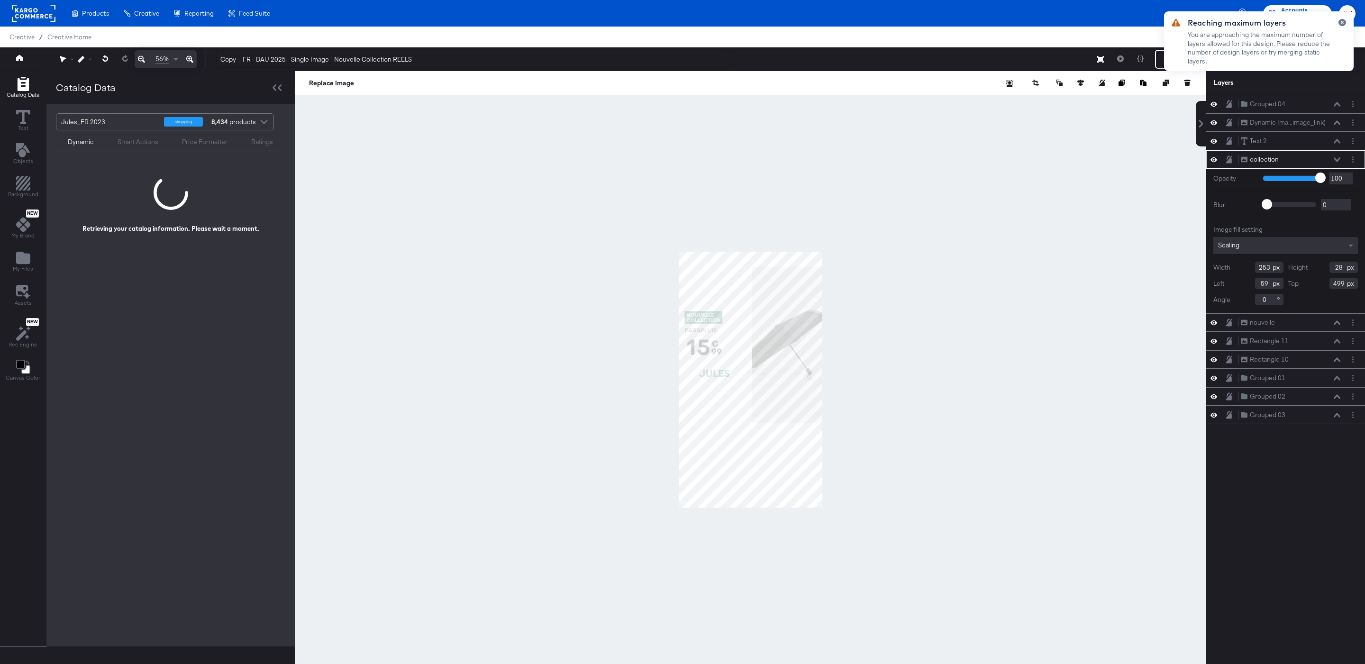
click at [667, 288] on div at bounding box center [751, 379] width 912 height 617
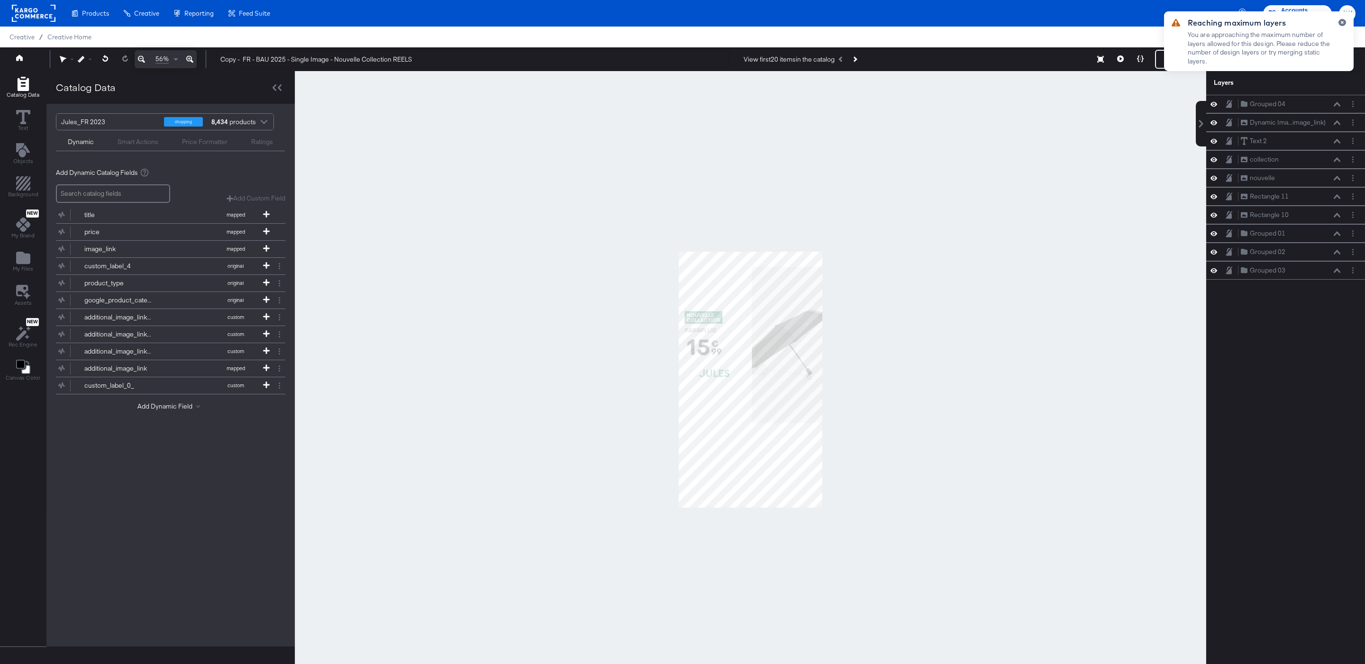
click at [188, 55] on icon at bounding box center [189, 59] width 7 height 11
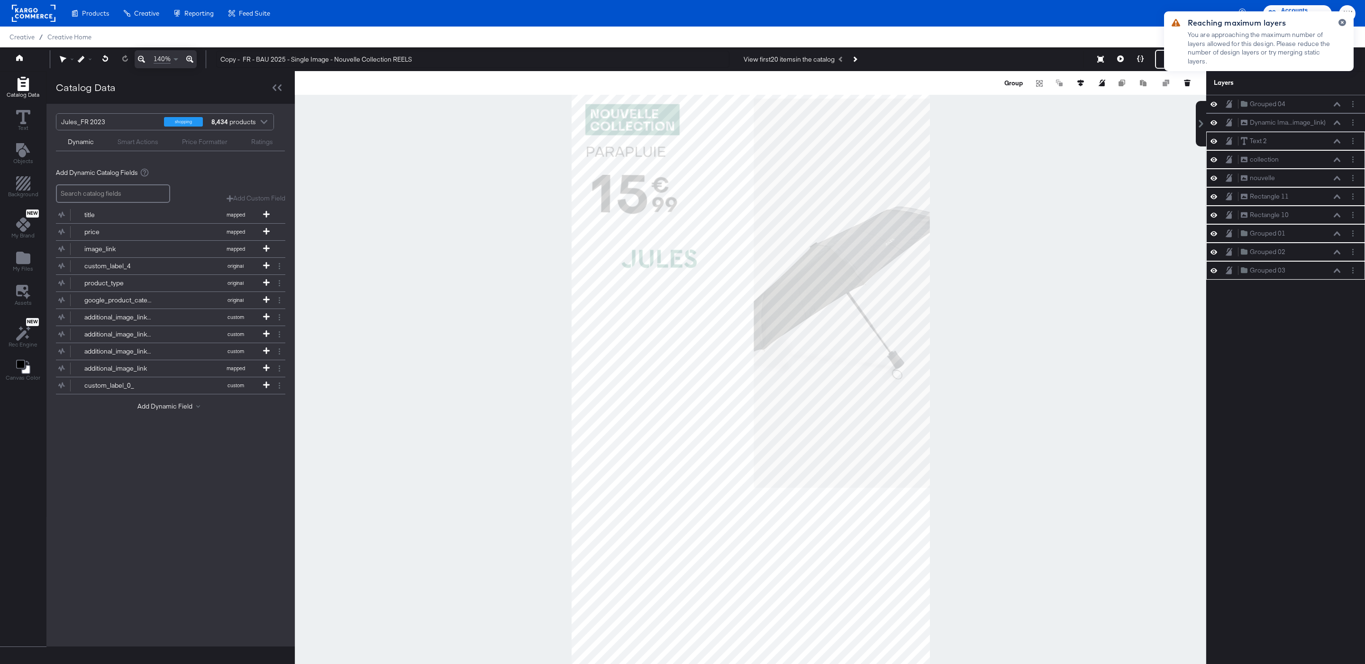
click at [1026, 297] on div at bounding box center [751, 379] width 912 height 617
